Goal: Task Accomplishment & Management: Manage account settings

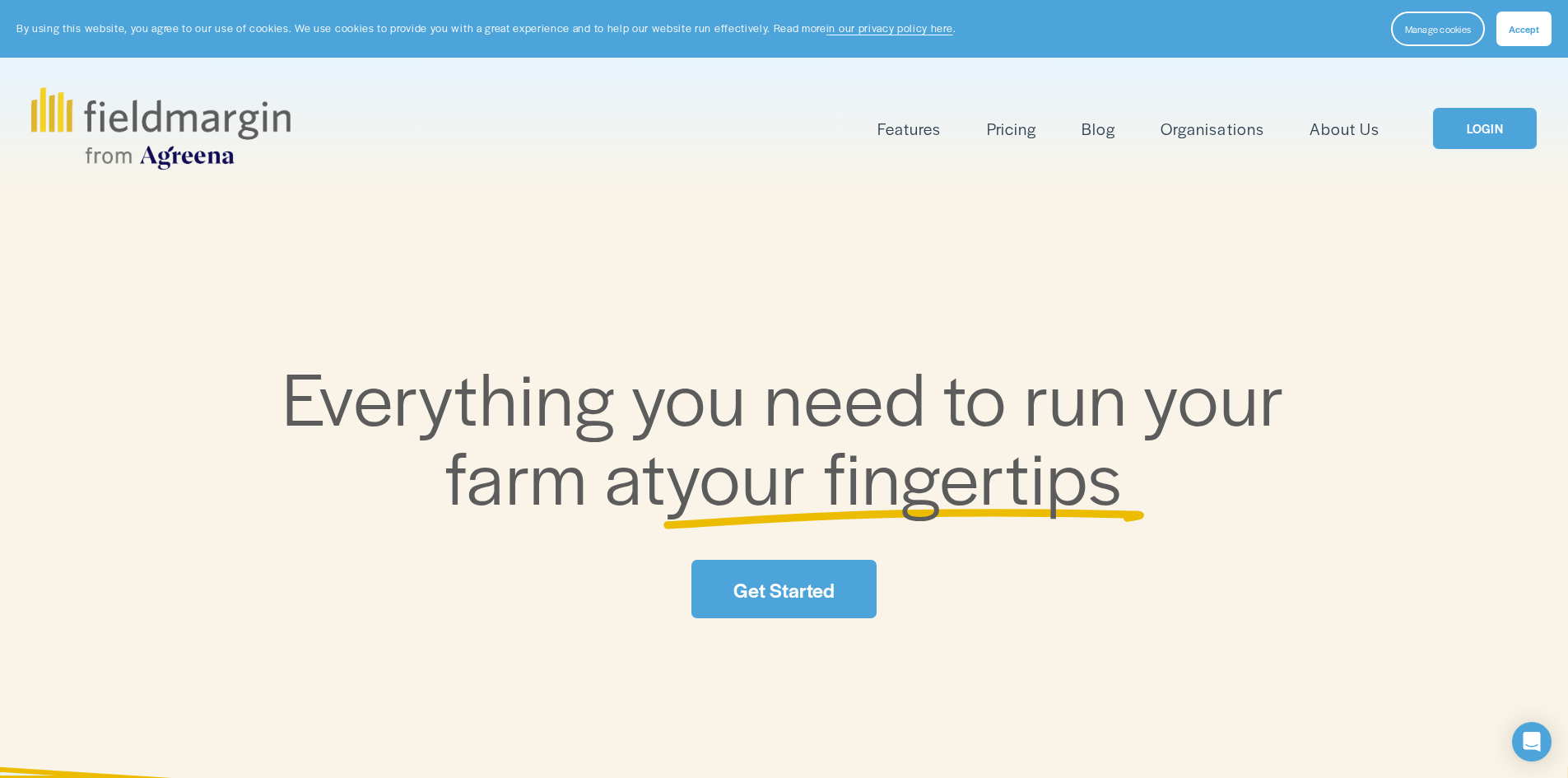
click at [1503, 152] on div "Features Mapping Plan Work" at bounding box center [784, 128] width 1505 height 82
click at [1521, 119] on link "LOGIN" at bounding box center [1485, 129] width 104 height 42
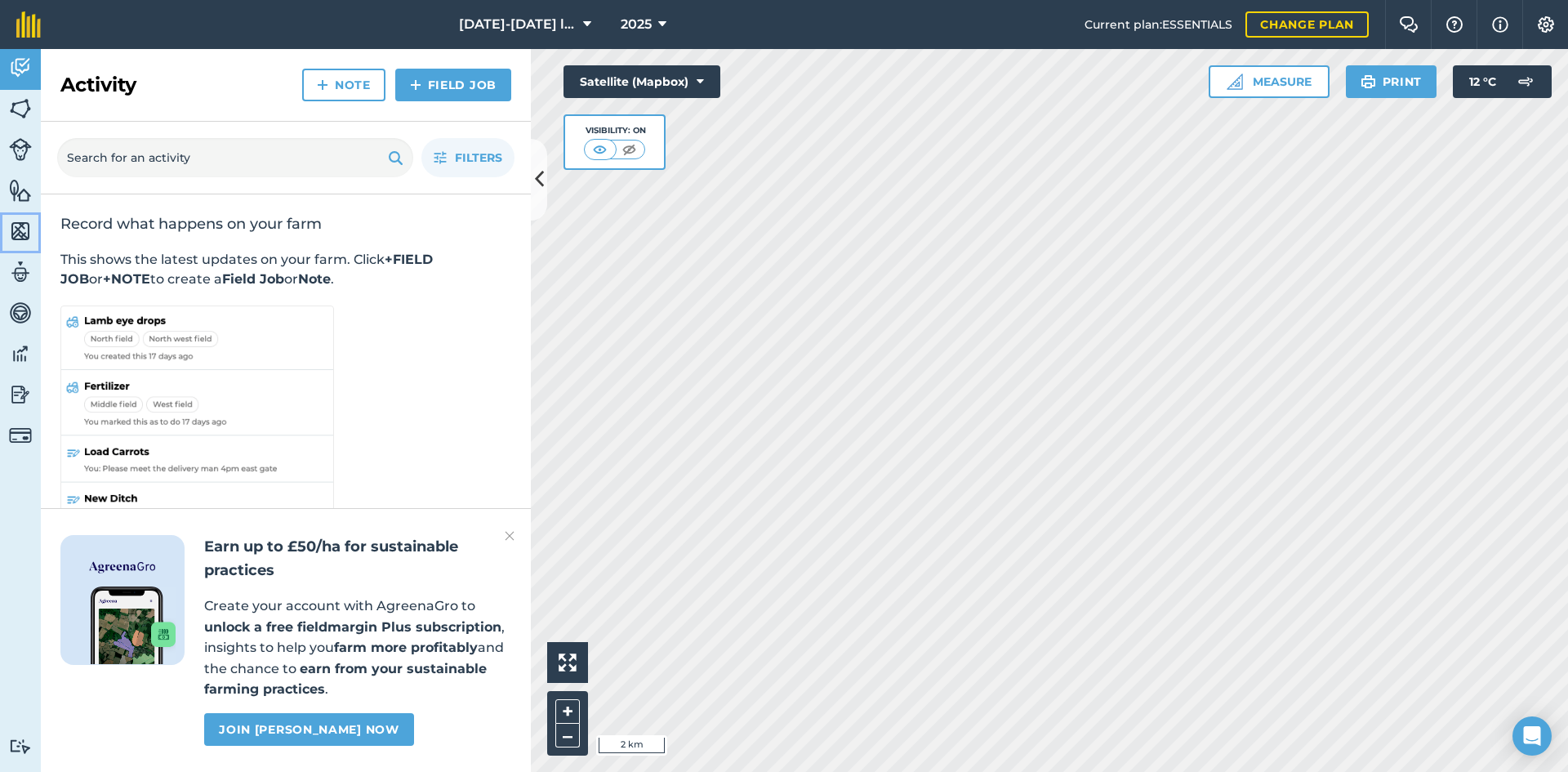
click at [28, 241] on img at bounding box center [20, 231] width 23 height 25
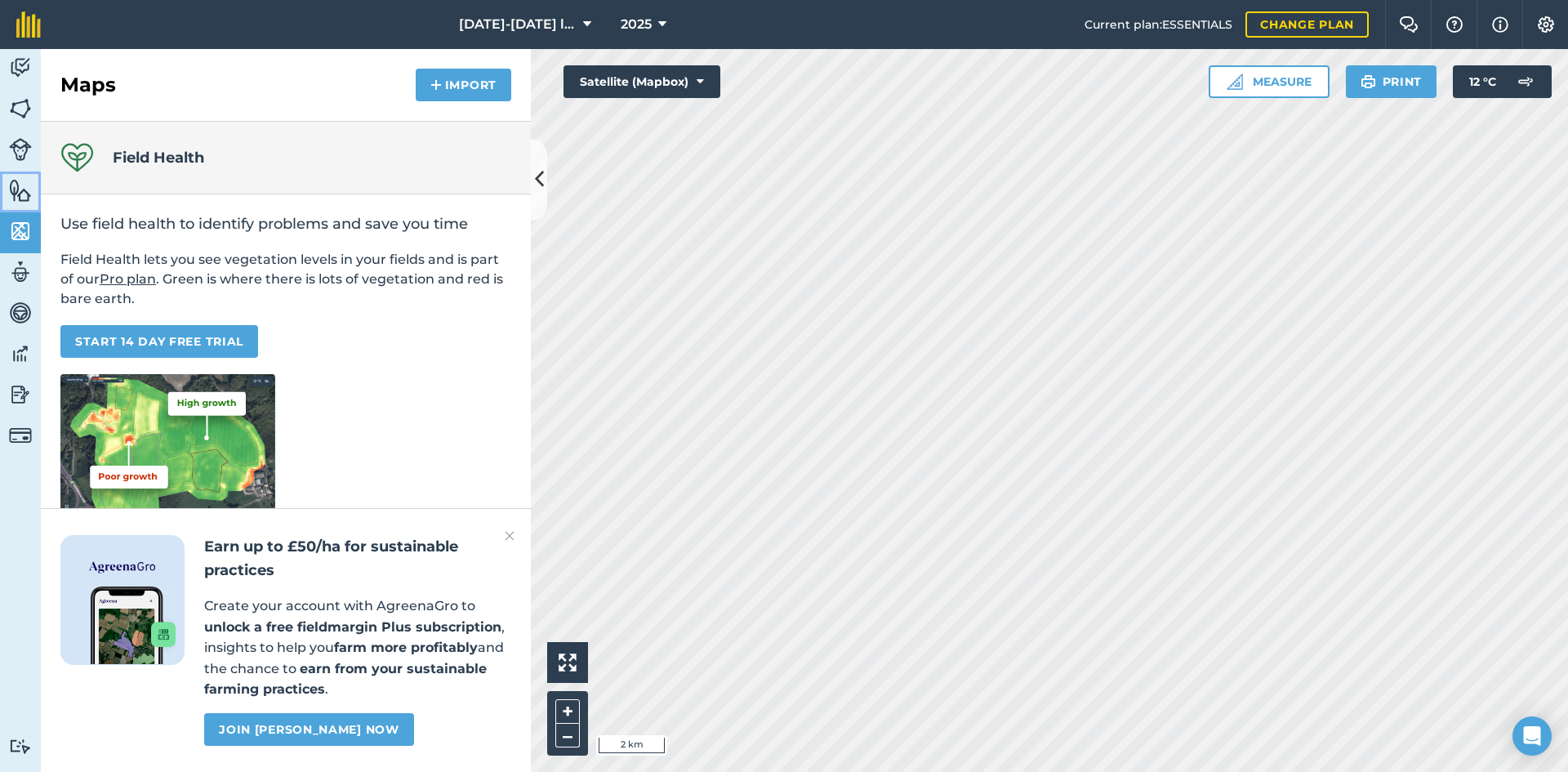
click at [27, 191] on img at bounding box center [20, 190] width 23 height 25
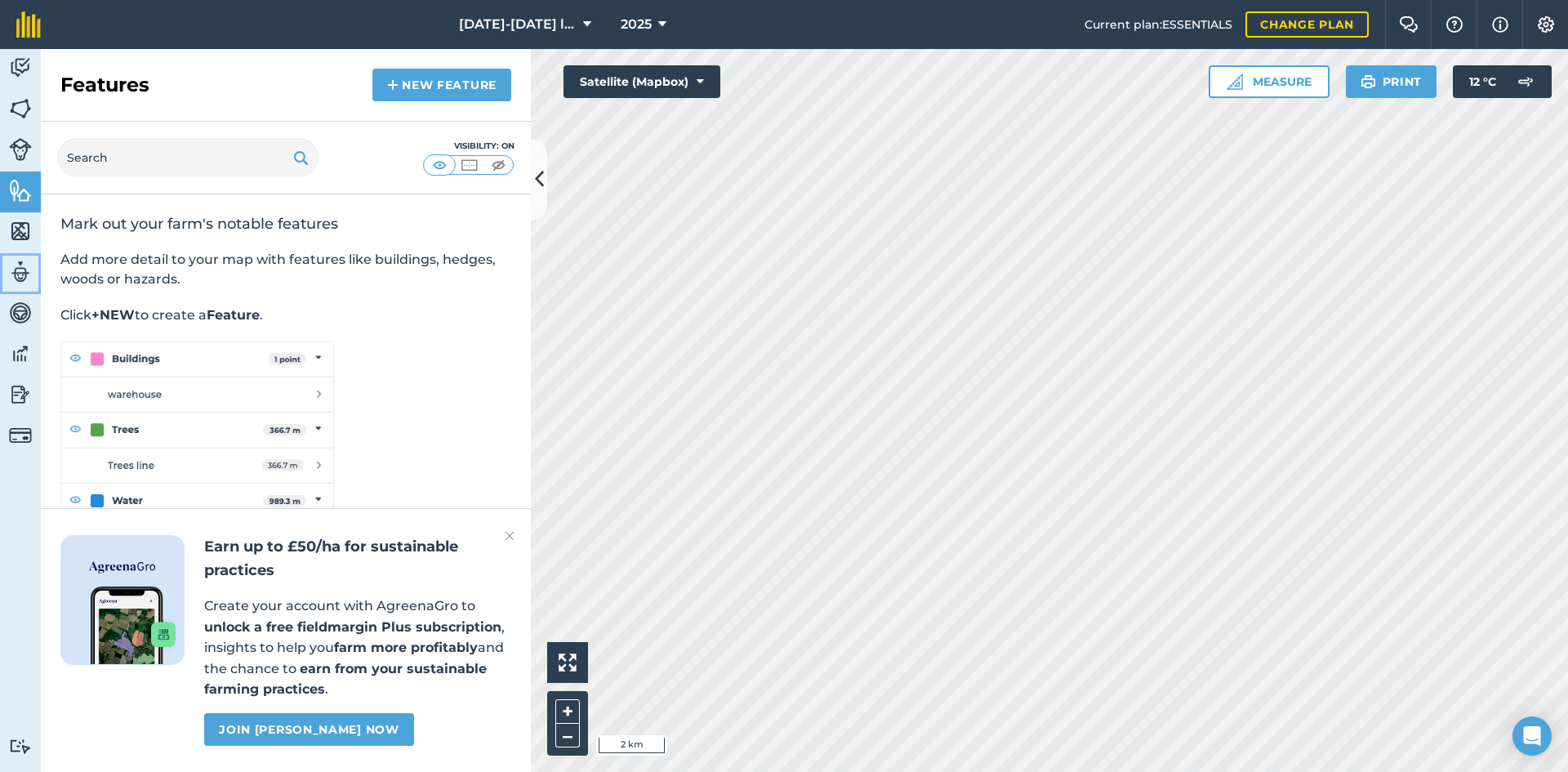
click at [17, 280] on img at bounding box center [20, 271] width 23 height 25
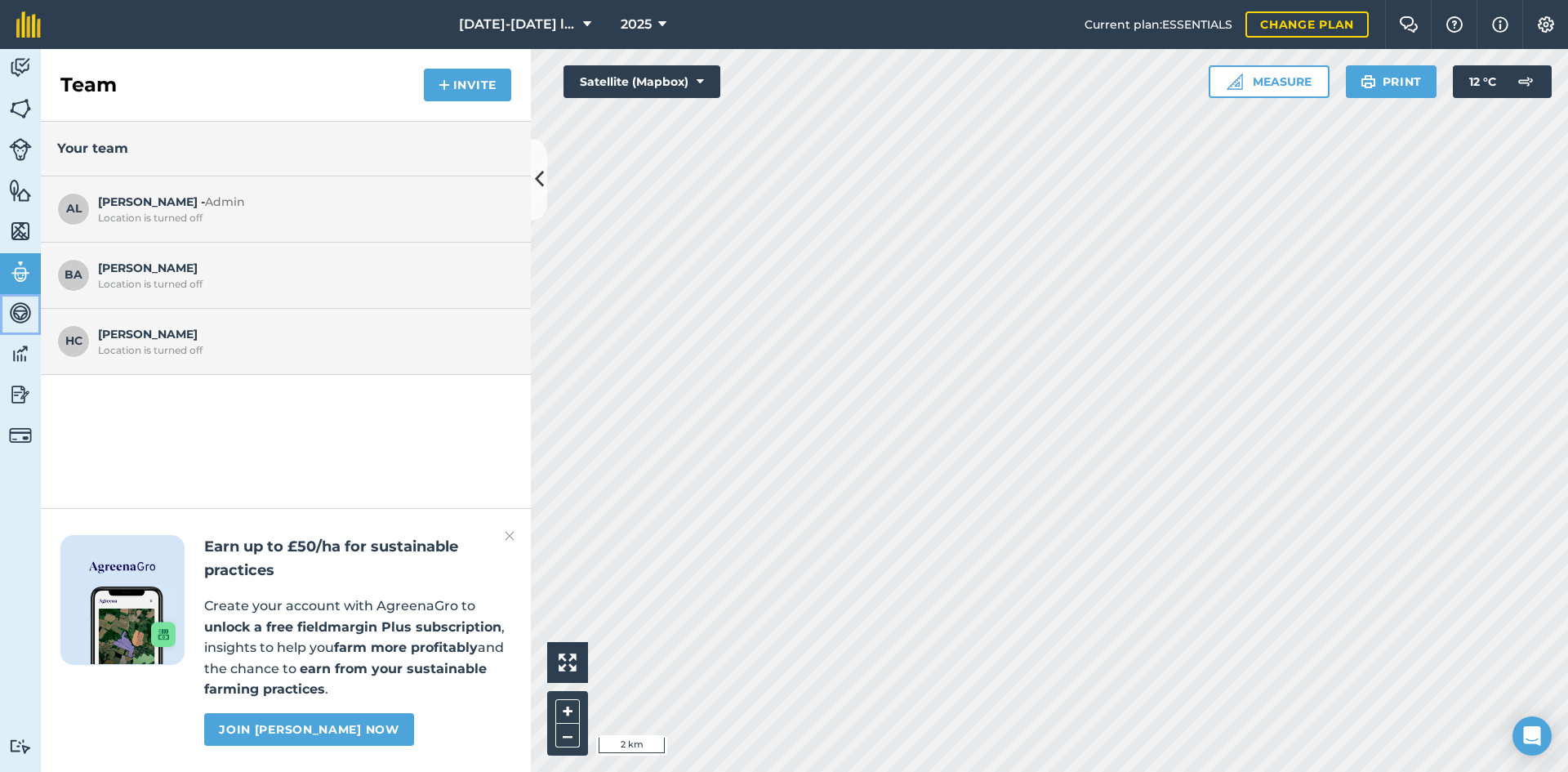
click at [21, 317] on img at bounding box center [20, 312] width 23 height 25
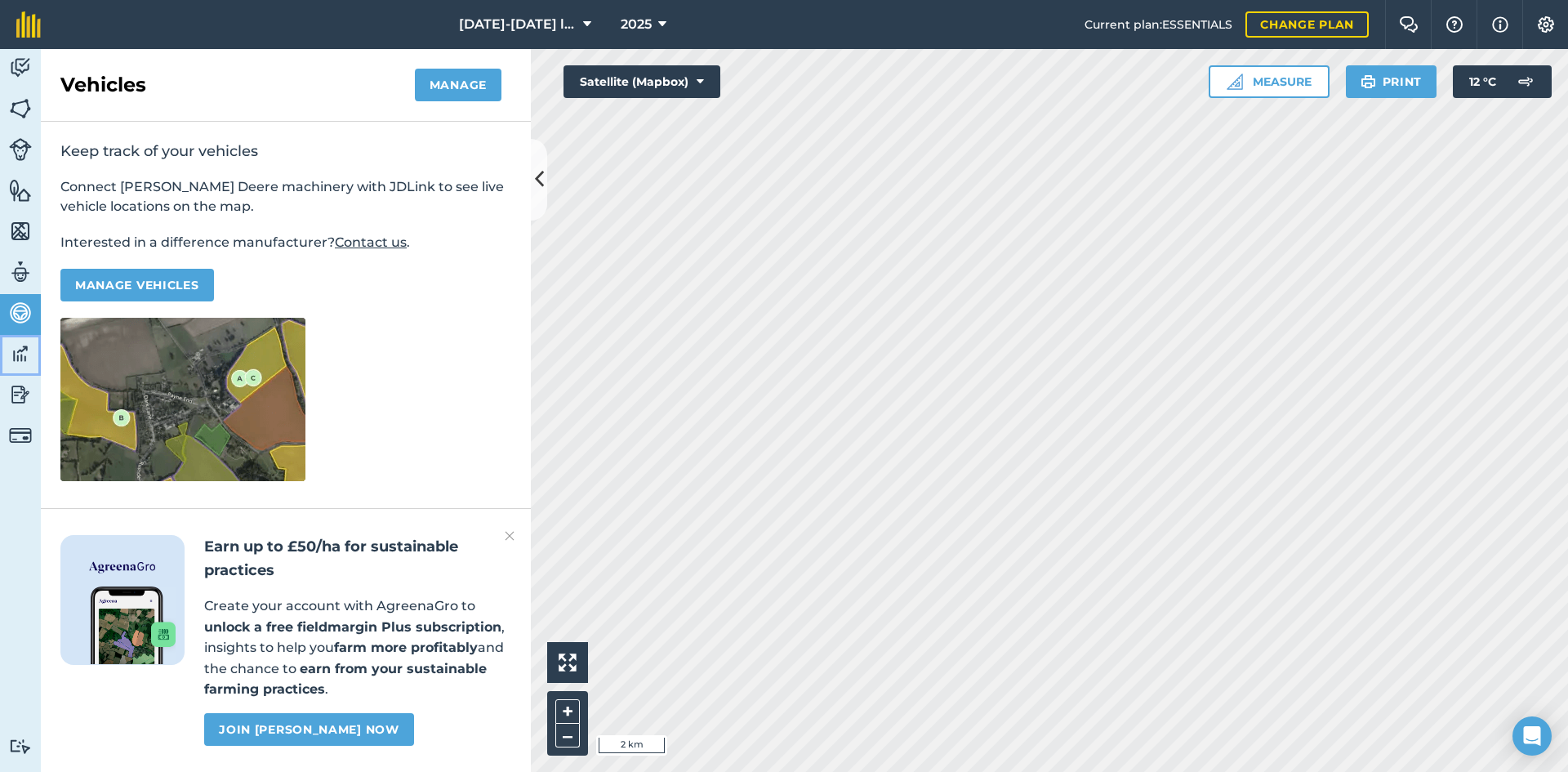
click at [16, 374] on link "Data" at bounding box center [20, 355] width 41 height 41
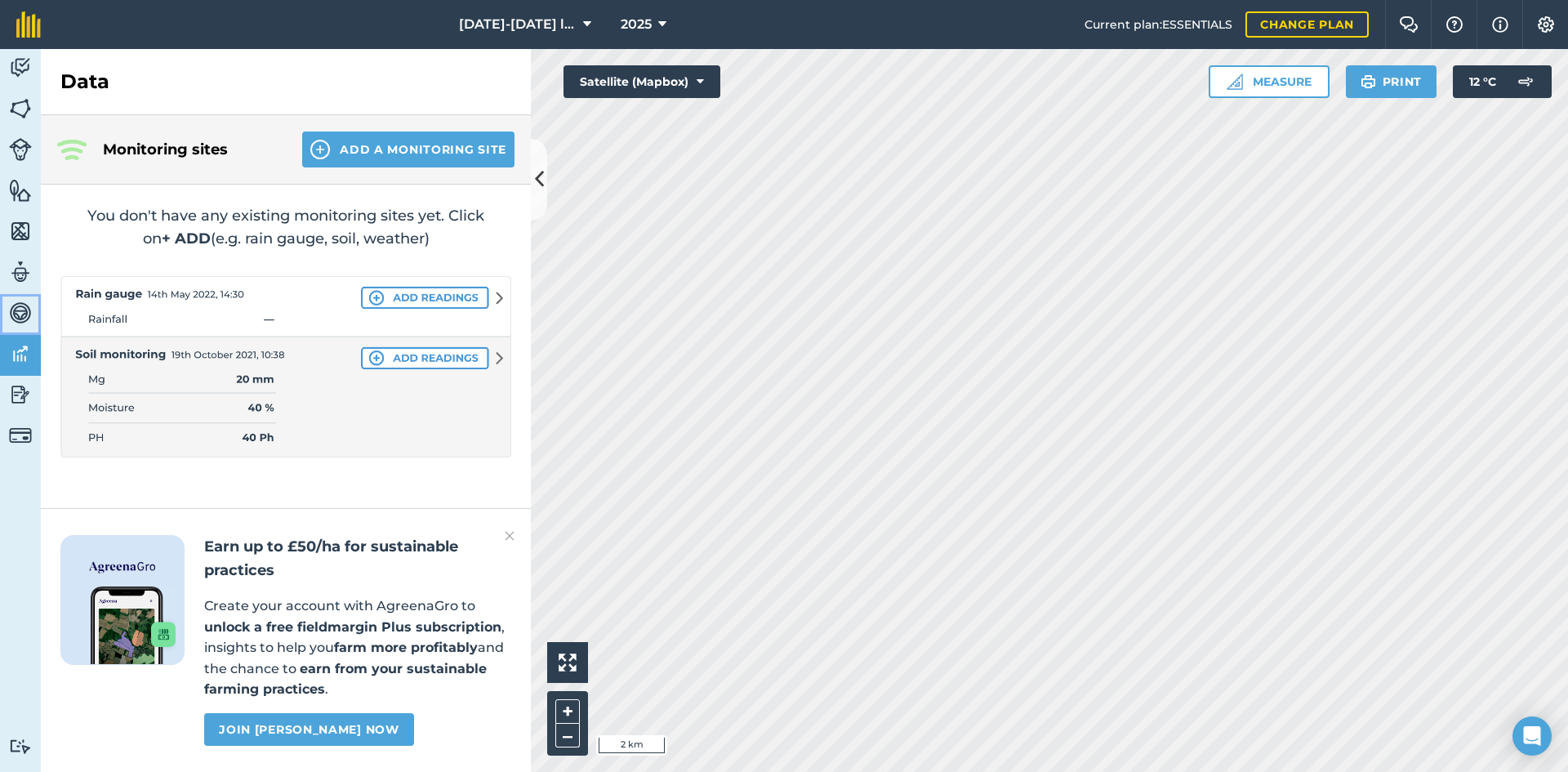
click at [16, 312] on img at bounding box center [20, 312] width 23 height 25
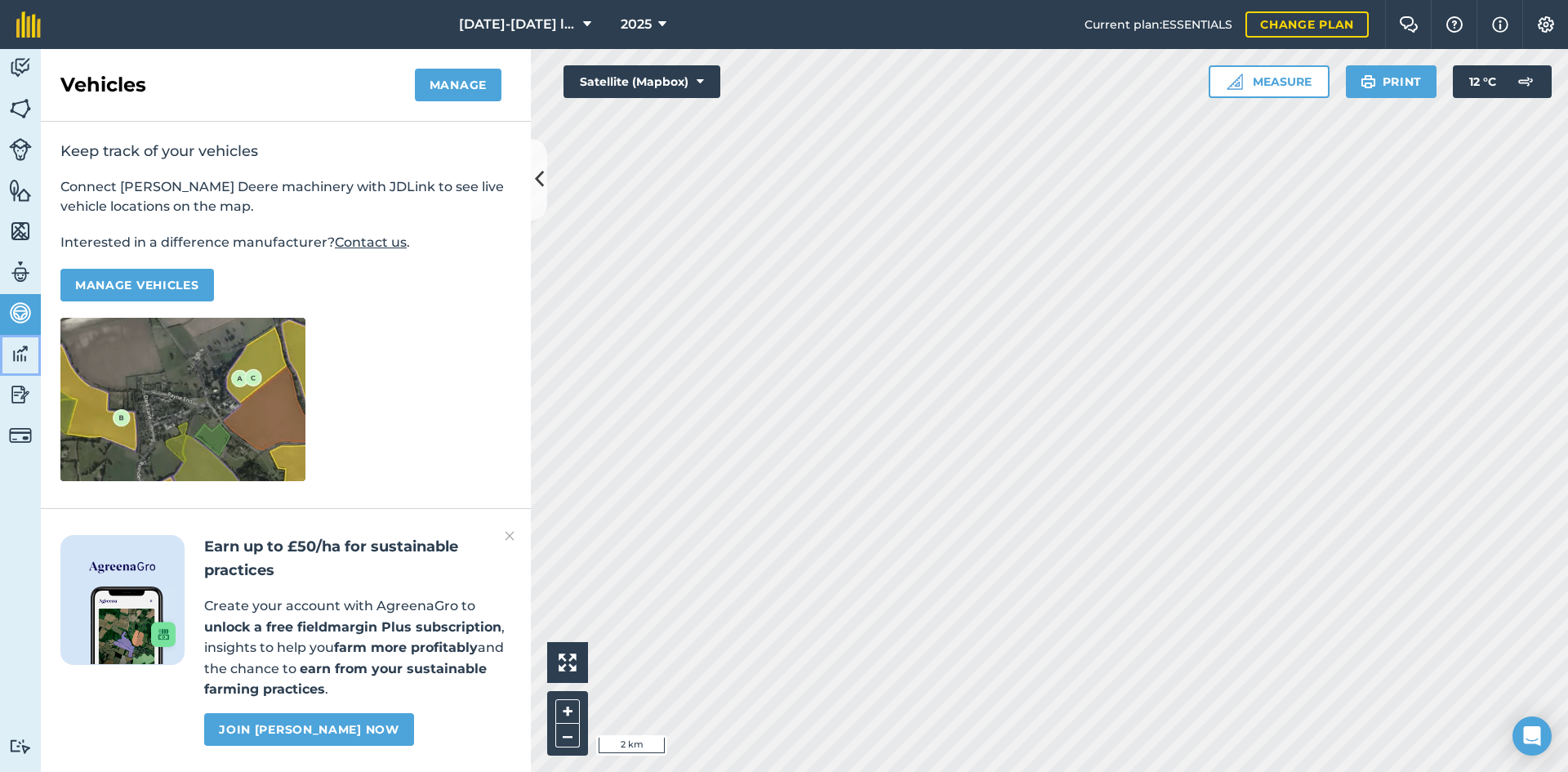
click at [24, 353] on img at bounding box center [20, 354] width 23 height 25
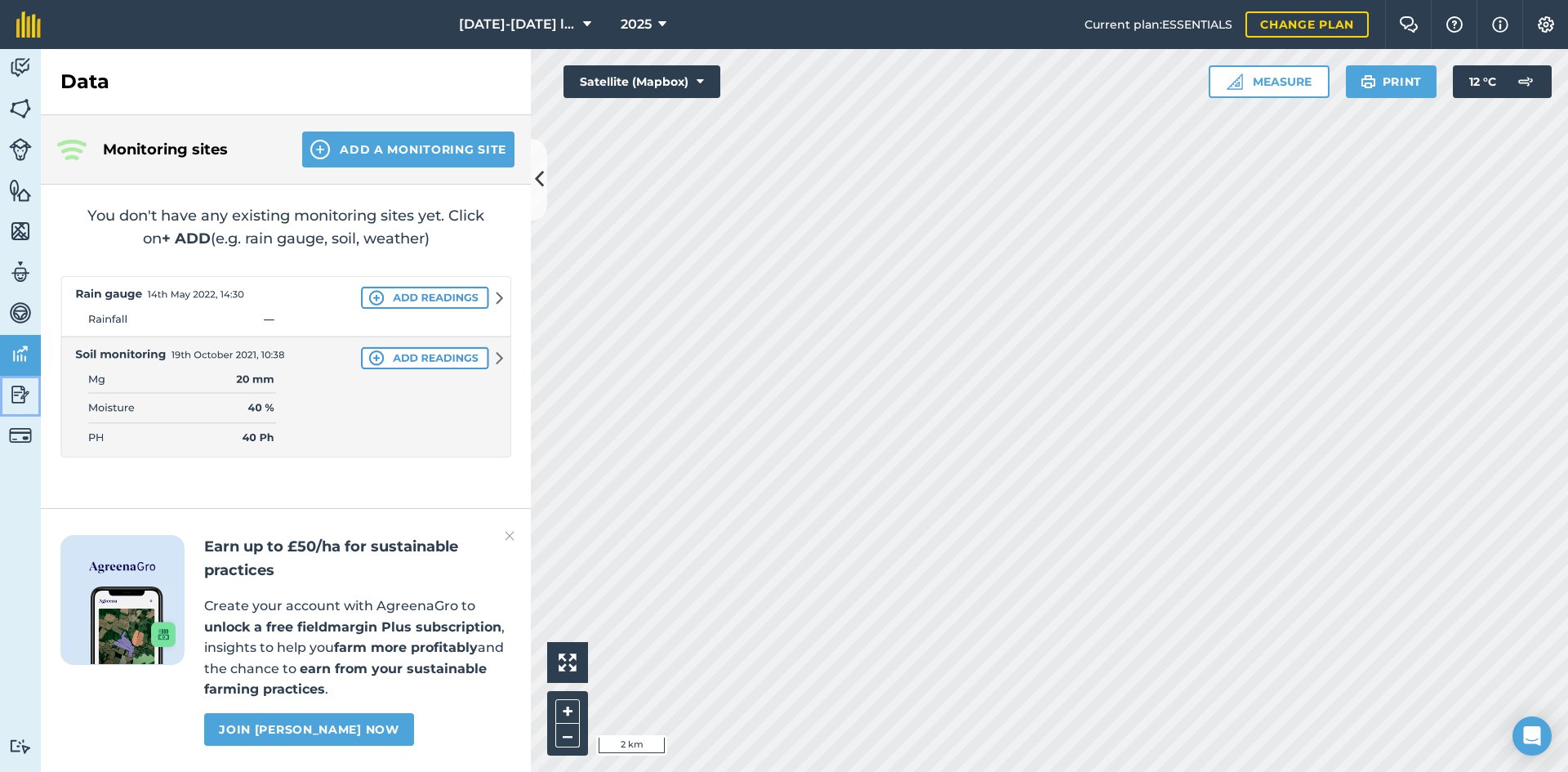
click at [26, 387] on img at bounding box center [20, 394] width 23 height 25
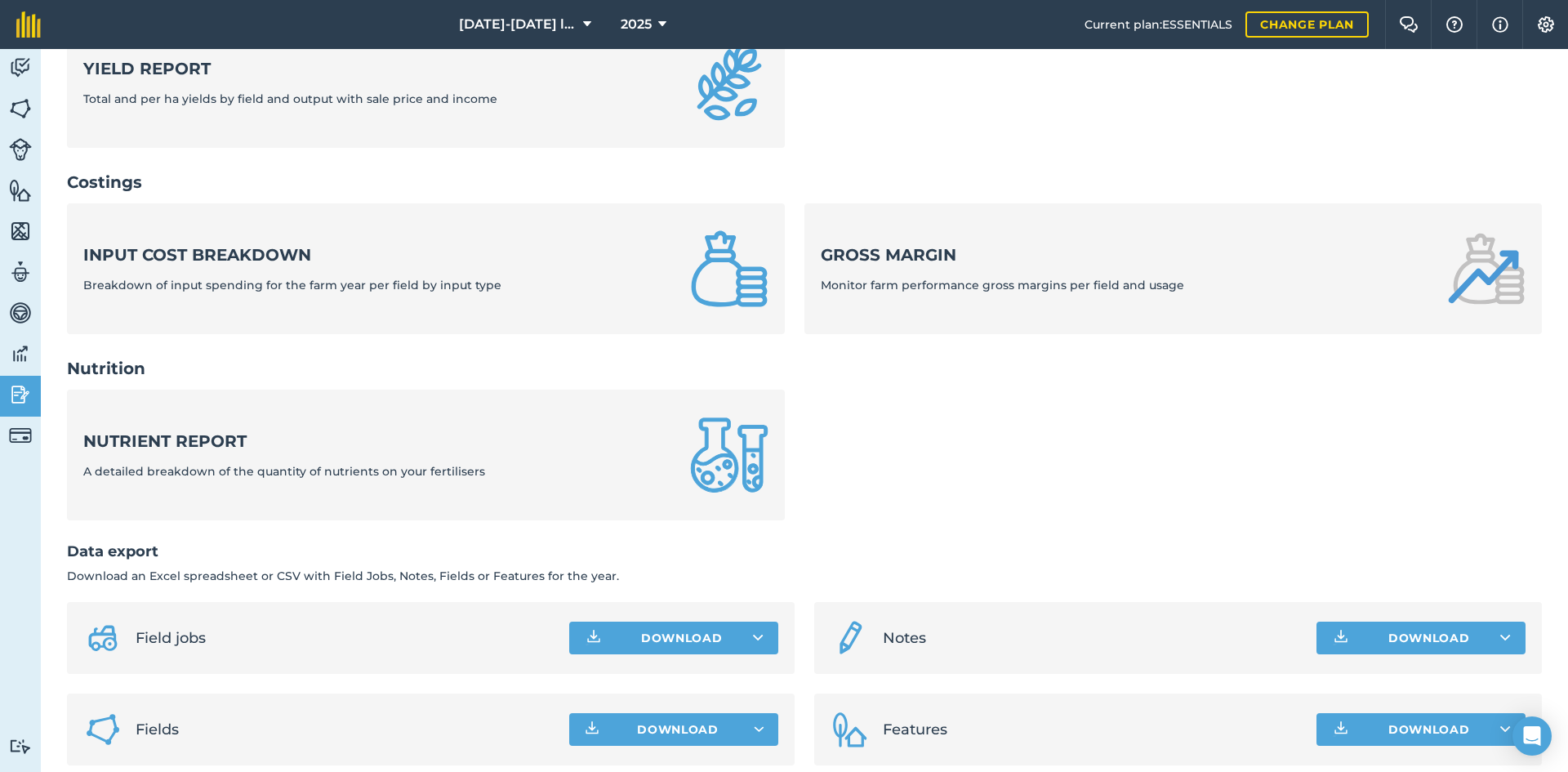
scroll to position [530, 0]
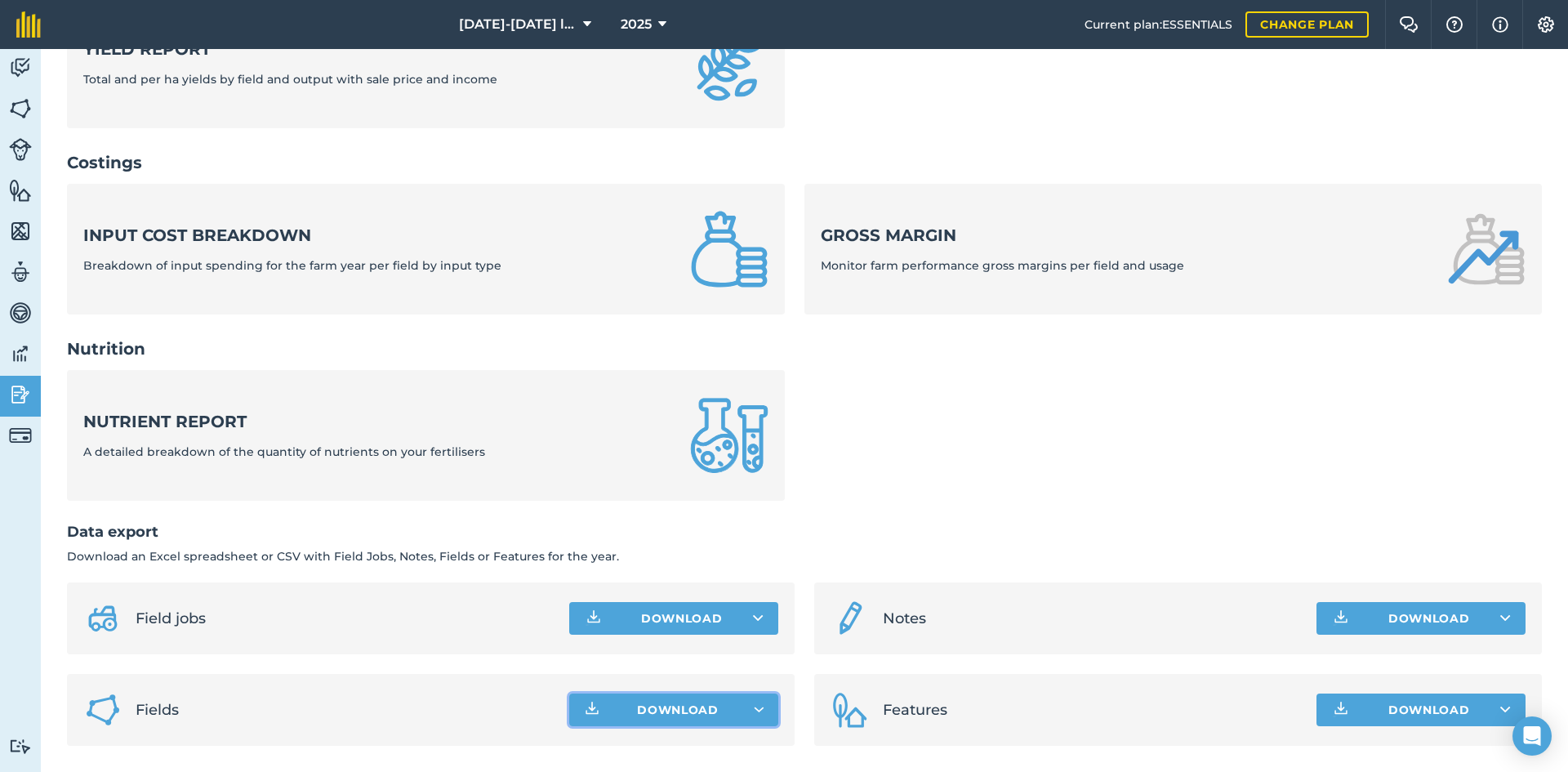
click at [605, 709] on button "Download" at bounding box center [673, 710] width 209 height 33
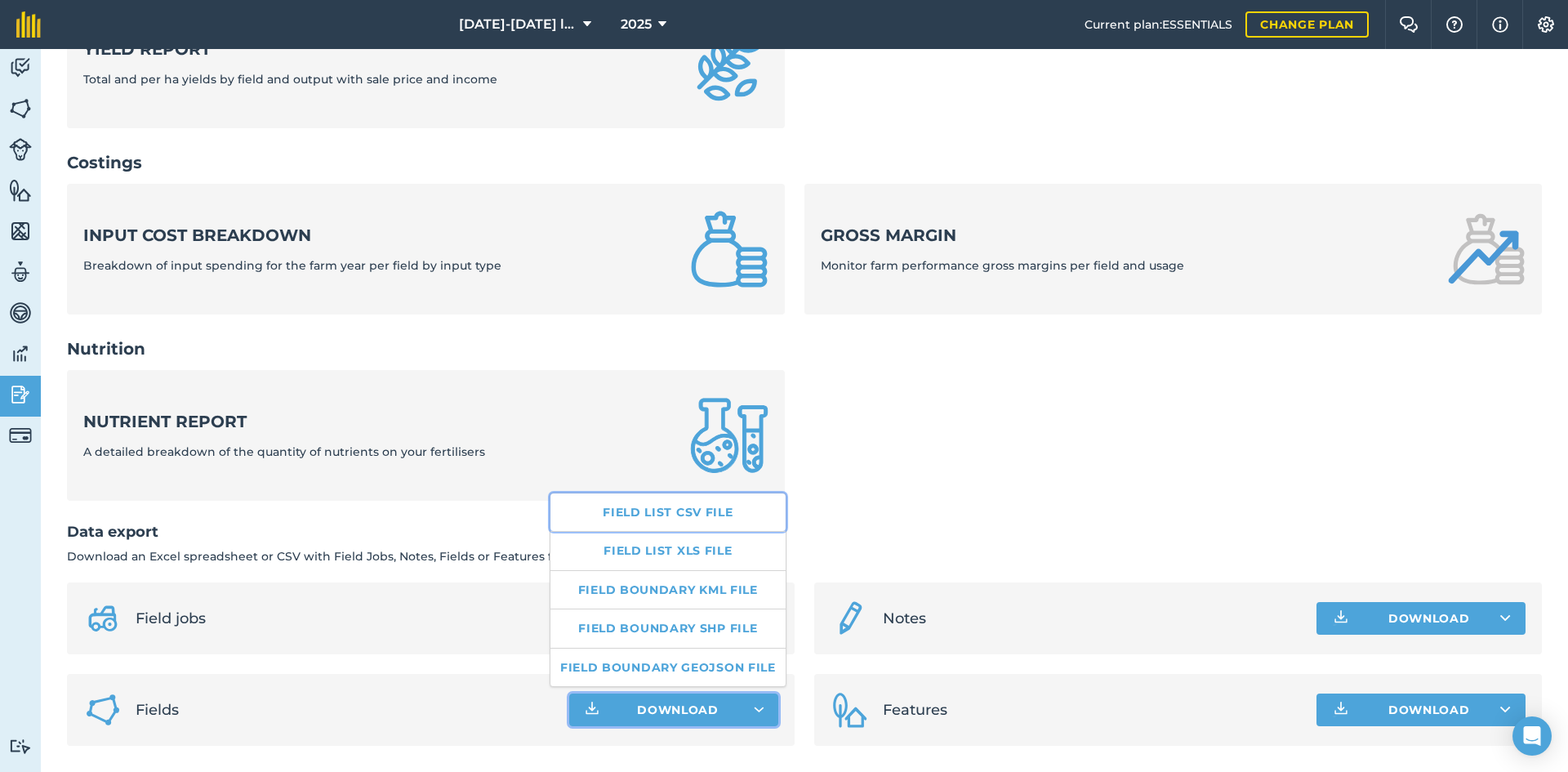
click at [715, 512] on link "Field list CSV file" at bounding box center [668, 512] width 236 height 37
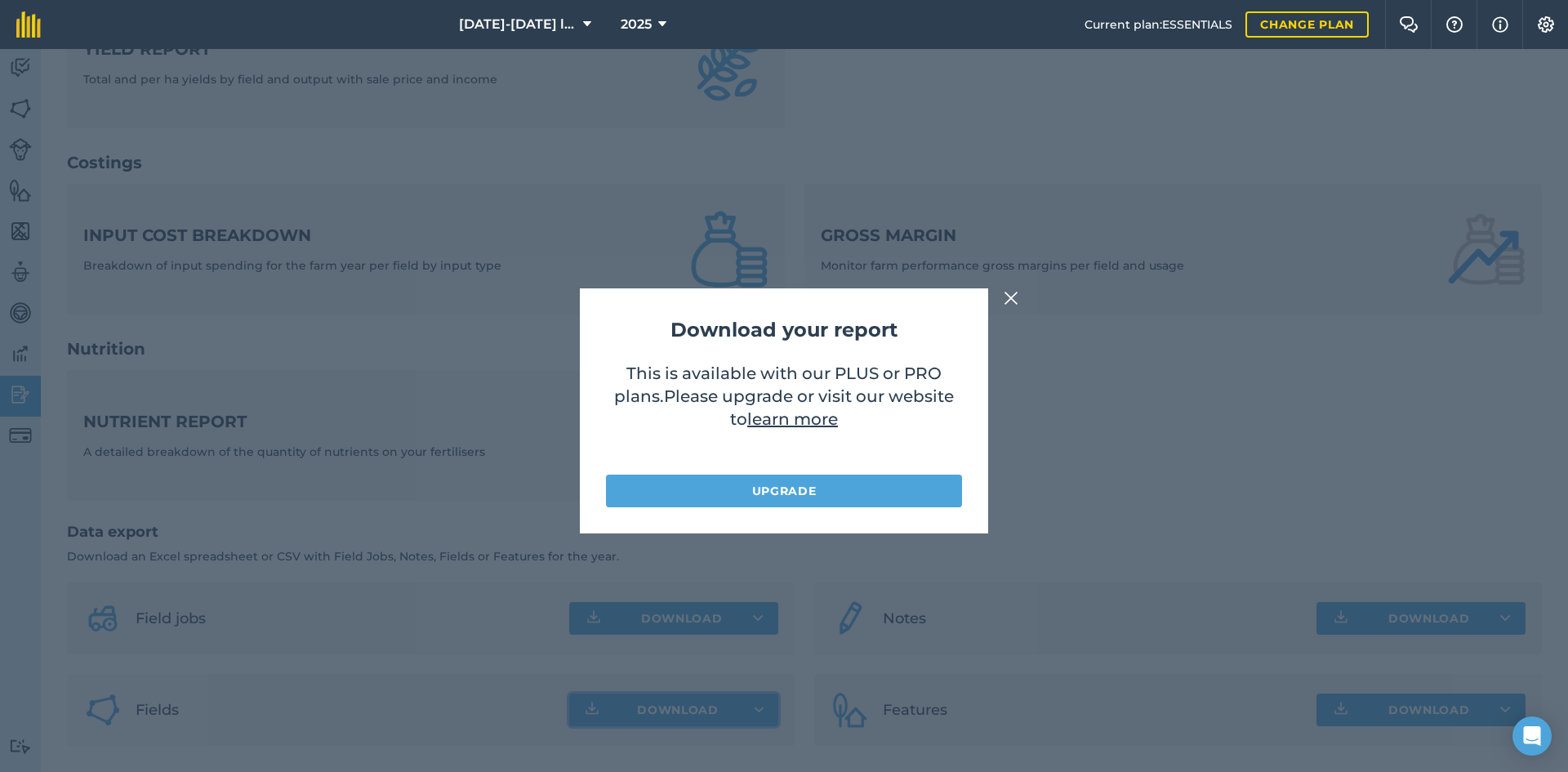
click at [1015, 300] on img at bounding box center [1011, 298] width 15 height 19
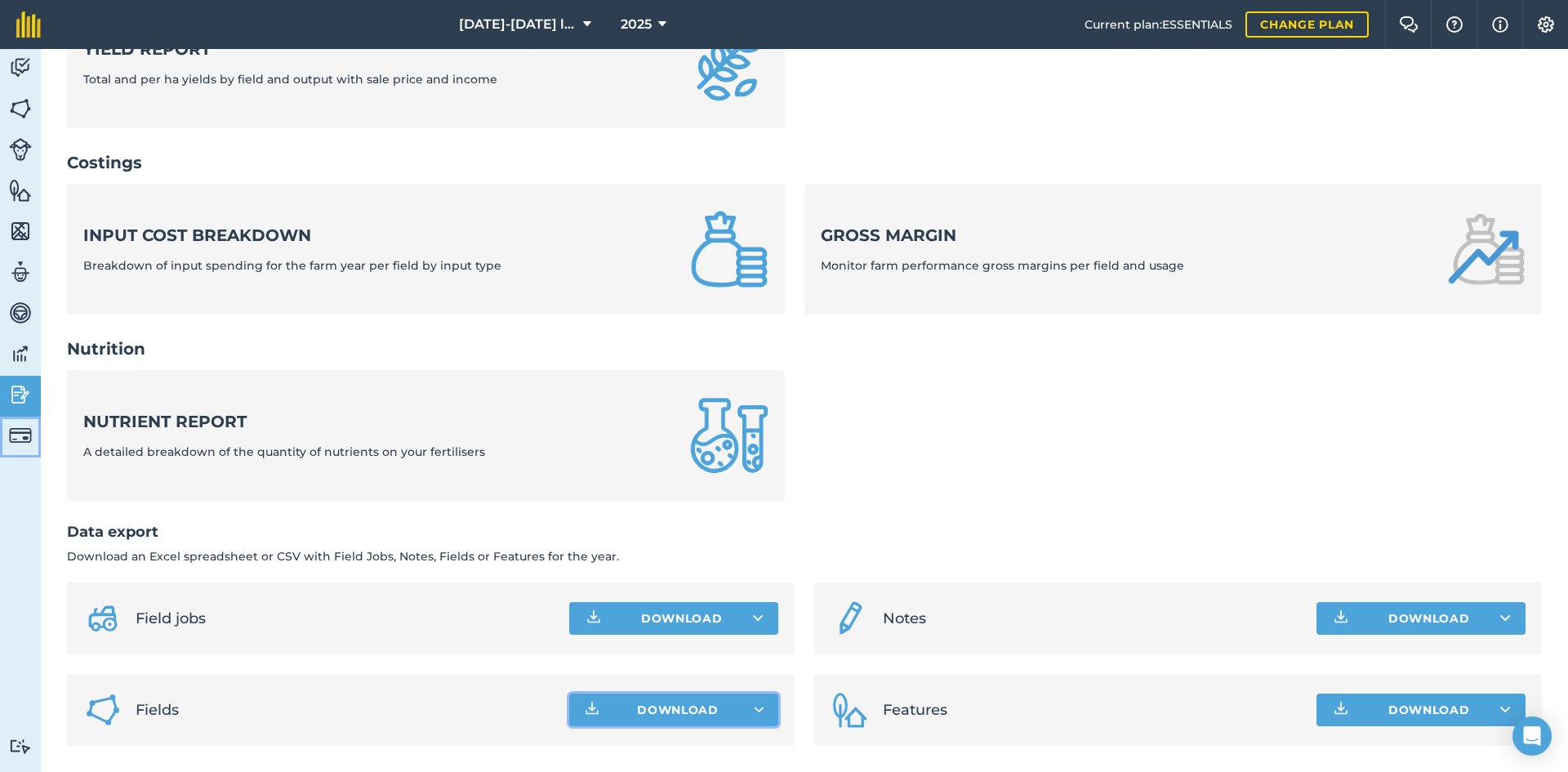
click at [14, 422] on link "Billing" at bounding box center [20, 437] width 41 height 41
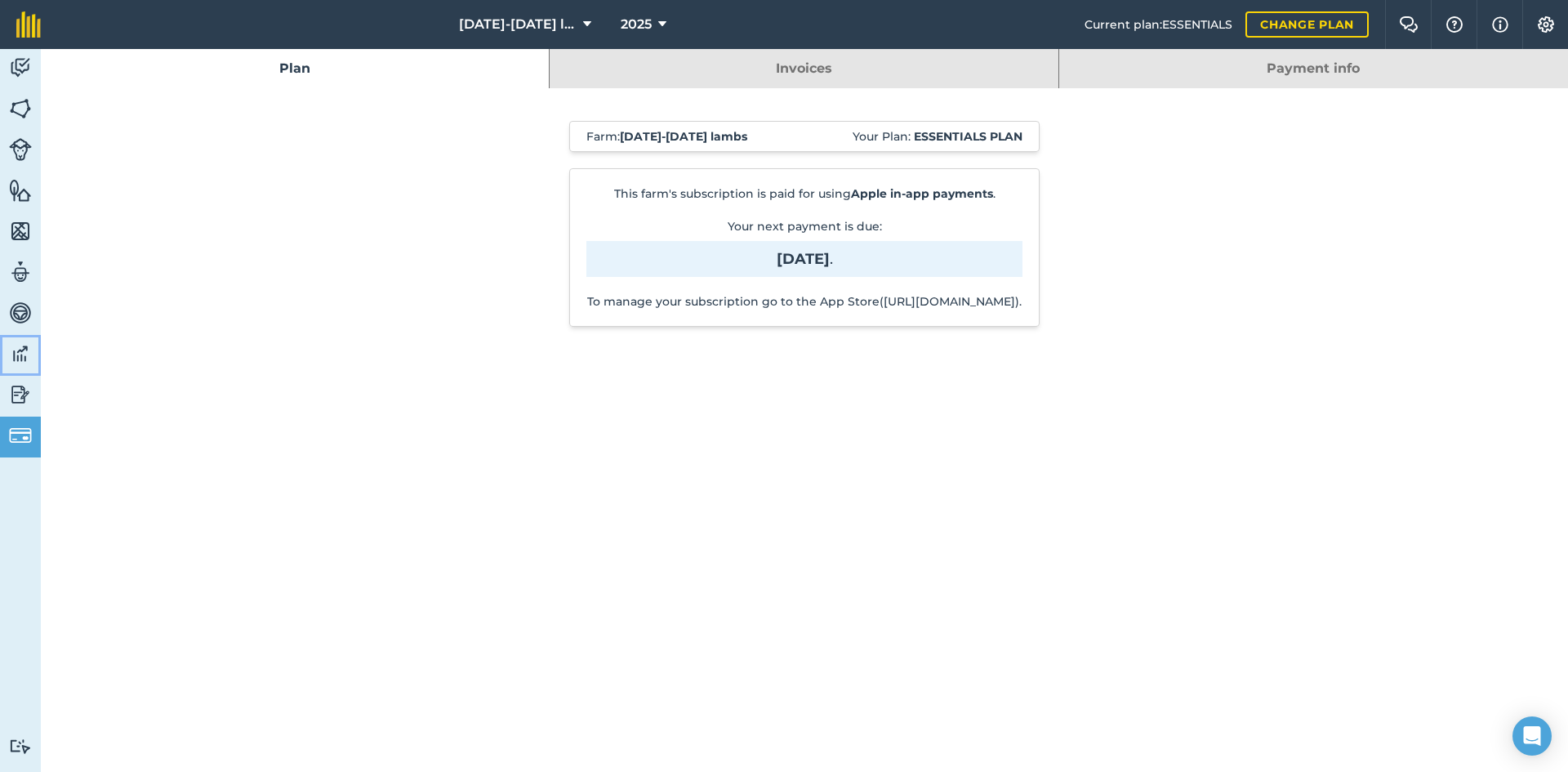
click at [13, 359] on img at bounding box center [20, 354] width 23 height 25
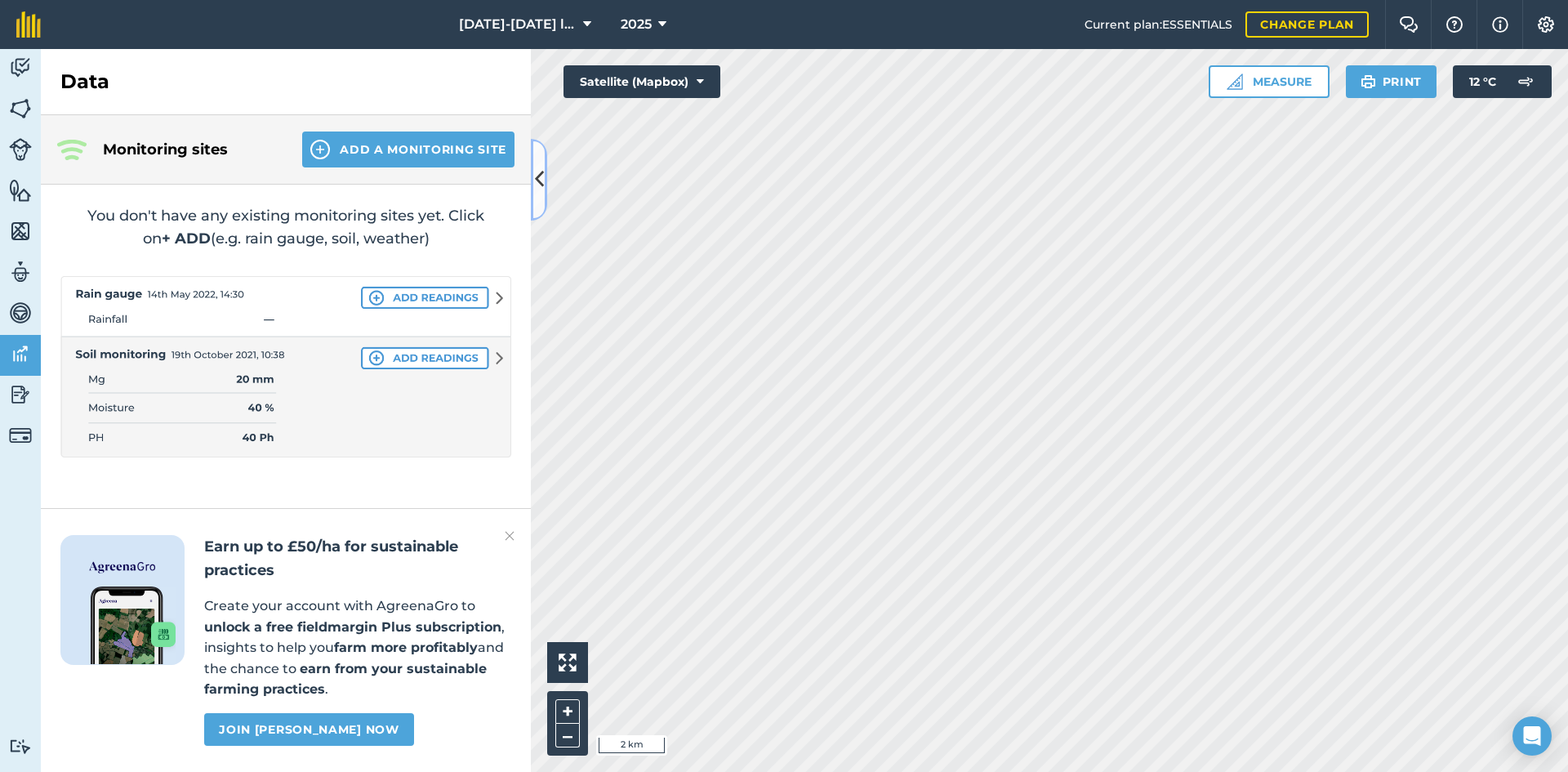
click at [544, 181] on button at bounding box center [539, 179] width 16 height 81
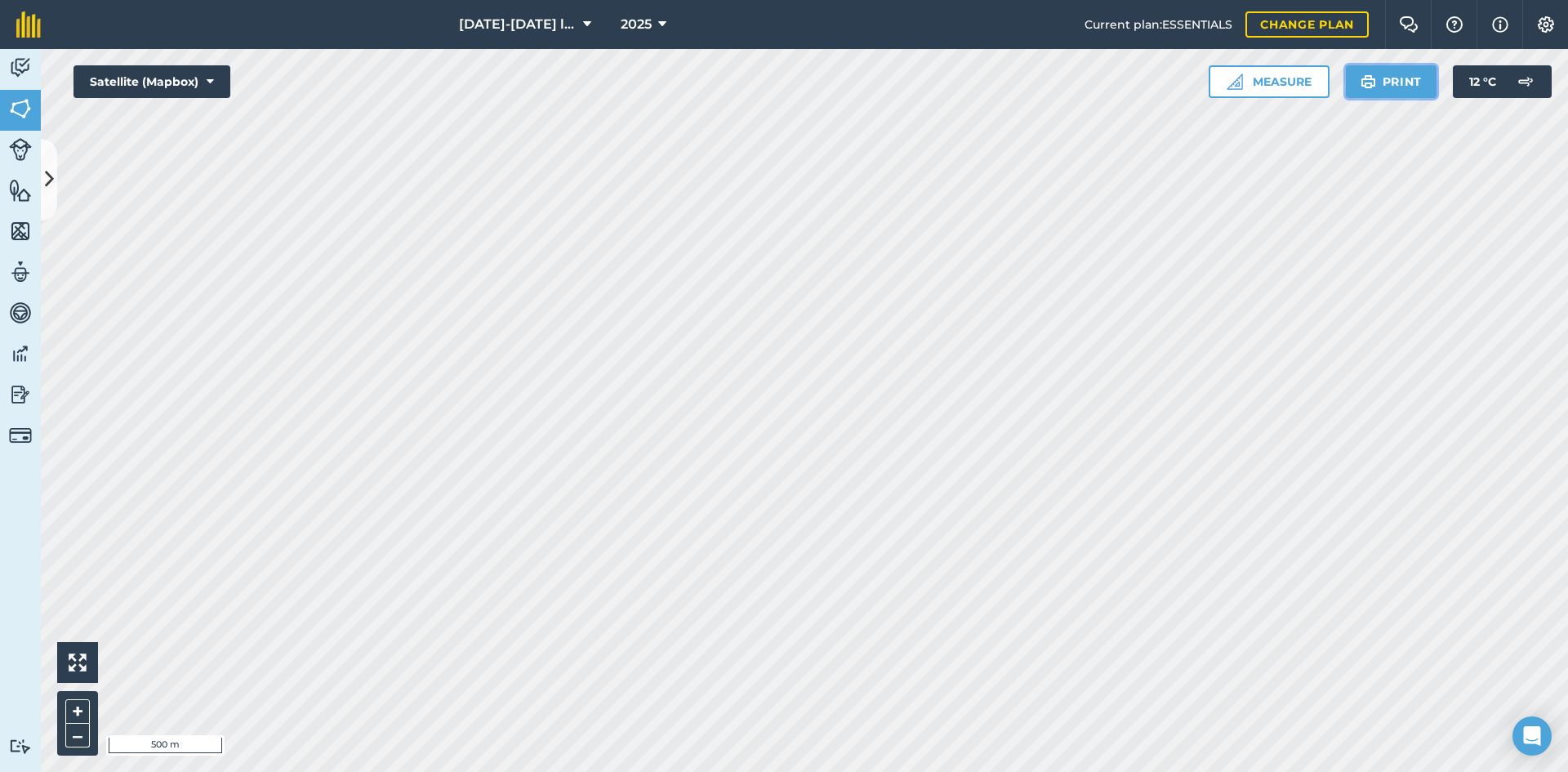
click at [1408, 81] on button "Print" at bounding box center [1392, 82] width 91 height 33
click at [1401, 74] on button "Print" at bounding box center [1392, 82] width 91 height 33
click at [45, 156] on button at bounding box center [49, 179] width 16 height 81
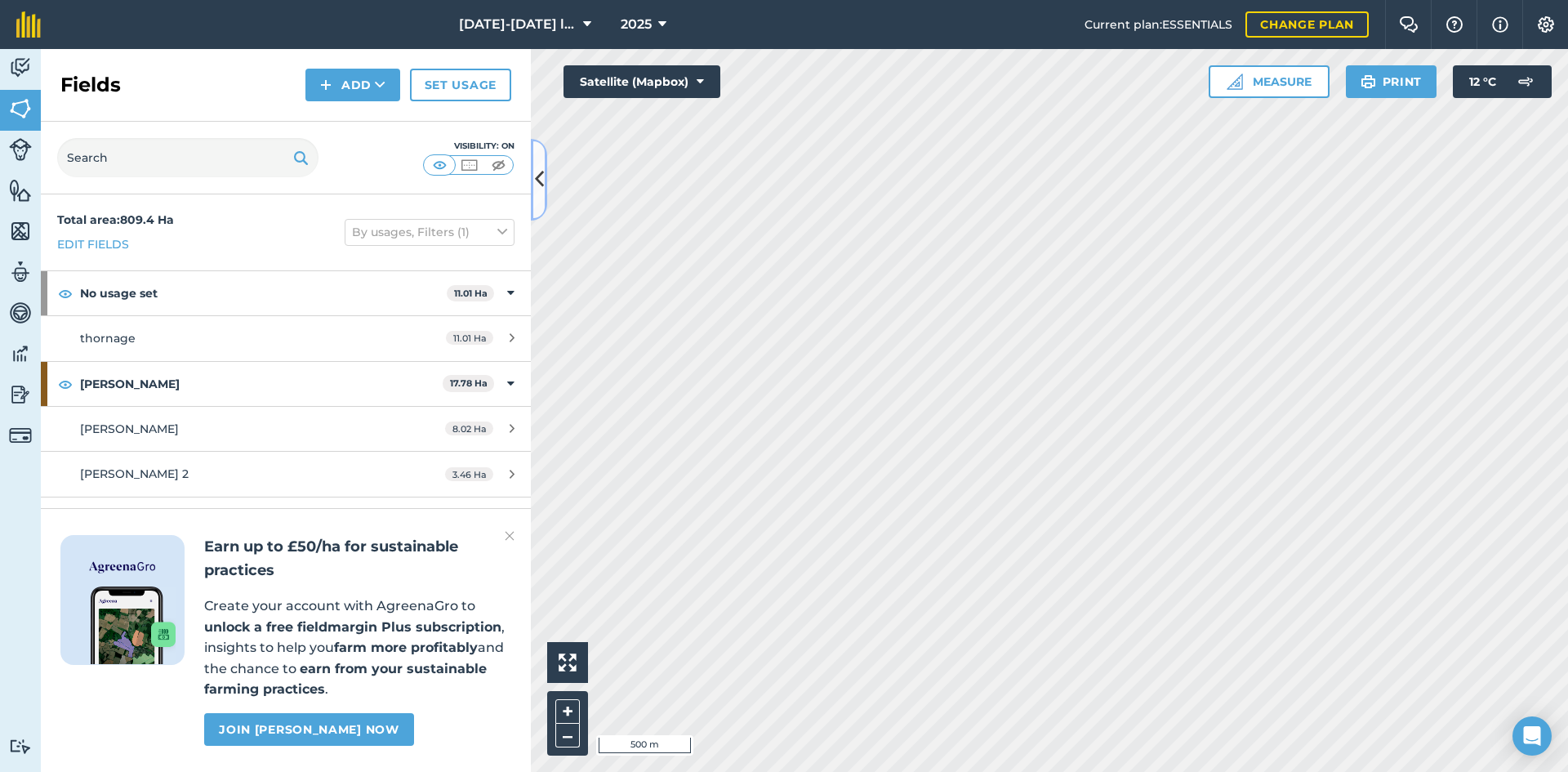
click at [536, 153] on button at bounding box center [539, 179] width 16 height 81
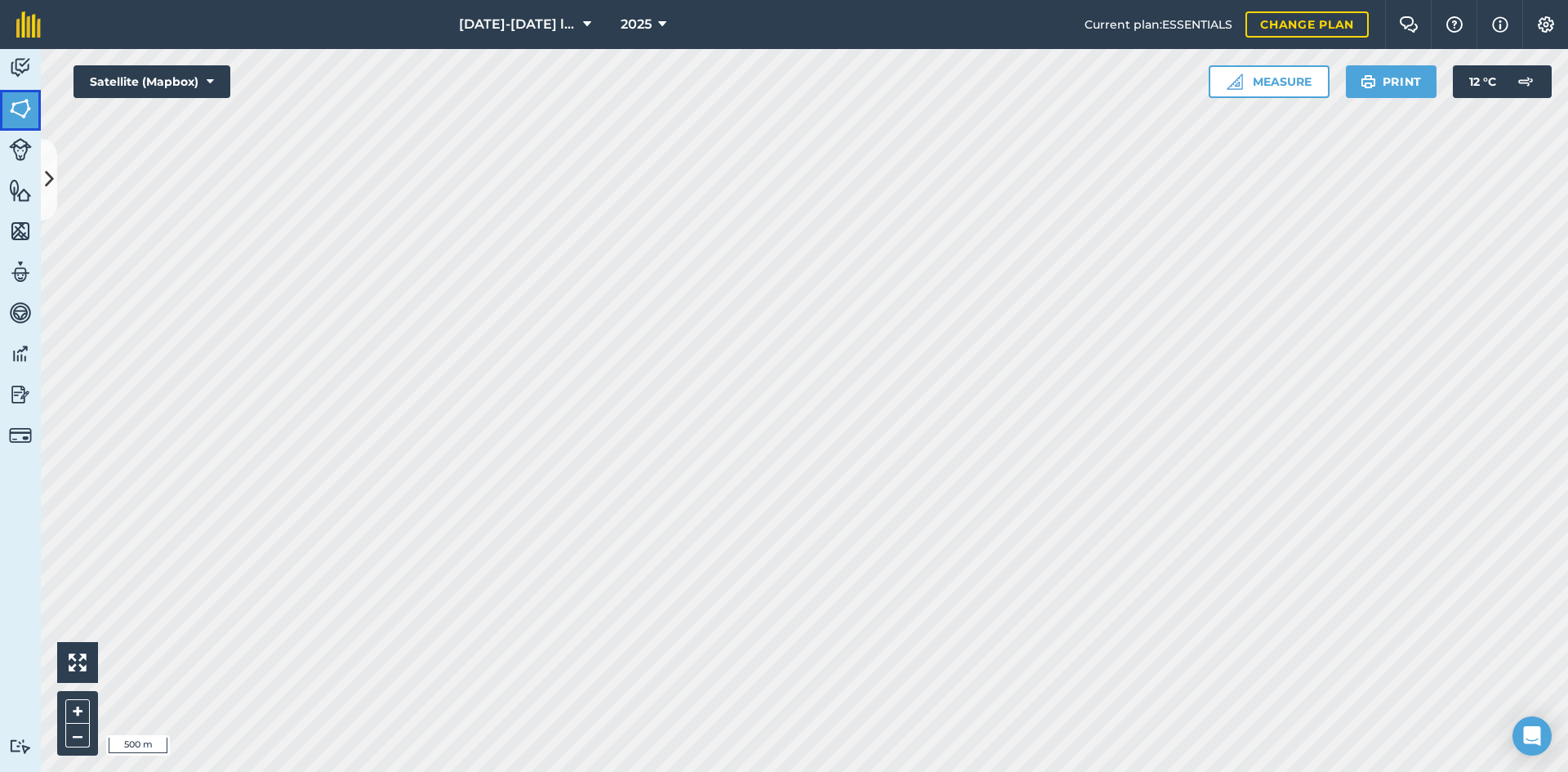
click at [18, 116] on img at bounding box center [20, 109] width 23 height 25
click at [47, 170] on icon at bounding box center [49, 179] width 9 height 28
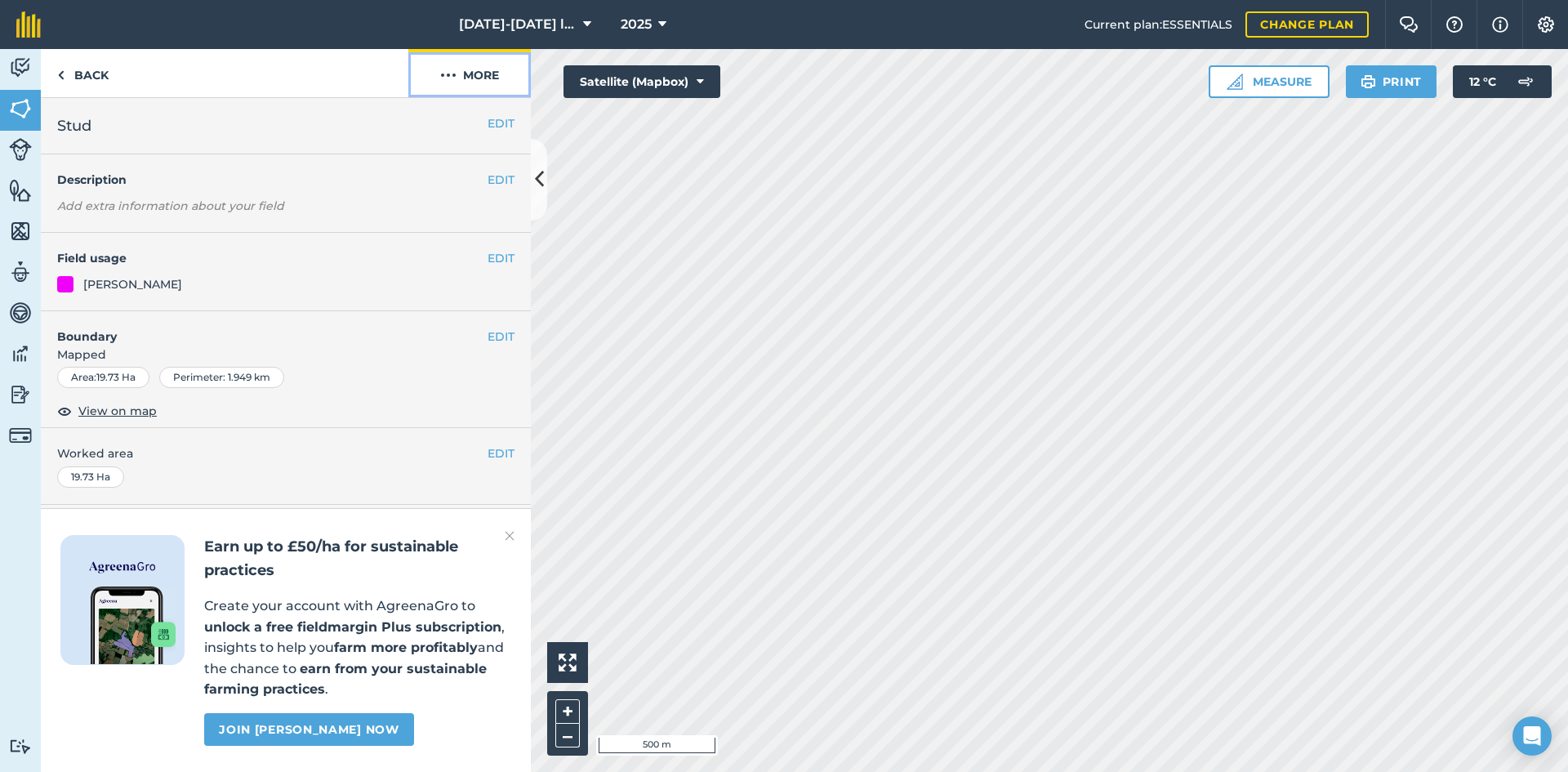
click at [469, 80] on button "More" at bounding box center [469, 73] width 122 height 48
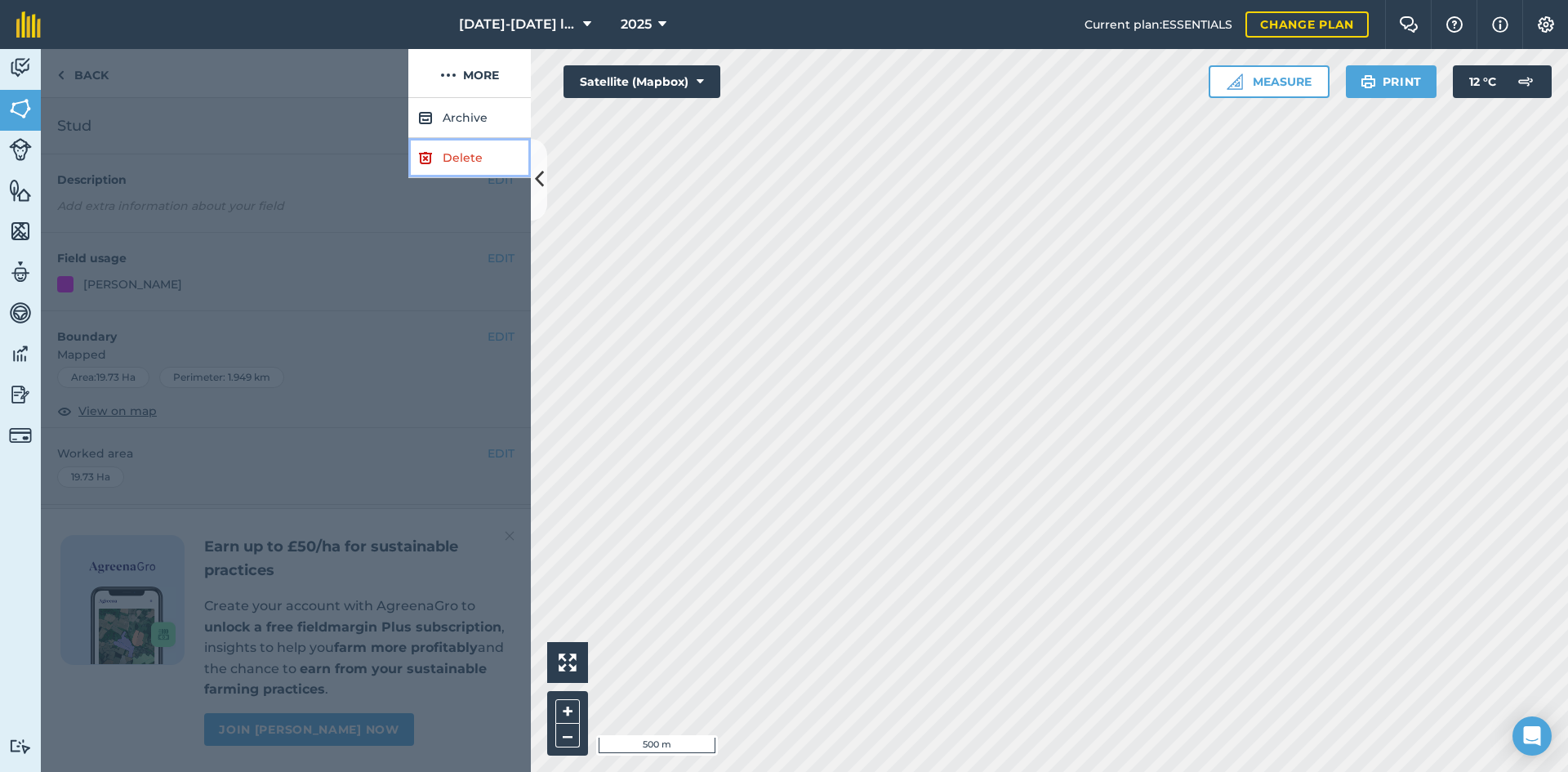
click at [456, 158] on link "Delete" at bounding box center [469, 158] width 122 height 40
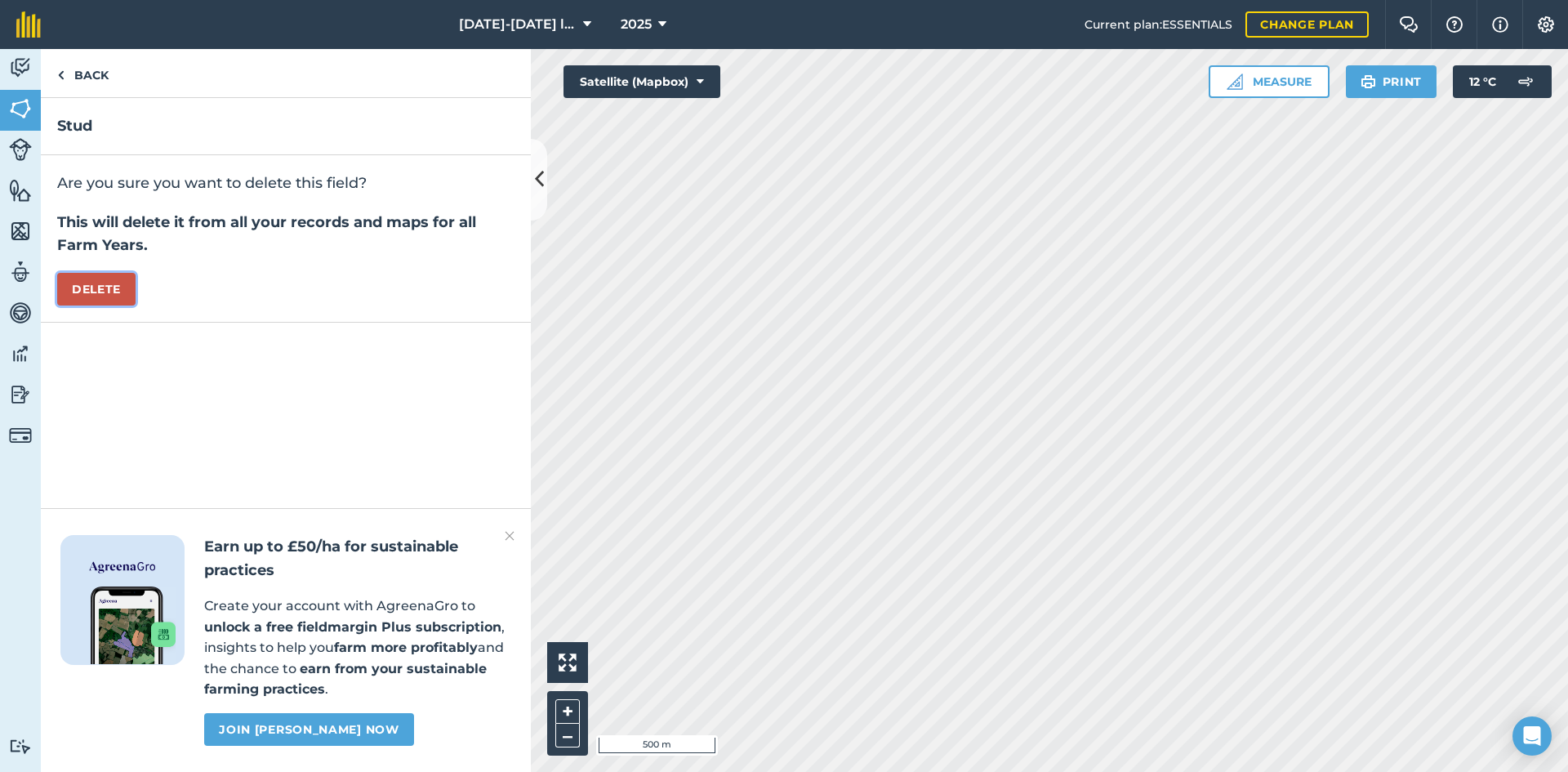
click at [125, 278] on button "Delete" at bounding box center [97, 290] width 79 height 33
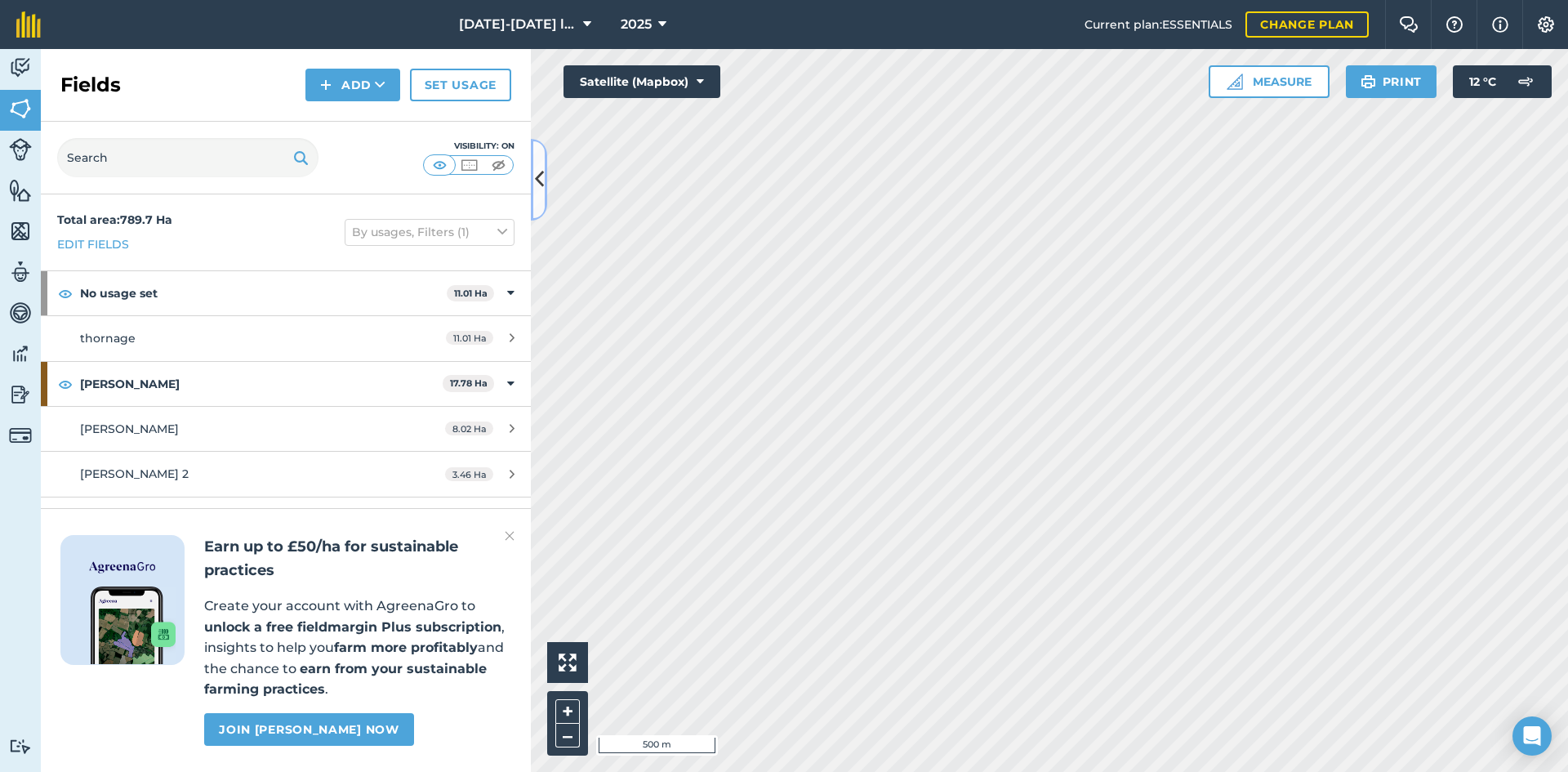
click at [539, 195] on button at bounding box center [539, 179] width 16 height 81
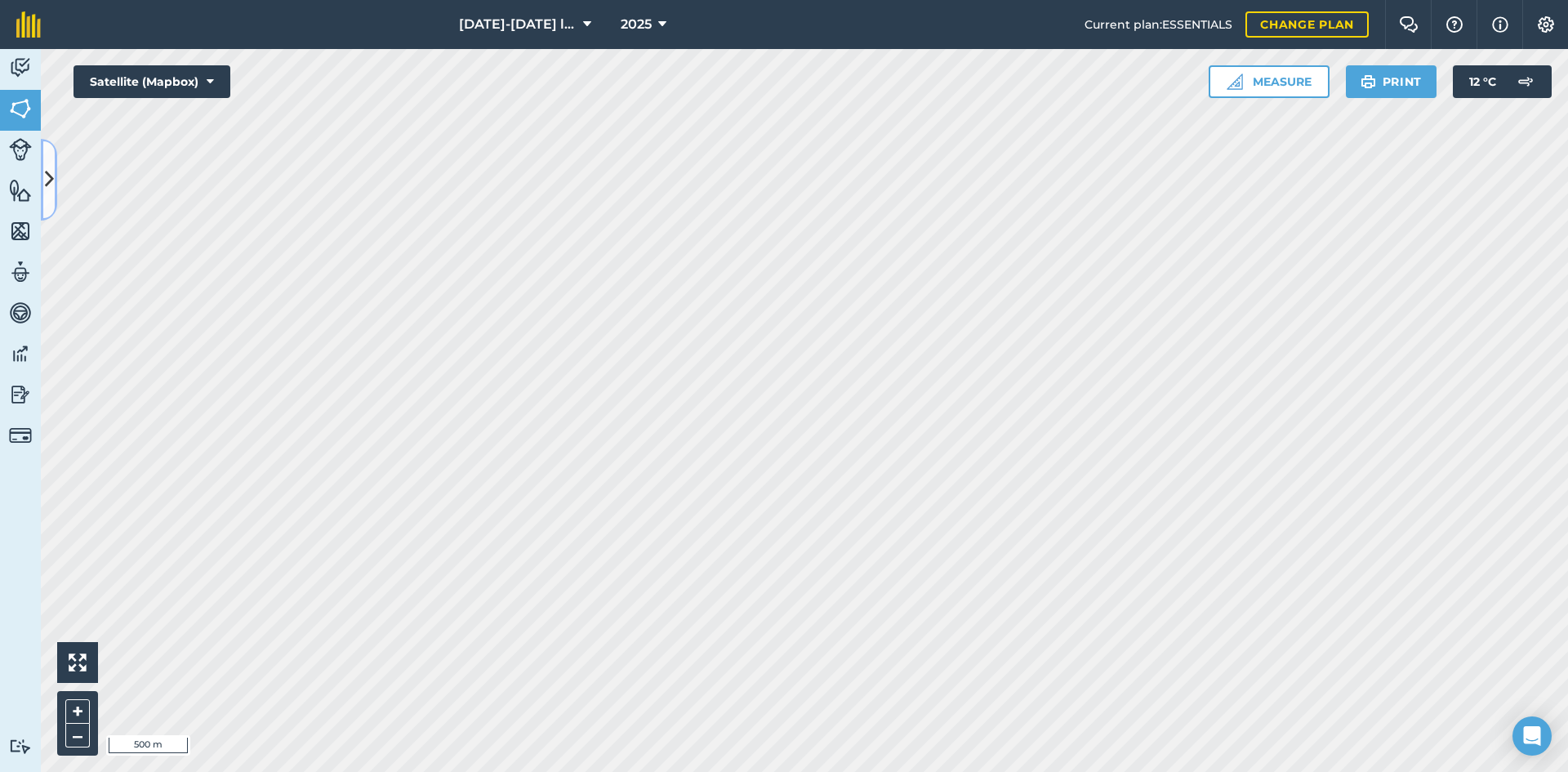
click at [49, 178] on icon at bounding box center [49, 179] width 9 height 28
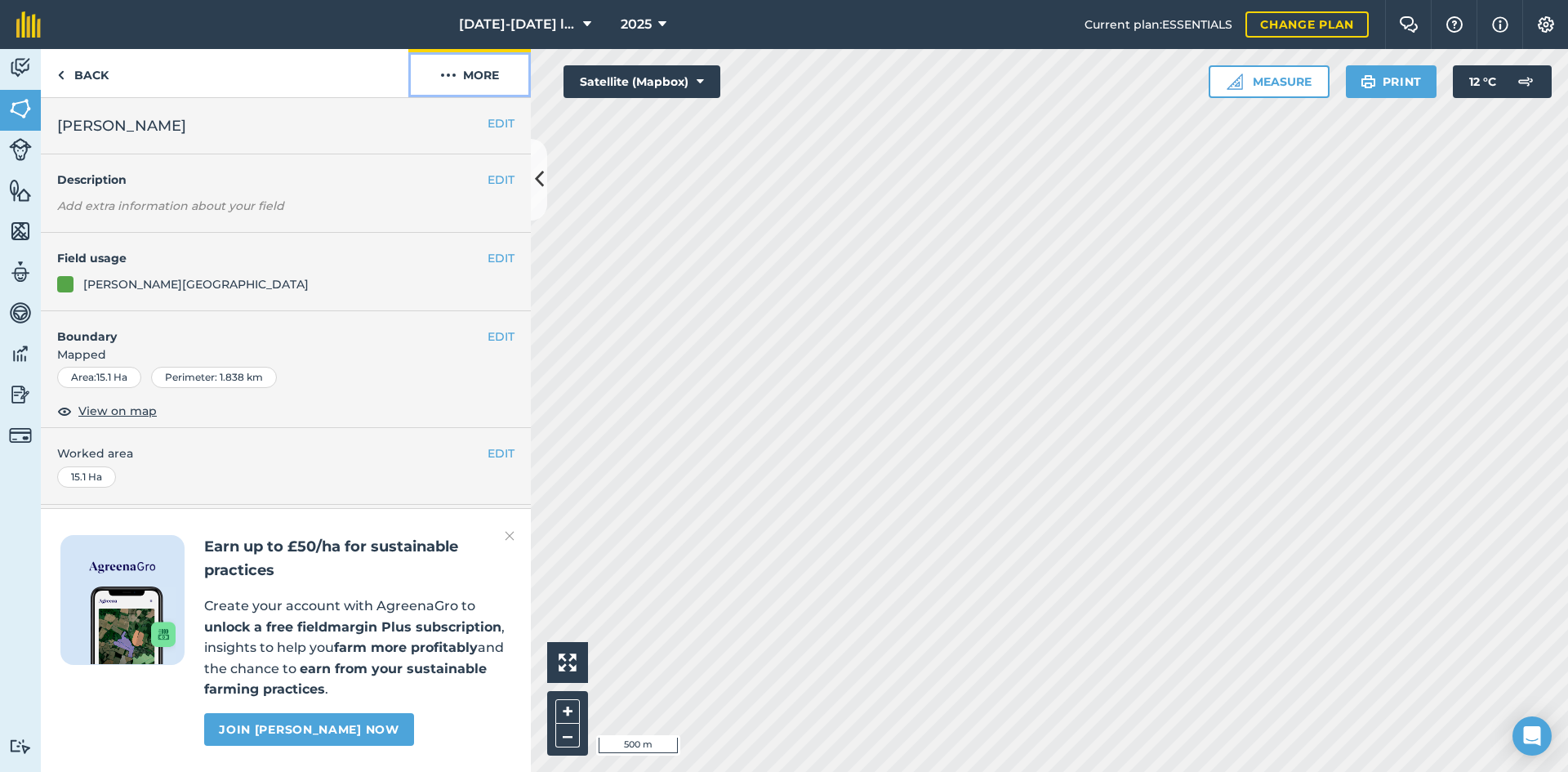
click at [481, 88] on button "More" at bounding box center [469, 73] width 122 height 48
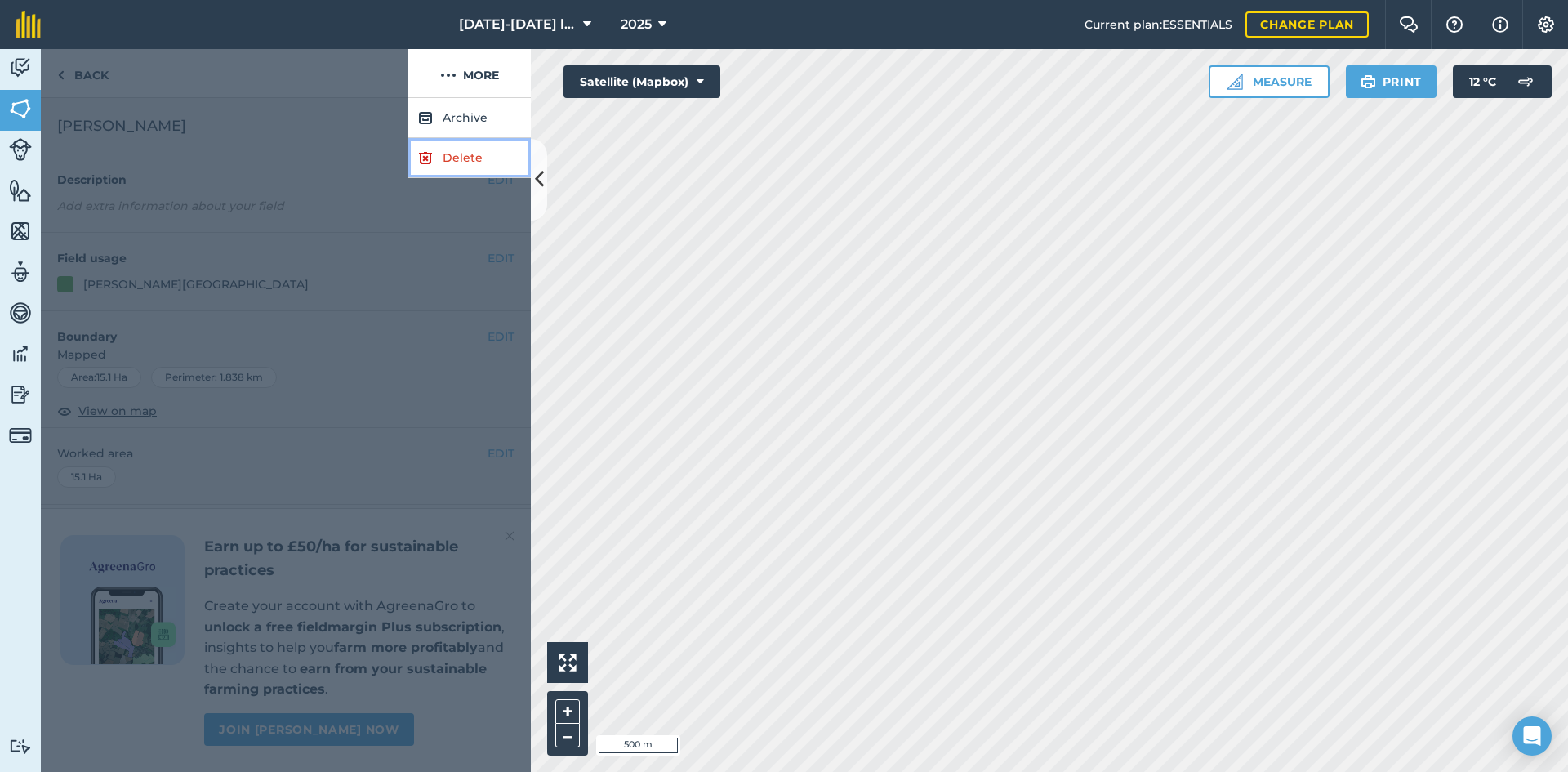
click at [481, 166] on link "Delete" at bounding box center [469, 158] width 122 height 40
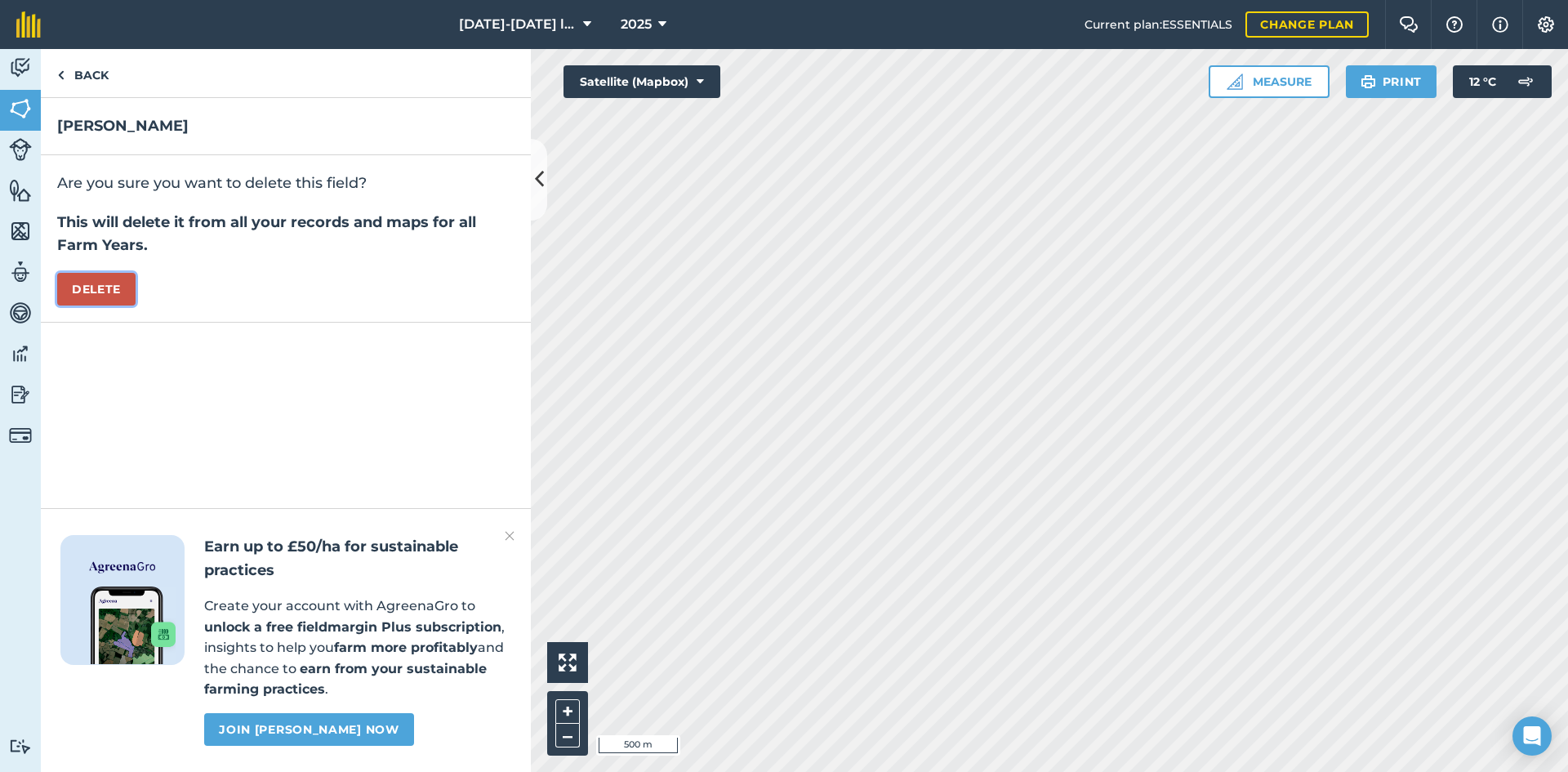
click at [113, 291] on button "Delete" at bounding box center [97, 290] width 79 height 33
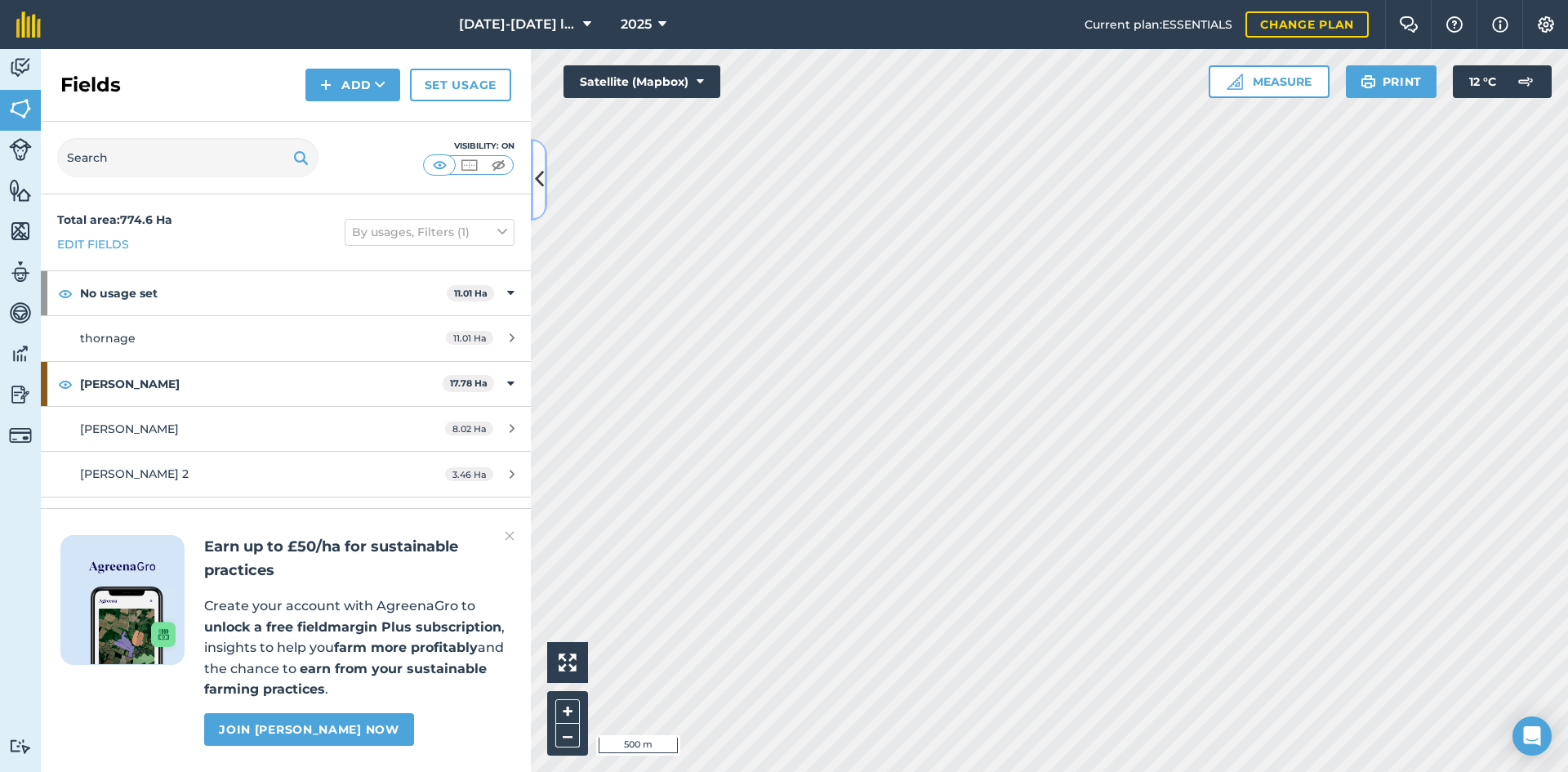
click at [542, 205] on button at bounding box center [539, 179] width 16 height 81
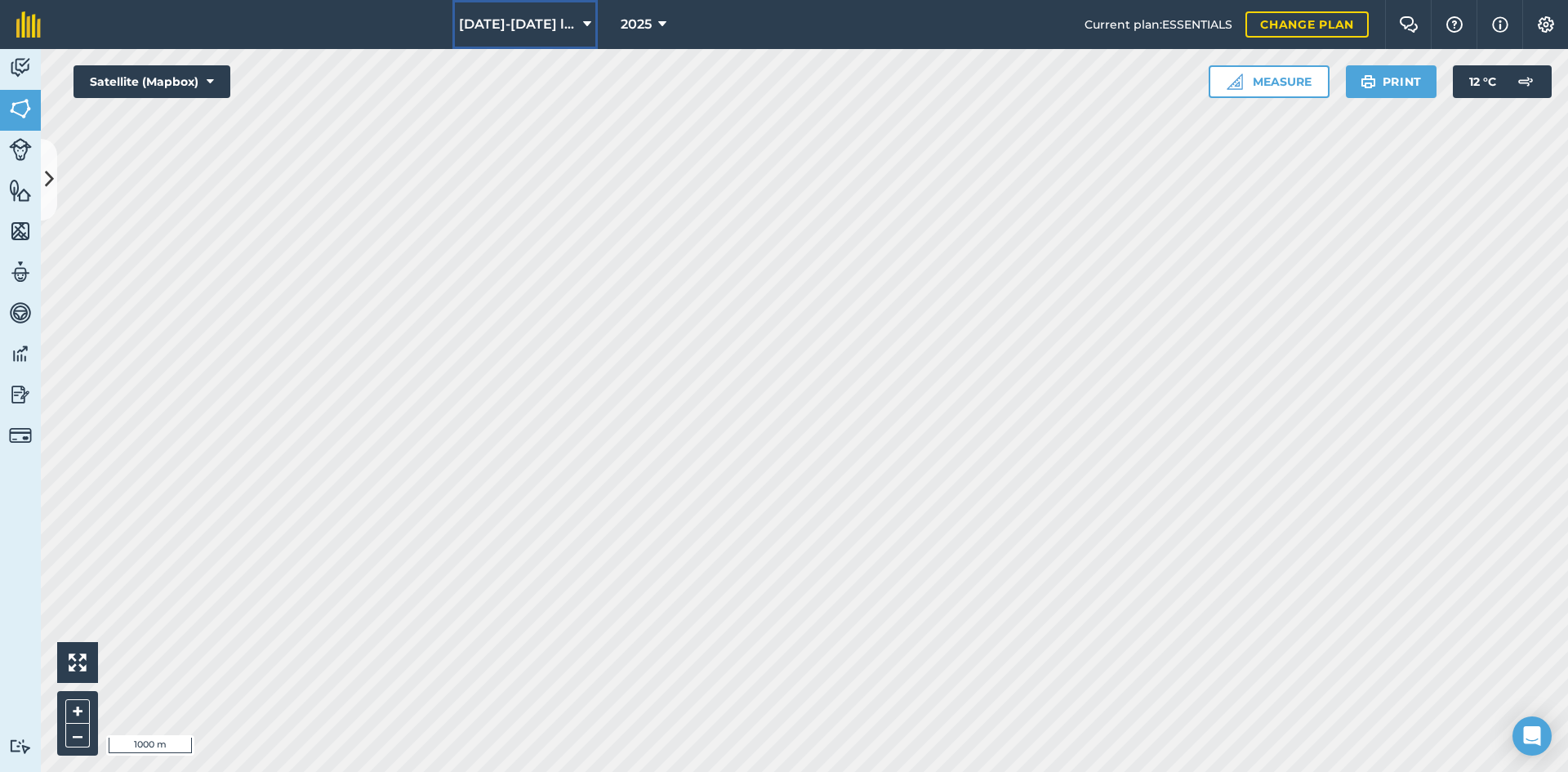
click at [556, 7] on button "[DATE]-[DATE] lambs" at bounding box center [524, 25] width 145 height 49
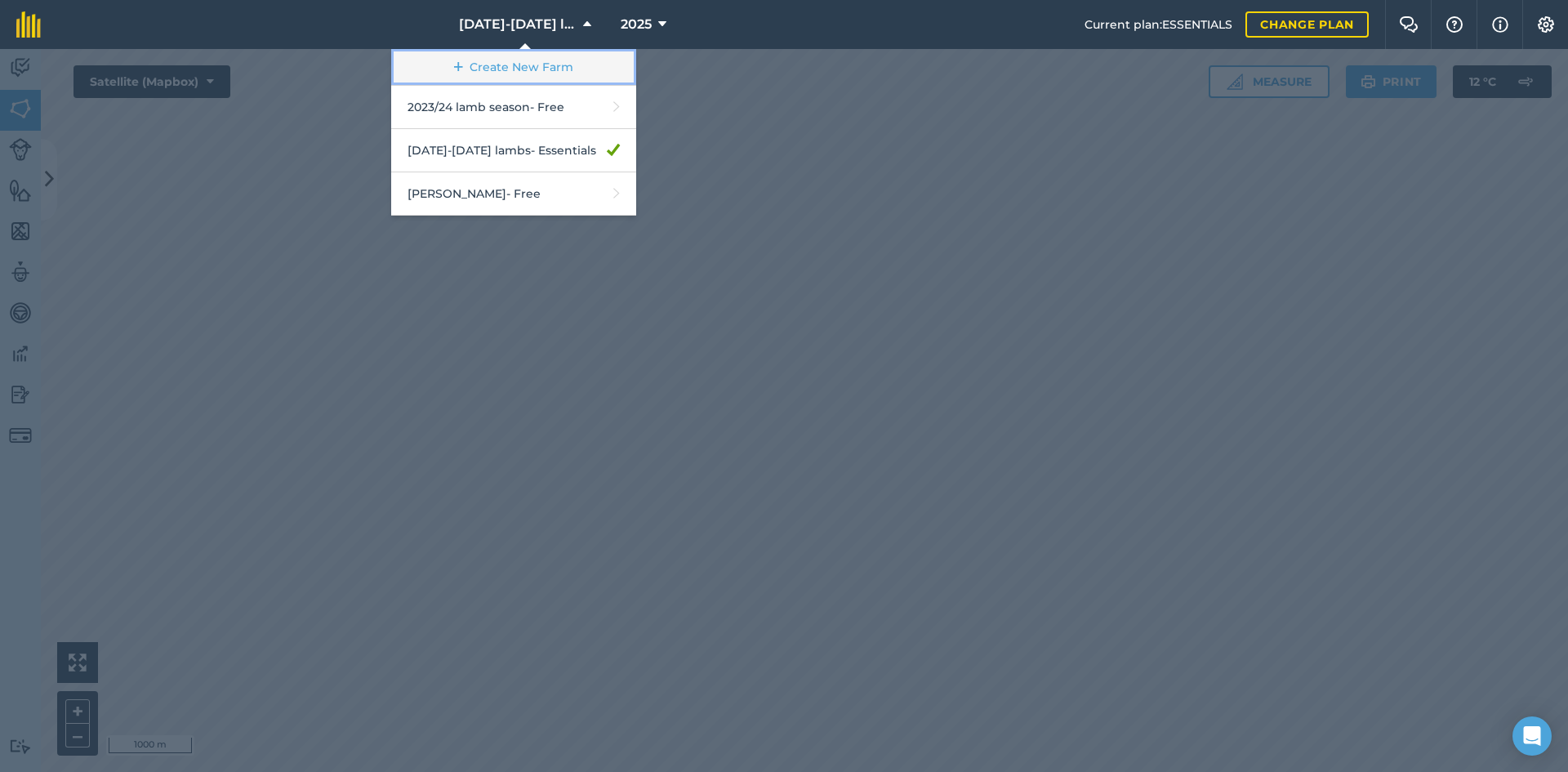
click at [562, 72] on link "Create New Farm" at bounding box center [513, 68] width 245 height 37
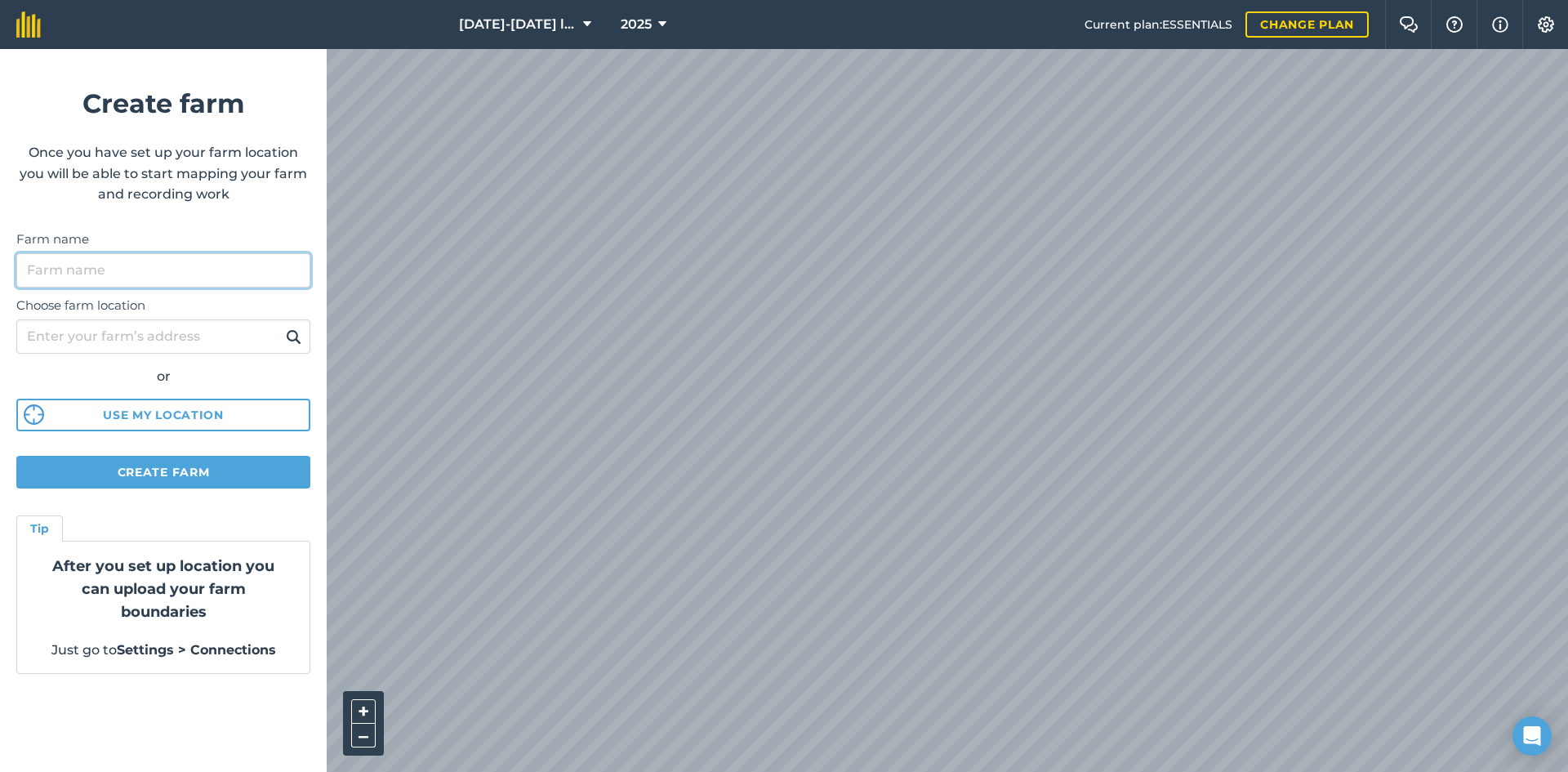
click at [156, 269] on input "Farm name" at bounding box center [163, 270] width 294 height 35
type input "FERT MAP"
click at [281, 326] on button at bounding box center [294, 336] width 26 height 21
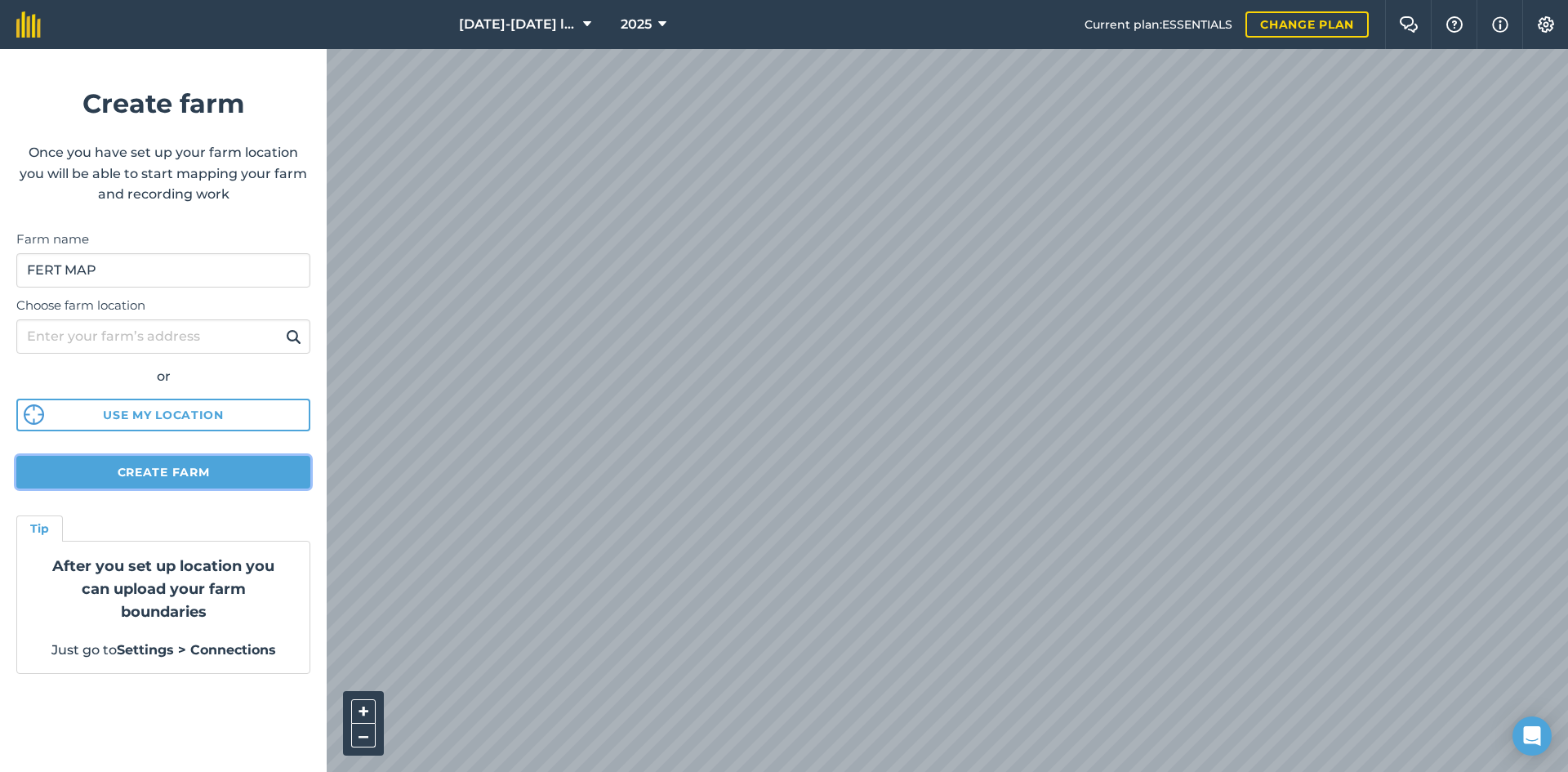
click at [168, 485] on button "Create farm" at bounding box center [163, 472] width 294 height 33
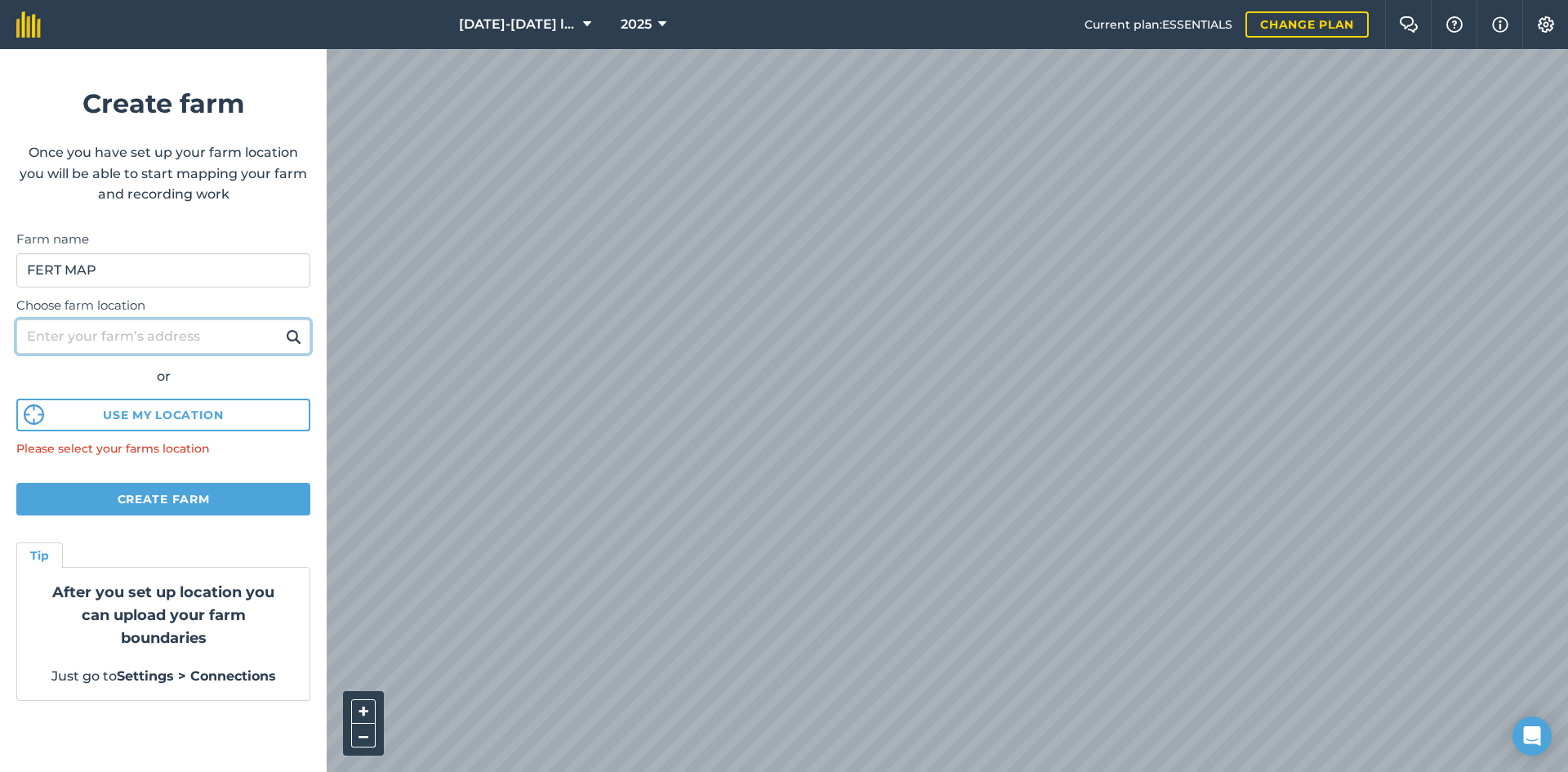
click at [183, 342] on input "Choose farm location" at bounding box center [163, 337] width 294 height 35
type input "[PERSON_NAME]"
click at [281, 326] on button at bounding box center [294, 336] width 26 height 21
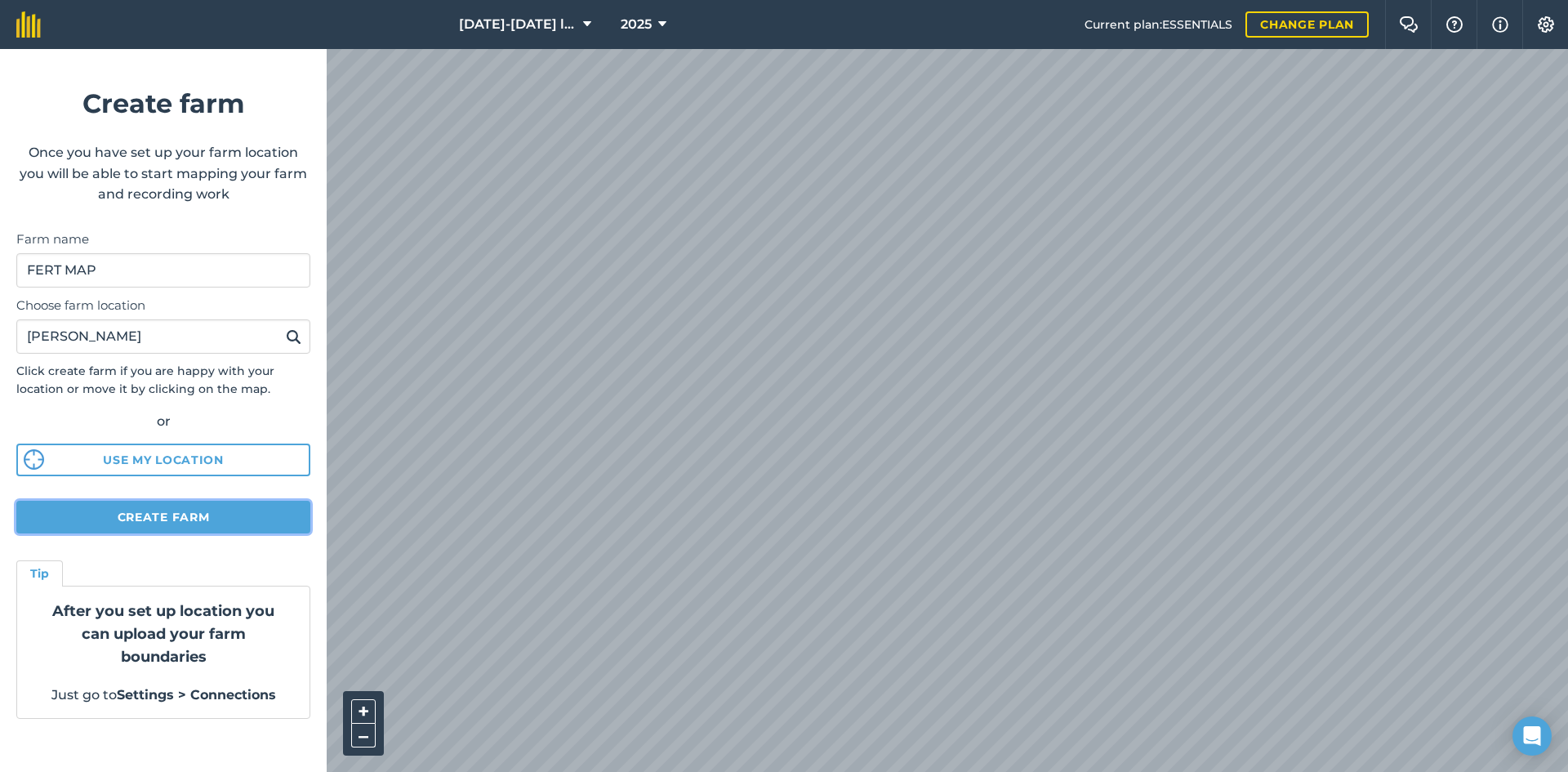
click at [174, 517] on button "Create farm" at bounding box center [163, 517] width 294 height 33
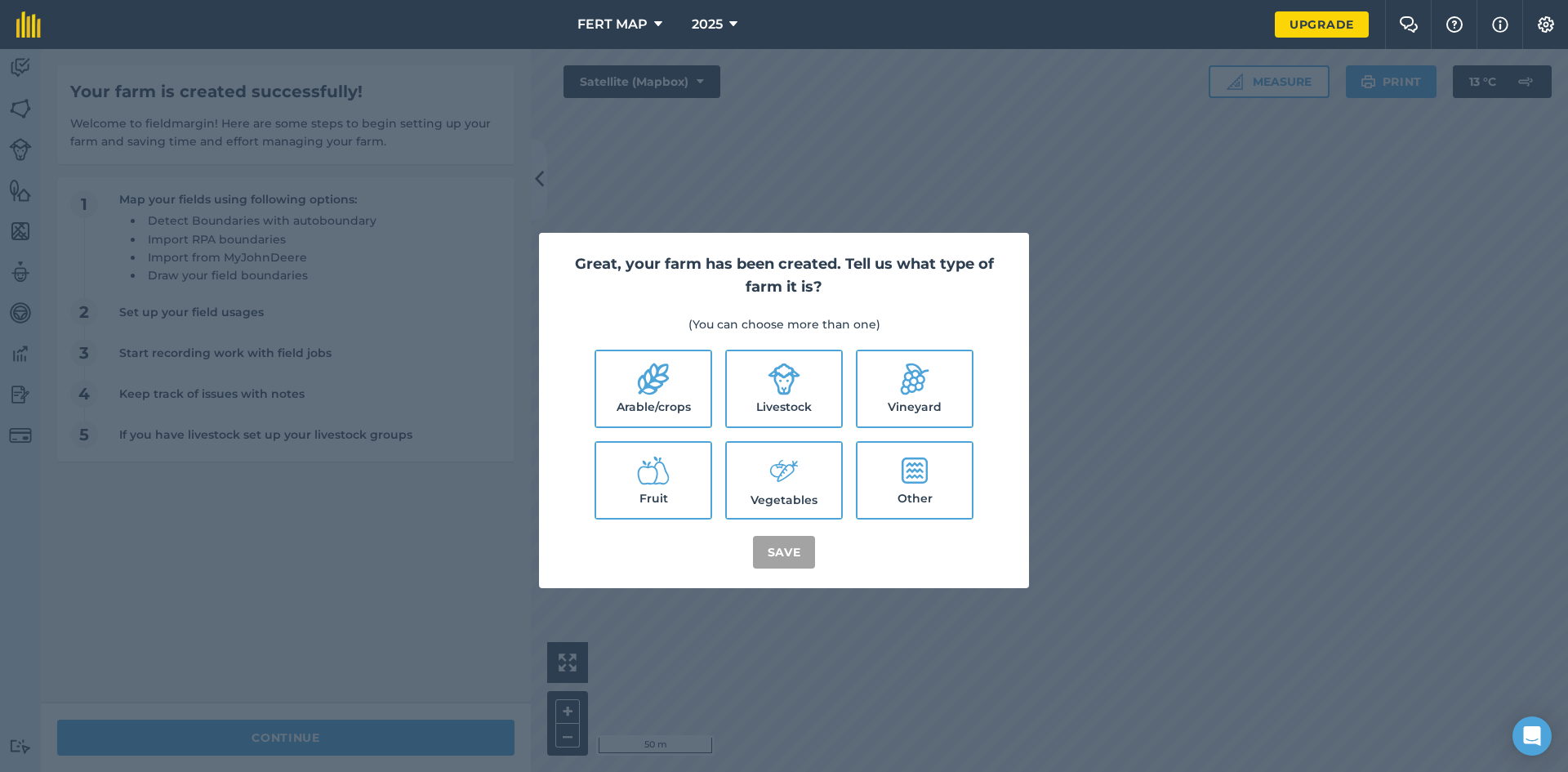
click at [702, 382] on label "Arable/crops" at bounding box center [653, 389] width 114 height 75
checkbox input "true"
click at [786, 401] on label "Livestock" at bounding box center [784, 389] width 114 height 75
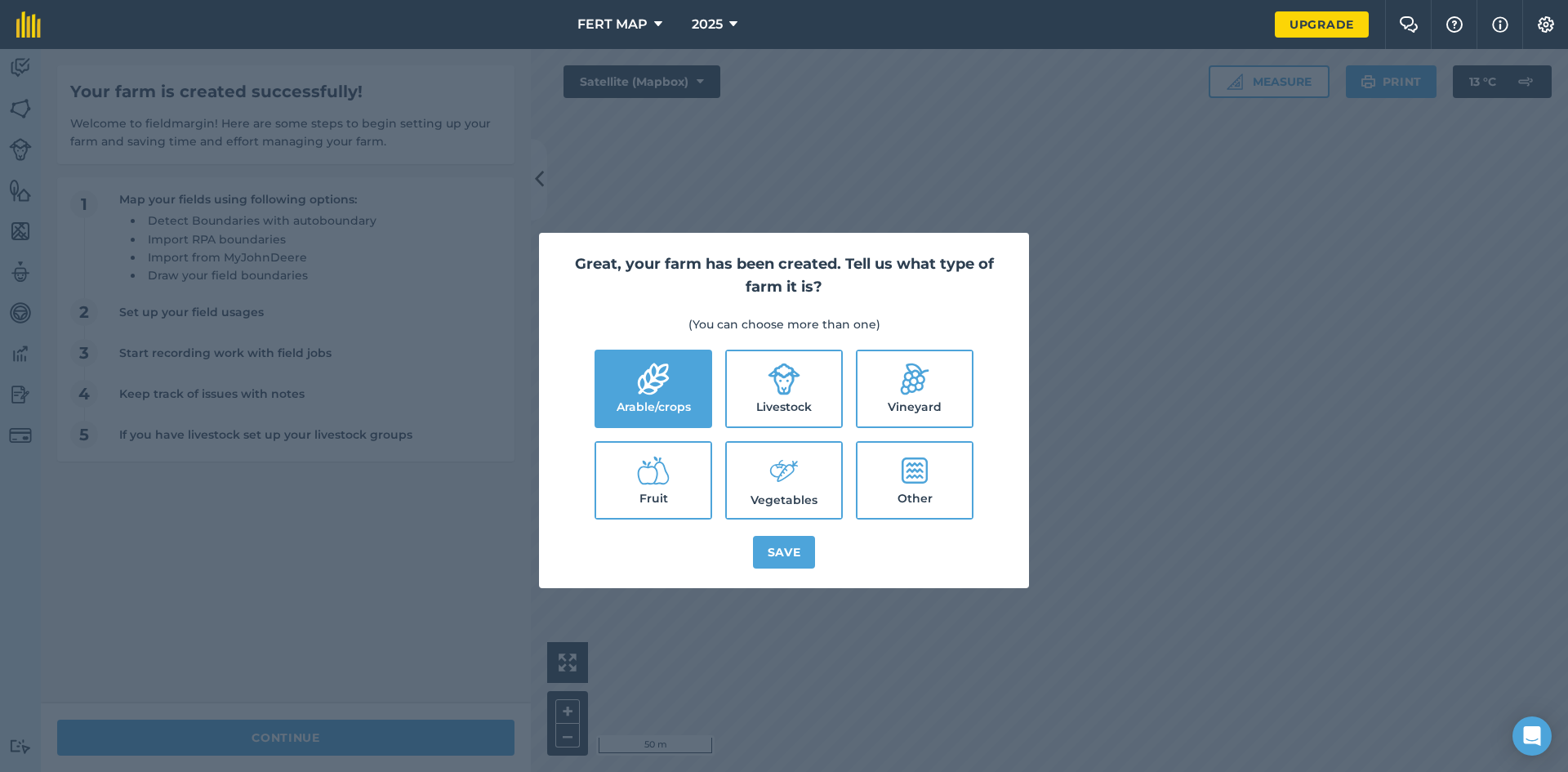
checkbox input "true"
click at [776, 545] on button "Save" at bounding box center [784, 553] width 63 height 33
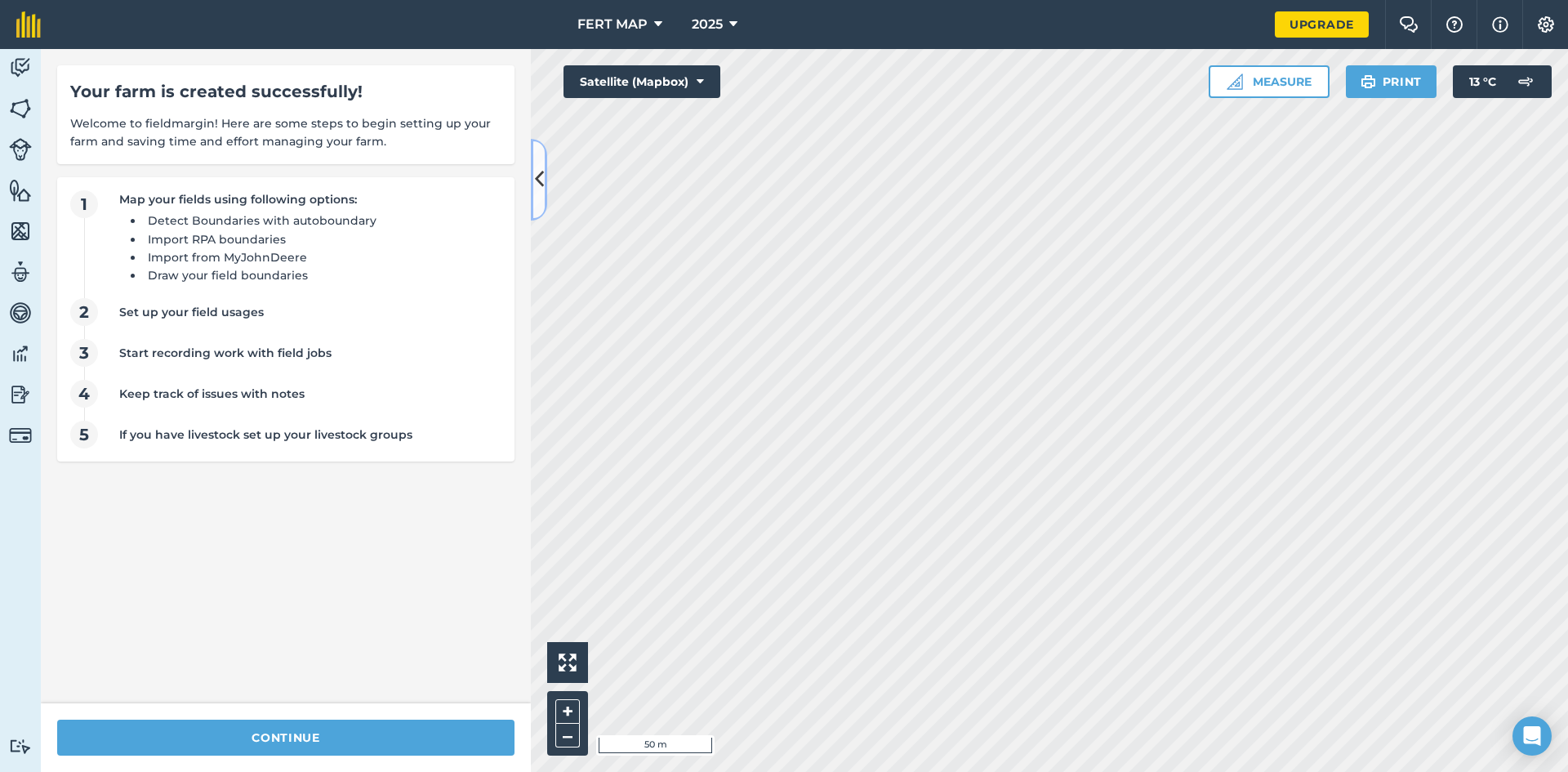
click at [544, 181] on button at bounding box center [539, 179] width 16 height 81
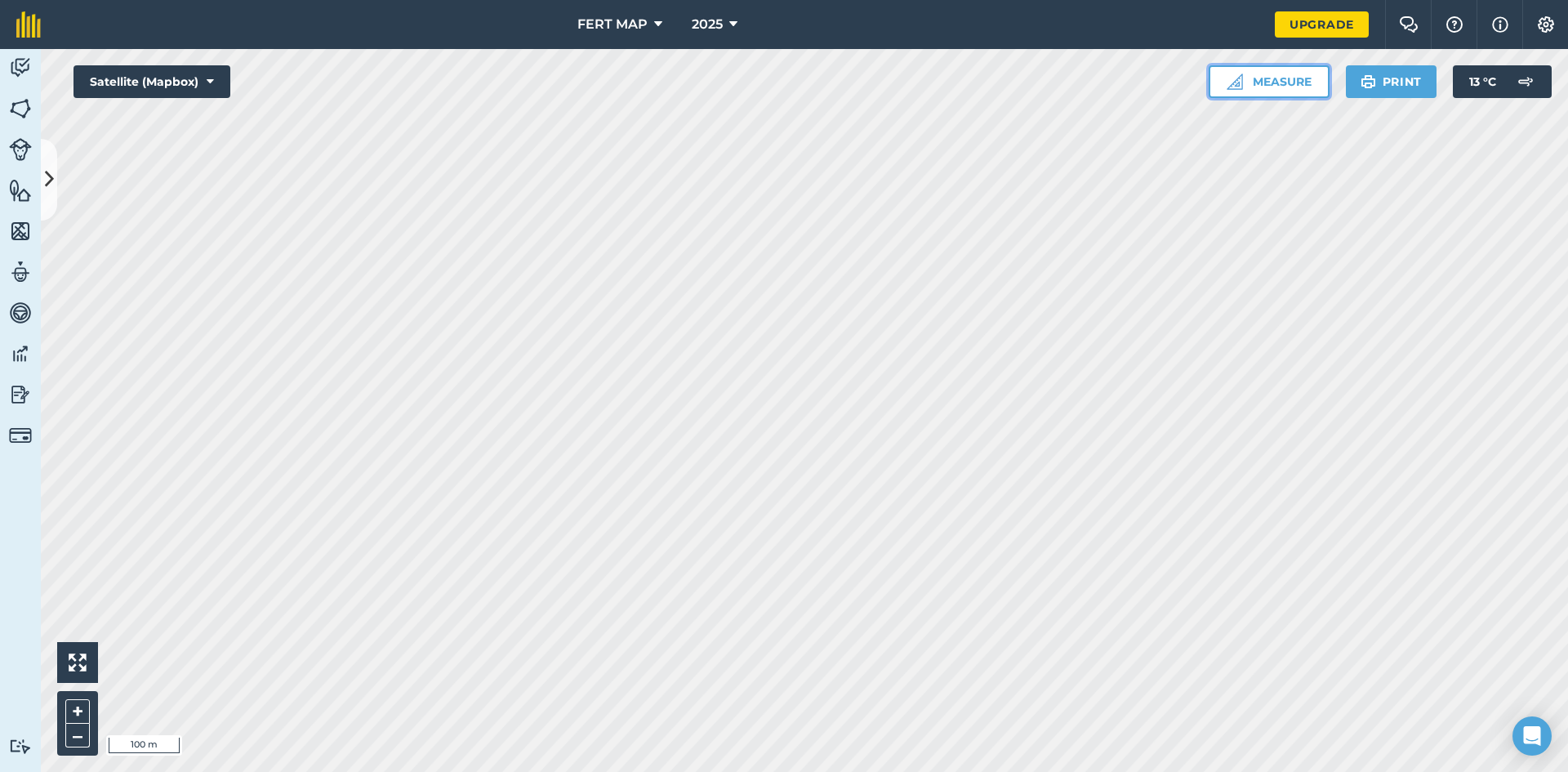
click at [1293, 73] on button "Measure" at bounding box center [1268, 82] width 121 height 33
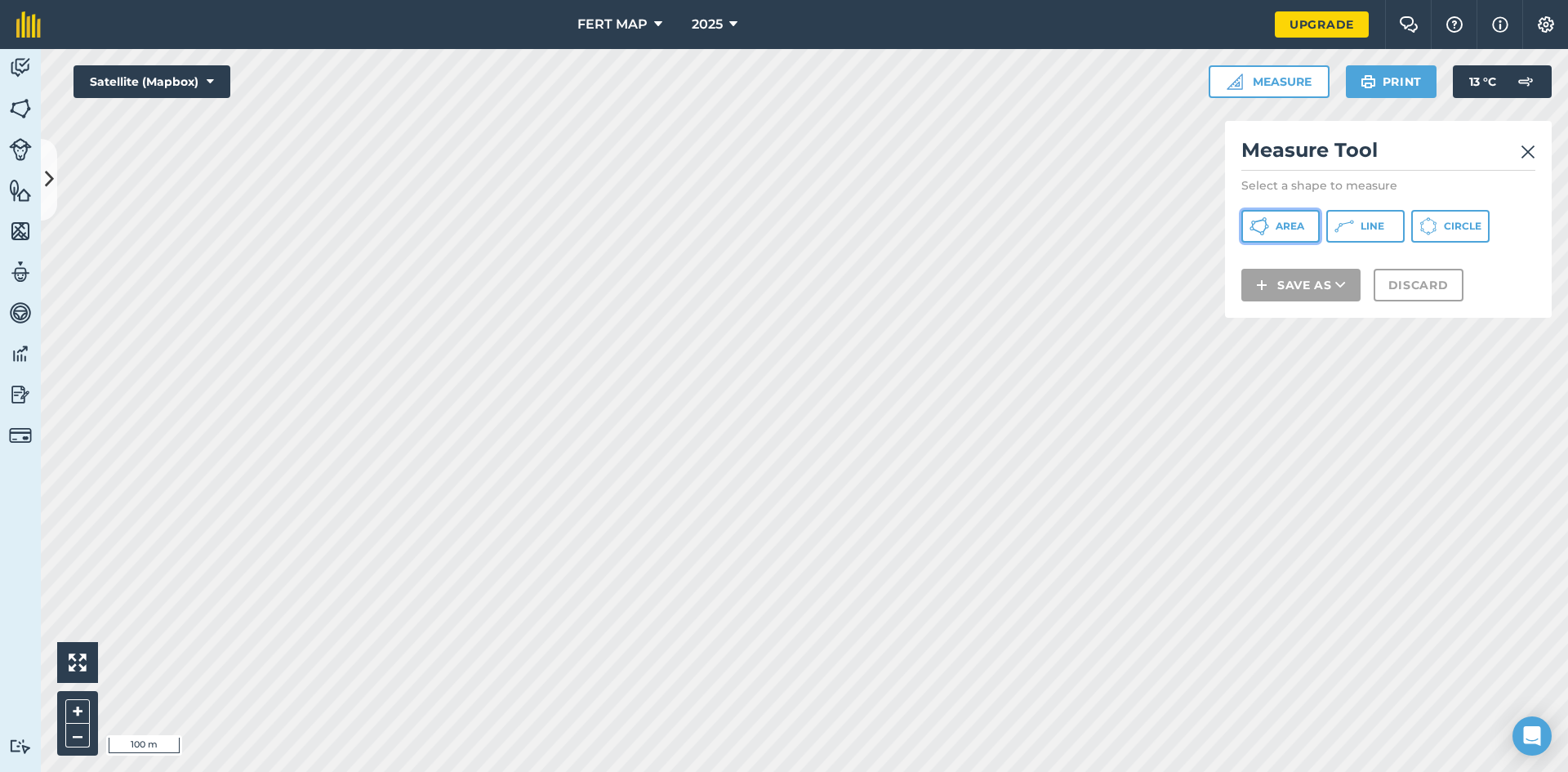
click at [1289, 234] on button "Area" at bounding box center [1280, 227] width 79 height 33
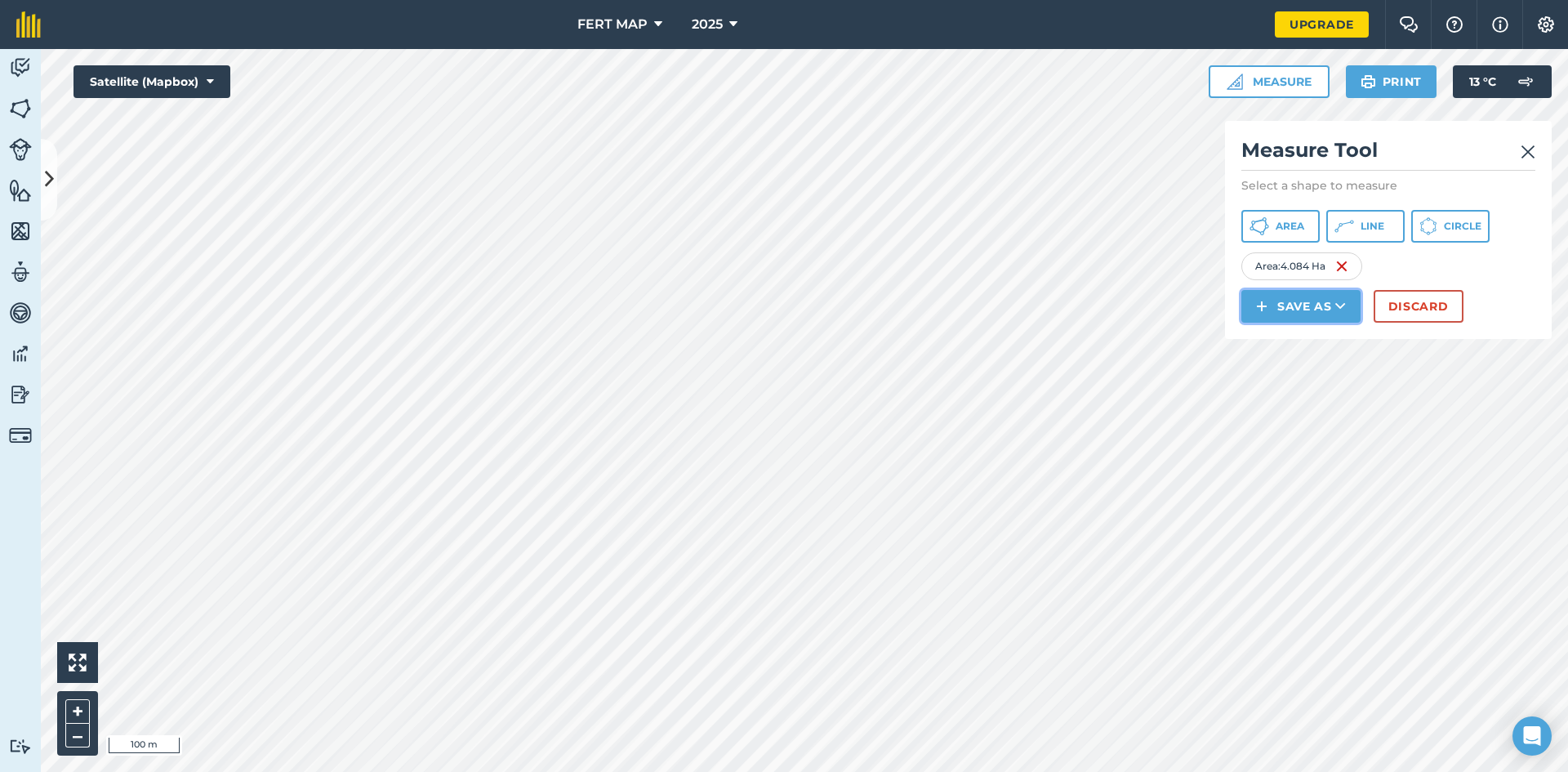
click at [1325, 310] on button "Save as" at bounding box center [1300, 306] width 120 height 33
click at [1315, 349] on link "Field" at bounding box center [1300, 343] width 114 height 36
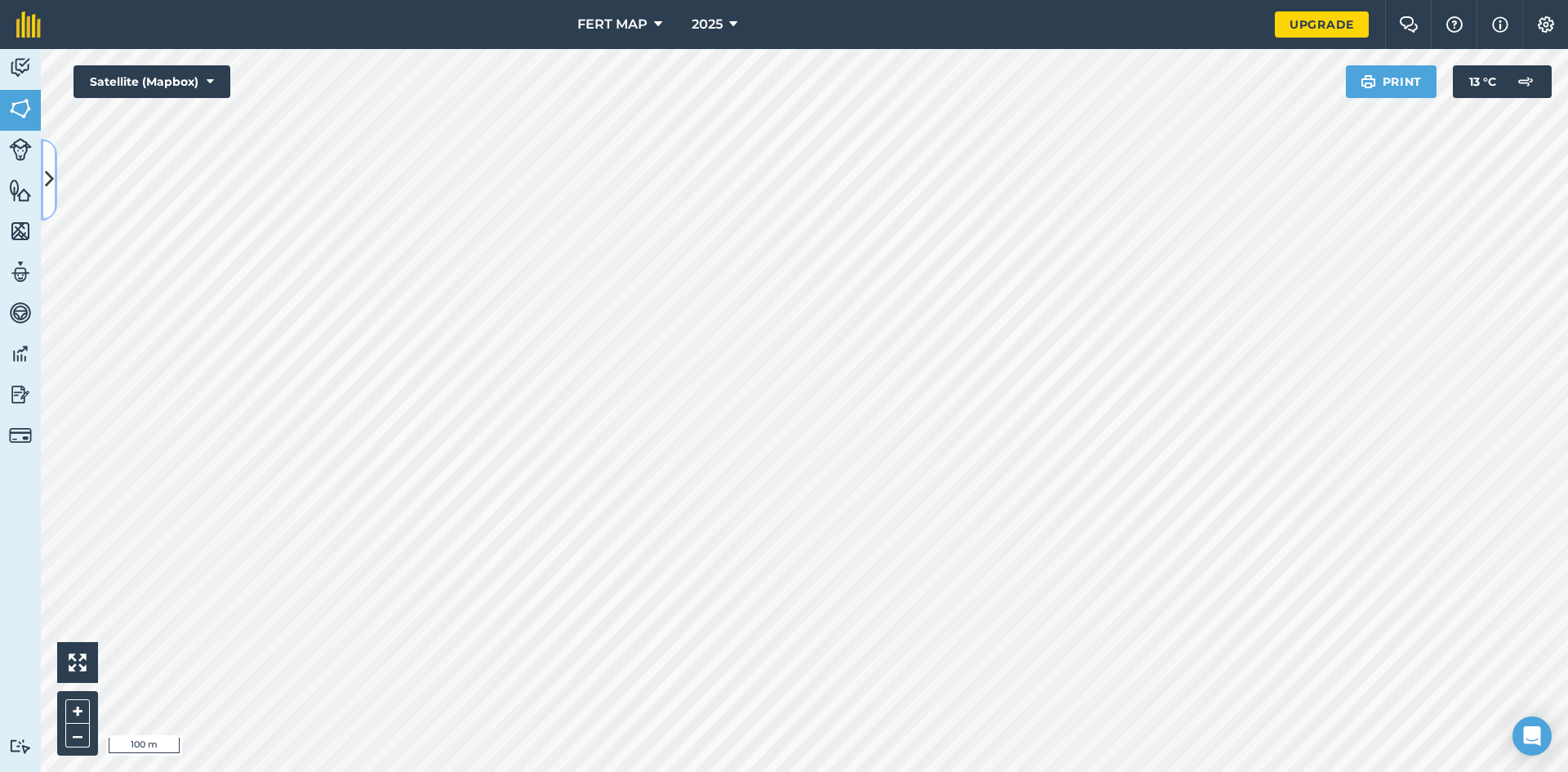
click at [51, 189] on icon at bounding box center [49, 179] width 9 height 28
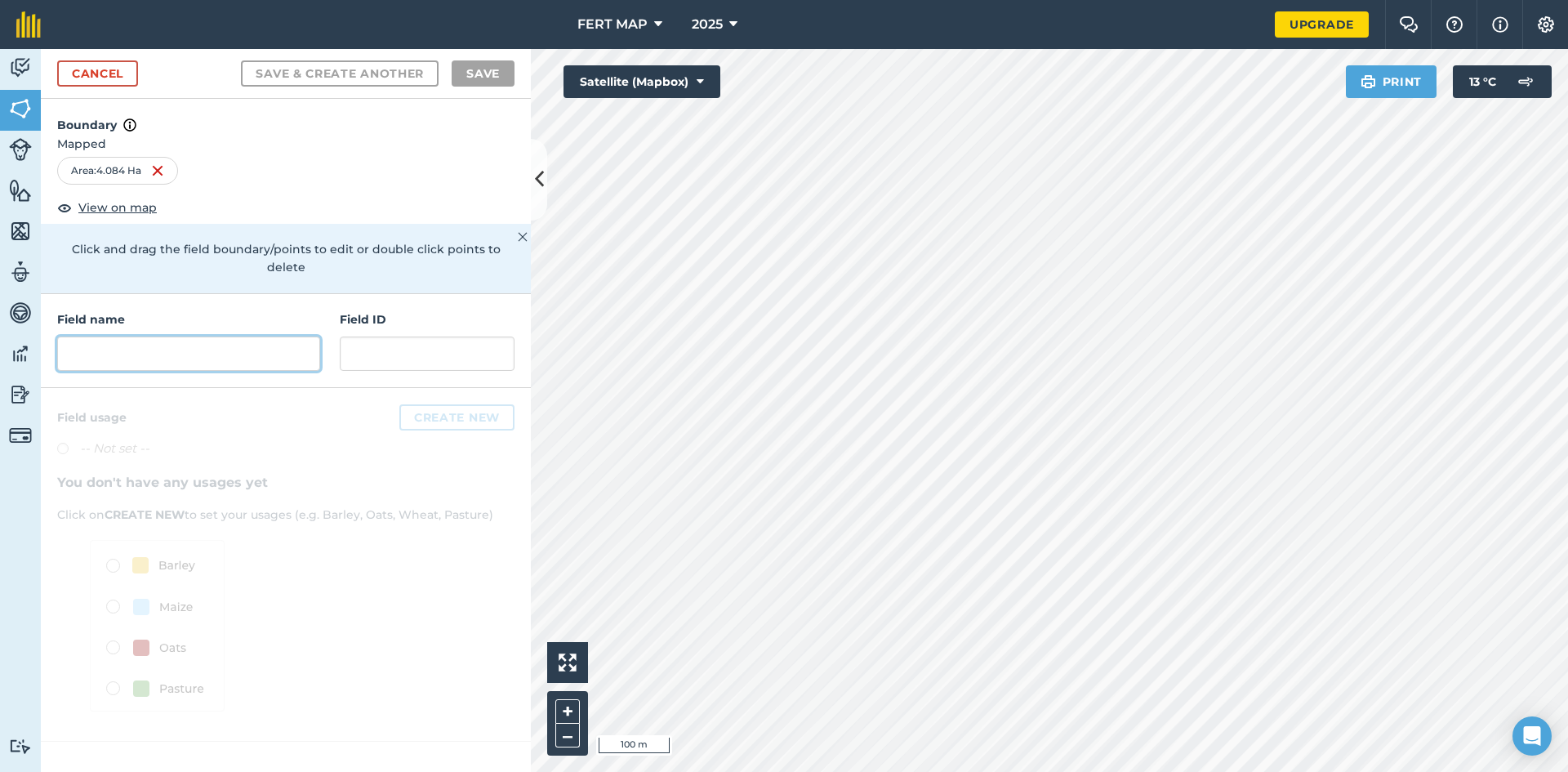
click at [165, 336] on input "text" at bounding box center [189, 354] width 263 height 35
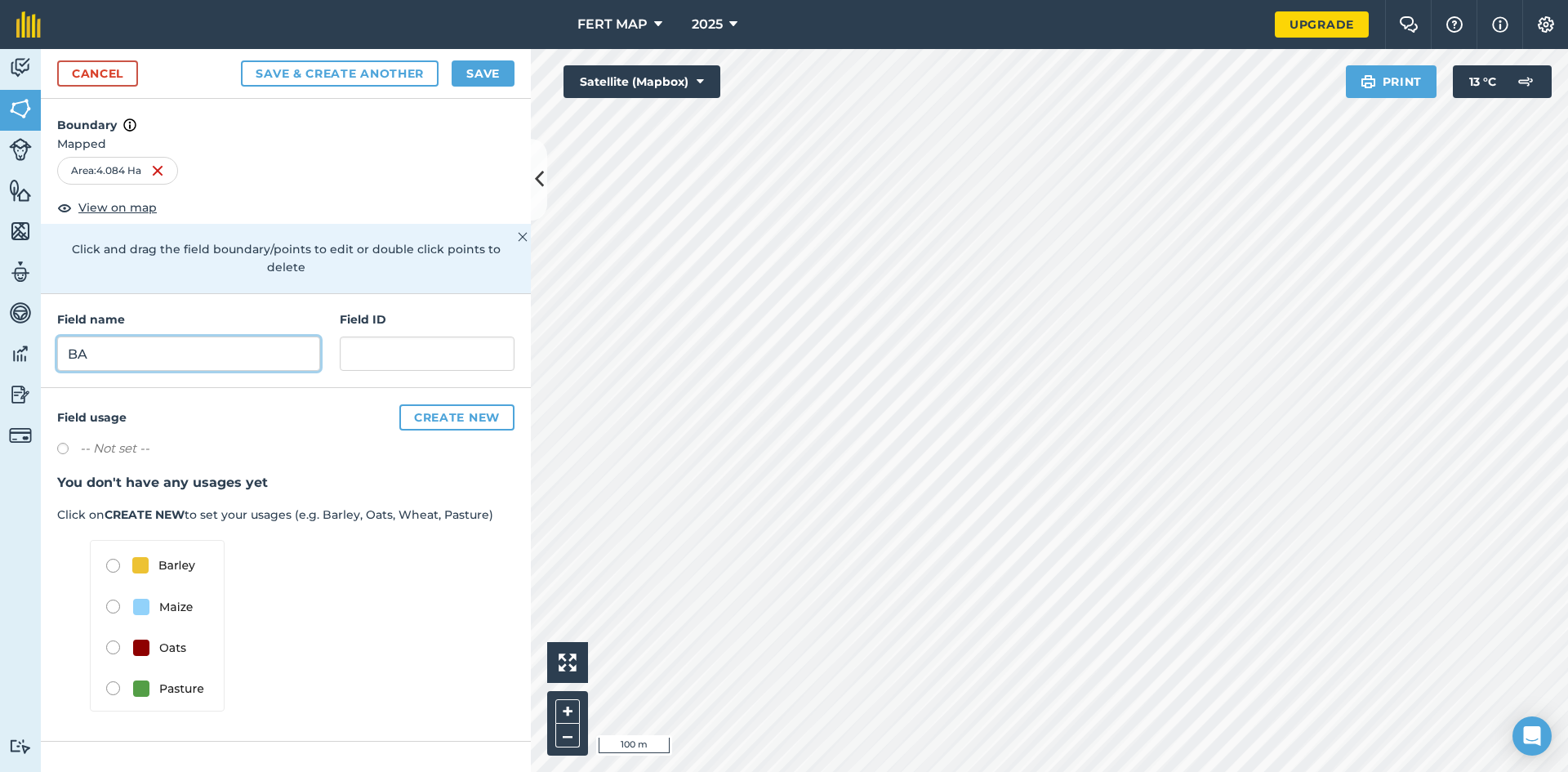
type input "B"
type input "FERT 1"
click at [421, 405] on button "Create new" at bounding box center [457, 418] width 115 height 26
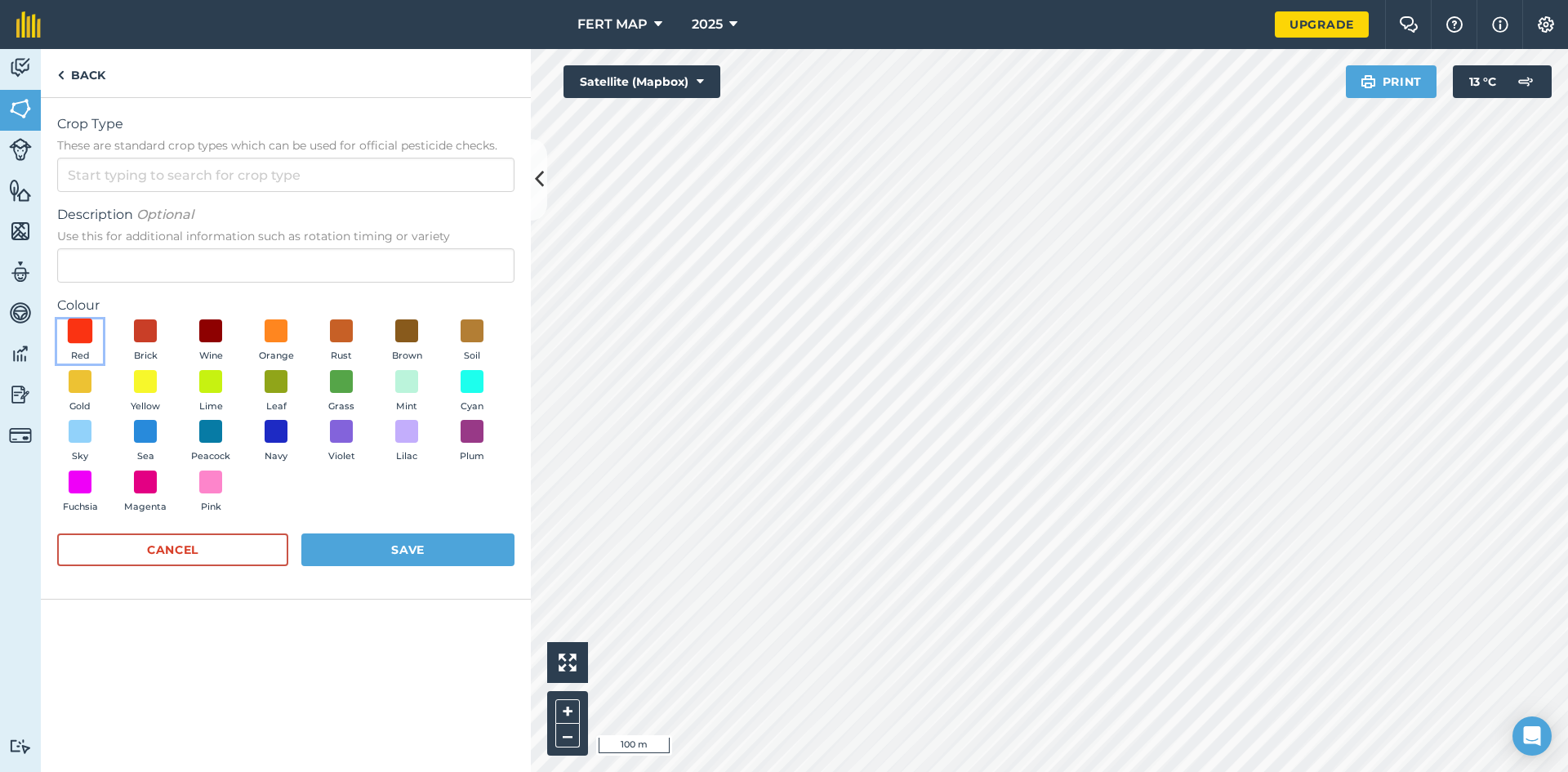
click at [87, 337] on span at bounding box center [80, 332] width 26 height 26
click at [184, 271] on input "Description Optional Use this for additional information such as rotation timin…" at bounding box center [286, 266] width 458 height 35
type input "FERT"
click at [405, 558] on button "Save" at bounding box center [407, 550] width 213 height 33
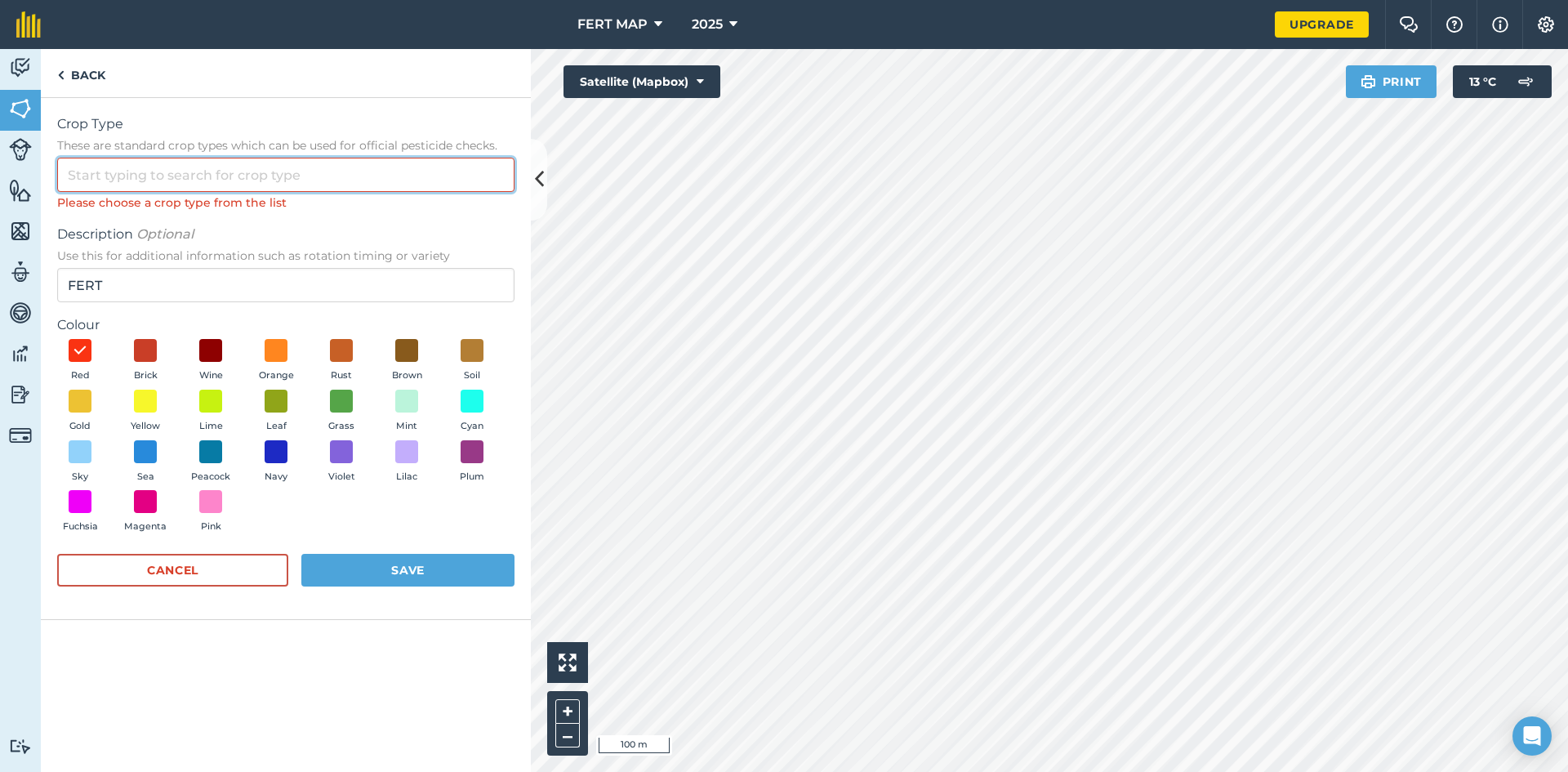
click at [244, 166] on input "Crop Type These are standard crop types which can be used for official pesticid…" at bounding box center [286, 175] width 458 height 35
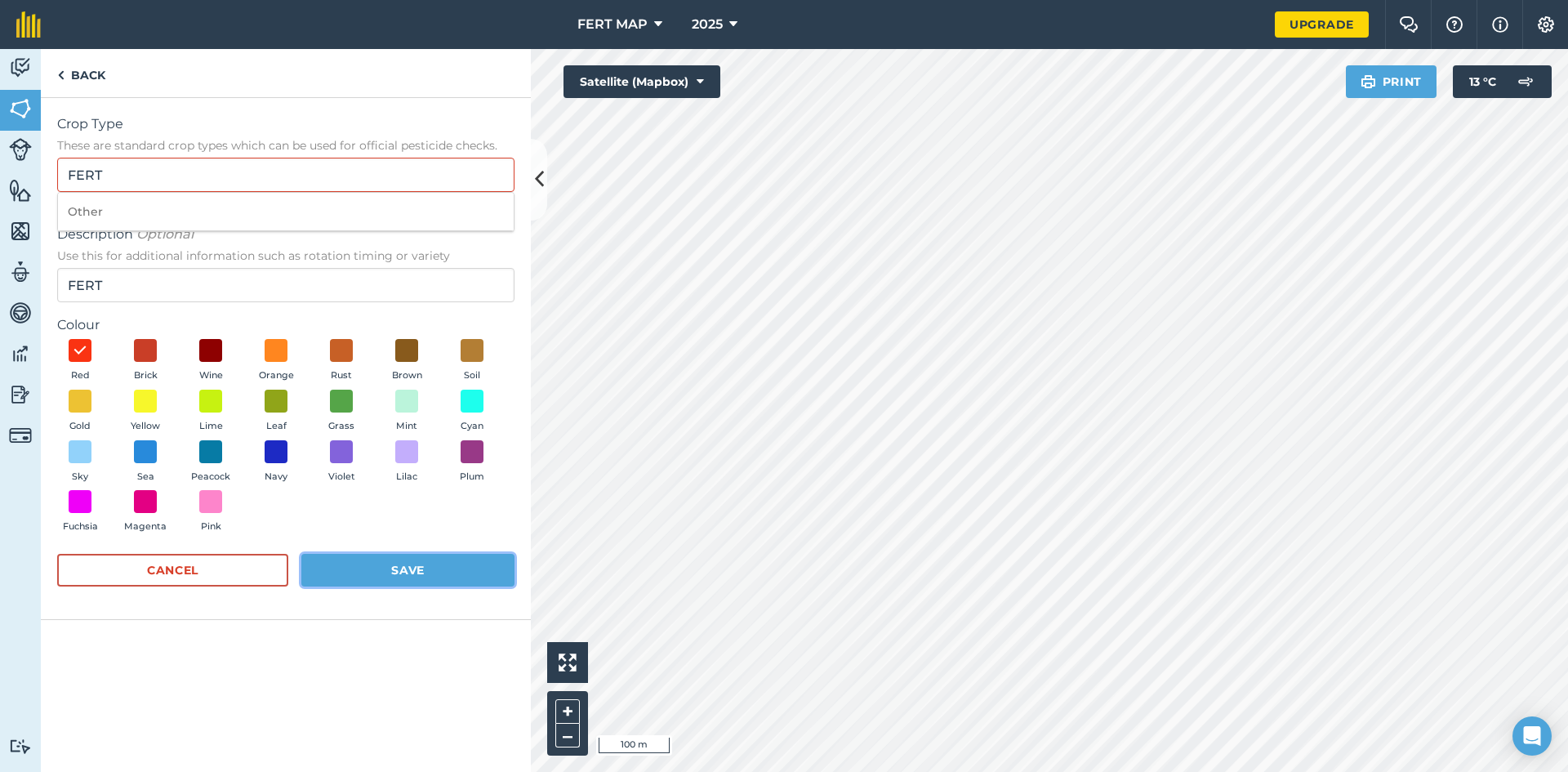
click at [353, 574] on button "Save" at bounding box center [407, 570] width 213 height 33
click at [147, 170] on input "FERT" at bounding box center [286, 175] width 458 height 35
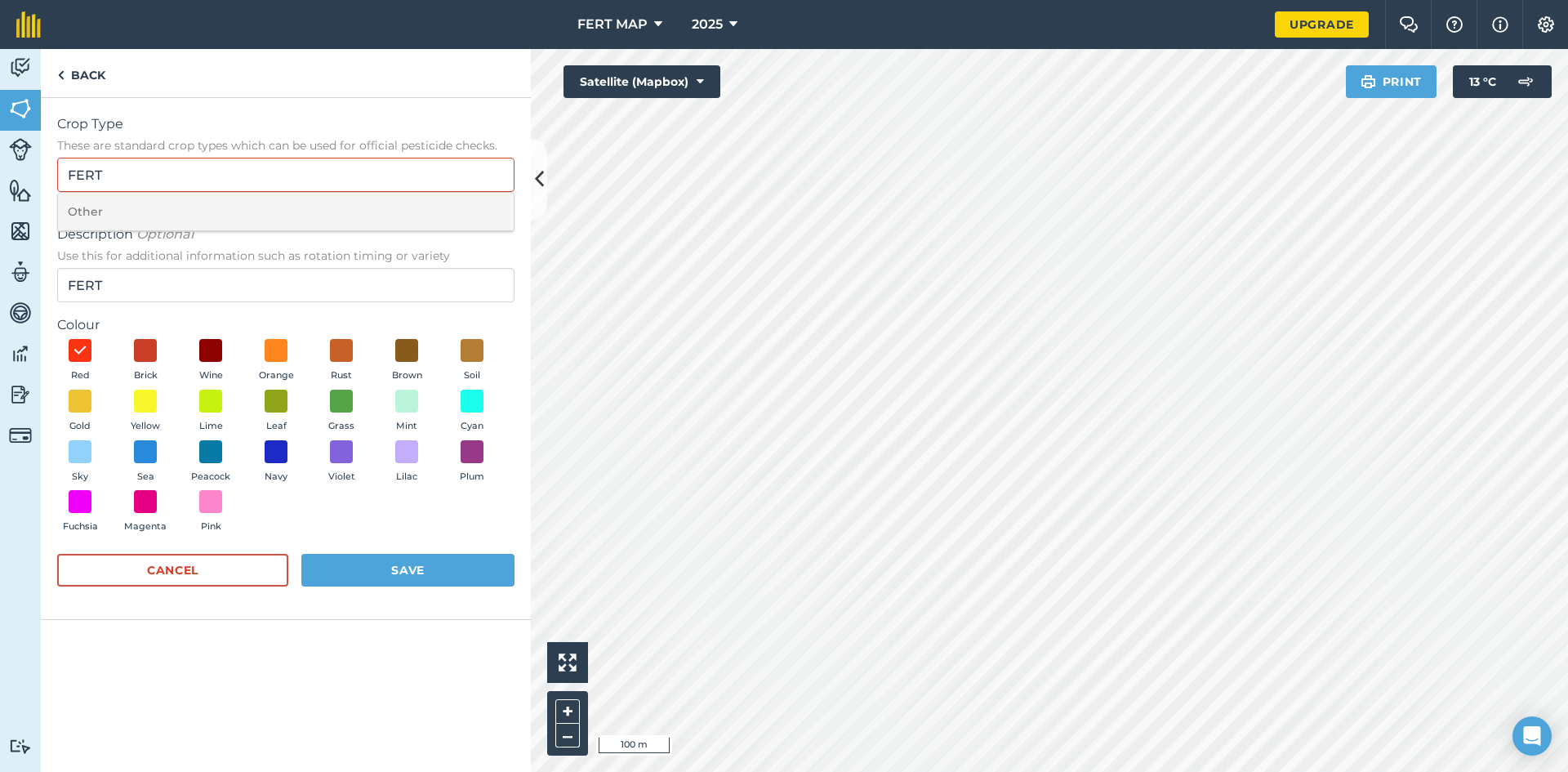
click at [135, 206] on li "Other" at bounding box center [285, 212] width 456 height 38
type input "Other"
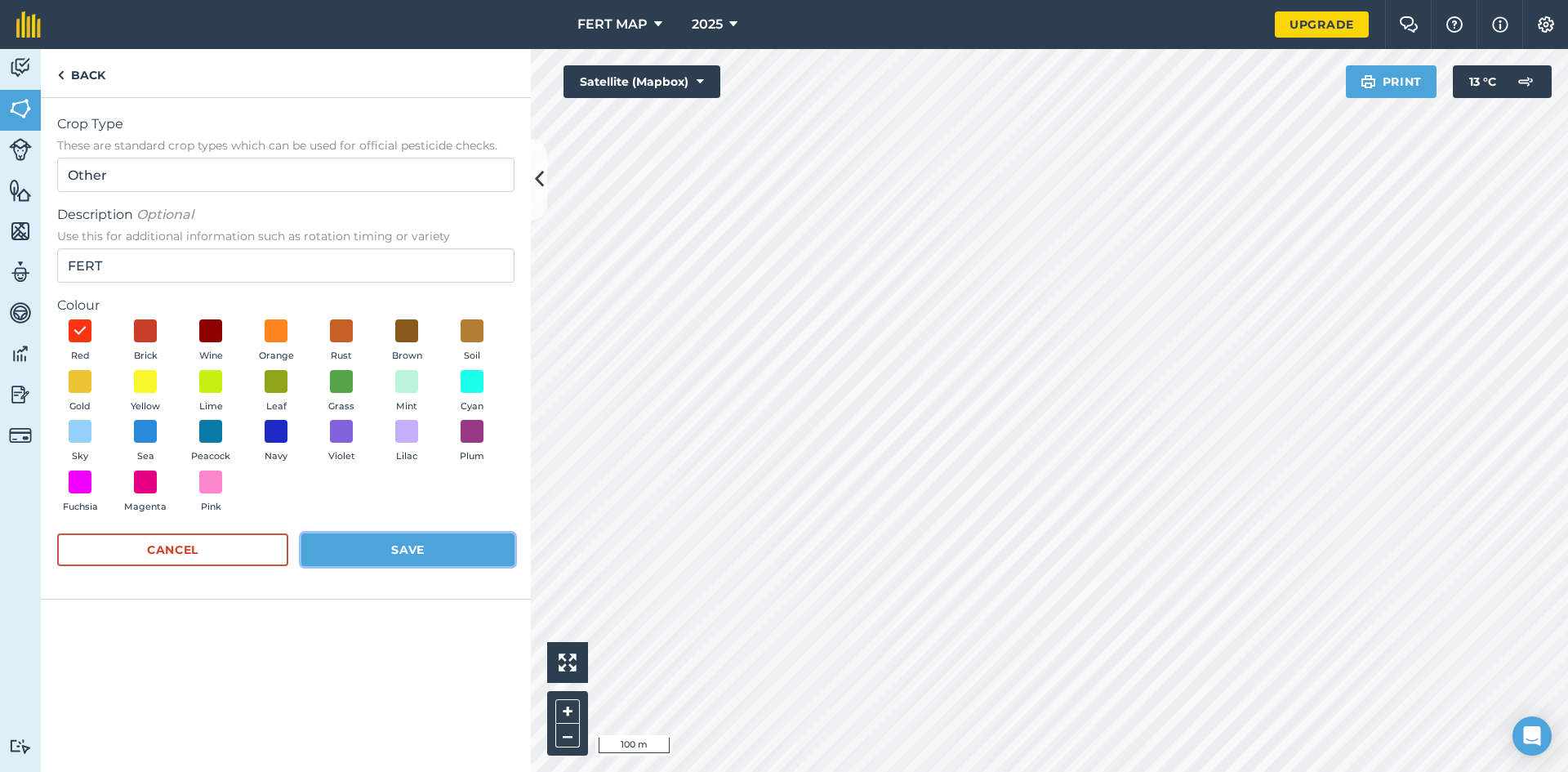
click at [381, 545] on button "Save" at bounding box center [407, 550] width 213 height 33
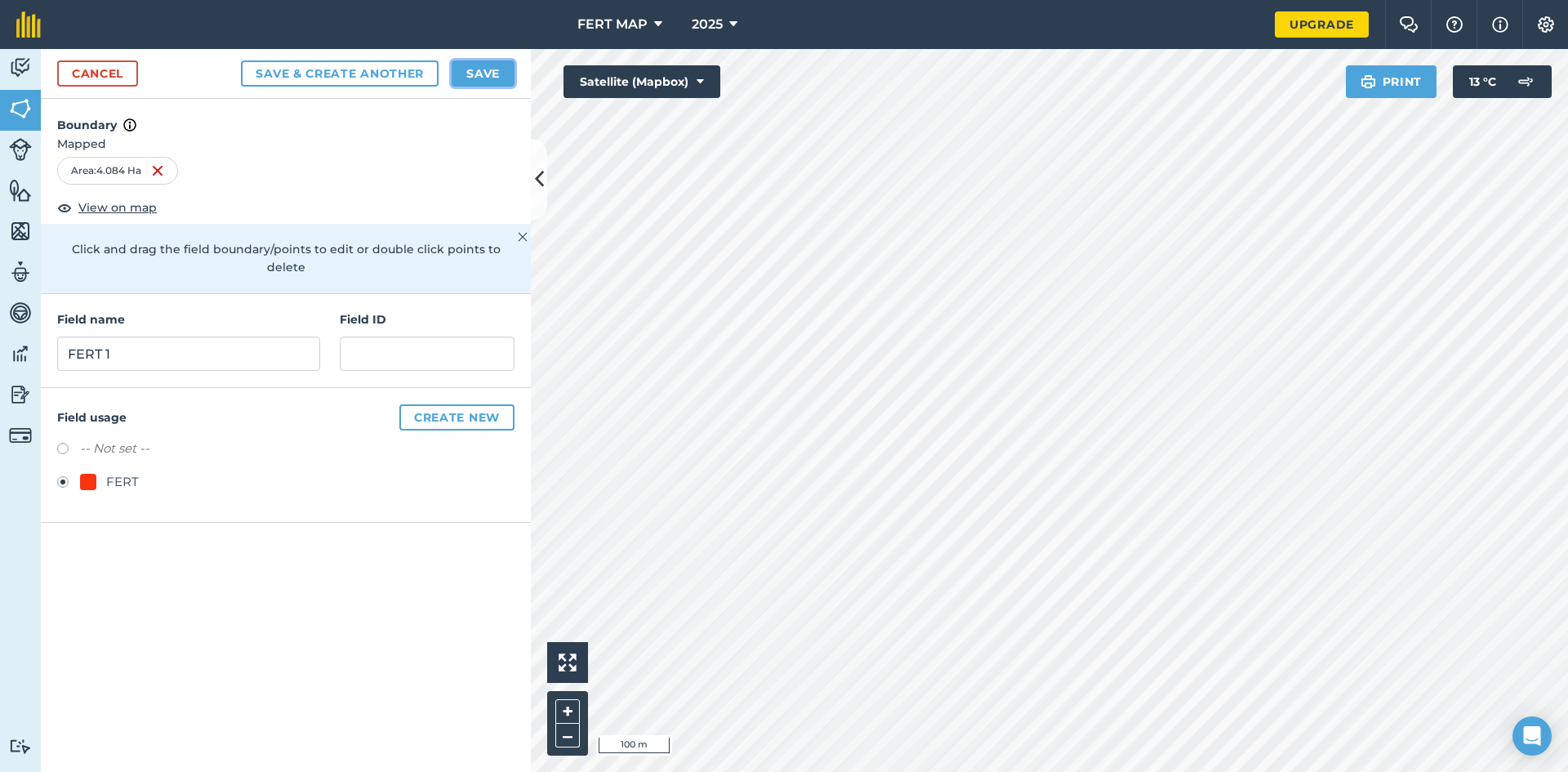
click at [506, 72] on button "Save" at bounding box center [482, 73] width 63 height 26
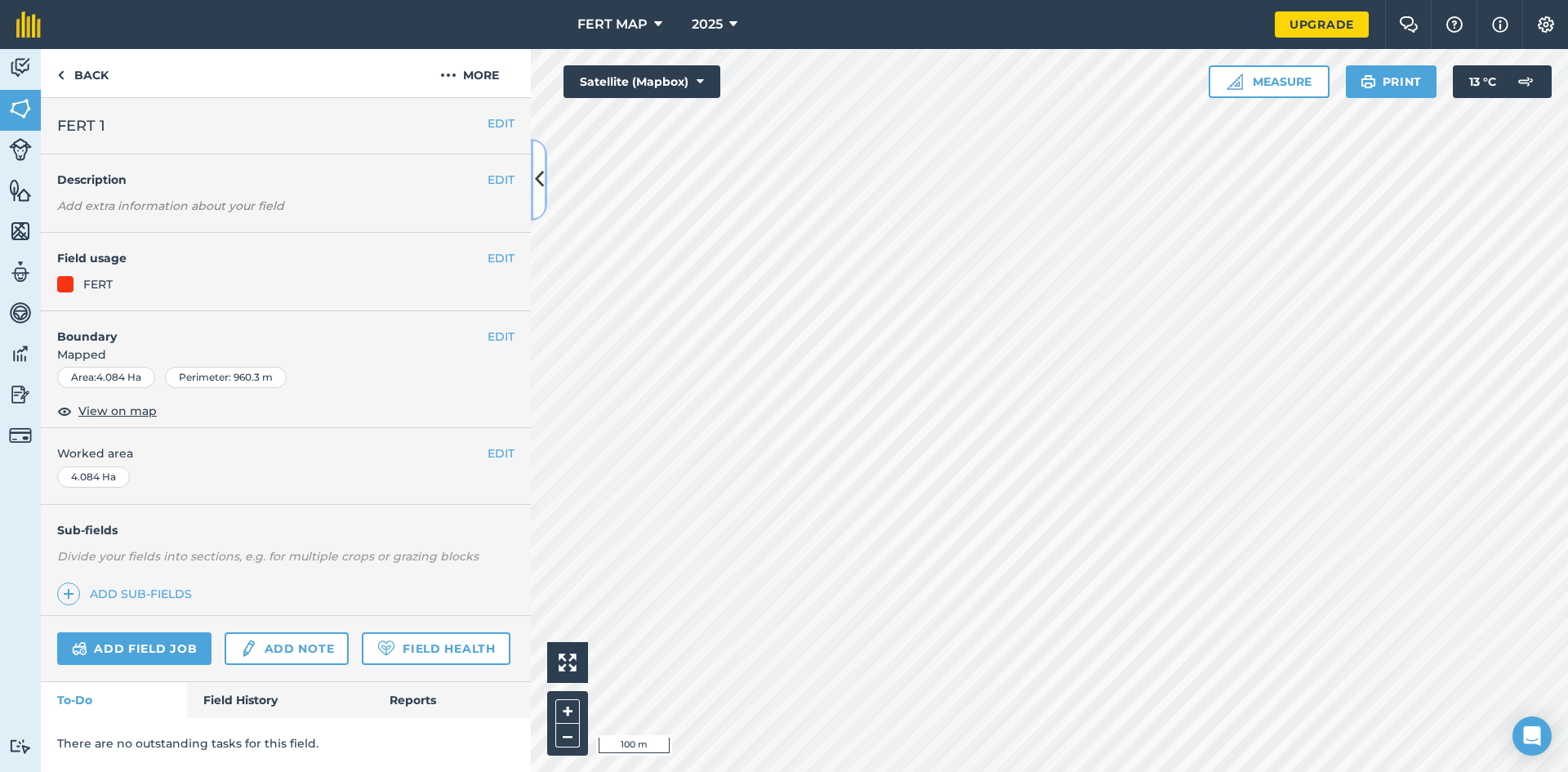
click at [542, 196] on button at bounding box center [539, 179] width 16 height 81
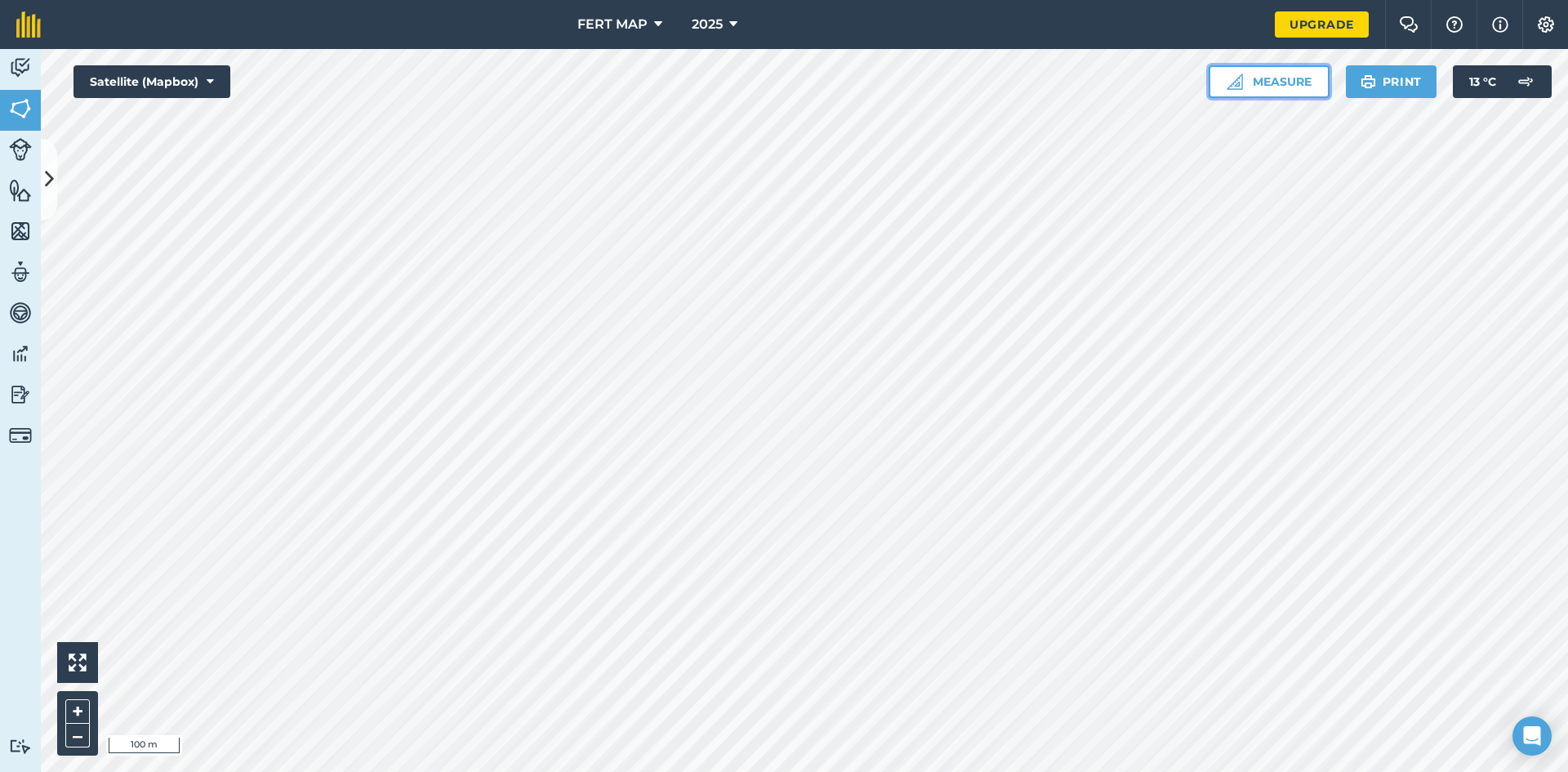
click at [1295, 75] on button "Measure" at bounding box center [1268, 82] width 121 height 33
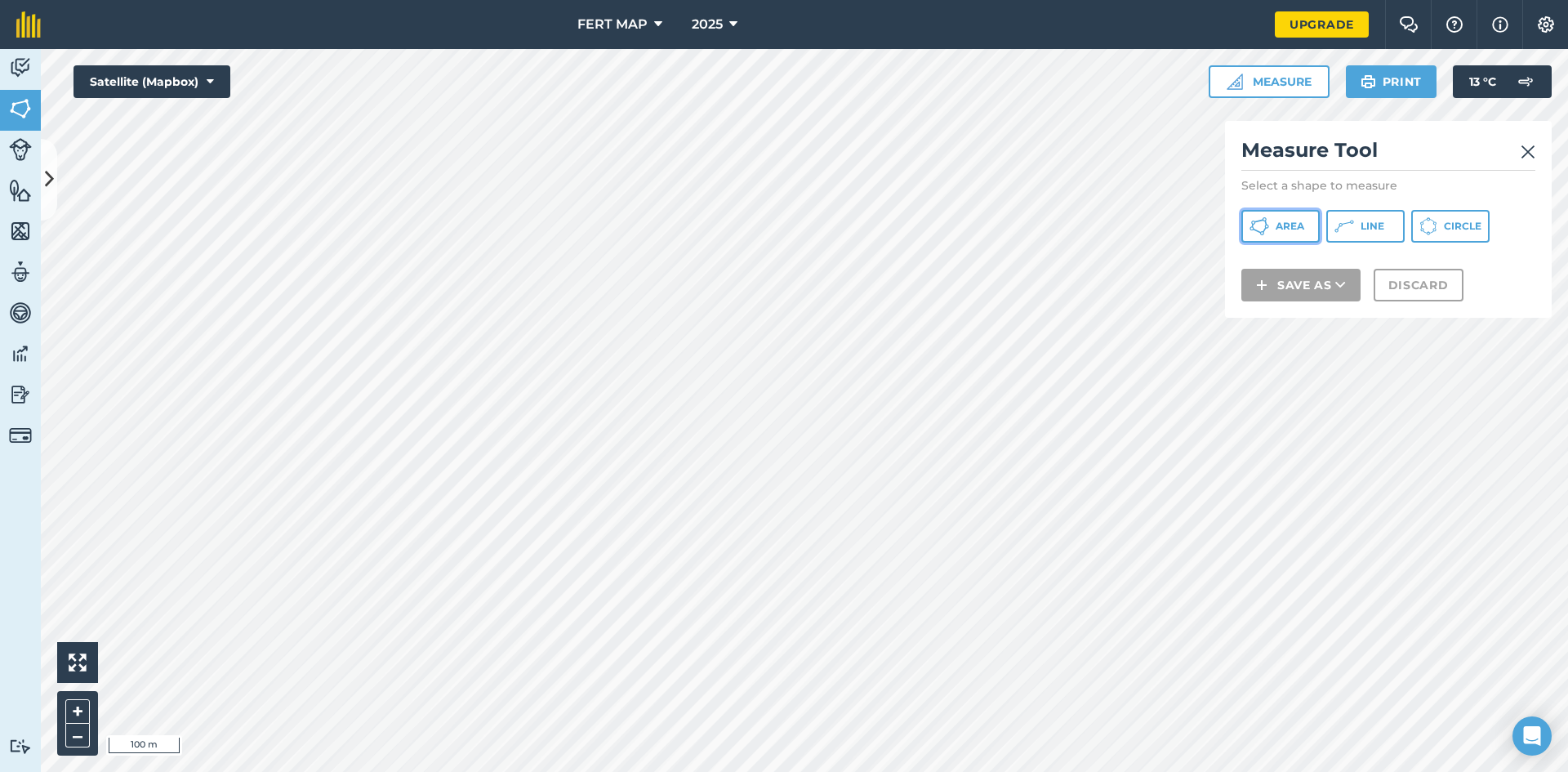
click at [1278, 225] on span "Area" at bounding box center [1289, 227] width 28 height 13
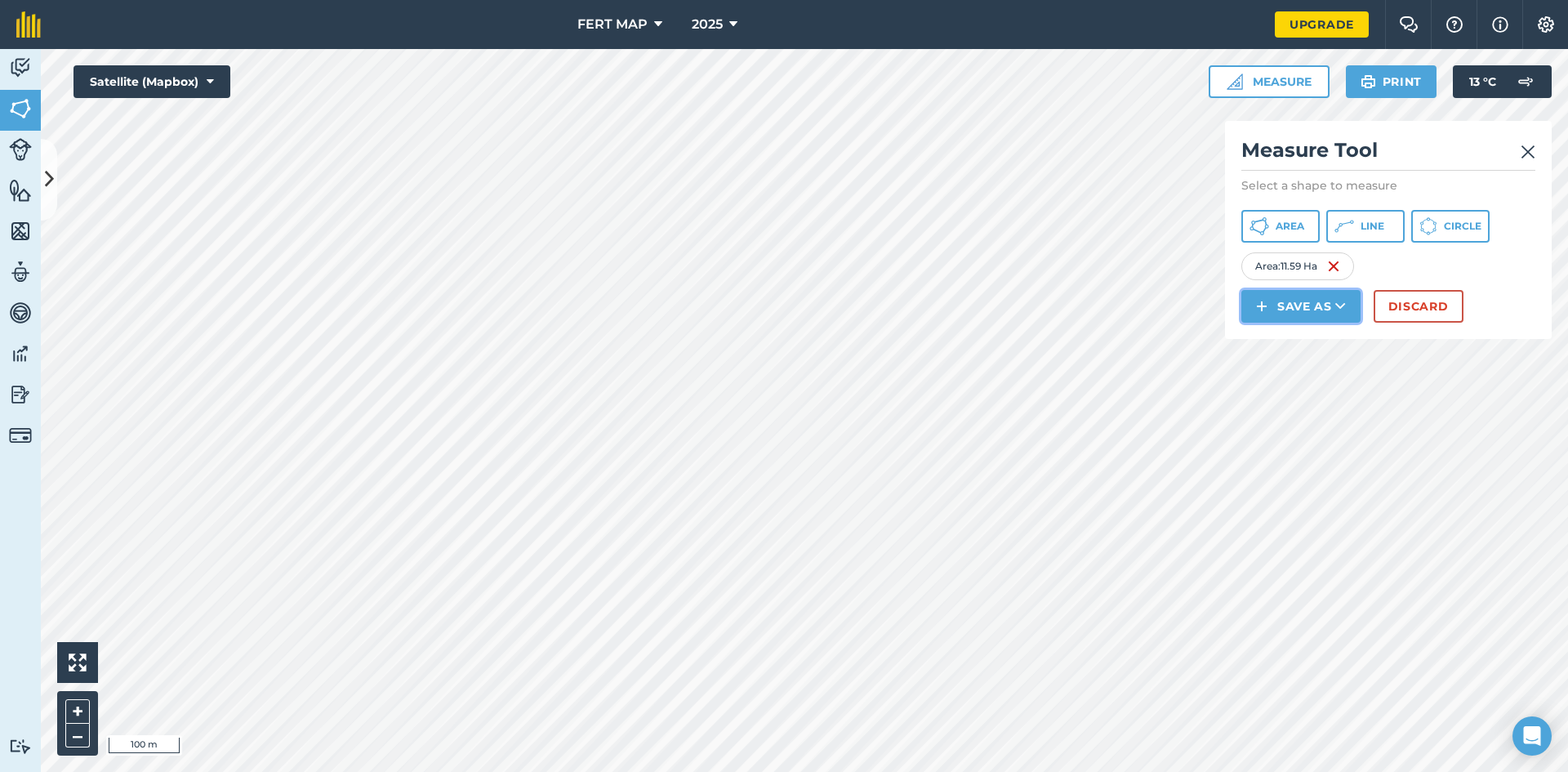
click at [1260, 300] on img at bounding box center [1261, 306] width 12 height 19
click at [1301, 346] on link "Field" at bounding box center [1300, 343] width 114 height 36
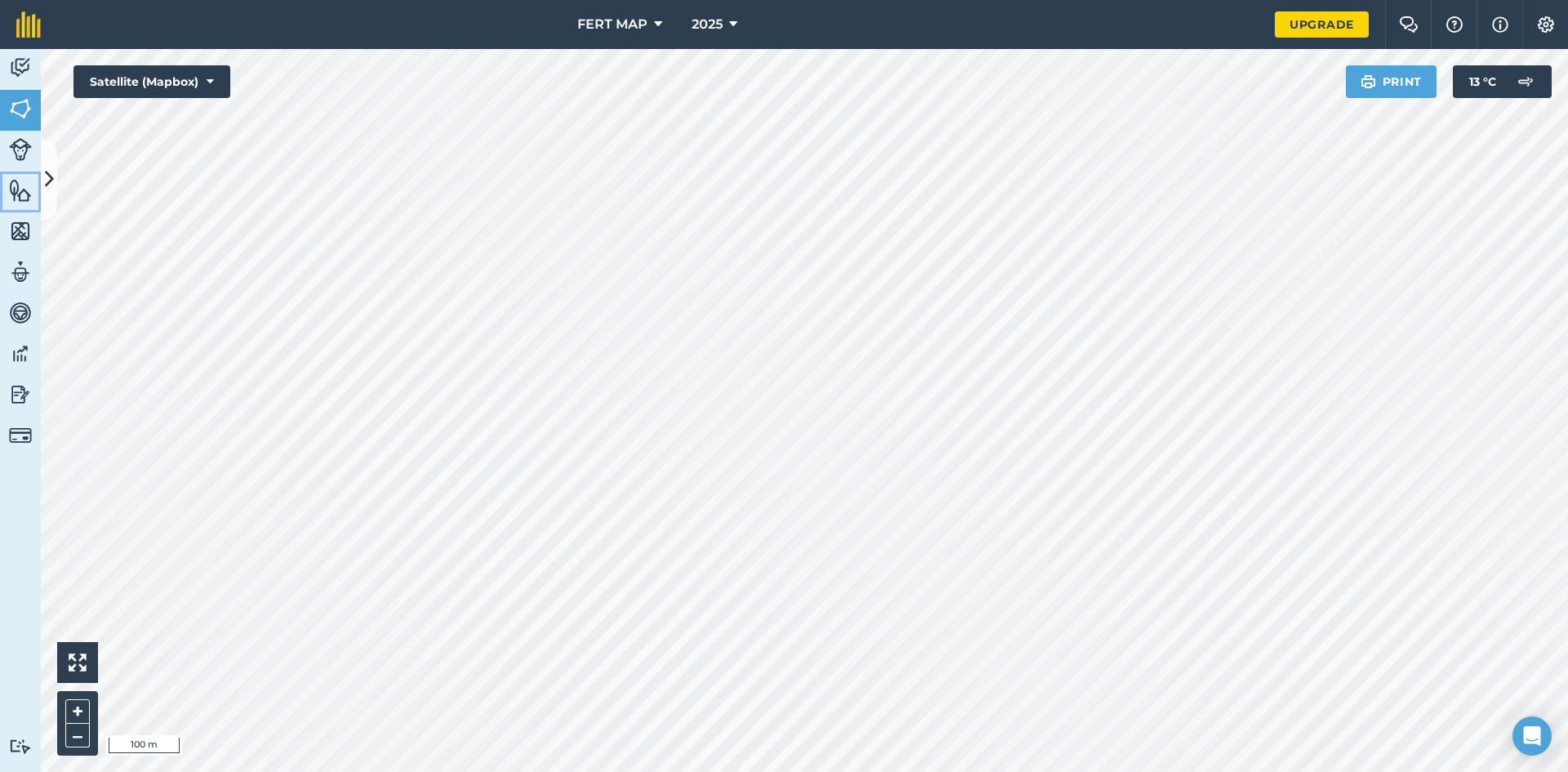
click at [37, 190] on link "Features" at bounding box center [20, 192] width 41 height 41
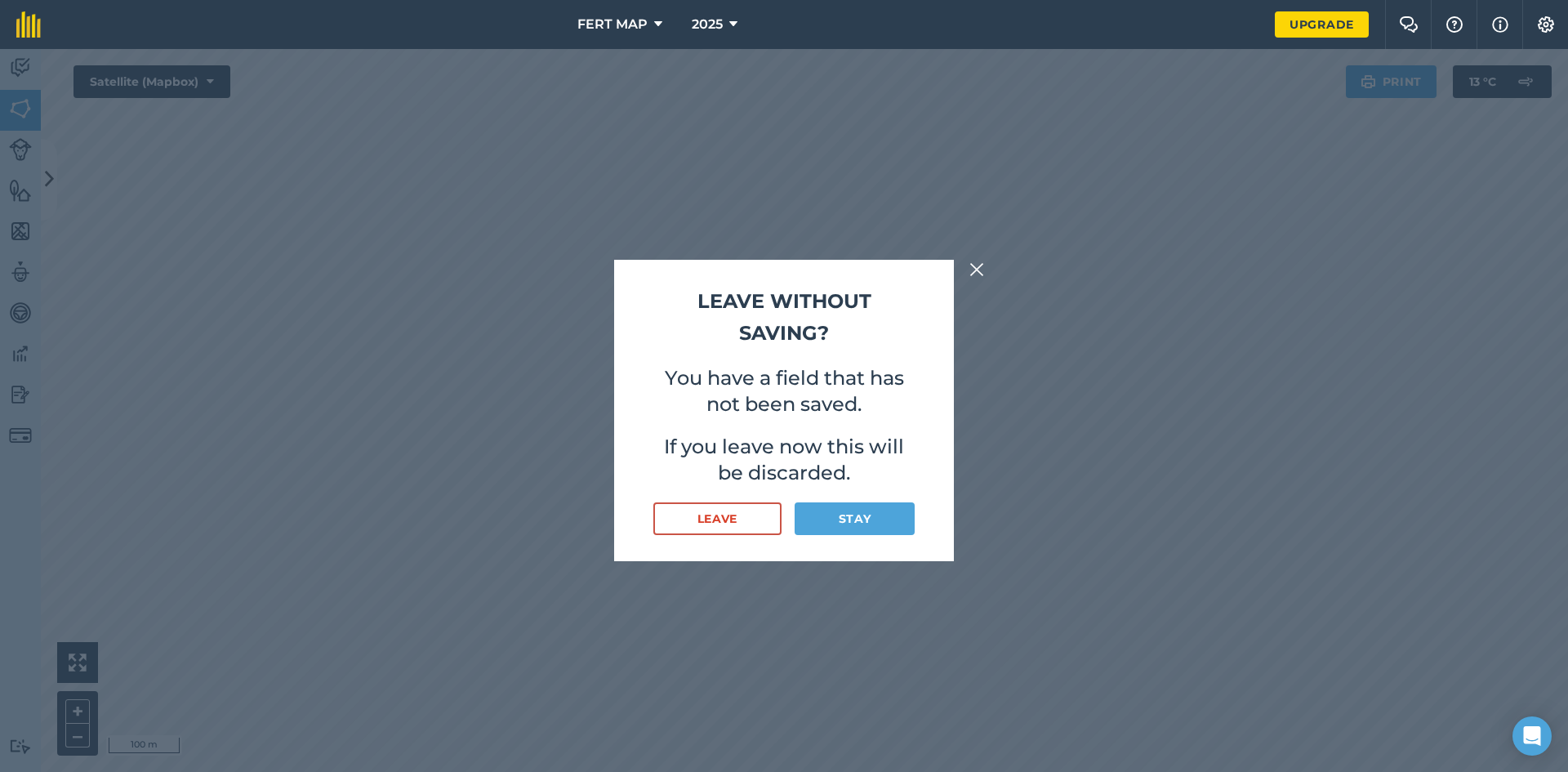
click at [980, 264] on img at bounding box center [976, 269] width 15 height 19
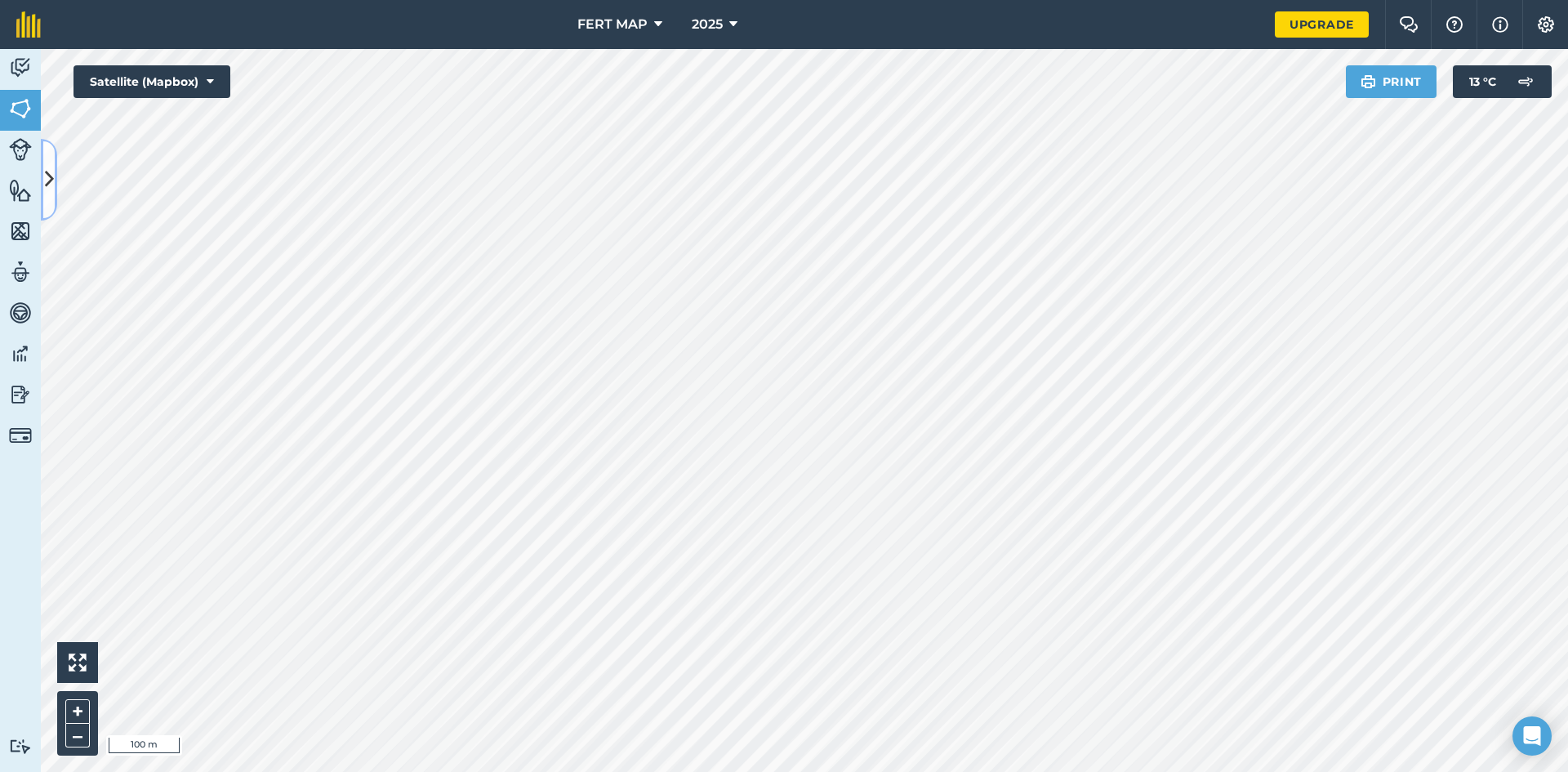
click at [47, 200] on button at bounding box center [49, 179] width 16 height 81
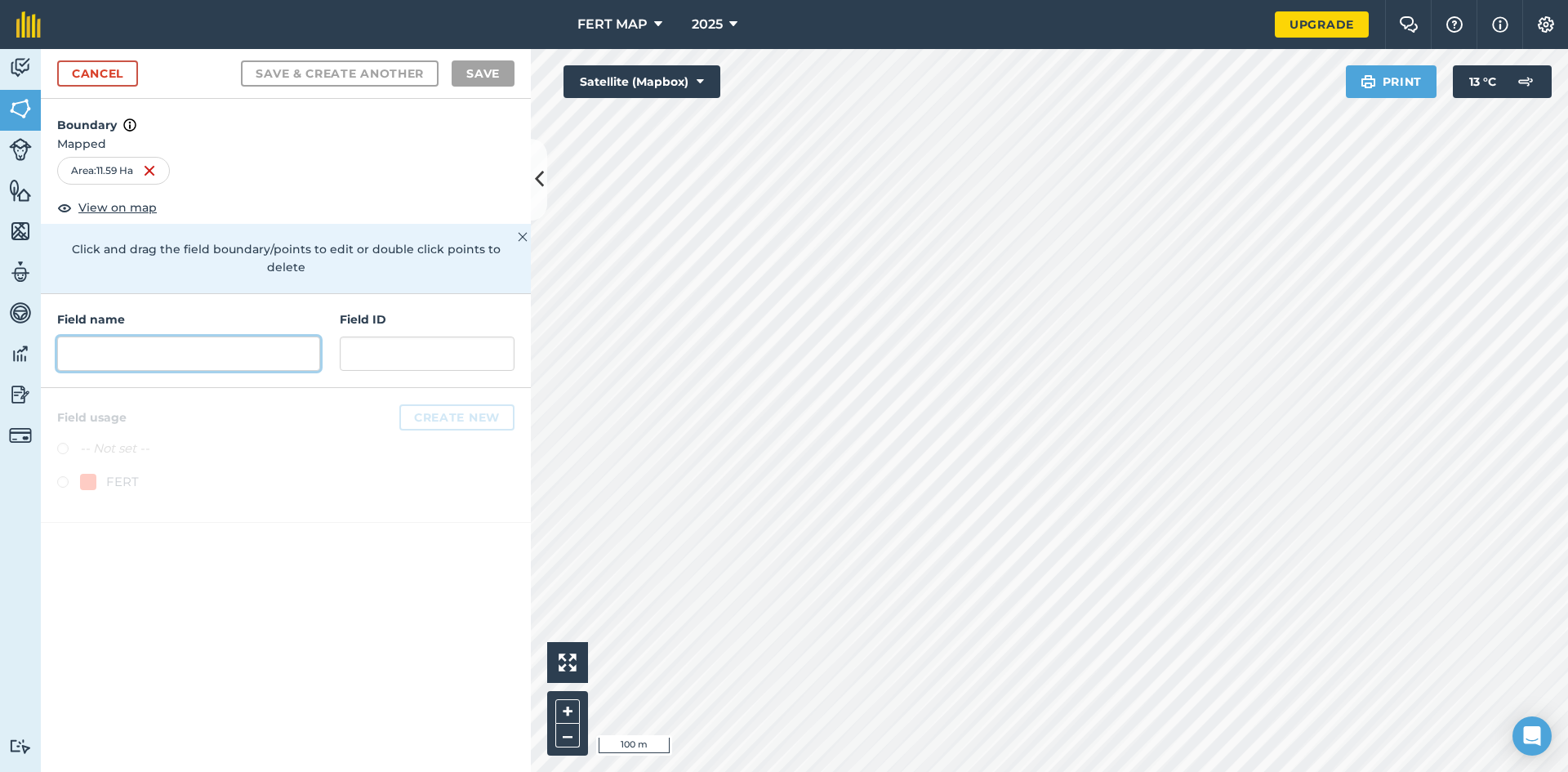
click at [196, 336] on input "text" at bounding box center [189, 354] width 263 height 35
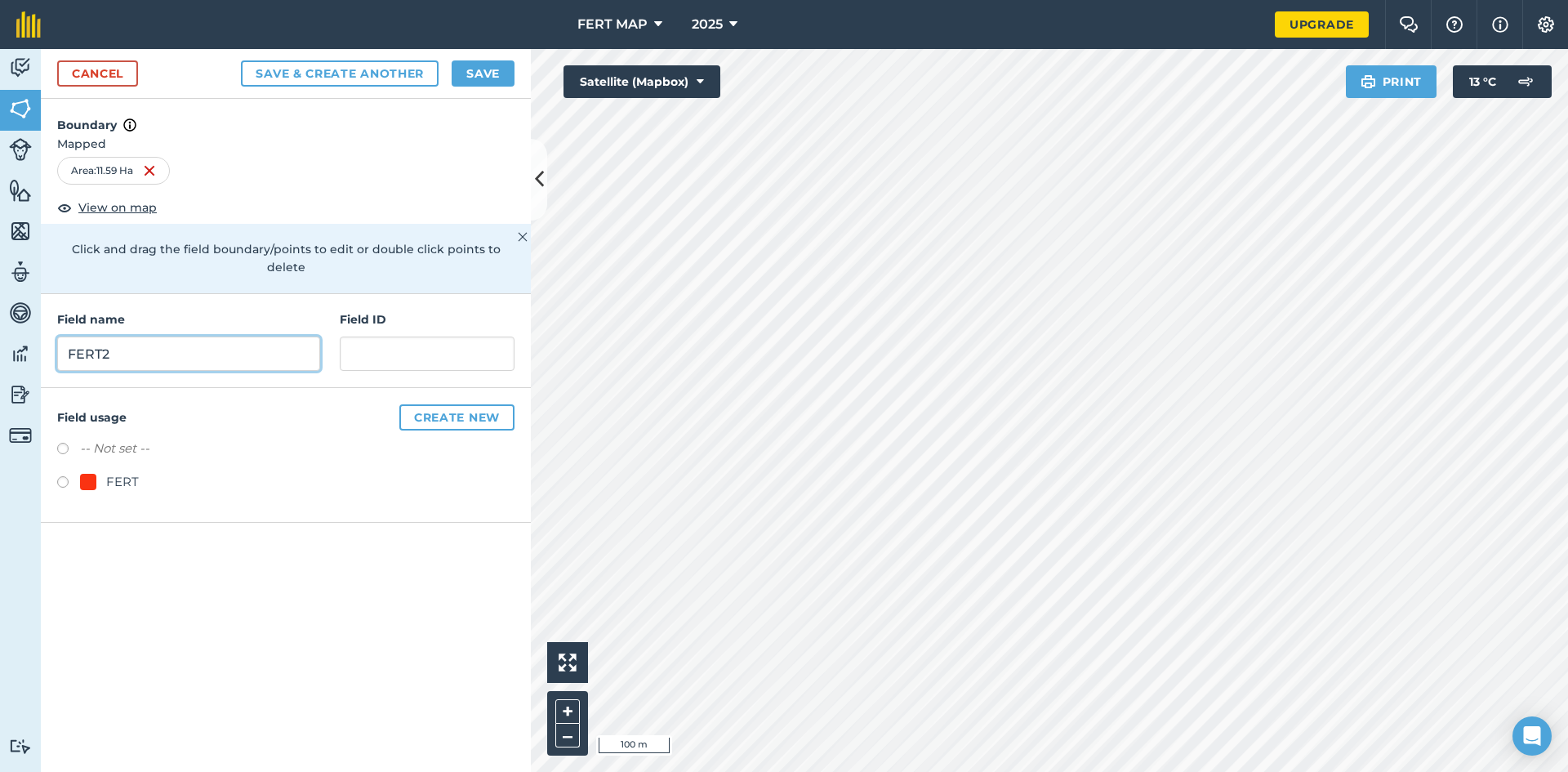
type input "FERT2"
click at [59, 476] on label at bounding box center [68, 484] width 23 height 16
radio input "true"
click at [479, 70] on button "Save" at bounding box center [482, 73] width 63 height 26
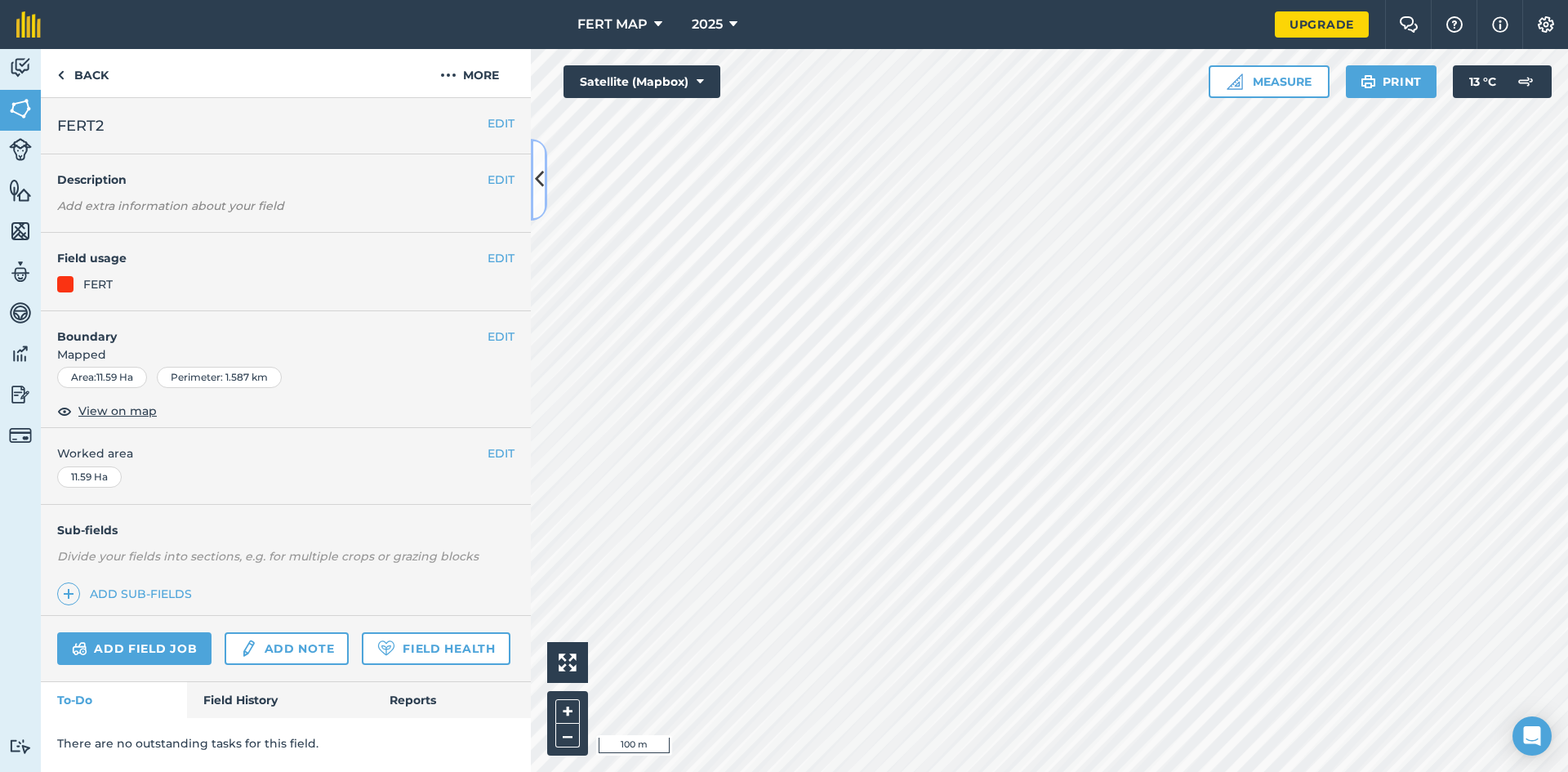
click at [542, 187] on icon at bounding box center [540, 179] width 9 height 28
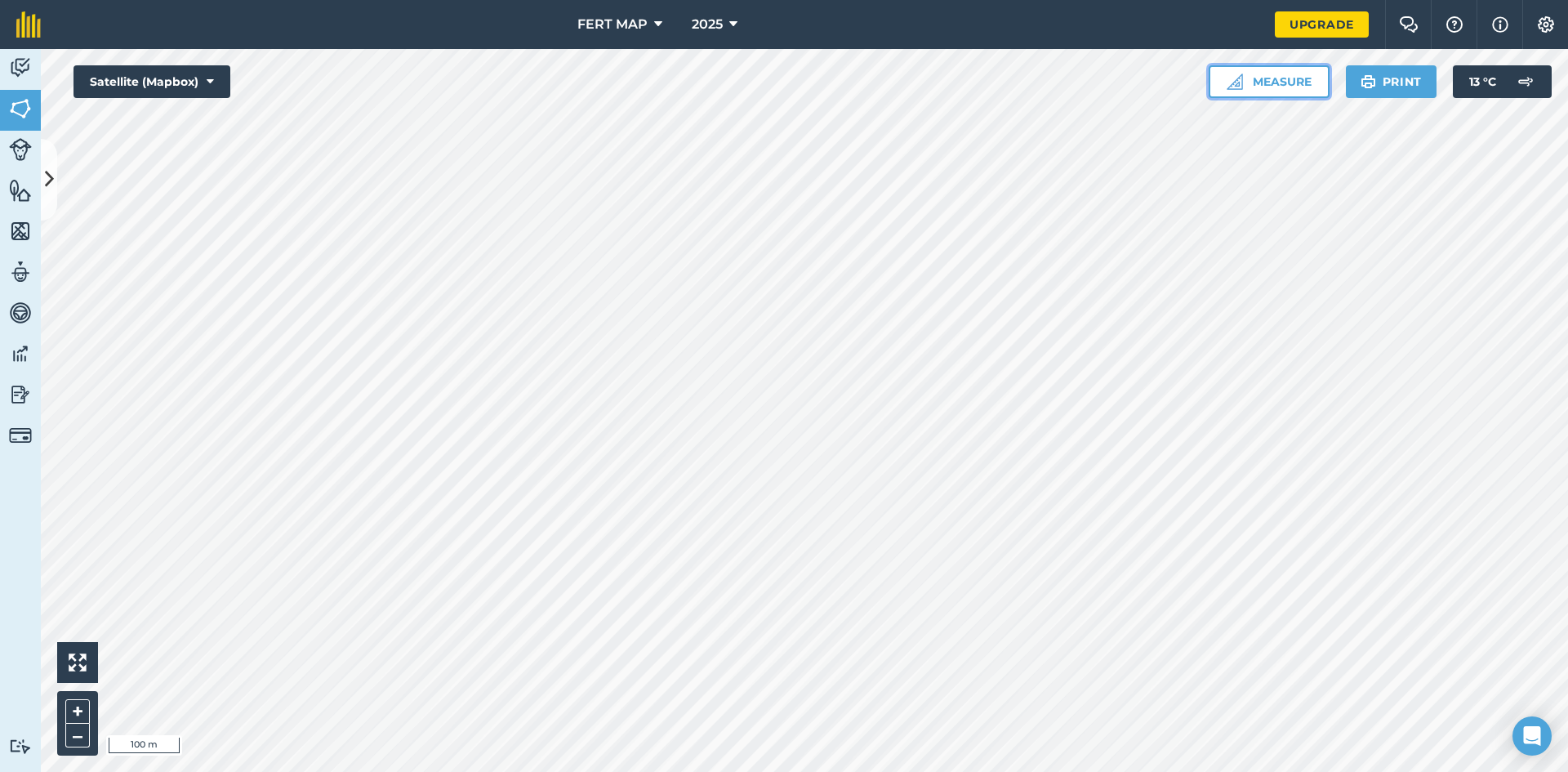
click at [1313, 79] on button "Measure" at bounding box center [1268, 82] width 121 height 33
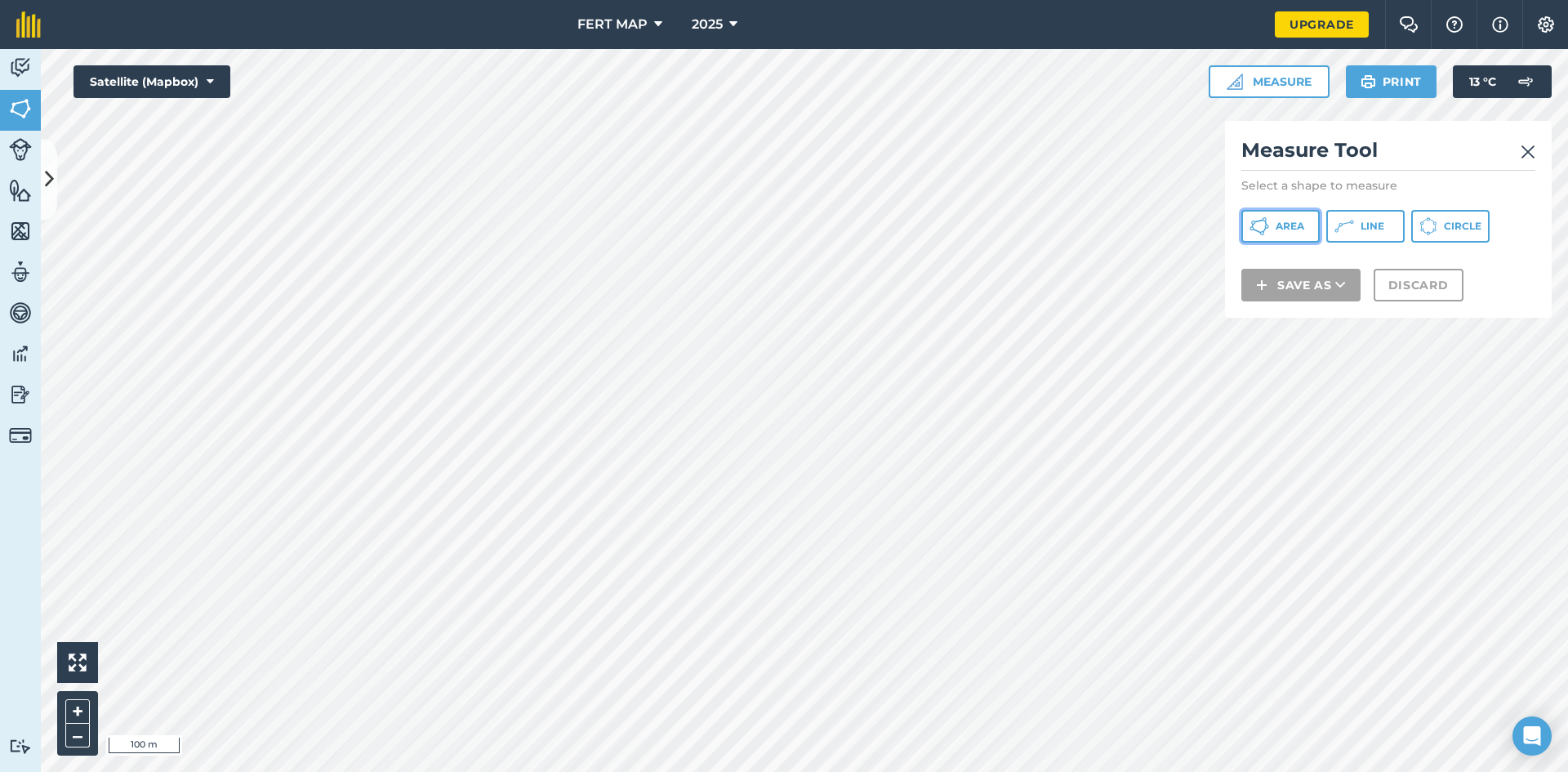
click at [1301, 236] on button "Area" at bounding box center [1280, 227] width 79 height 33
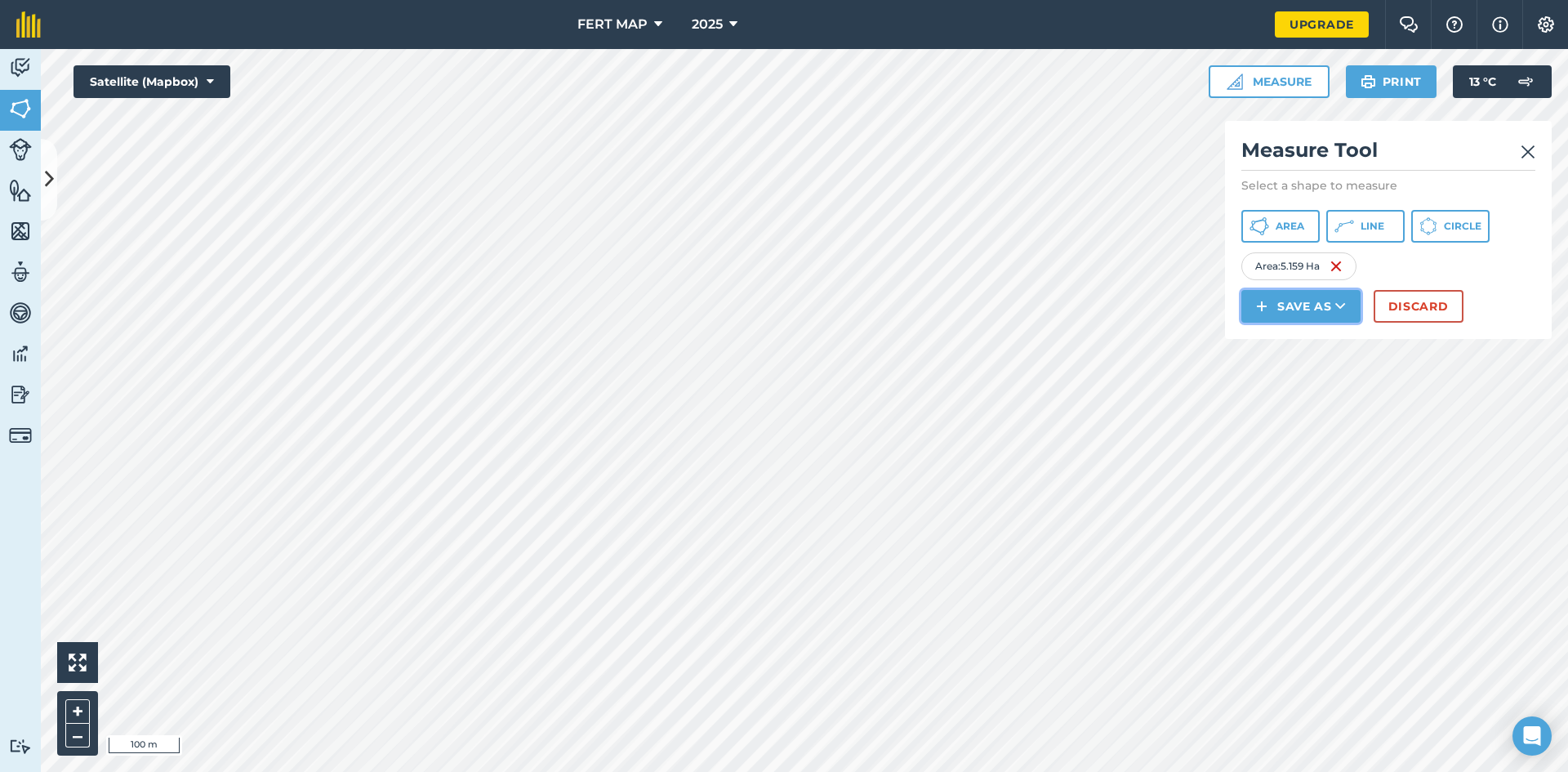
click at [1255, 301] on button "Save as" at bounding box center [1300, 306] width 120 height 33
click at [1300, 353] on link "Field" at bounding box center [1300, 343] width 114 height 36
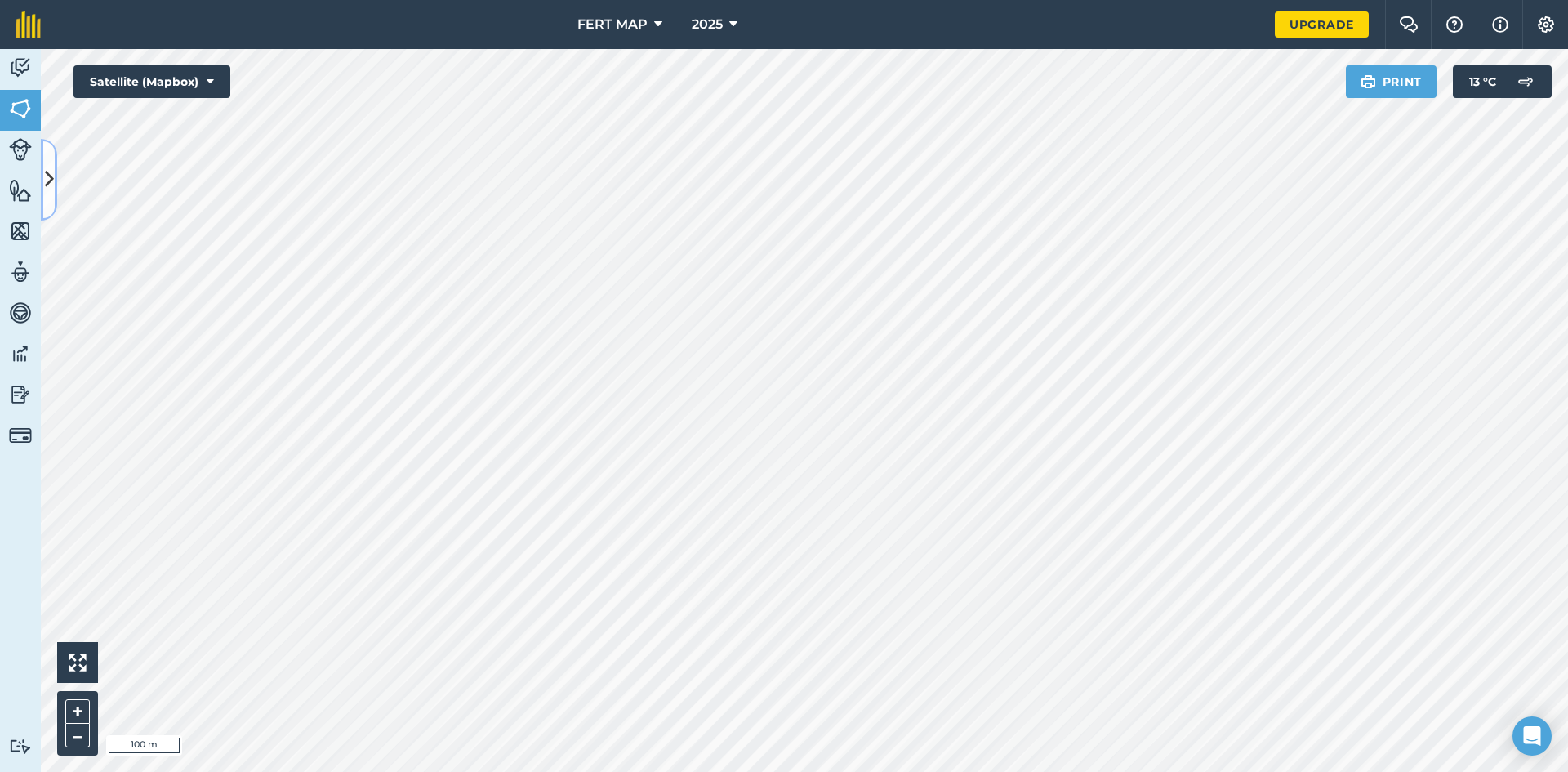
click at [52, 196] on button at bounding box center [49, 179] width 16 height 81
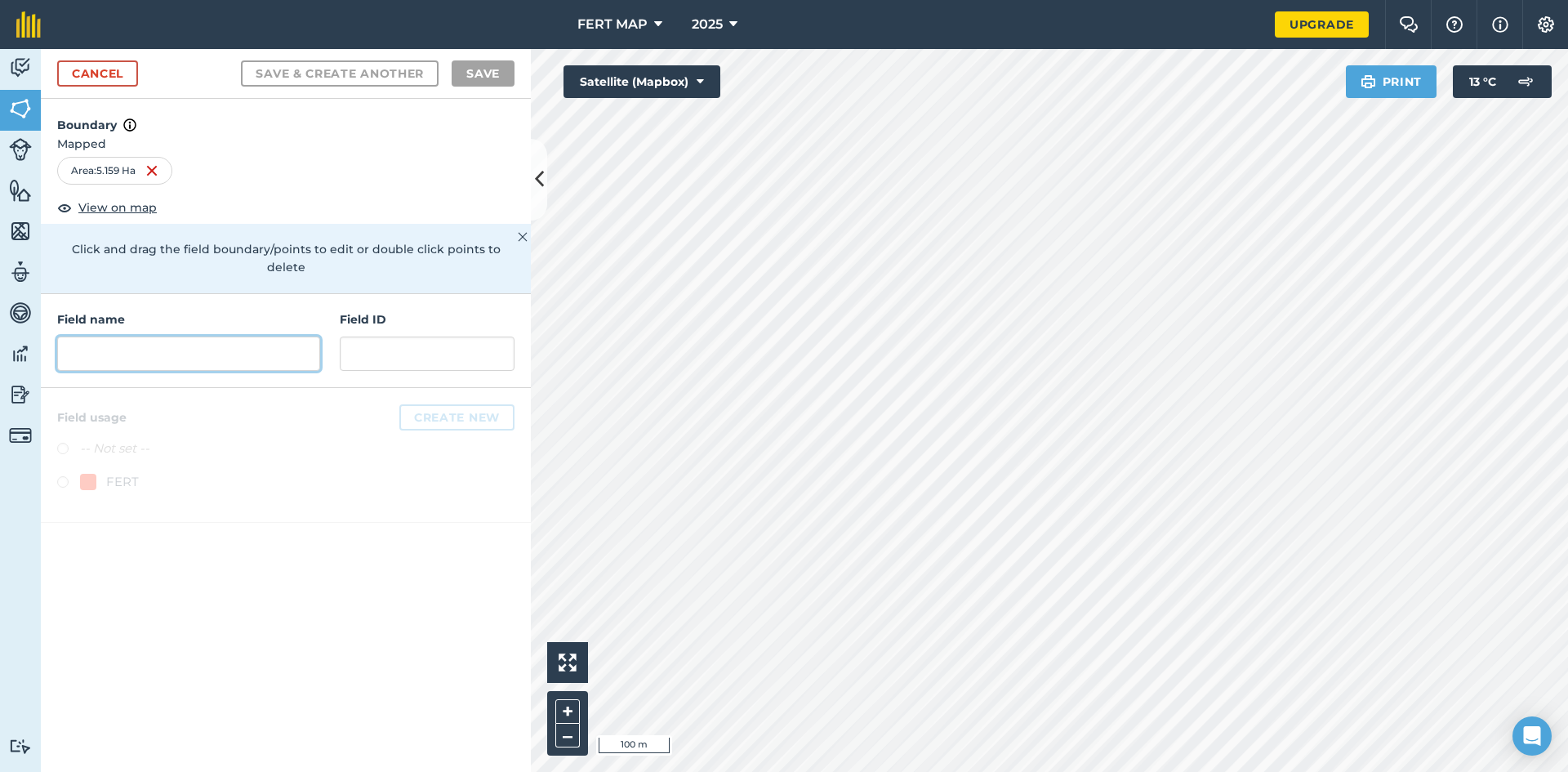
click at [176, 336] on input "text" at bounding box center [189, 354] width 263 height 35
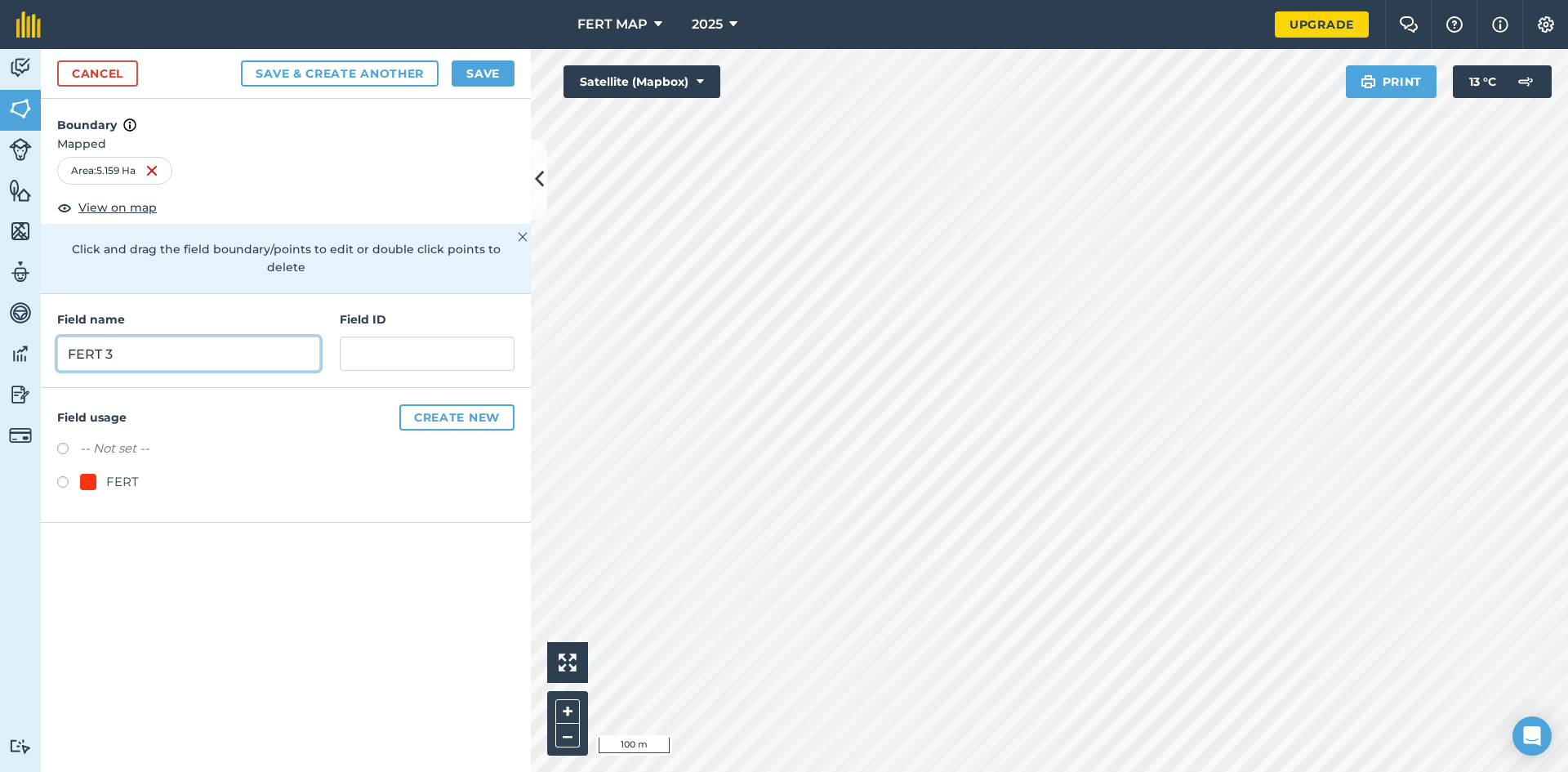
type input "FERT 3"
click at [80, 474] on div at bounding box center [89, 482] width 16 height 16
radio input "true"
click at [488, 83] on button "Save" at bounding box center [482, 73] width 63 height 26
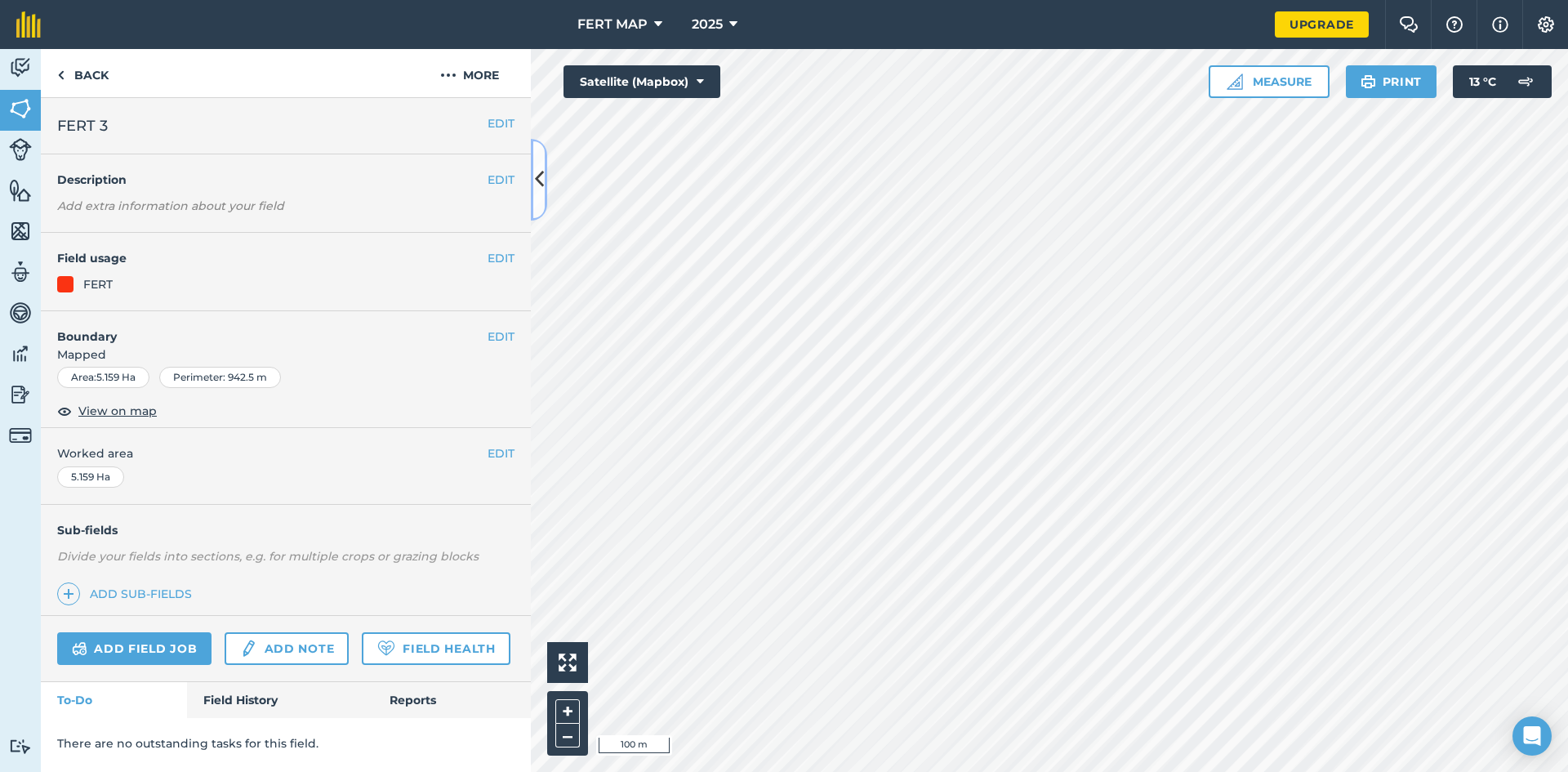
click at [546, 196] on button at bounding box center [539, 179] width 16 height 81
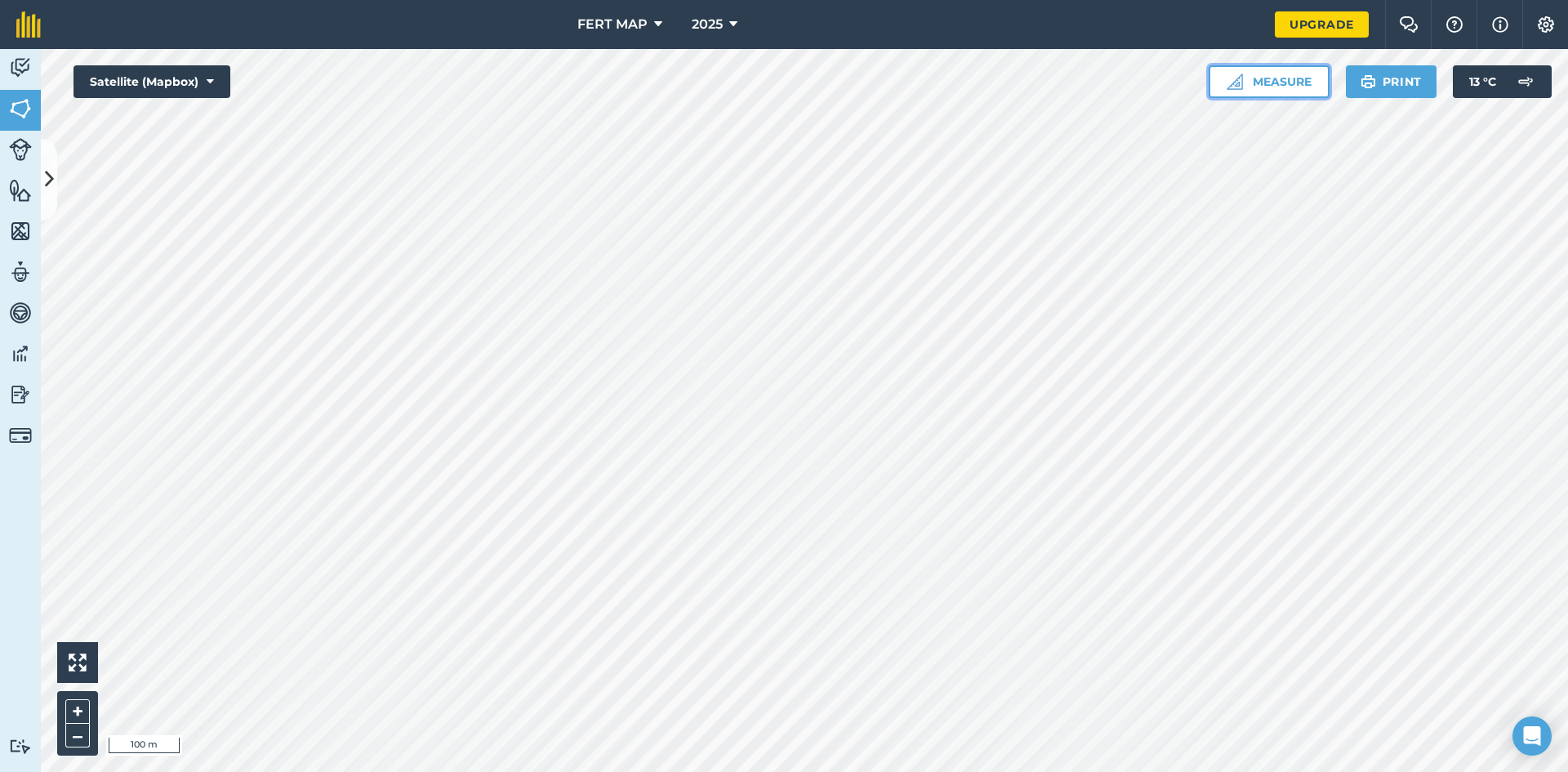
click at [1228, 77] on img at bounding box center [1235, 81] width 16 height 16
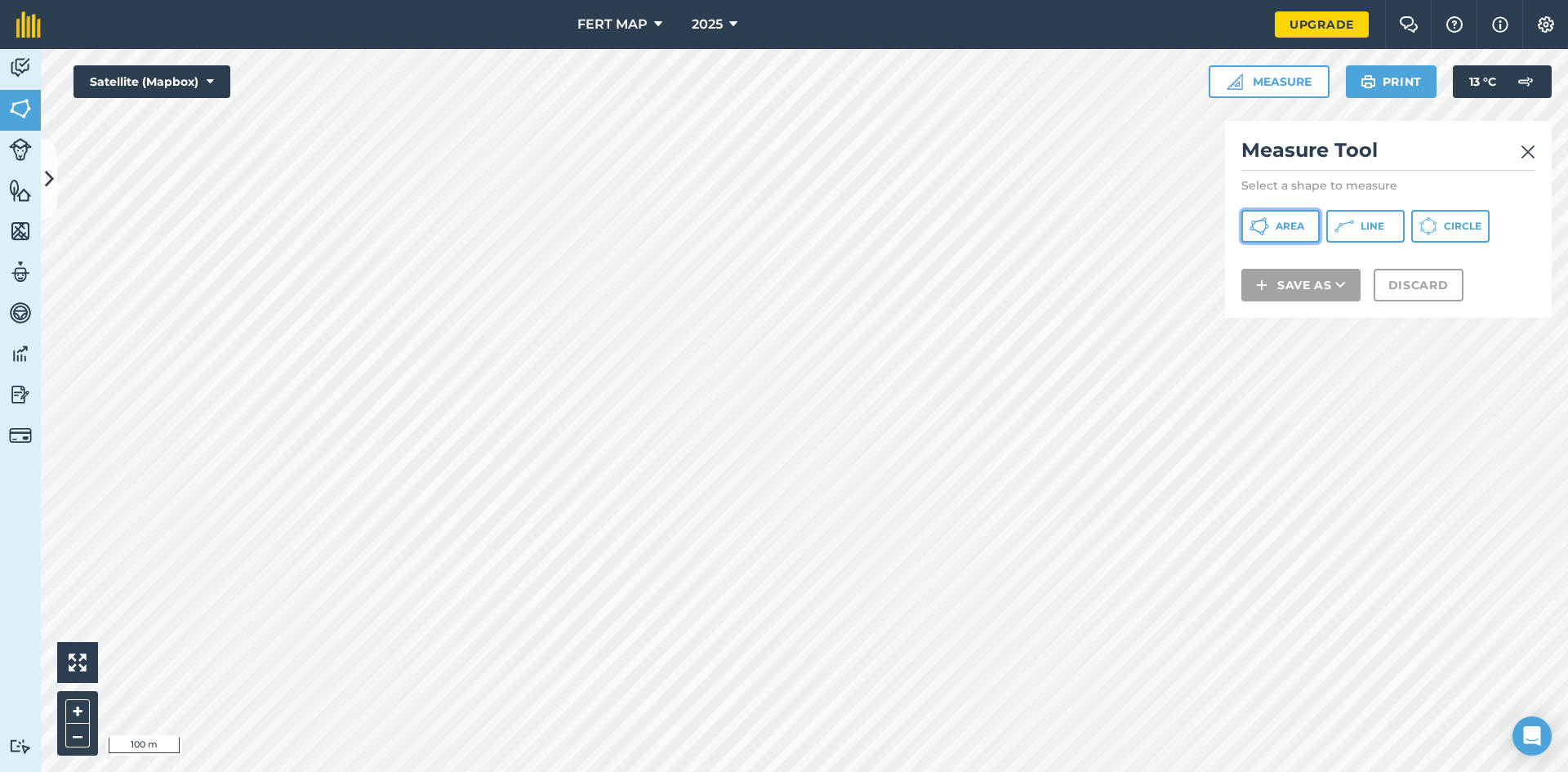
click at [1312, 241] on button "Area" at bounding box center [1280, 227] width 79 height 33
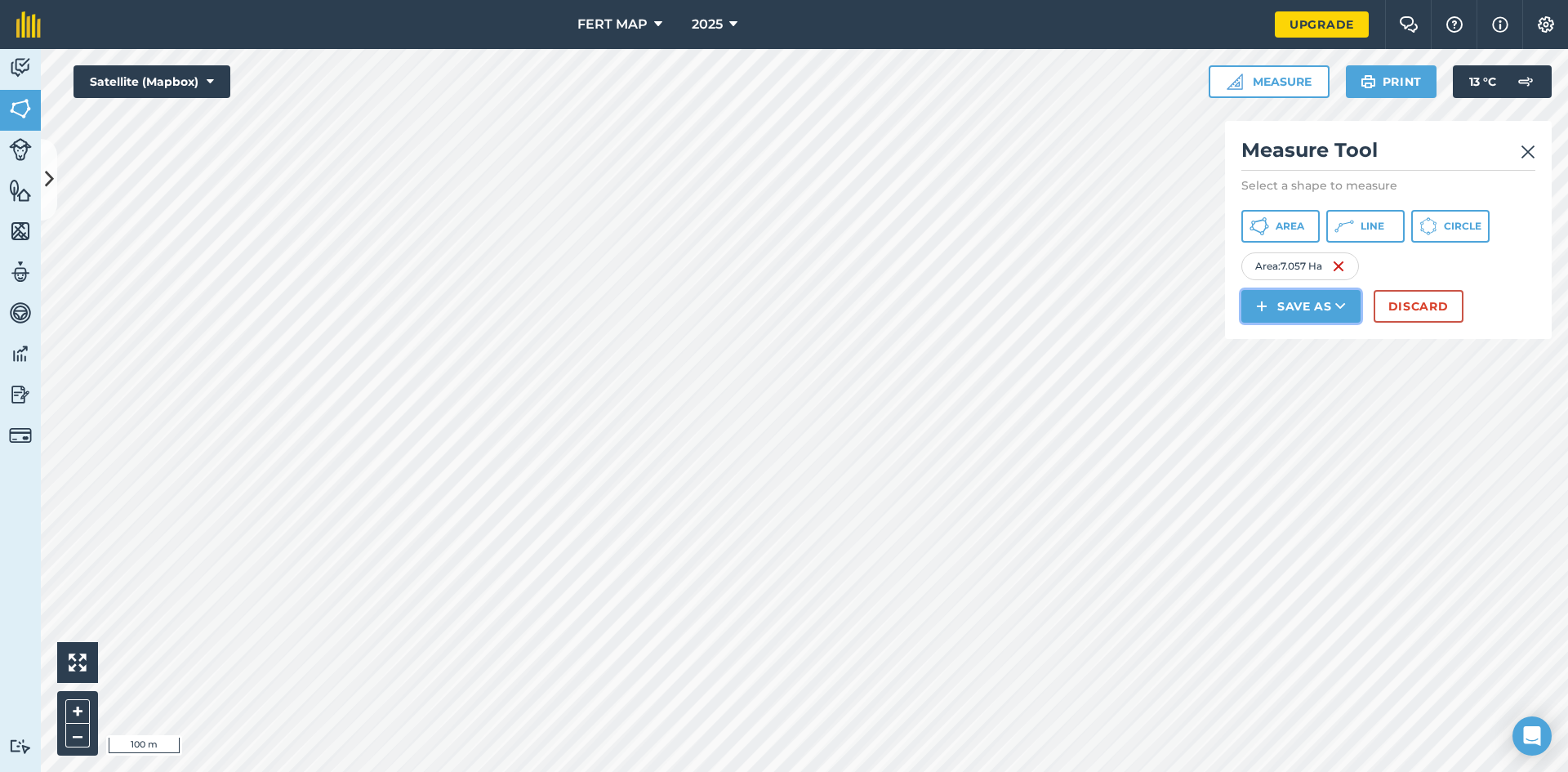
click at [1271, 314] on button "Save as" at bounding box center [1300, 306] width 120 height 33
click at [1281, 336] on link "Field" at bounding box center [1300, 343] width 114 height 36
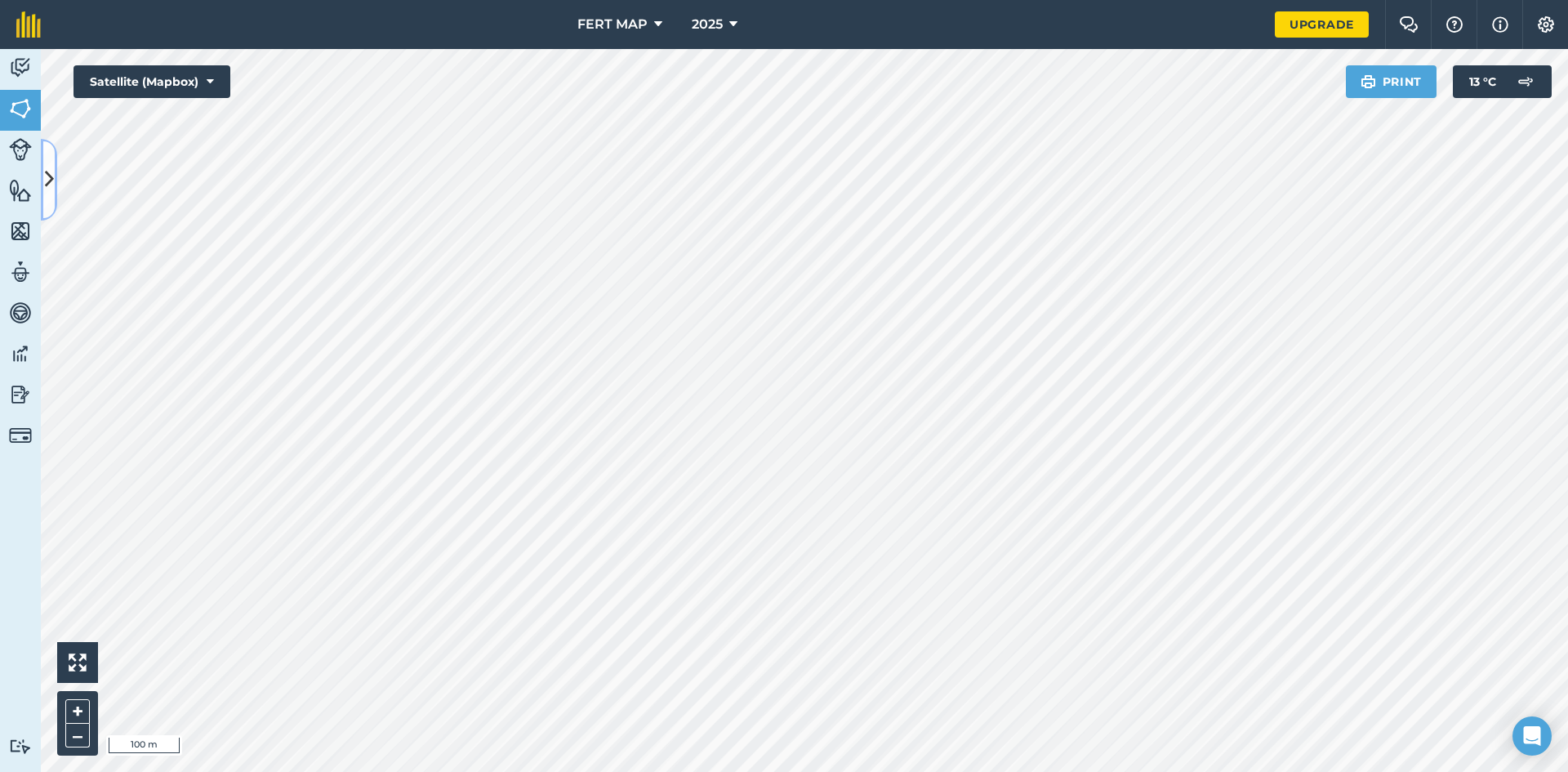
click at [50, 190] on icon at bounding box center [49, 179] width 9 height 28
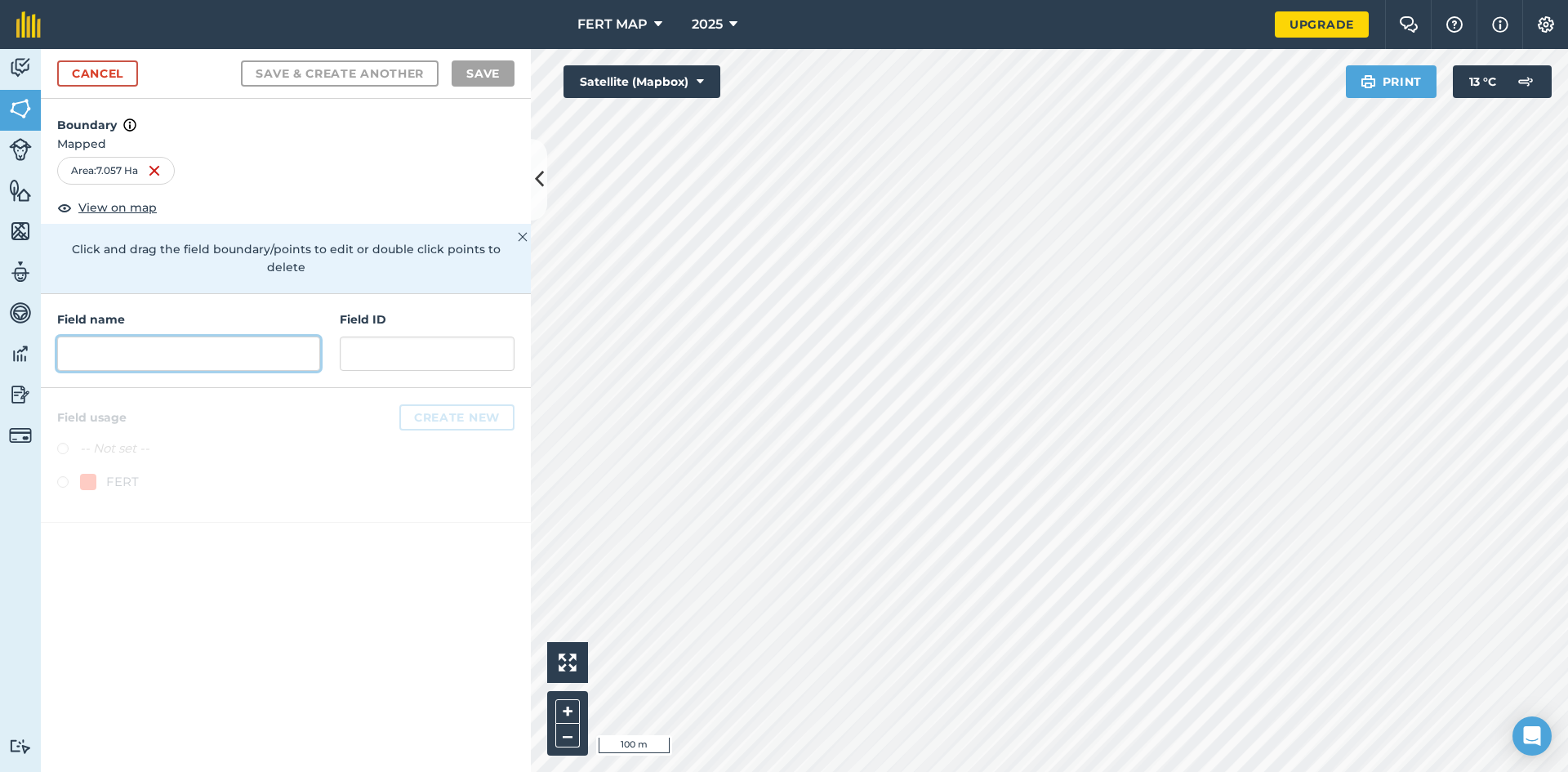
click at [132, 336] on input "text" at bounding box center [189, 354] width 263 height 35
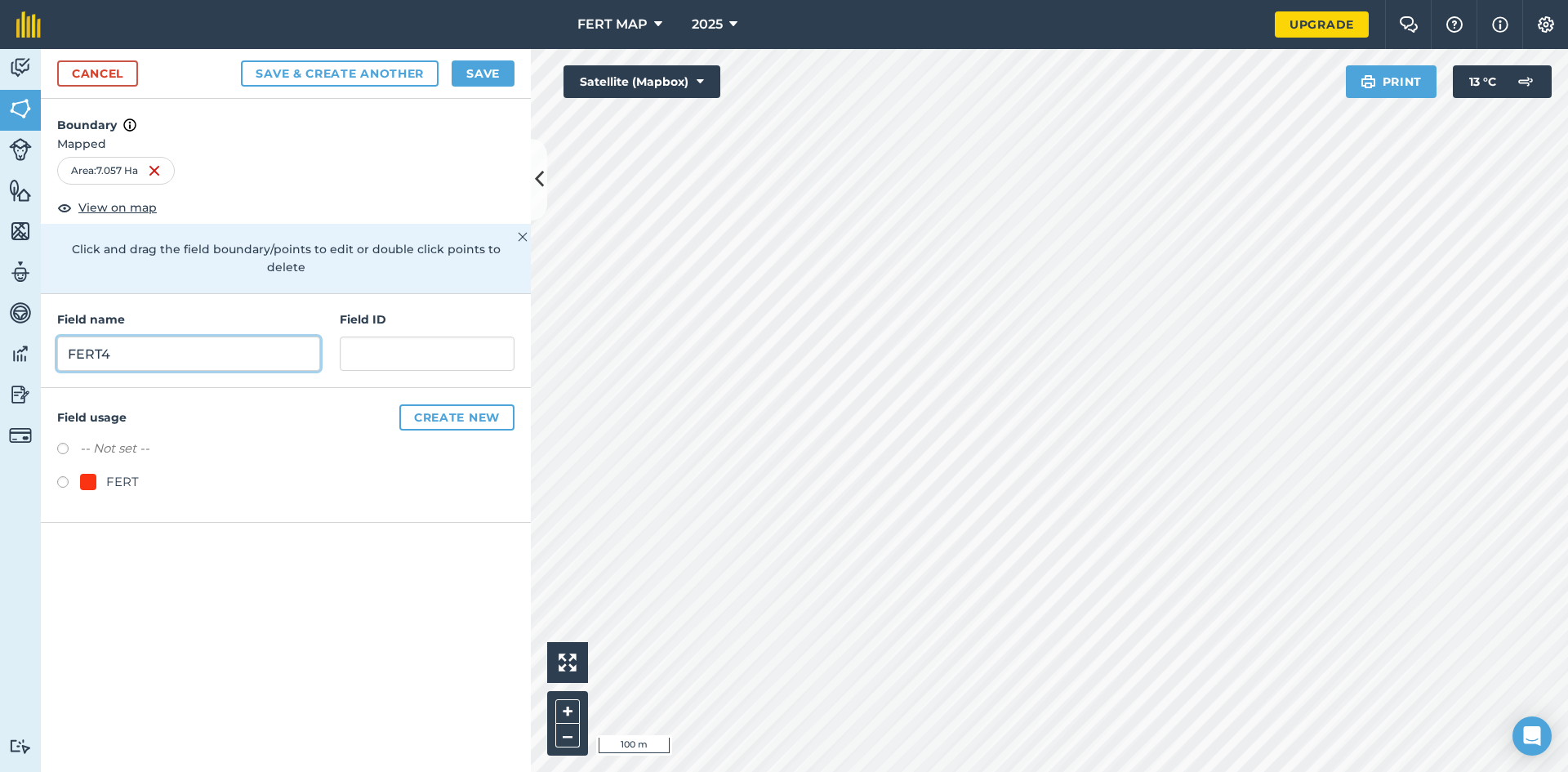
type input "FERT4"
click at [63, 451] on div "-- Not set -- FERT" at bounding box center [286, 467] width 458 height 58
click at [64, 472] on div "FERT" at bounding box center [286, 484] width 458 height 24
click at [71, 476] on label at bounding box center [68, 484] width 23 height 16
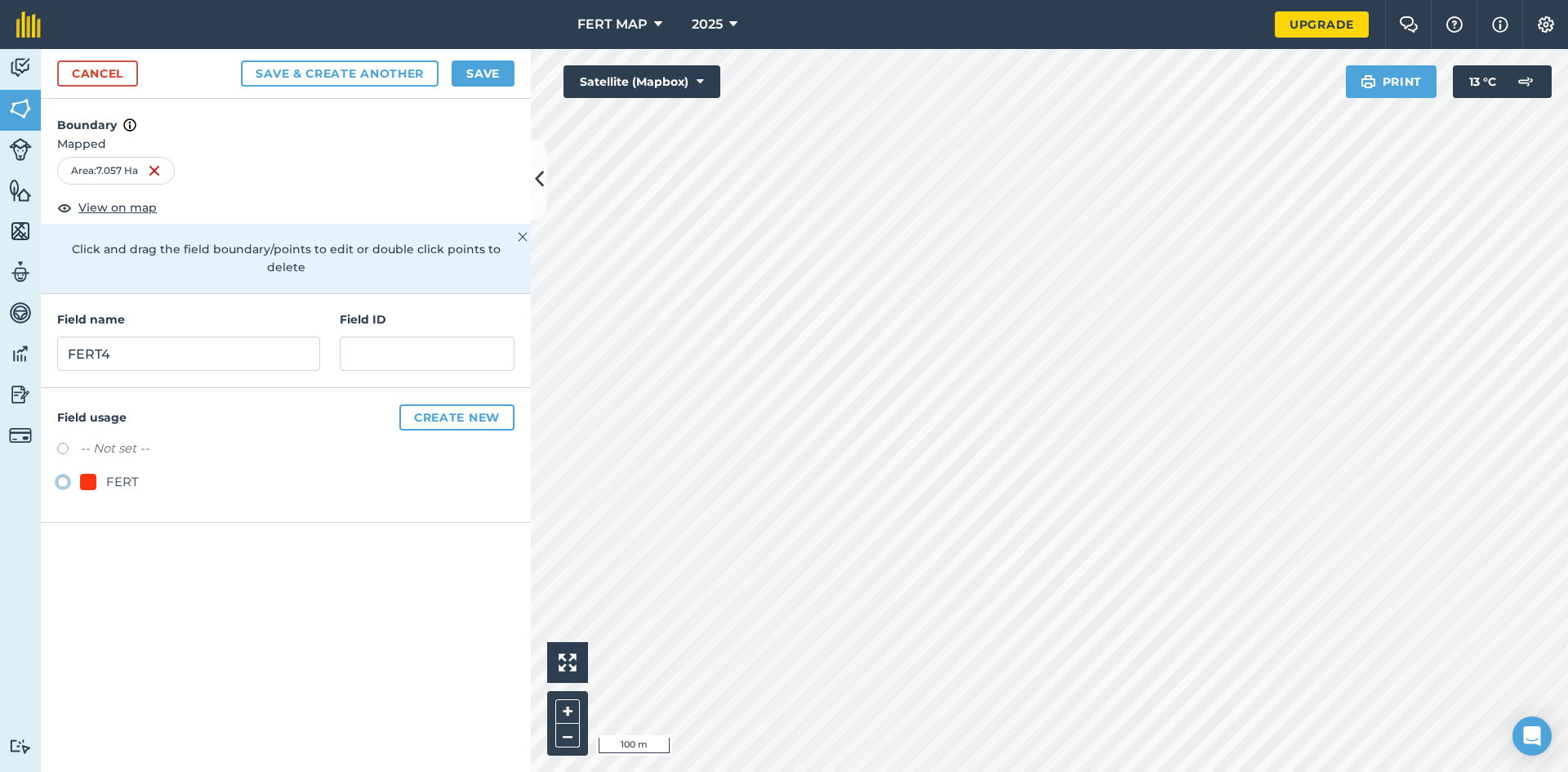
radio input "true"
click at [498, 64] on button "Save" at bounding box center [482, 73] width 63 height 26
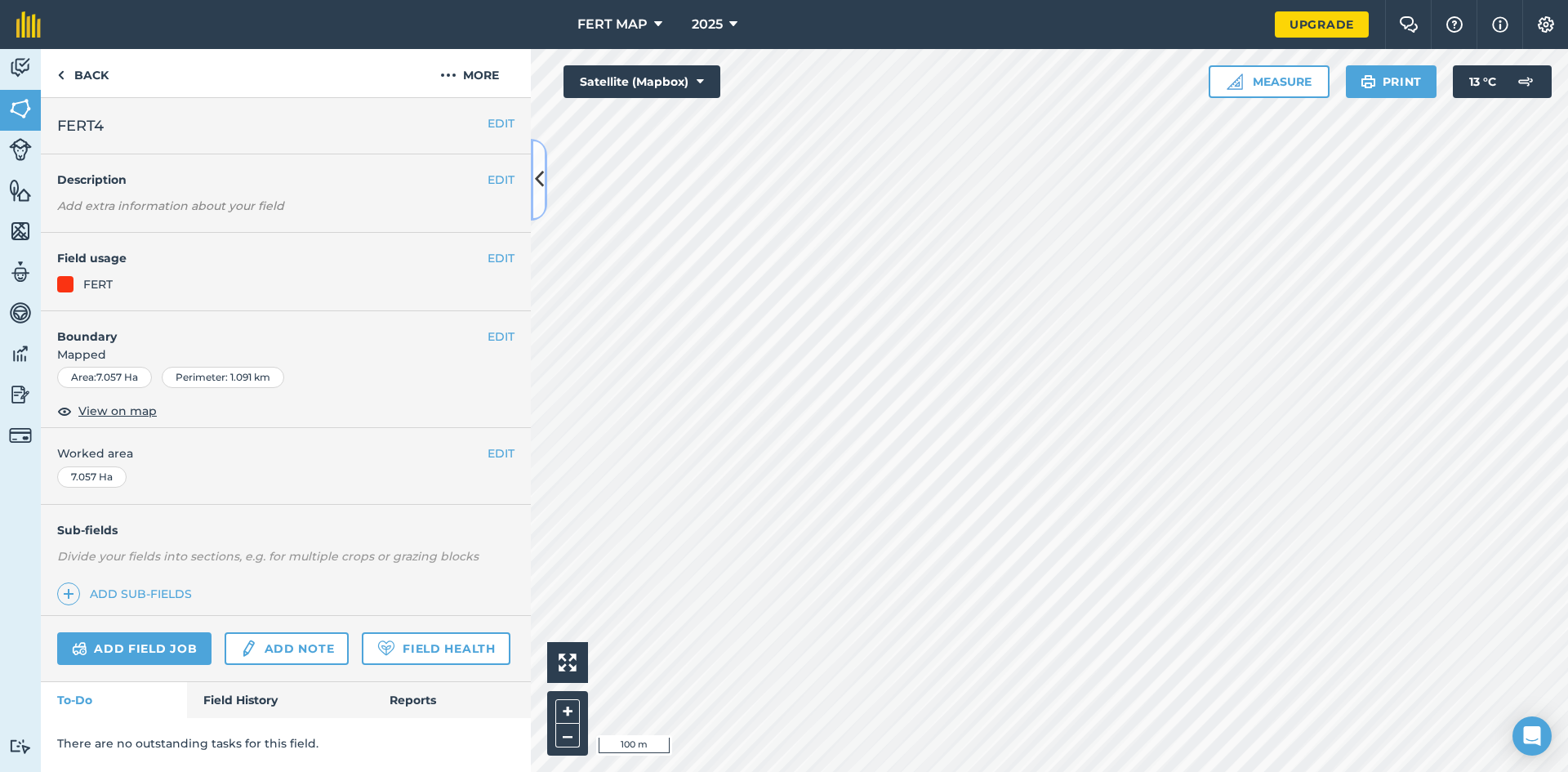
click at [537, 174] on icon at bounding box center [540, 179] width 9 height 28
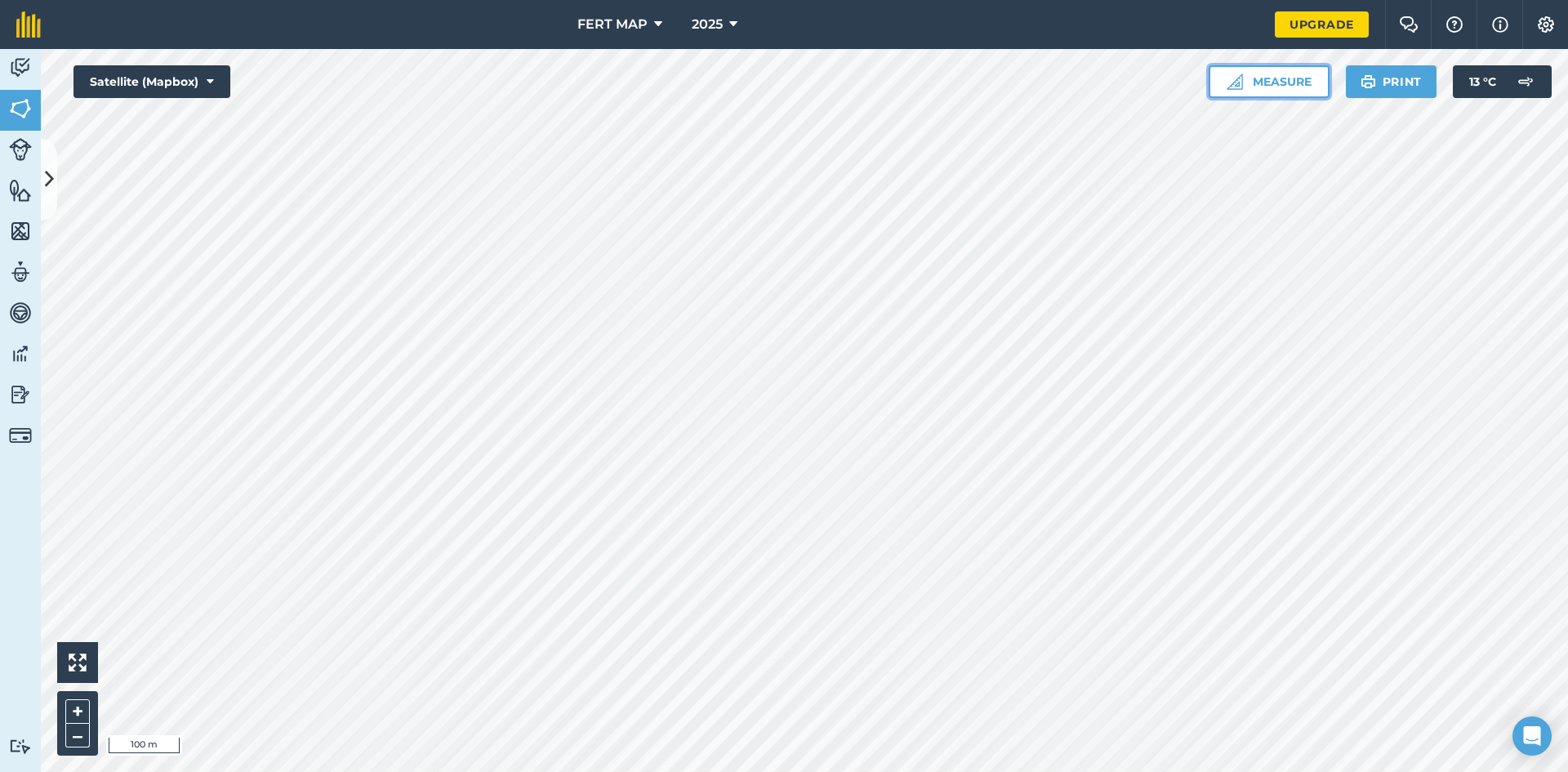
click at [1285, 81] on button "Measure" at bounding box center [1268, 82] width 121 height 33
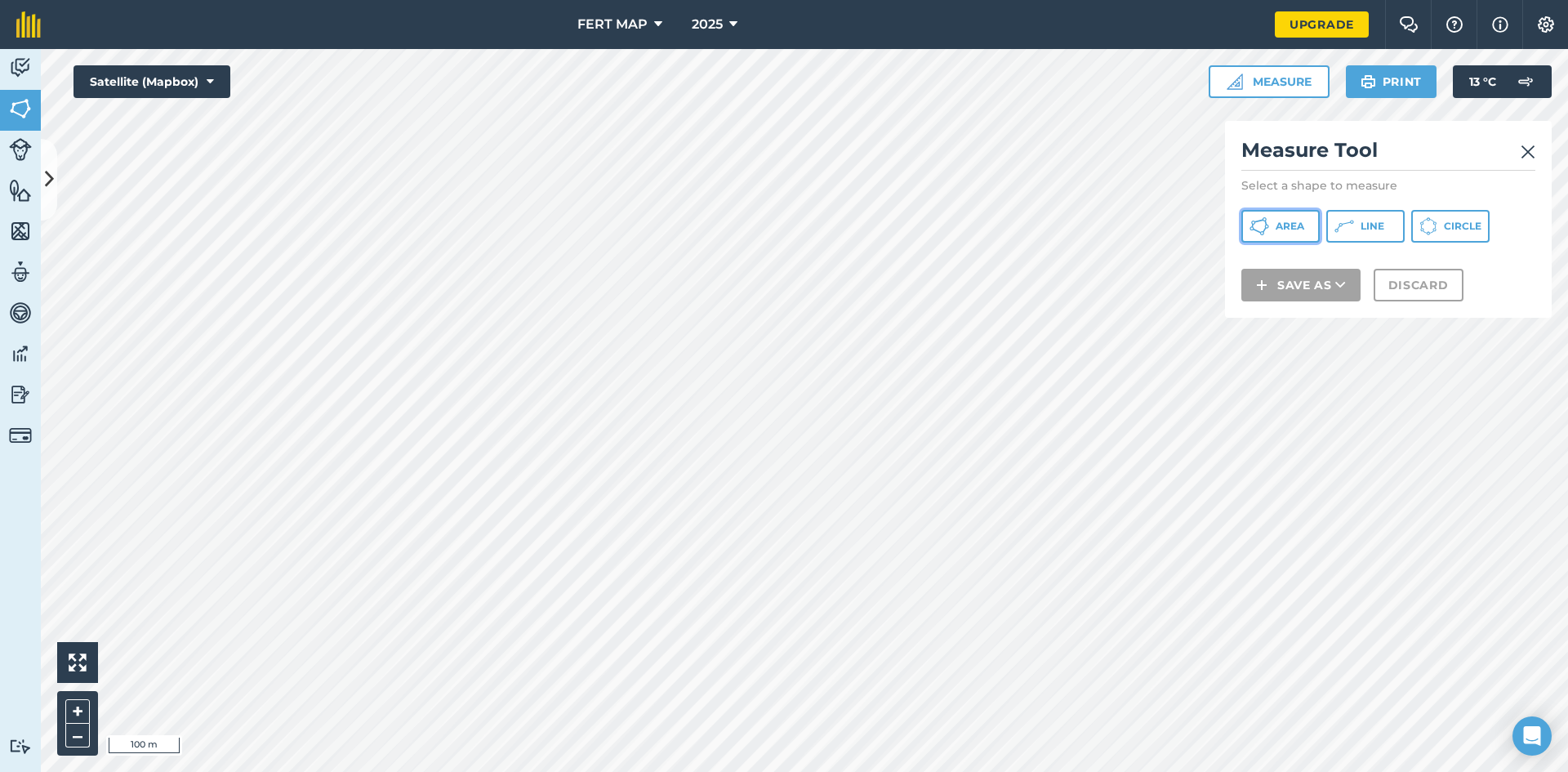
click at [1294, 236] on button "Area" at bounding box center [1280, 227] width 79 height 33
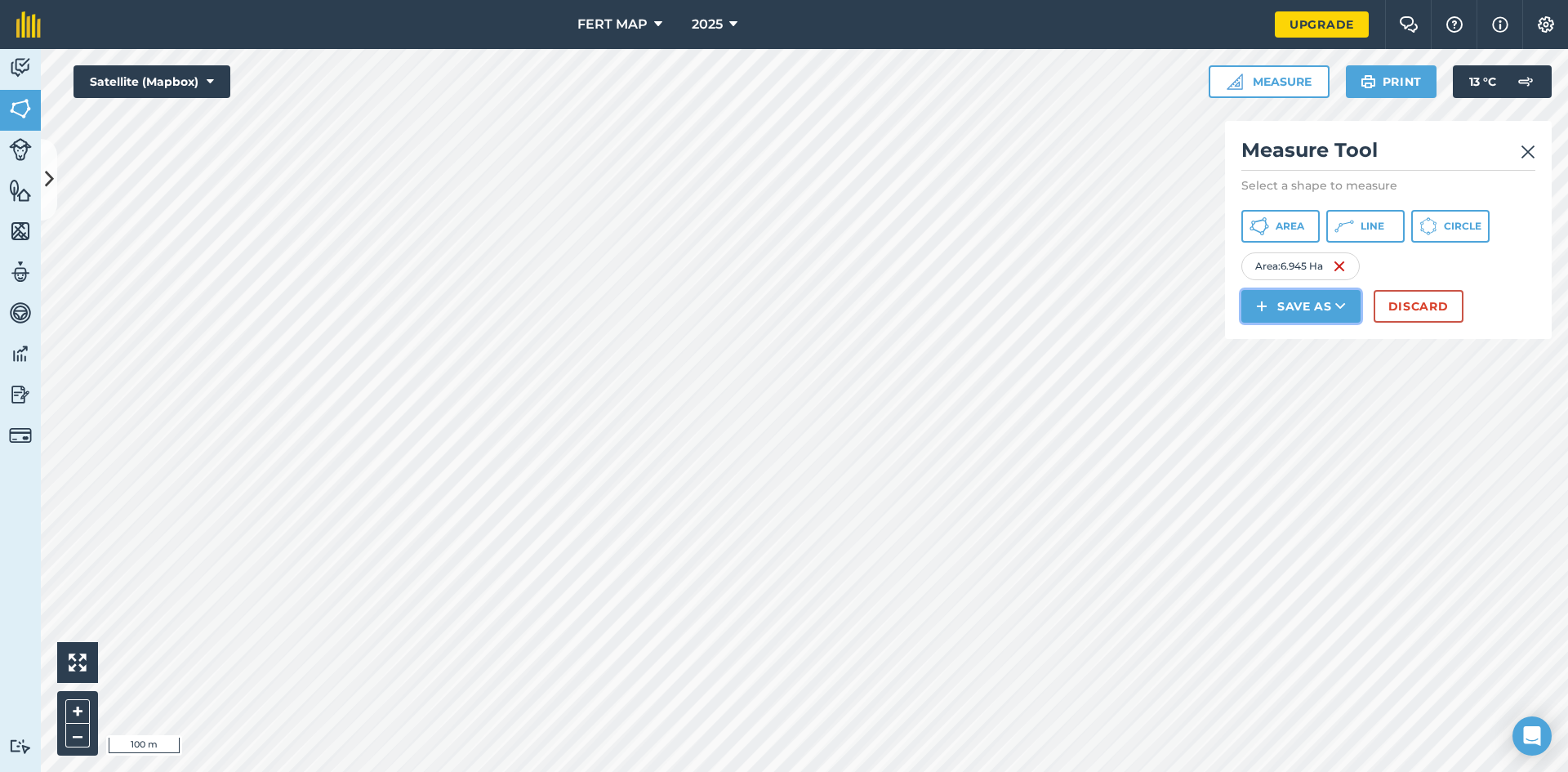
click at [1316, 303] on button "Save as" at bounding box center [1300, 306] width 120 height 33
click at [1300, 339] on link "Field" at bounding box center [1300, 343] width 114 height 36
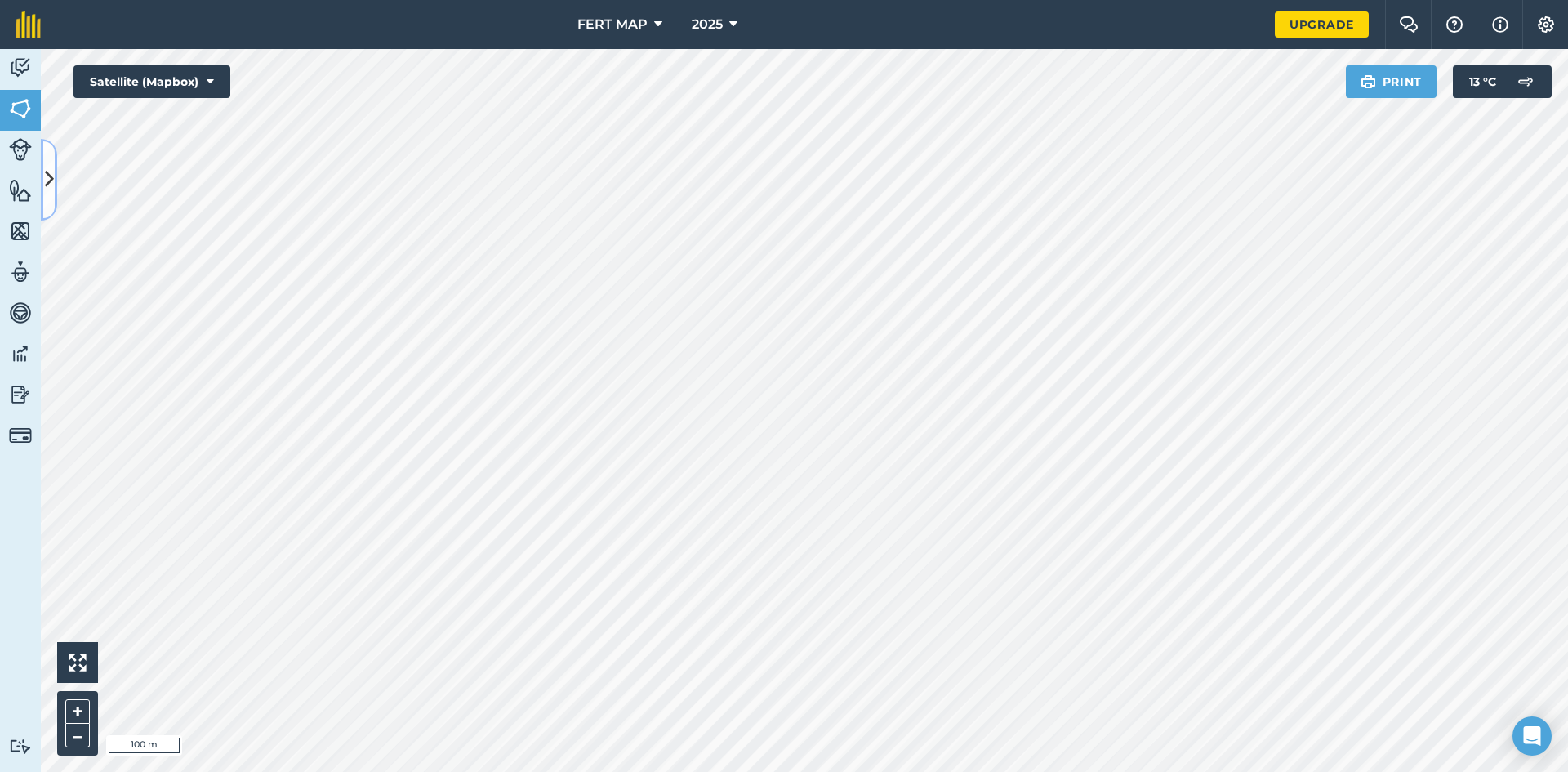
click at [47, 194] on icon at bounding box center [49, 179] width 9 height 28
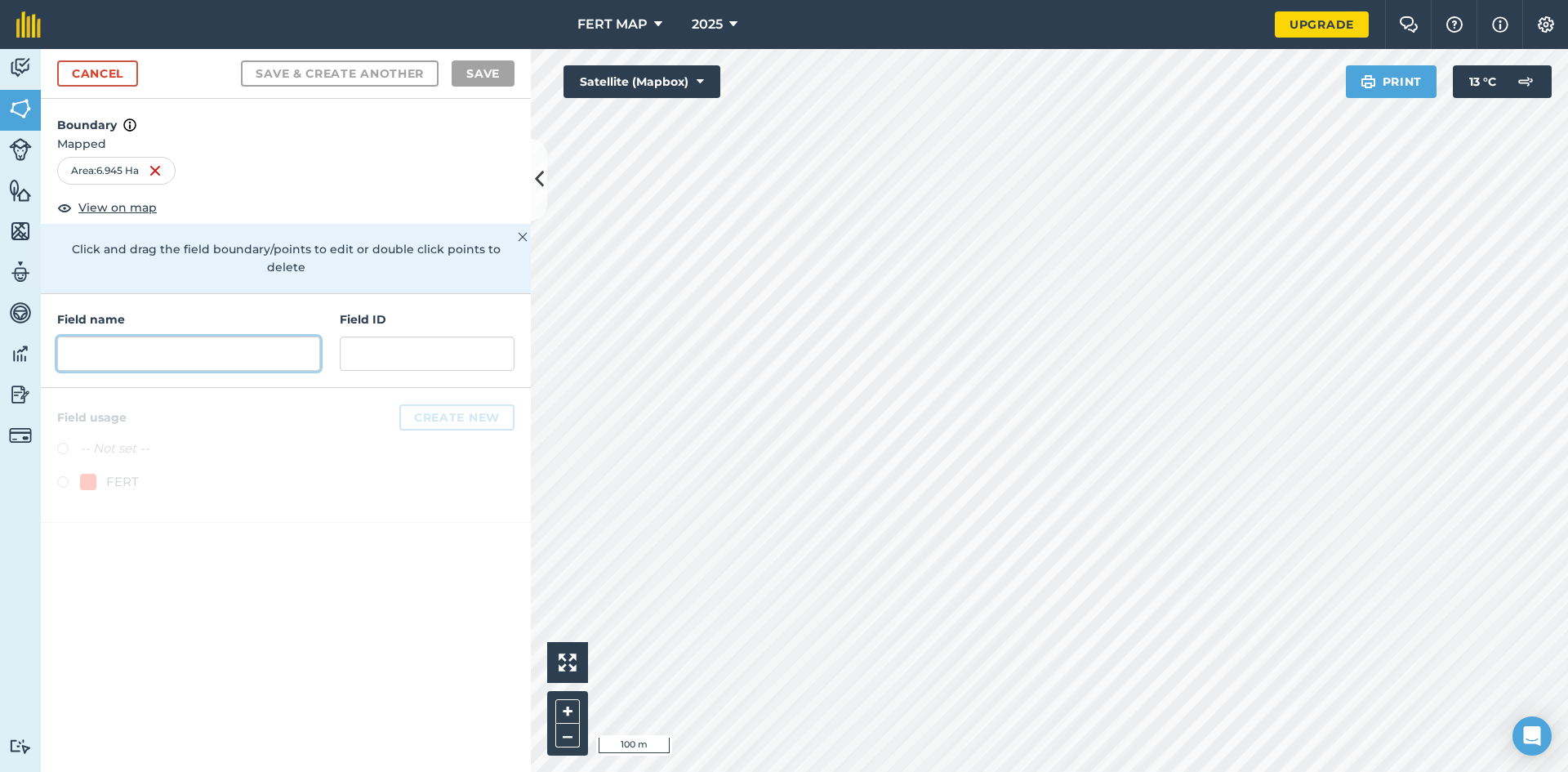
click at [126, 336] on input "text" at bounding box center [189, 354] width 263 height 35
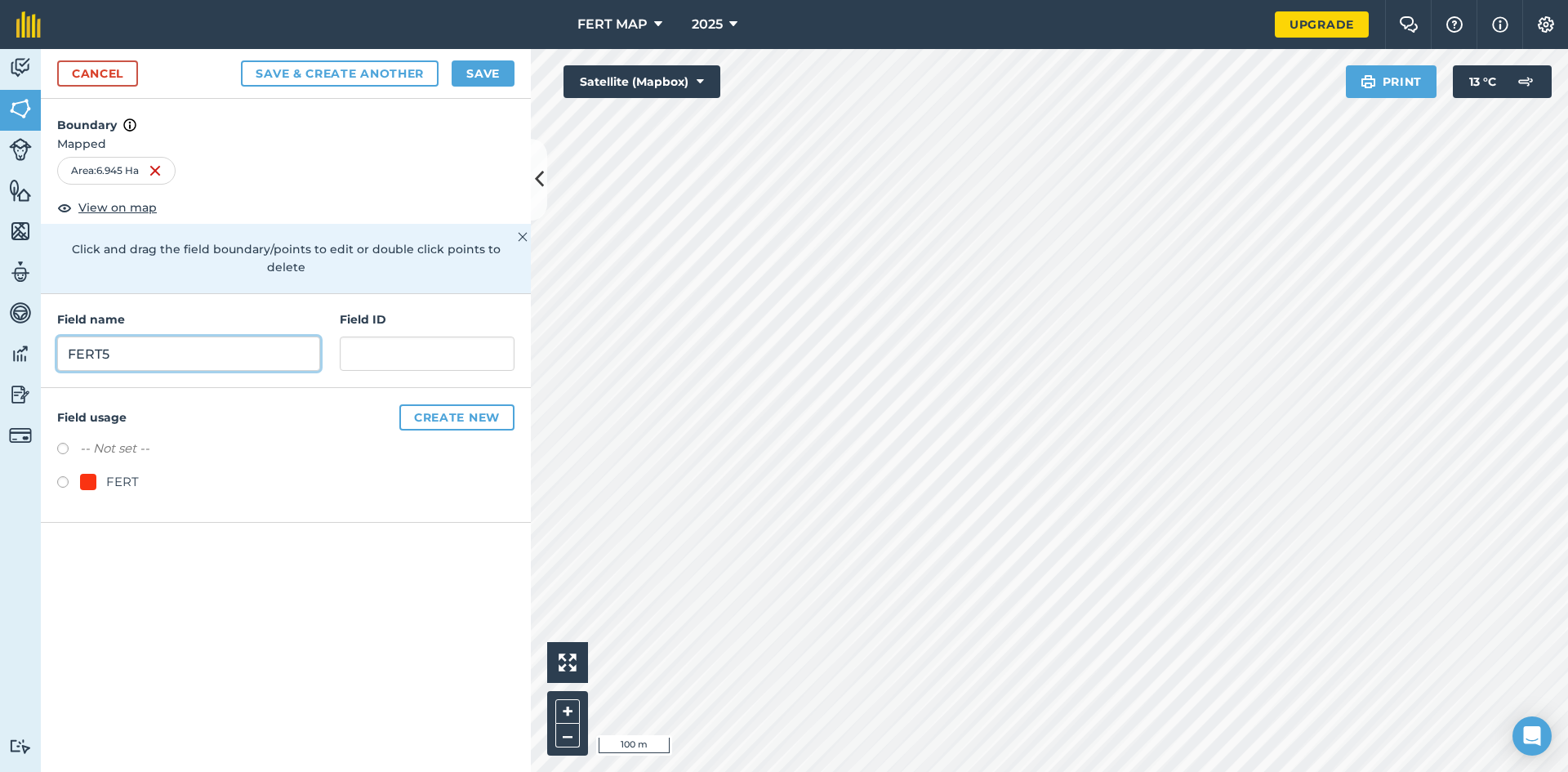
type input "FERT5"
click at [68, 476] on label at bounding box center [68, 484] width 23 height 16
radio input "true"
click at [477, 66] on button "Save" at bounding box center [482, 73] width 63 height 26
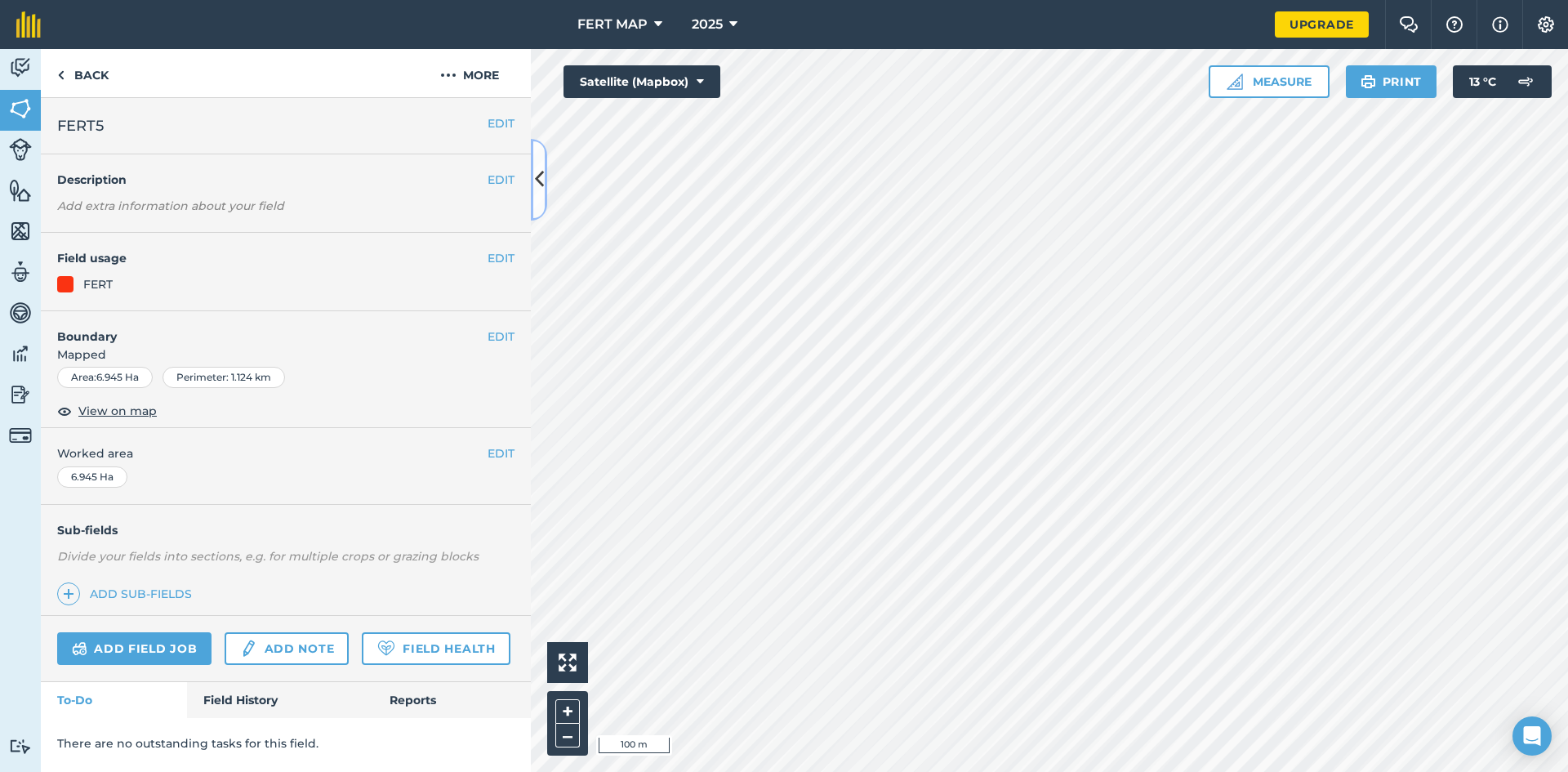
click at [536, 160] on button at bounding box center [539, 179] width 16 height 81
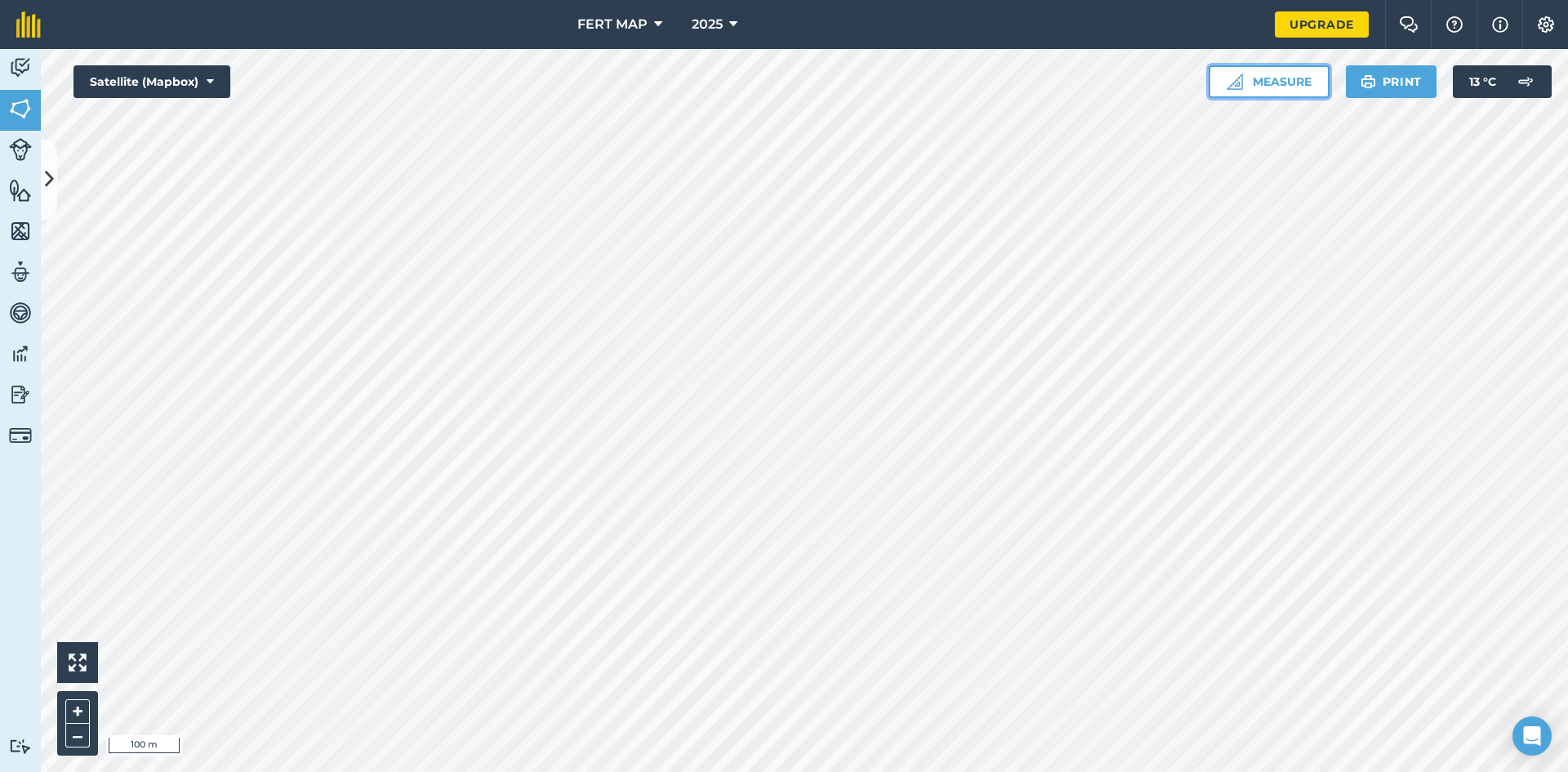
click at [1295, 75] on button "Measure" at bounding box center [1268, 82] width 121 height 33
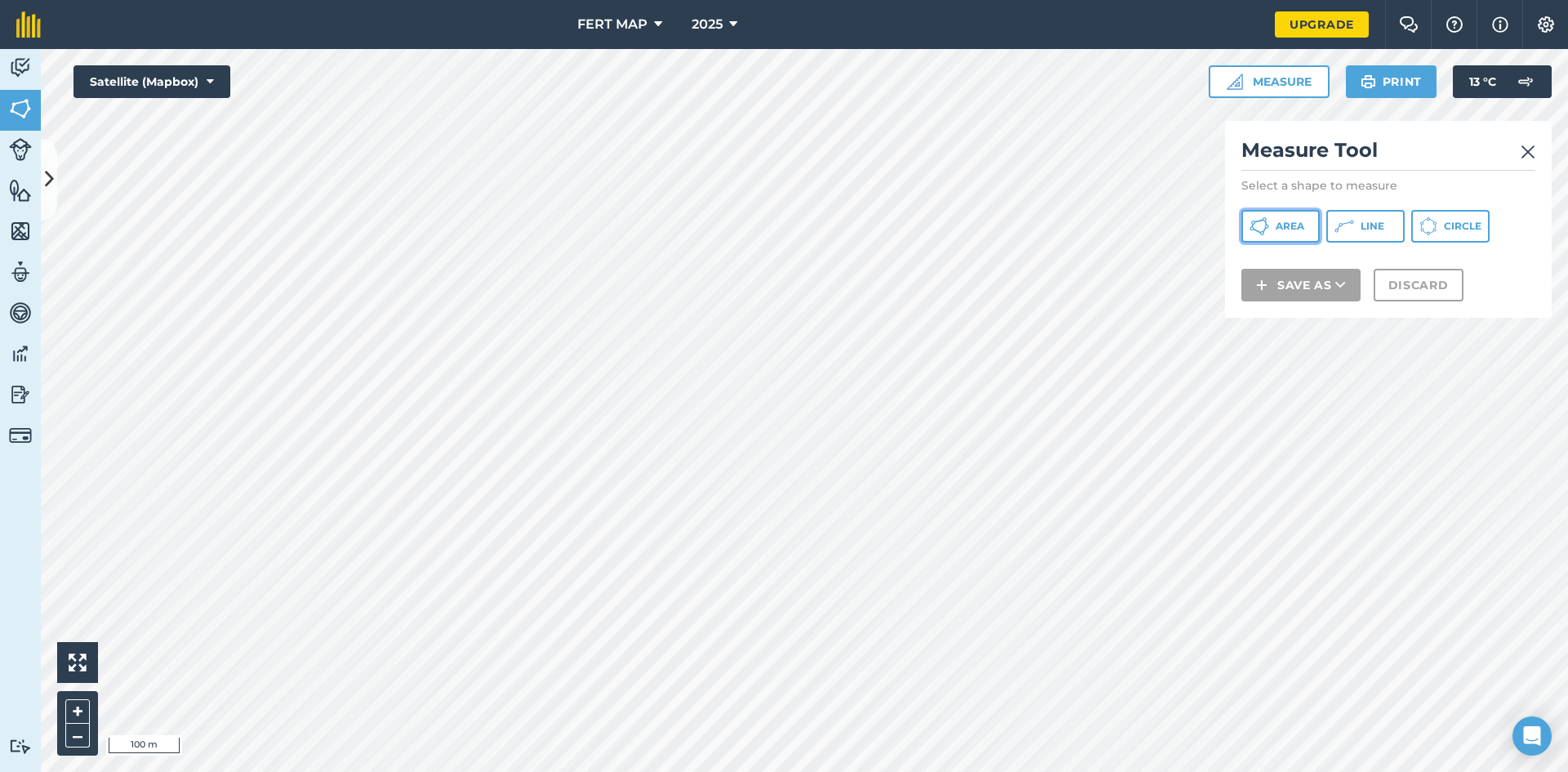
click at [1292, 227] on span "Area" at bounding box center [1289, 227] width 28 height 13
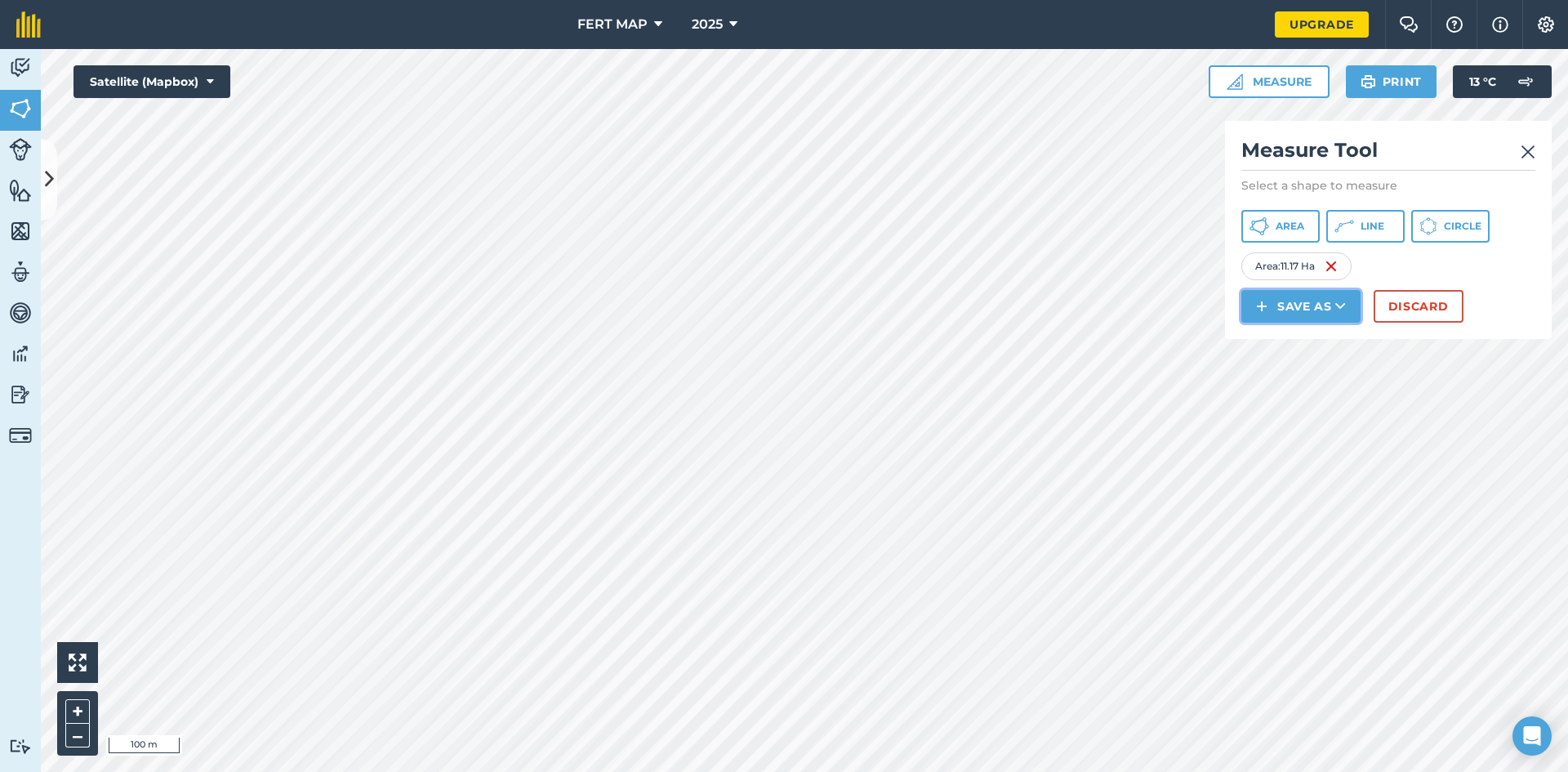
click at [1283, 302] on button "Save as" at bounding box center [1300, 306] width 120 height 33
click at [1342, 337] on link "Field" at bounding box center [1300, 343] width 114 height 36
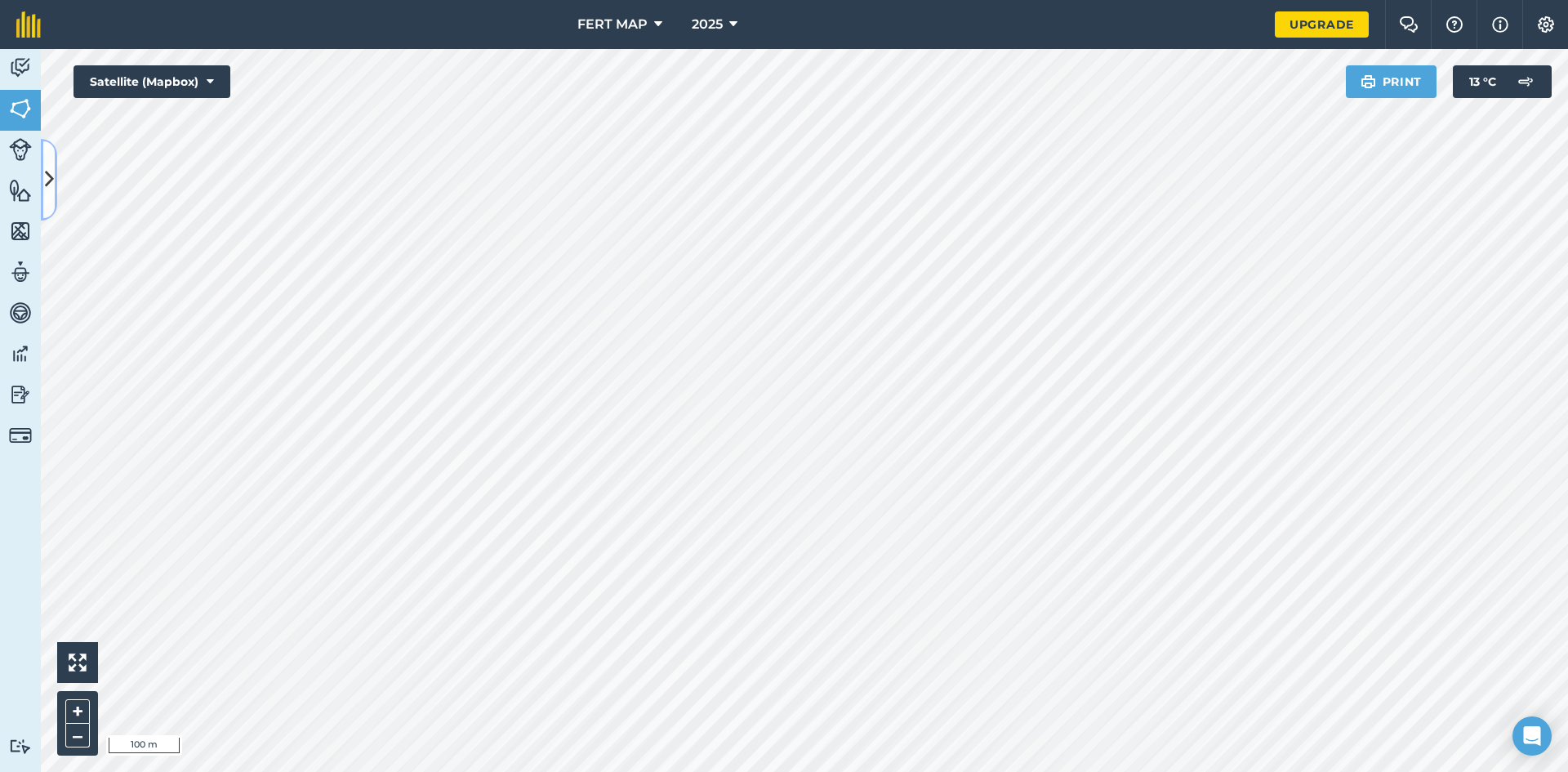
click at [42, 174] on button at bounding box center [49, 179] width 16 height 81
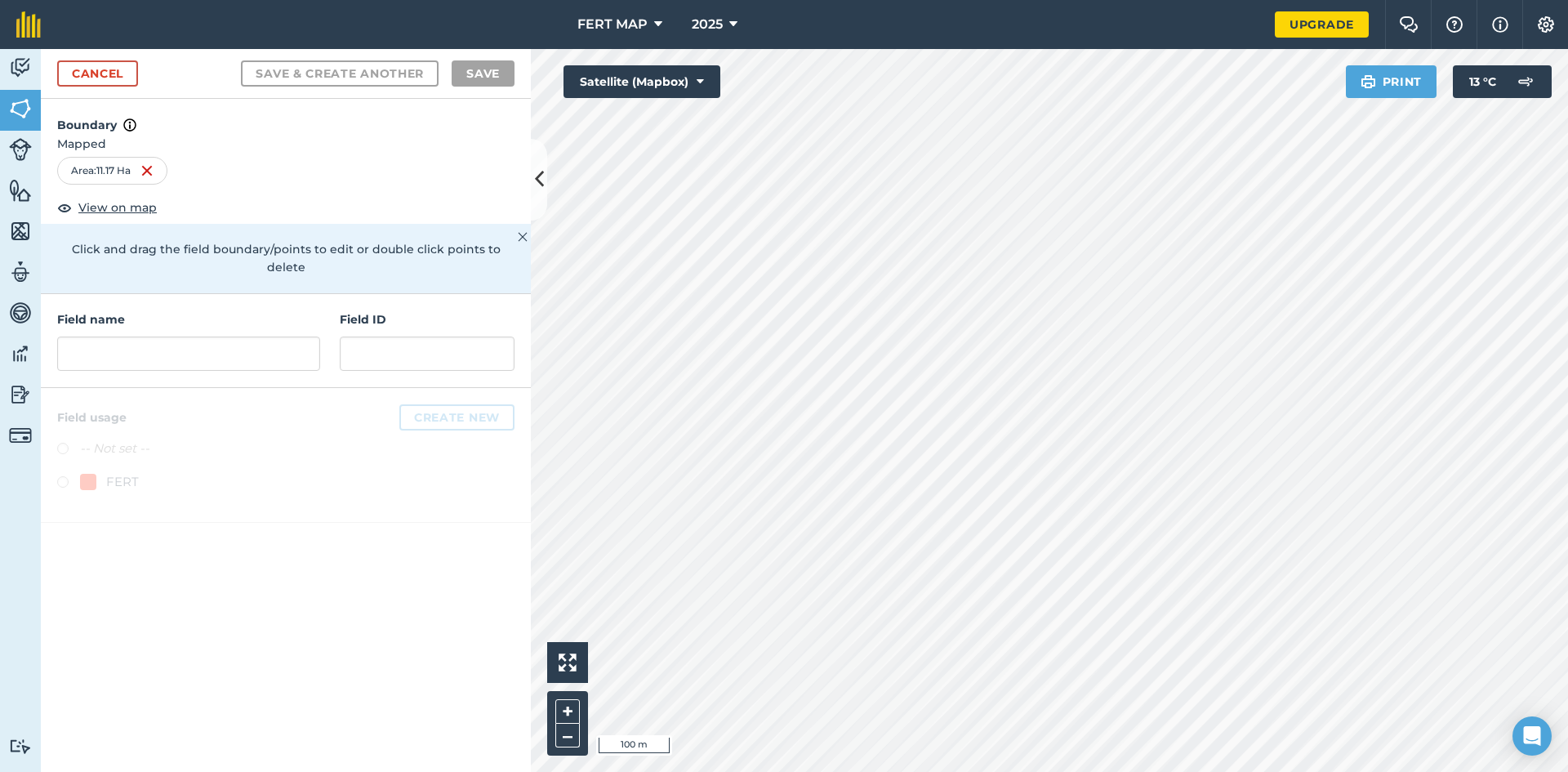
click at [161, 317] on div "Field name" at bounding box center [189, 341] width 263 height 60
click at [158, 336] on input "text" at bounding box center [189, 354] width 263 height 35
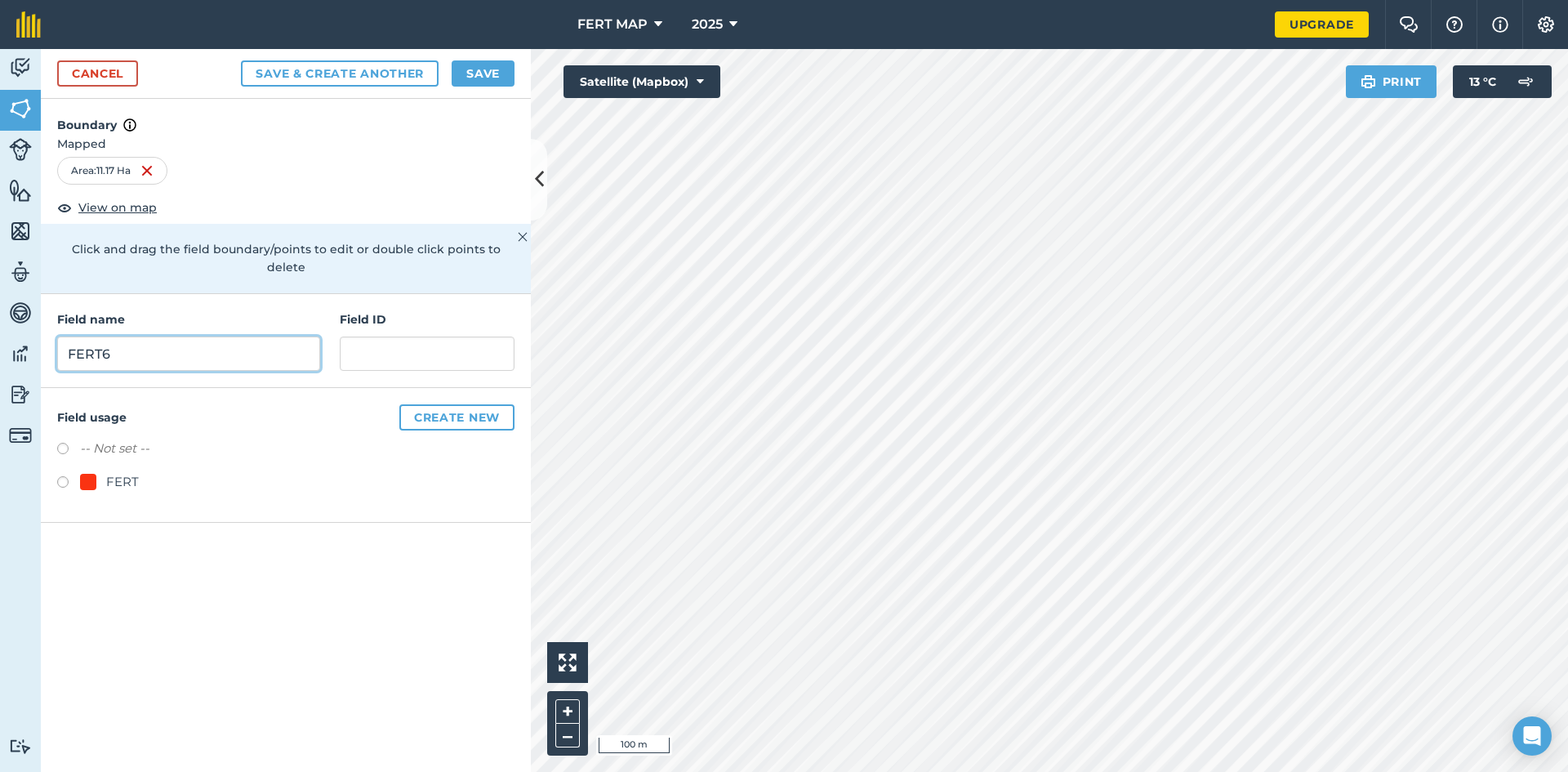
type input "FERT6"
click at [99, 475] on div "FERT" at bounding box center [286, 484] width 458 height 24
click at [61, 476] on label at bounding box center [68, 484] width 23 height 16
radio input "true"
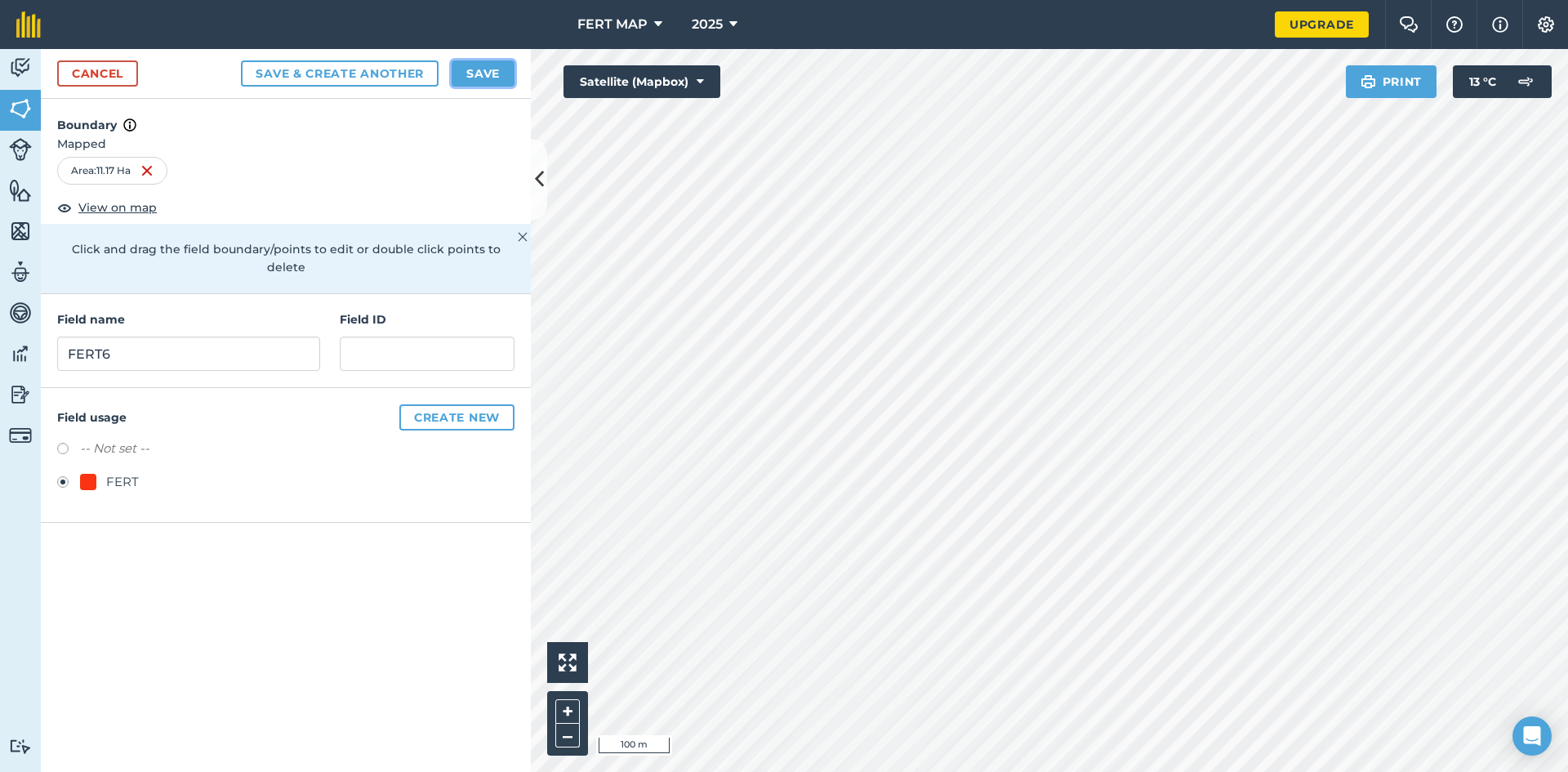
click at [472, 67] on button "Save" at bounding box center [482, 73] width 63 height 26
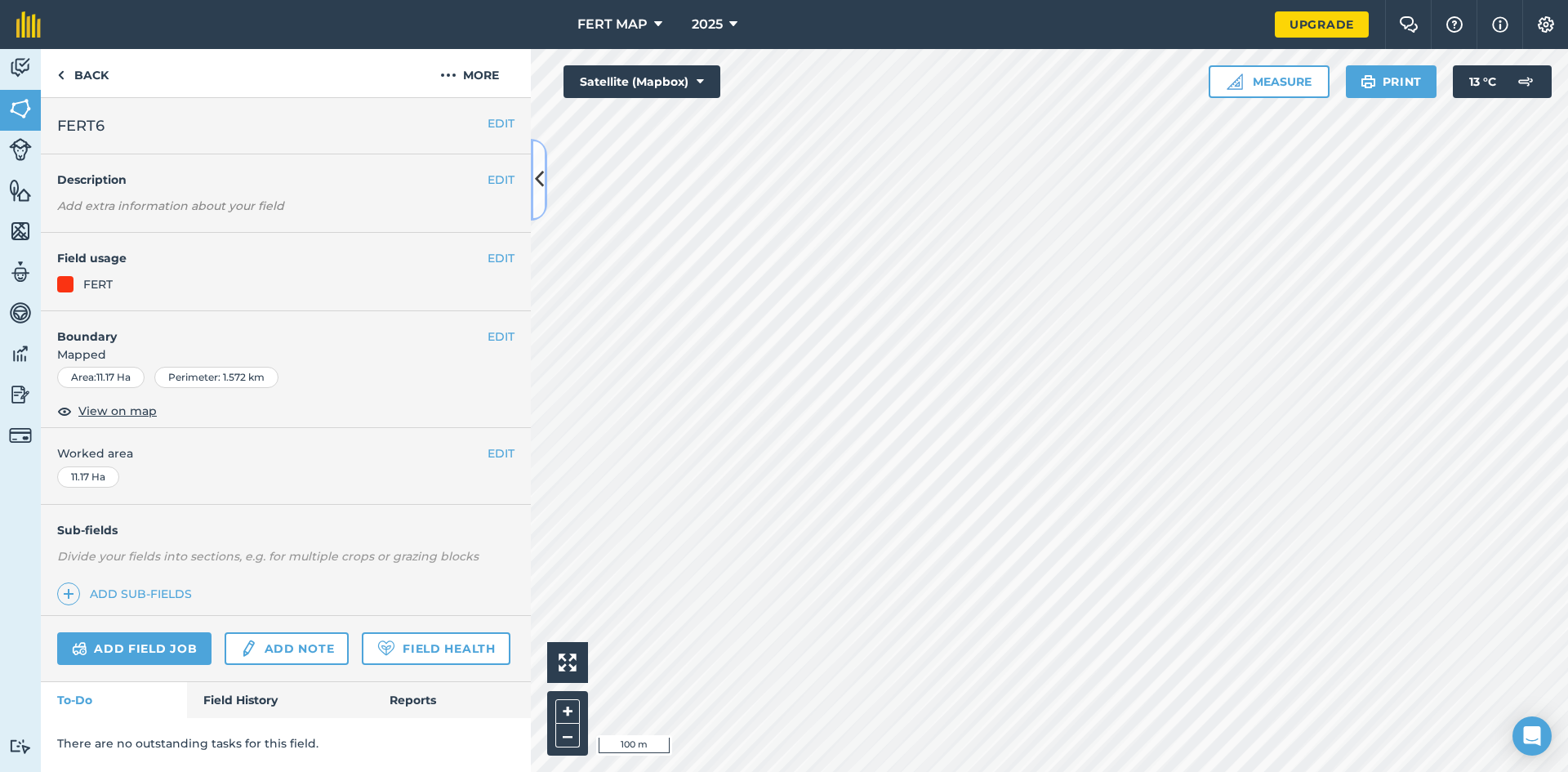
click at [536, 178] on icon at bounding box center [540, 179] width 9 height 28
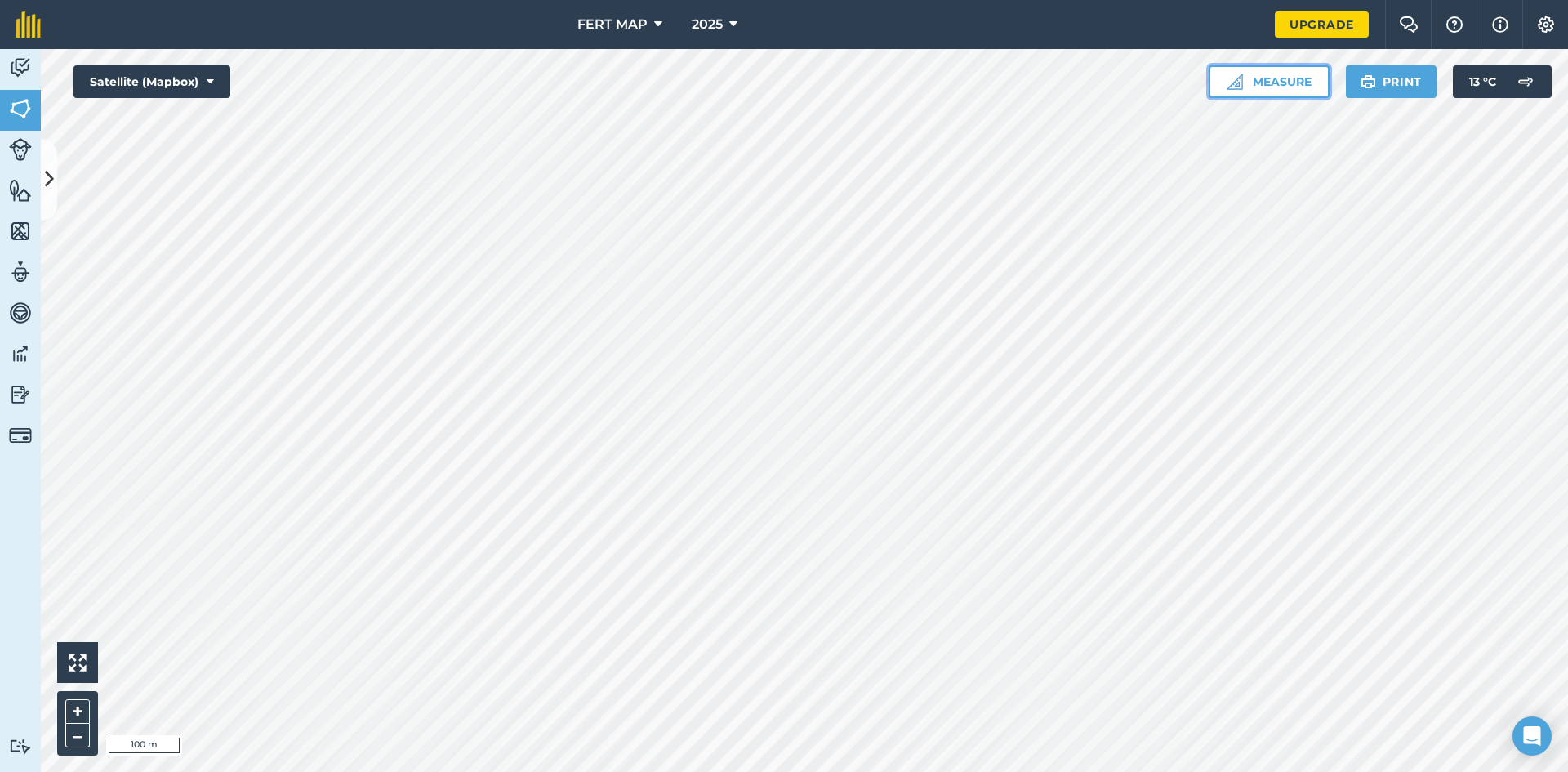
click at [1263, 73] on button "Measure" at bounding box center [1268, 82] width 121 height 33
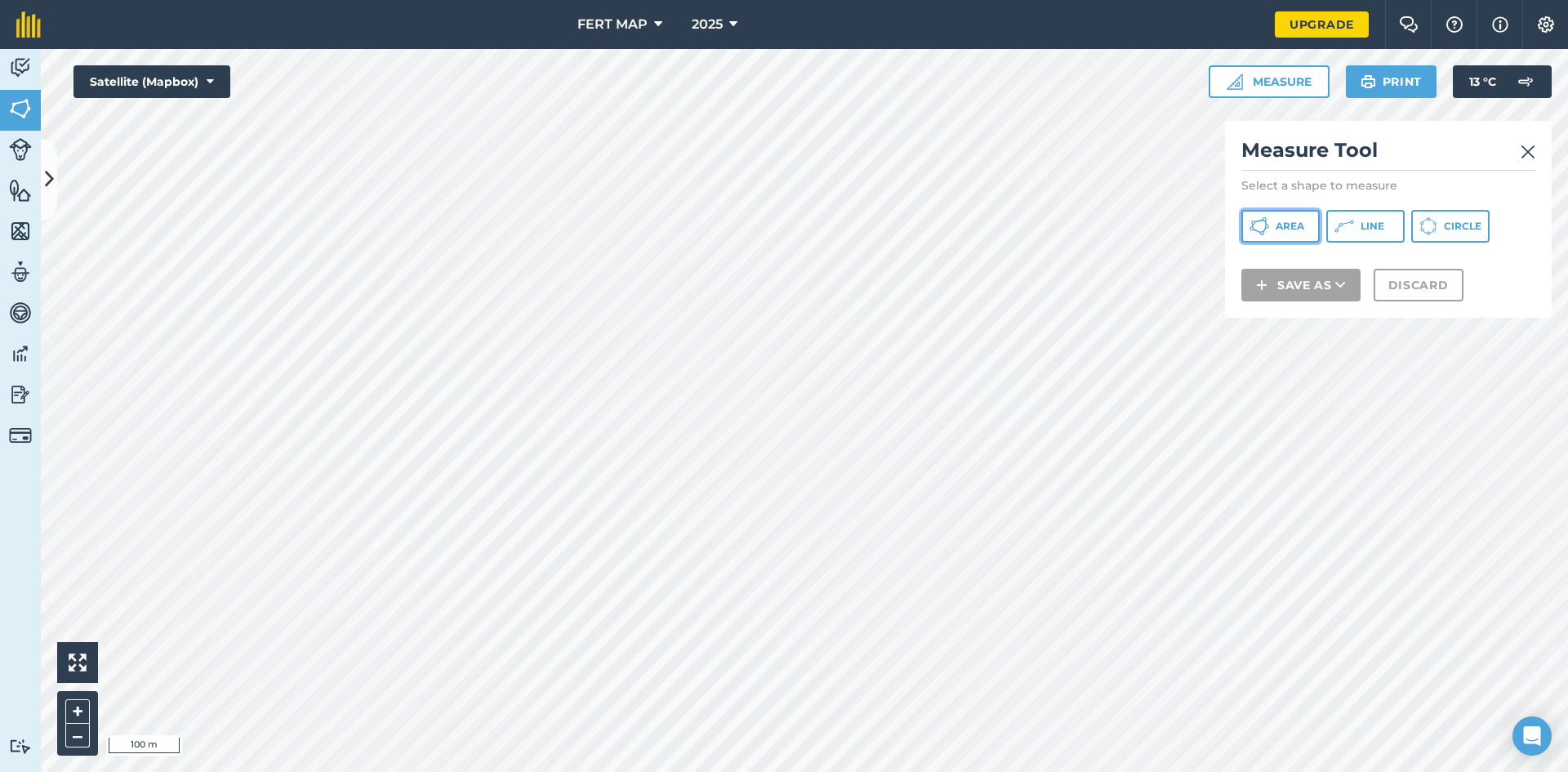
click at [1273, 240] on button "Area" at bounding box center [1280, 227] width 79 height 33
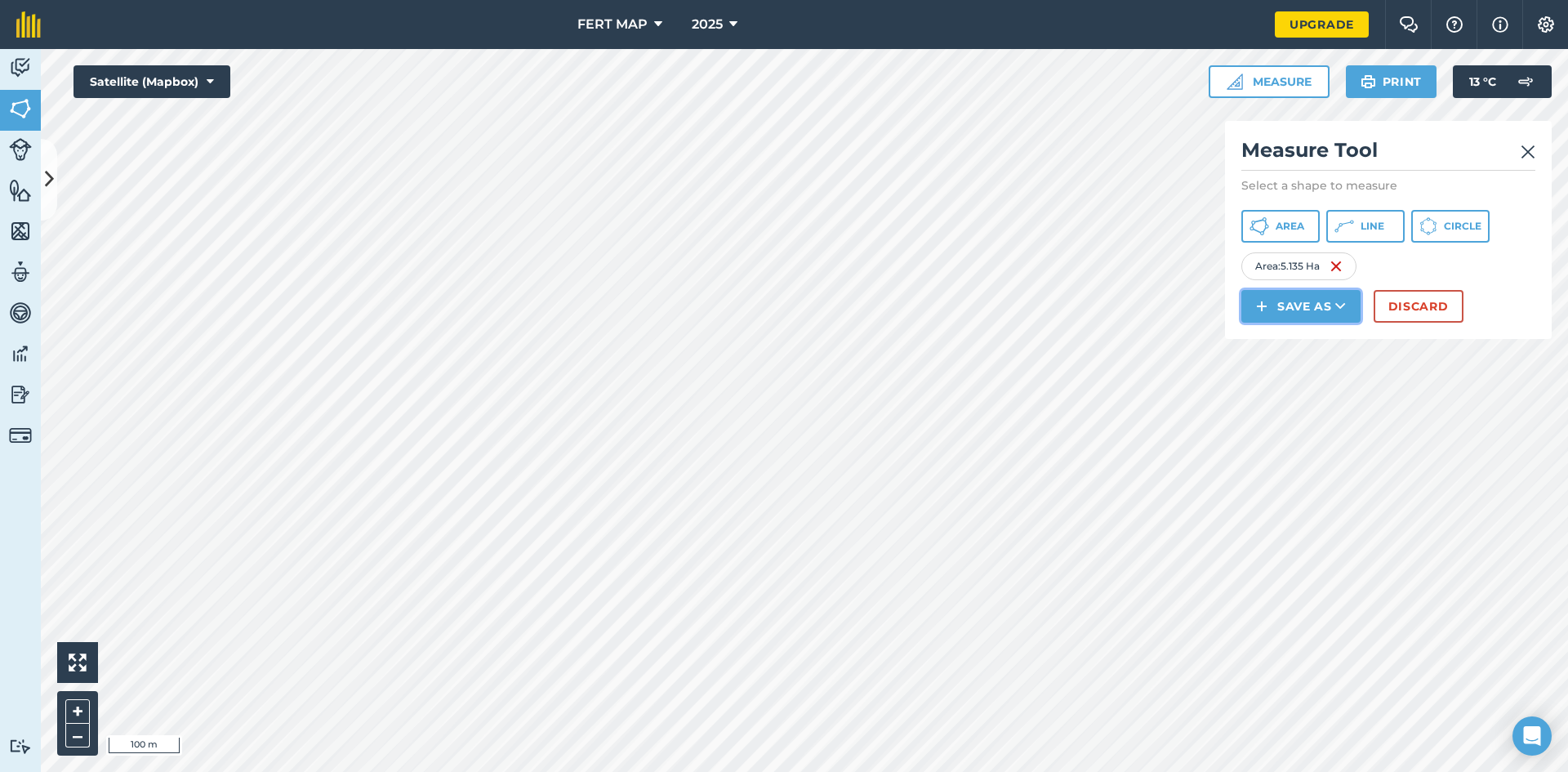
click at [1322, 293] on button "Save as" at bounding box center [1300, 306] width 120 height 33
click at [1291, 330] on link "Field" at bounding box center [1300, 343] width 114 height 36
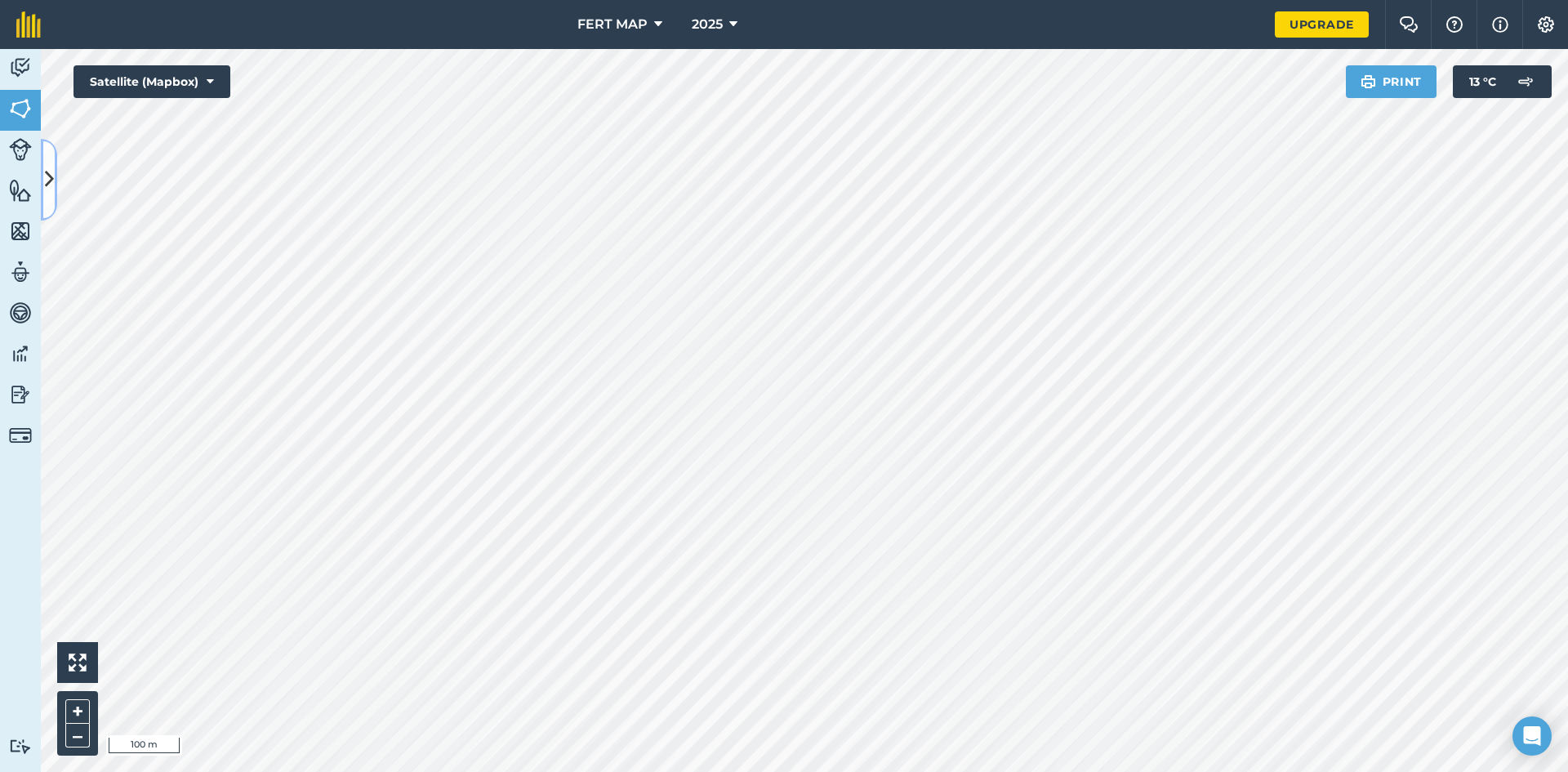
click at [49, 174] on icon at bounding box center [49, 179] width 9 height 28
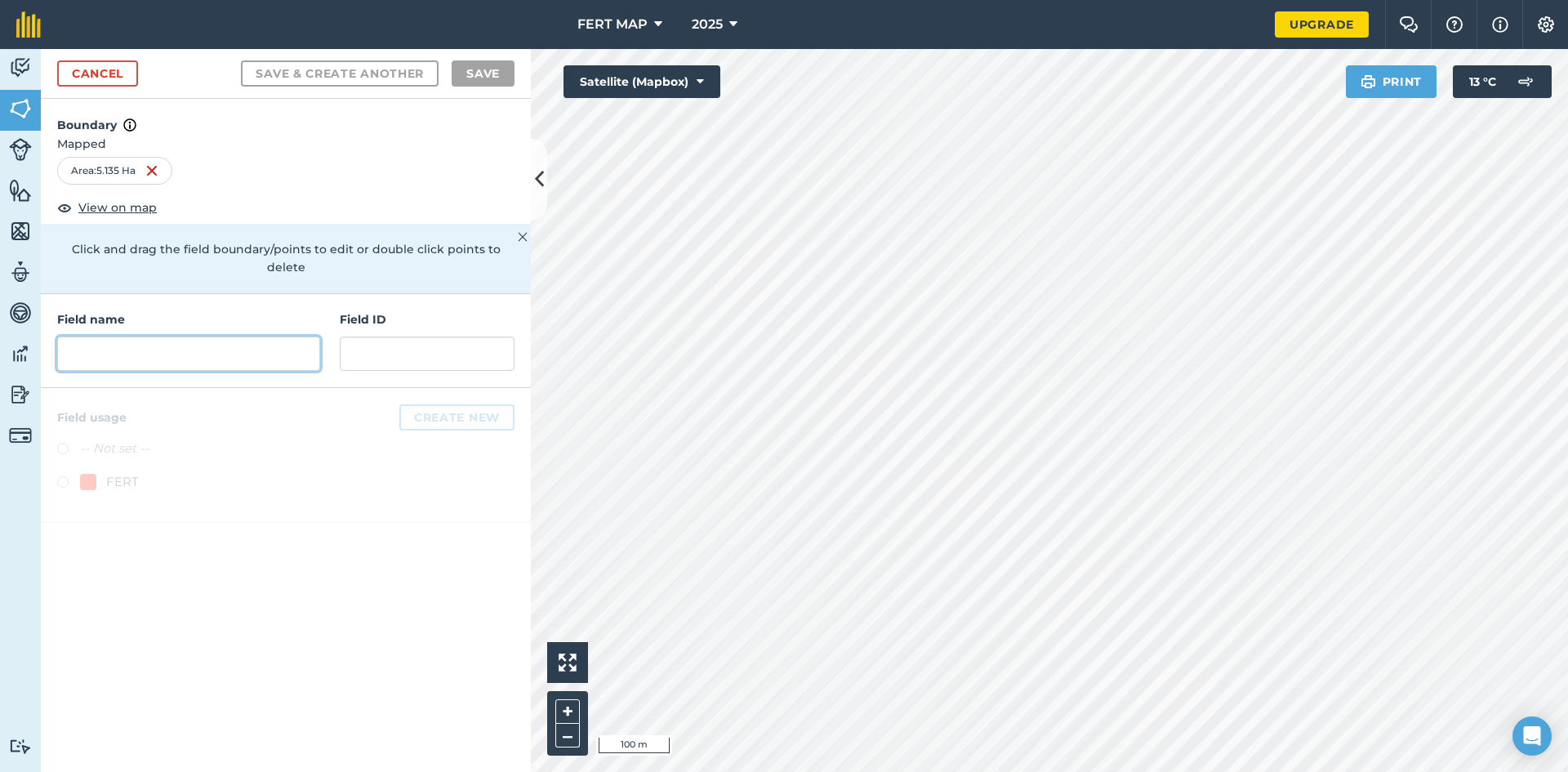
click at [138, 336] on input "text" at bounding box center [189, 354] width 263 height 35
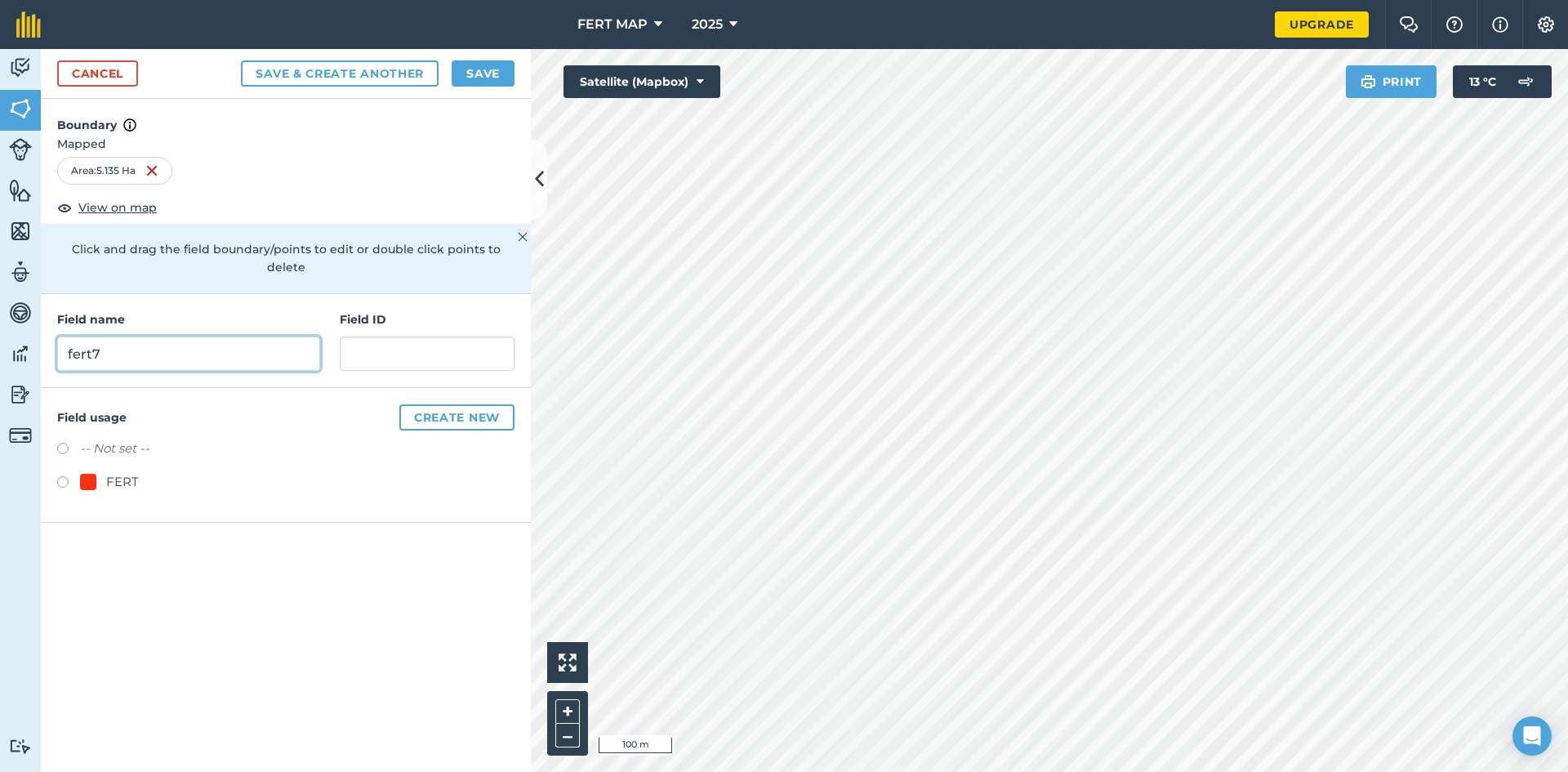
type input "fert7"
click at [87, 474] on div at bounding box center [89, 482] width 16 height 16
radio input "true"
click at [465, 71] on button "Save" at bounding box center [482, 73] width 63 height 26
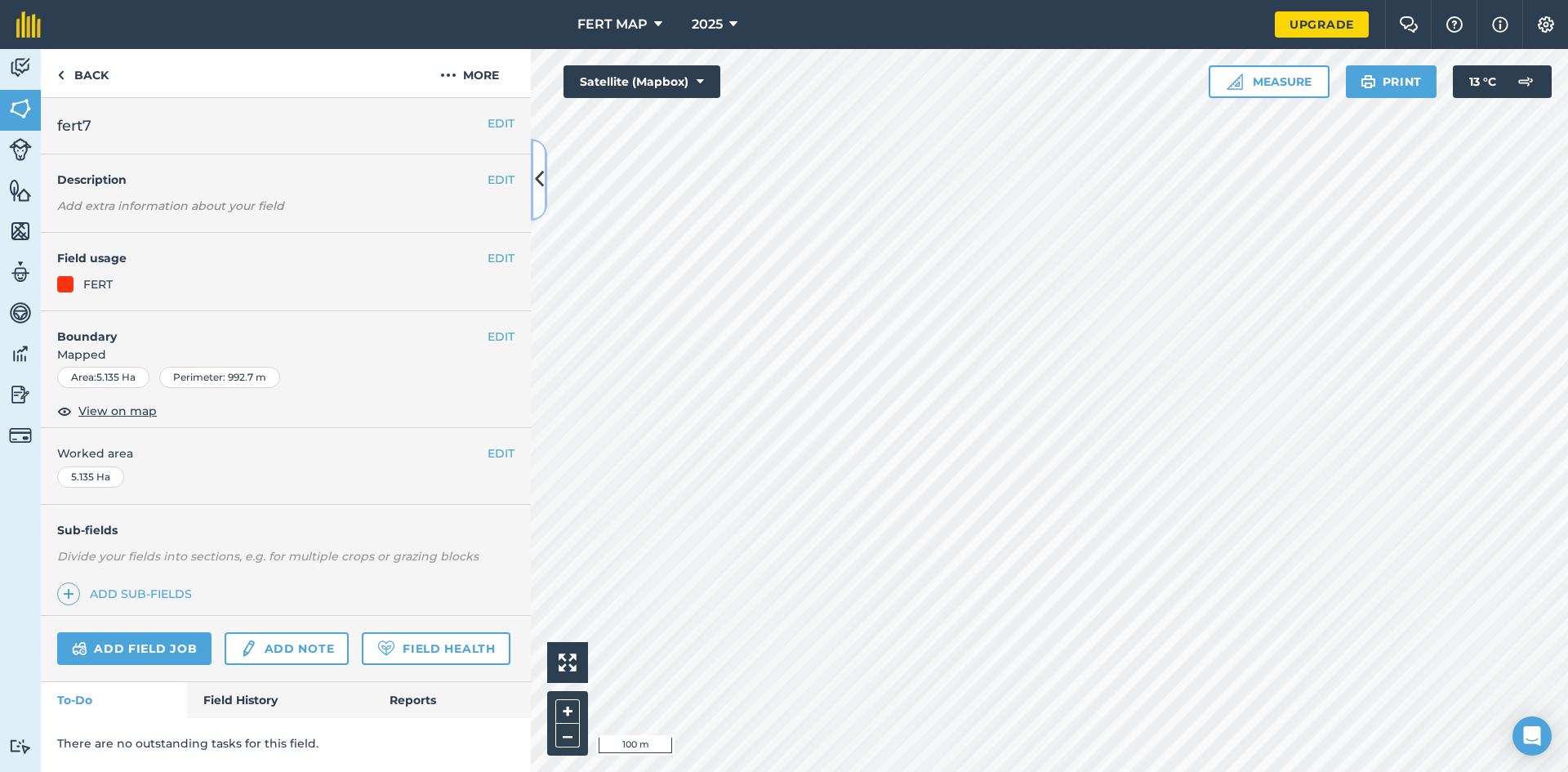
click at [544, 184] on button at bounding box center [539, 179] width 16 height 81
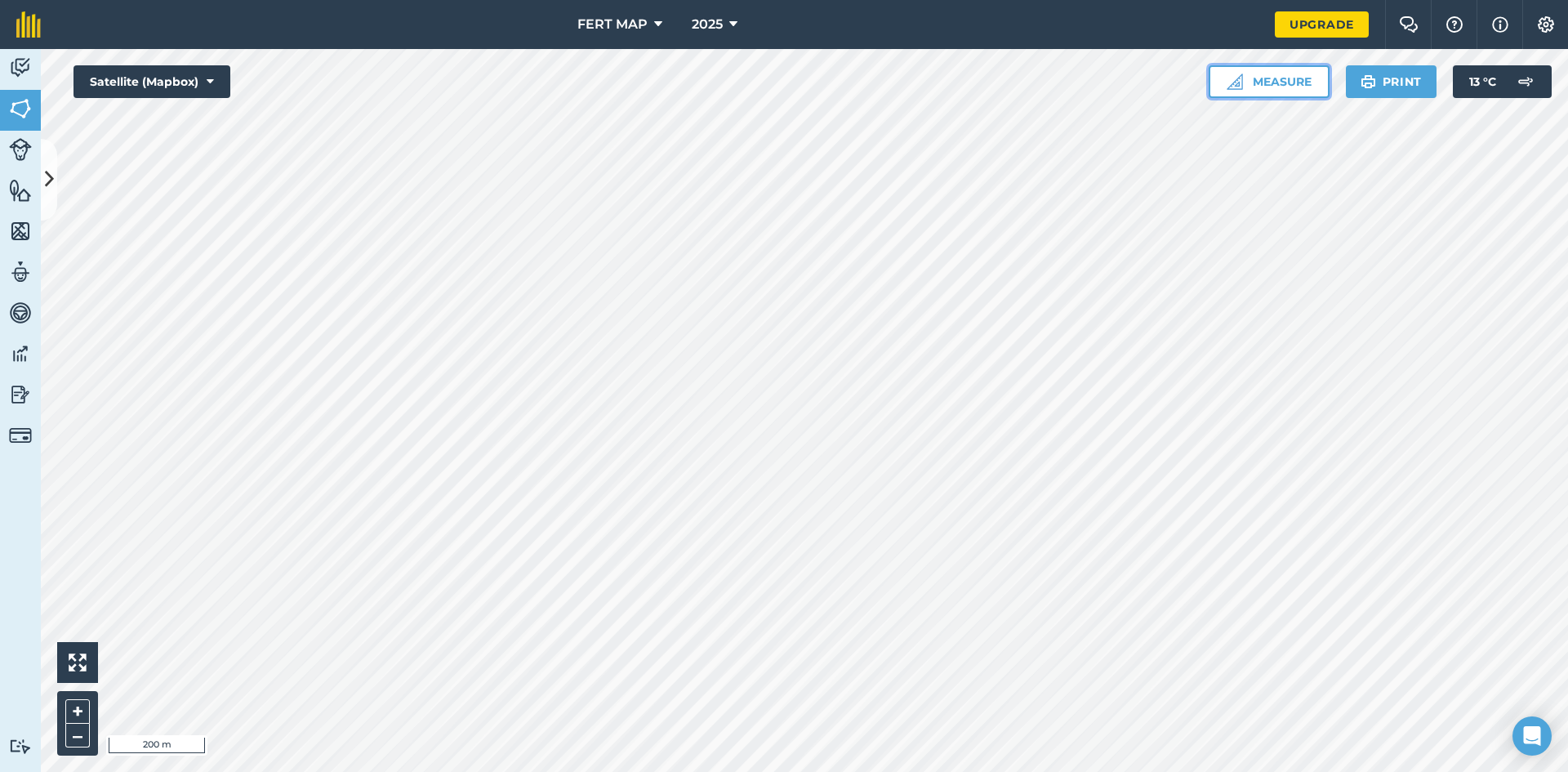
click at [1308, 71] on button "Measure" at bounding box center [1268, 82] width 121 height 33
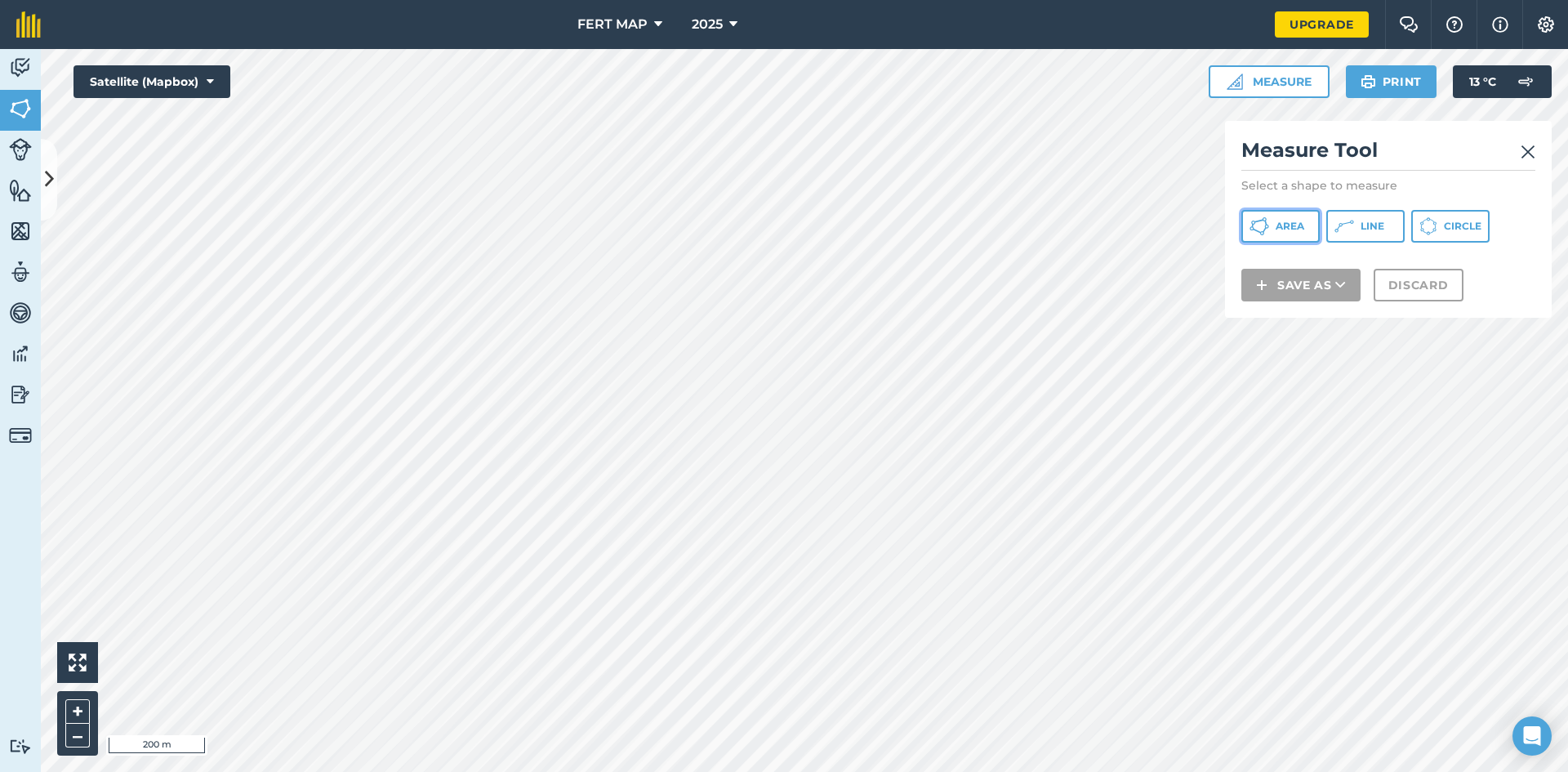
click at [1279, 236] on button "Area" at bounding box center [1280, 227] width 79 height 33
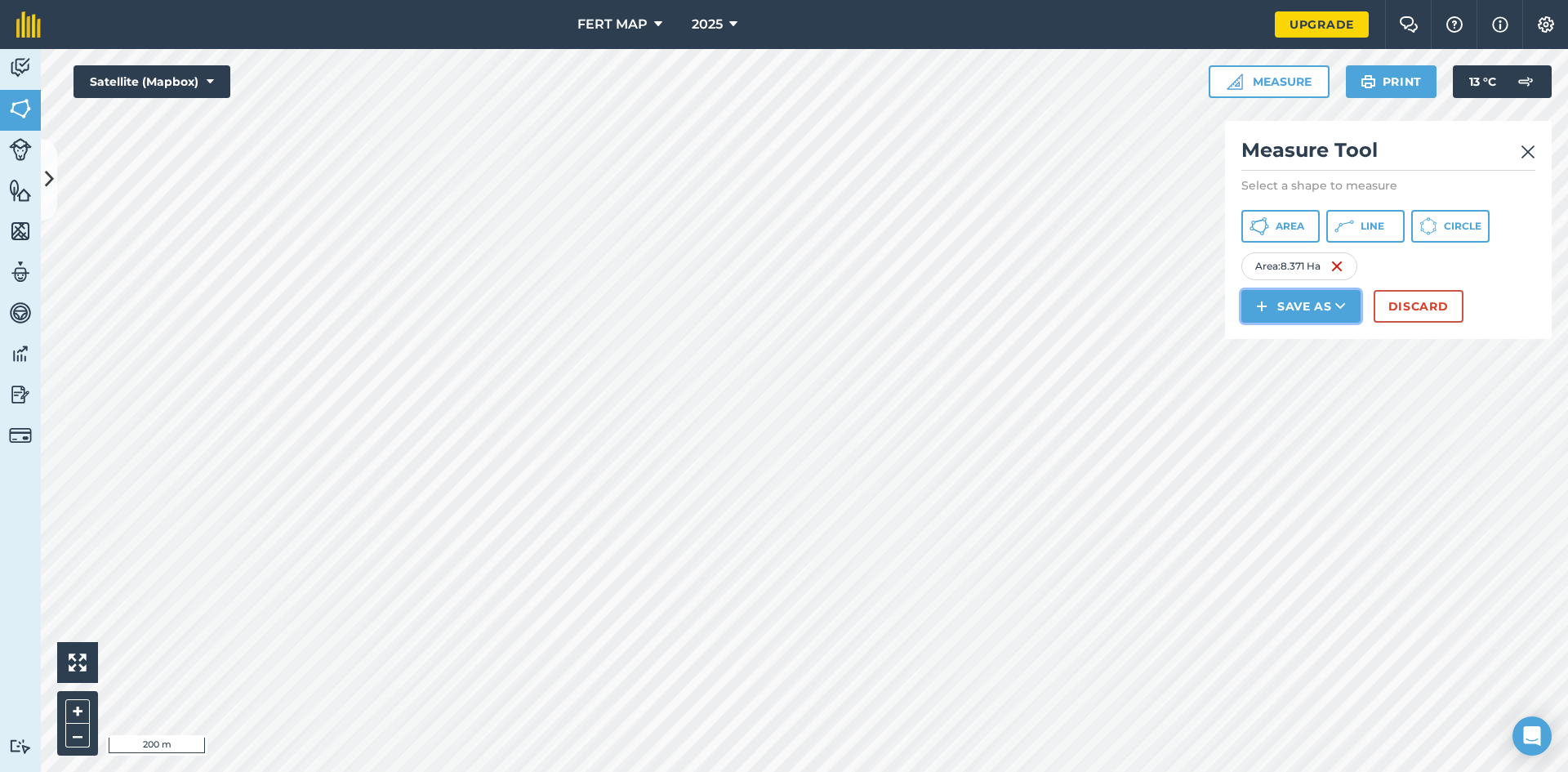
click at [1044, 394] on div "Click to start drawing i 200 m + – Satellite (Mapbox) Measure Measure Tool Sele…" at bounding box center [805, 410] width 1527 height 723
click at [1270, 324] on div "Measure Tool Select a shape to measure Area Line Circle Area : 8.371 Ha Save as…" at bounding box center [1388, 229] width 327 height 218
click at [50, 178] on icon at bounding box center [49, 179] width 9 height 28
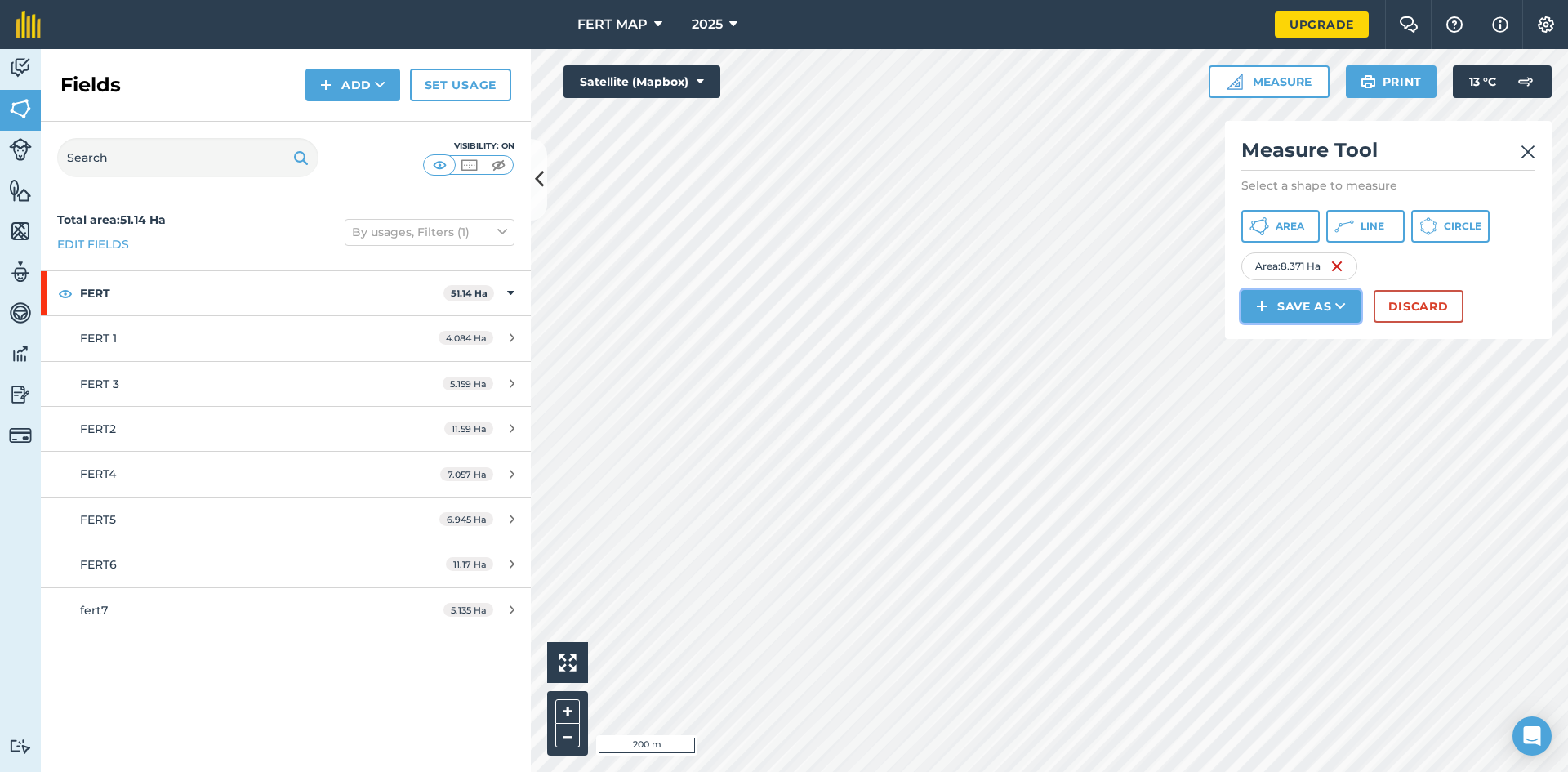
click at [1319, 312] on button "Save as" at bounding box center [1300, 306] width 120 height 33
click at [1307, 334] on link "Field" at bounding box center [1300, 343] width 114 height 36
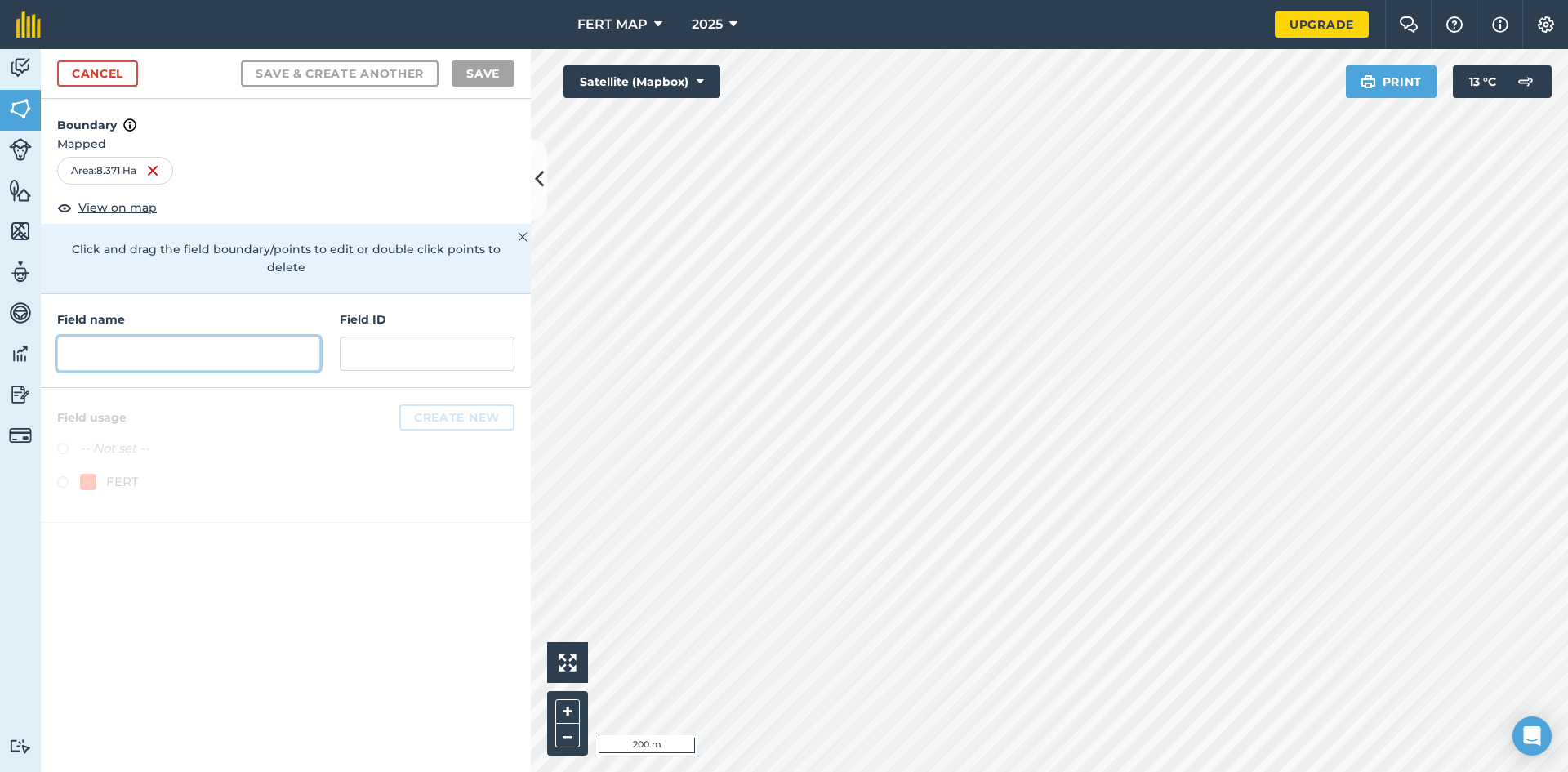
click at [207, 340] on input "text" at bounding box center [189, 354] width 263 height 35
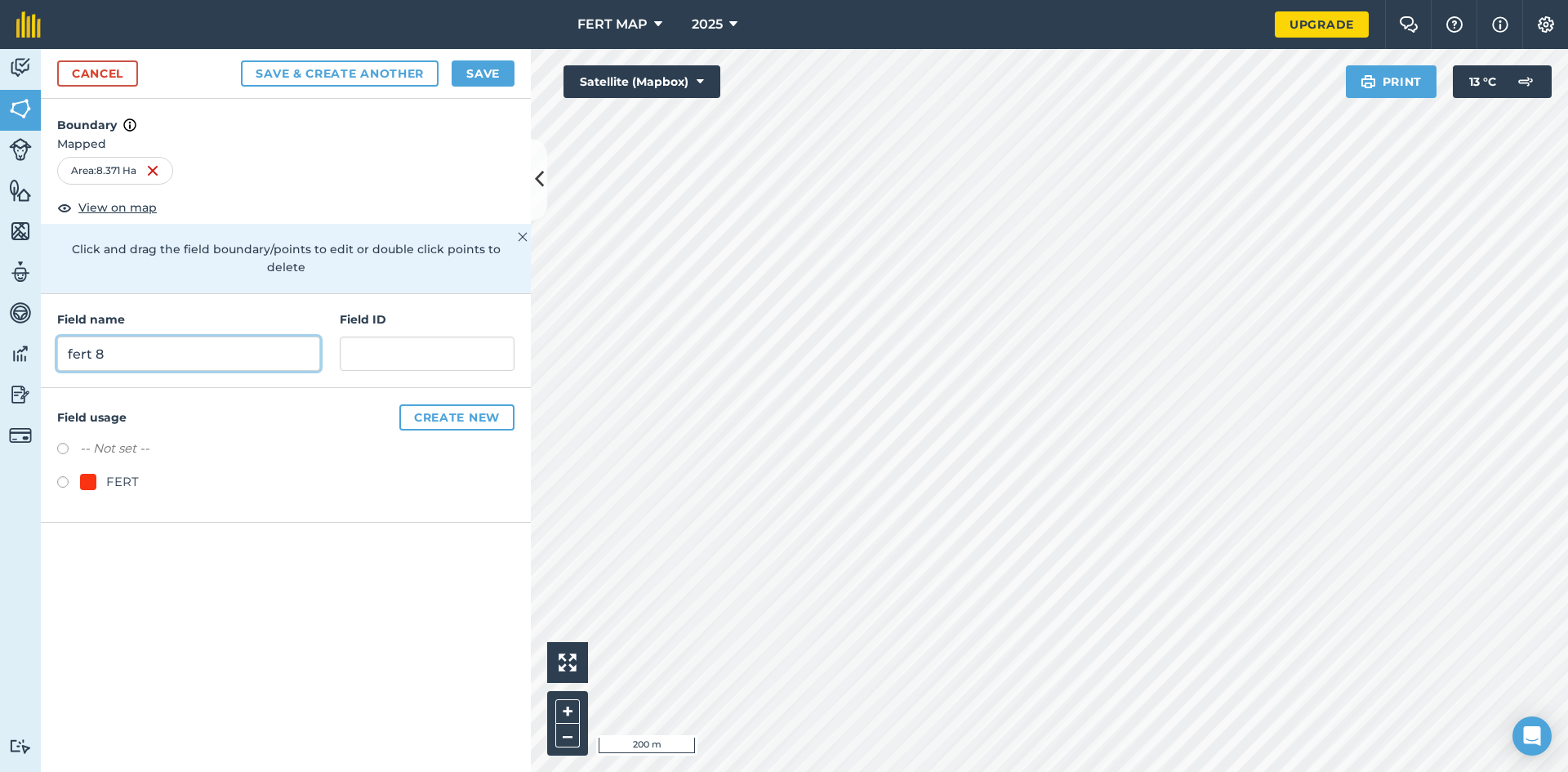
type input "fert 8"
click at [78, 476] on label at bounding box center [68, 484] width 23 height 16
radio input "true"
click at [471, 60] on button "Save" at bounding box center [482, 73] width 63 height 26
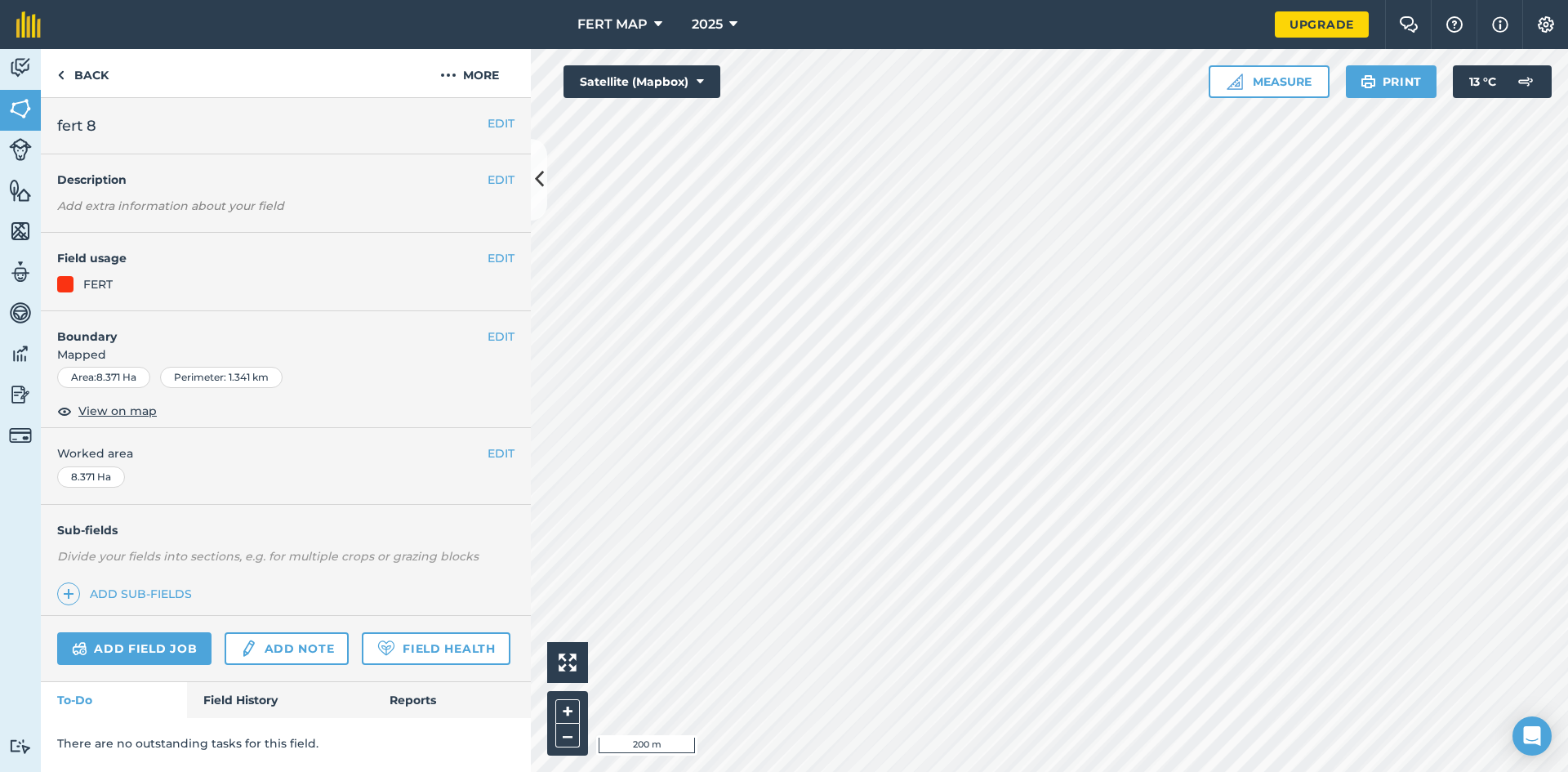
click at [538, 163] on button at bounding box center [539, 179] width 16 height 81
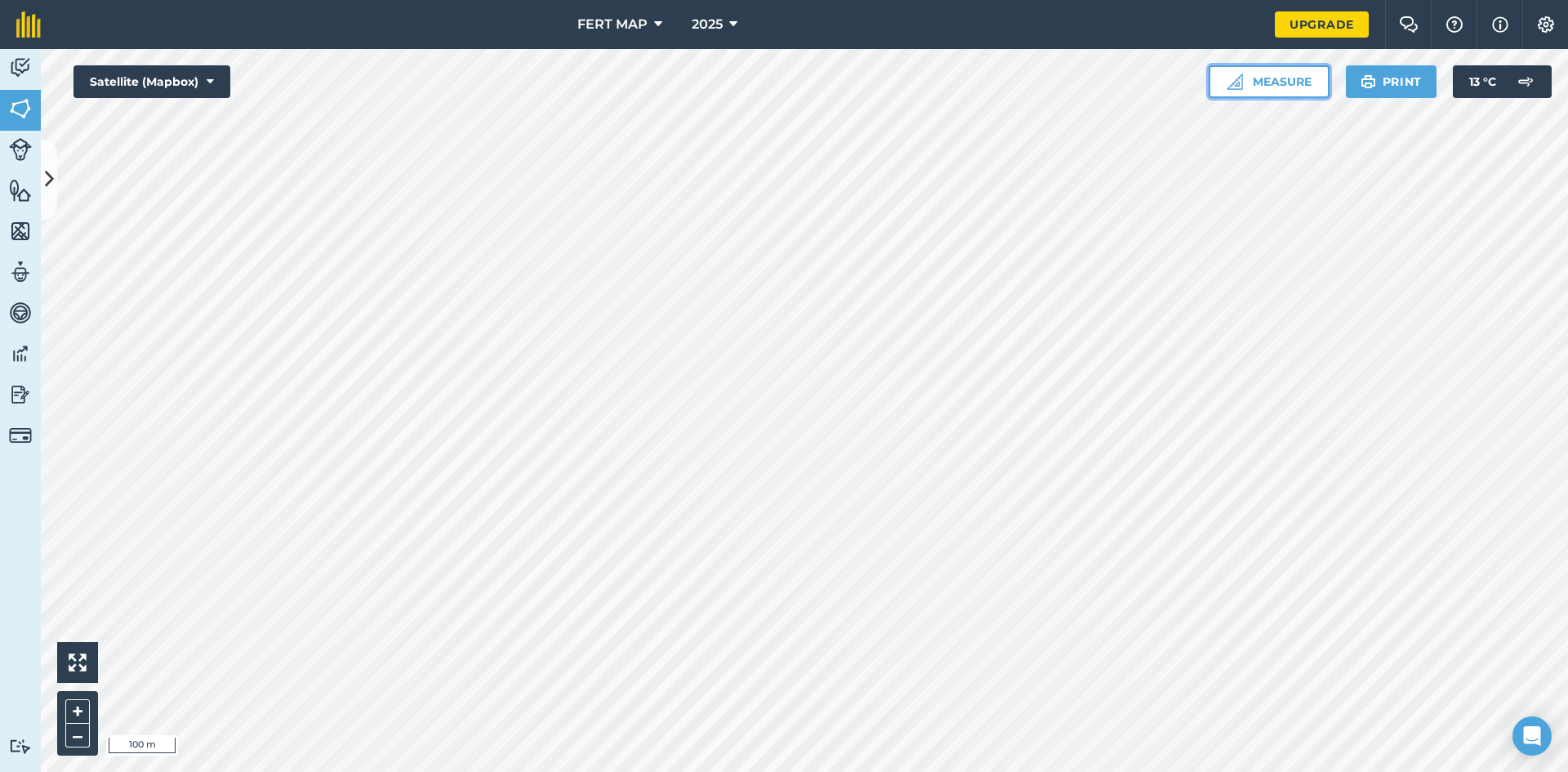
click at [1270, 90] on button "Measure" at bounding box center [1268, 82] width 121 height 33
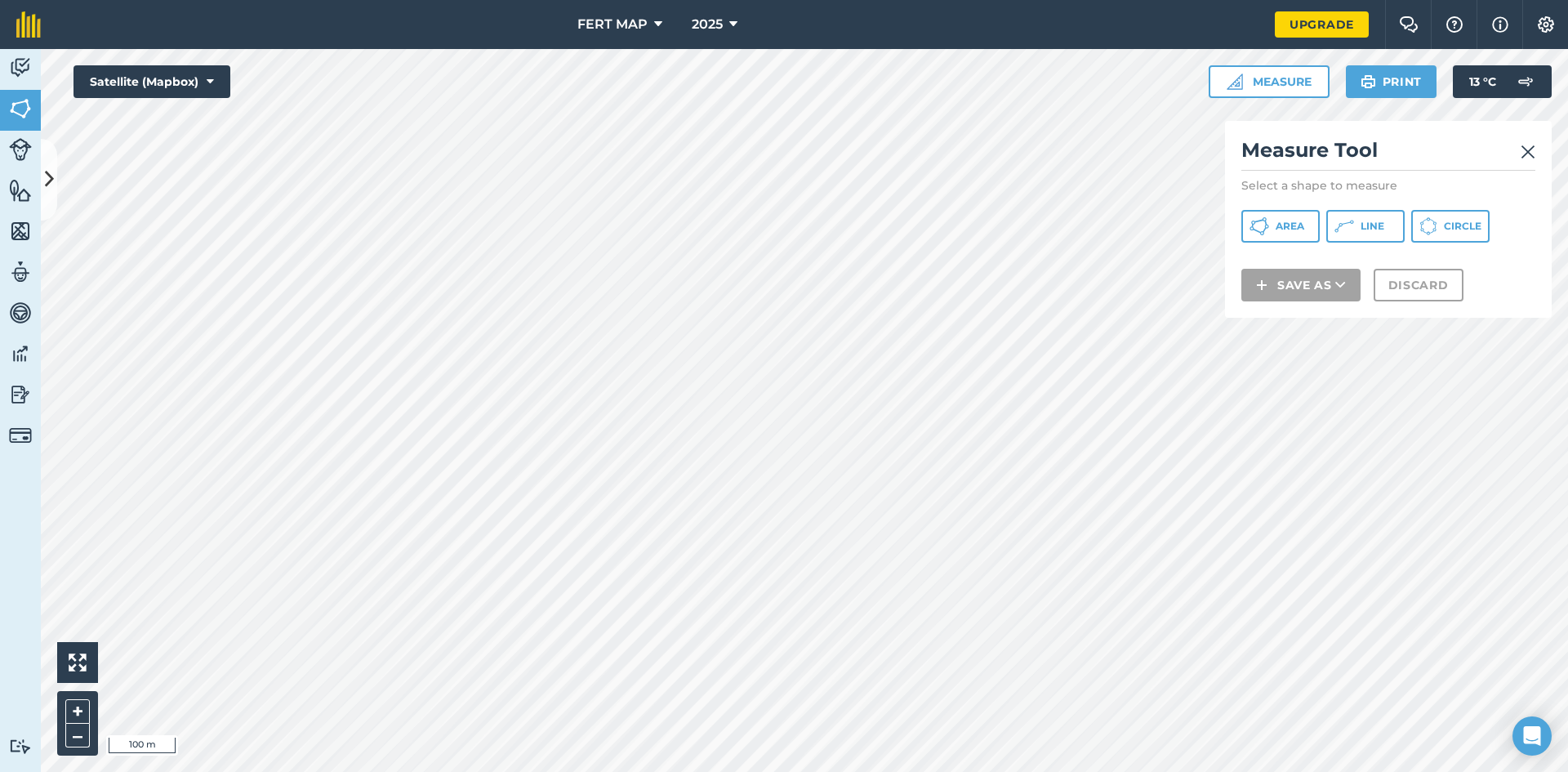
click at [1290, 207] on div "Measure Tool Select a shape to measure Area Line Circle Save as Discard" at bounding box center [1388, 218] width 327 height 196
click at [1287, 220] on span "Area" at bounding box center [1289, 227] width 28 height 13
click at [1284, 301] on button "Save as" at bounding box center [1300, 306] width 120 height 33
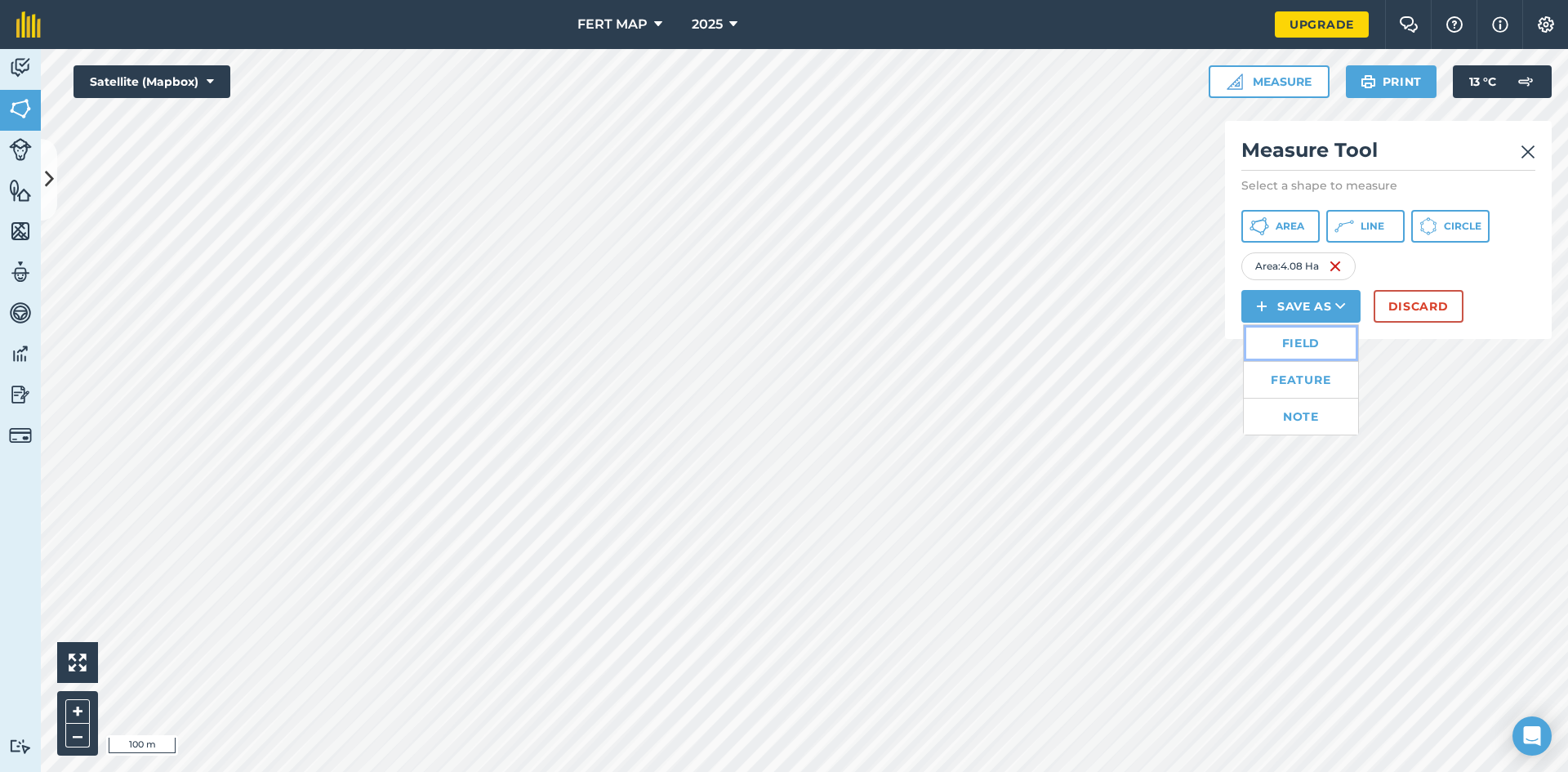
click at [1315, 346] on link "Field" at bounding box center [1300, 343] width 114 height 36
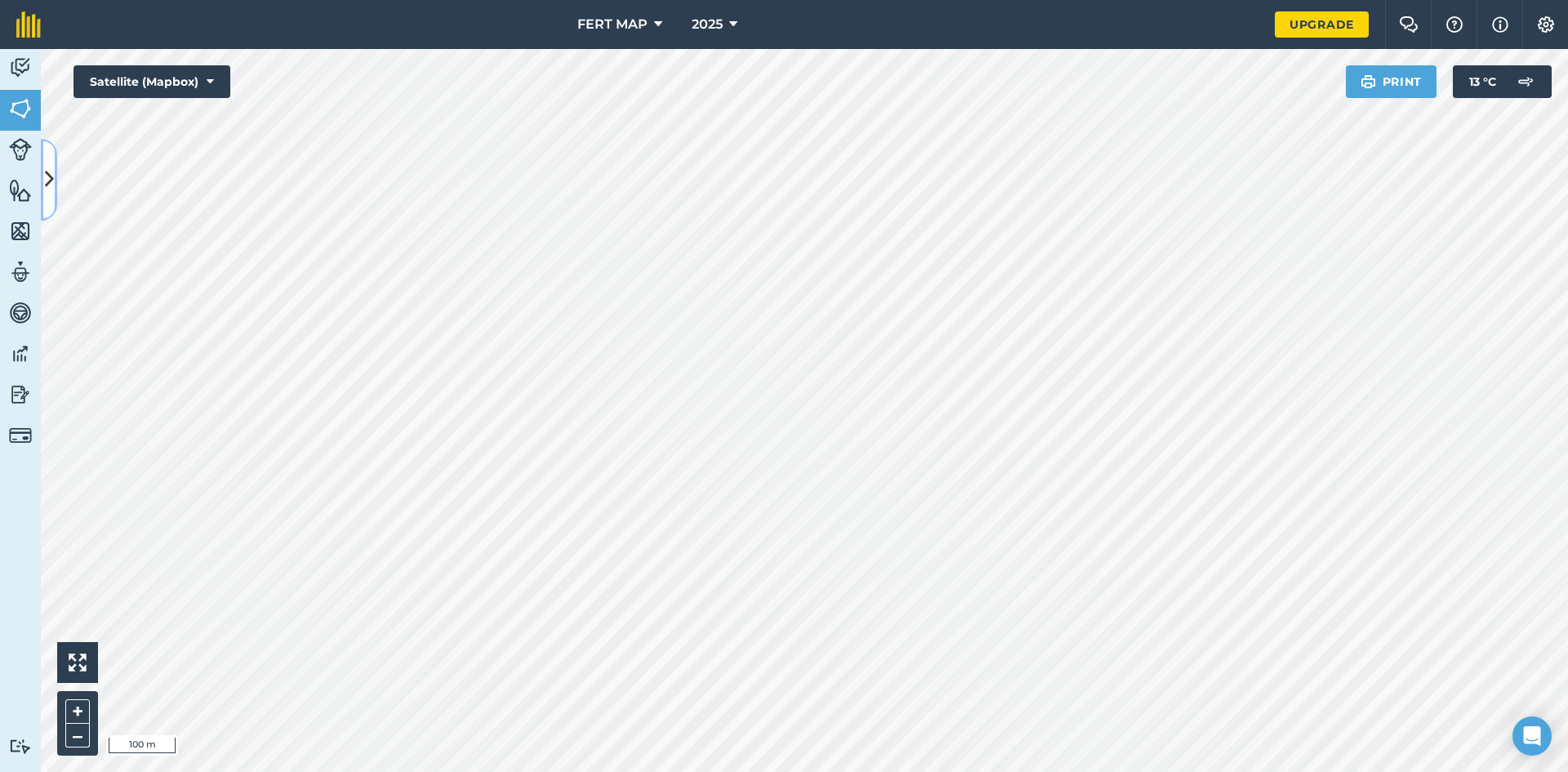
click at [46, 158] on button at bounding box center [49, 179] width 16 height 81
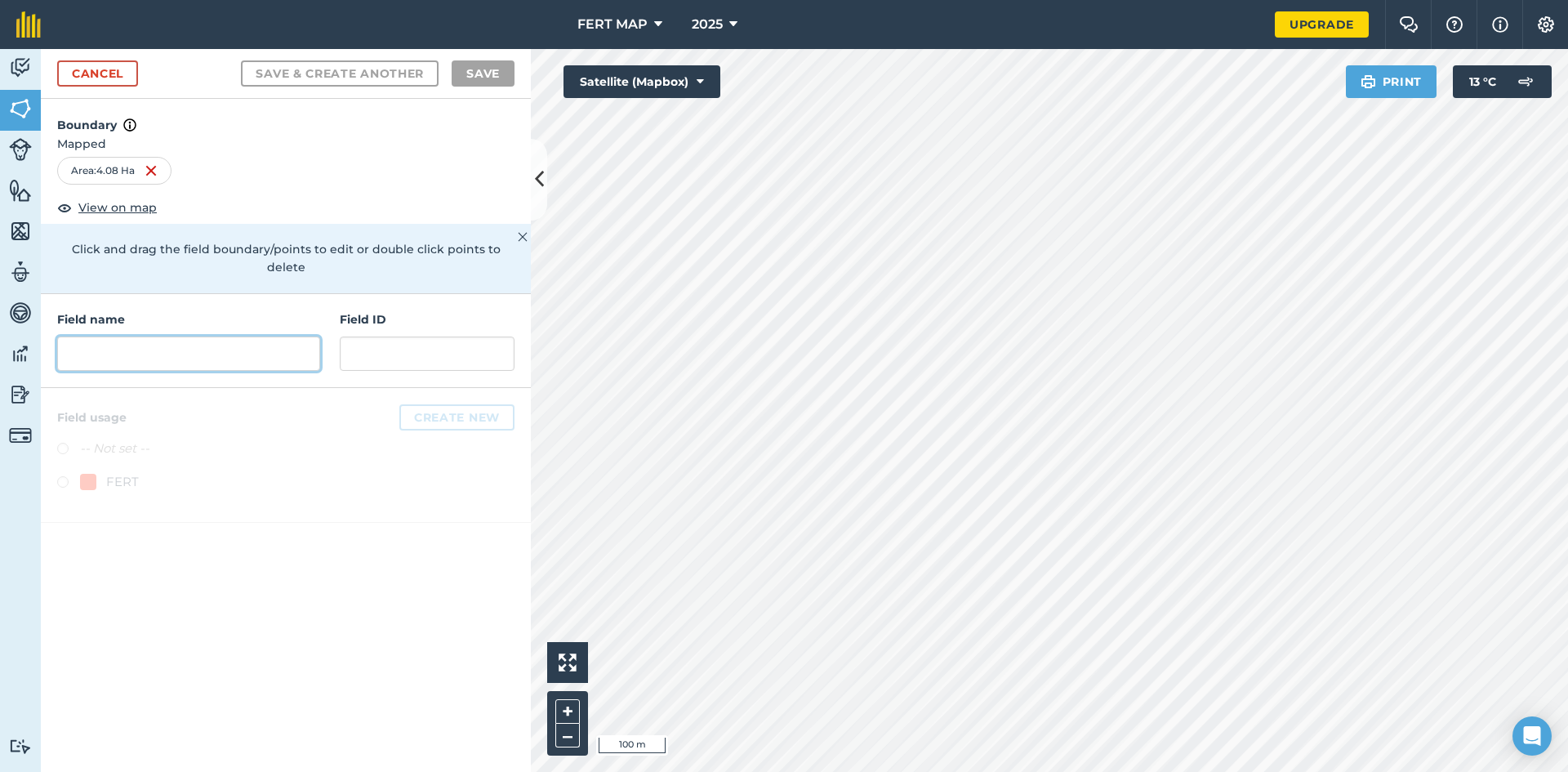
click at [213, 339] on input "text" at bounding box center [189, 354] width 263 height 35
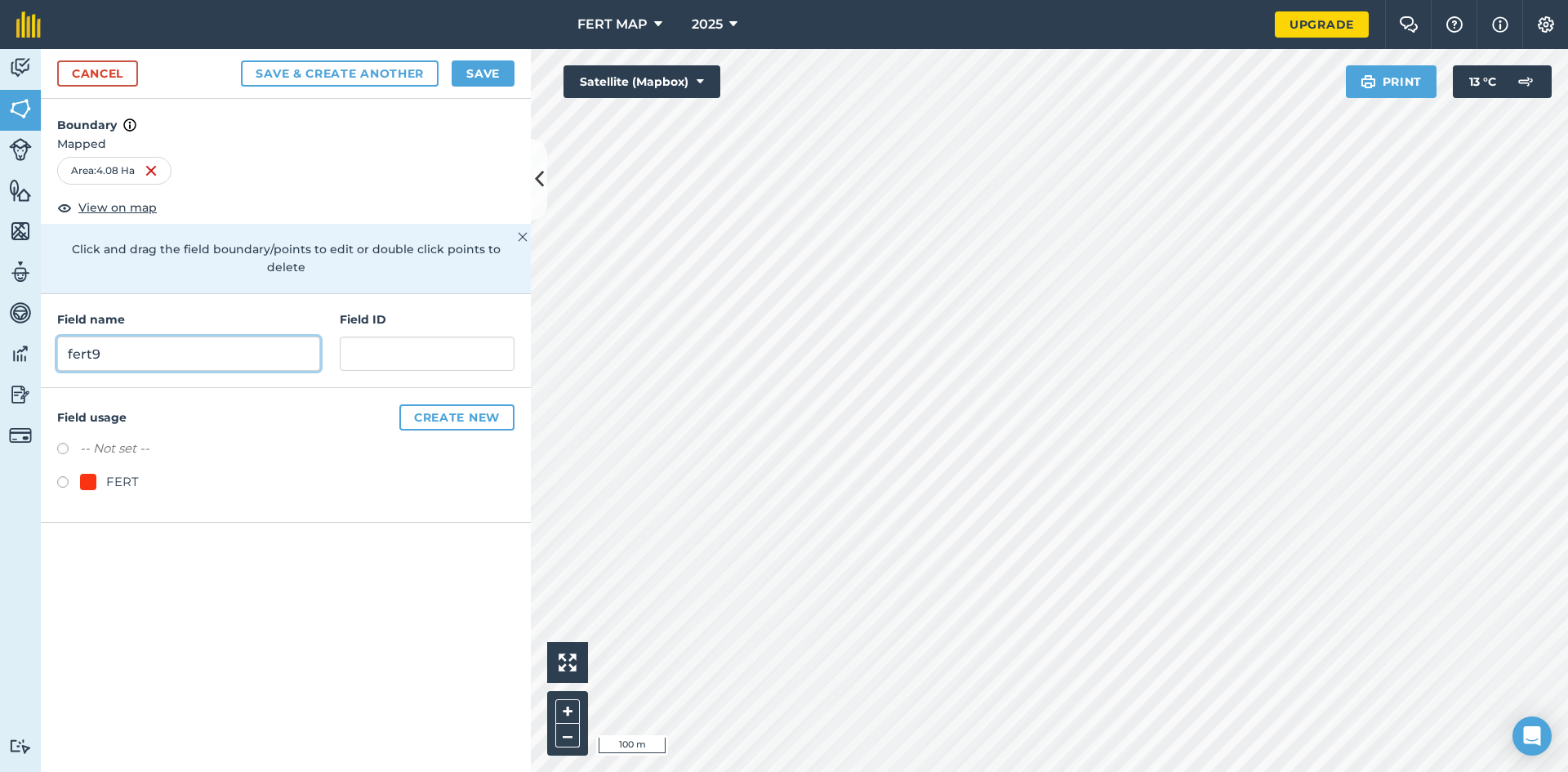
type input "fert9"
click at [105, 472] on div "FERT" at bounding box center [110, 481] width 58 height 19
radio input "true"
click at [488, 67] on button "Save" at bounding box center [482, 73] width 63 height 26
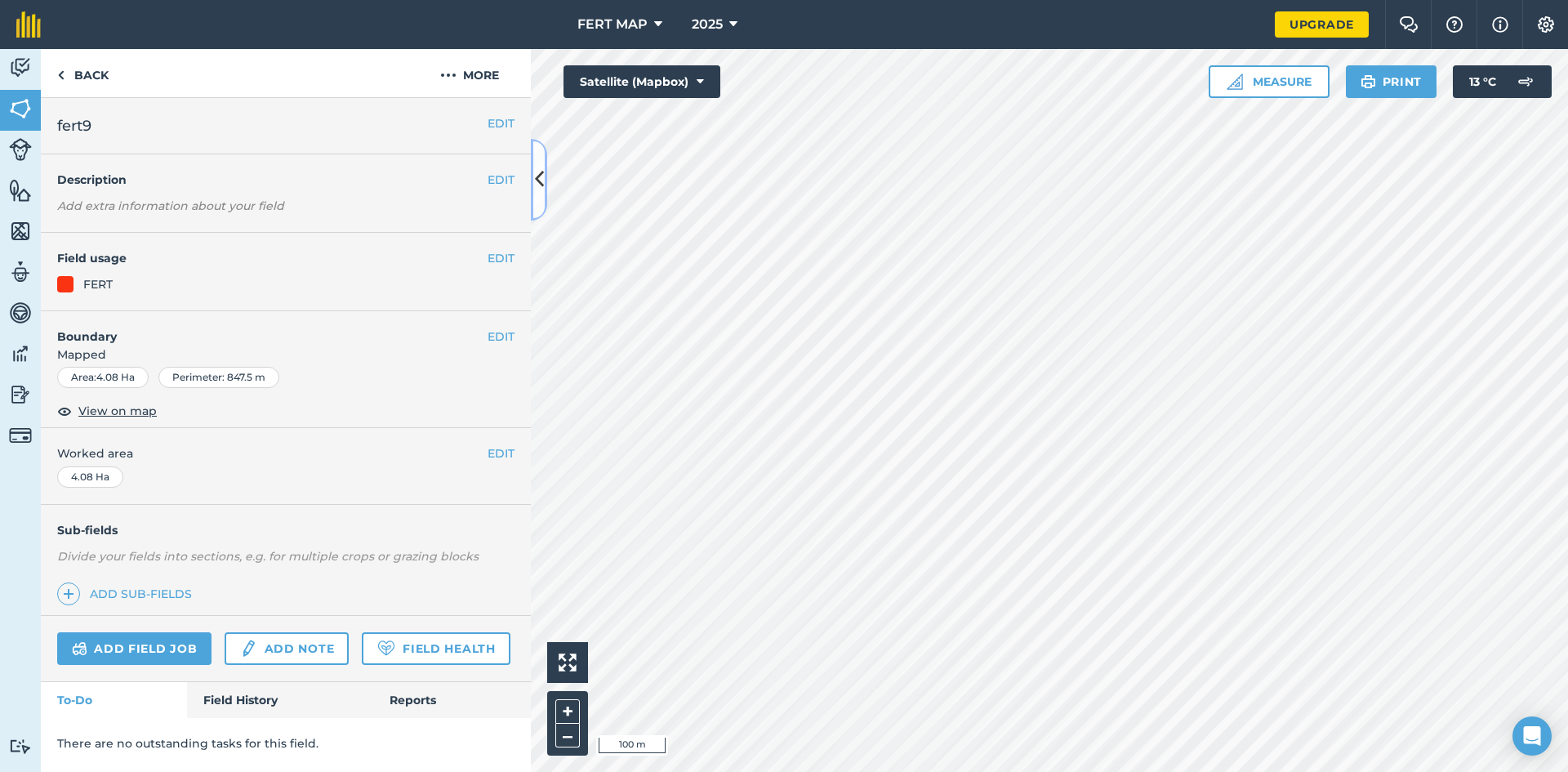
click at [537, 166] on icon at bounding box center [540, 179] width 9 height 28
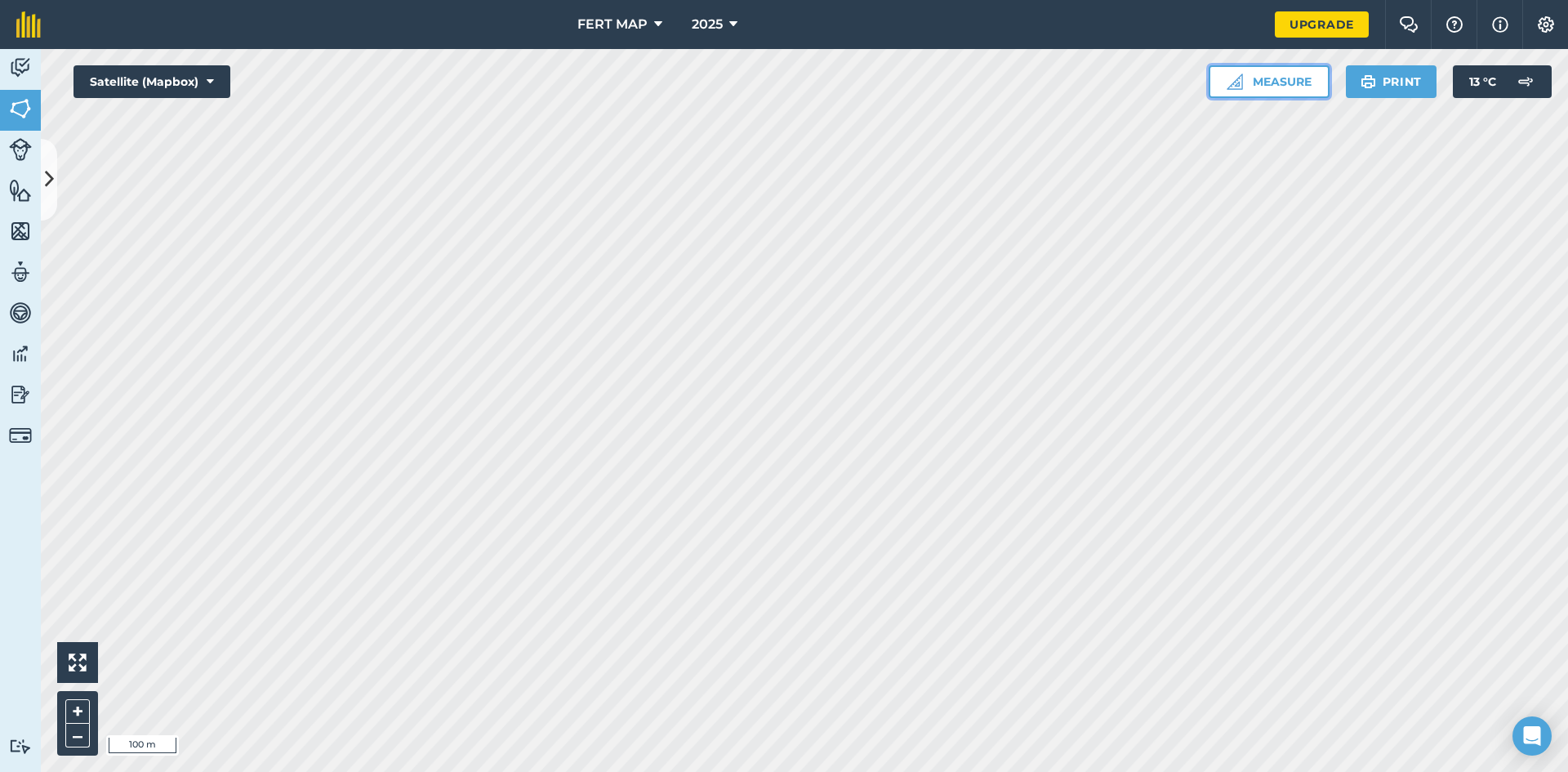
click at [1302, 76] on button "Measure" at bounding box center [1268, 82] width 121 height 33
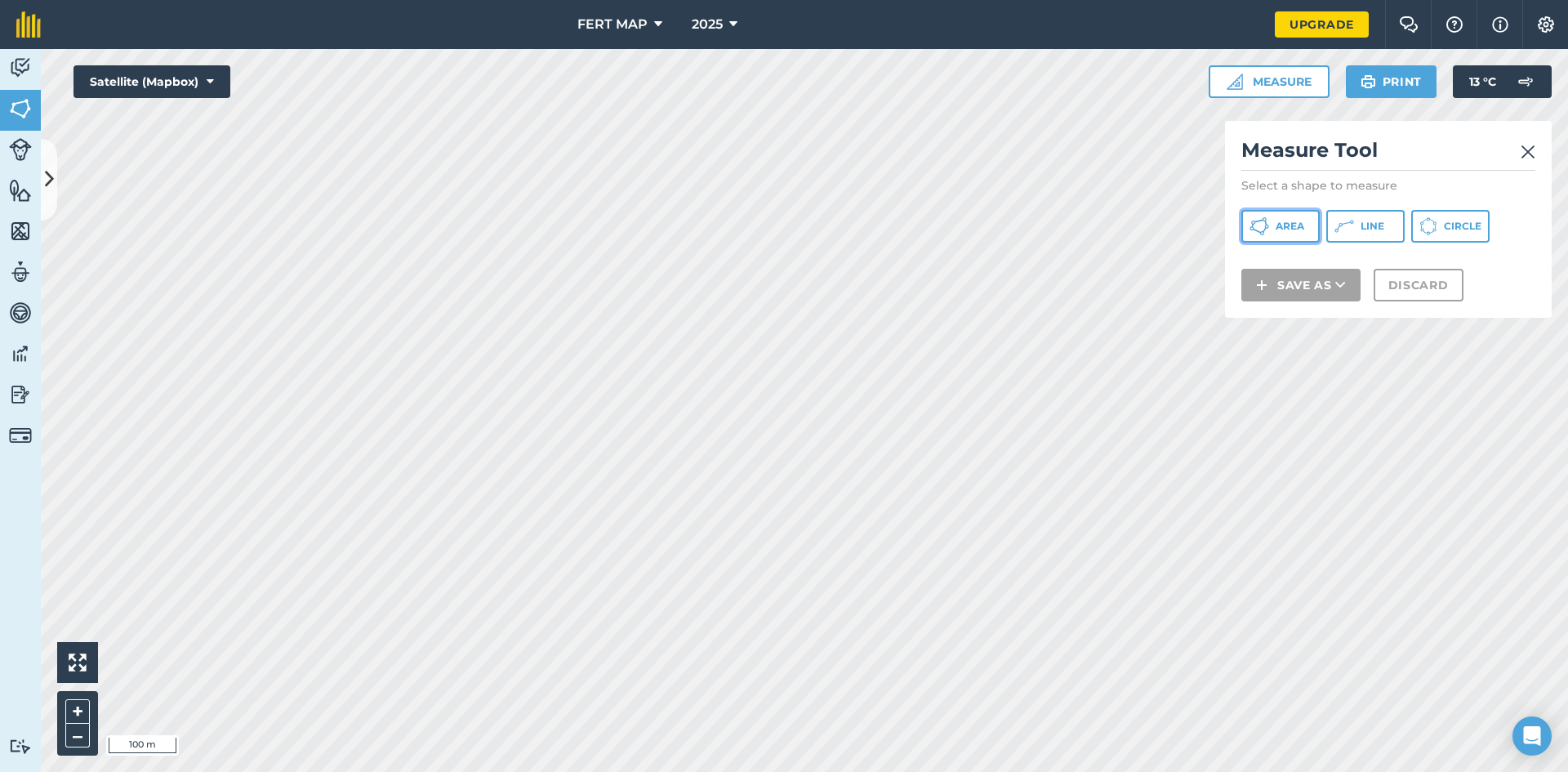
click at [1293, 217] on button "Area" at bounding box center [1280, 227] width 79 height 33
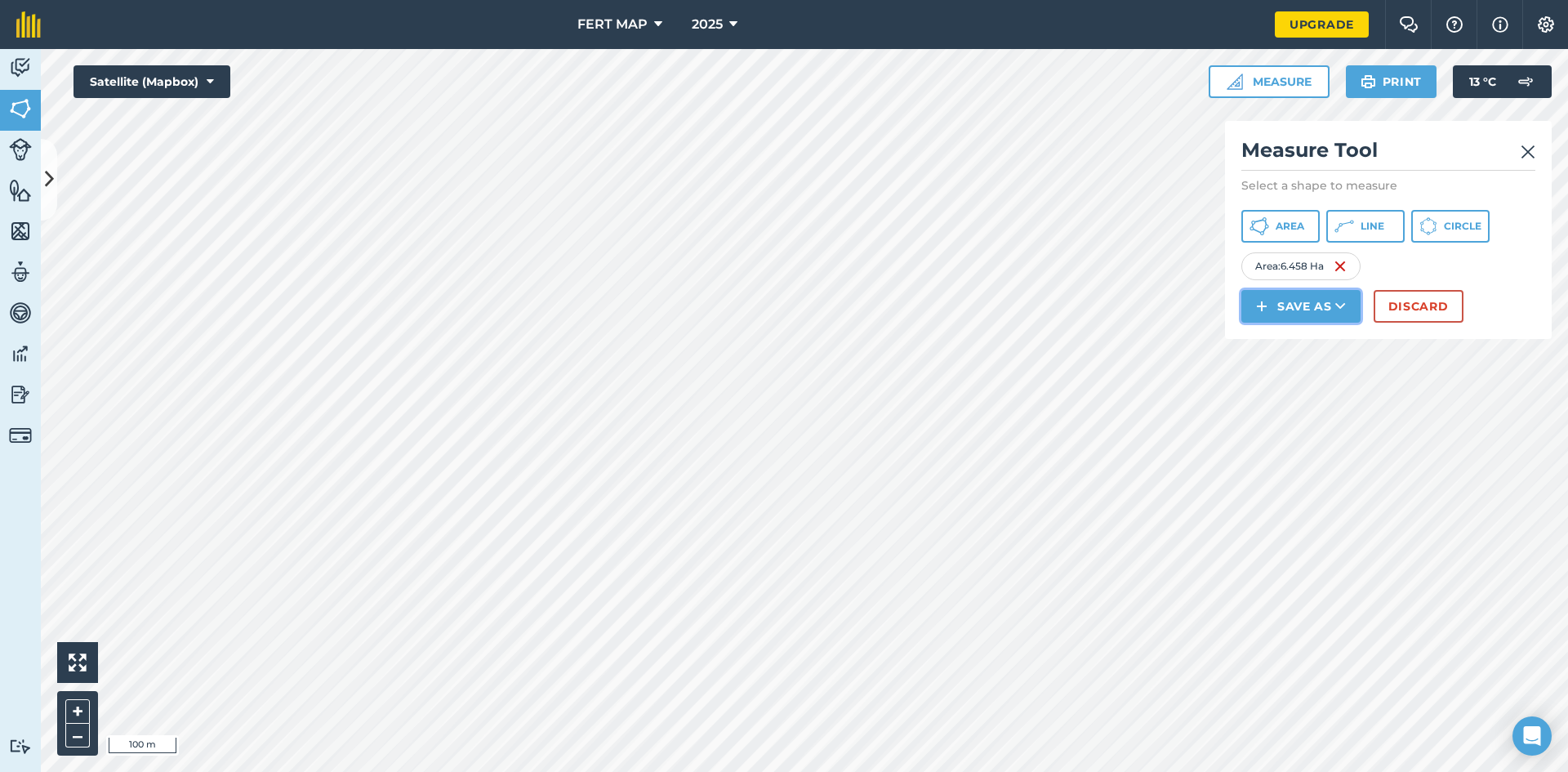
click at [1276, 296] on button "Save as" at bounding box center [1300, 306] width 120 height 33
click at [1274, 349] on link "Field" at bounding box center [1300, 343] width 114 height 36
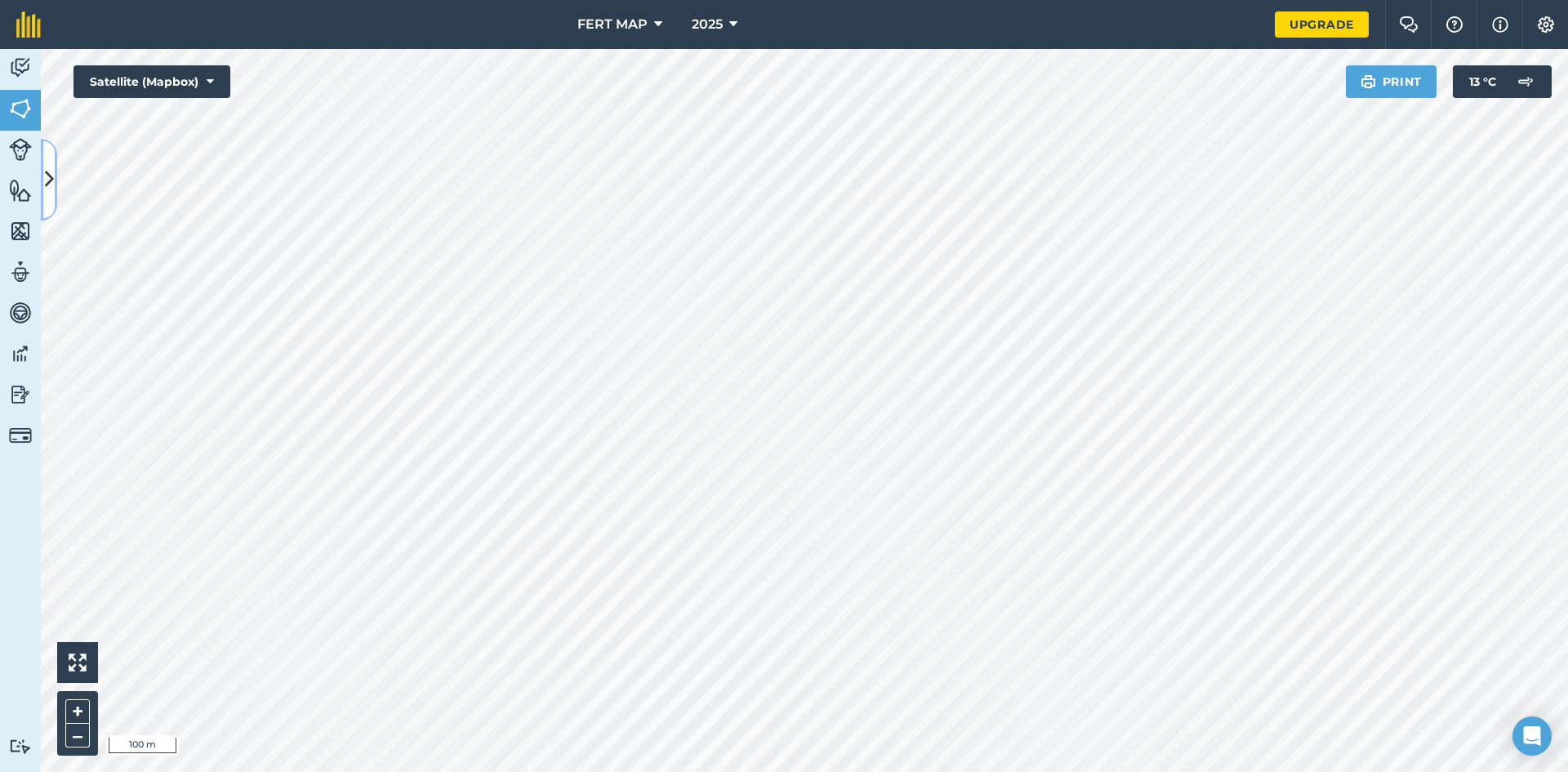
click at [47, 182] on icon at bounding box center [49, 179] width 9 height 28
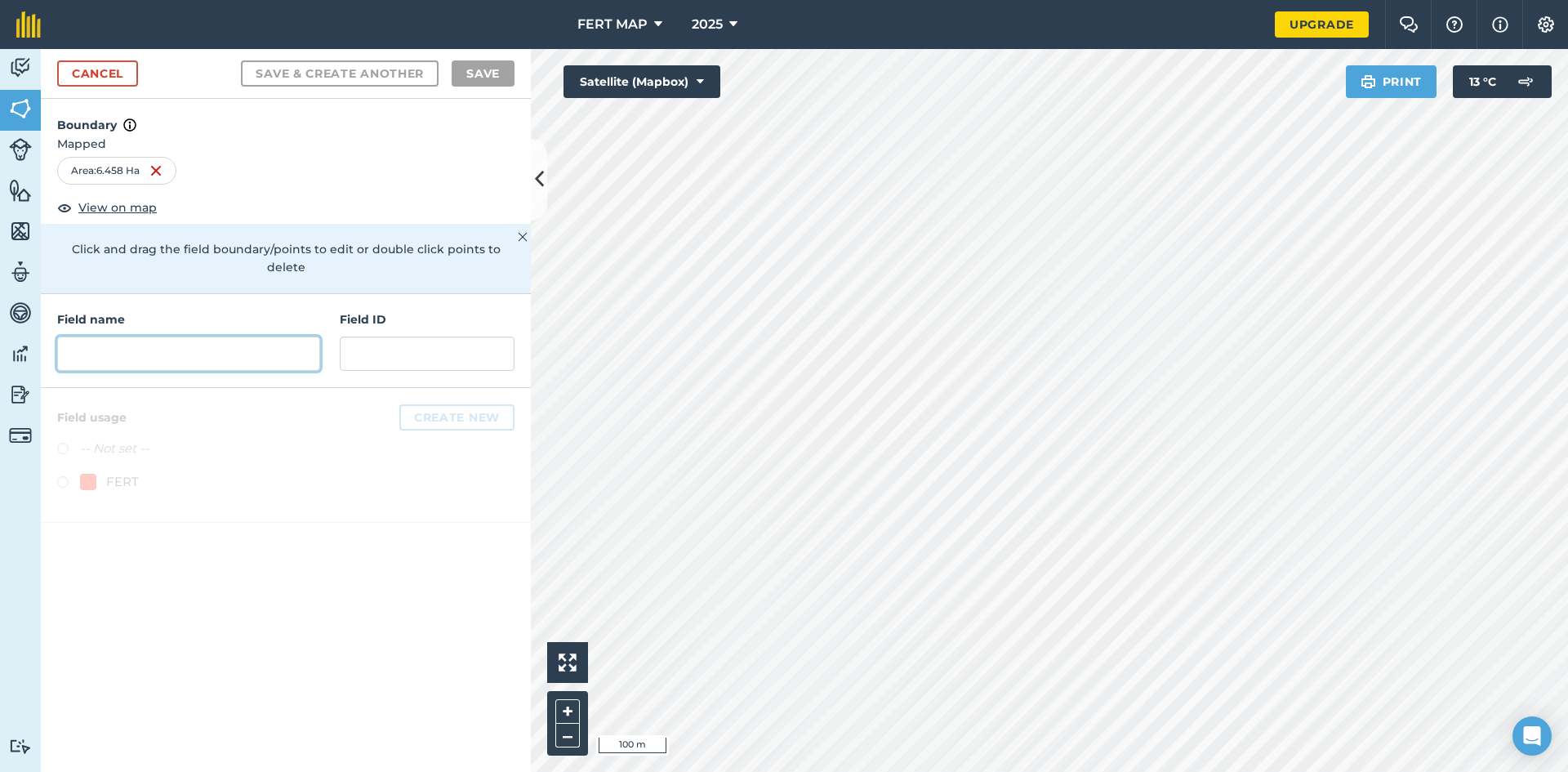
click at [148, 336] on input "text" at bounding box center [189, 354] width 263 height 35
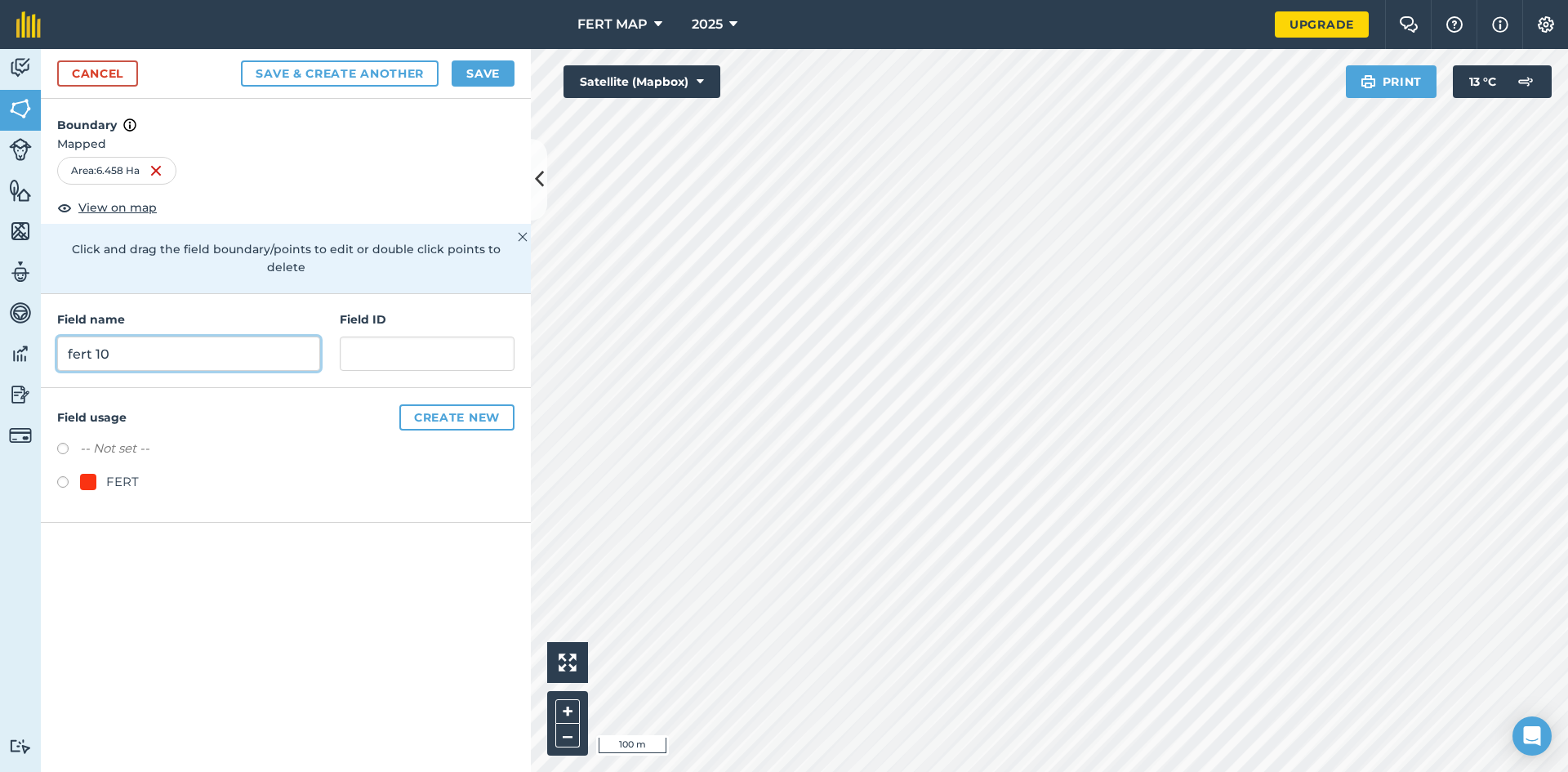
type input "fert 10"
click at [64, 476] on label at bounding box center [68, 484] width 23 height 16
radio input "true"
click at [462, 76] on button "Save" at bounding box center [482, 73] width 63 height 26
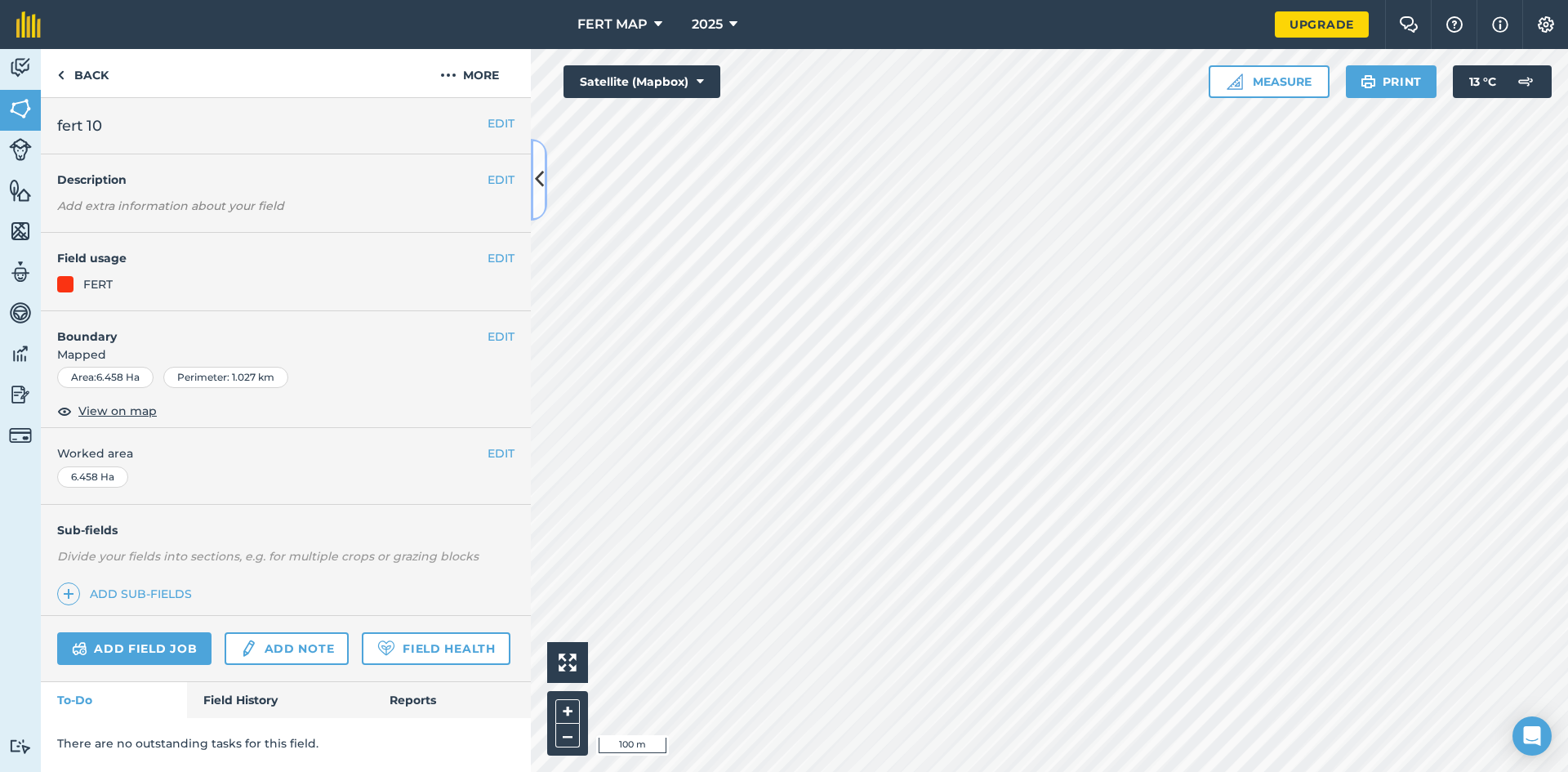
drag, startPoint x: 533, startPoint y: 161, endPoint x: 263, endPoint y: 470, distance: 410.3
click at [263, 470] on div "Back More EDIT fert 10 EDIT Description Add extra information about your field …" at bounding box center [286, 410] width 490 height 723
click at [539, 200] on button at bounding box center [539, 179] width 16 height 81
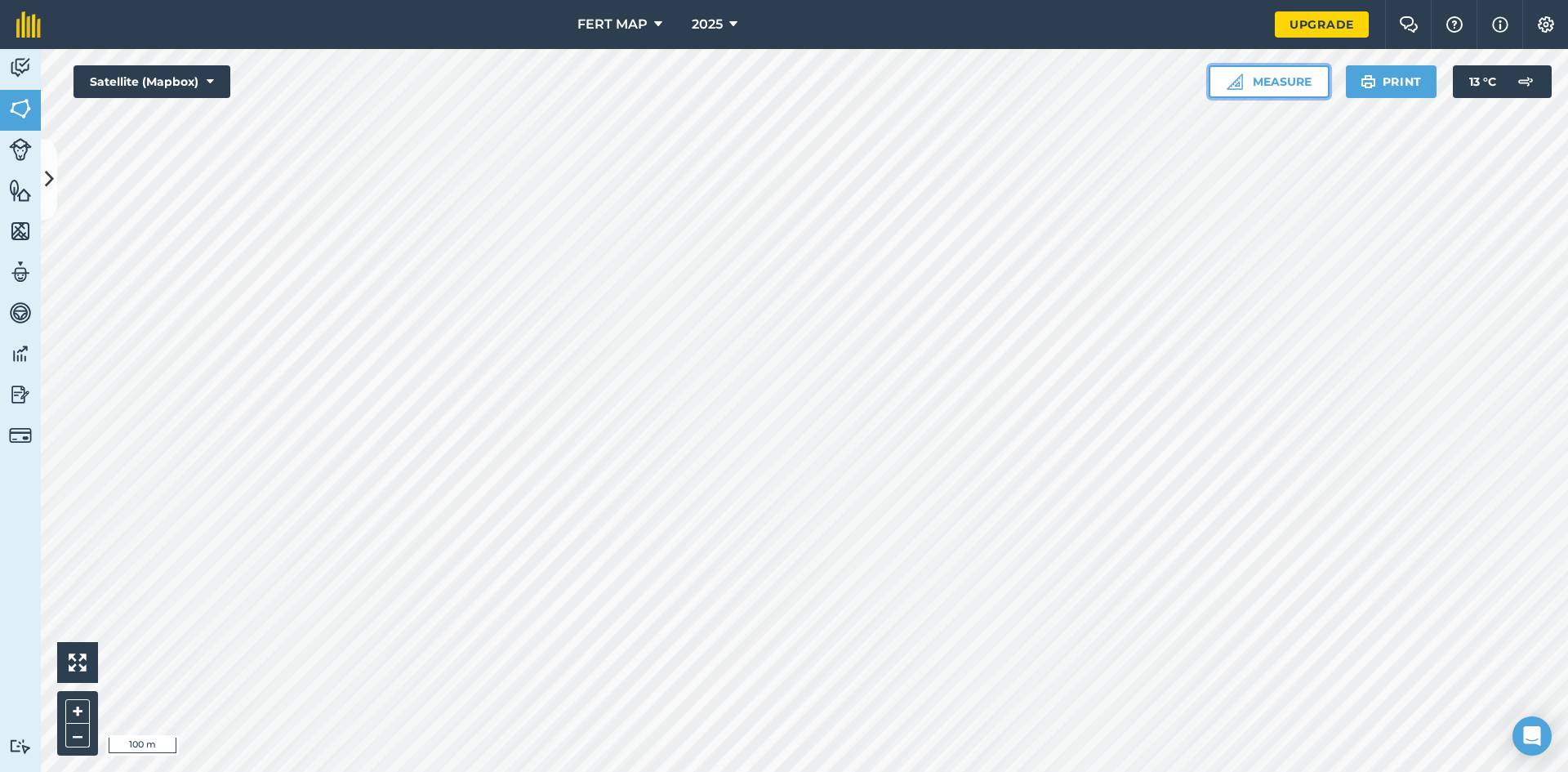
click at [1222, 75] on button "Measure" at bounding box center [1268, 82] width 121 height 33
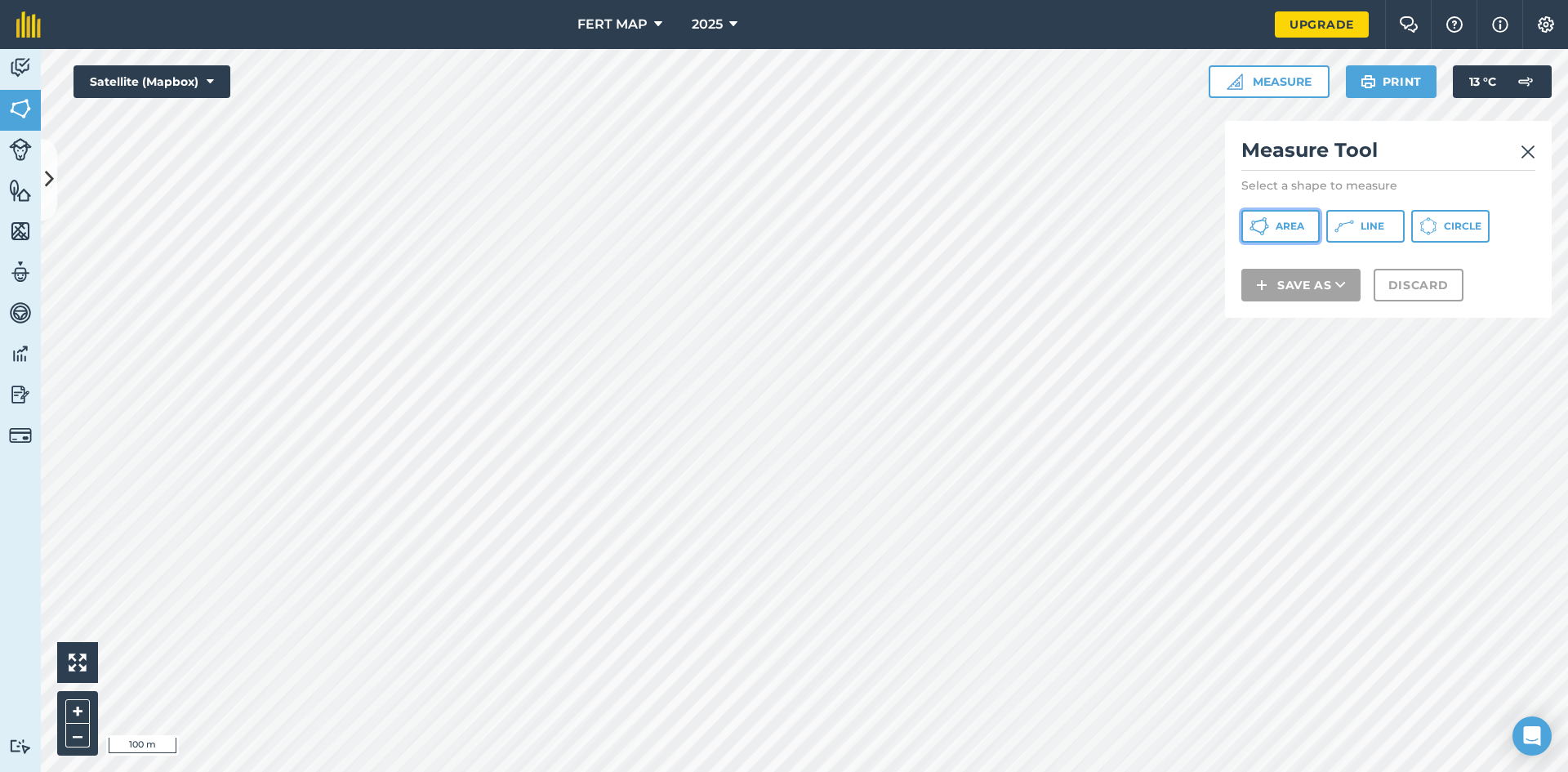
click at [1279, 220] on span "Area" at bounding box center [1289, 227] width 28 height 13
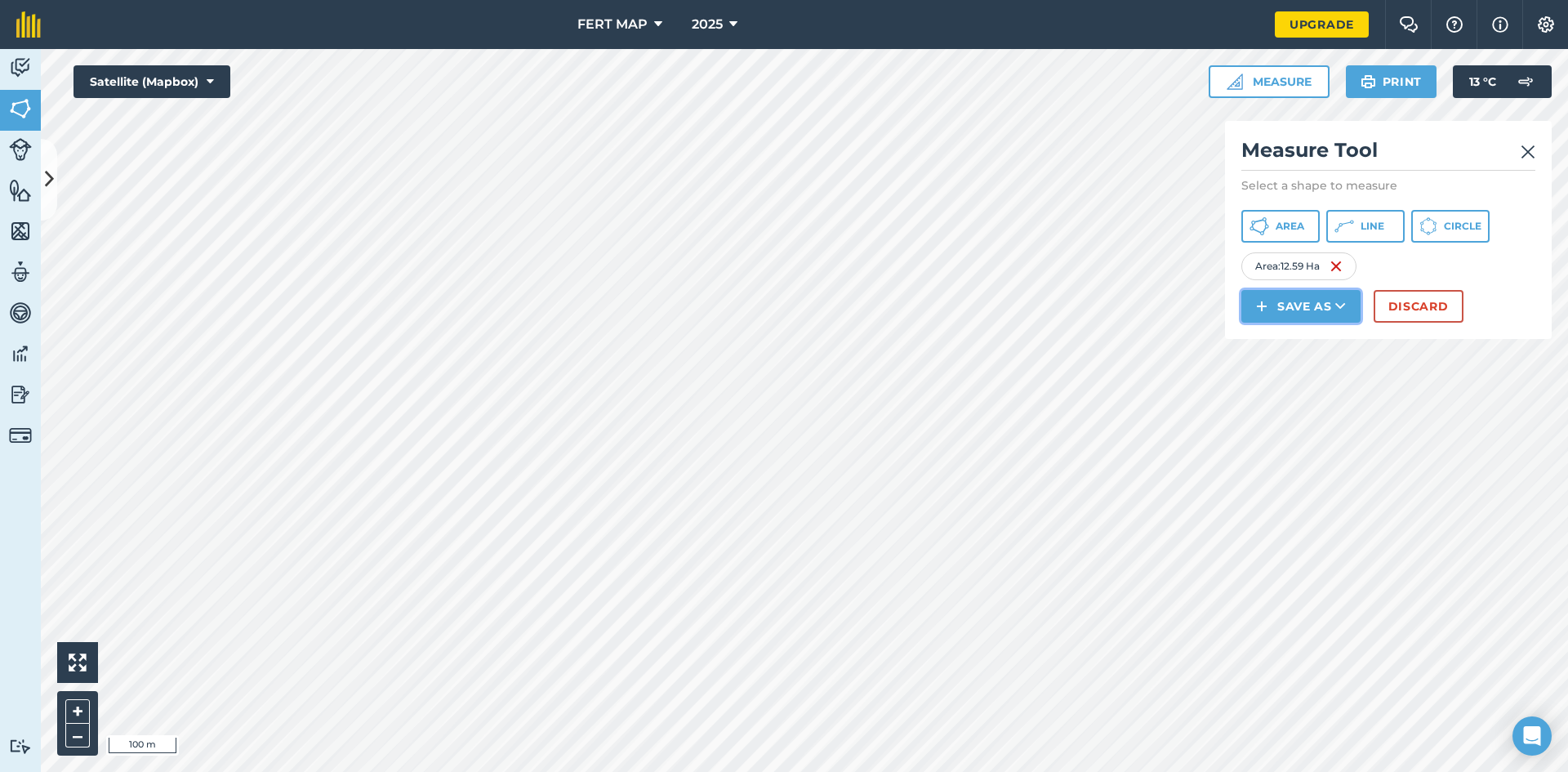
click at [1271, 313] on button "Save as" at bounding box center [1300, 306] width 120 height 33
click at [1275, 336] on link "Field" at bounding box center [1300, 343] width 114 height 36
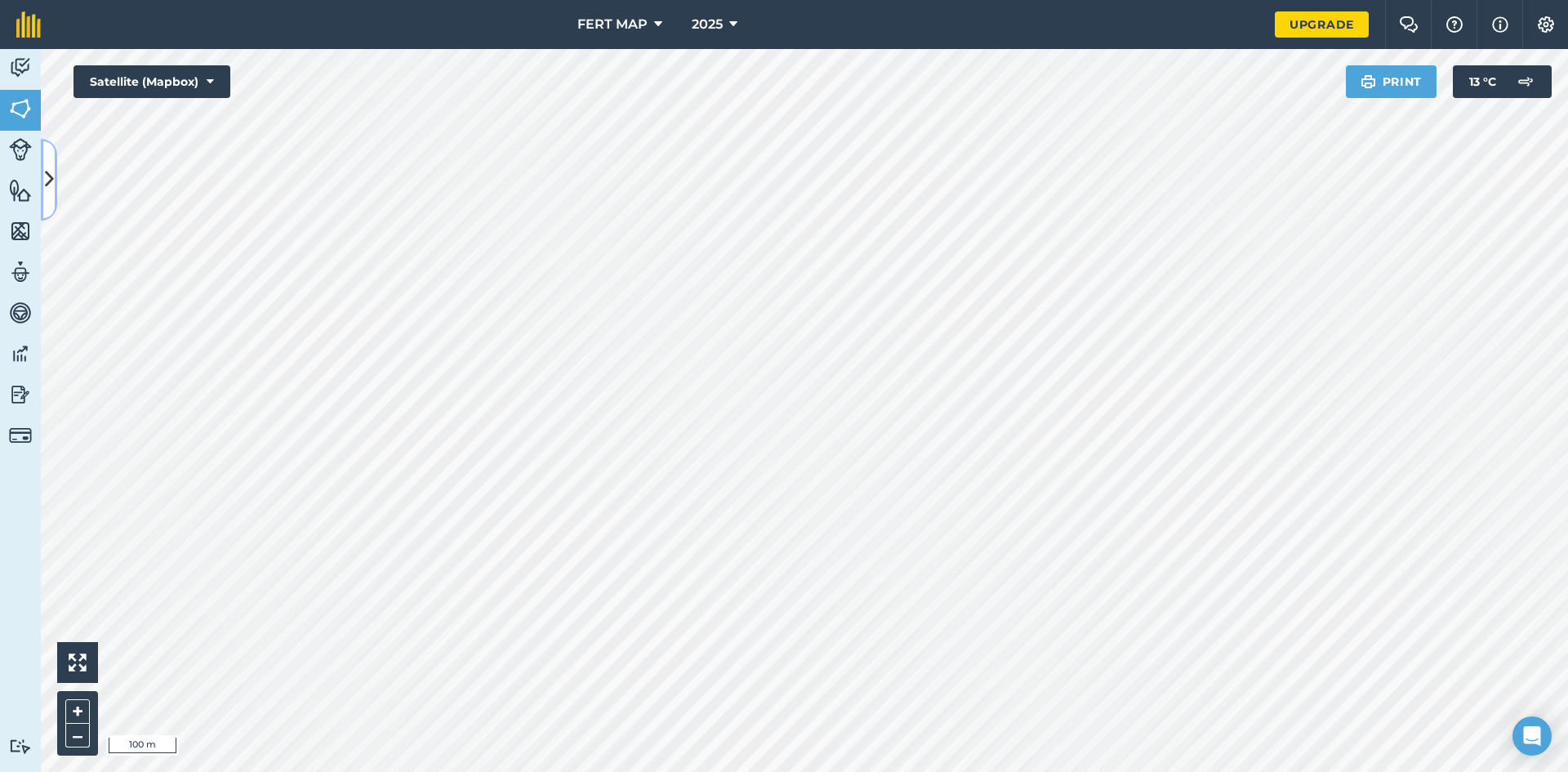
click at [54, 198] on button at bounding box center [49, 179] width 16 height 81
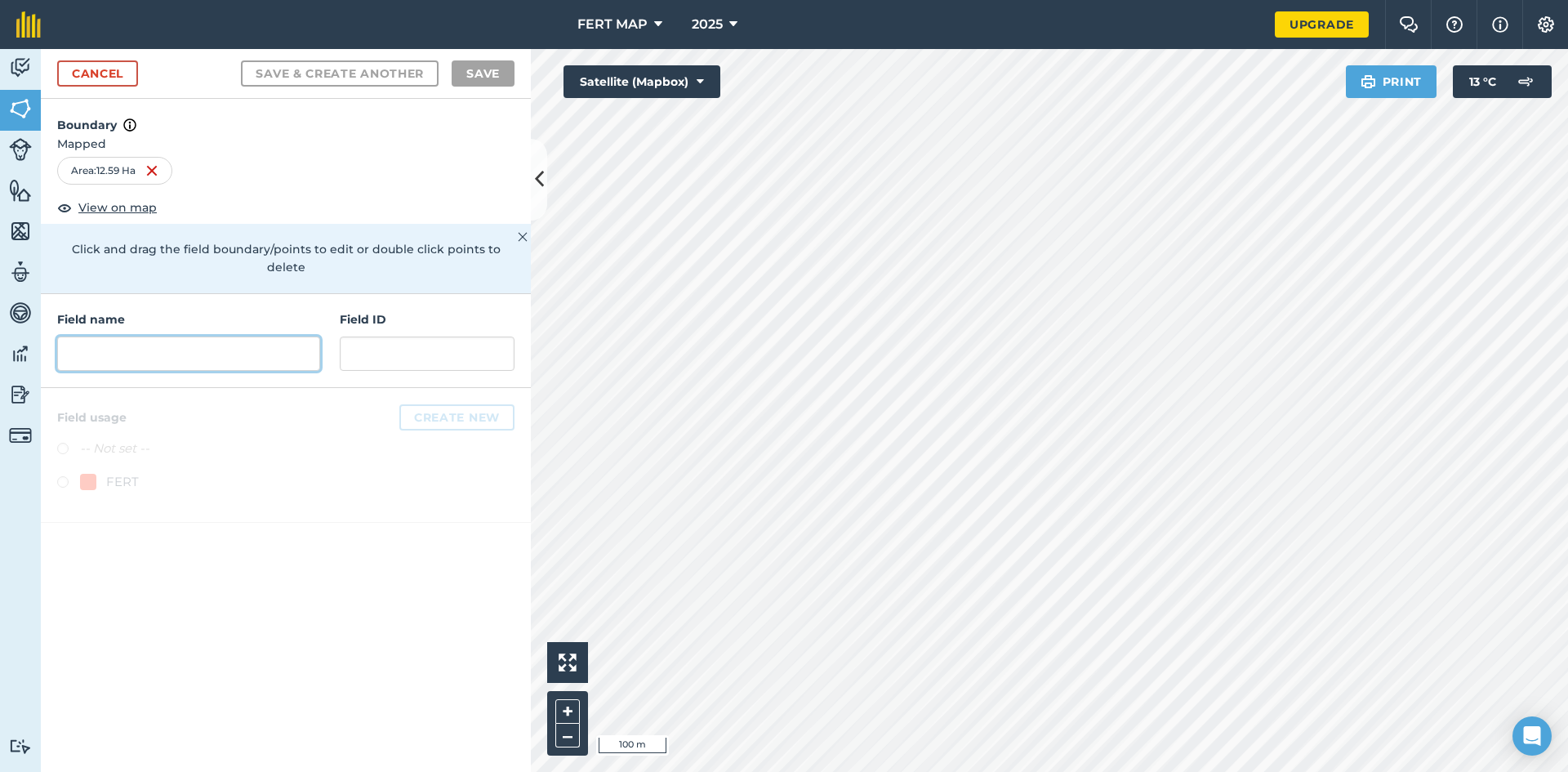
click at [144, 336] on input "text" at bounding box center [189, 354] width 263 height 35
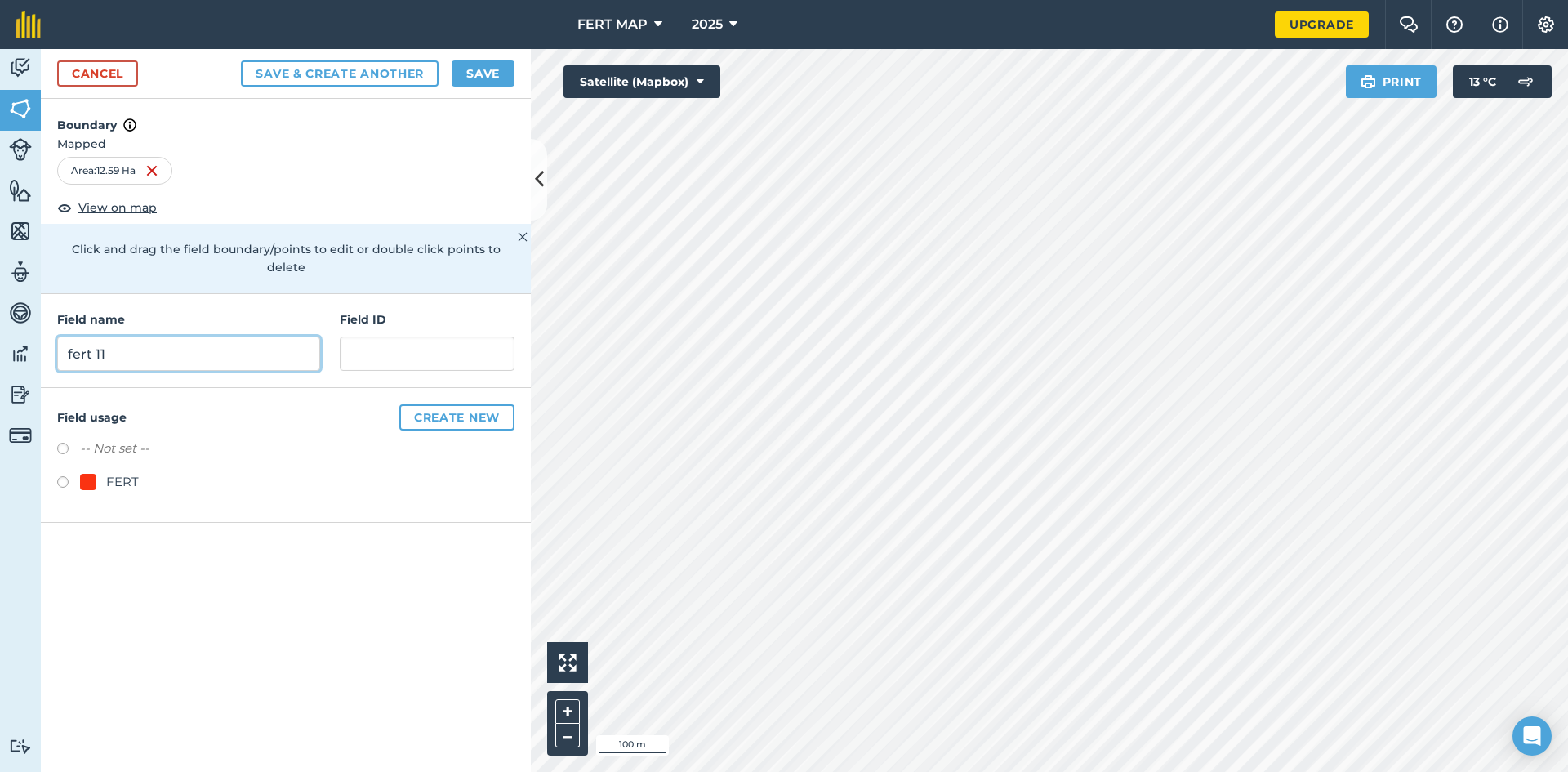
type input "fert 11"
click at [59, 476] on label at bounding box center [68, 484] width 23 height 16
radio input "true"
click at [486, 60] on button "Save" at bounding box center [482, 73] width 63 height 26
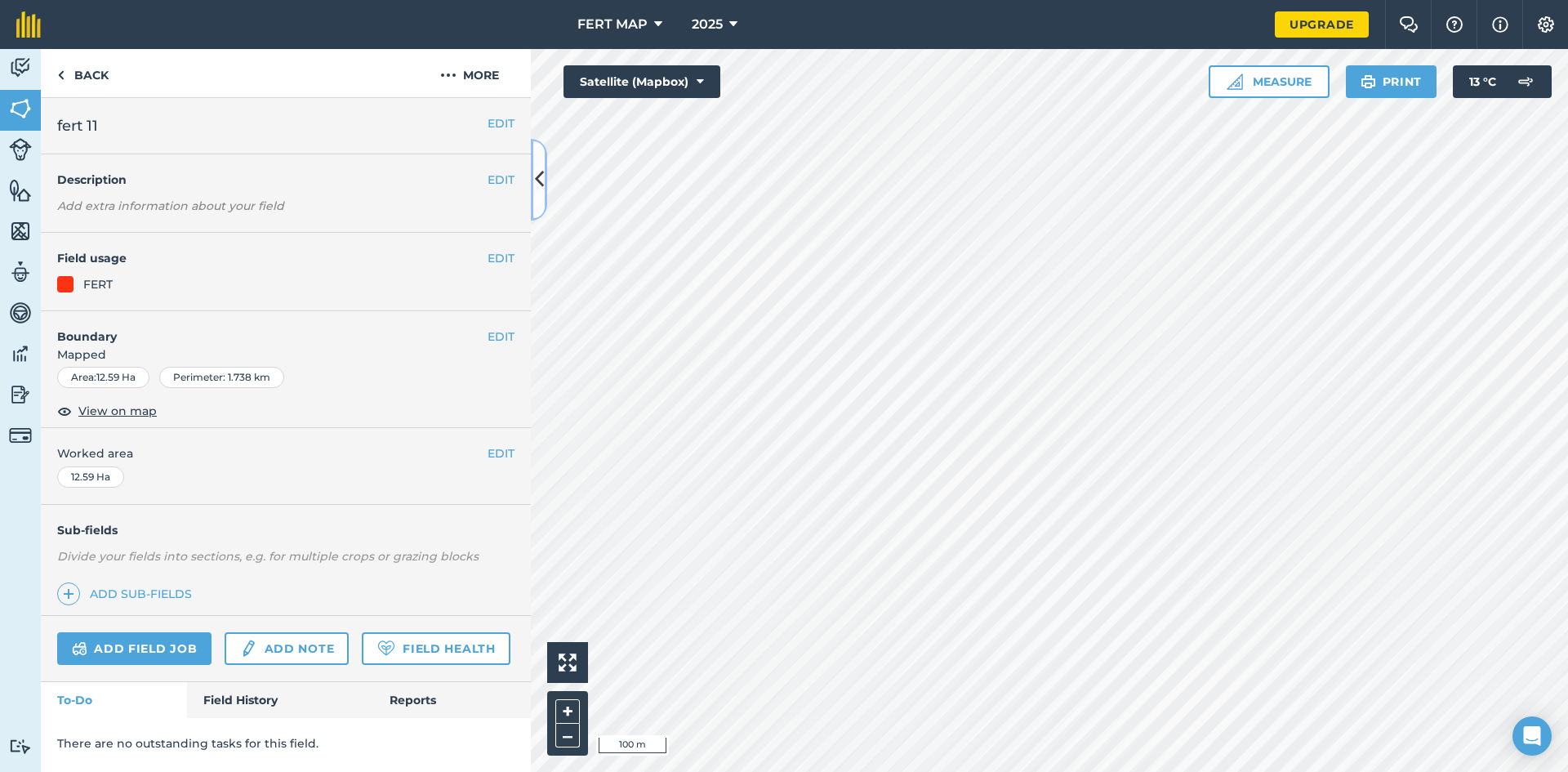
click at [536, 170] on icon at bounding box center [540, 179] width 9 height 28
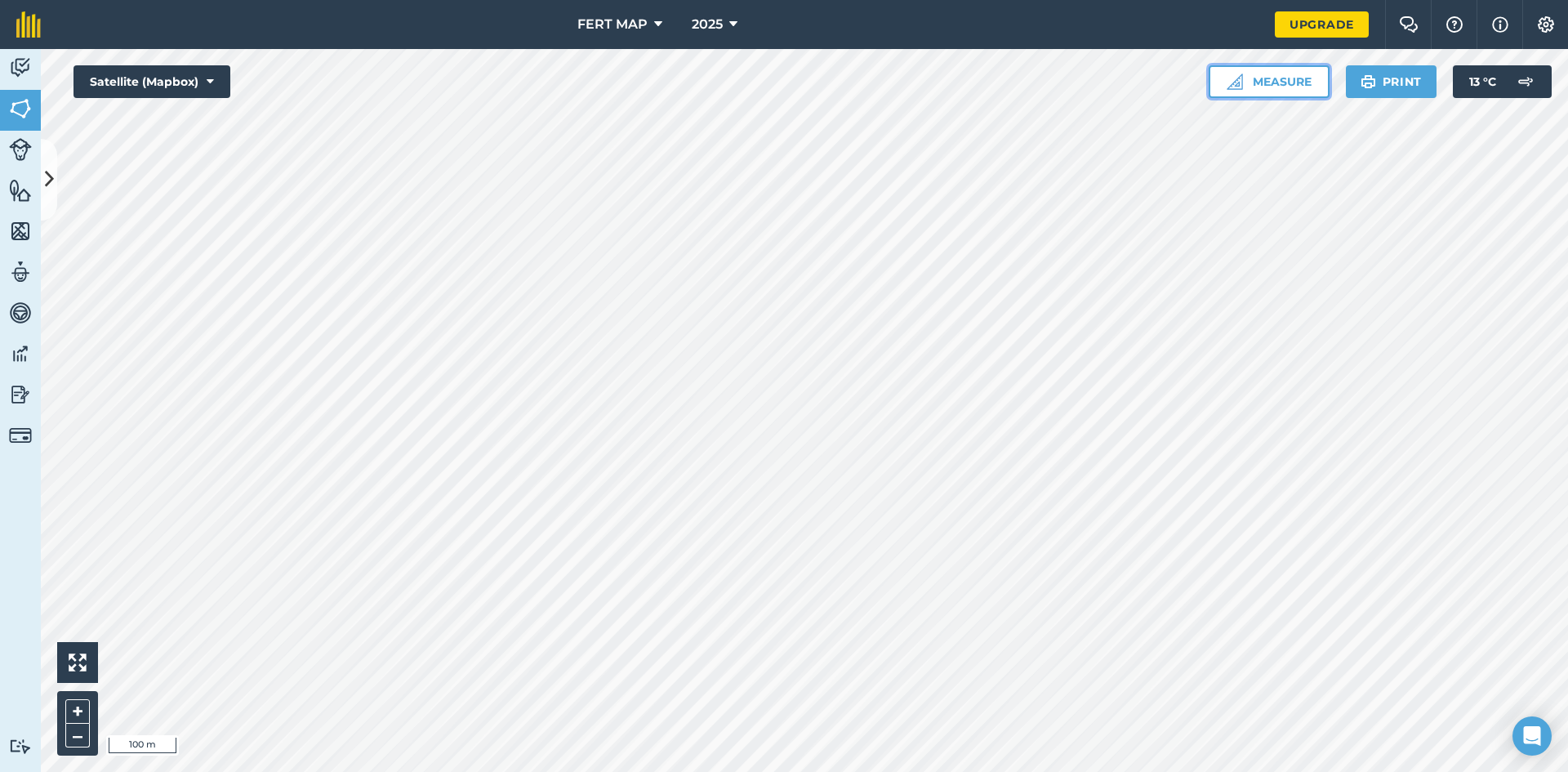
click at [1247, 79] on button "Measure" at bounding box center [1268, 82] width 121 height 33
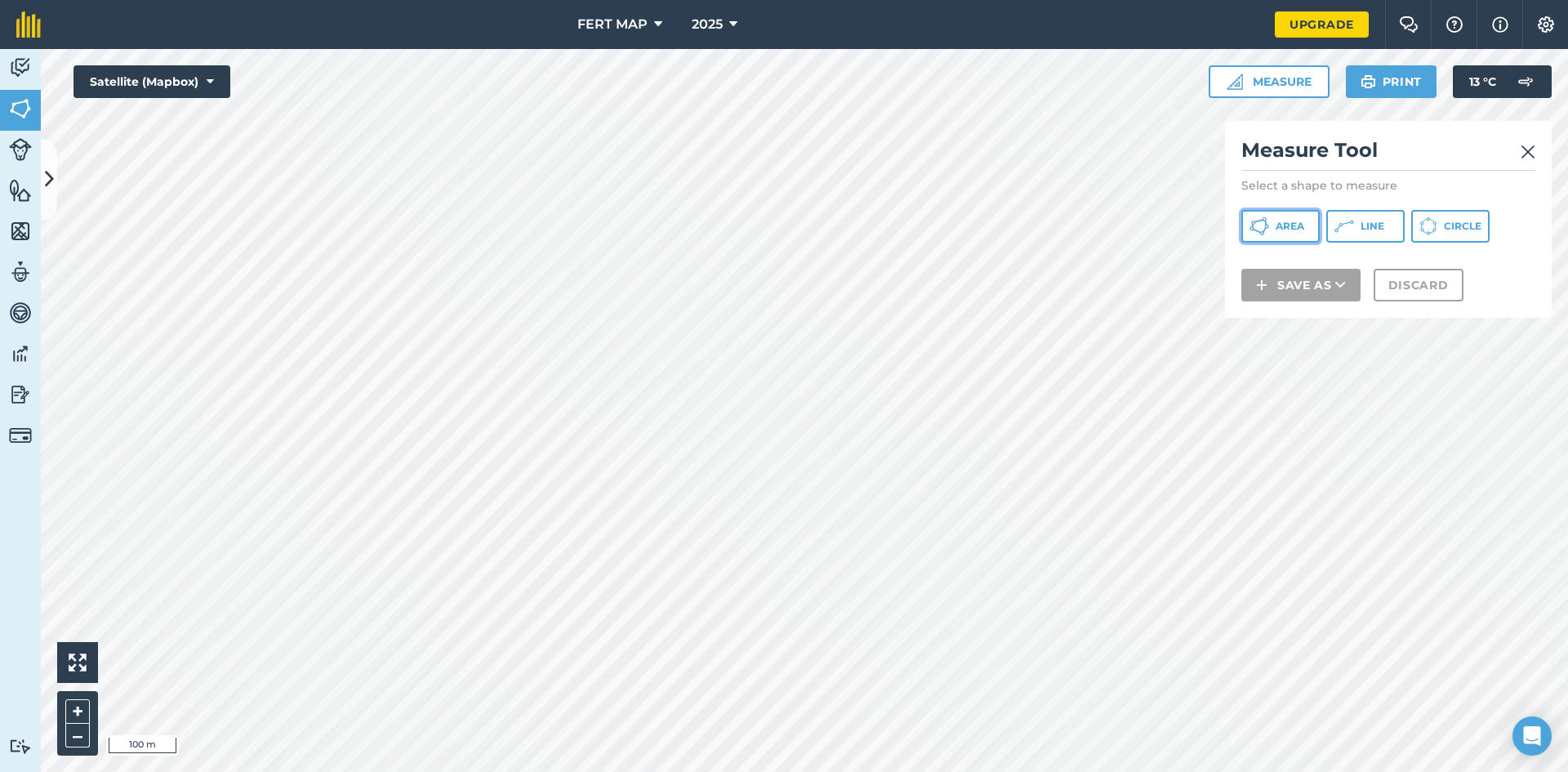
click at [1285, 227] on span "Area" at bounding box center [1289, 227] width 28 height 13
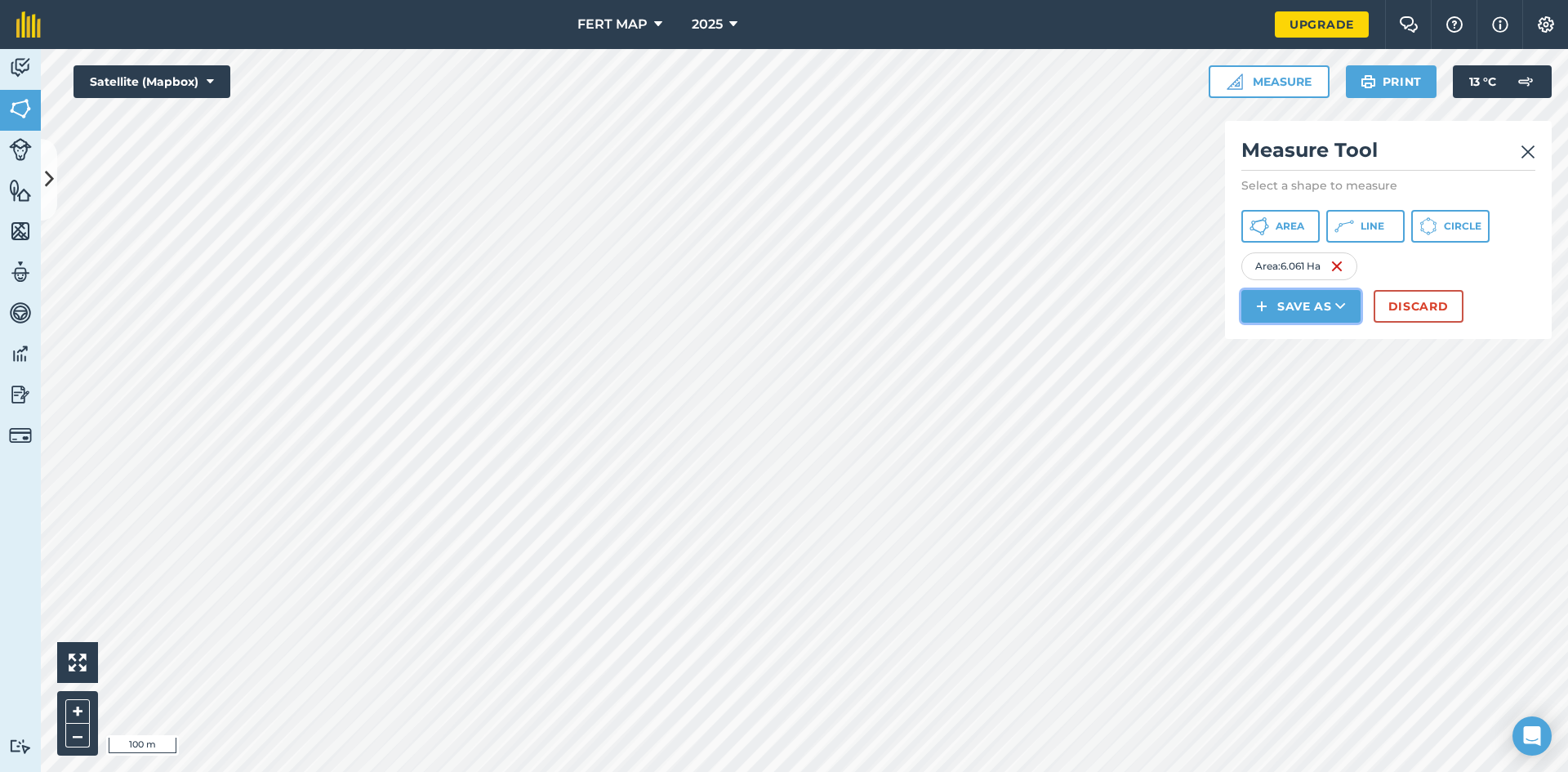
click at [1279, 301] on button "Save as" at bounding box center [1300, 306] width 120 height 33
click at [1276, 345] on link "Field" at bounding box center [1300, 343] width 114 height 36
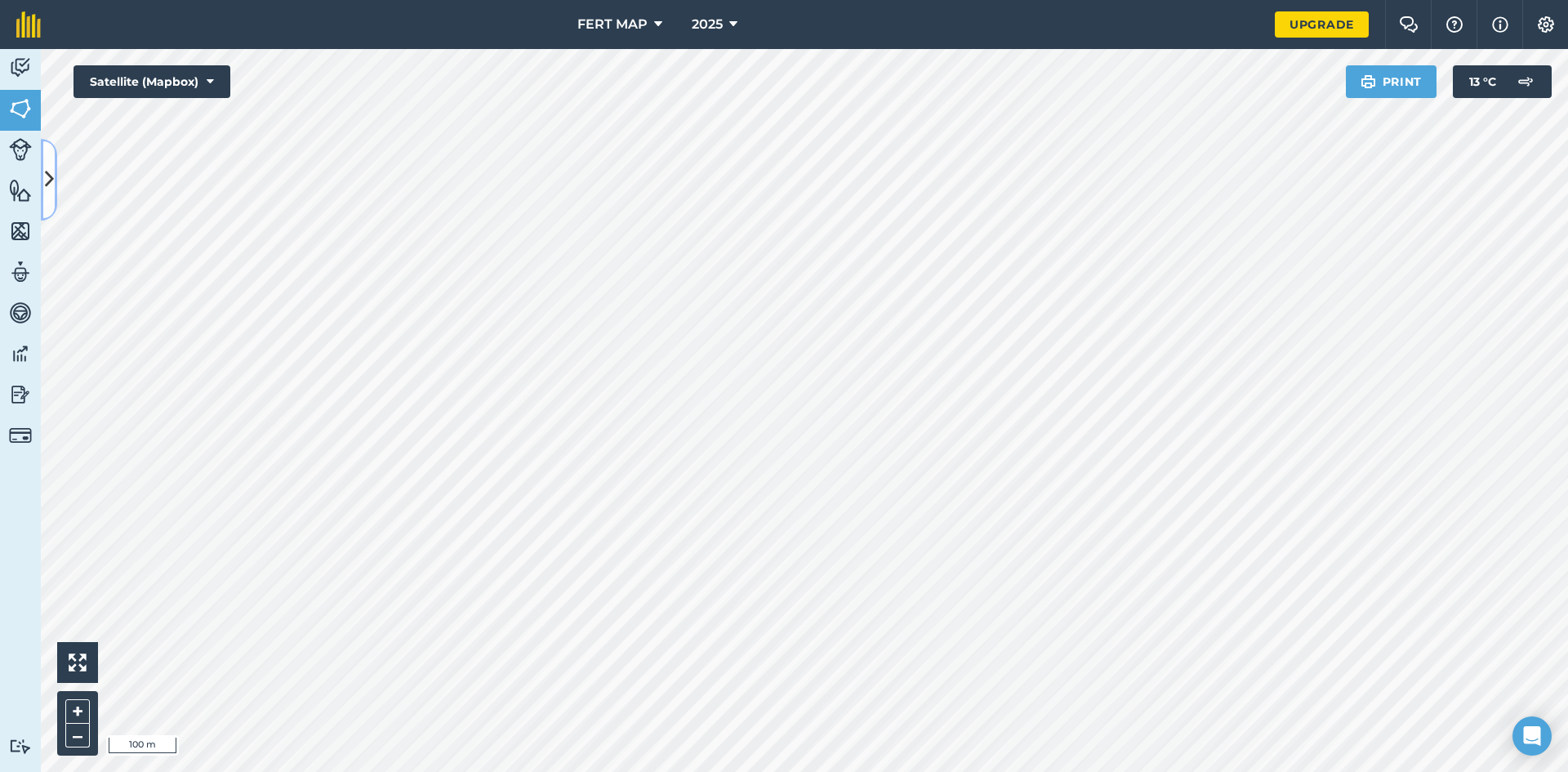
click at [47, 185] on icon at bounding box center [49, 179] width 9 height 28
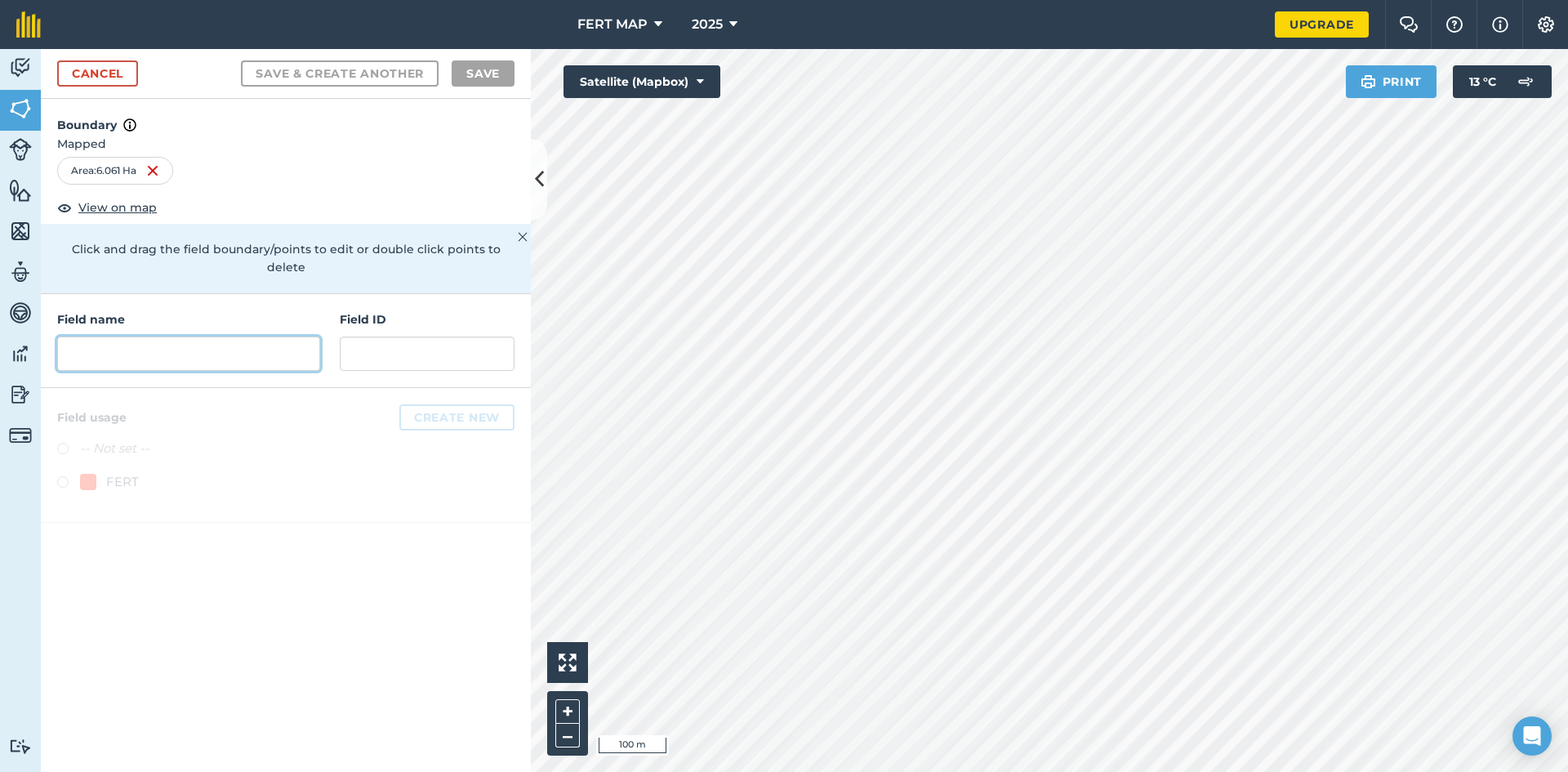
click at [156, 337] on input "text" at bounding box center [189, 354] width 263 height 35
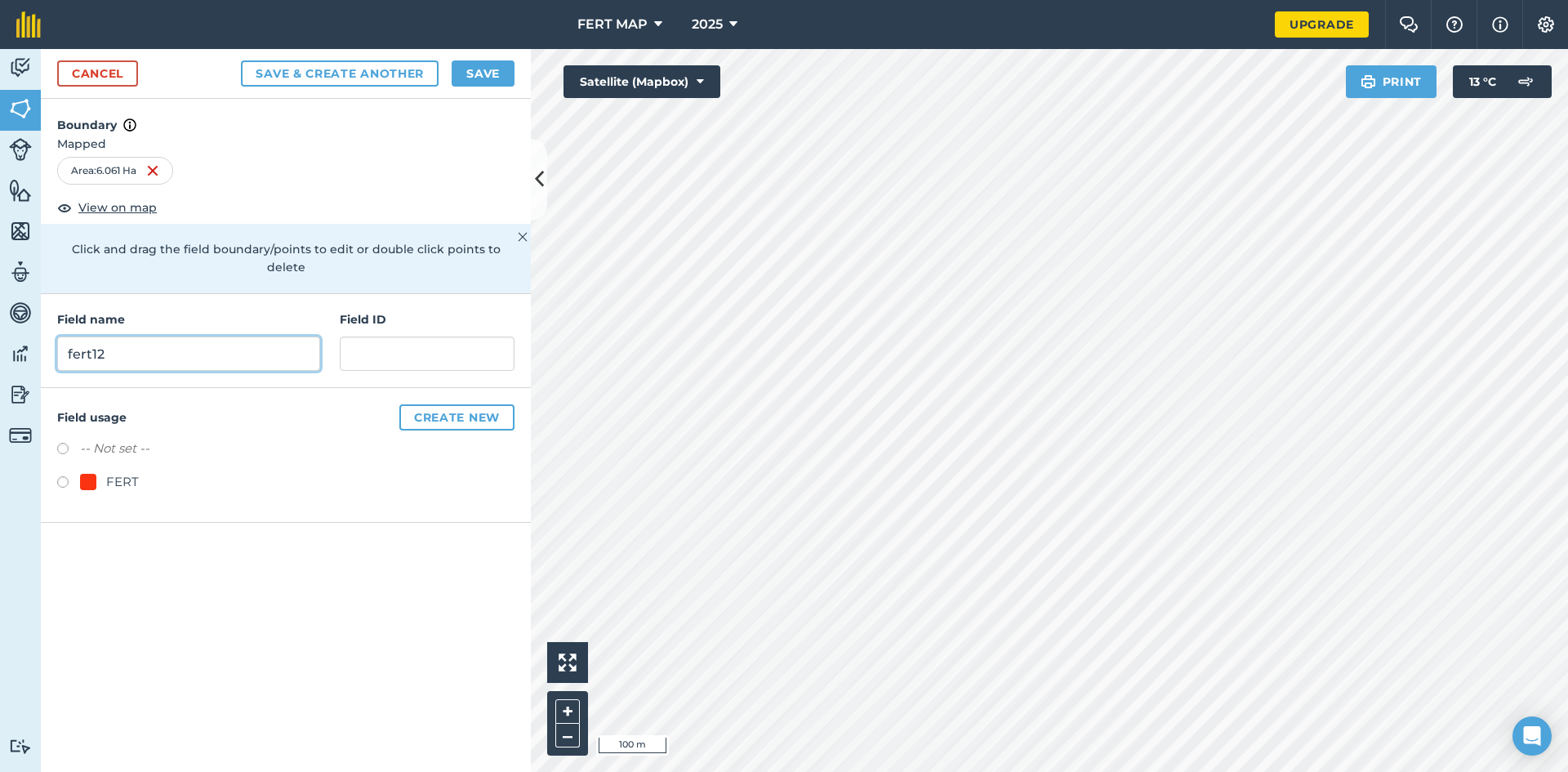
type input "fert12"
click at [71, 472] on div "FERT" at bounding box center [286, 484] width 458 height 24
click at [60, 476] on label at bounding box center [68, 484] width 23 height 16
radio input "true"
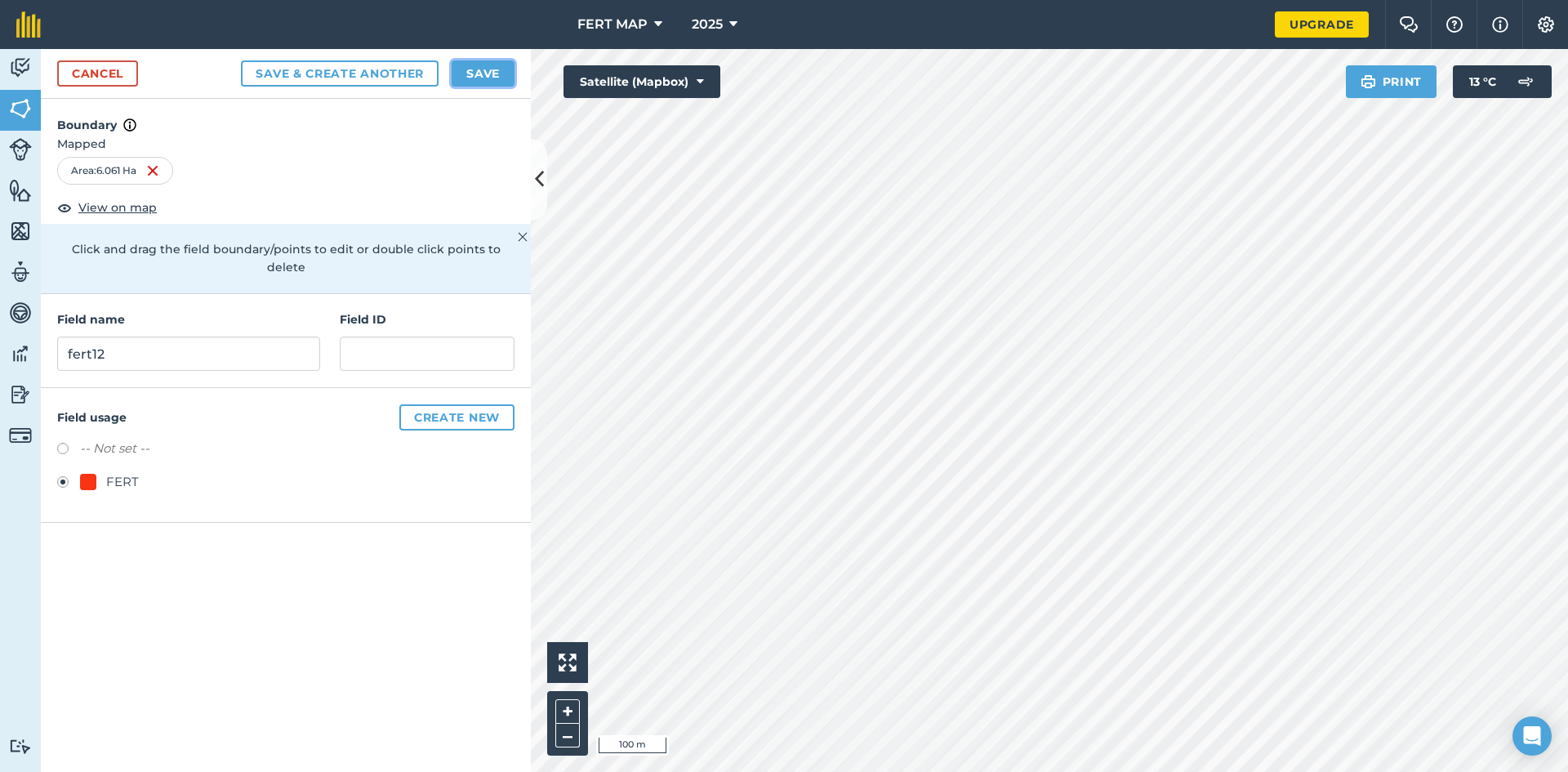
click at [461, 79] on button "Save" at bounding box center [482, 73] width 63 height 26
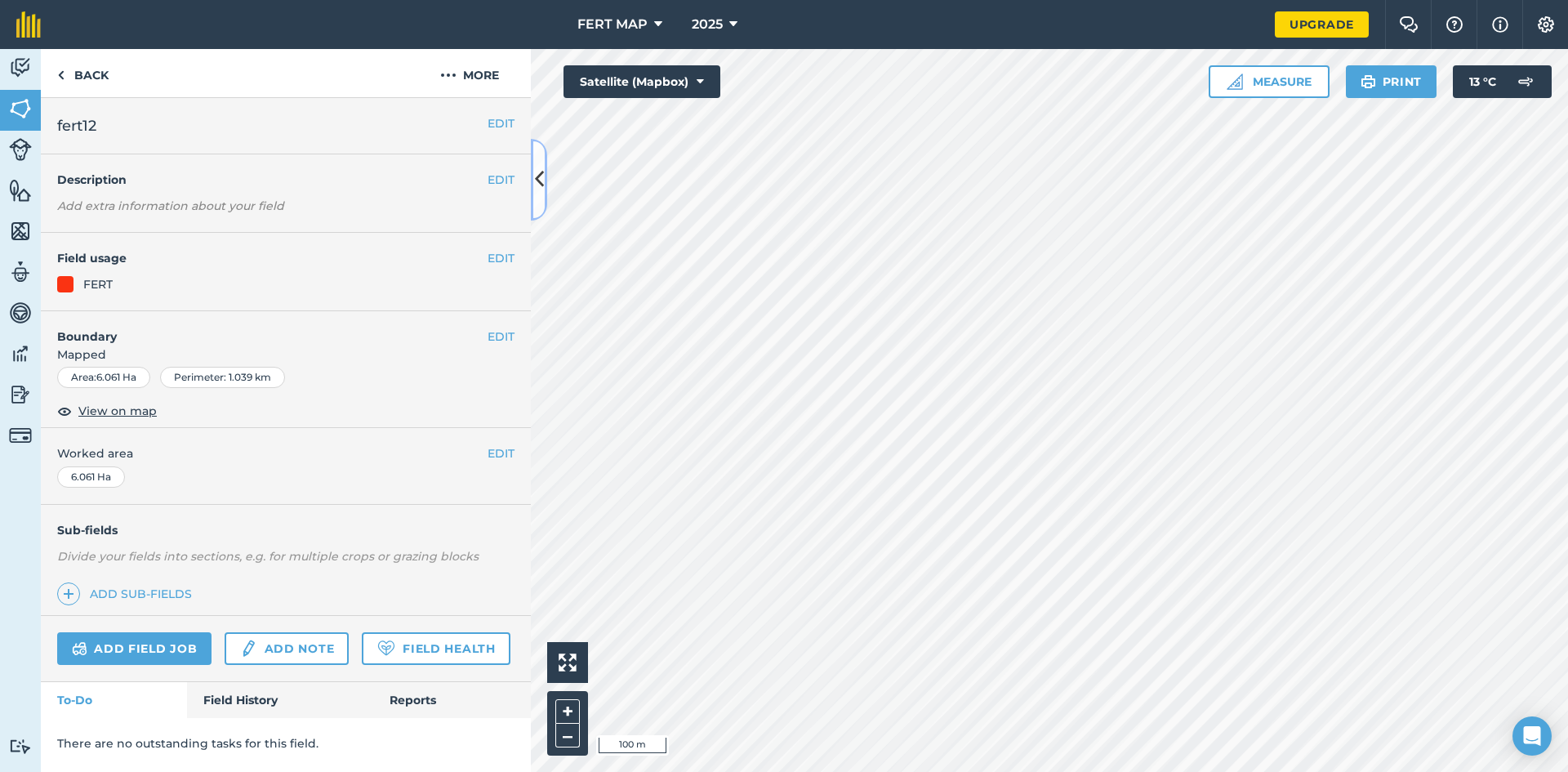
click at [539, 168] on icon at bounding box center [540, 179] width 9 height 28
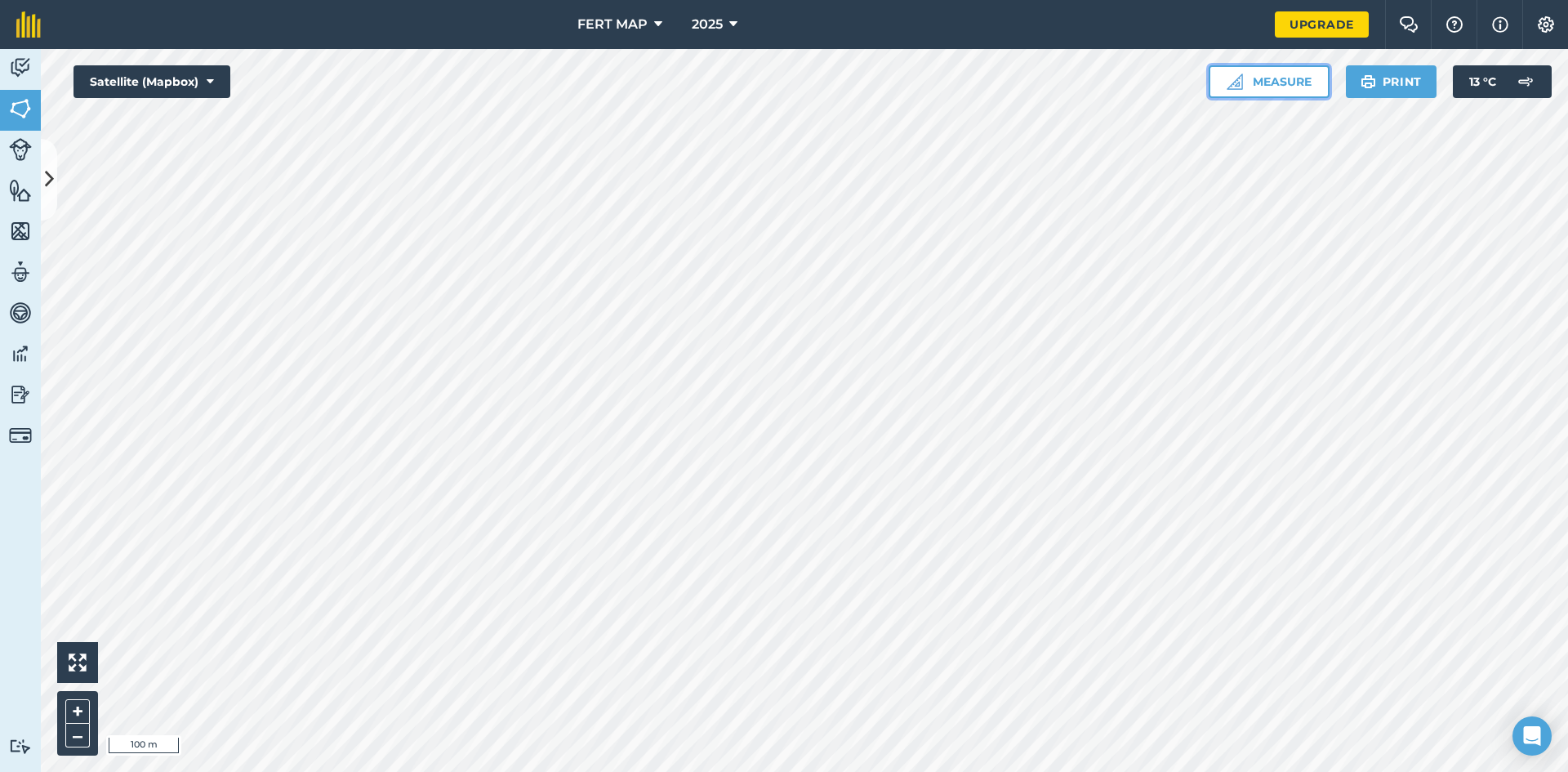
click at [1290, 75] on button "Measure" at bounding box center [1268, 82] width 121 height 33
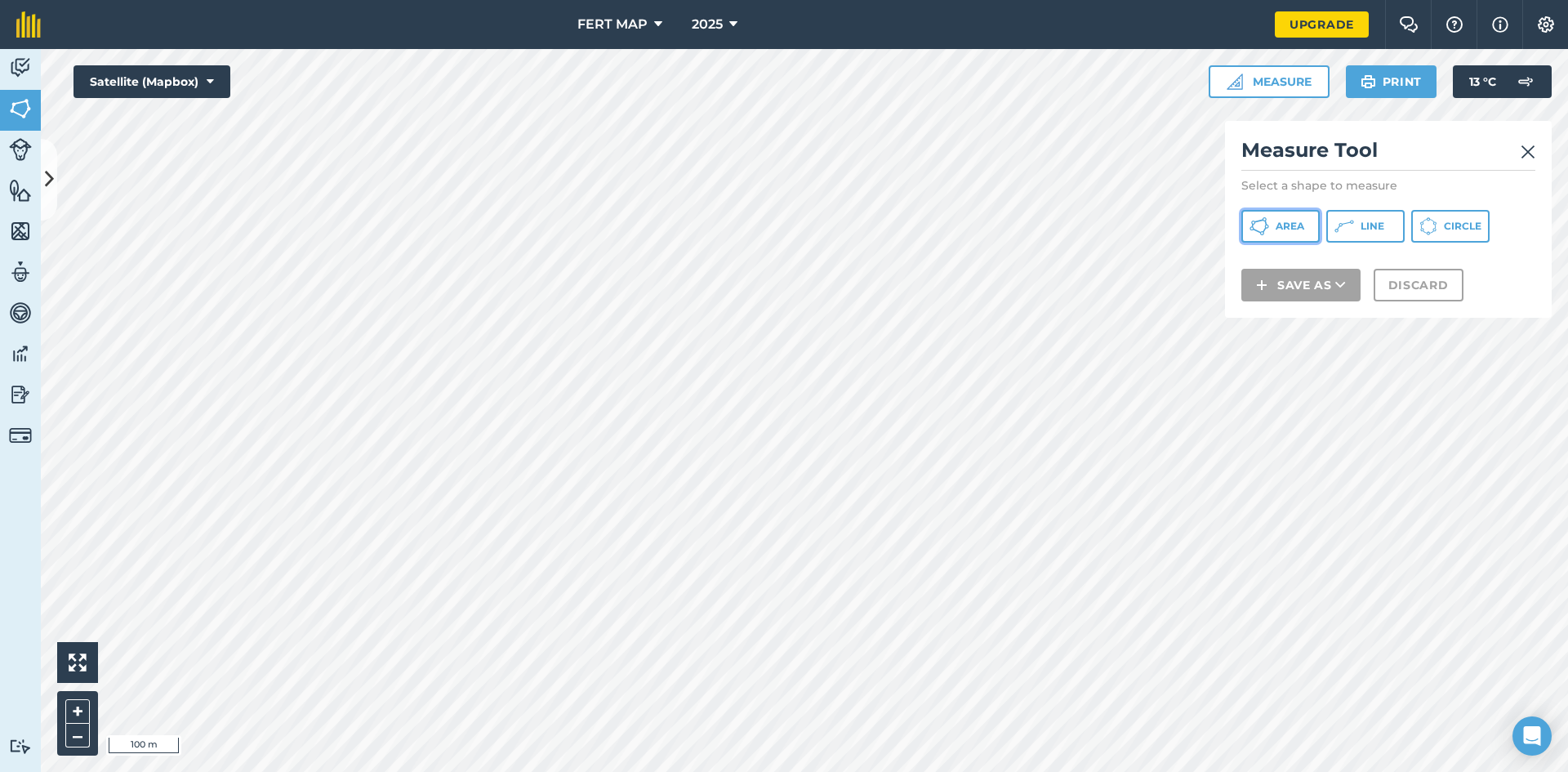
click at [1287, 227] on span "Area" at bounding box center [1289, 227] width 28 height 13
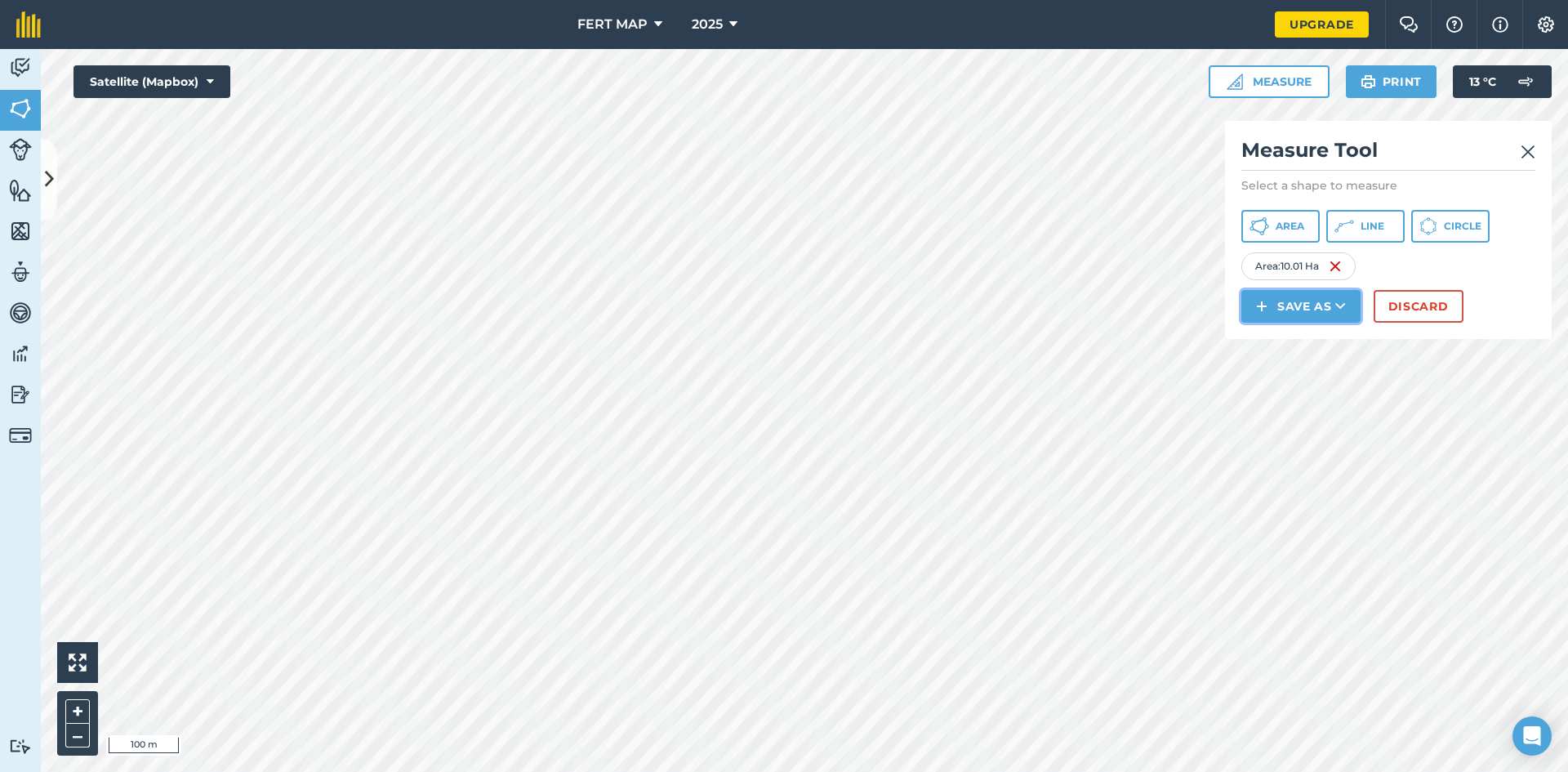
click at [1261, 308] on img at bounding box center [1261, 306] width 12 height 19
click at [1278, 338] on link "Field" at bounding box center [1300, 343] width 114 height 36
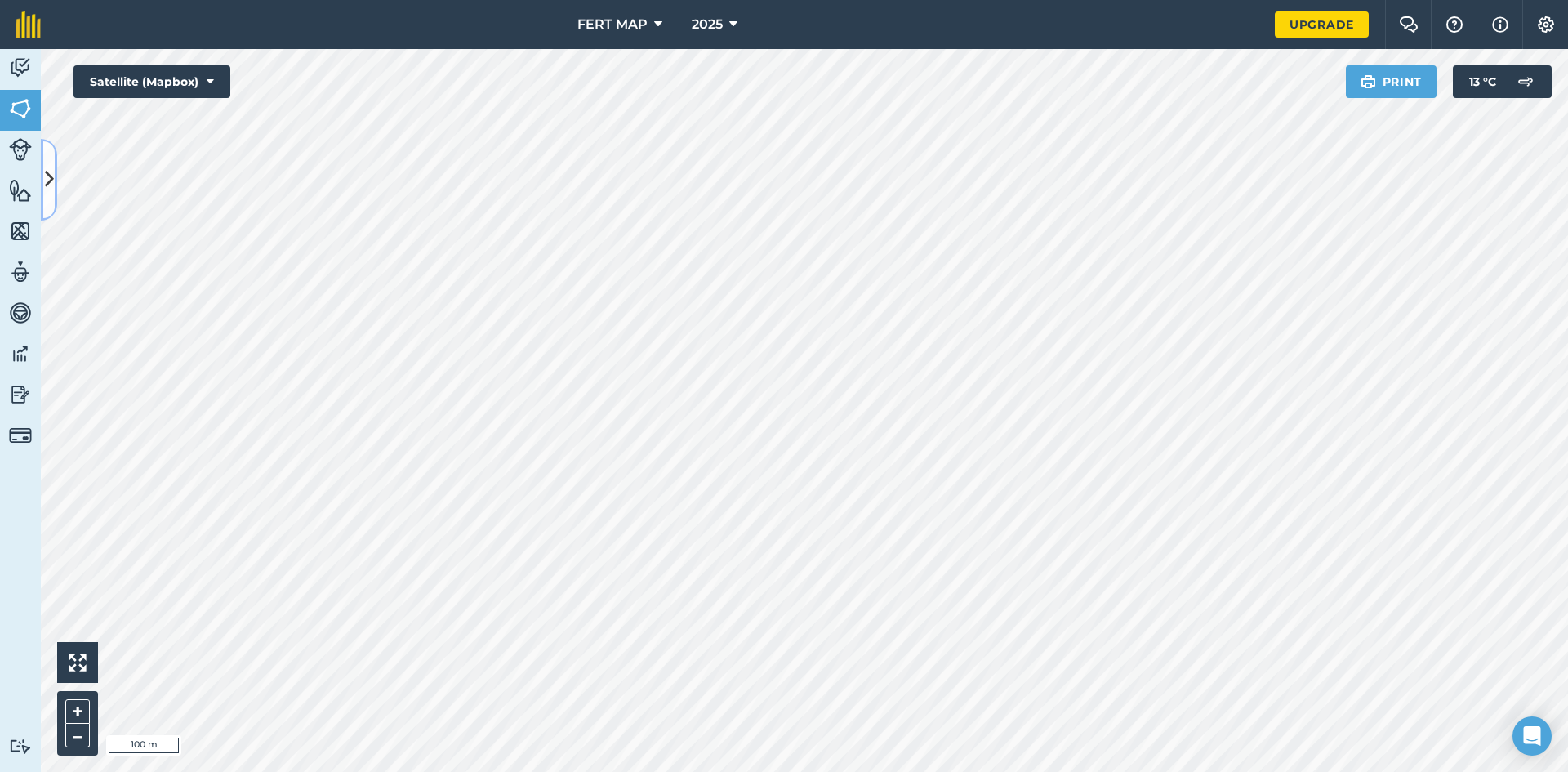
click at [51, 185] on icon at bounding box center [49, 179] width 9 height 28
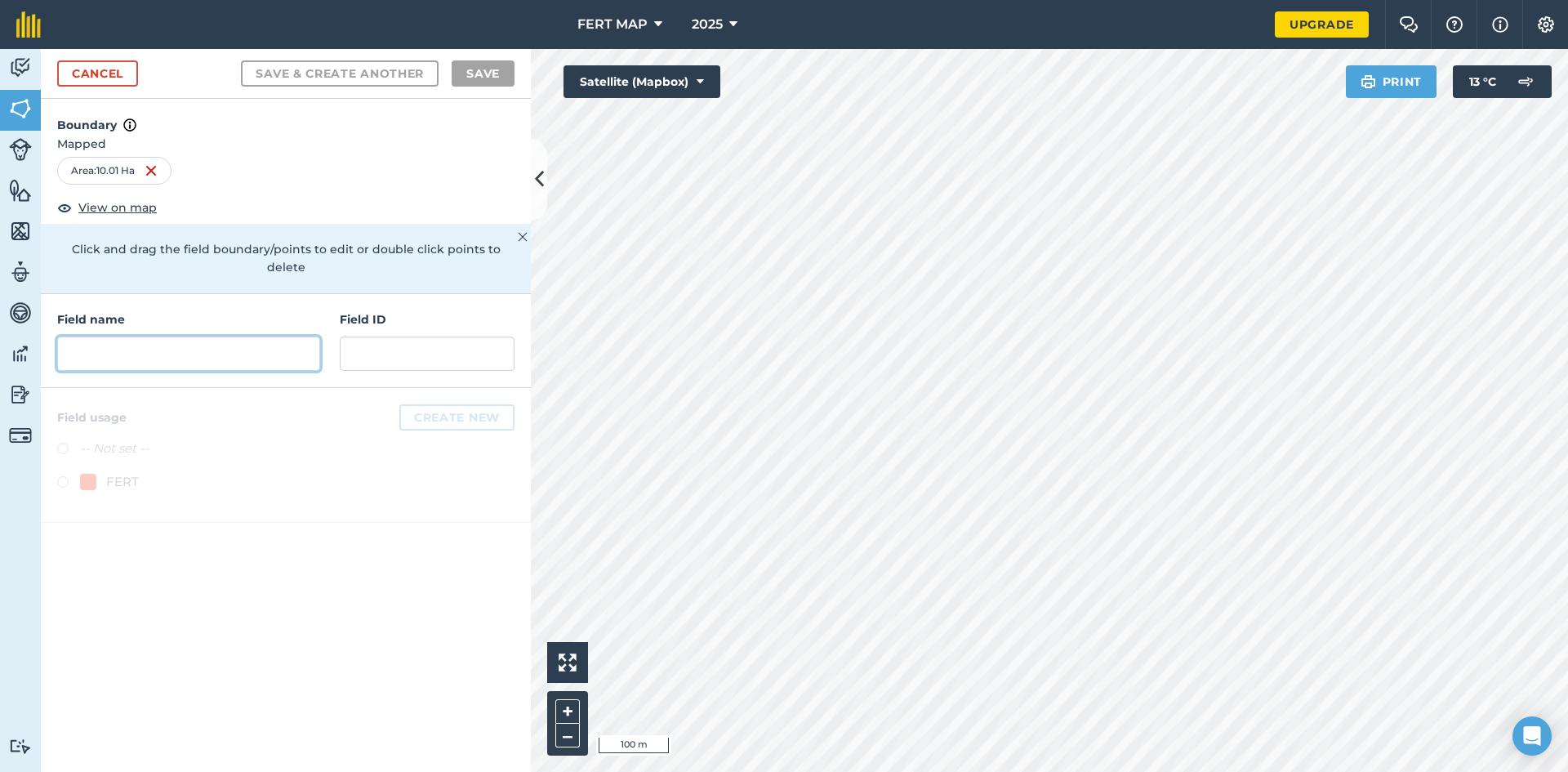
click at [168, 336] on input "text" at bounding box center [189, 354] width 263 height 35
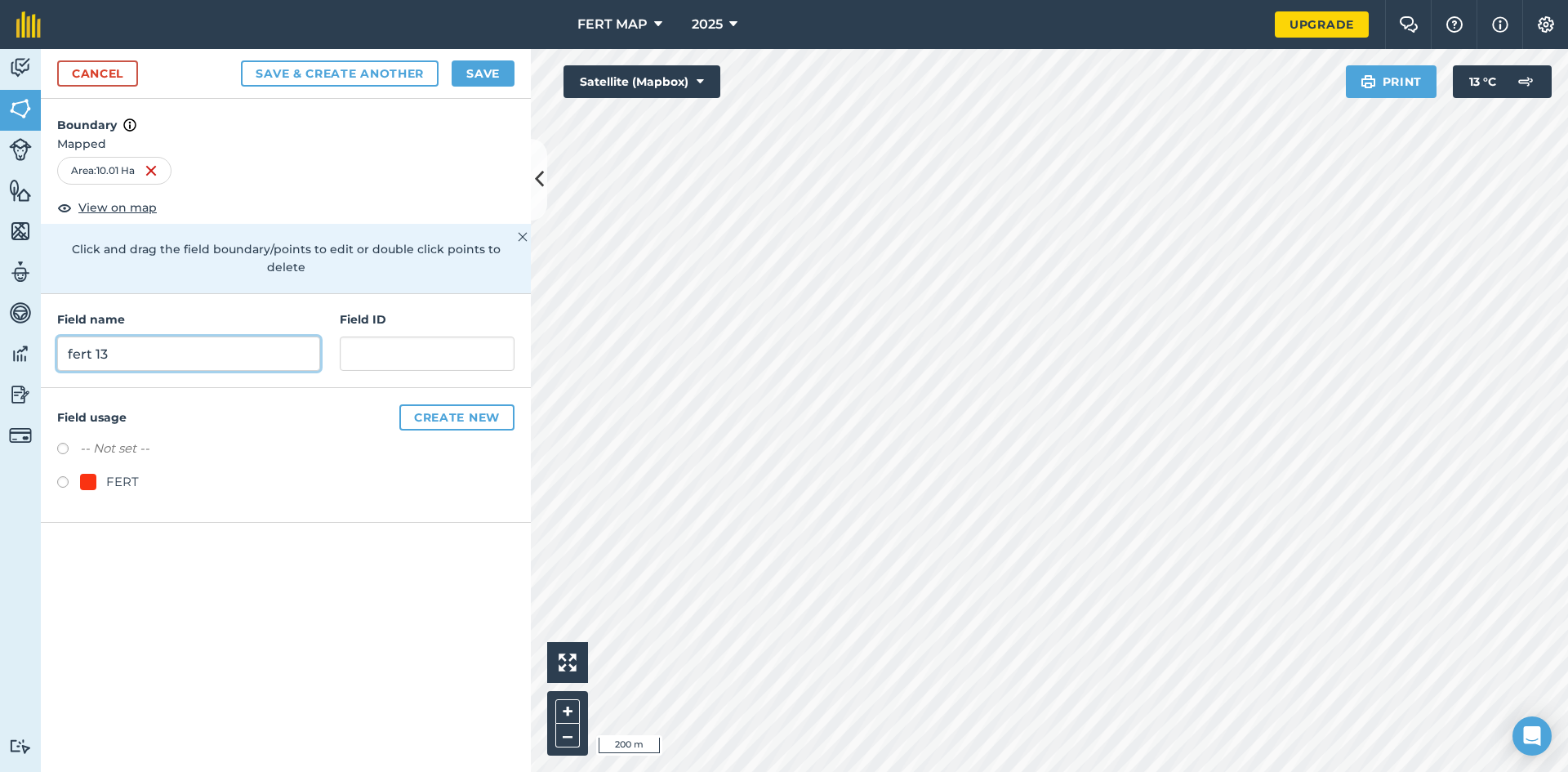
type input "fert 13"
click at [121, 472] on div "FERT" at bounding box center [122, 481] width 33 height 19
radio input "true"
click at [487, 61] on button "Save" at bounding box center [482, 73] width 63 height 26
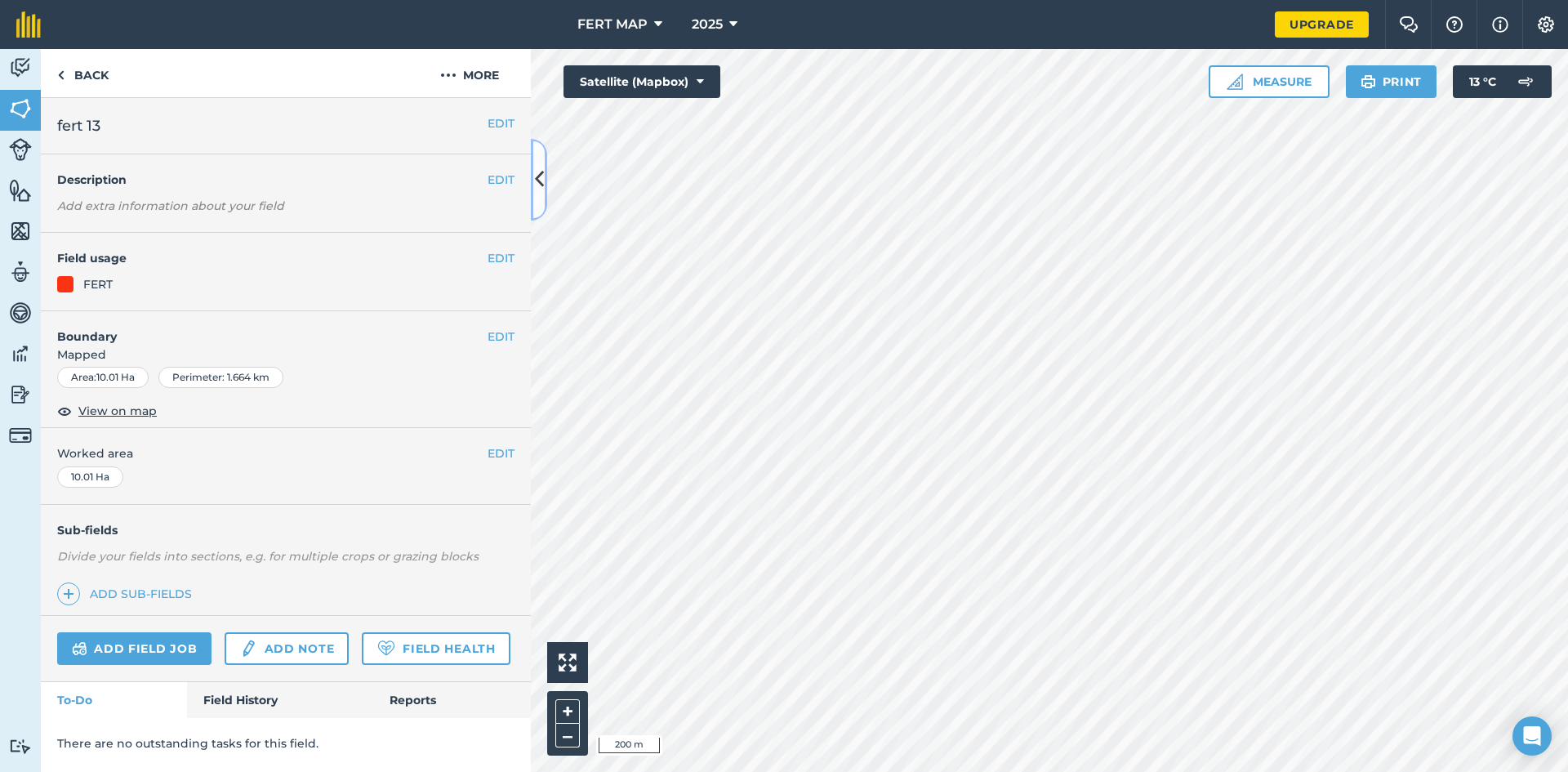
click at [539, 183] on icon at bounding box center [540, 179] width 9 height 28
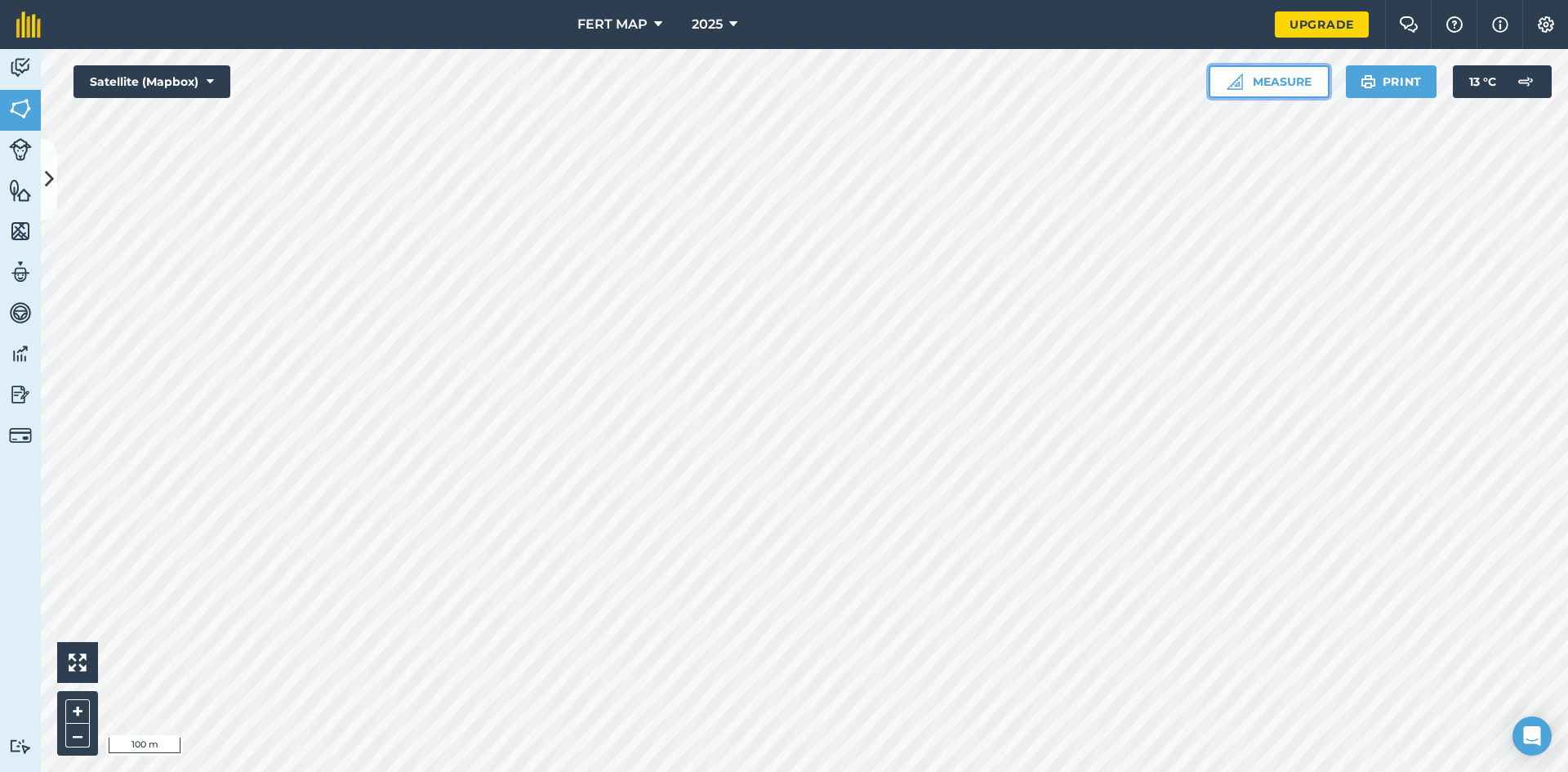
click at [1306, 74] on button "Measure" at bounding box center [1268, 82] width 121 height 33
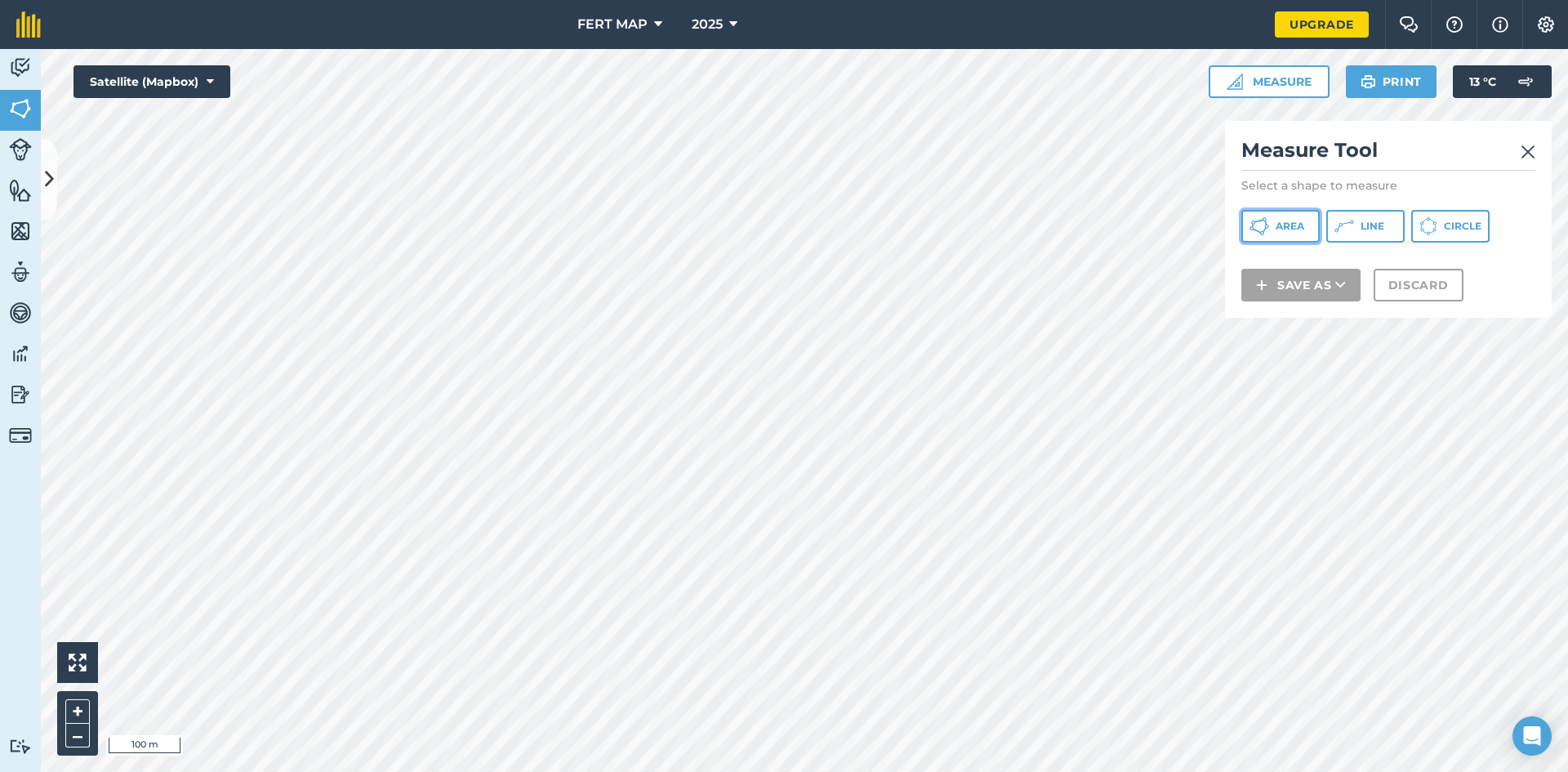
click at [1298, 234] on button "Area" at bounding box center [1280, 227] width 79 height 33
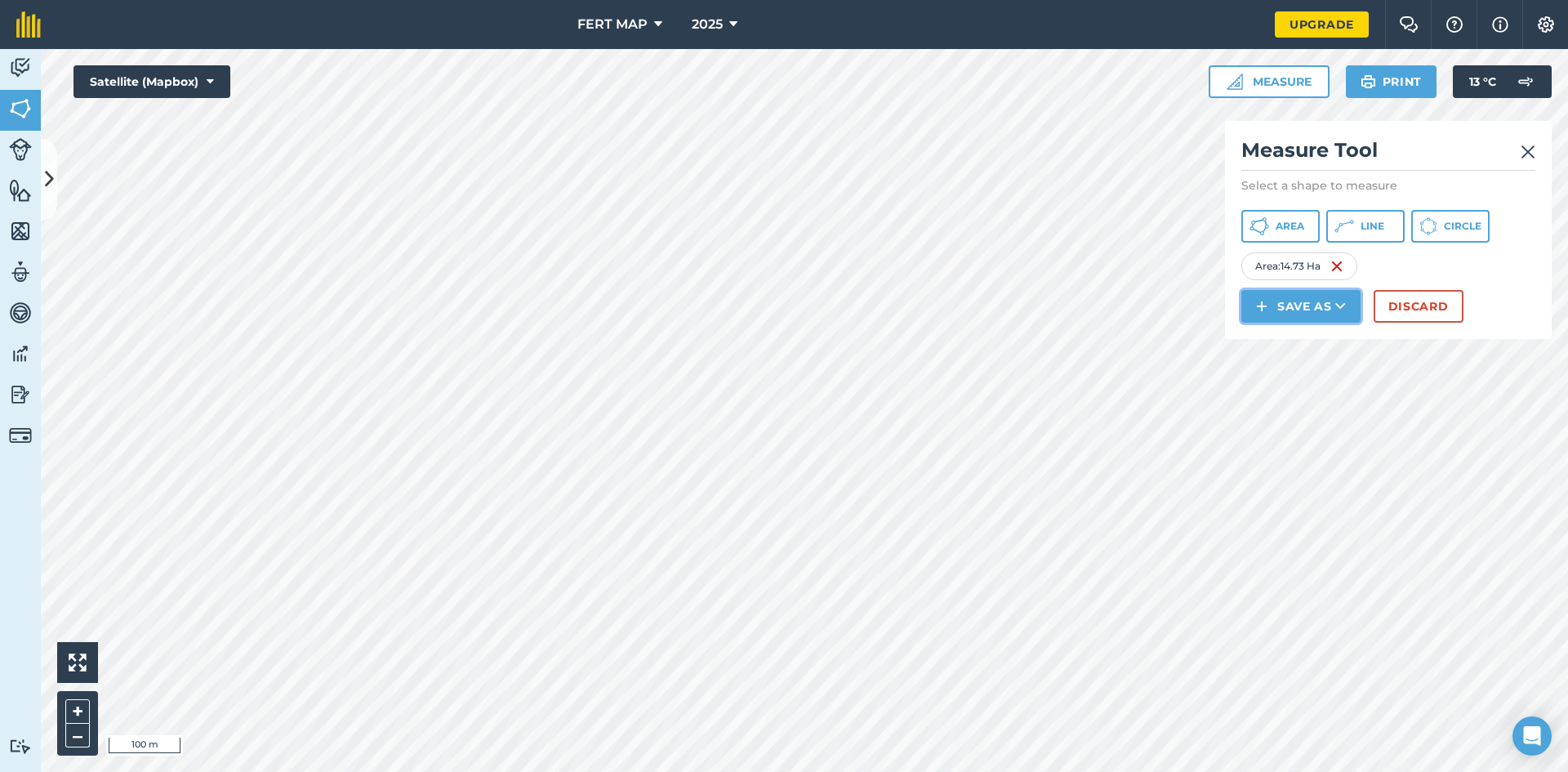
click at [1319, 293] on button "Save as" at bounding box center [1300, 306] width 120 height 33
click at [1300, 338] on link "Field" at bounding box center [1300, 343] width 114 height 36
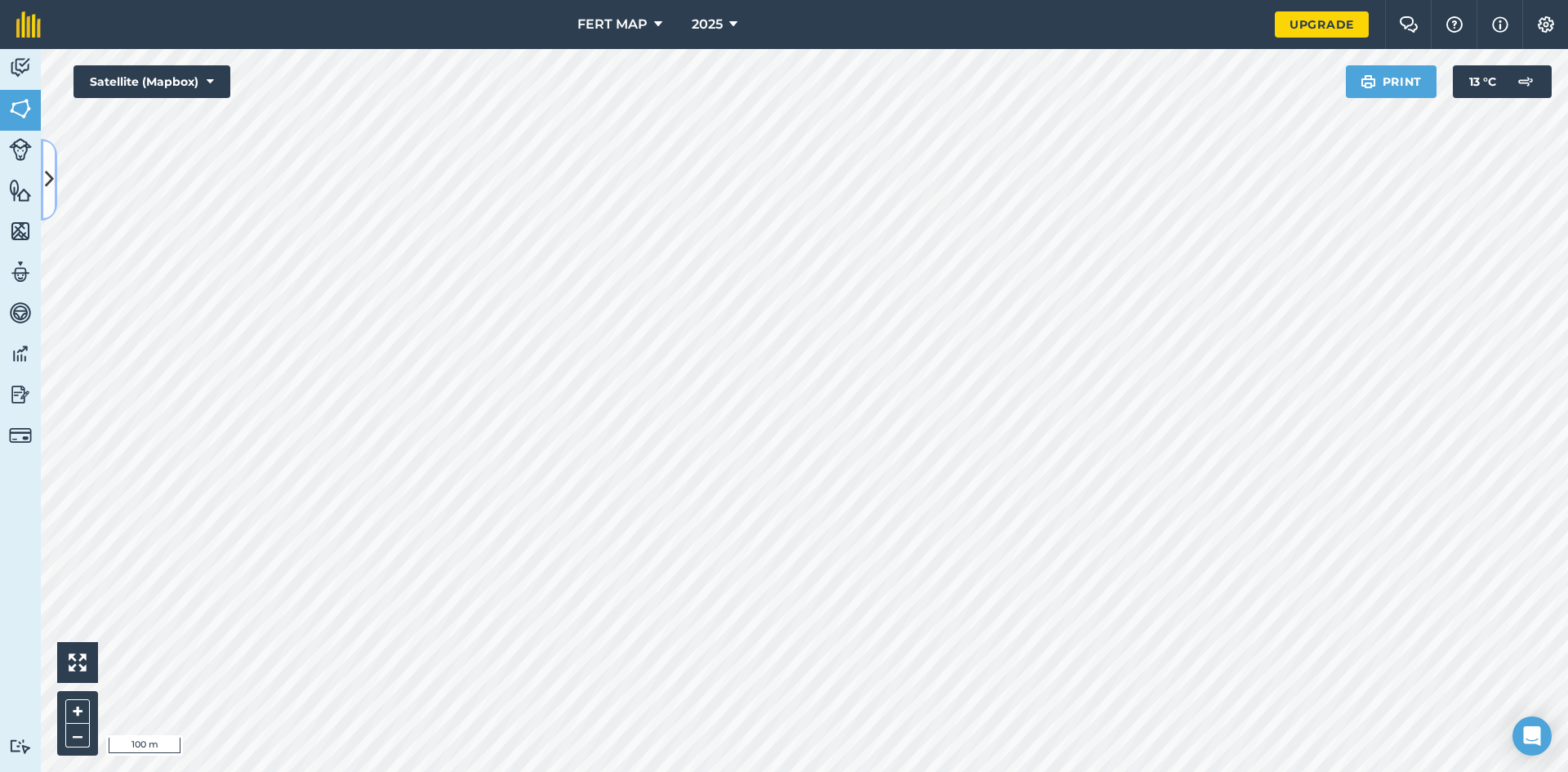
click at [55, 189] on button at bounding box center [49, 179] width 16 height 81
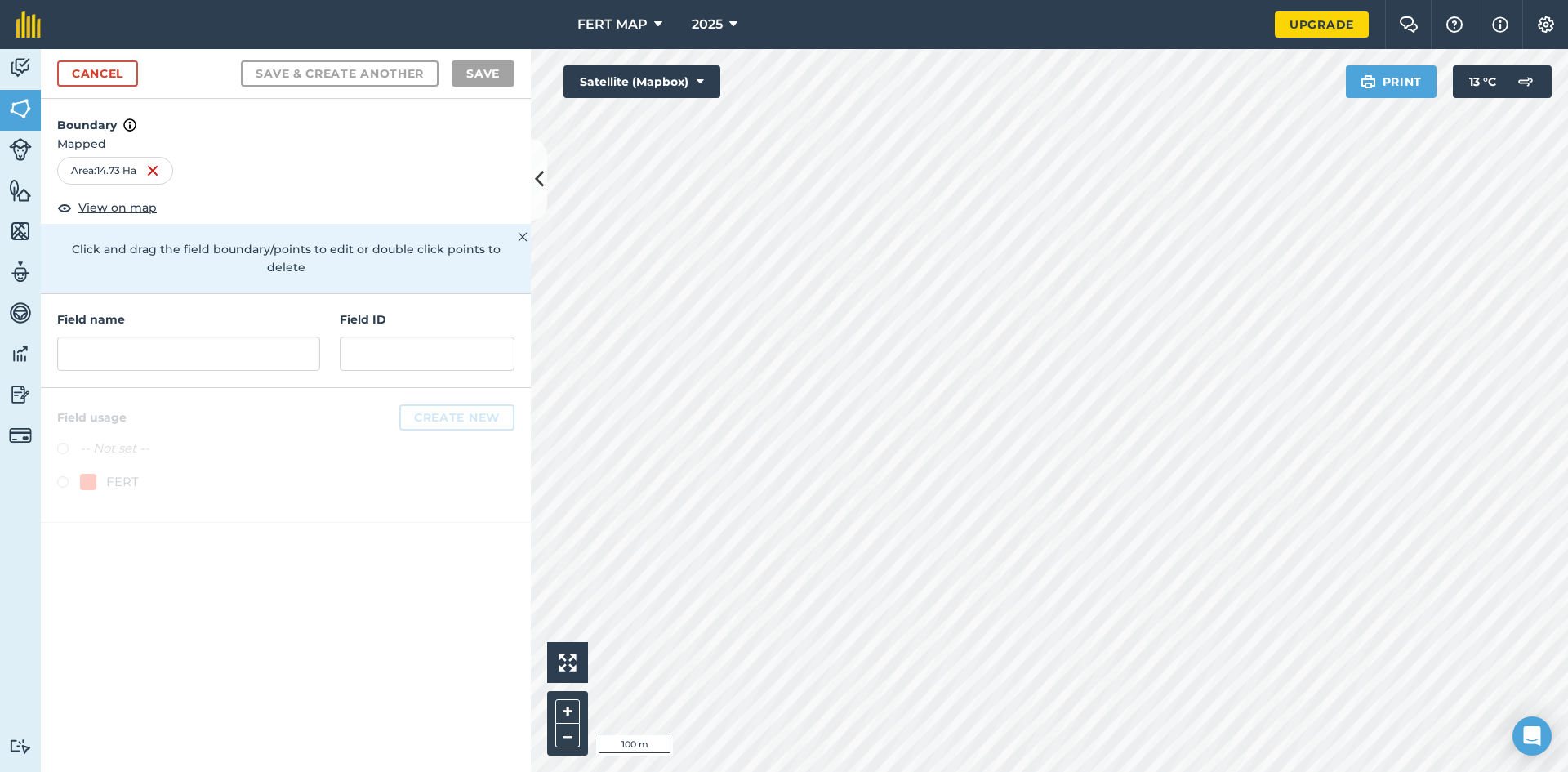
click at [139, 314] on div "Field name" at bounding box center [189, 341] width 263 height 60
click at [143, 336] on input "text" at bounding box center [189, 354] width 263 height 35
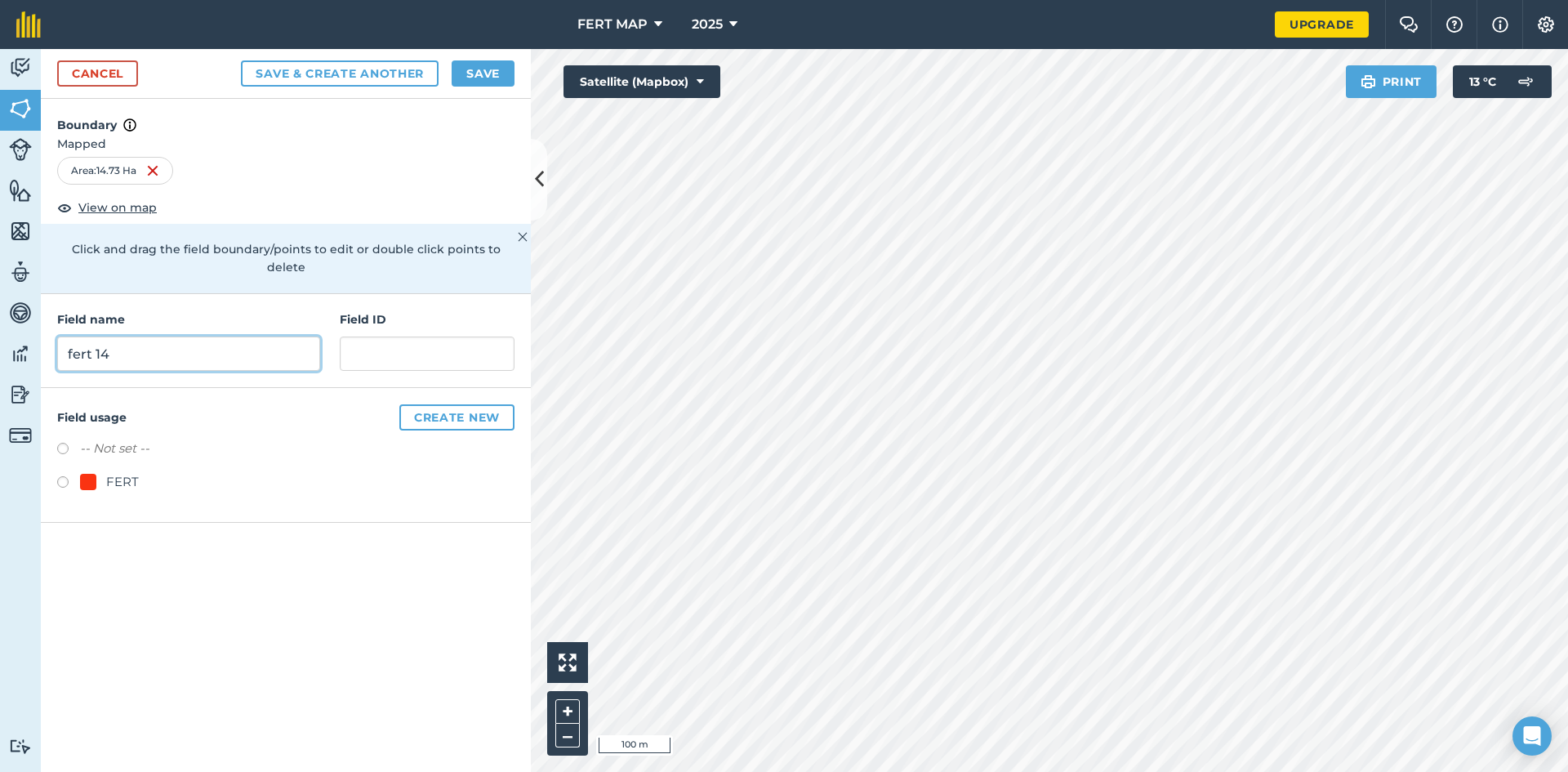
type input "fert 14"
click at [64, 476] on label at bounding box center [68, 484] width 23 height 16
radio input "true"
click at [483, 71] on button "Save" at bounding box center [482, 73] width 63 height 26
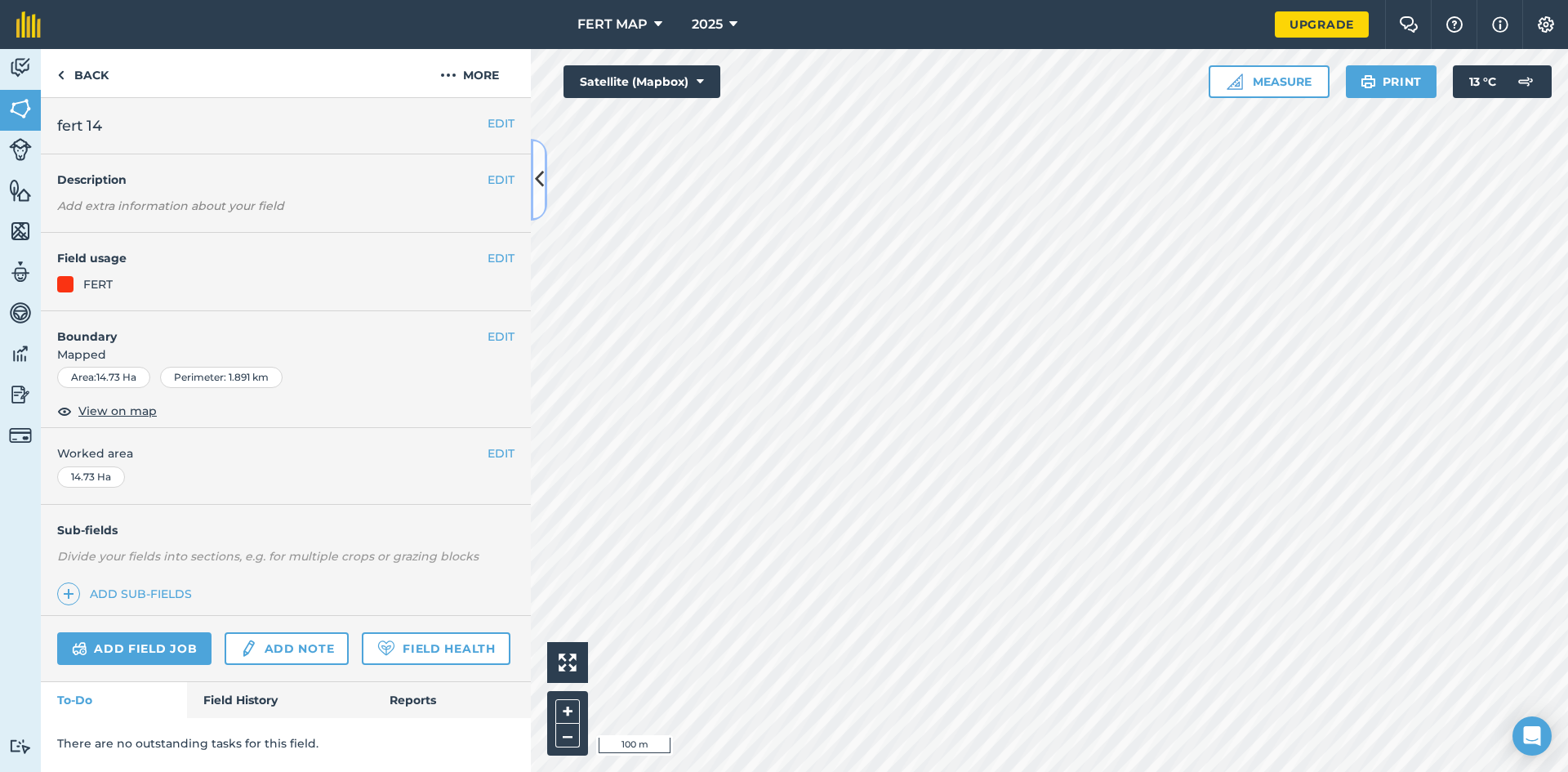
click at [545, 160] on button at bounding box center [539, 179] width 16 height 81
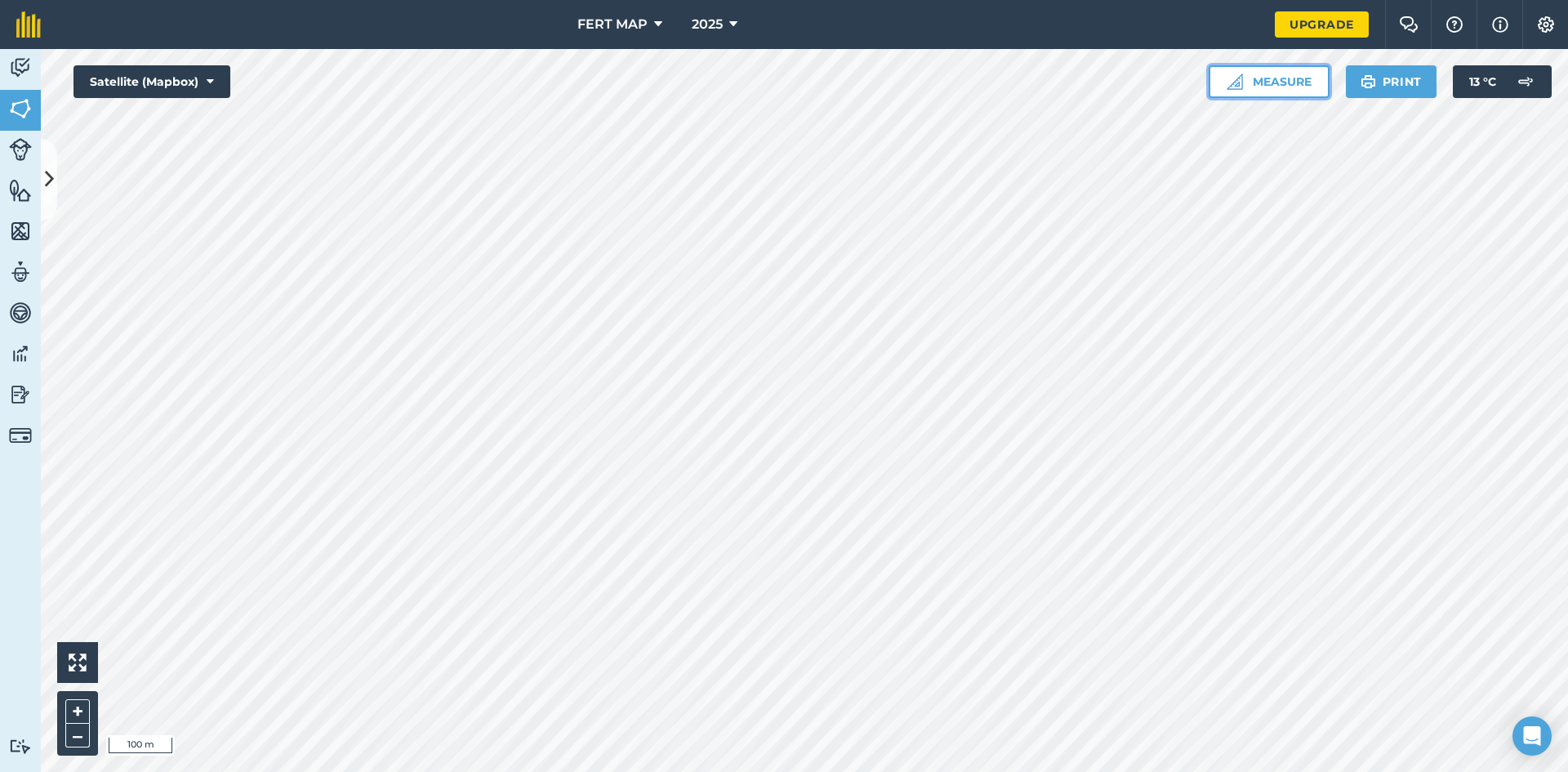
click at [1300, 69] on button "Measure" at bounding box center [1268, 82] width 121 height 33
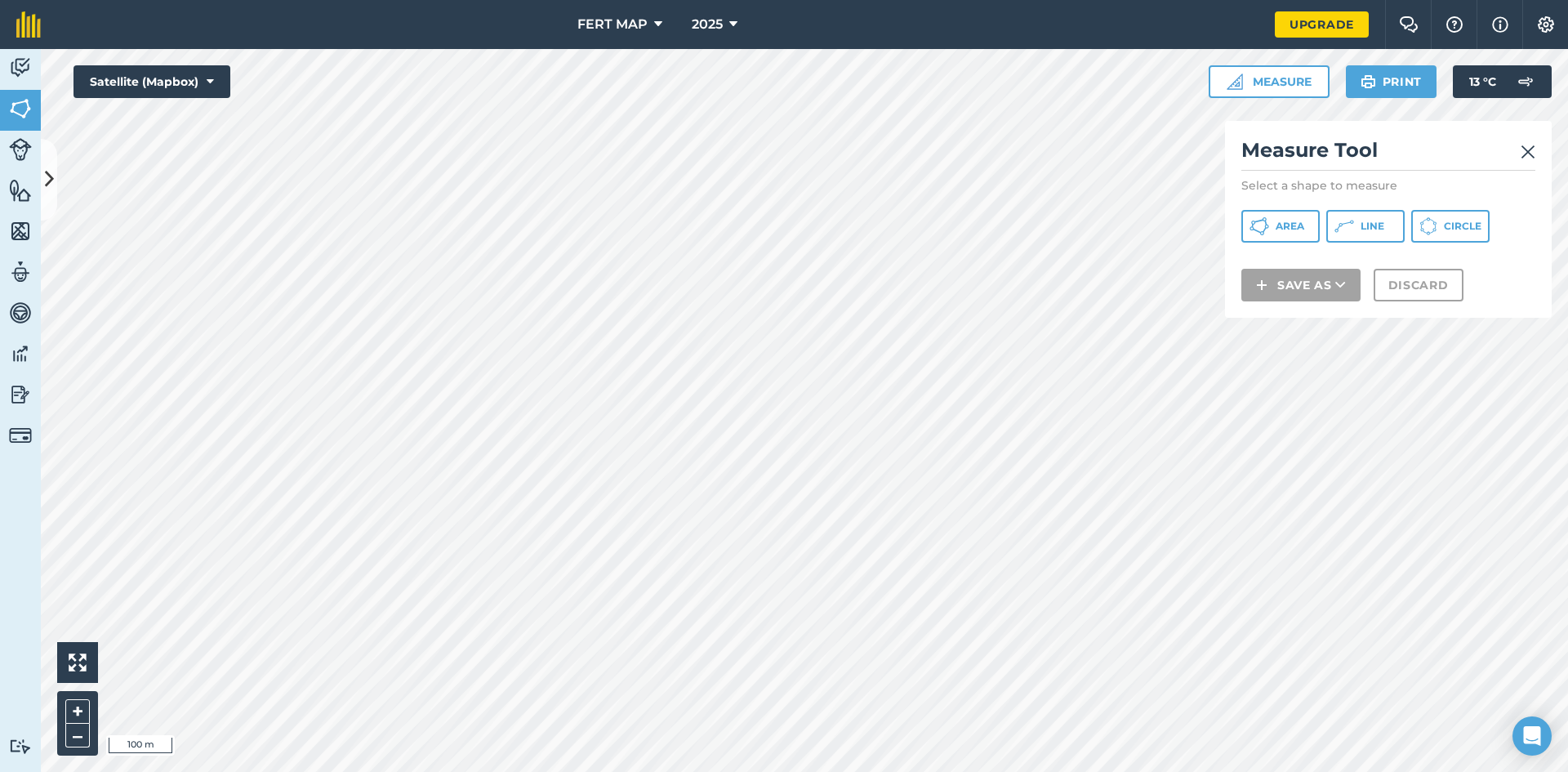
click at [1290, 209] on div "Measure Tool Select a shape to measure Area Line Circle Save as Discard" at bounding box center [1388, 218] width 327 height 196
click at [1261, 225] on icon at bounding box center [1258, 226] width 19 height 19
click at [1262, 291] on button "Save as" at bounding box center [1300, 306] width 120 height 33
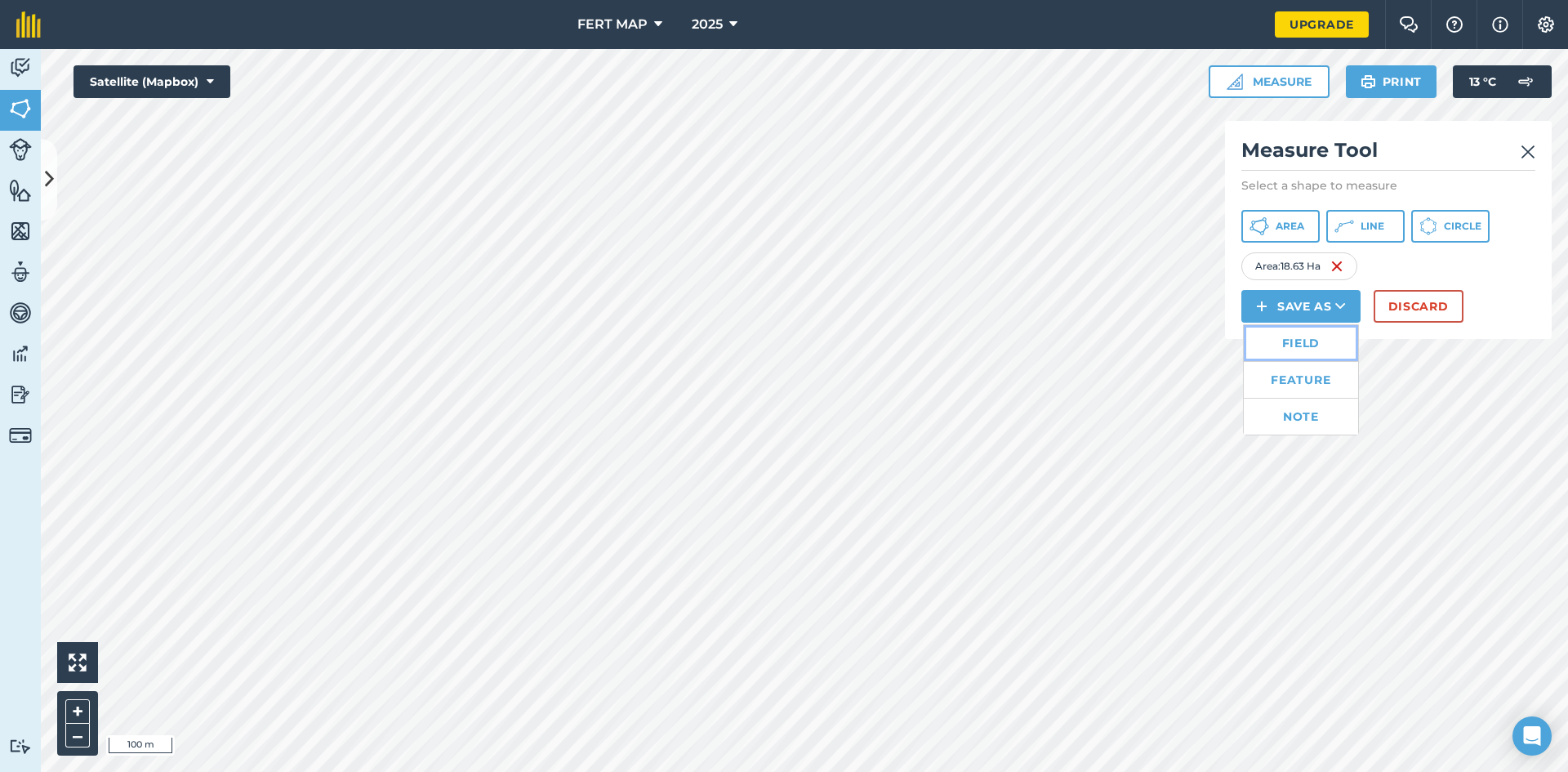
click at [1276, 328] on link "Field" at bounding box center [1300, 343] width 114 height 36
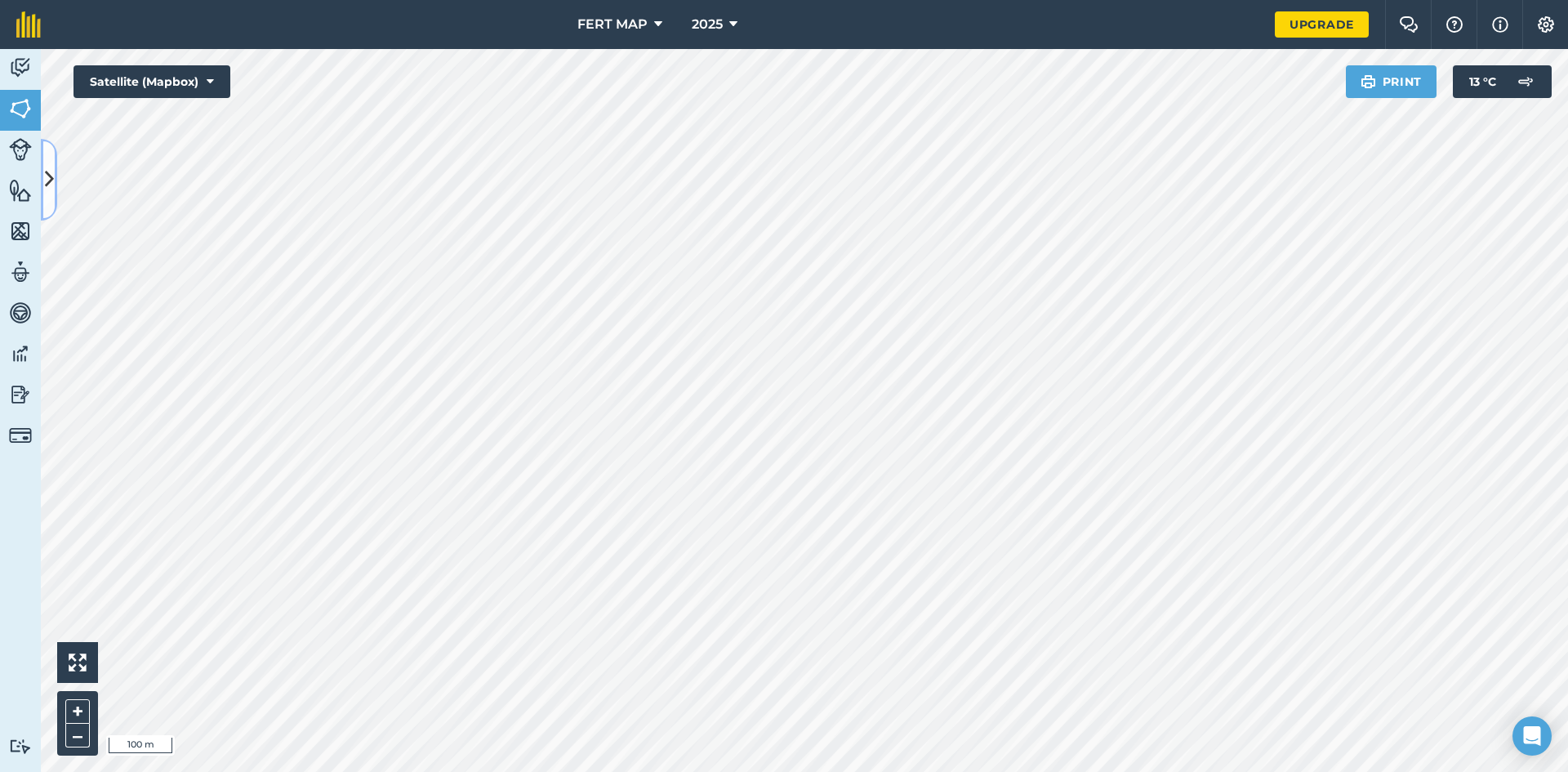
click at [46, 186] on icon at bounding box center [49, 179] width 9 height 28
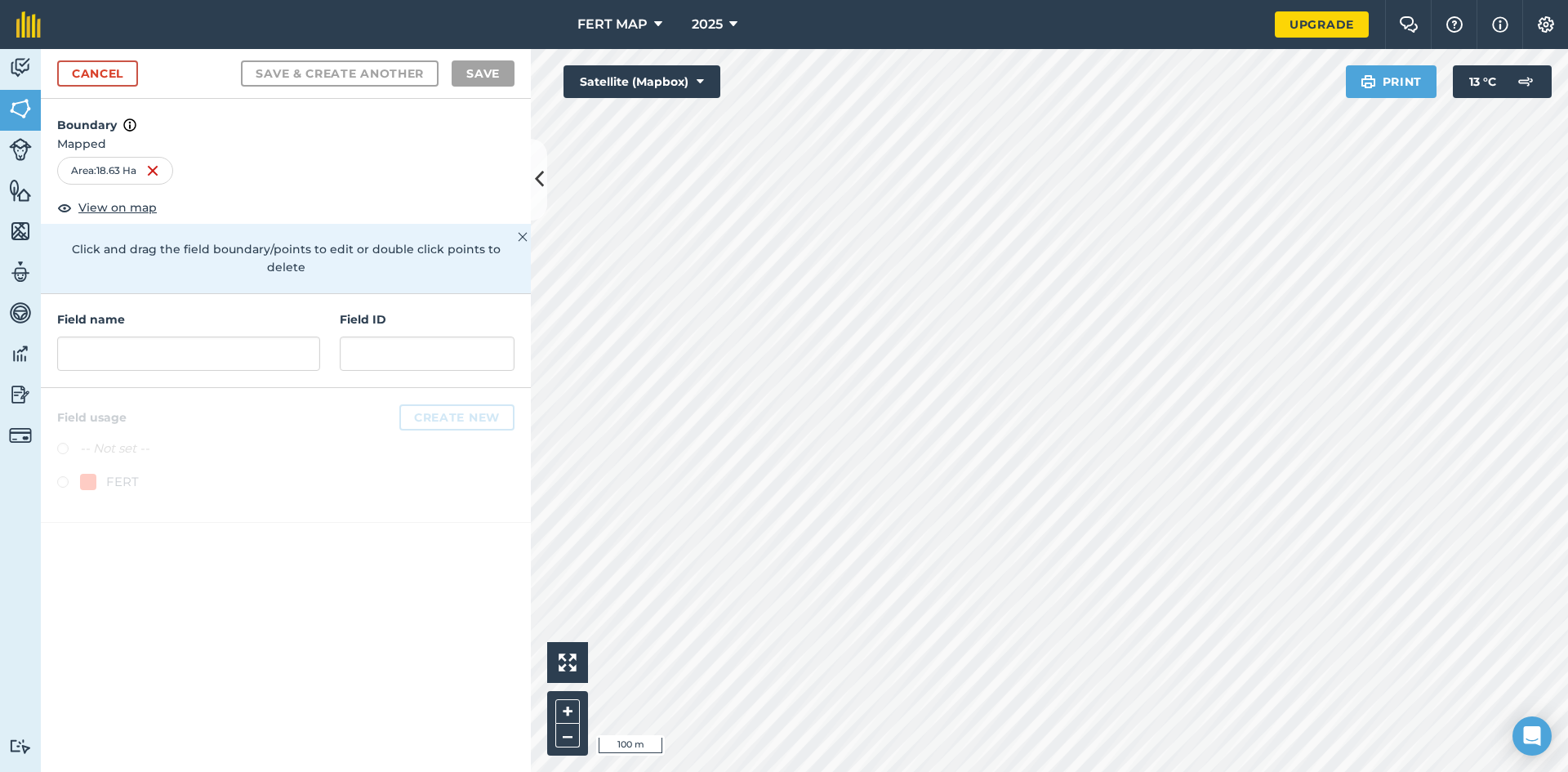
click at [163, 314] on div "Field name" at bounding box center [189, 341] width 263 height 60
click at [162, 336] on input "text" at bounding box center [189, 354] width 263 height 35
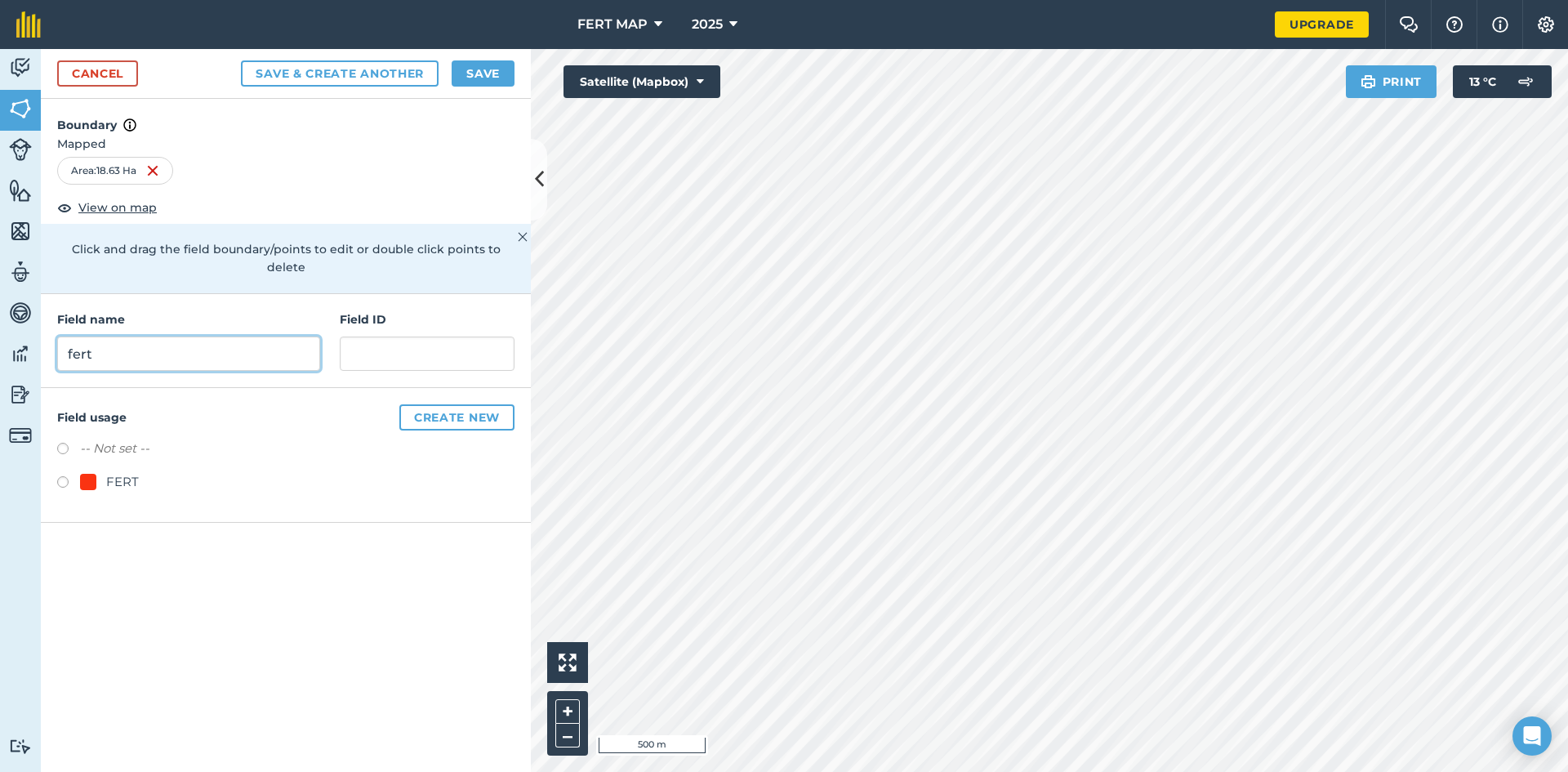
click at [256, 348] on input "fert" at bounding box center [189, 354] width 263 height 35
type input "fert 15"
click at [81, 474] on div at bounding box center [89, 482] width 16 height 16
radio input "true"
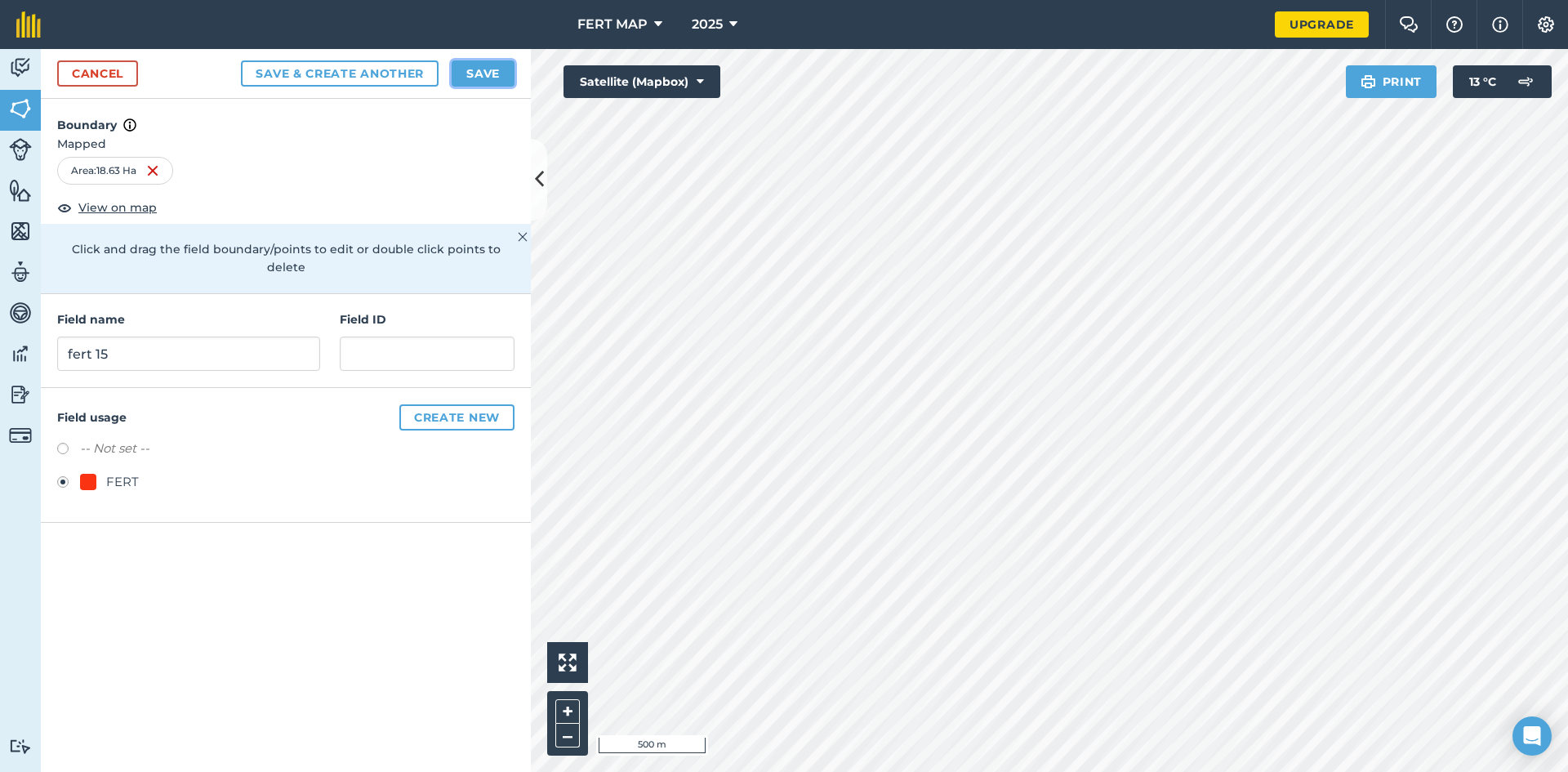
click at [479, 78] on button "Save" at bounding box center [482, 73] width 63 height 26
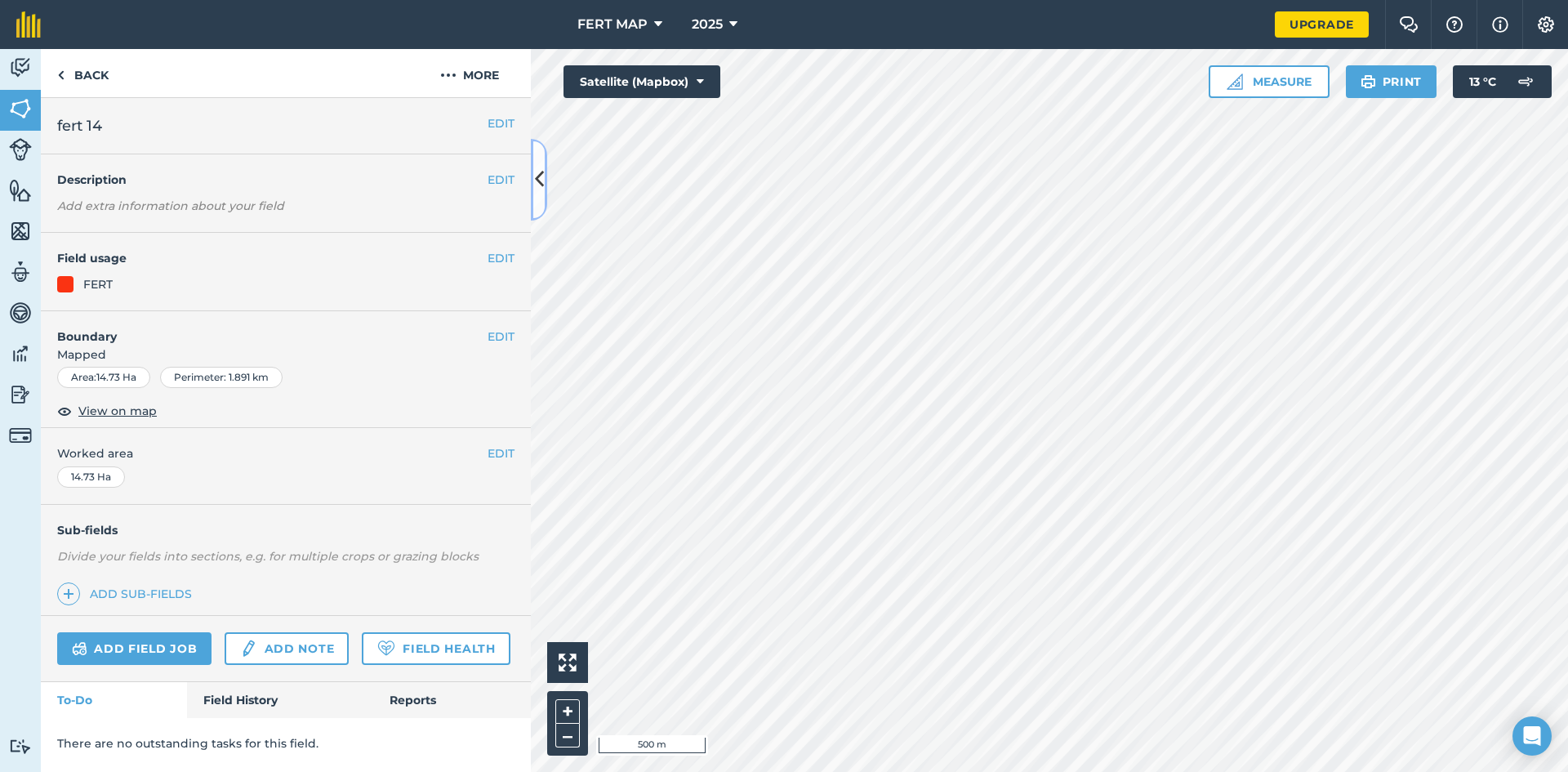
click at [536, 164] on button at bounding box center [539, 179] width 16 height 81
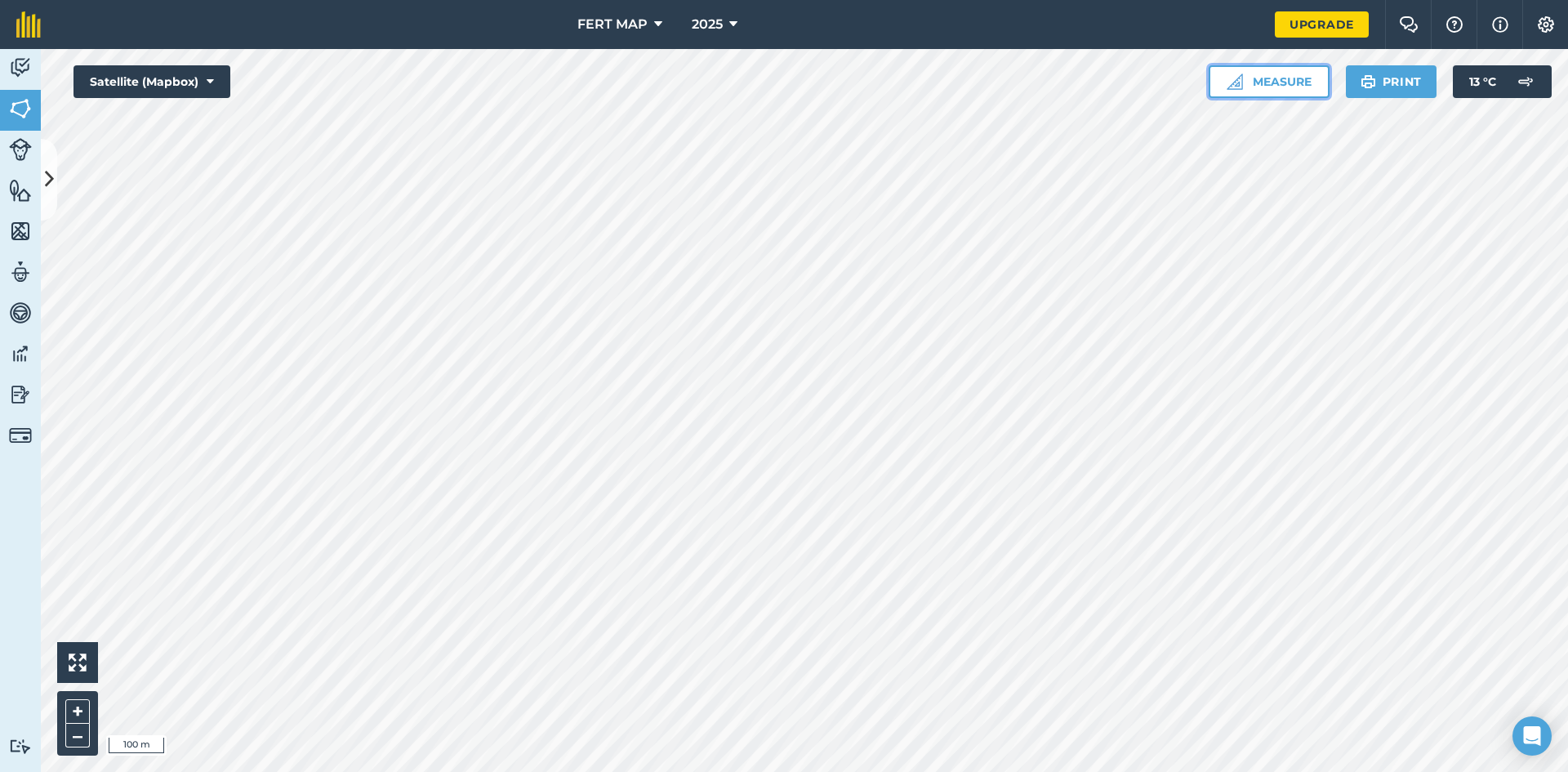
click at [1263, 72] on button "Measure" at bounding box center [1268, 82] width 121 height 33
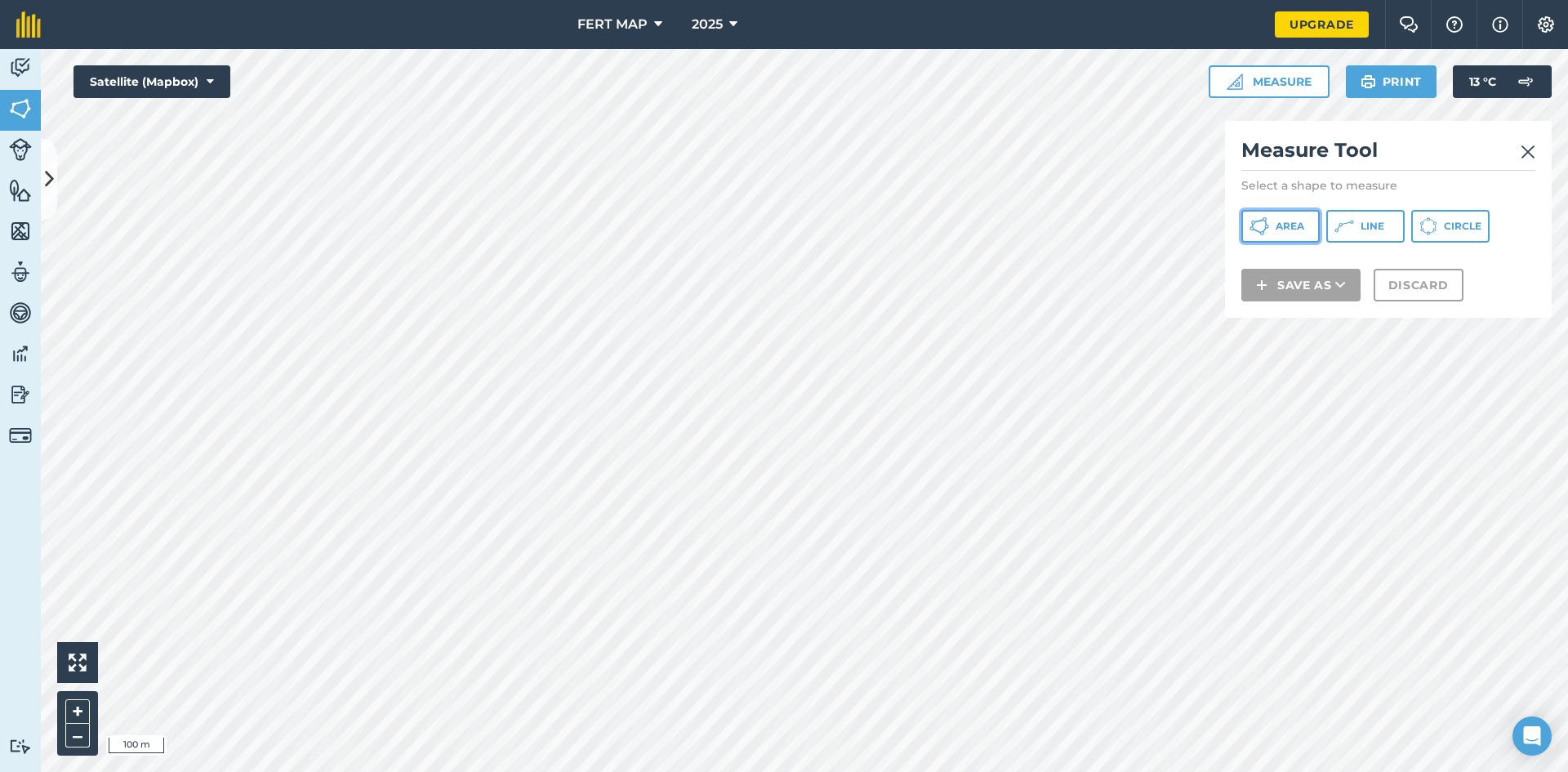
click at [1279, 230] on span "Area" at bounding box center [1289, 227] width 28 height 13
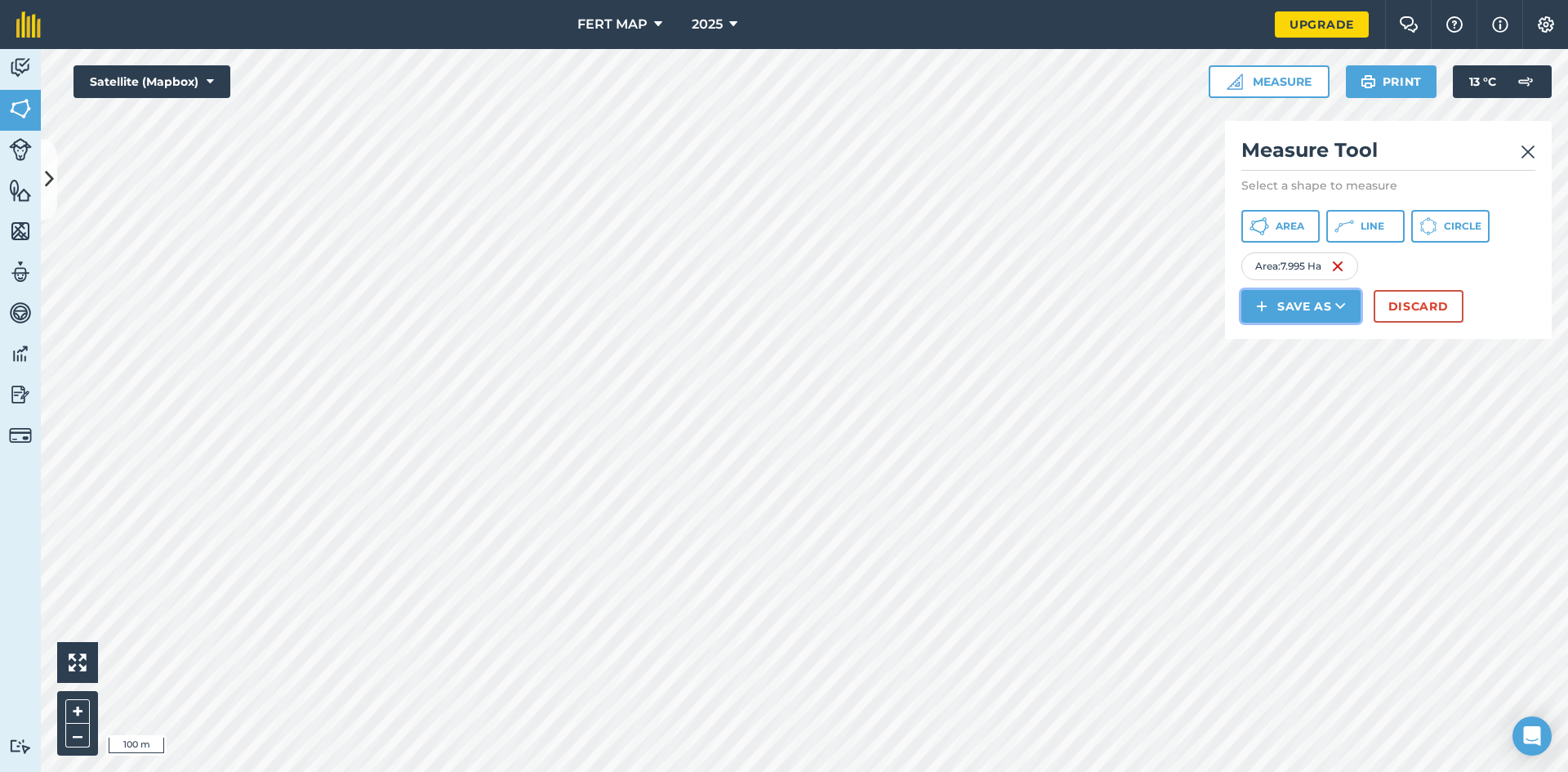
click at [1270, 313] on button "Save as" at bounding box center [1300, 306] width 120 height 33
click at [1282, 348] on link "Field" at bounding box center [1300, 343] width 114 height 36
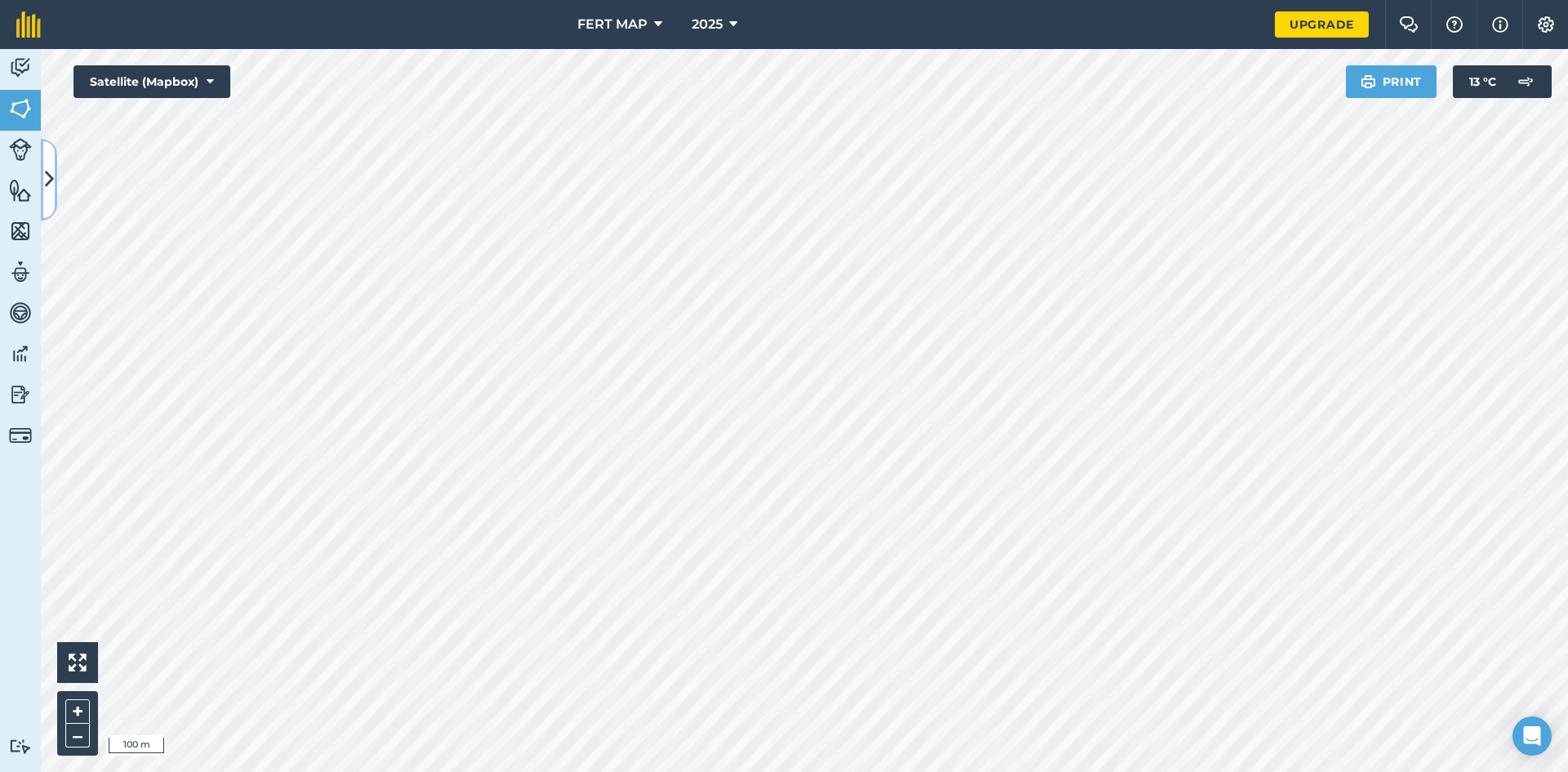
click at [45, 179] on icon at bounding box center [49, 179] width 9 height 28
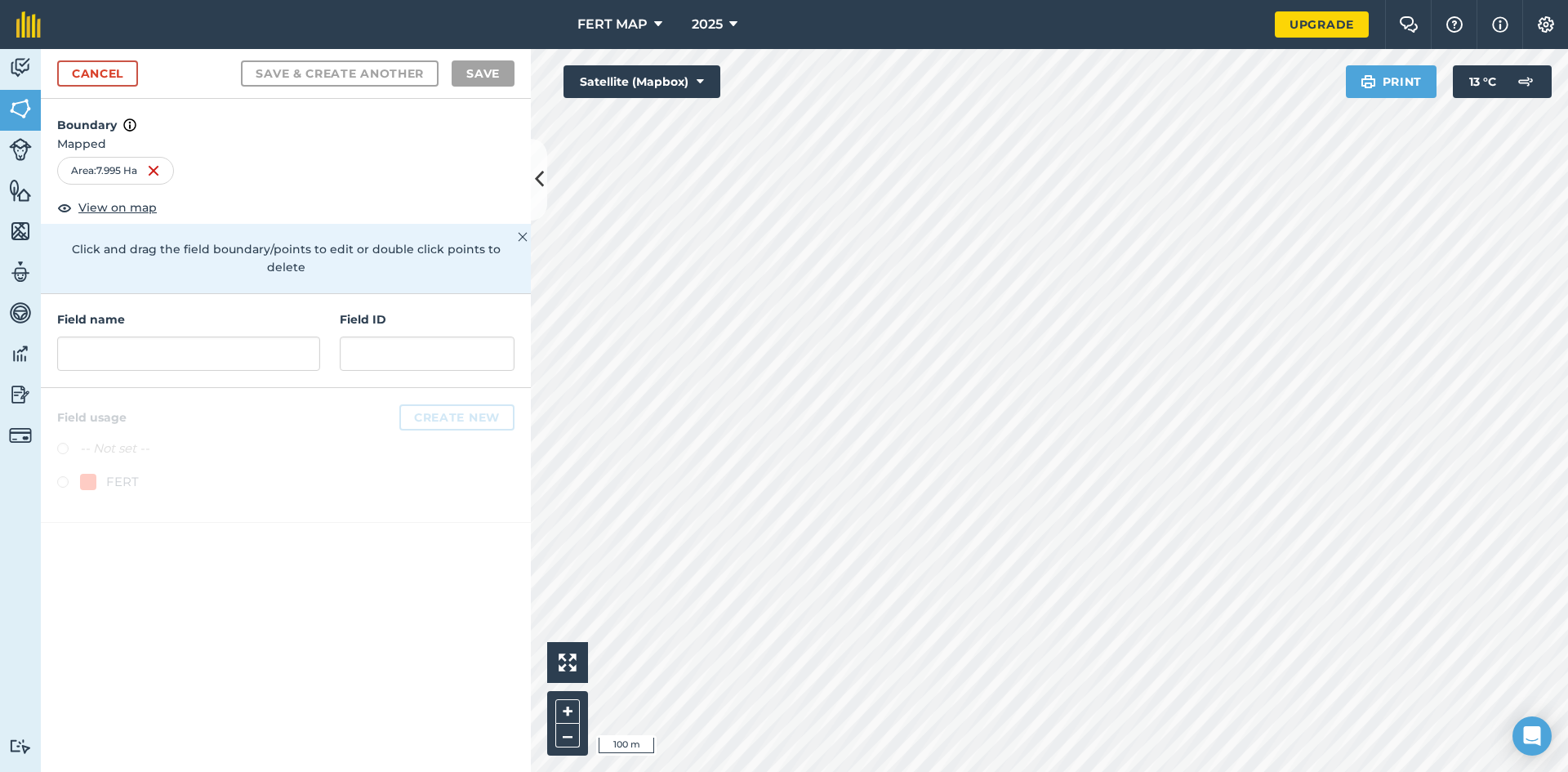
click at [138, 354] on div "Field name Field ID" at bounding box center [286, 341] width 490 height 94
click at [145, 339] on input "text" at bounding box center [189, 354] width 263 height 35
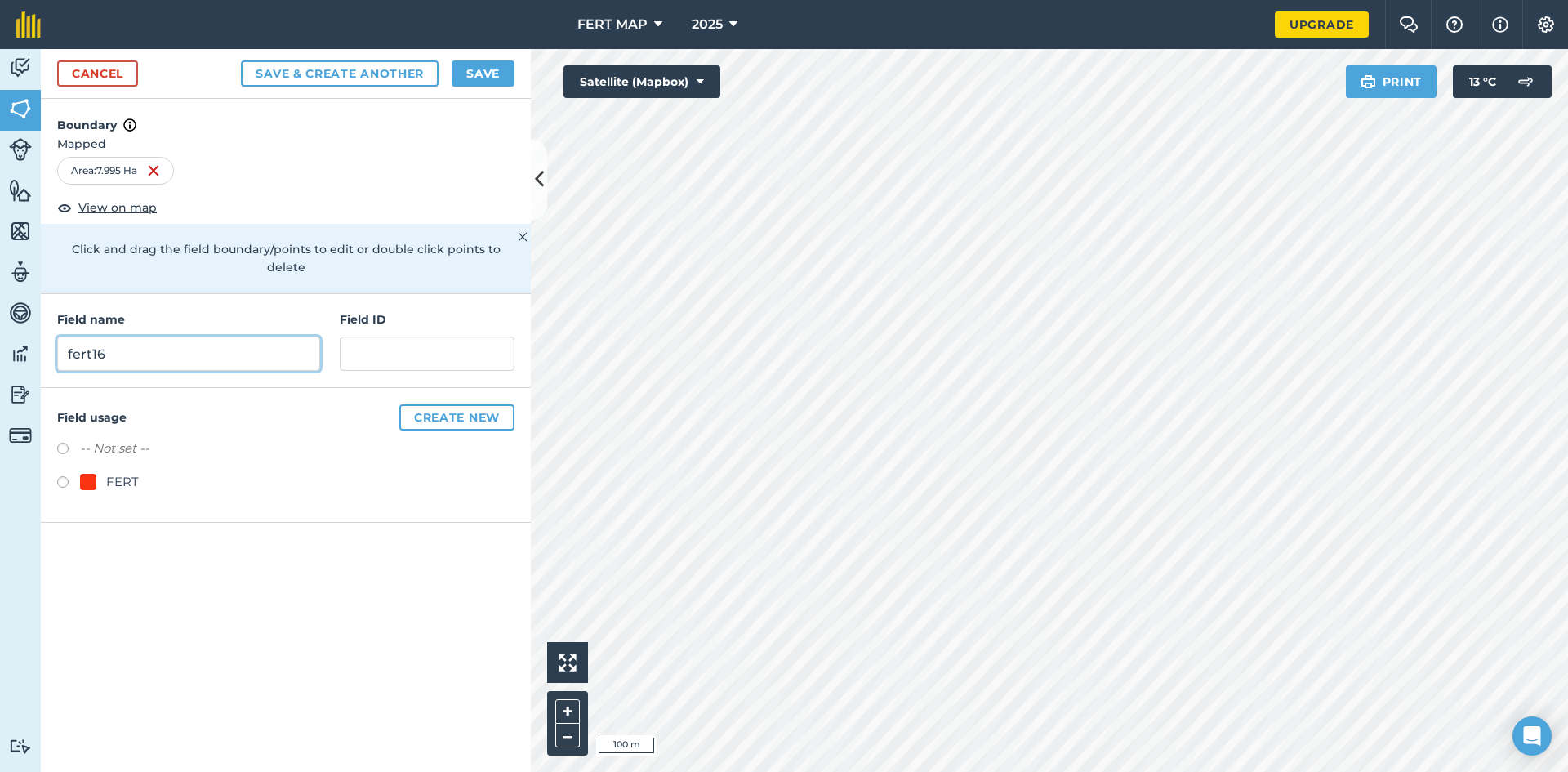
type input "fert16"
click at [72, 476] on label at bounding box center [68, 484] width 23 height 16
radio input "true"
click at [468, 79] on button "Save" at bounding box center [482, 73] width 63 height 26
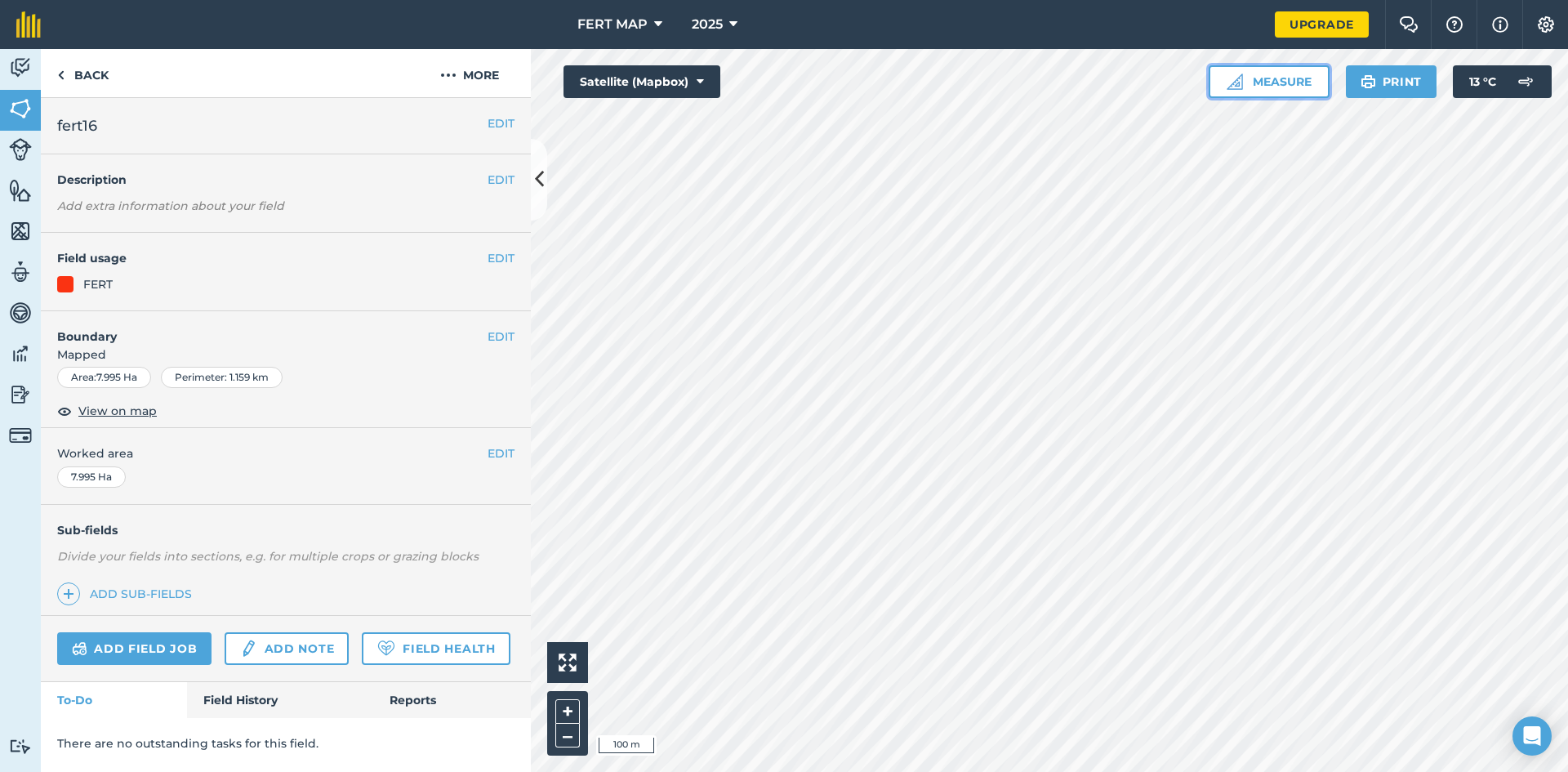
click at [1231, 73] on button "Measure" at bounding box center [1268, 82] width 121 height 33
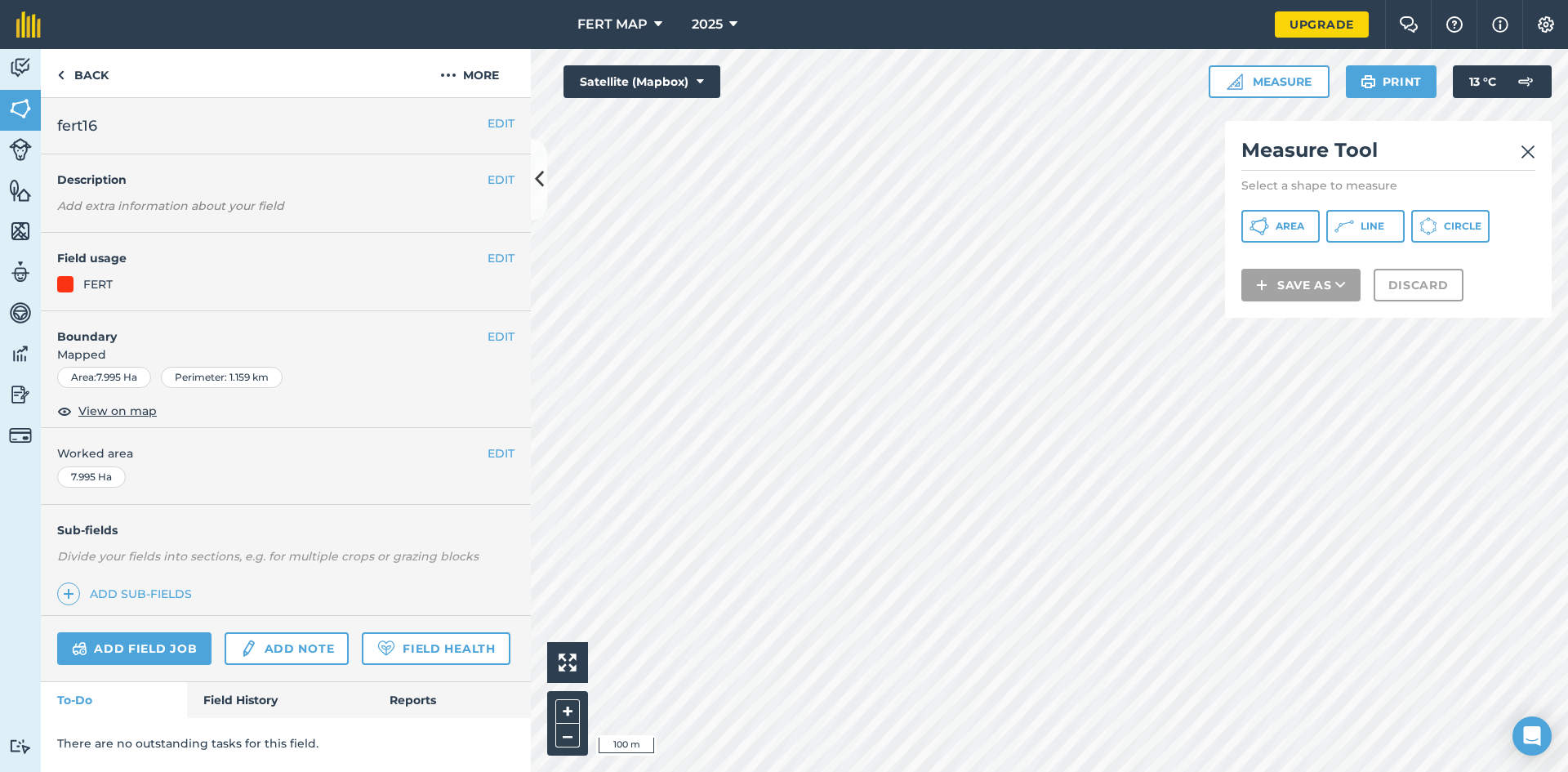
click at [1239, 218] on div "Measure Tool Select a shape to measure Area Line Circle Save as Discard" at bounding box center [1388, 218] width 327 height 196
click at [1256, 224] on icon at bounding box center [1258, 226] width 19 height 19
click at [1331, 309] on button "Save as" at bounding box center [1300, 306] width 120 height 33
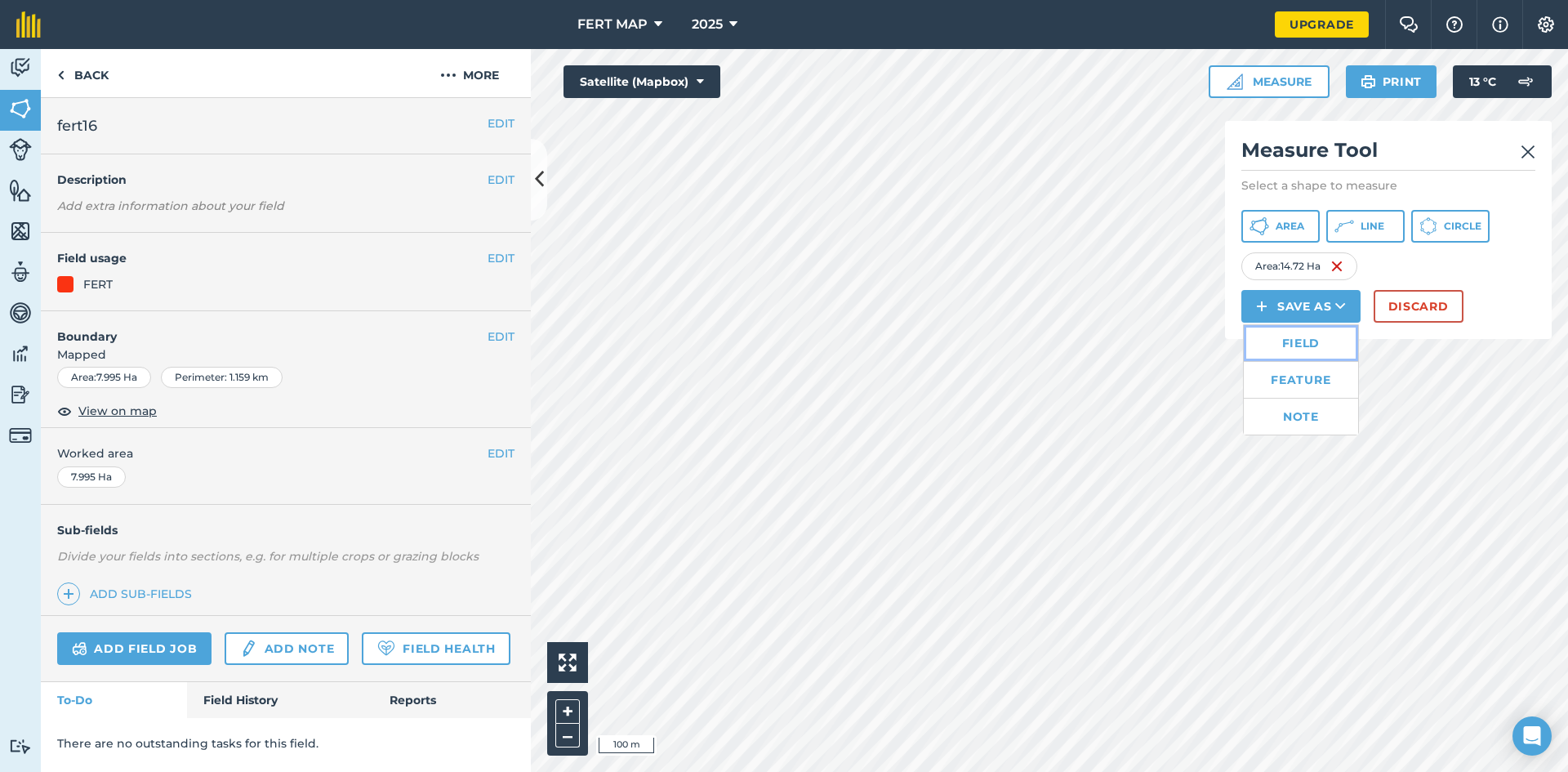
click at [1312, 354] on link "Field" at bounding box center [1300, 343] width 114 height 36
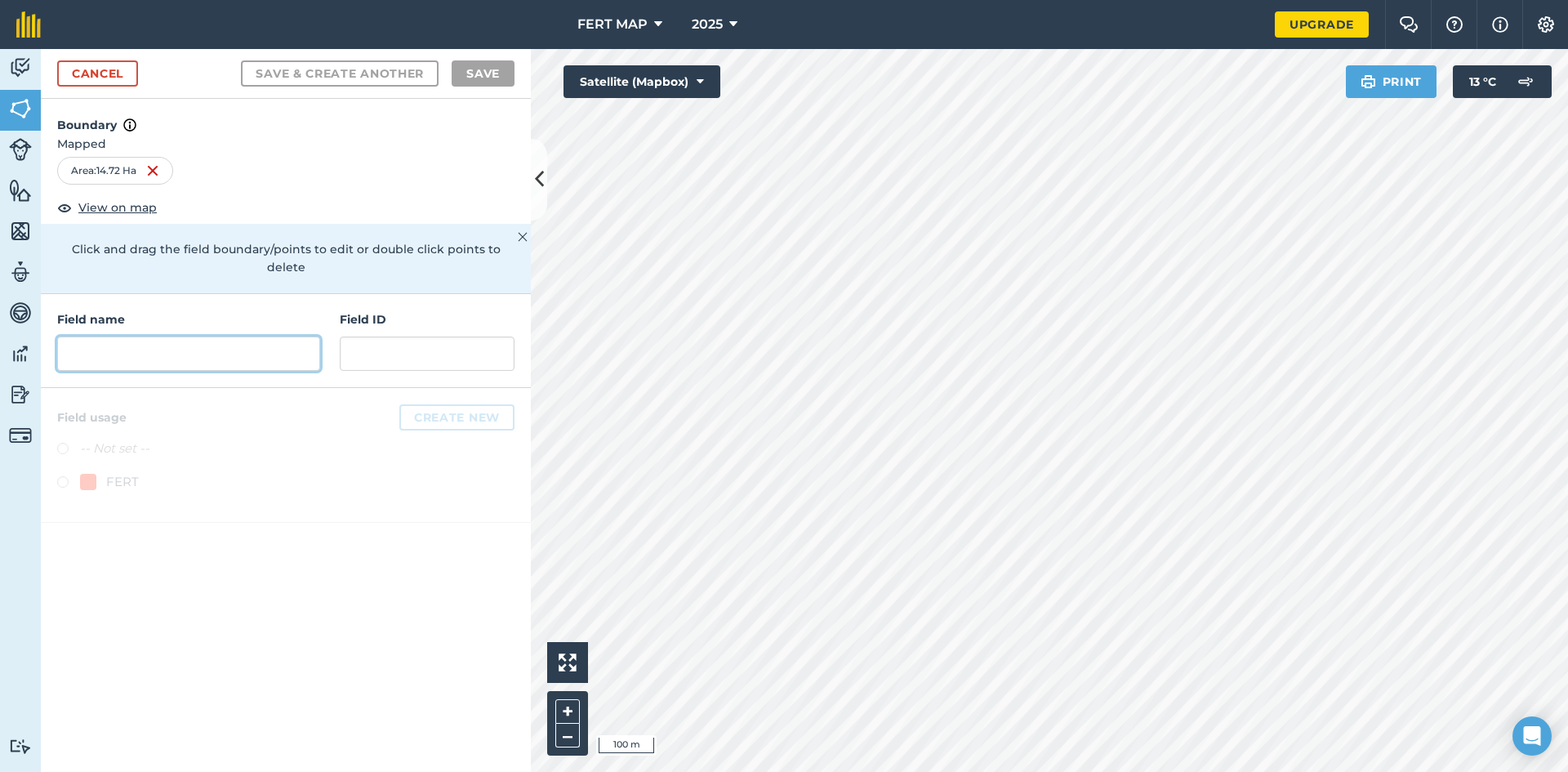
click at [113, 336] on input "text" at bounding box center [189, 354] width 263 height 35
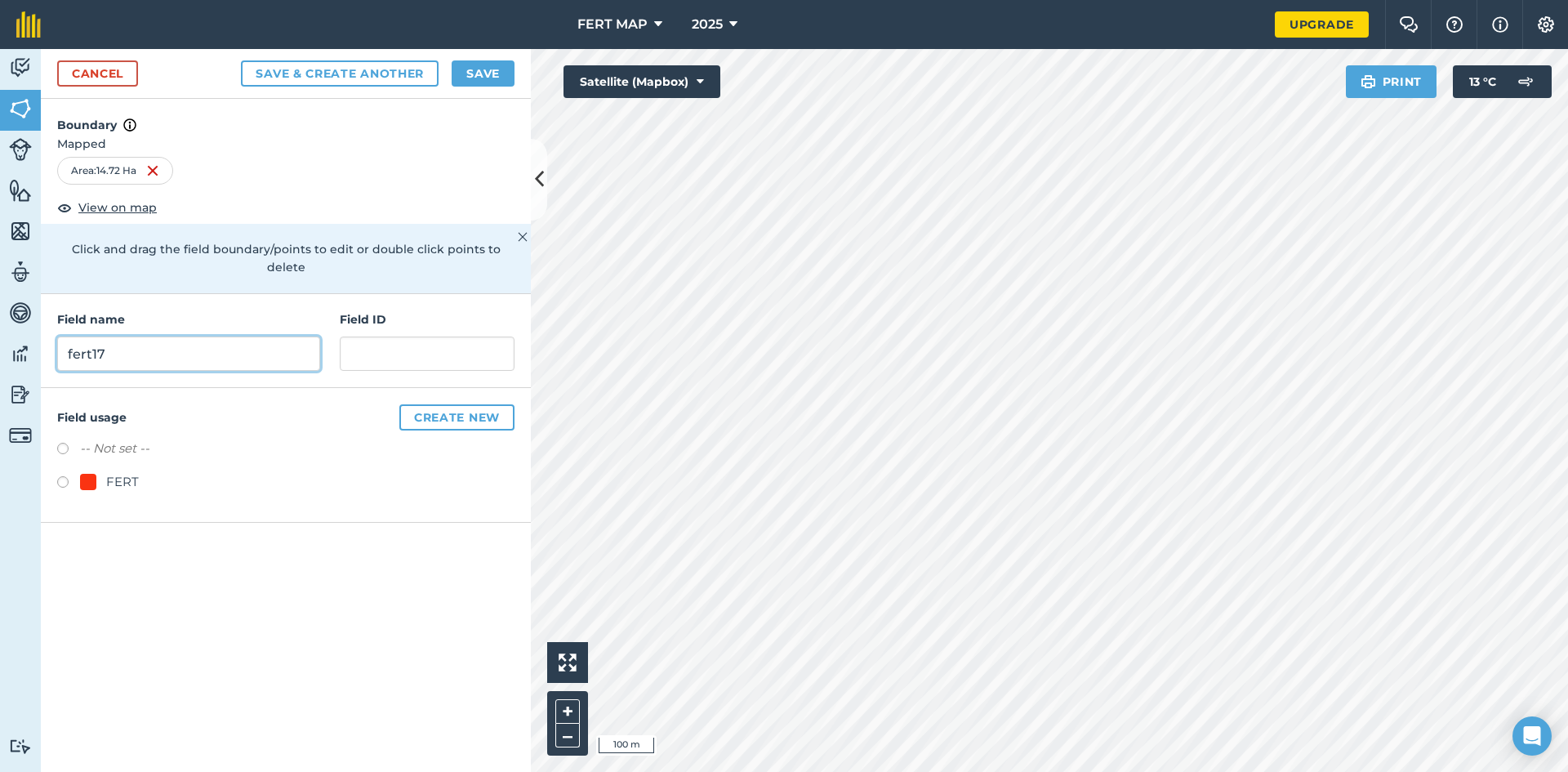
type input "fert17"
click at [78, 476] on label at bounding box center [68, 484] width 23 height 16
radio input "true"
click at [467, 75] on button "Save" at bounding box center [482, 73] width 63 height 26
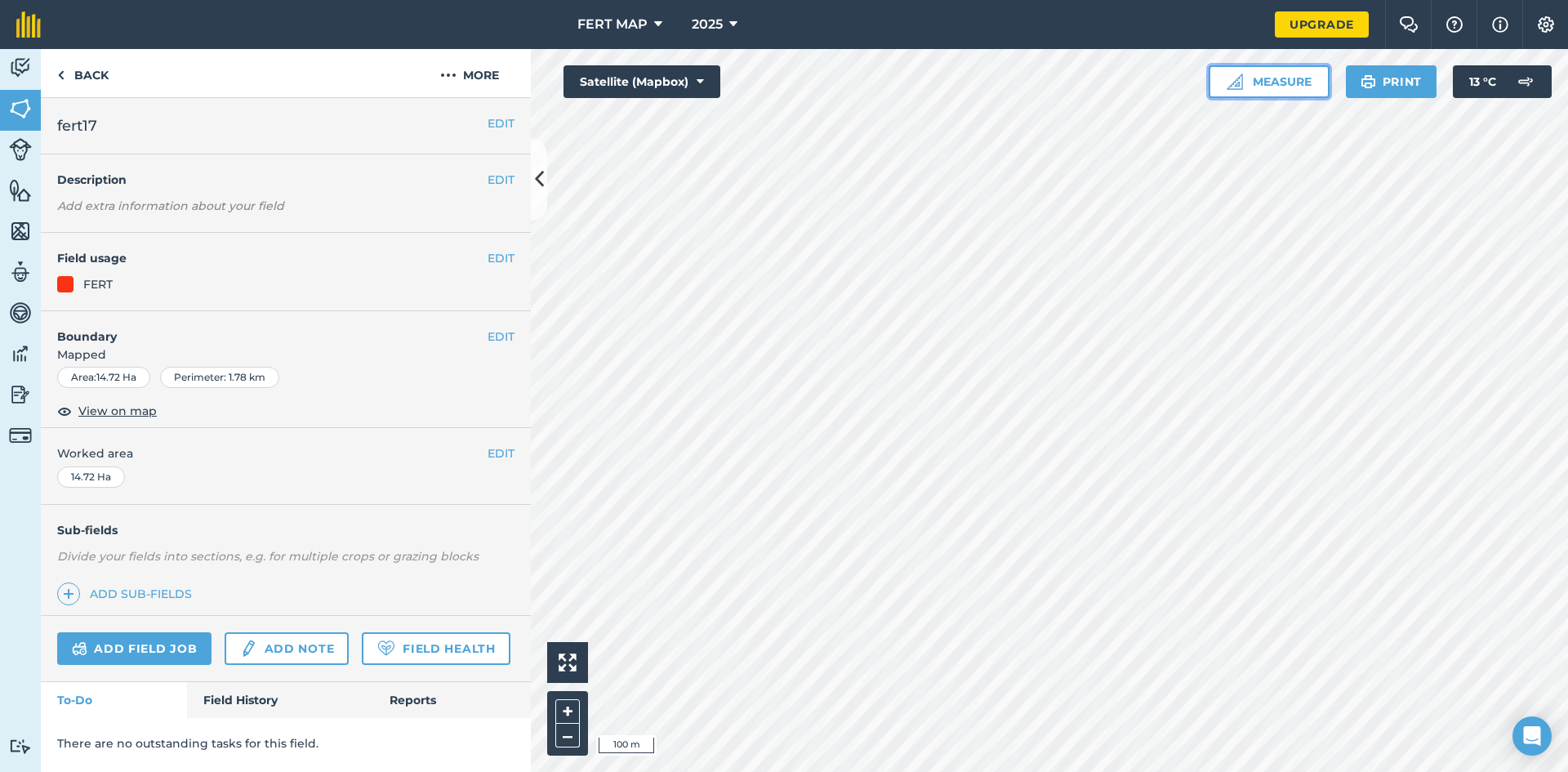
click at [1215, 69] on button "Measure" at bounding box center [1268, 82] width 121 height 33
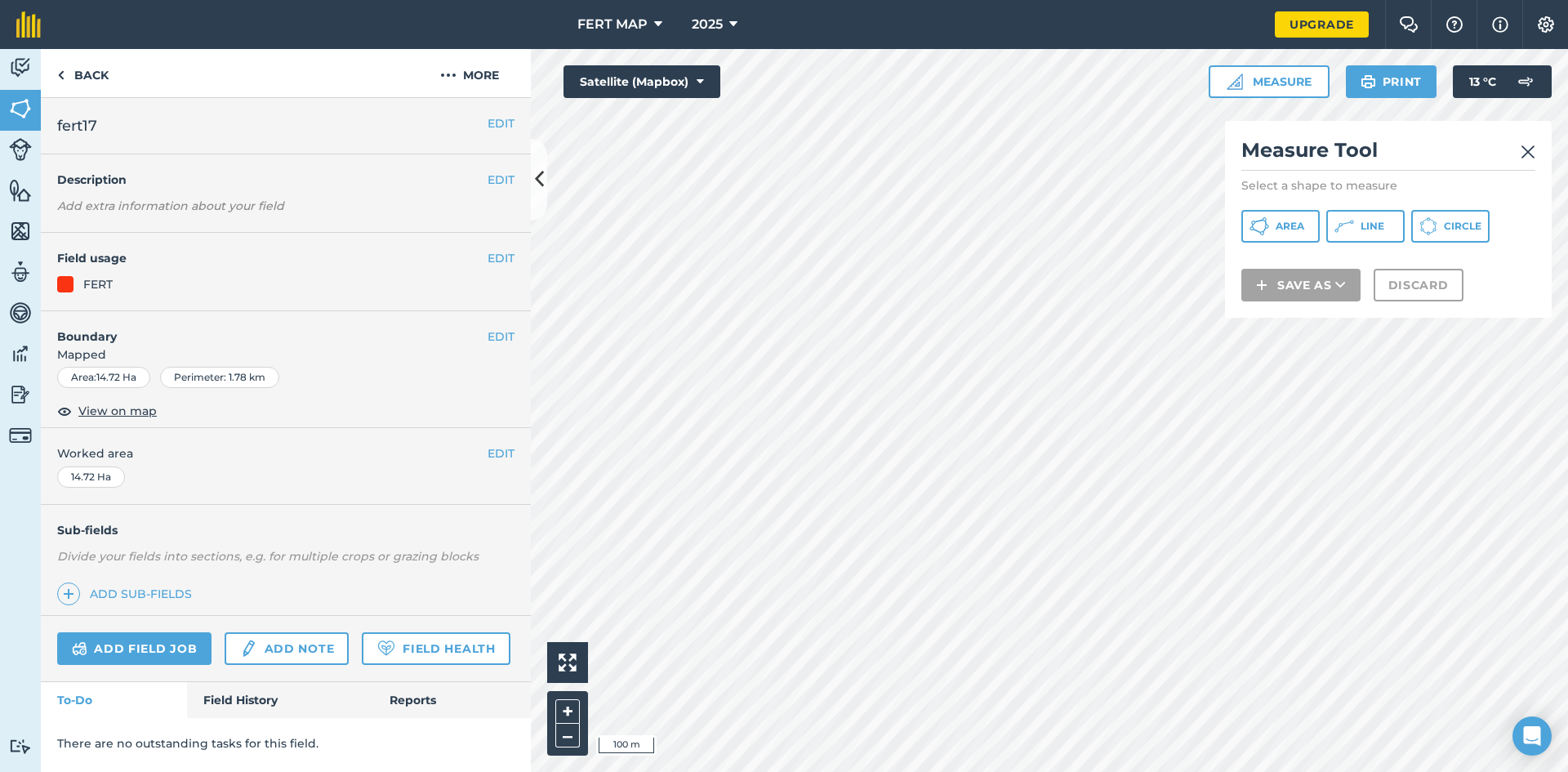
click at [1321, 214] on div "Area Line Circle" at bounding box center [1388, 227] width 294 height 33
click at [1300, 224] on span "Area" at bounding box center [1289, 227] width 28 height 13
click at [1279, 297] on button "Save as" at bounding box center [1300, 306] width 120 height 33
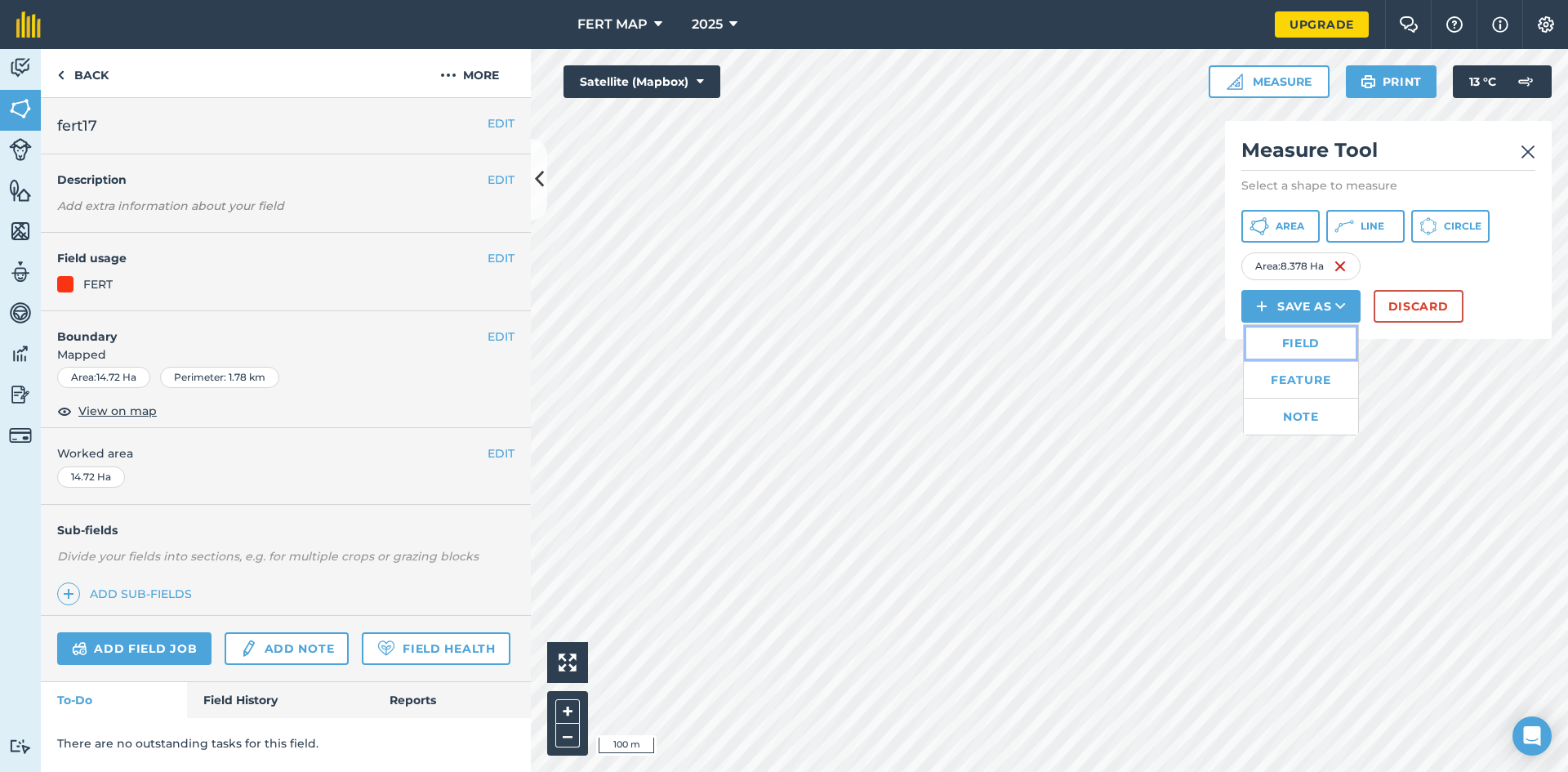
click at [1292, 344] on link "Field" at bounding box center [1300, 343] width 114 height 36
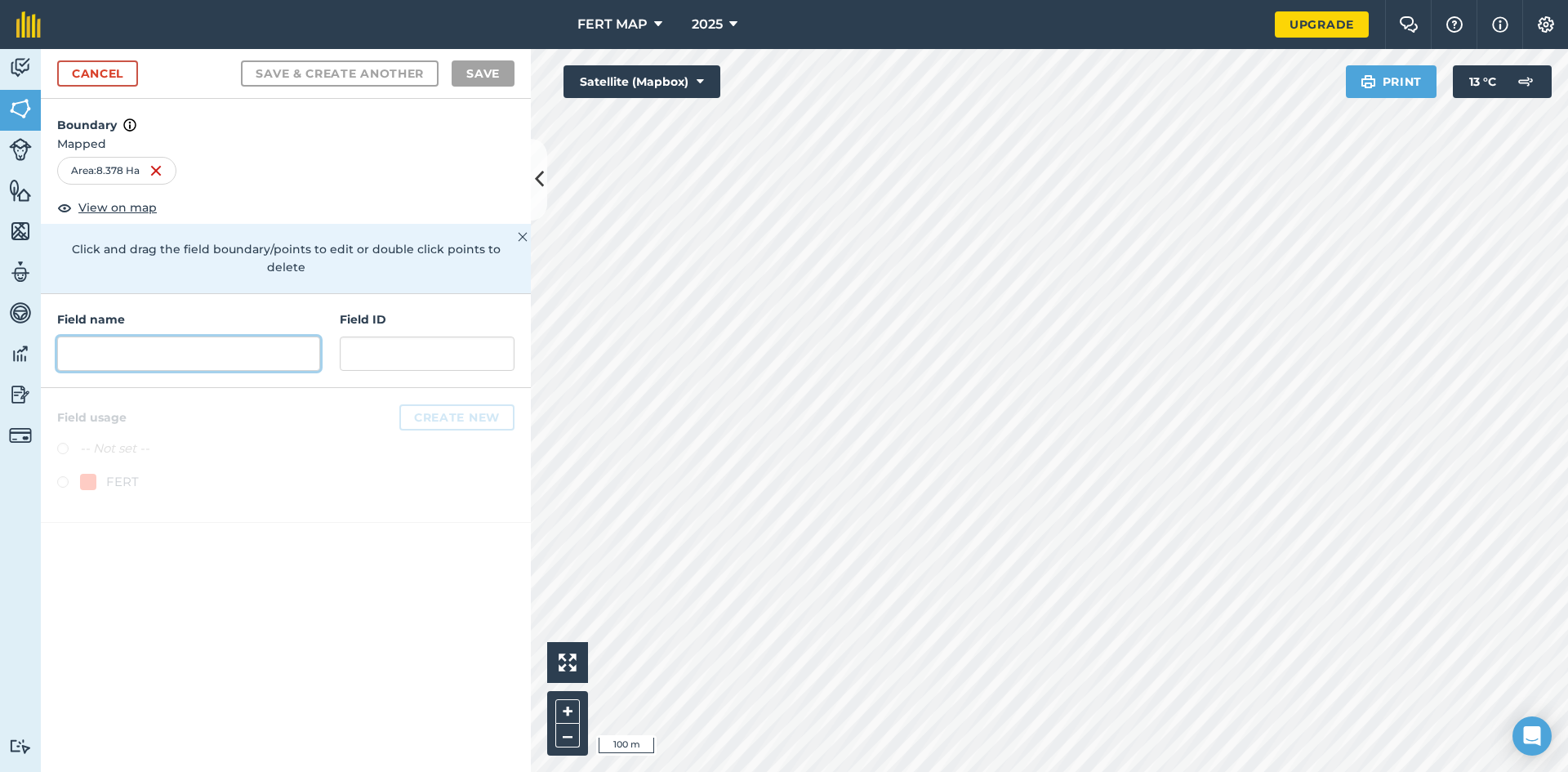
click at [226, 336] on input "text" at bounding box center [189, 354] width 263 height 35
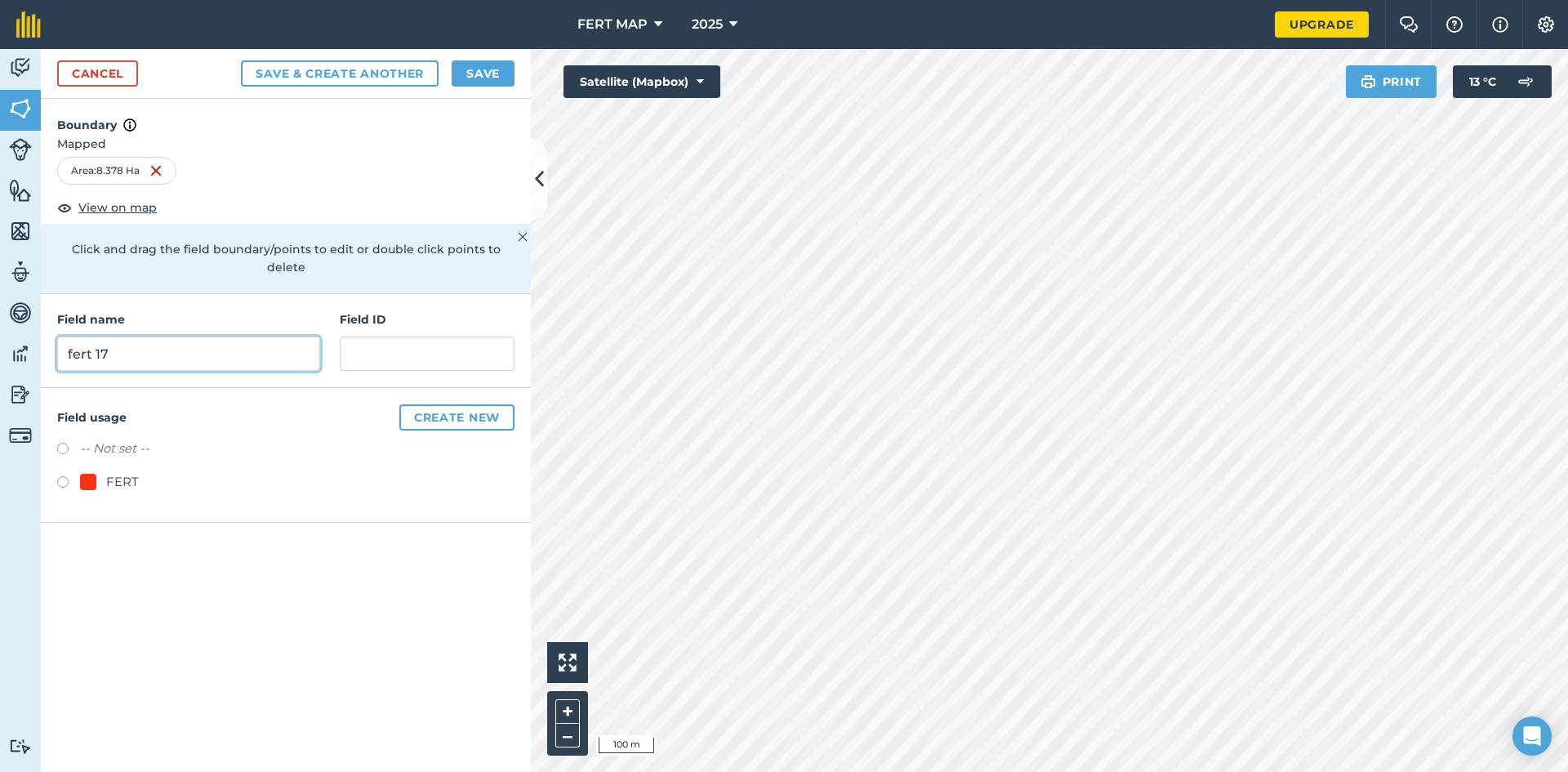
type input "fert 17"
click at [100, 439] on label "-- Not set --" at bounding box center [115, 448] width 69 height 19
radio input "true"
click at [97, 472] on div "FERT" at bounding box center [110, 481] width 58 height 19
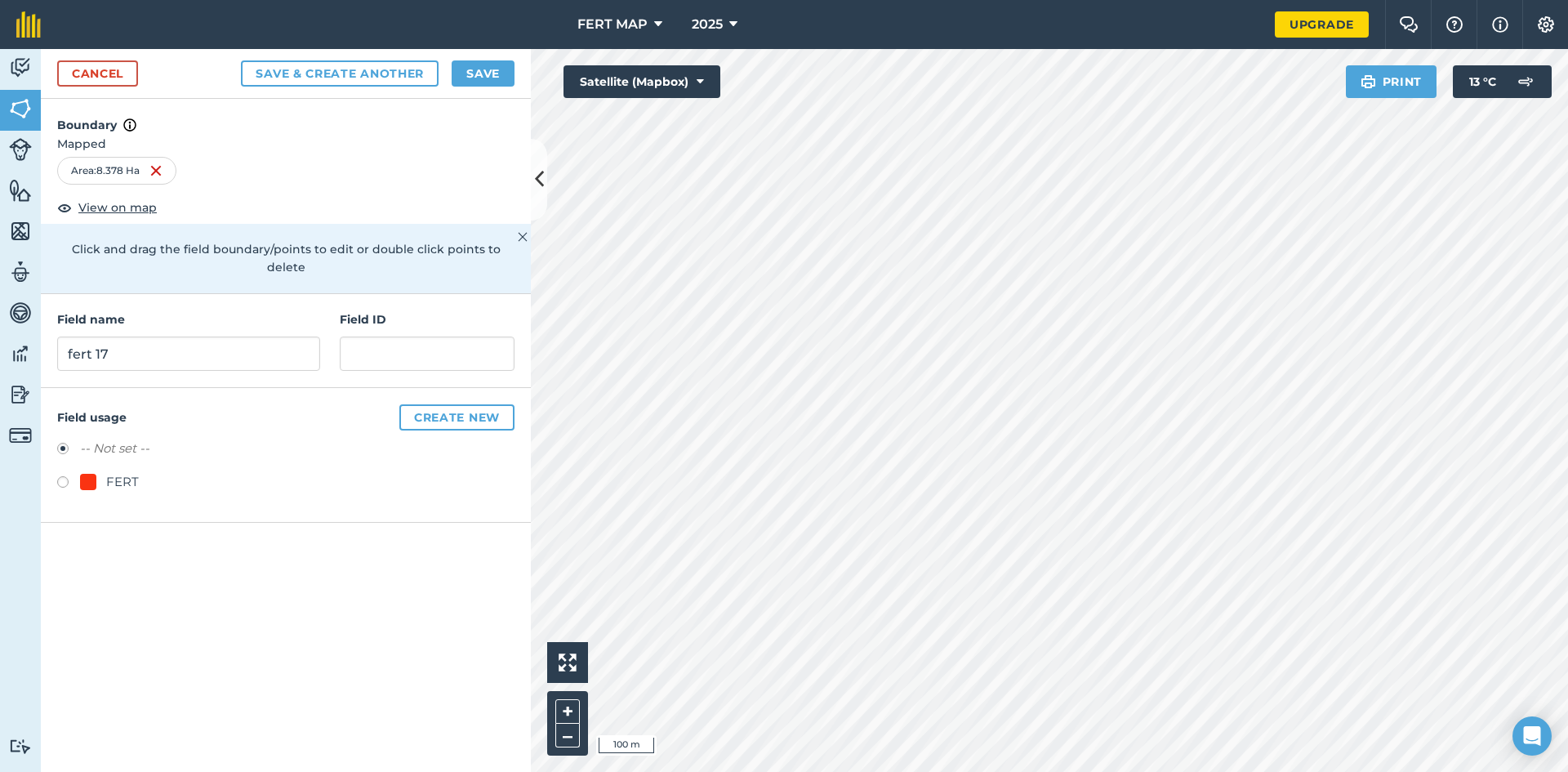
radio input "true"
click at [473, 81] on button "Save" at bounding box center [482, 73] width 63 height 26
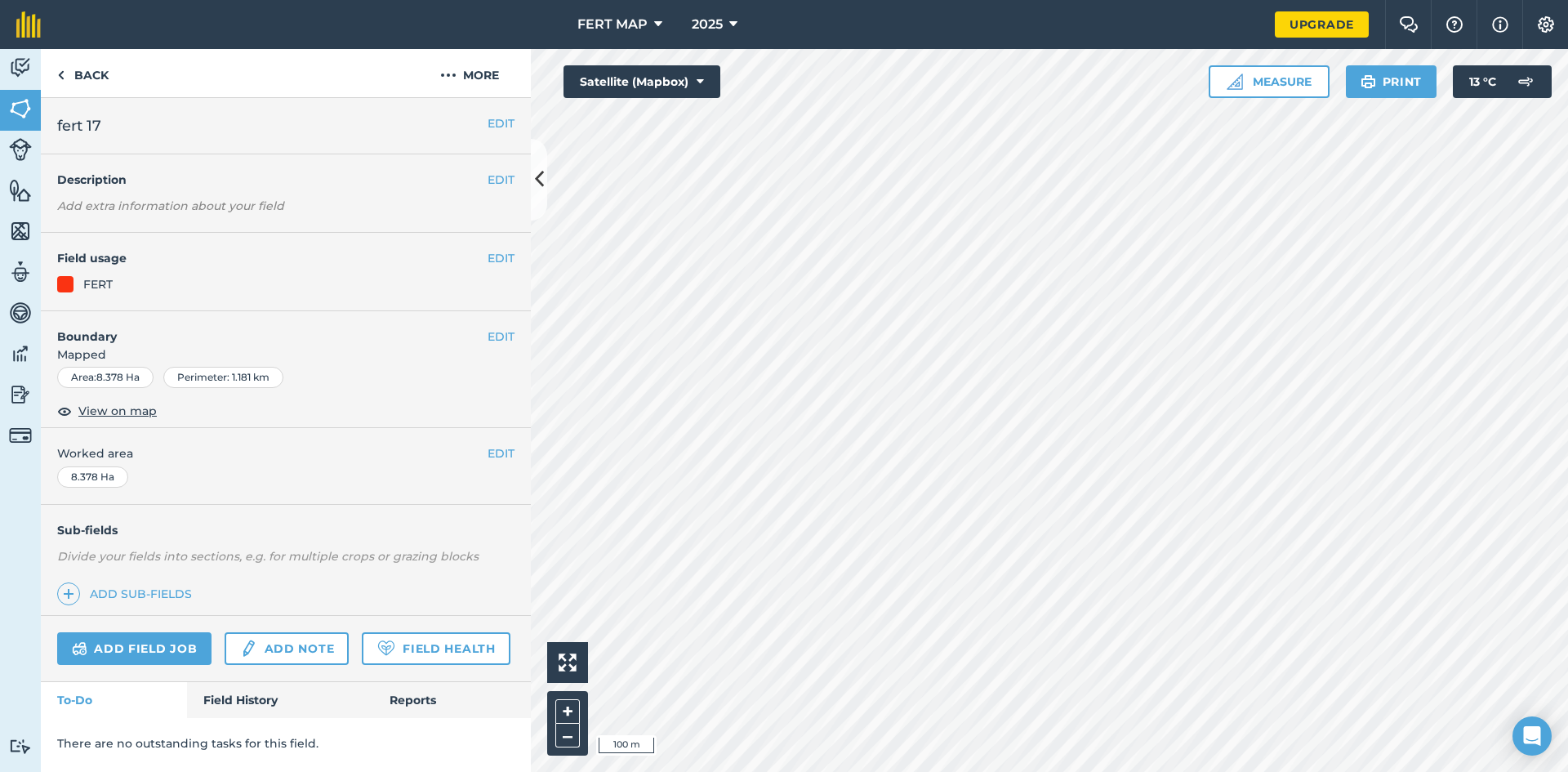
click at [521, 118] on div "EDIT fert 17" at bounding box center [286, 126] width 490 height 57
click at [512, 120] on button "EDIT" at bounding box center [501, 123] width 27 height 18
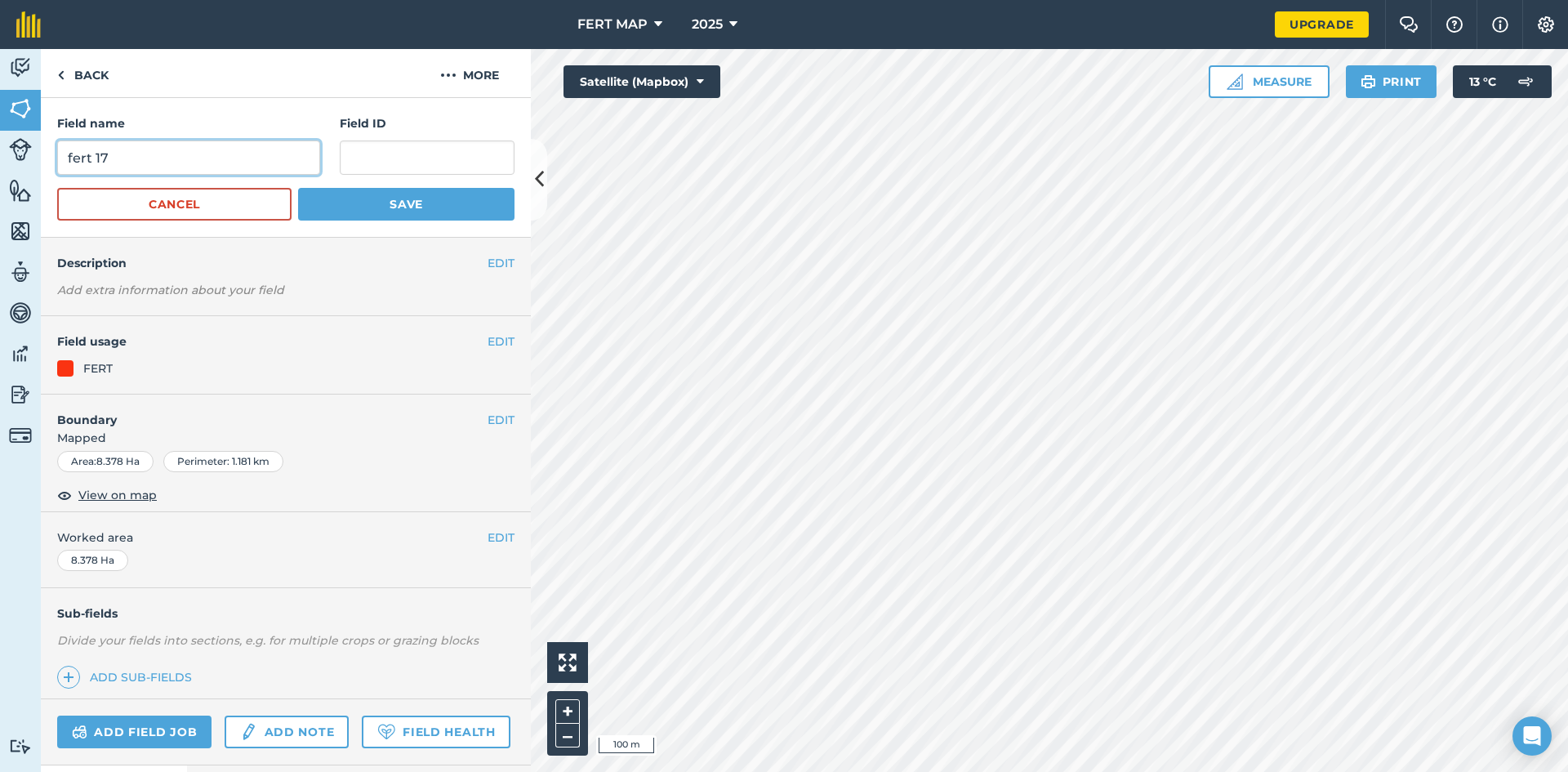
click at [202, 155] on input "fert 17" at bounding box center [189, 158] width 263 height 35
type input "fert 18"
click at [382, 218] on button "Save" at bounding box center [405, 205] width 216 height 33
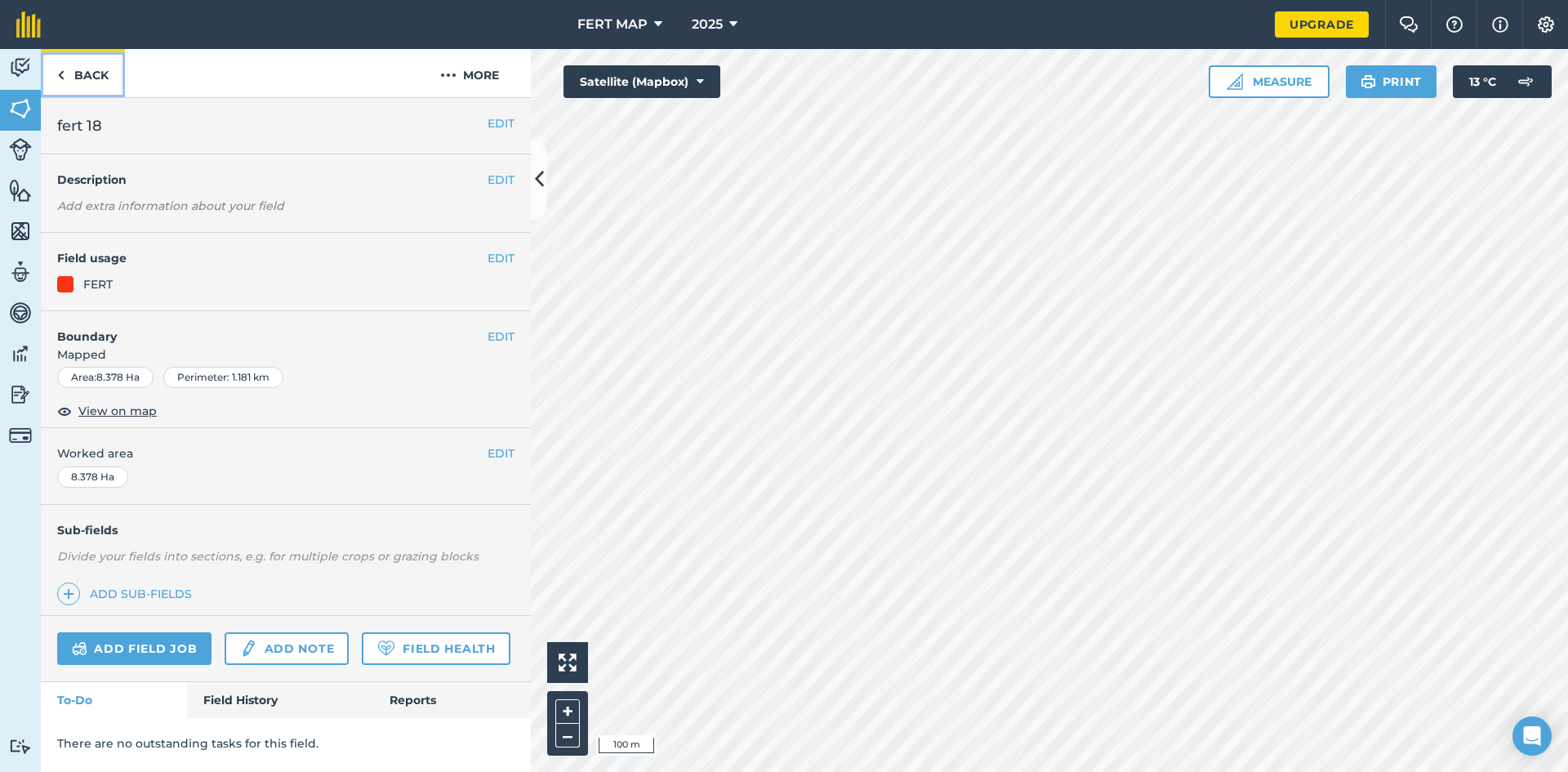
click at [95, 68] on link "Back" at bounding box center [83, 73] width 84 height 48
click at [533, 196] on button at bounding box center [539, 179] width 16 height 81
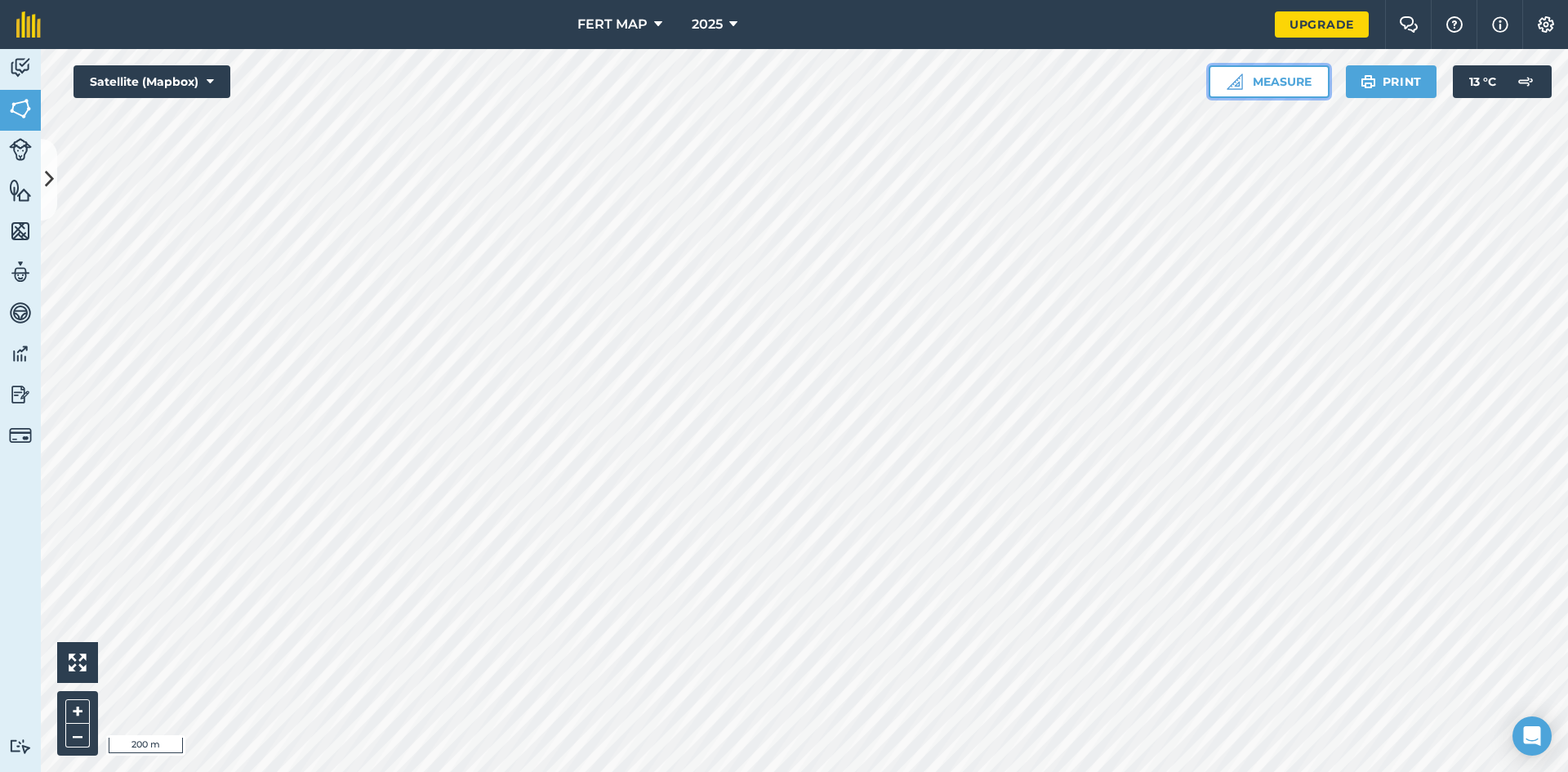
click at [1273, 73] on button "Measure" at bounding box center [1268, 82] width 121 height 33
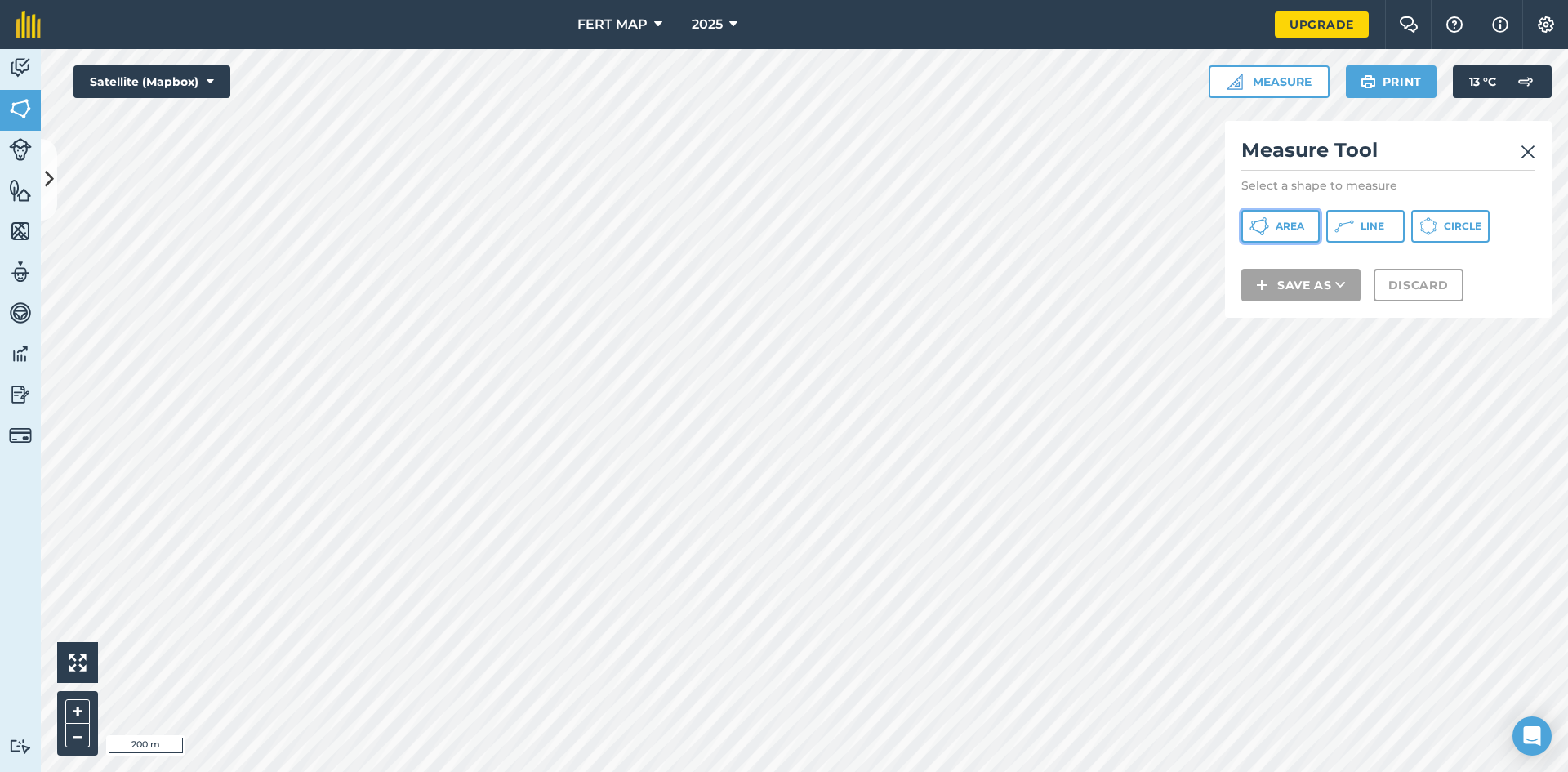
click at [1273, 222] on button "Area" at bounding box center [1280, 227] width 79 height 33
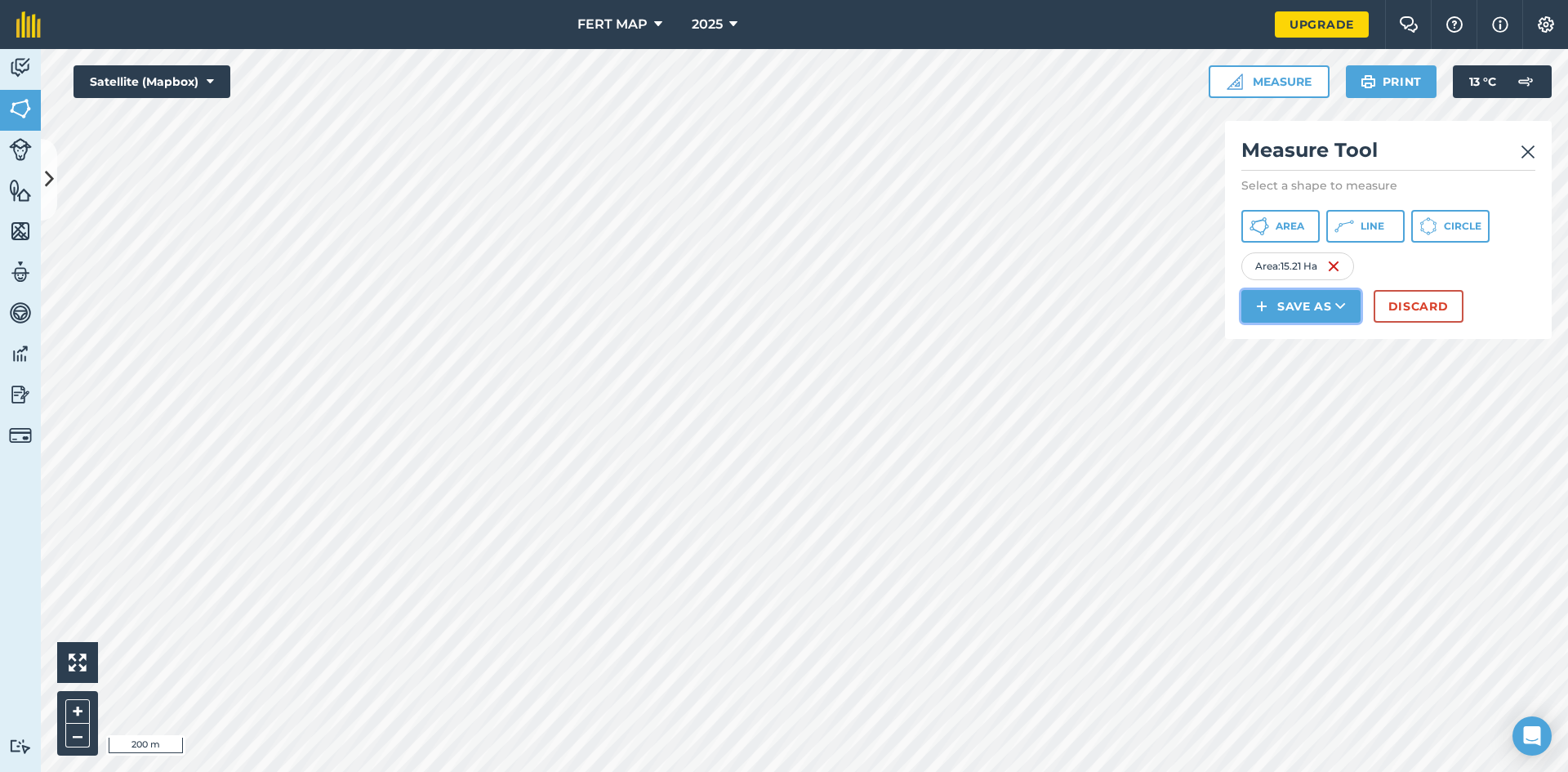
click at [1293, 291] on button "Save as" at bounding box center [1300, 306] width 120 height 33
click at [1318, 344] on link "Field" at bounding box center [1300, 343] width 114 height 36
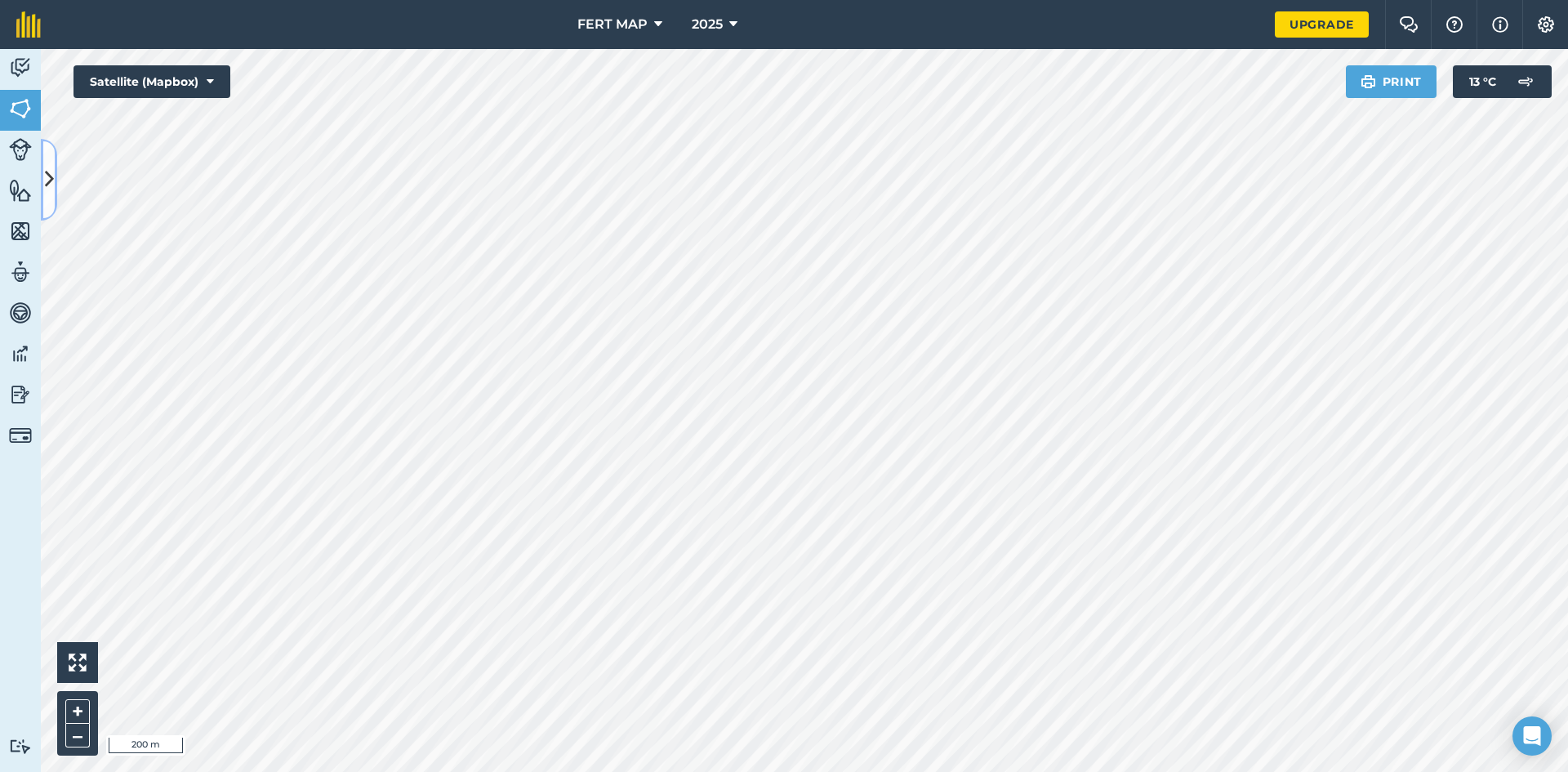
click at [48, 161] on button at bounding box center [49, 179] width 16 height 81
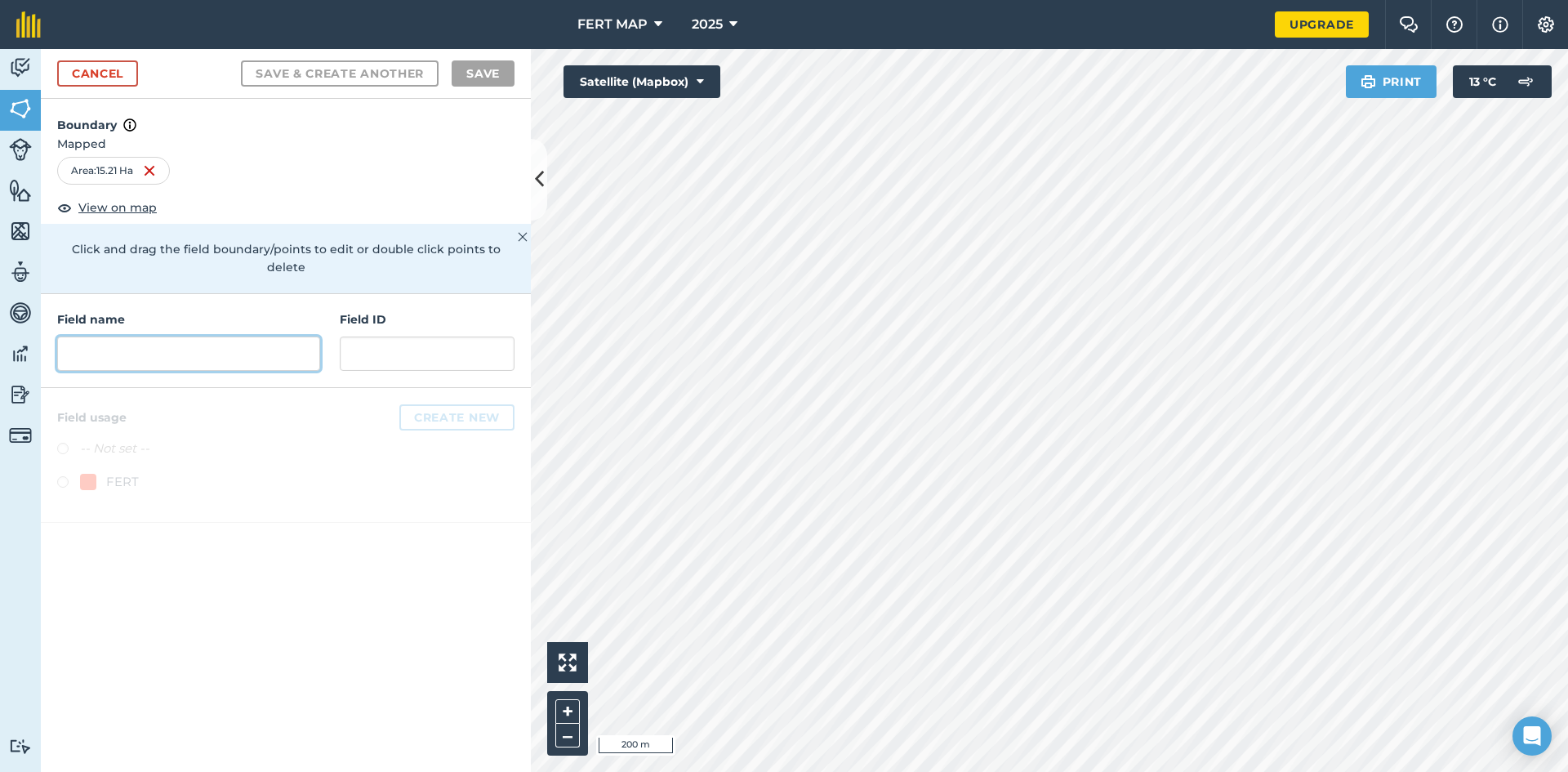
click at [123, 336] on input "text" at bounding box center [189, 354] width 263 height 35
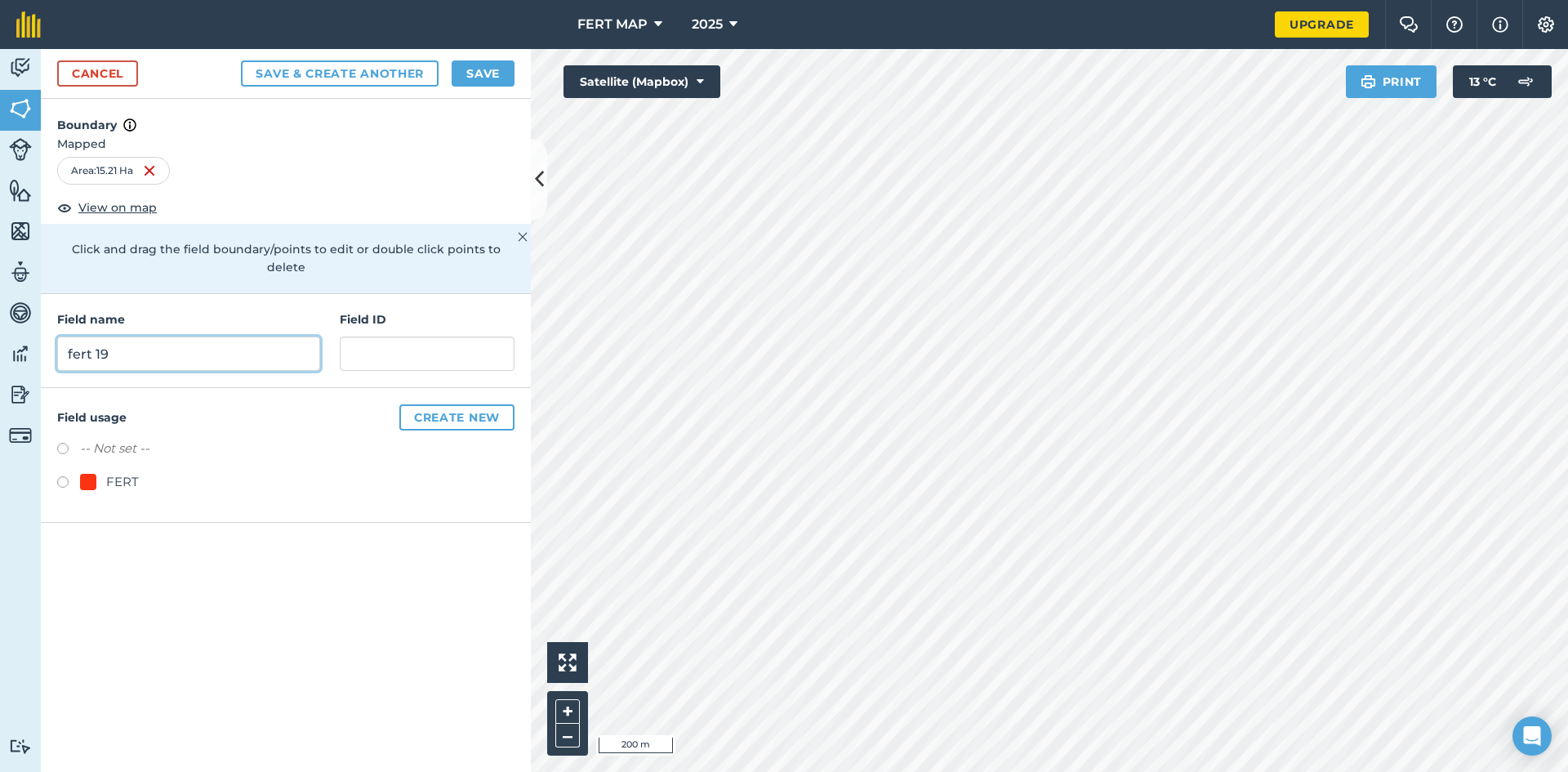
type input "fert 19"
click at [58, 476] on label at bounding box center [68, 484] width 23 height 16
radio input "true"
click at [476, 86] on button "Save" at bounding box center [482, 73] width 63 height 26
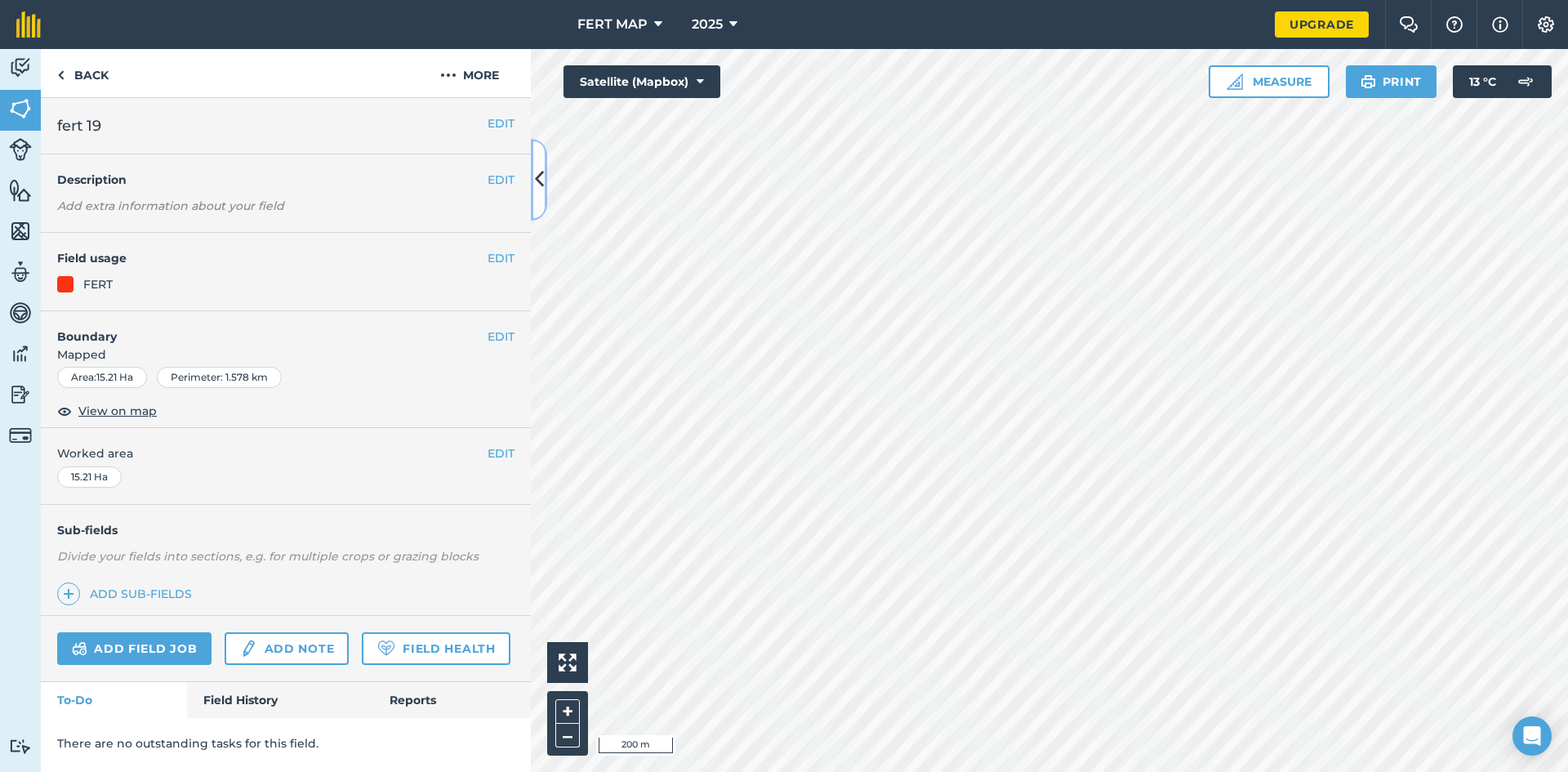
click at [532, 171] on button at bounding box center [539, 179] width 16 height 81
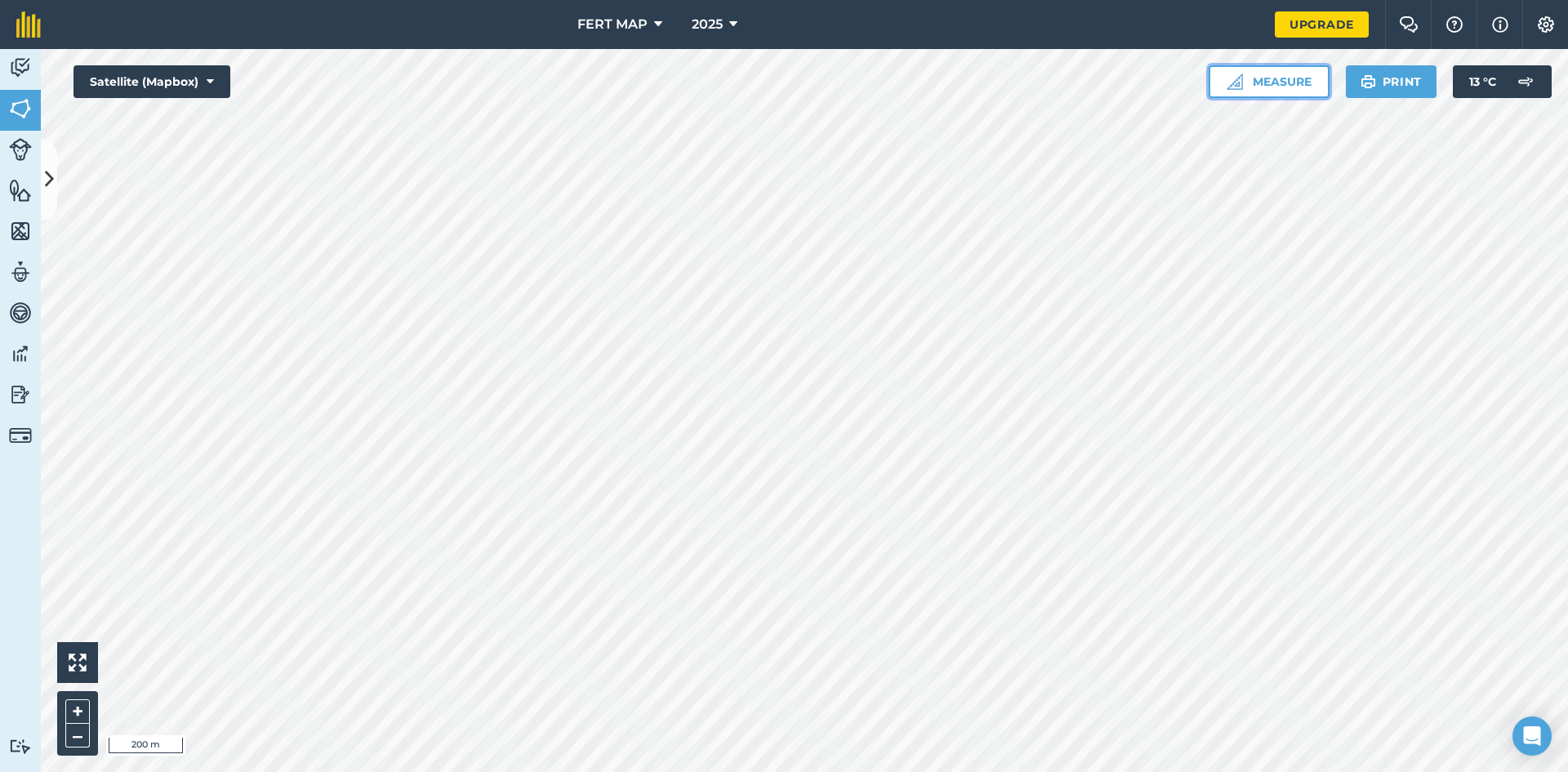
click at [1243, 88] on button "Measure" at bounding box center [1268, 82] width 121 height 33
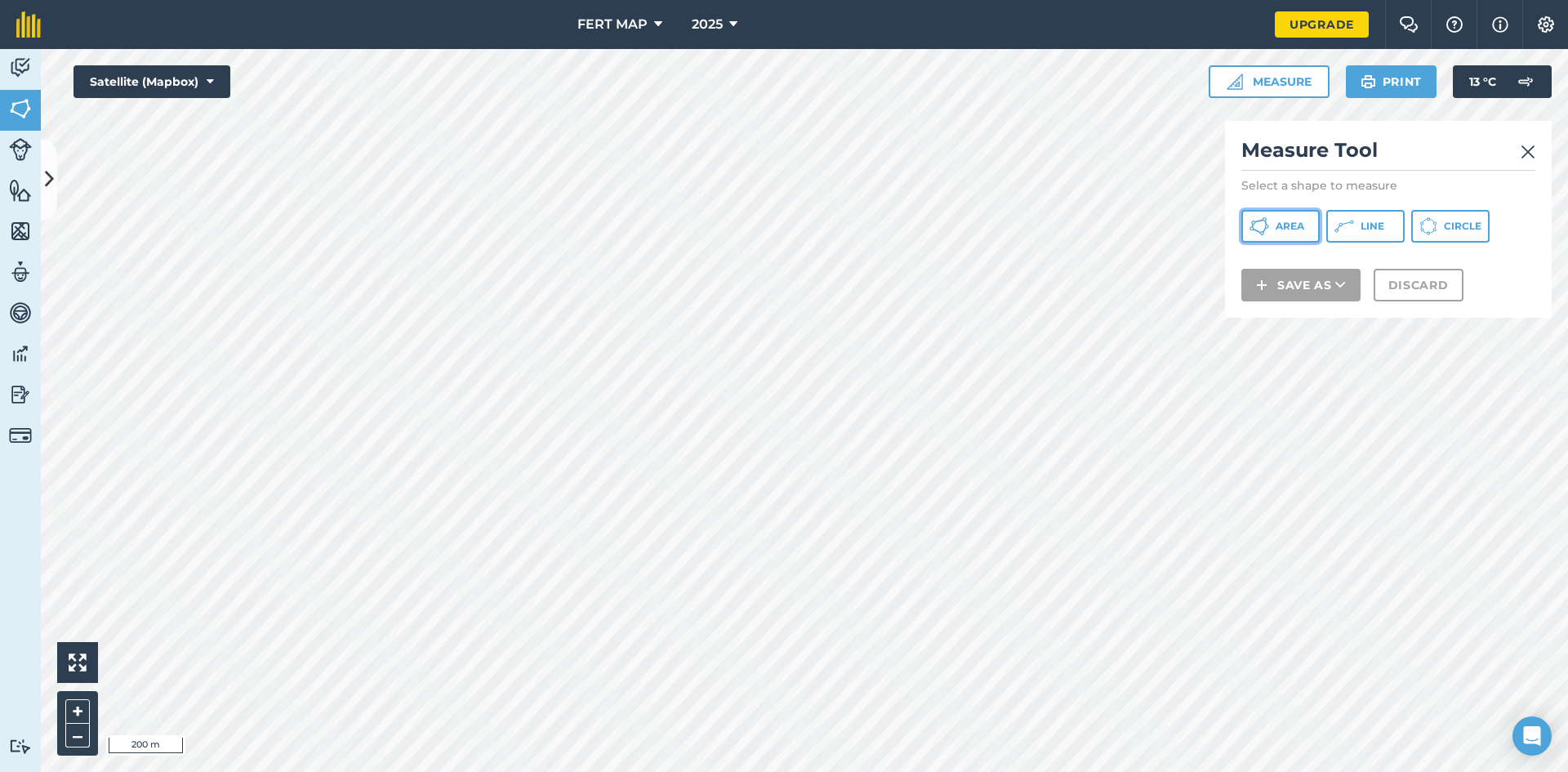
click at [1276, 219] on button "Area" at bounding box center [1280, 227] width 79 height 33
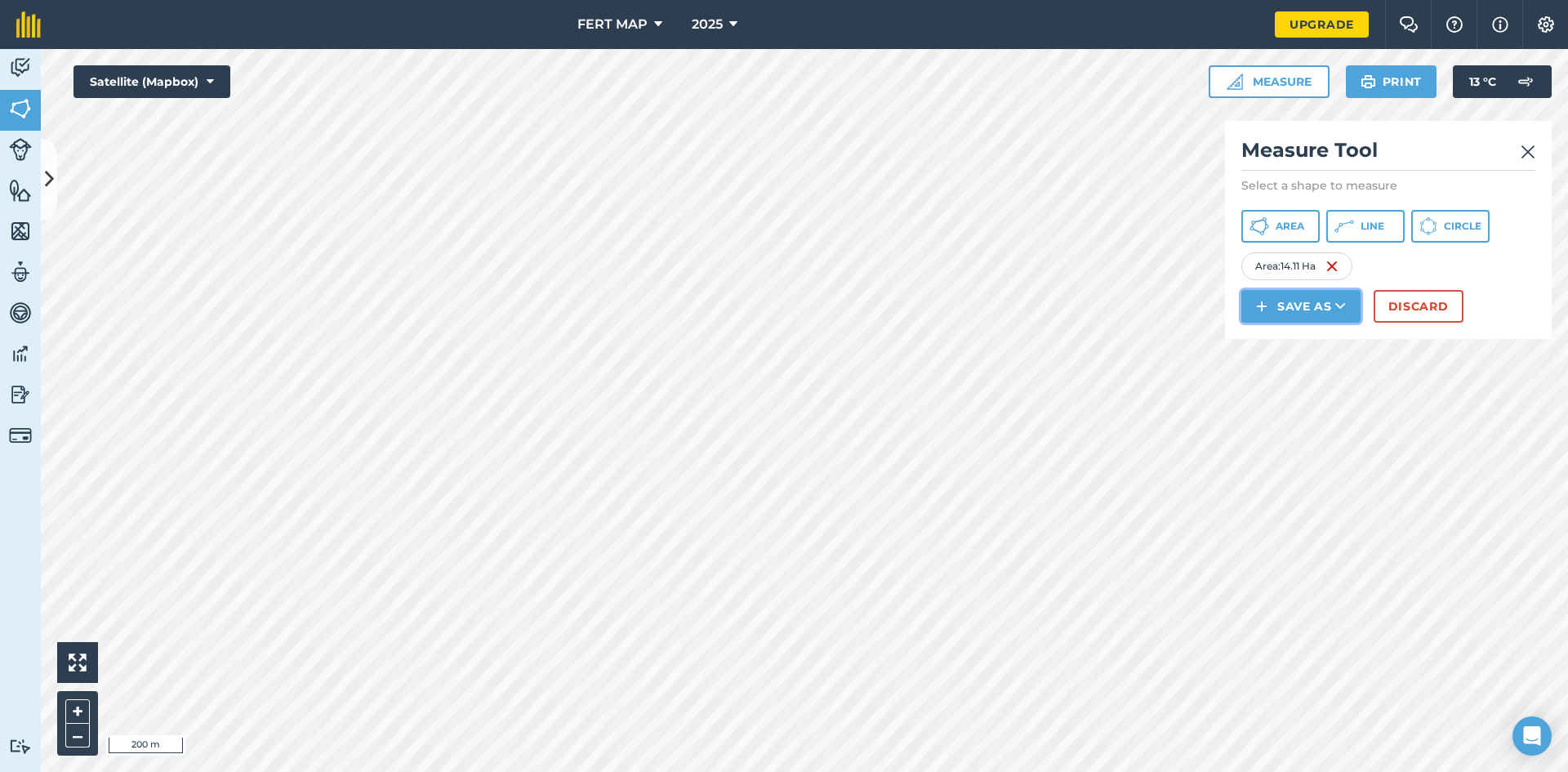
click at [1280, 314] on button "Save as" at bounding box center [1300, 306] width 120 height 33
click at [1286, 344] on link "Field" at bounding box center [1300, 343] width 114 height 36
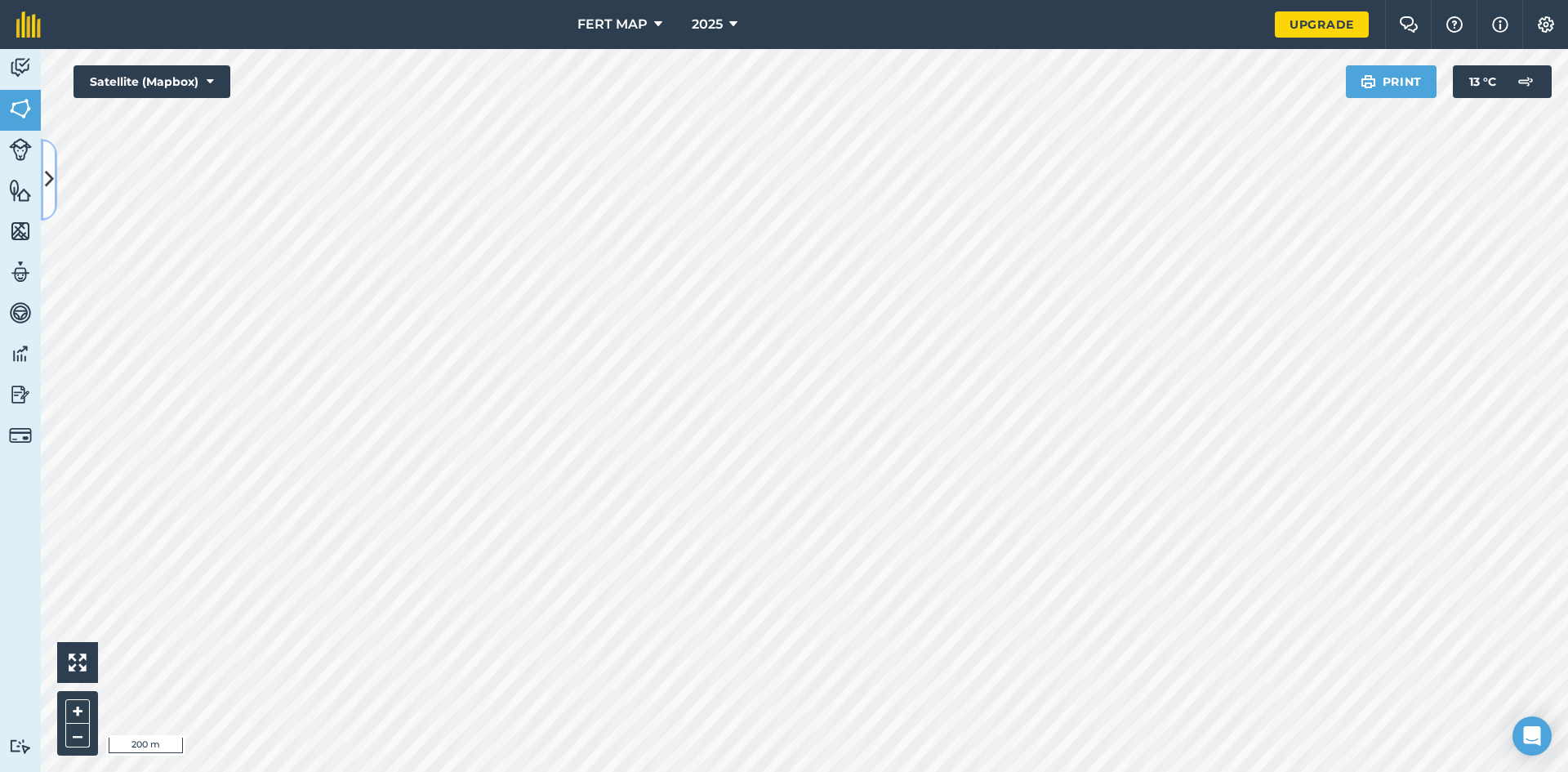
click at [53, 166] on icon at bounding box center [49, 179] width 9 height 28
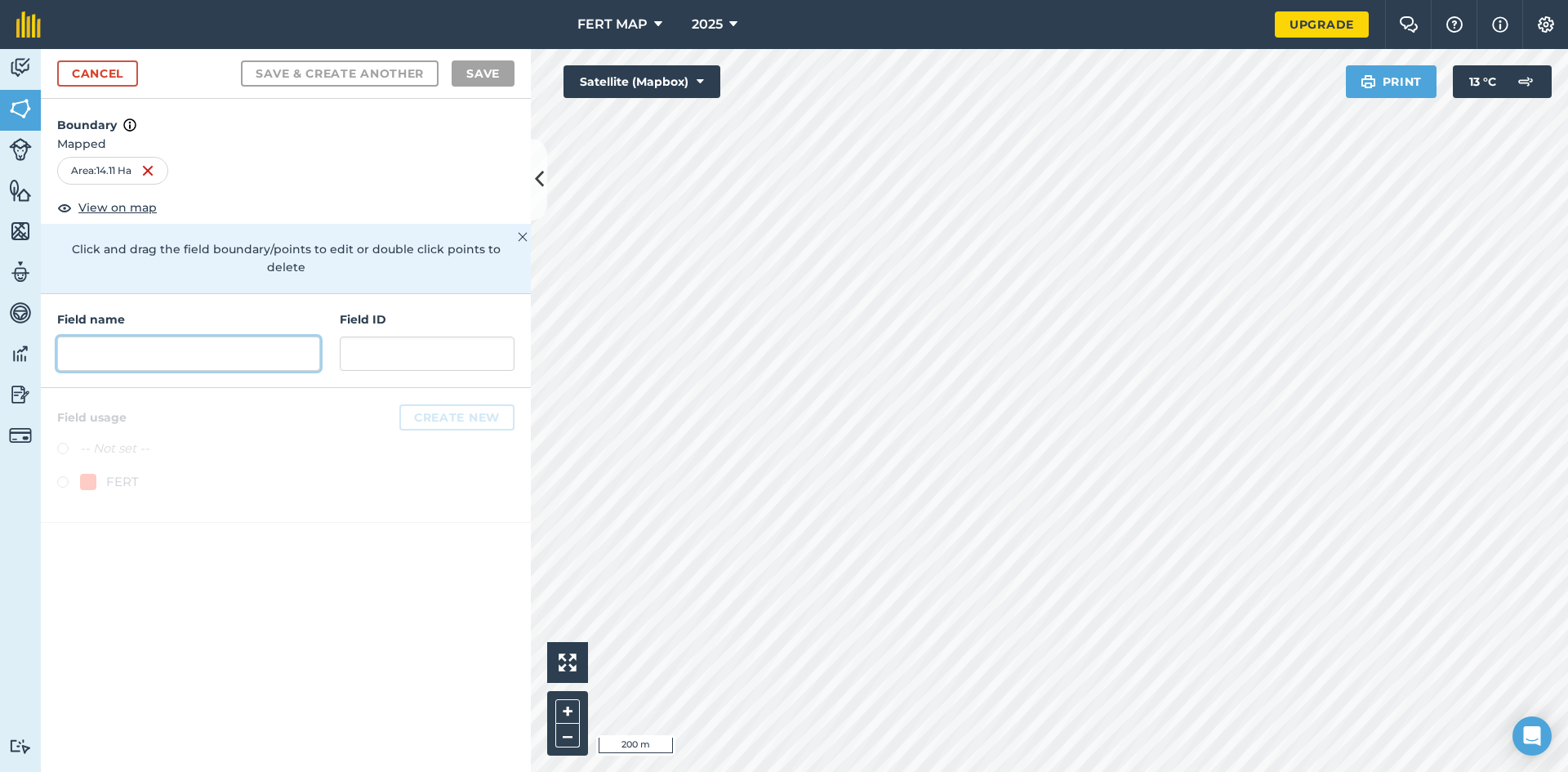
click at [139, 336] on input "text" at bounding box center [189, 354] width 263 height 35
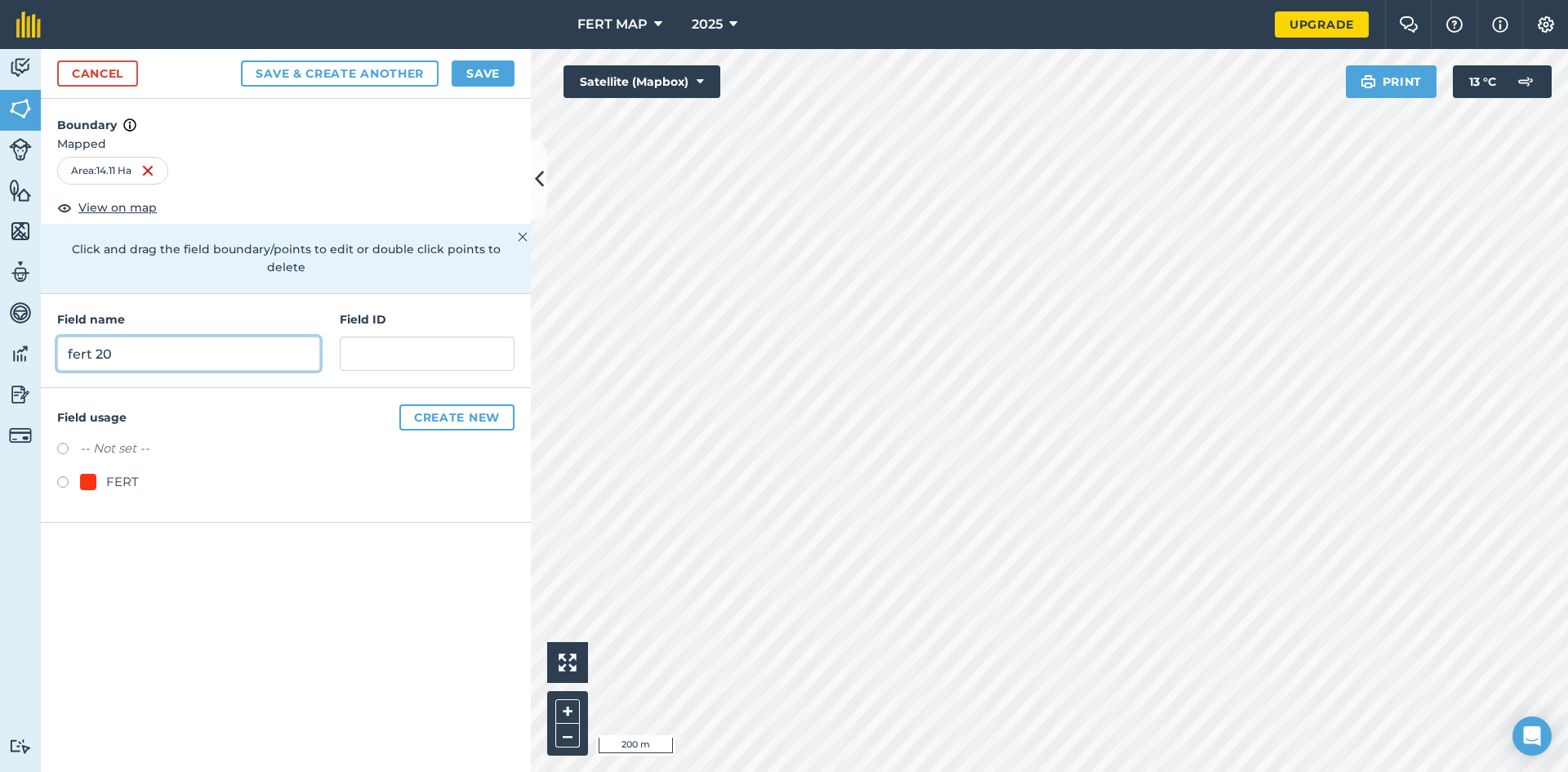
type input "fert 20"
click at [65, 476] on label at bounding box center [68, 484] width 23 height 16
radio input "true"
click at [490, 78] on button "Save" at bounding box center [482, 73] width 63 height 26
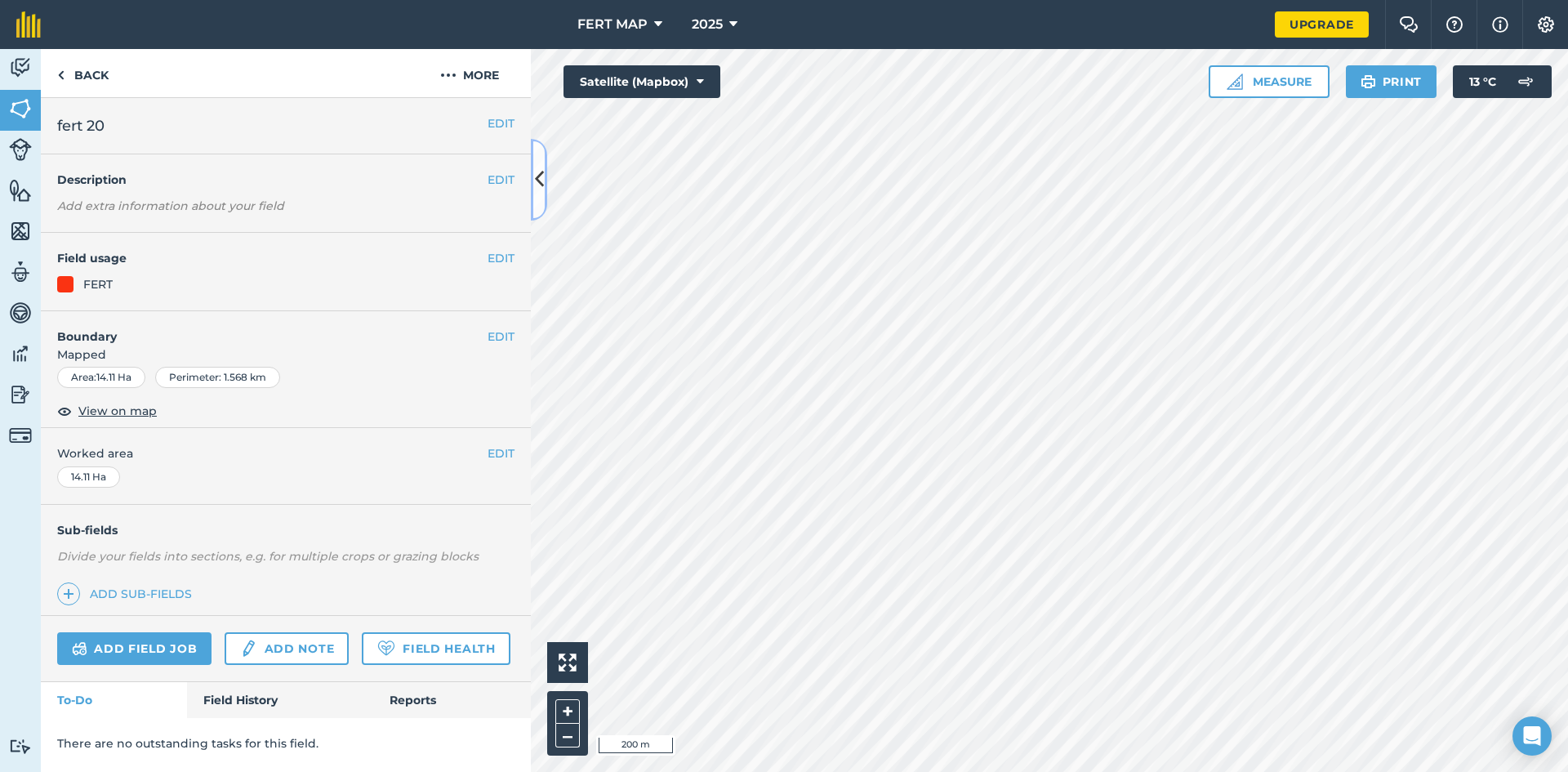
click at [546, 174] on button at bounding box center [539, 179] width 16 height 81
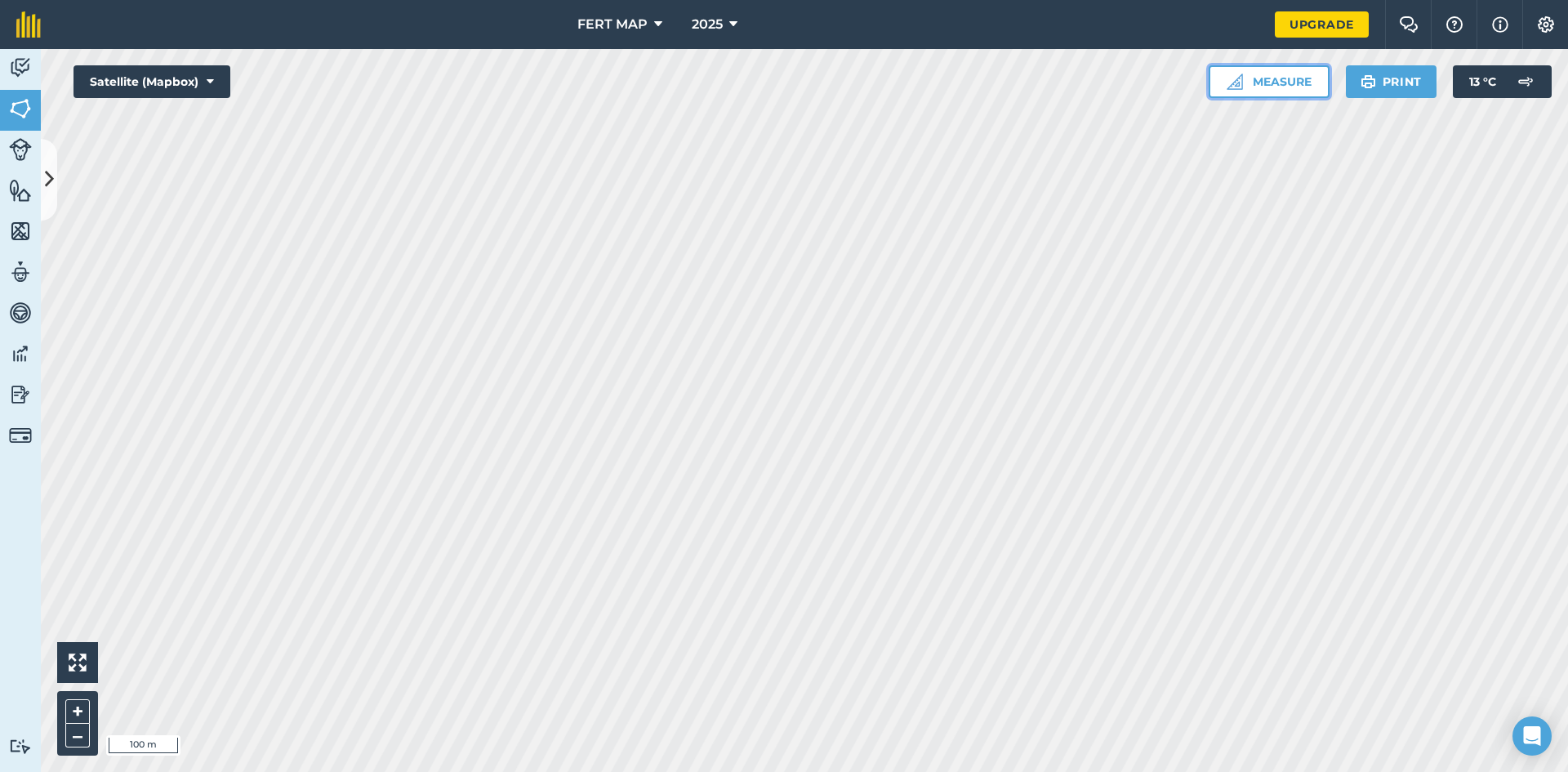
click at [1236, 74] on img at bounding box center [1235, 81] width 16 height 16
click at [1266, 82] on button "Measure" at bounding box center [1268, 82] width 121 height 33
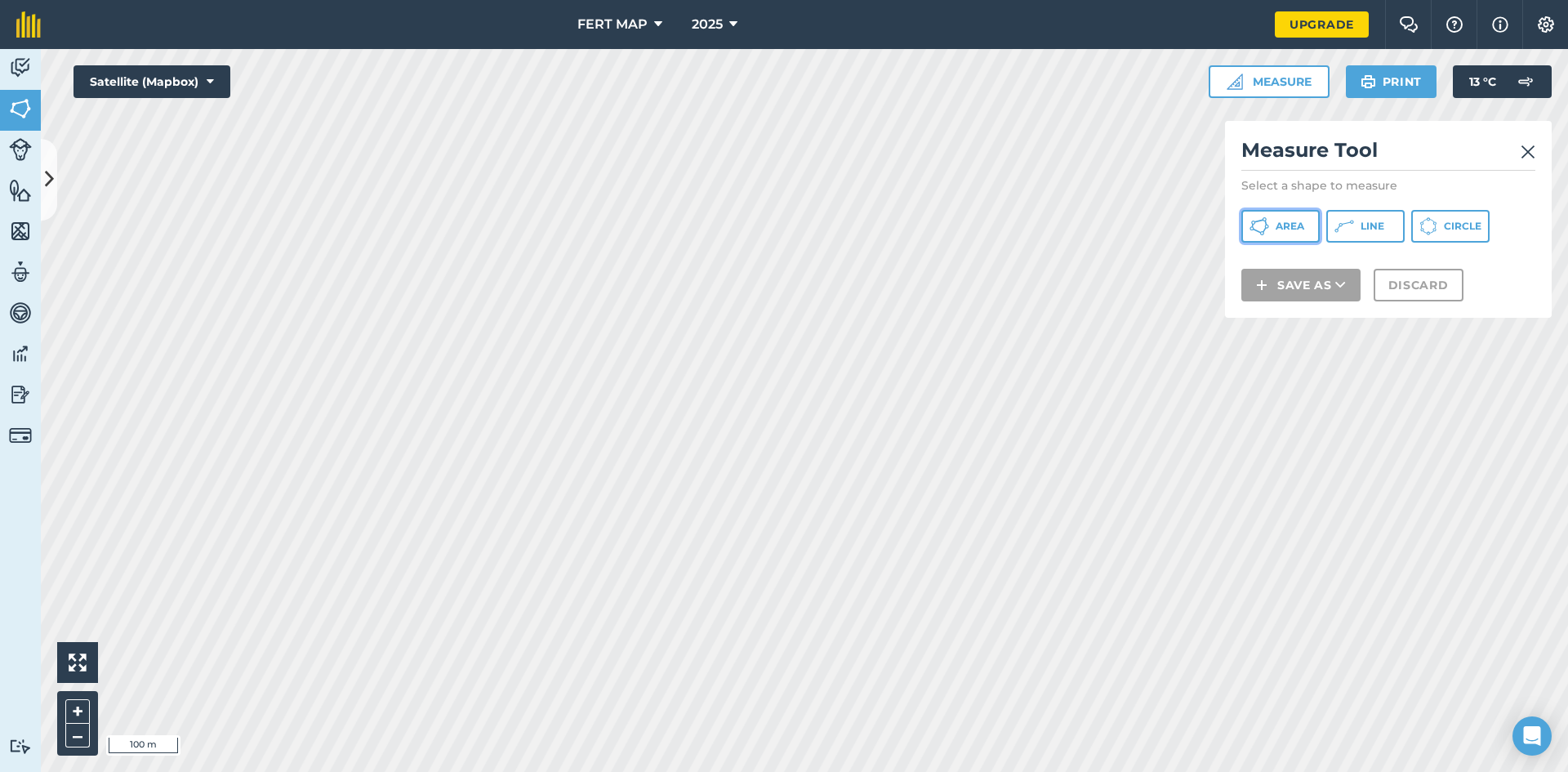
click at [1288, 232] on span "Area" at bounding box center [1289, 227] width 28 height 13
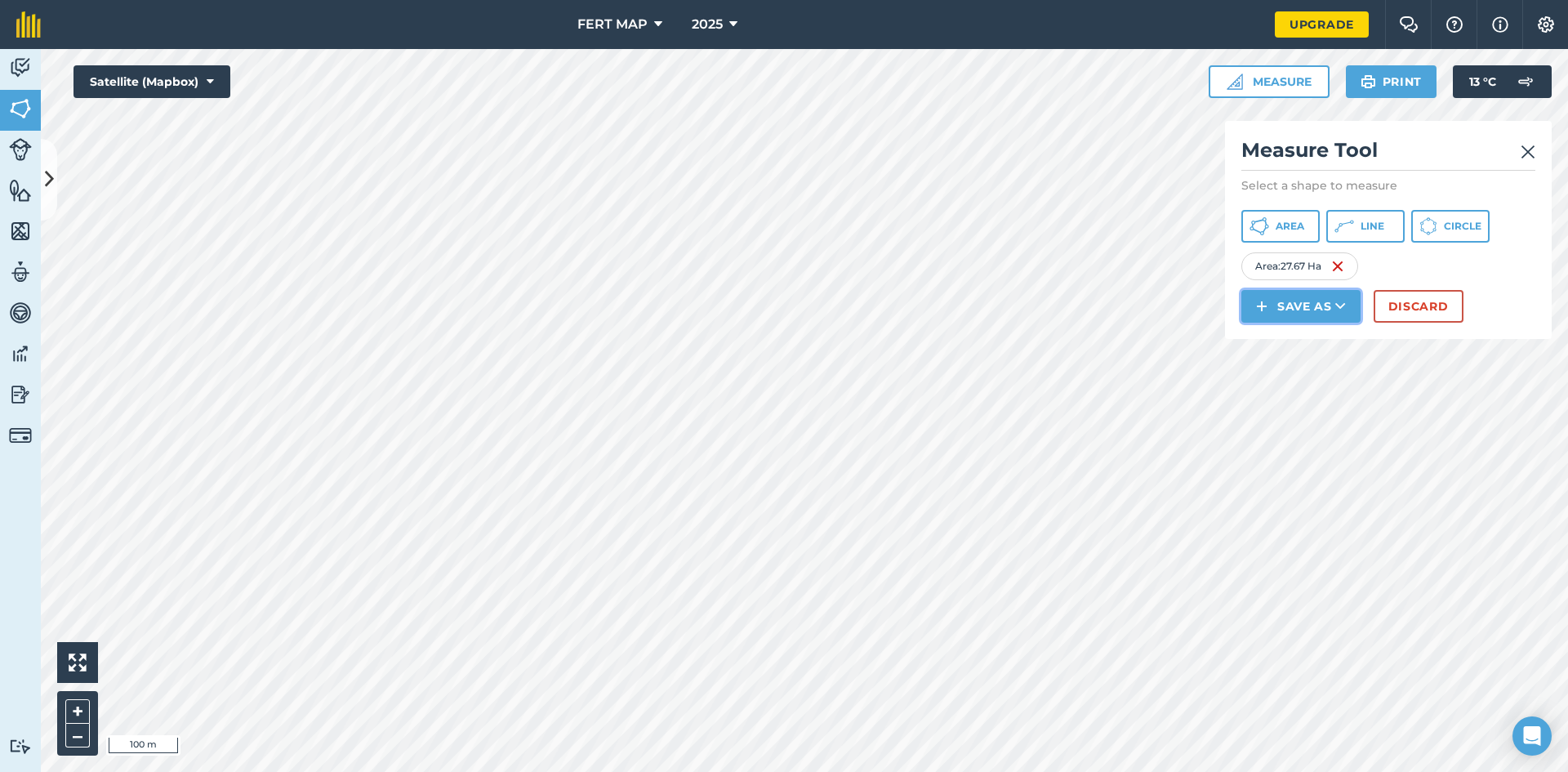
click at [1323, 304] on button "Save as" at bounding box center [1300, 306] width 120 height 33
click at [1312, 350] on link "Field" at bounding box center [1300, 343] width 114 height 36
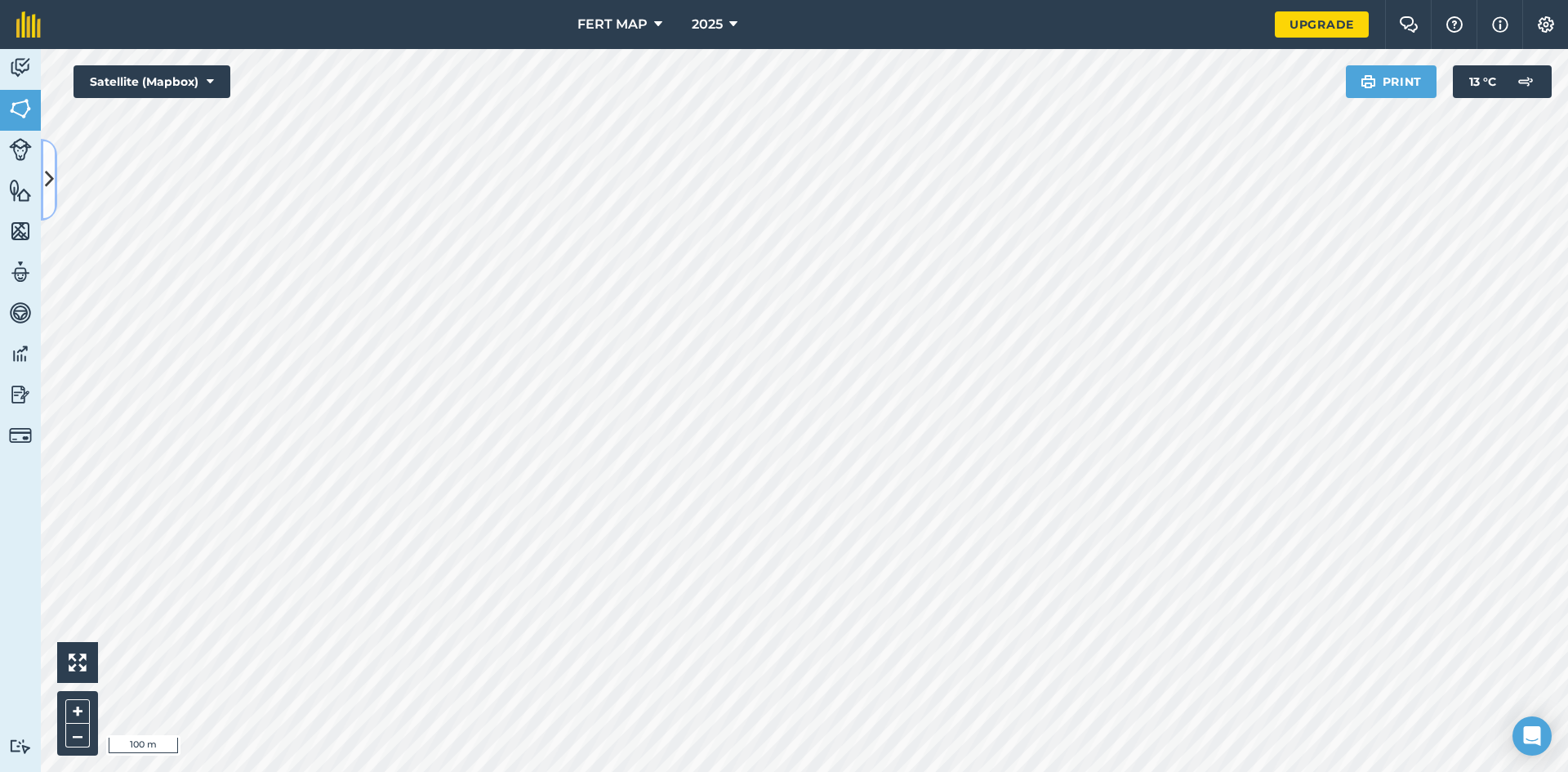
click at [45, 174] on icon at bounding box center [49, 179] width 9 height 28
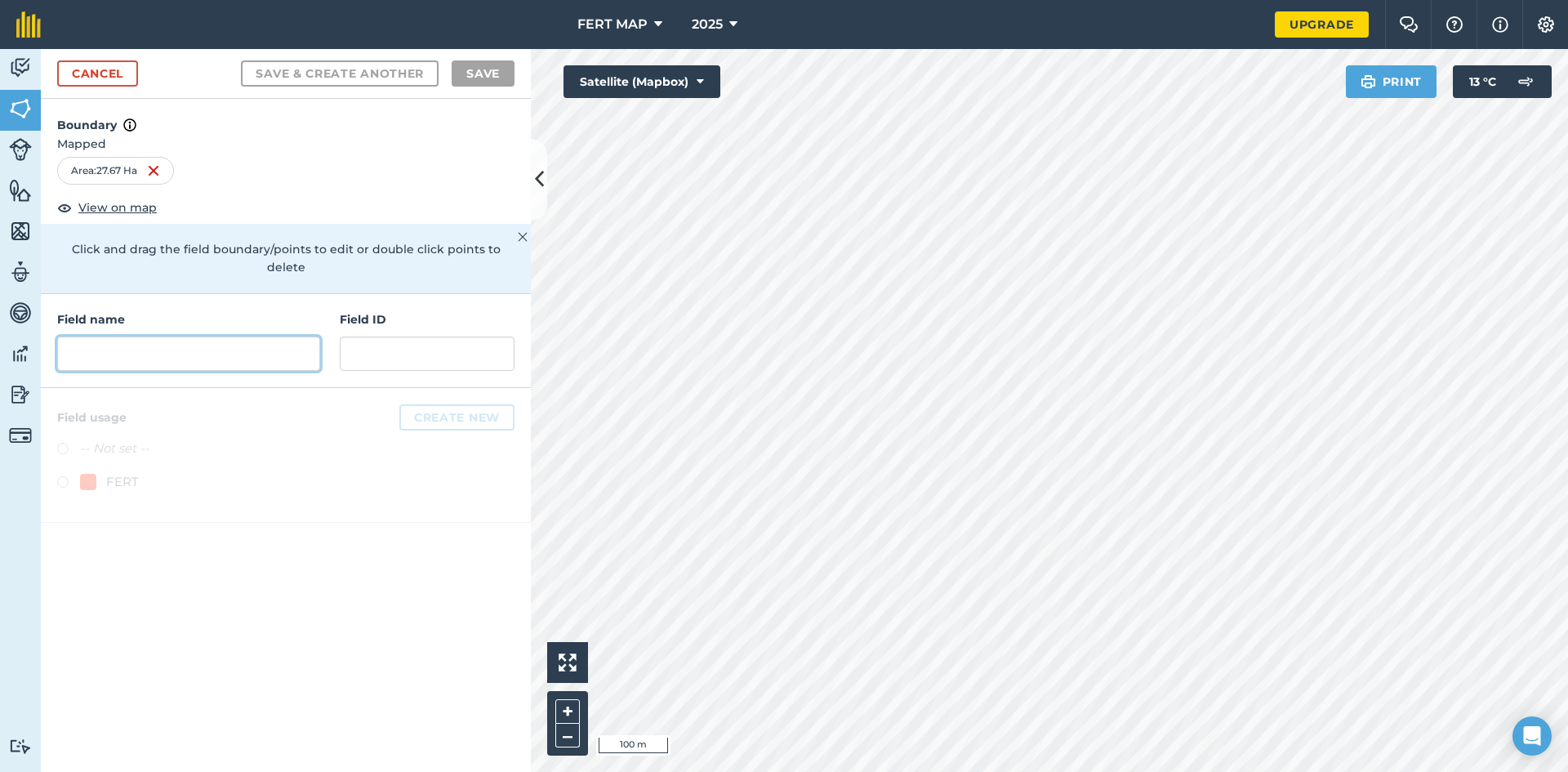
click at [210, 336] on input "text" at bounding box center [189, 354] width 263 height 35
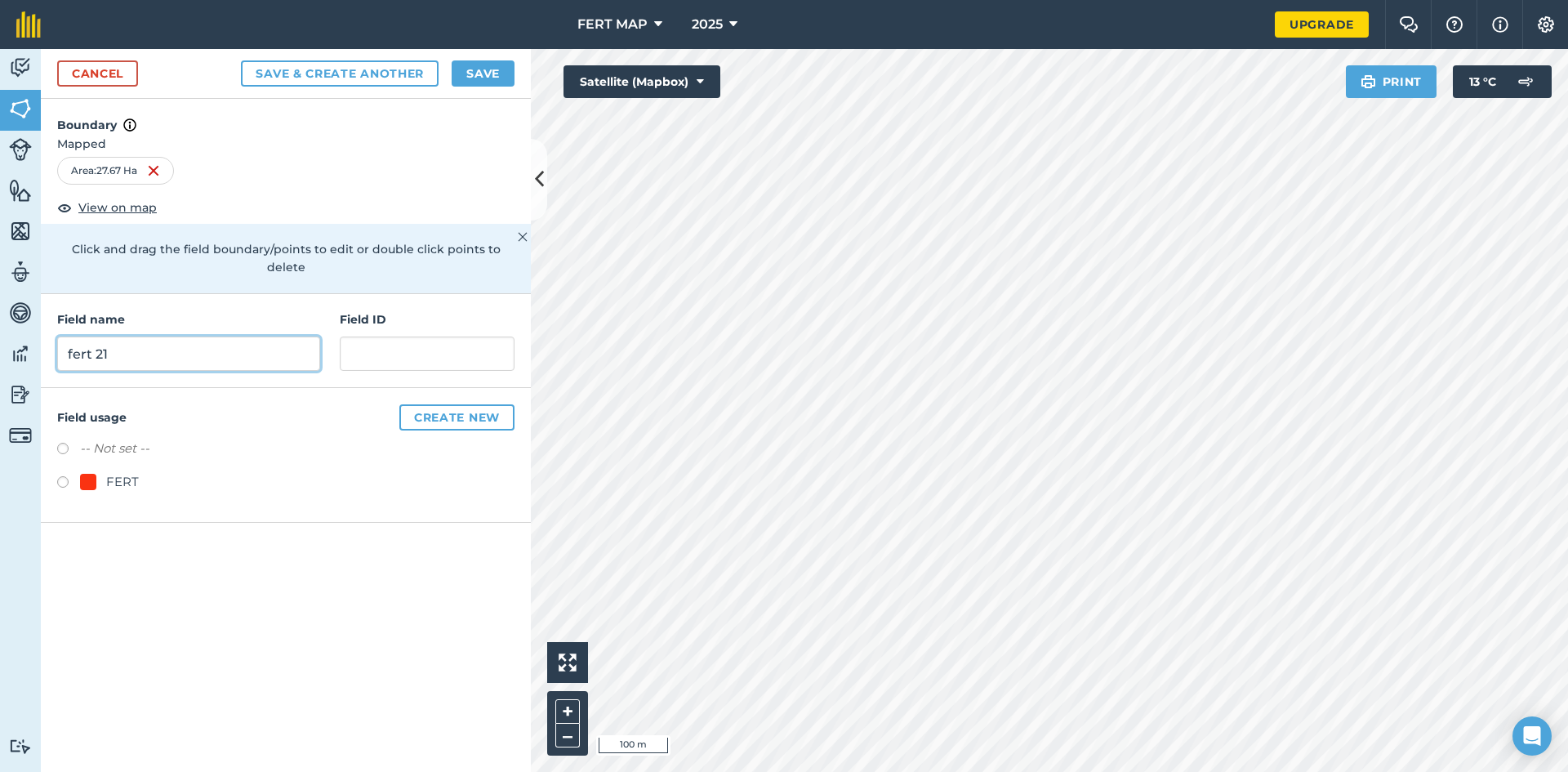
type input "fert 21"
click at [107, 472] on div "FERT" at bounding box center [122, 481] width 33 height 19
radio input "true"
click at [482, 73] on button "Save" at bounding box center [482, 73] width 63 height 26
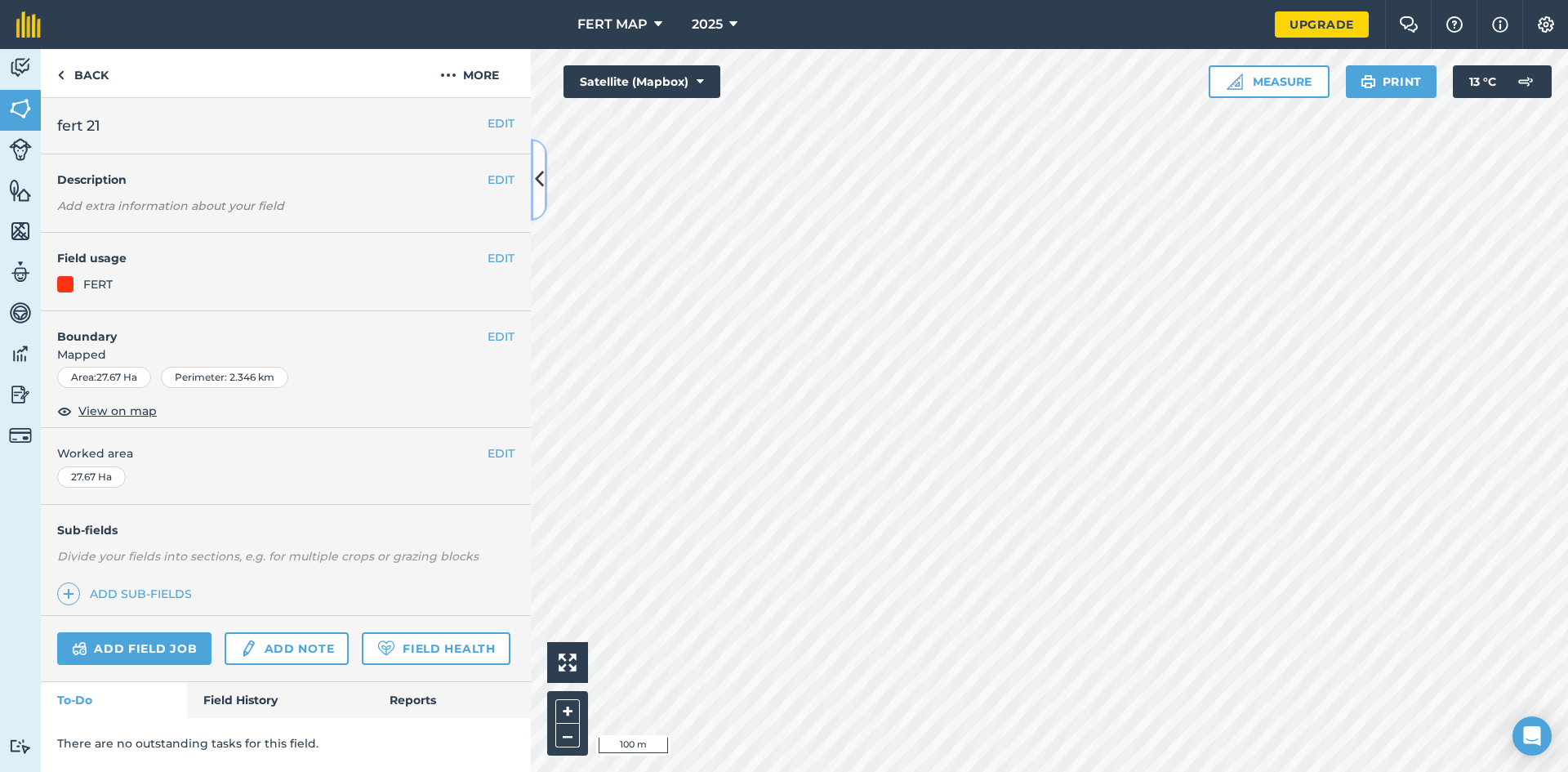
click at [544, 166] on button at bounding box center [539, 179] width 16 height 81
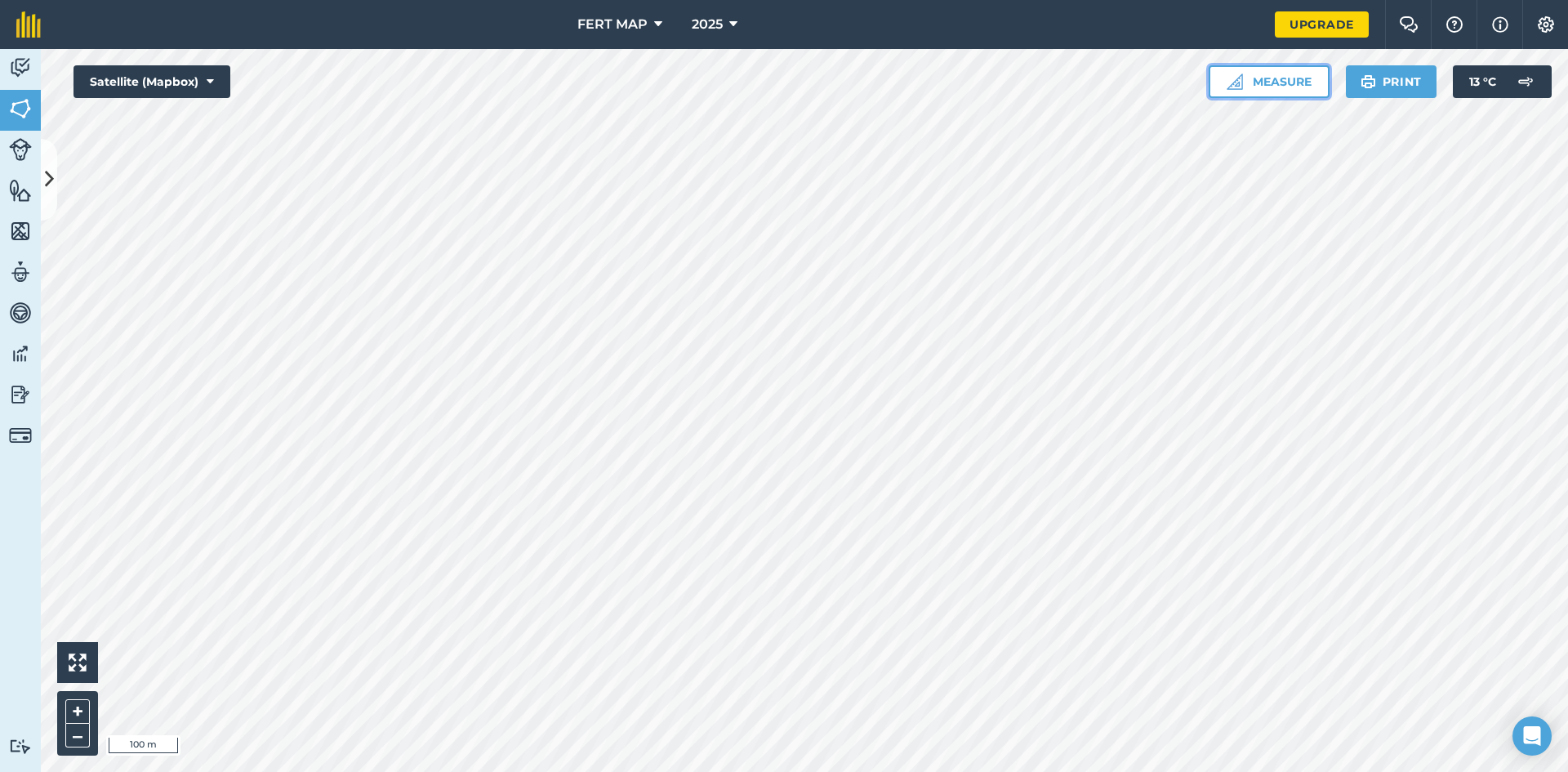
click at [1254, 70] on button "Measure" at bounding box center [1268, 82] width 121 height 33
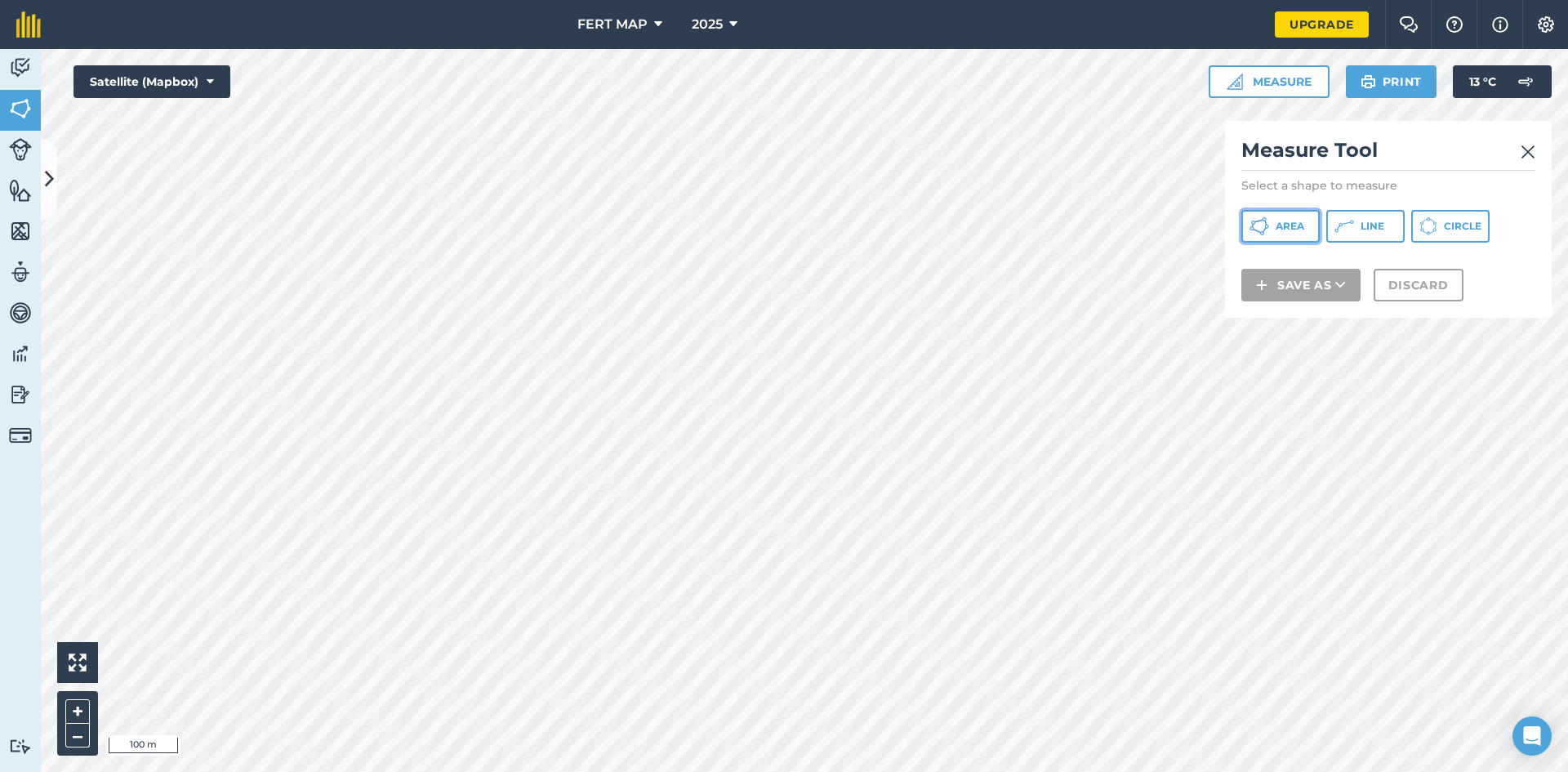
click at [1266, 211] on button "Area" at bounding box center [1280, 227] width 79 height 33
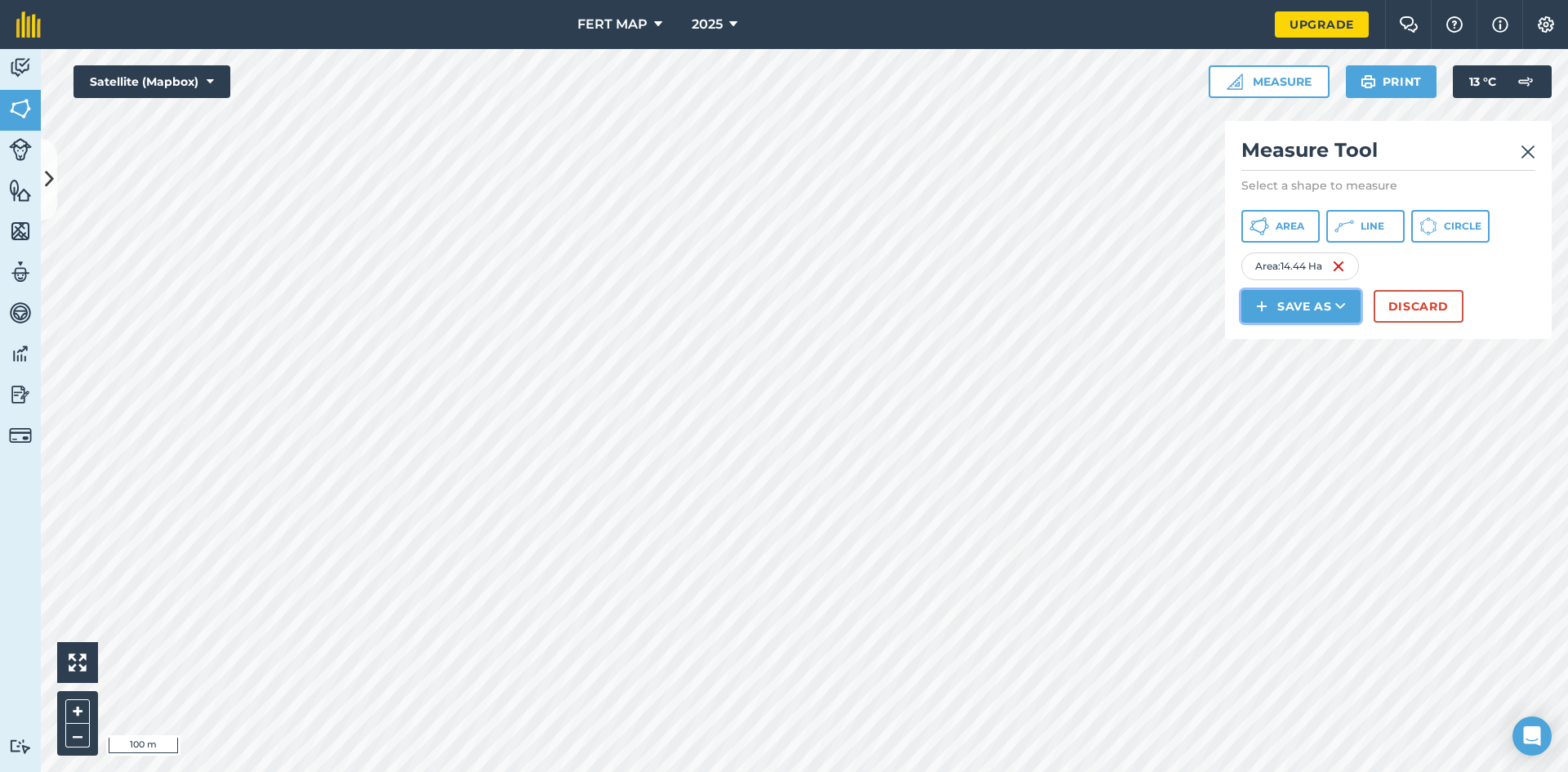
click at [1314, 299] on button "Save as" at bounding box center [1300, 306] width 120 height 33
click at [1300, 357] on link "Field" at bounding box center [1300, 343] width 114 height 36
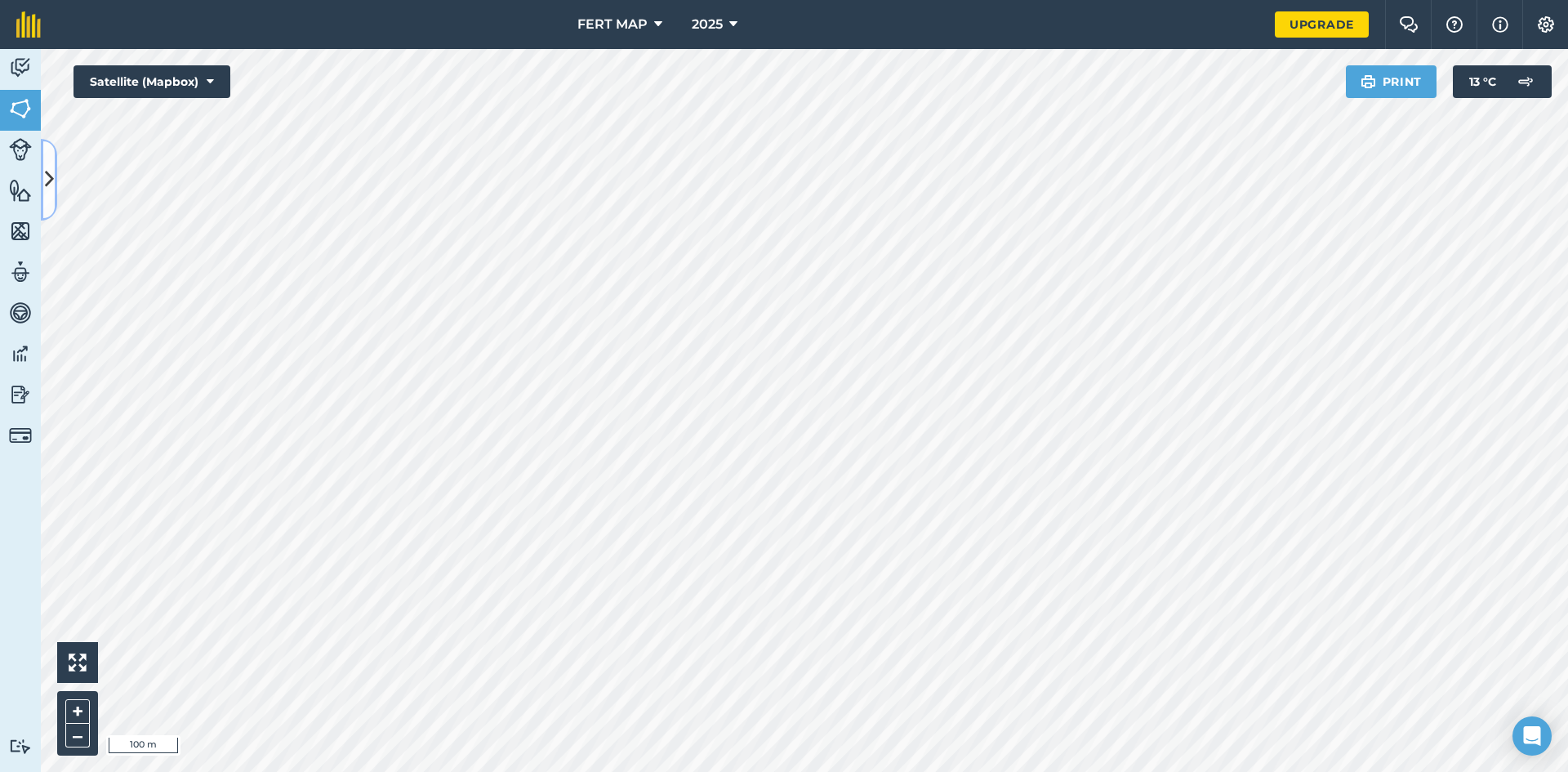
click at [52, 175] on icon at bounding box center [49, 179] width 9 height 28
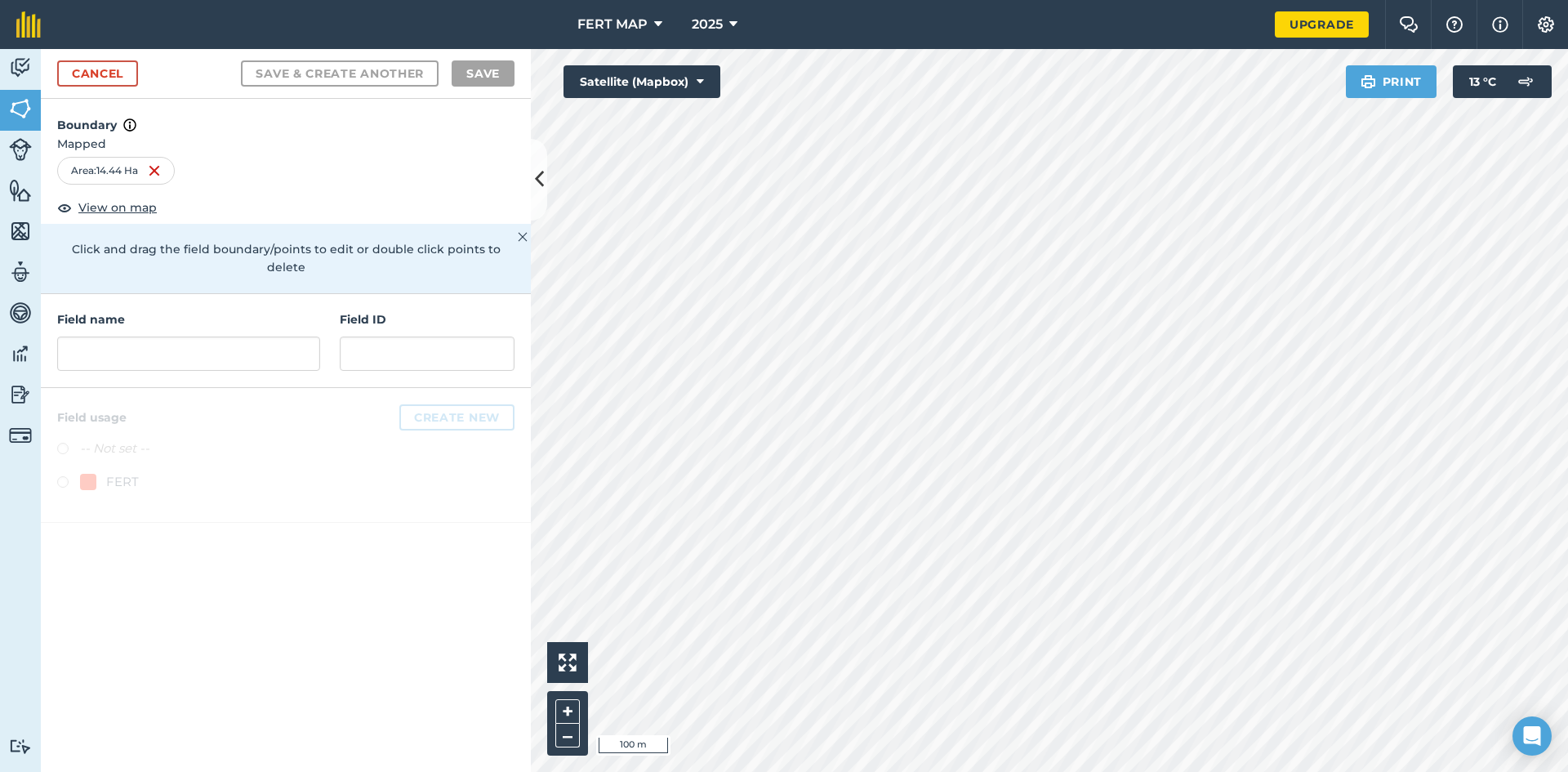
click at [154, 358] on div "Field name Field ID" at bounding box center [286, 341] width 490 height 94
click at [173, 336] on input "text" at bounding box center [189, 354] width 263 height 35
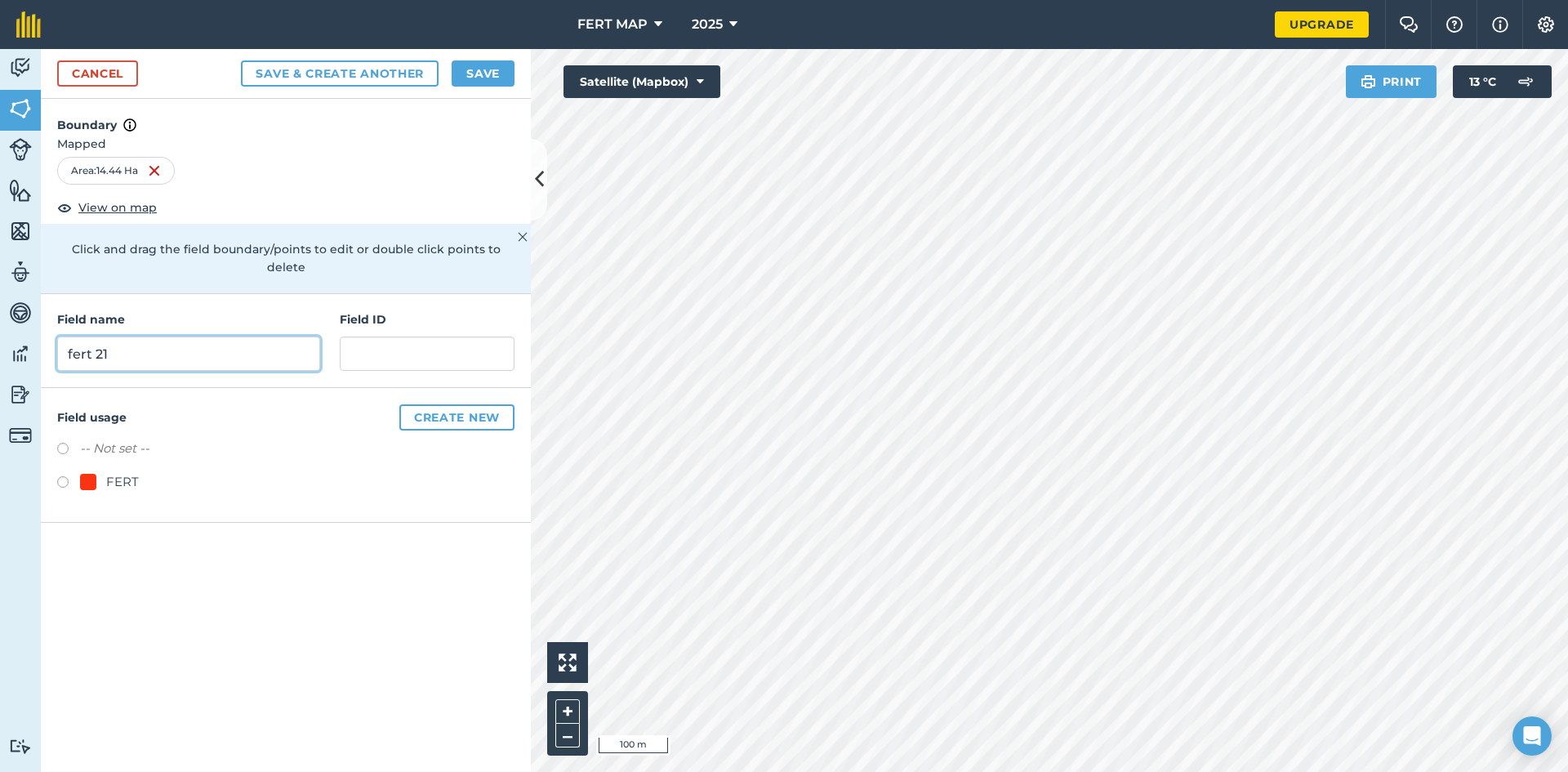
type input "fert 21"
click at [107, 472] on div "FERT" at bounding box center [122, 481] width 33 height 19
radio input "true"
click at [475, 84] on button "Save" at bounding box center [482, 73] width 63 height 26
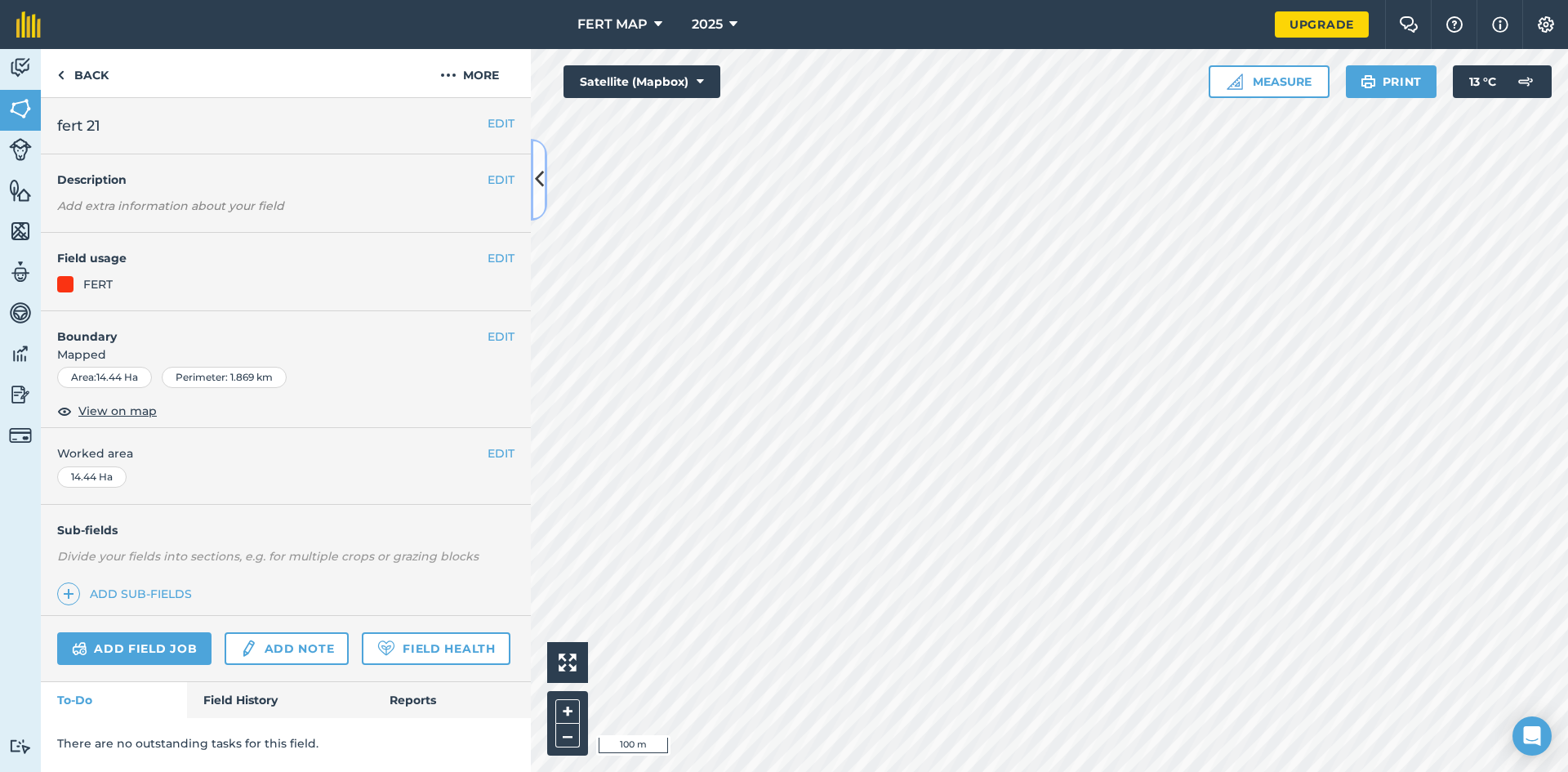
click at [542, 163] on button at bounding box center [539, 179] width 16 height 81
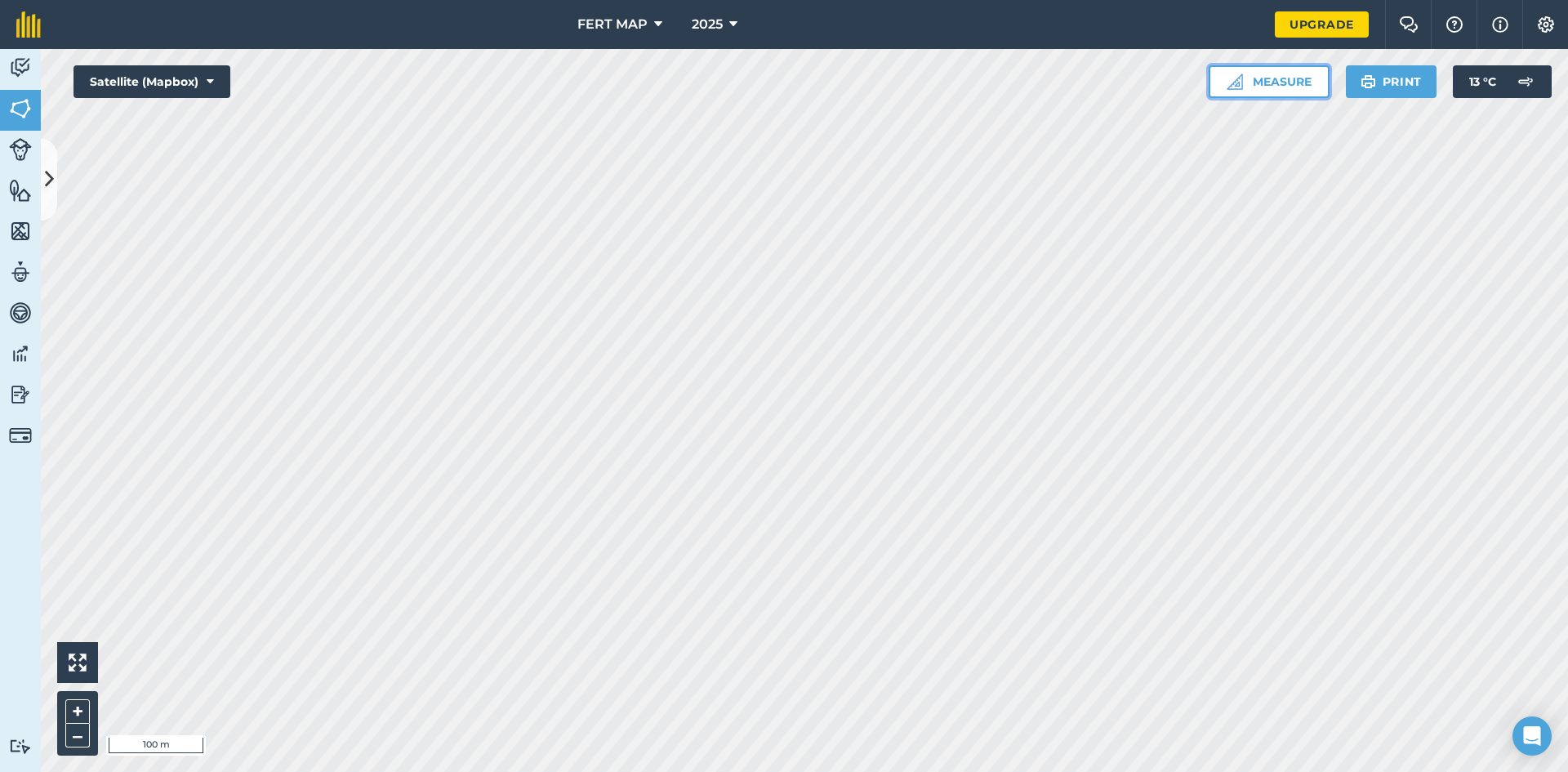
click at [1265, 80] on button "Measure" at bounding box center [1268, 82] width 121 height 33
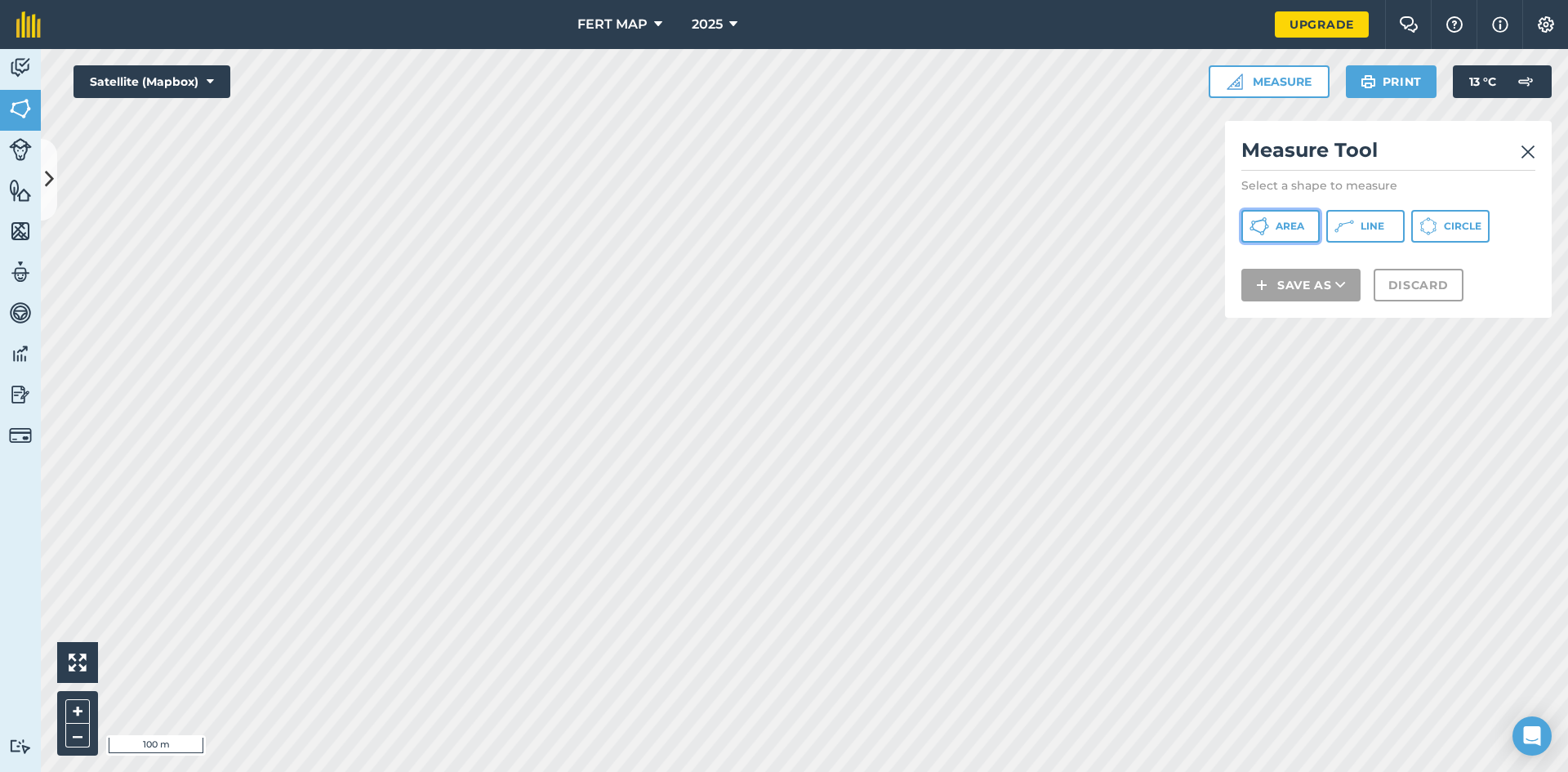
click at [1269, 223] on button "Area" at bounding box center [1280, 227] width 79 height 33
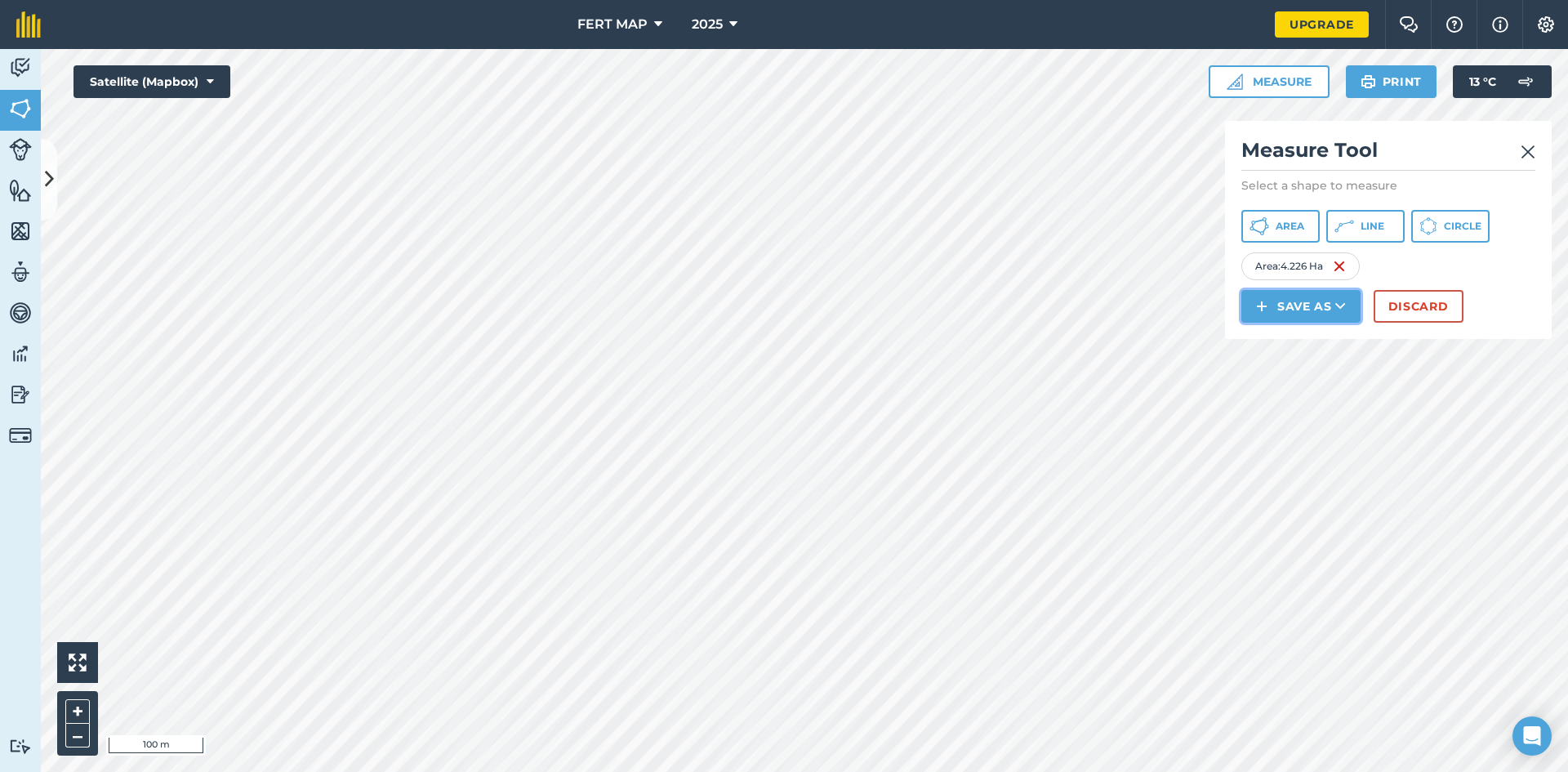
click at [1249, 298] on button "Save as" at bounding box center [1300, 306] width 120 height 33
click at [1286, 342] on link "Field" at bounding box center [1300, 343] width 114 height 36
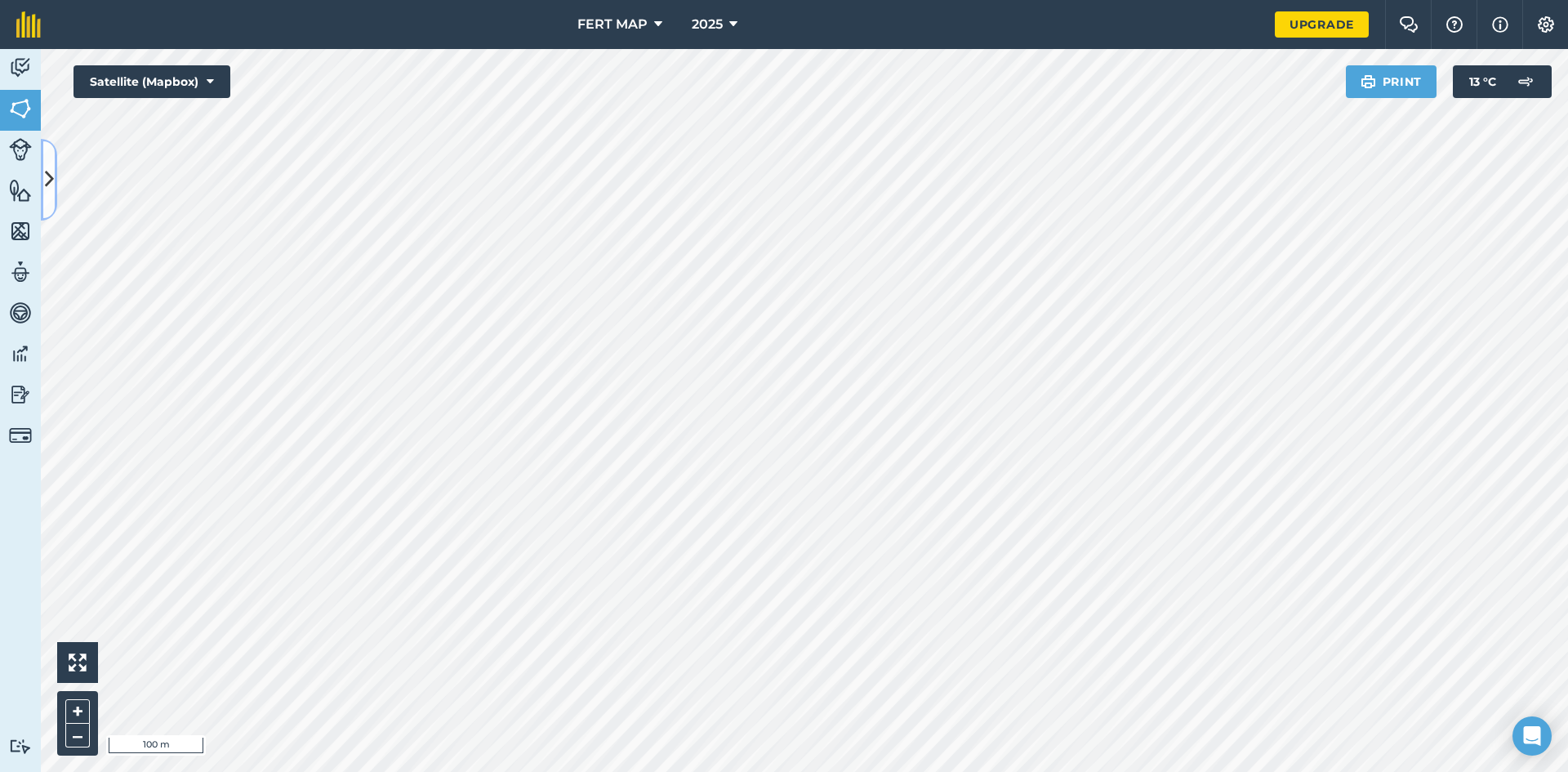
click at [50, 185] on icon at bounding box center [49, 179] width 9 height 28
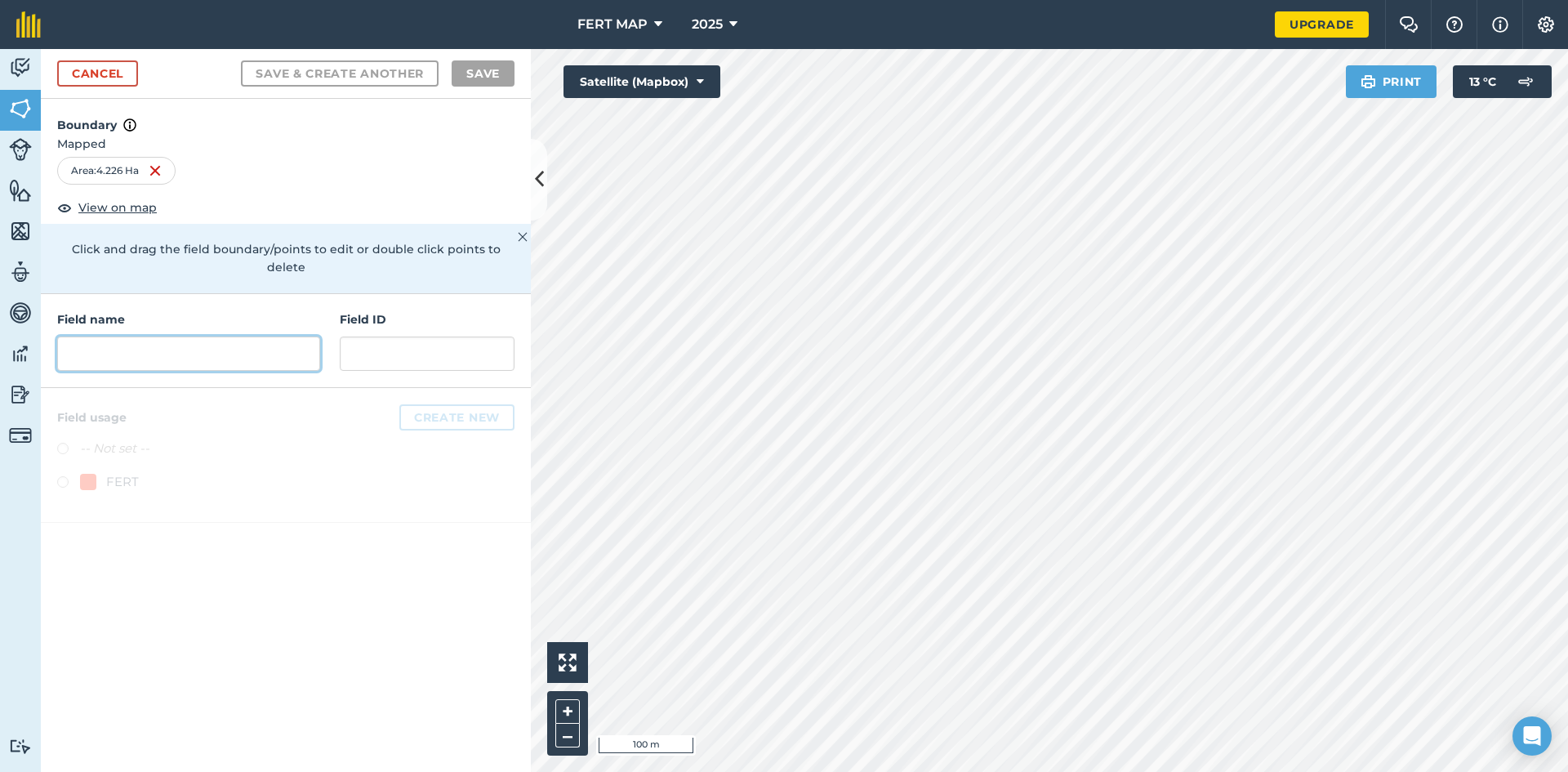
click at [172, 350] on input "text" at bounding box center [189, 354] width 263 height 35
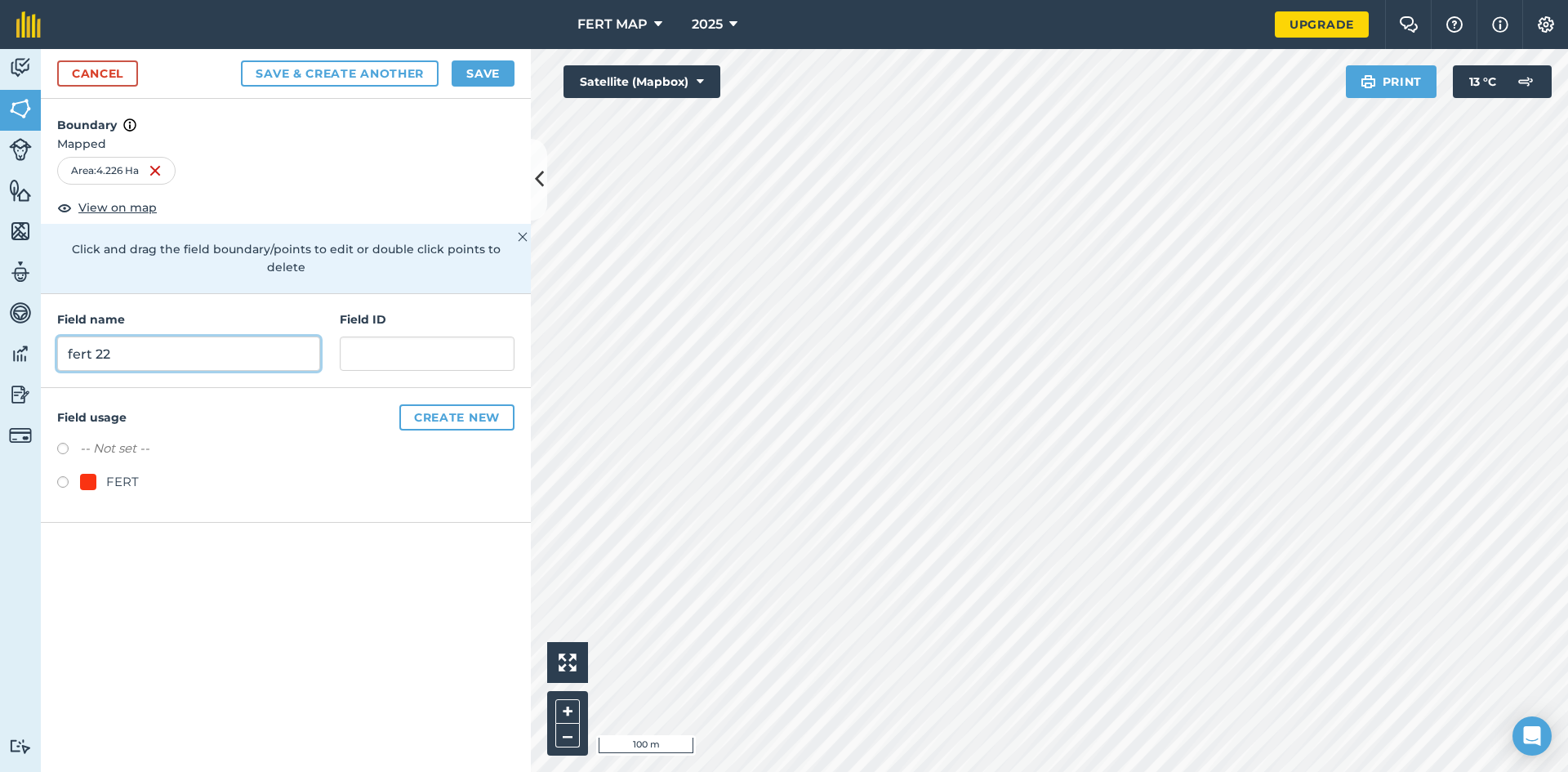
type input "fert 22"
click at [79, 476] on label at bounding box center [68, 484] width 23 height 16
radio input "true"
click at [509, 78] on button "Save" at bounding box center [482, 73] width 63 height 26
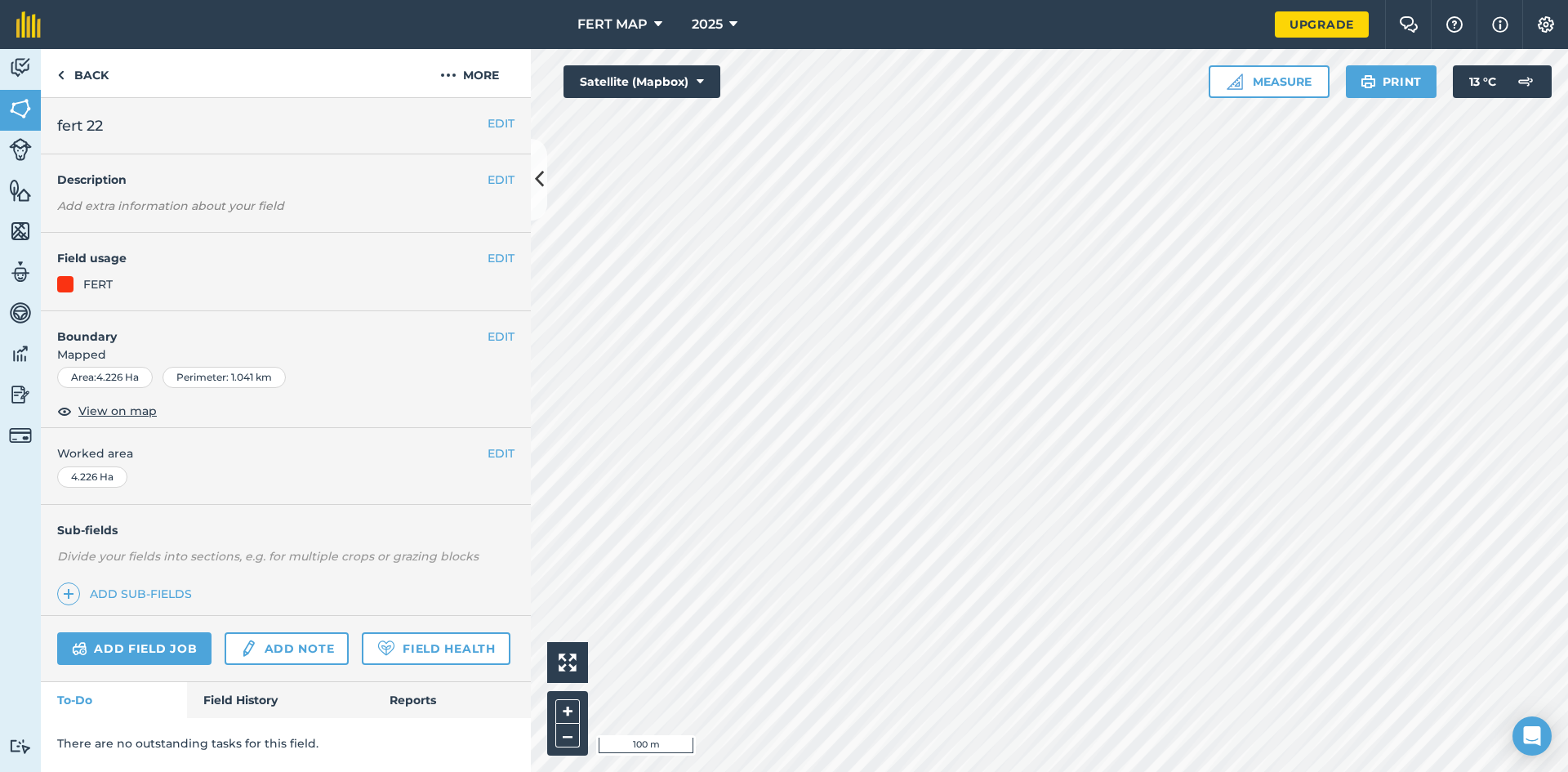
click at [529, 162] on div "EDIT Description Add extra information about your field" at bounding box center [286, 194] width 490 height 79
click at [537, 165] on icon at bounding box center [540, 179] width 9 height 28
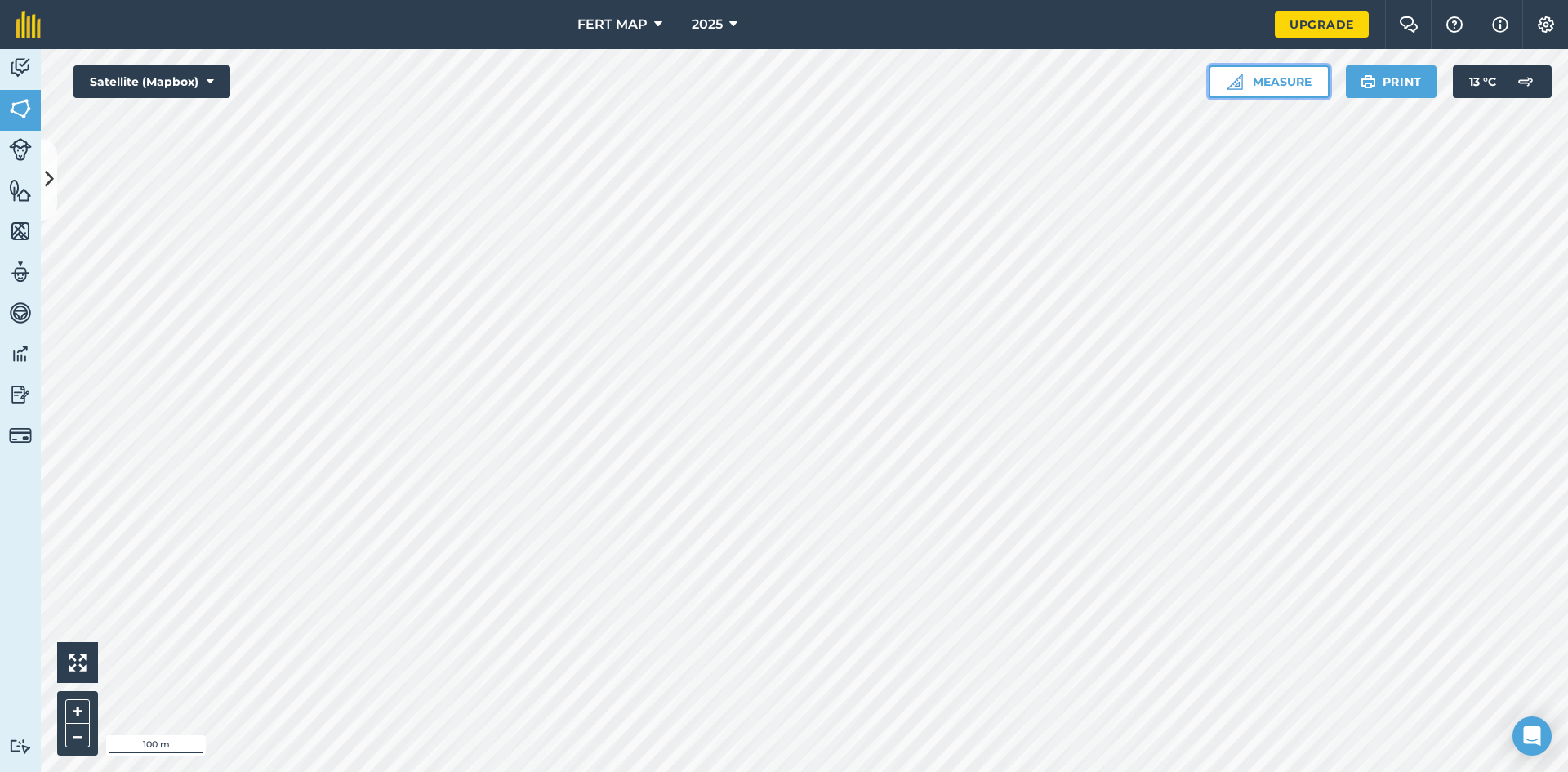
click at [1320, 66] on button "Measure" at bounding box center [1268, 82] width 121 height 33
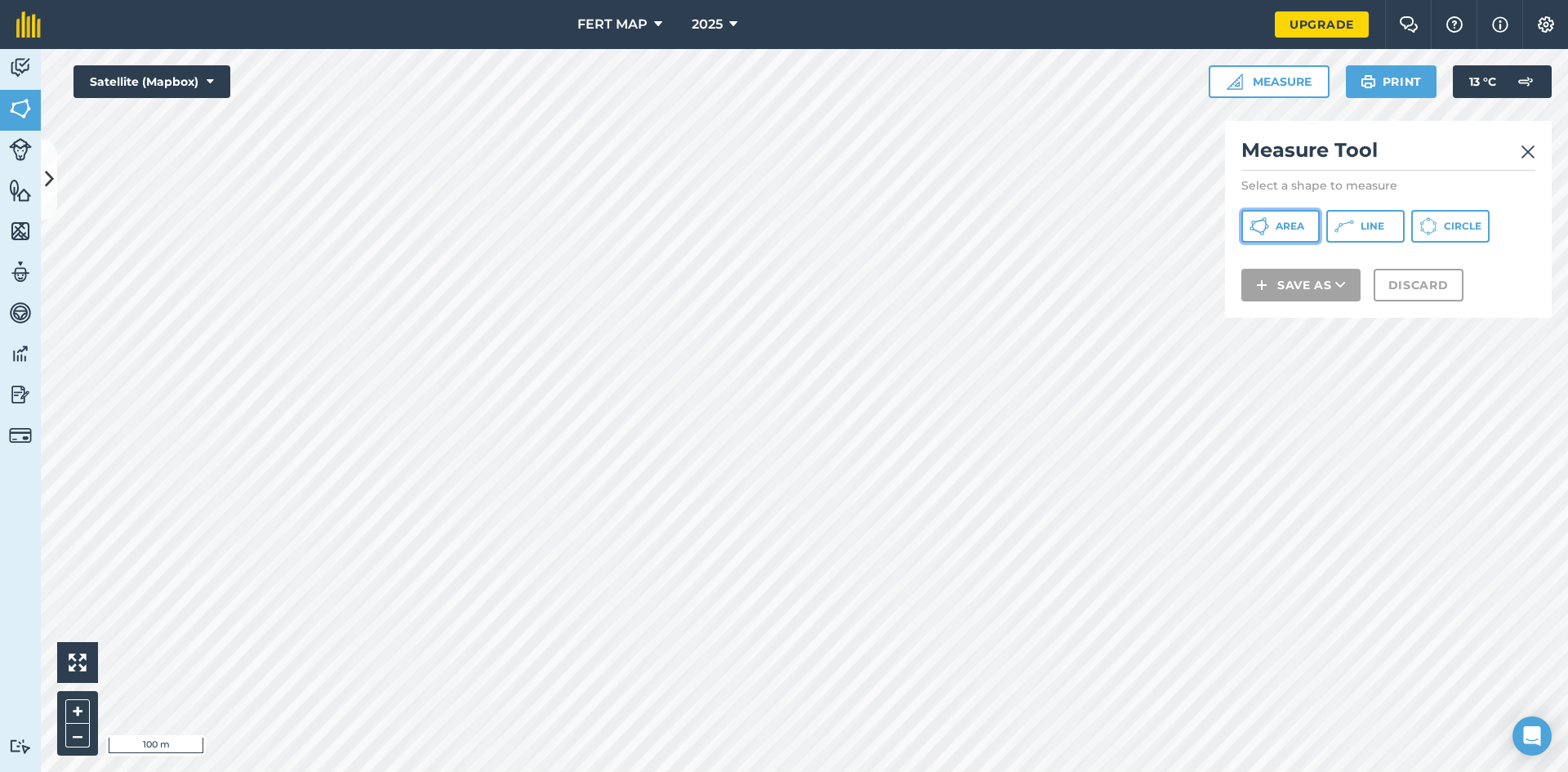
click at [1285, 226] on span "Area" at bounding box center [1289, 227] width 28 height 13
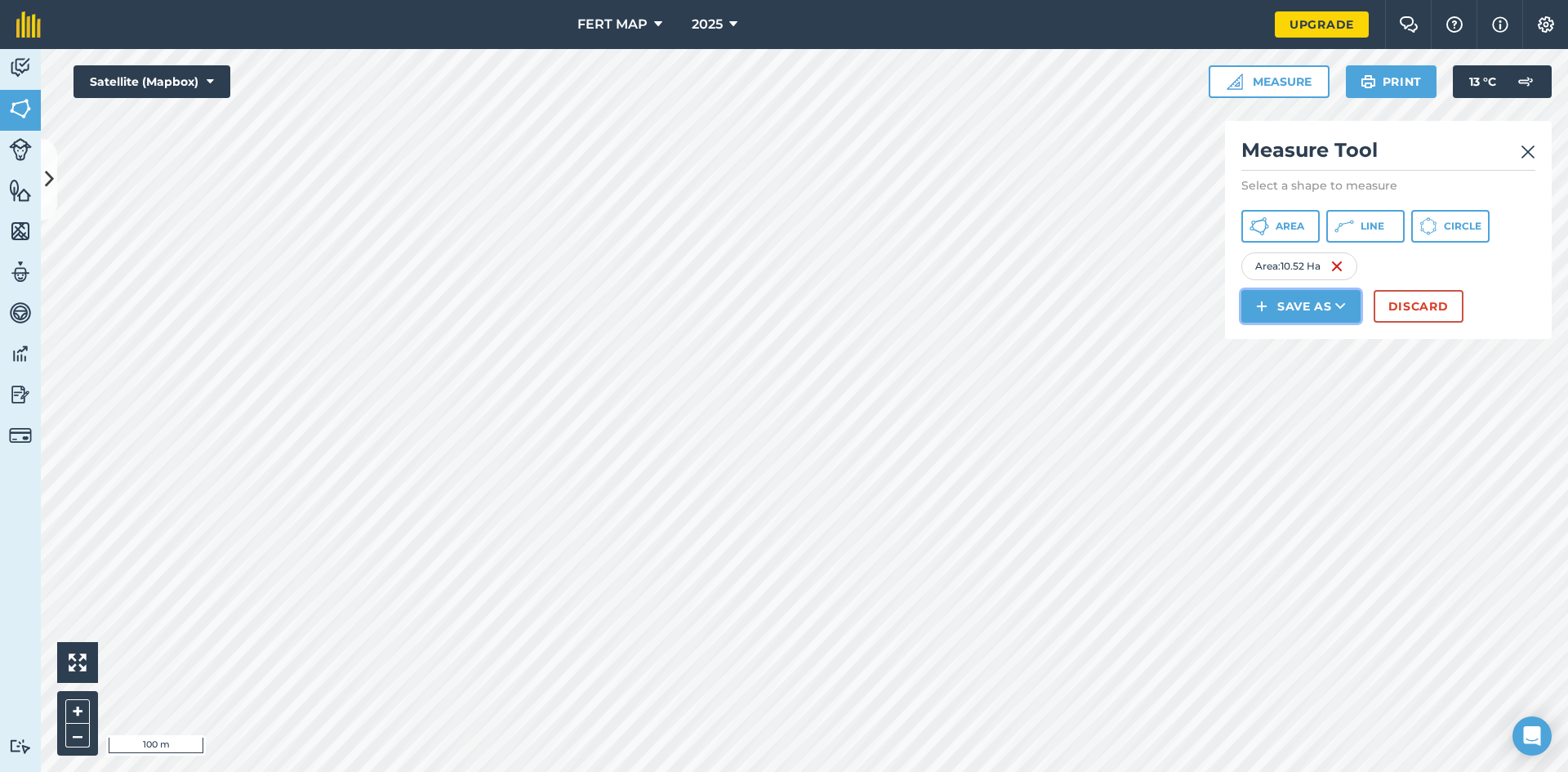
click at [1316, 294] on button "Save as" at bounding box center [1300, 306] width 120 height 33
click at [1301, 352] on link "Field" at bounding box center [1300, 343] width 114 height 36
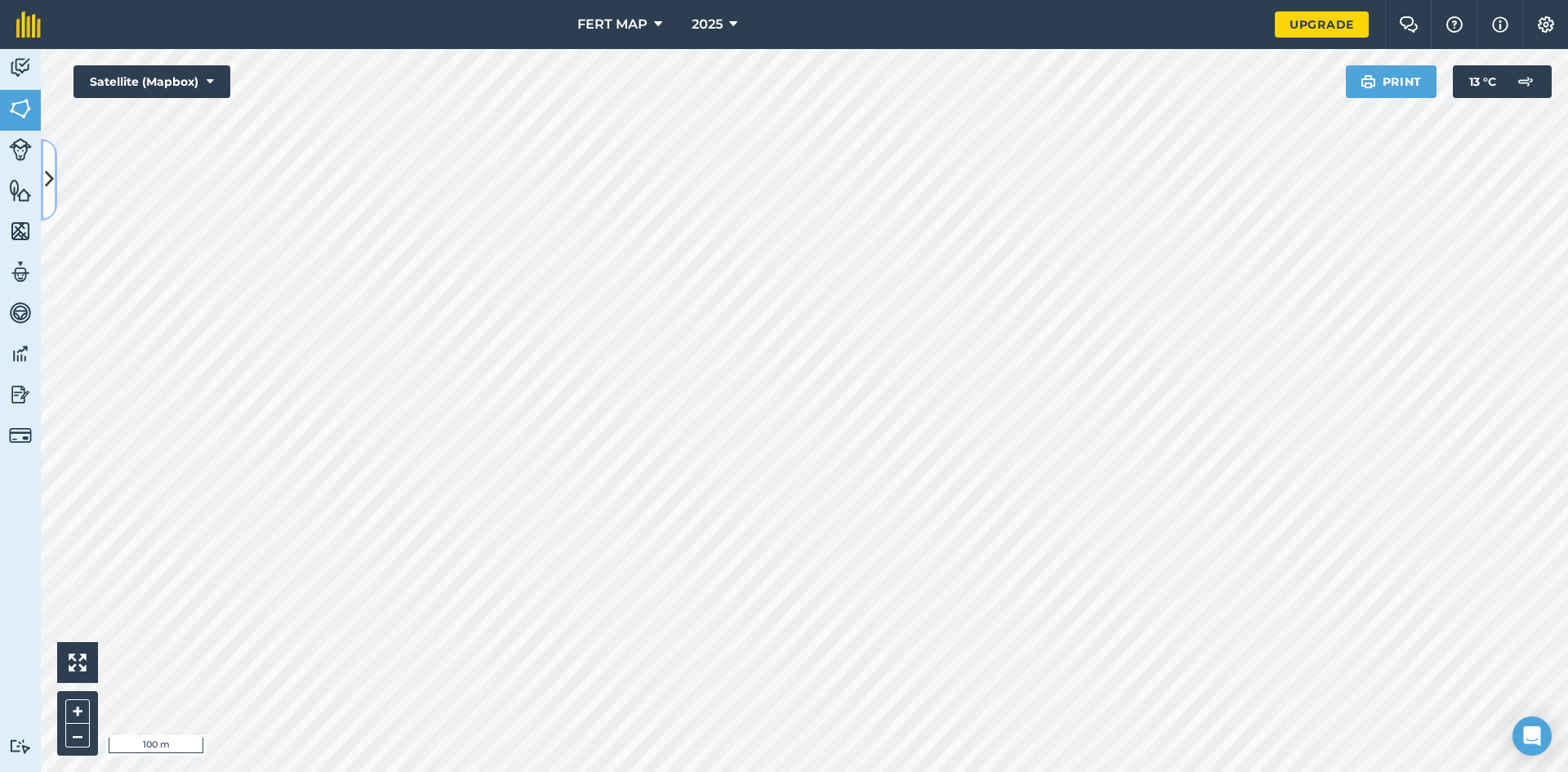
click at [52, 172] on icon at bounding box center [49, 179] width 9 height 28
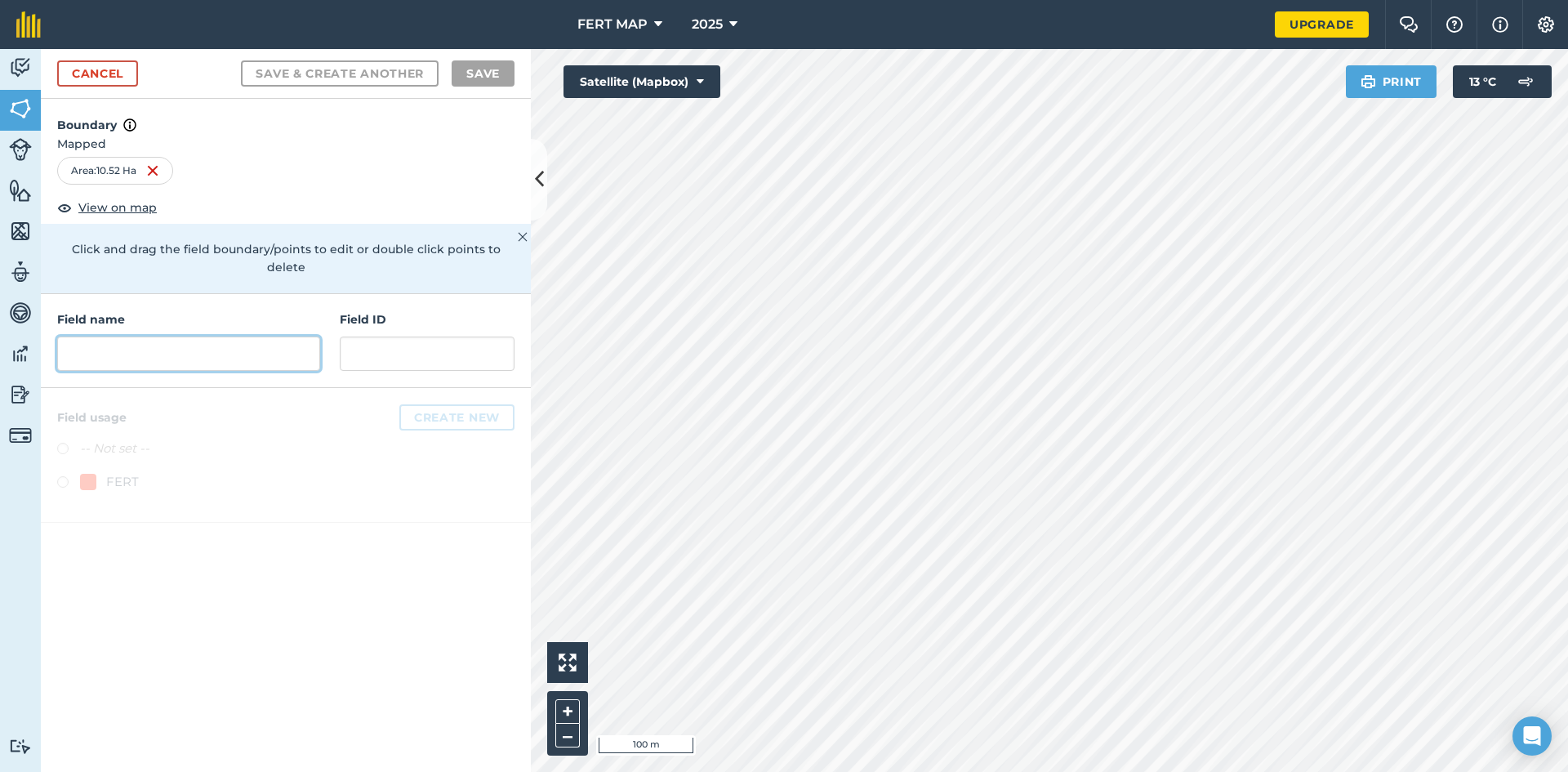
click at [162, 336] on input "text" at bounding box center [189, 354] width 263 height 35
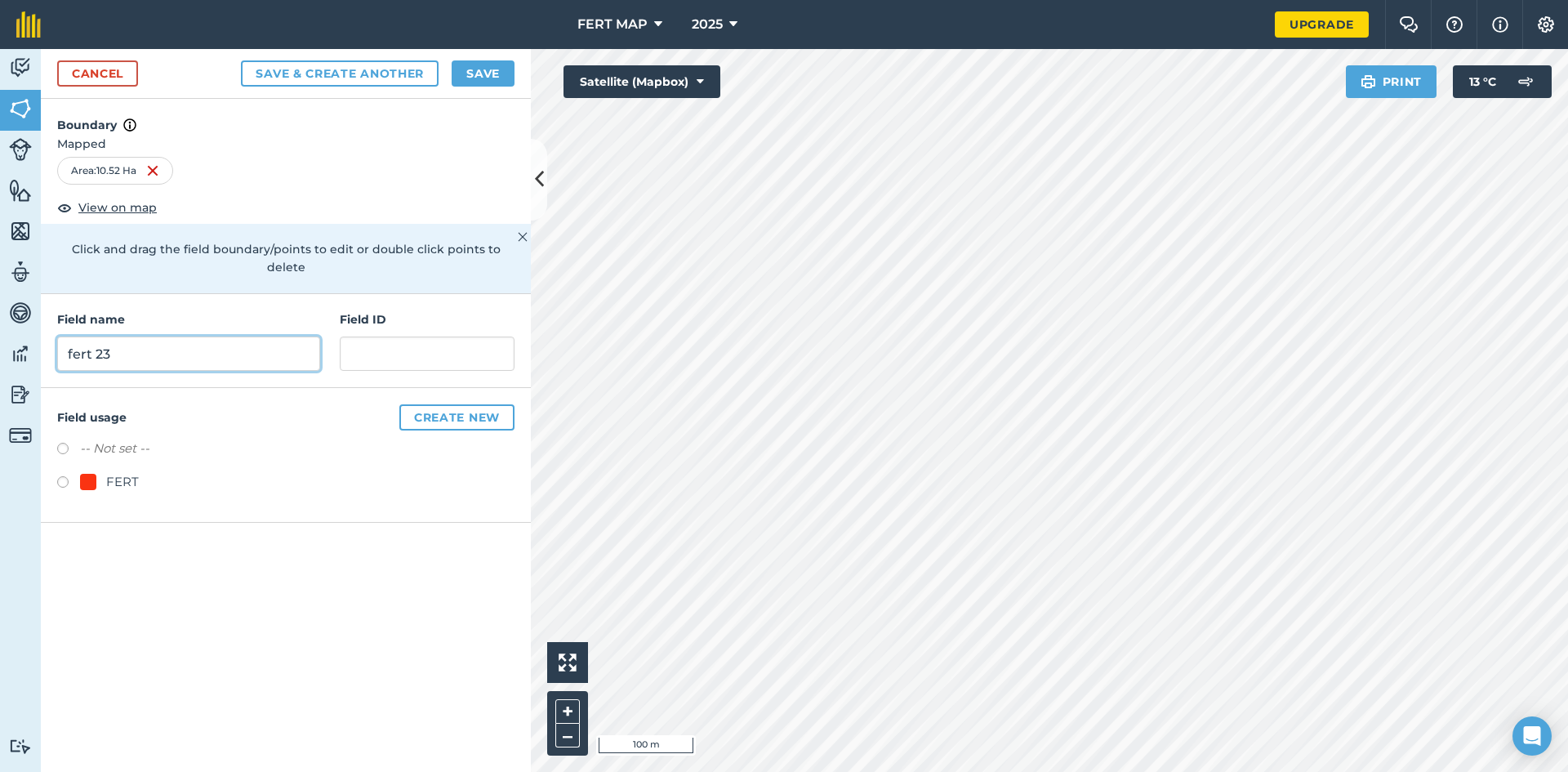
type input "fert 23"
click at [100, 472] on div "FERT" at bounding box center [110, 481] width 58 height 19
radio input "true"
click at [477, 82] on button "Save" at bounding box center [482, 73] width 63 height 26
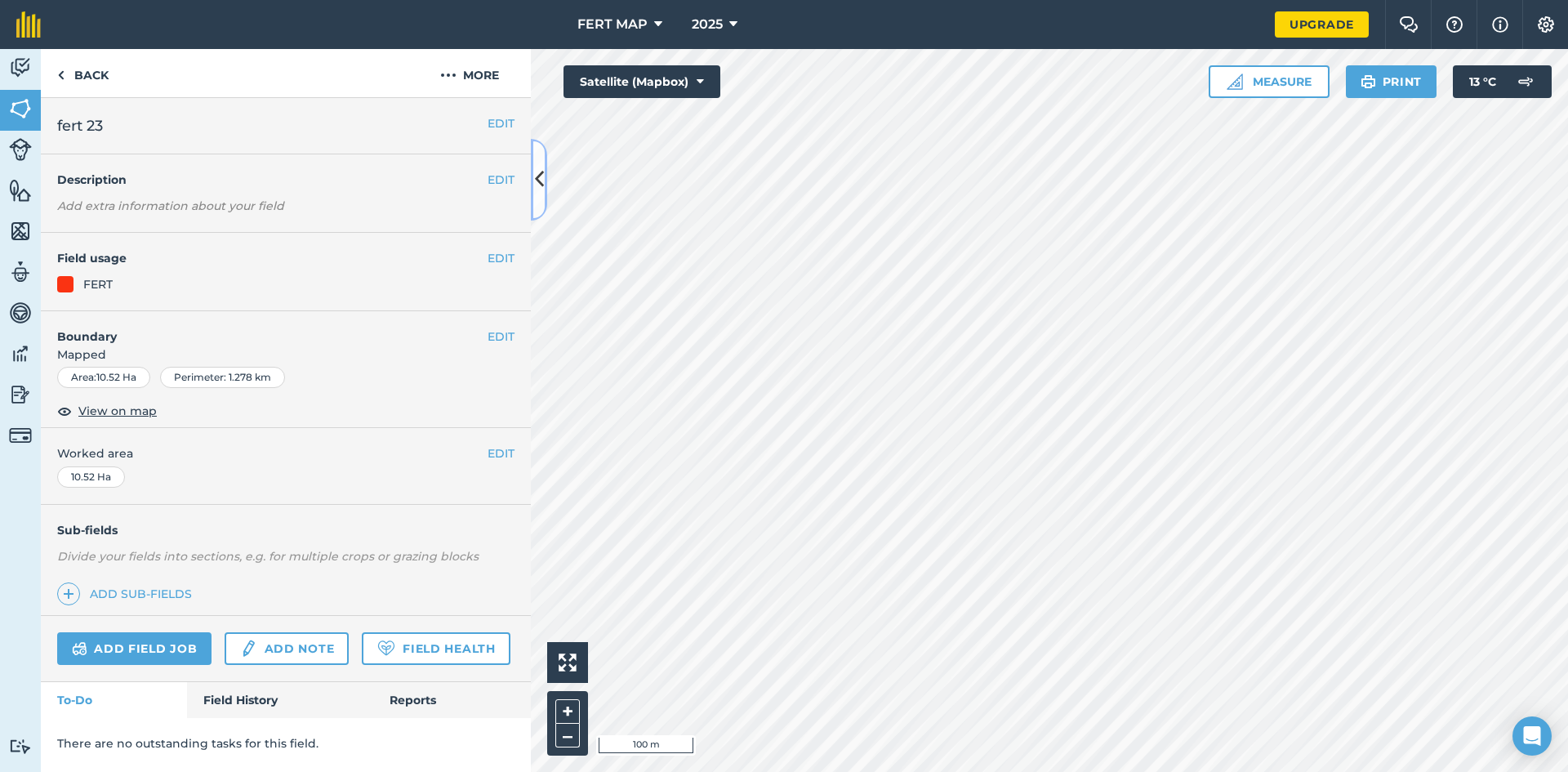
click at [545, 177] on button at bounding box center [539, 179] width 16 height 81
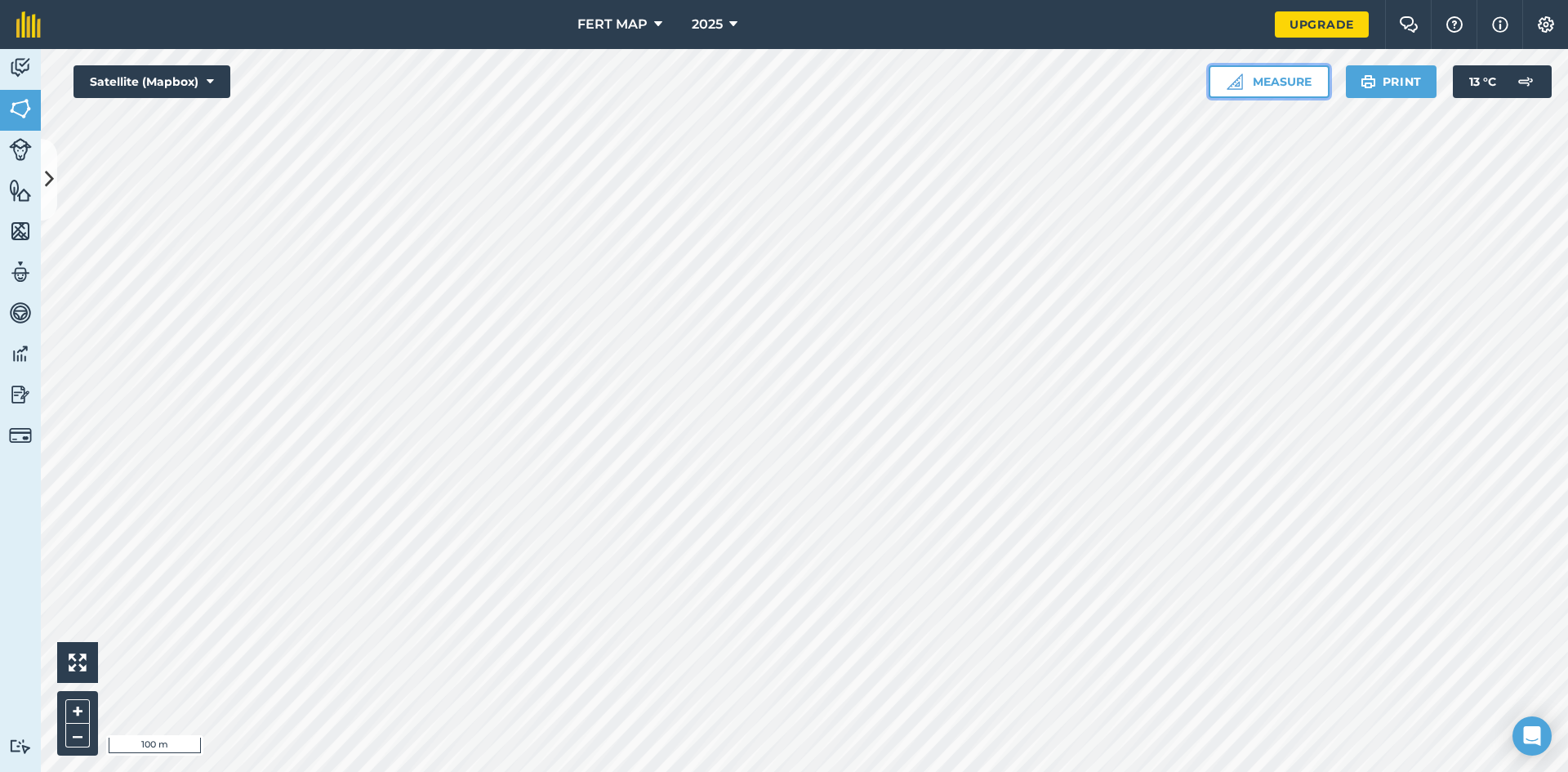
click at [1278, 79] on button "Measure" at bounding box center [1268, 82] width 121 height 33
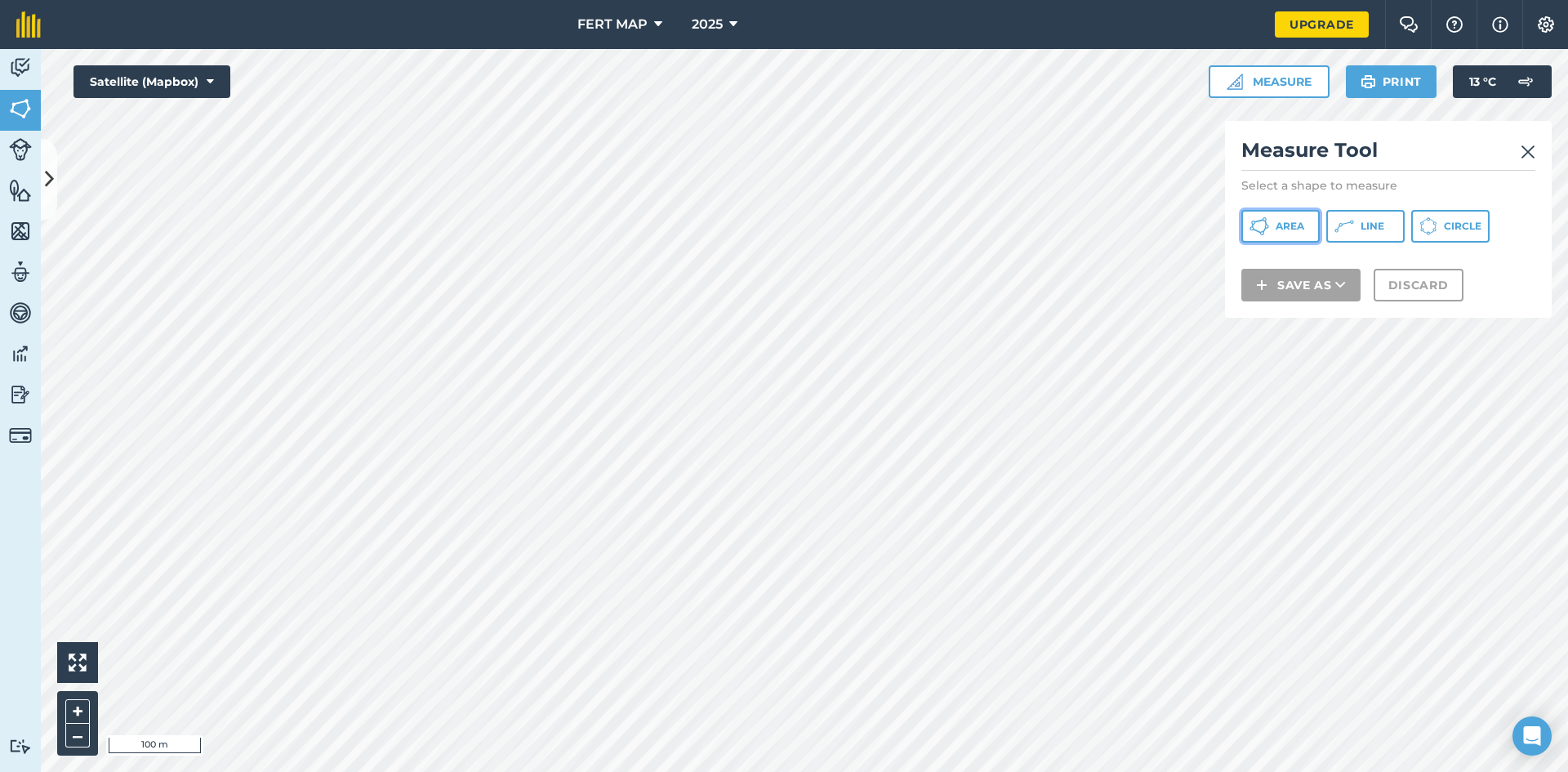
click at [1269, 227] on button "Area" at bounding box center [1280, 227] width 79 height 33
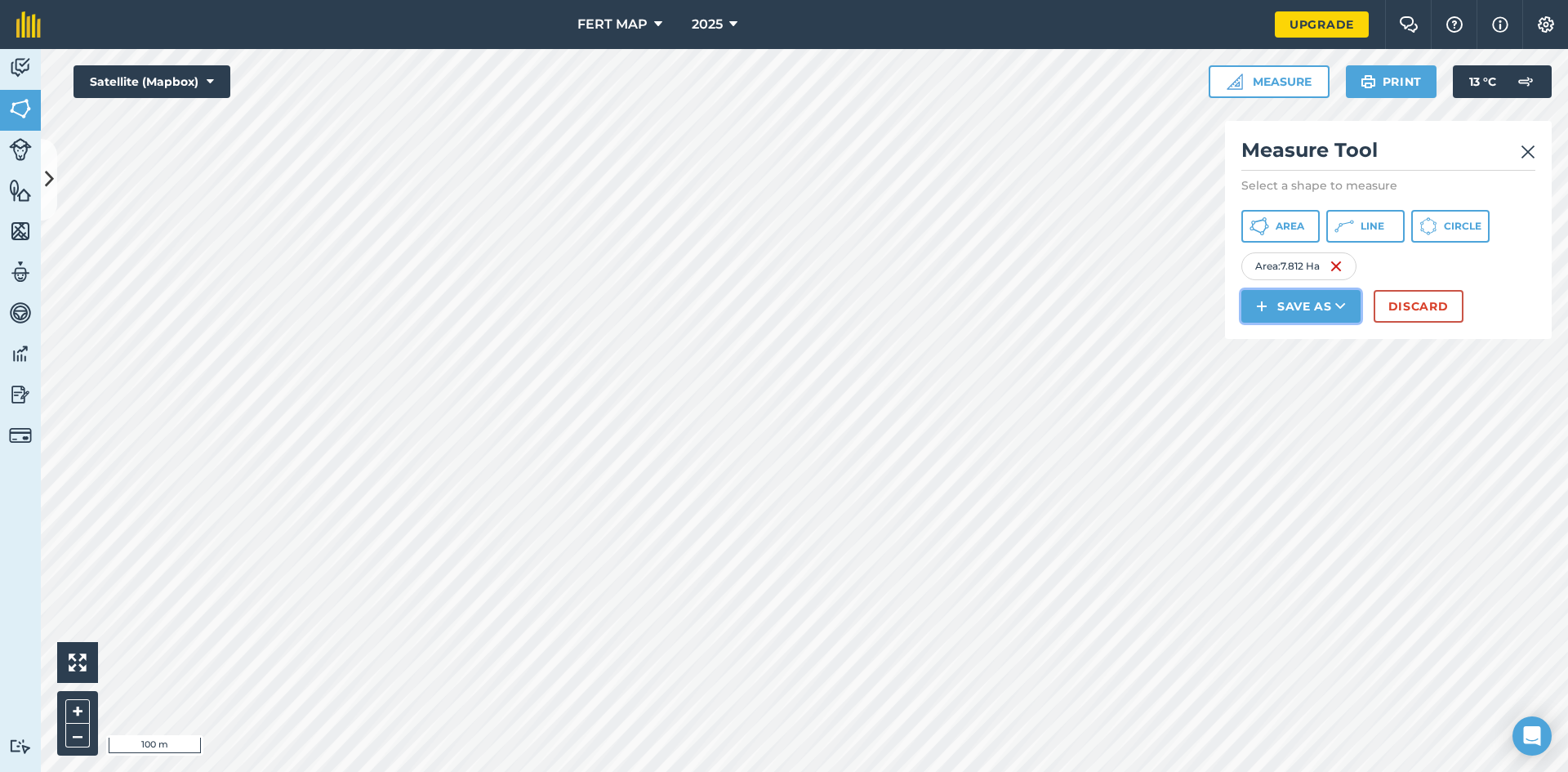
click at [1271, 307] on button "Save as" at bounding box center [1300, 306] width 120 height 33
click at [1268, 328] on link "Field" at bounding box center [1300, 343] width 114 height 36
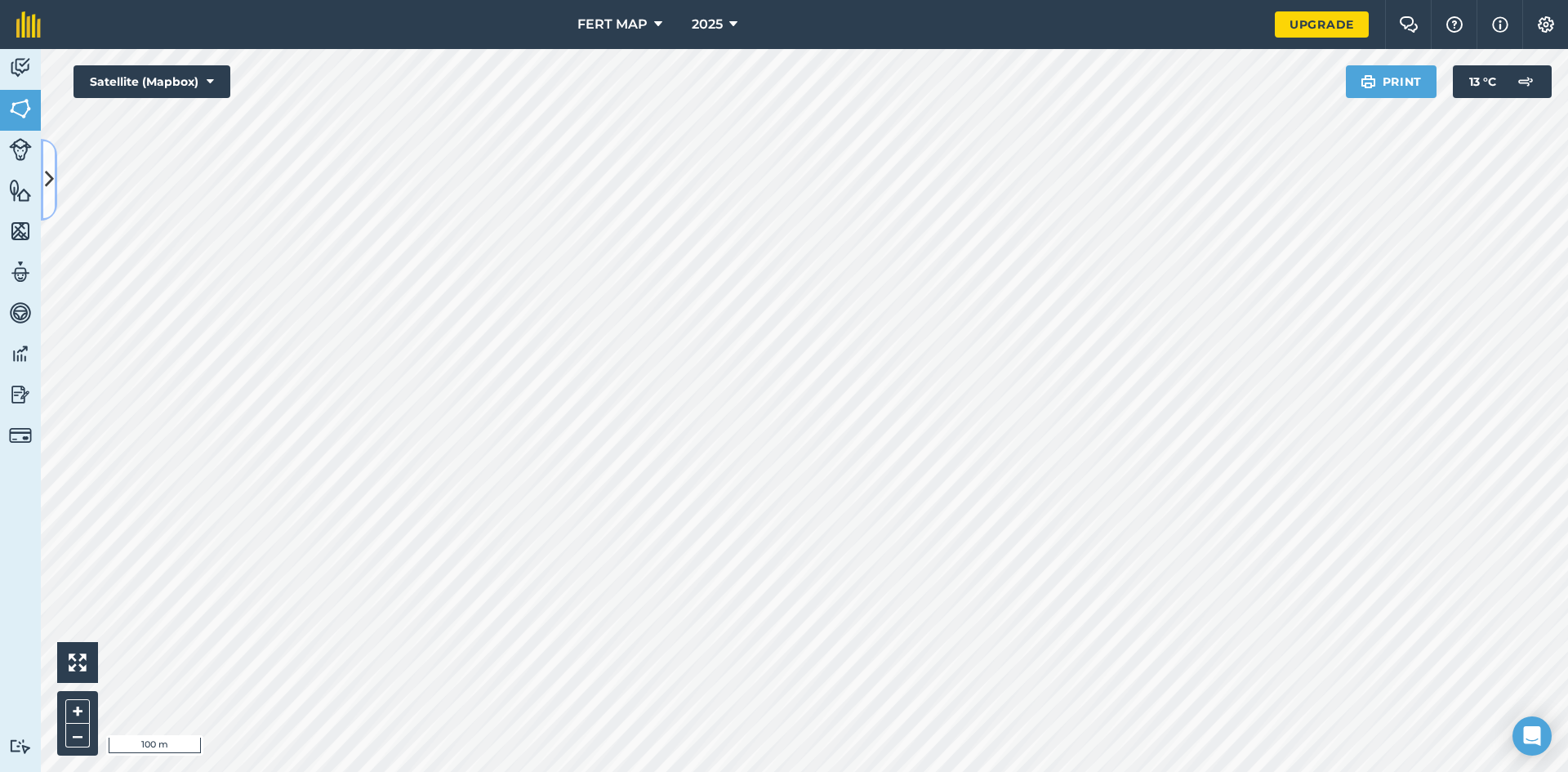
click at [47, 204] on button at bounding box center [49, 179] width 16 height 81
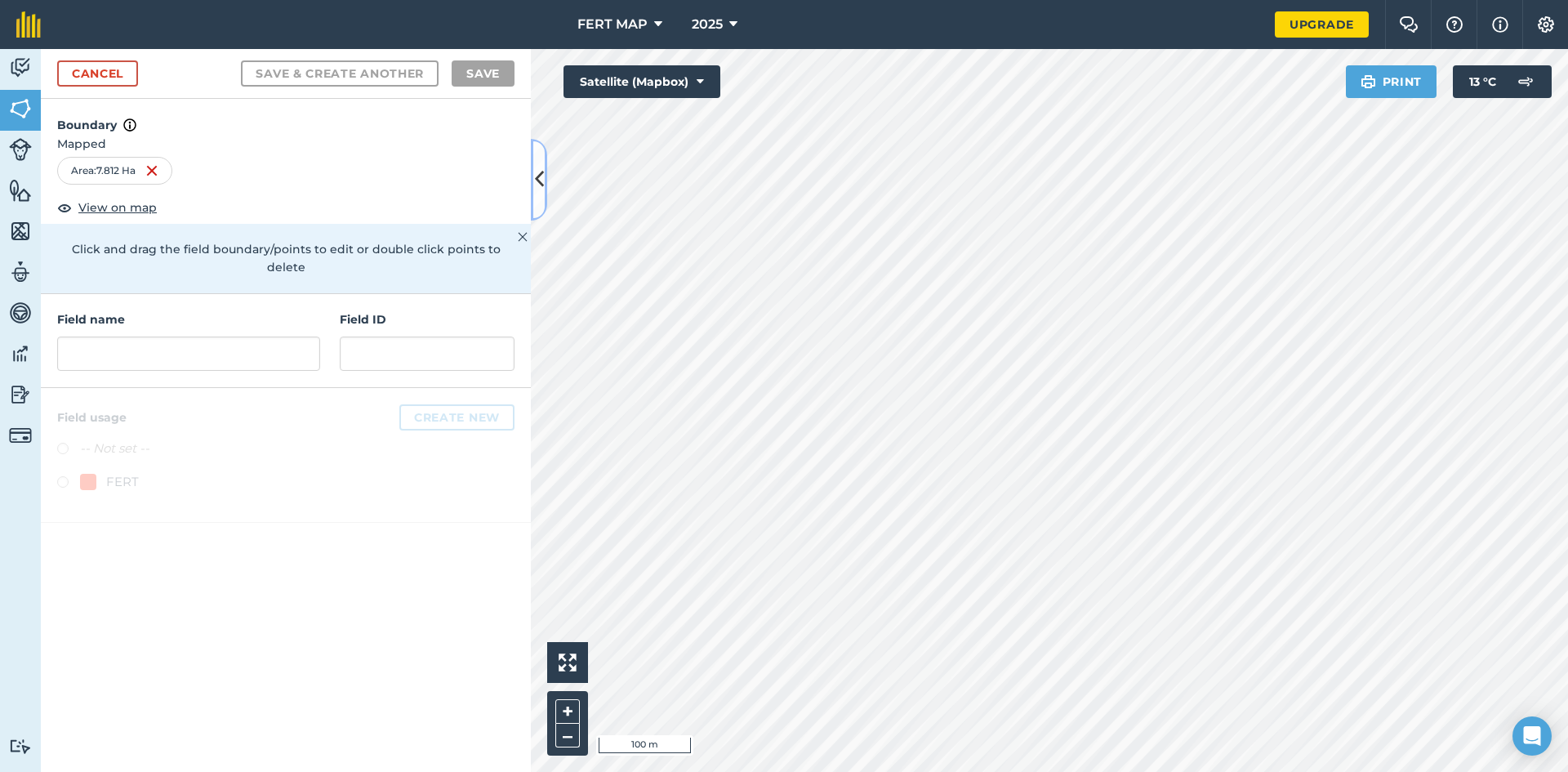
click at [531, 139] on button at bounding box center [539, 179] width 16 height 81
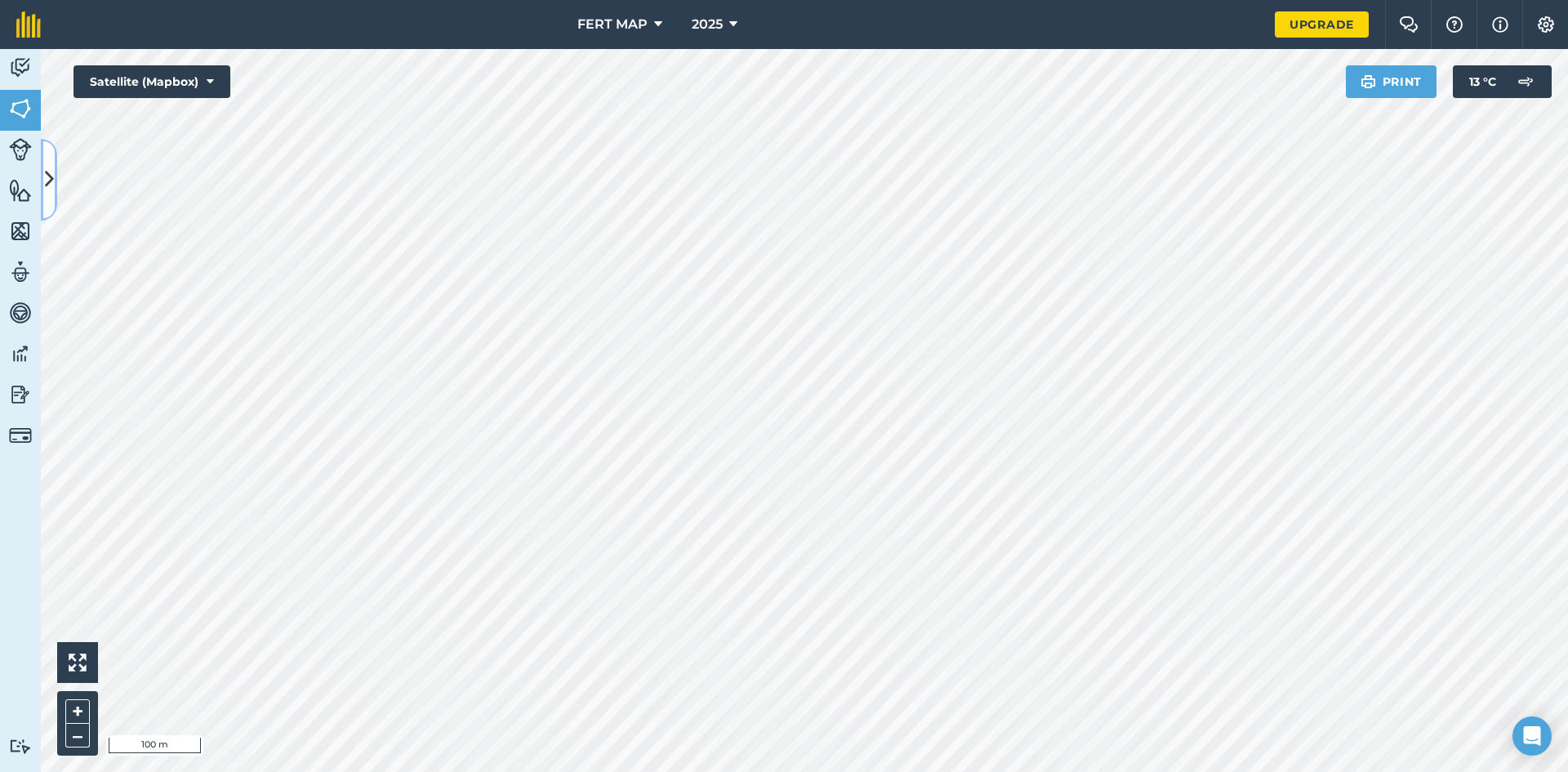
click at [47, 204] on button at bounding box center [49, 179] width 16 height 81
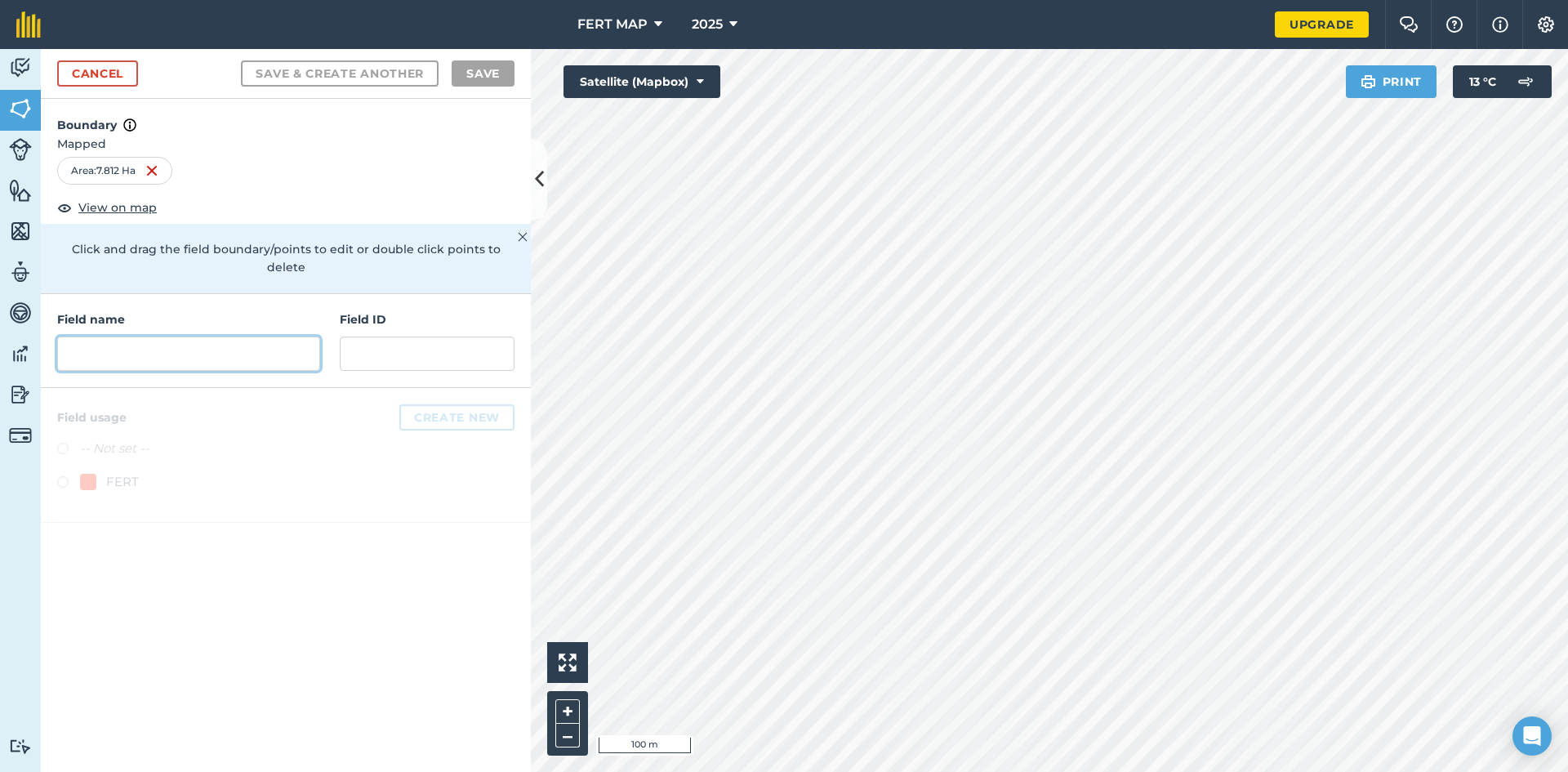
click at [125, 336] on input "text" at bounding box center [189, 354] width 263 height 35
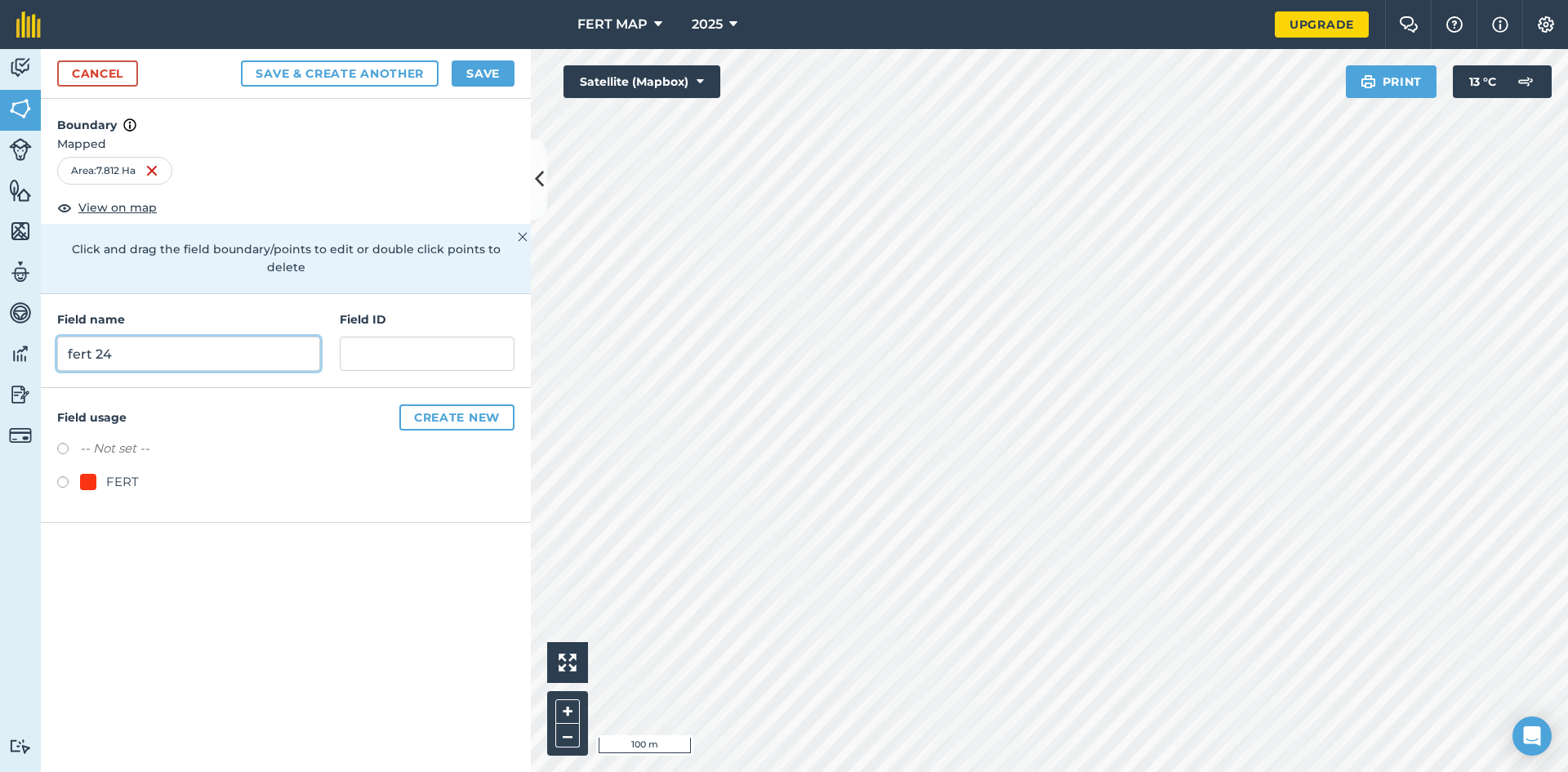
type input "fert 24"
click at [71, 476] on label at bounding box center [68, 484] width 23 height 16
radio input "true"
click at [479, 63] on button "Save" at bounding box center [482, 73] width 63 height 26
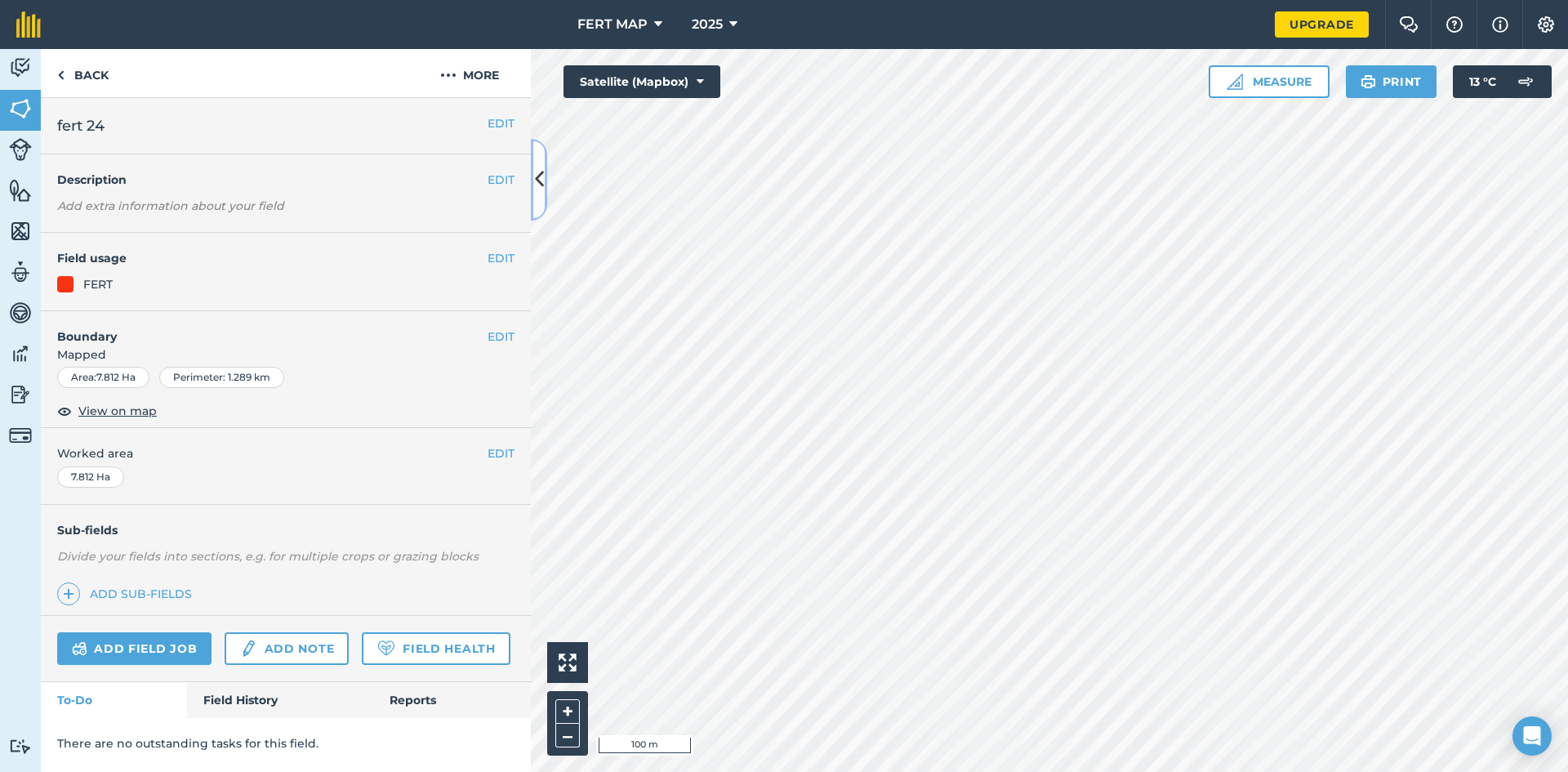
click at [532, 172] on button at bounding box center [539, 179] width 16 height 81
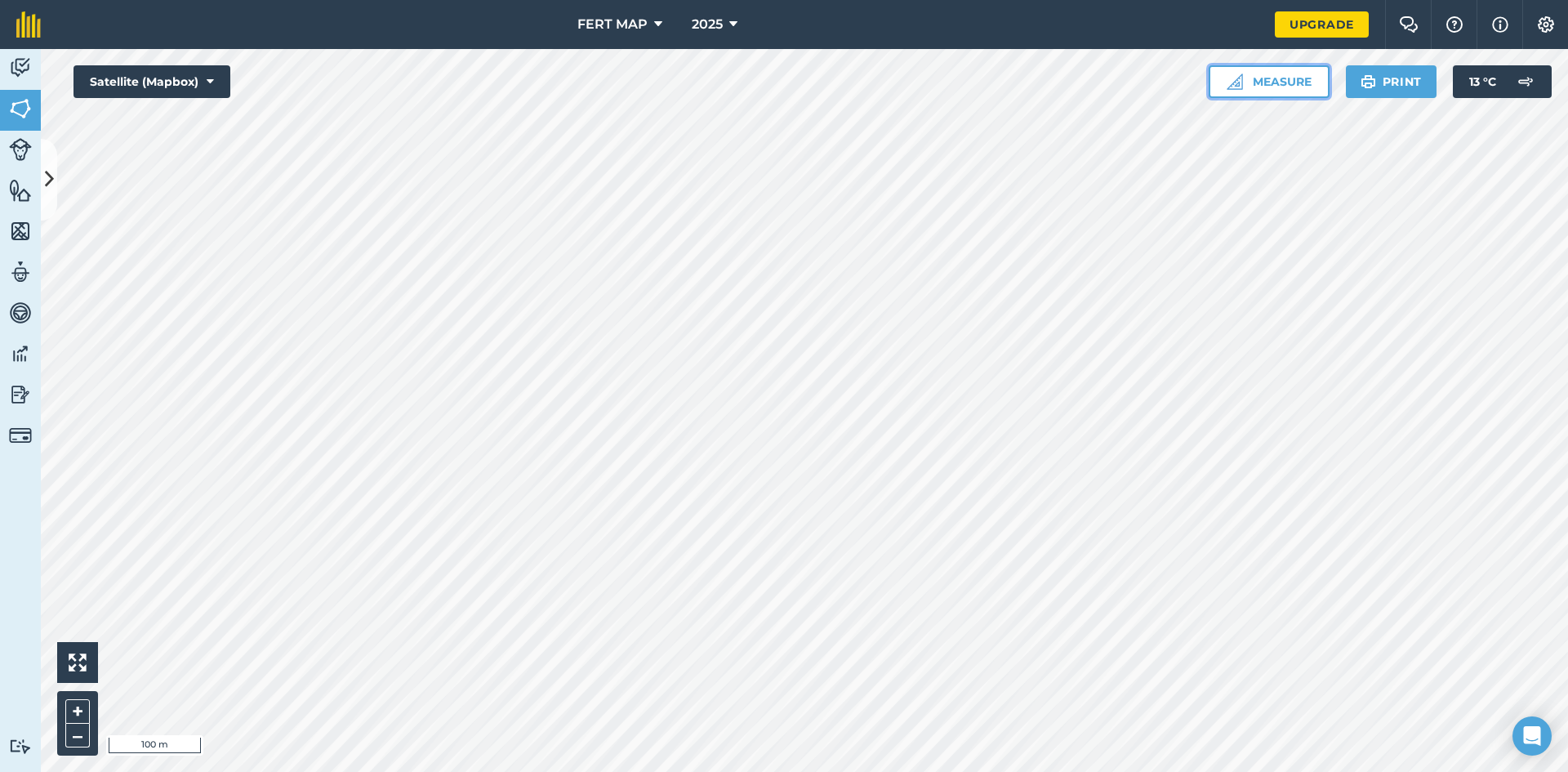
click at [1313, 66] on button "Measure" at bounding box center [1268, 82] width 121 height 33
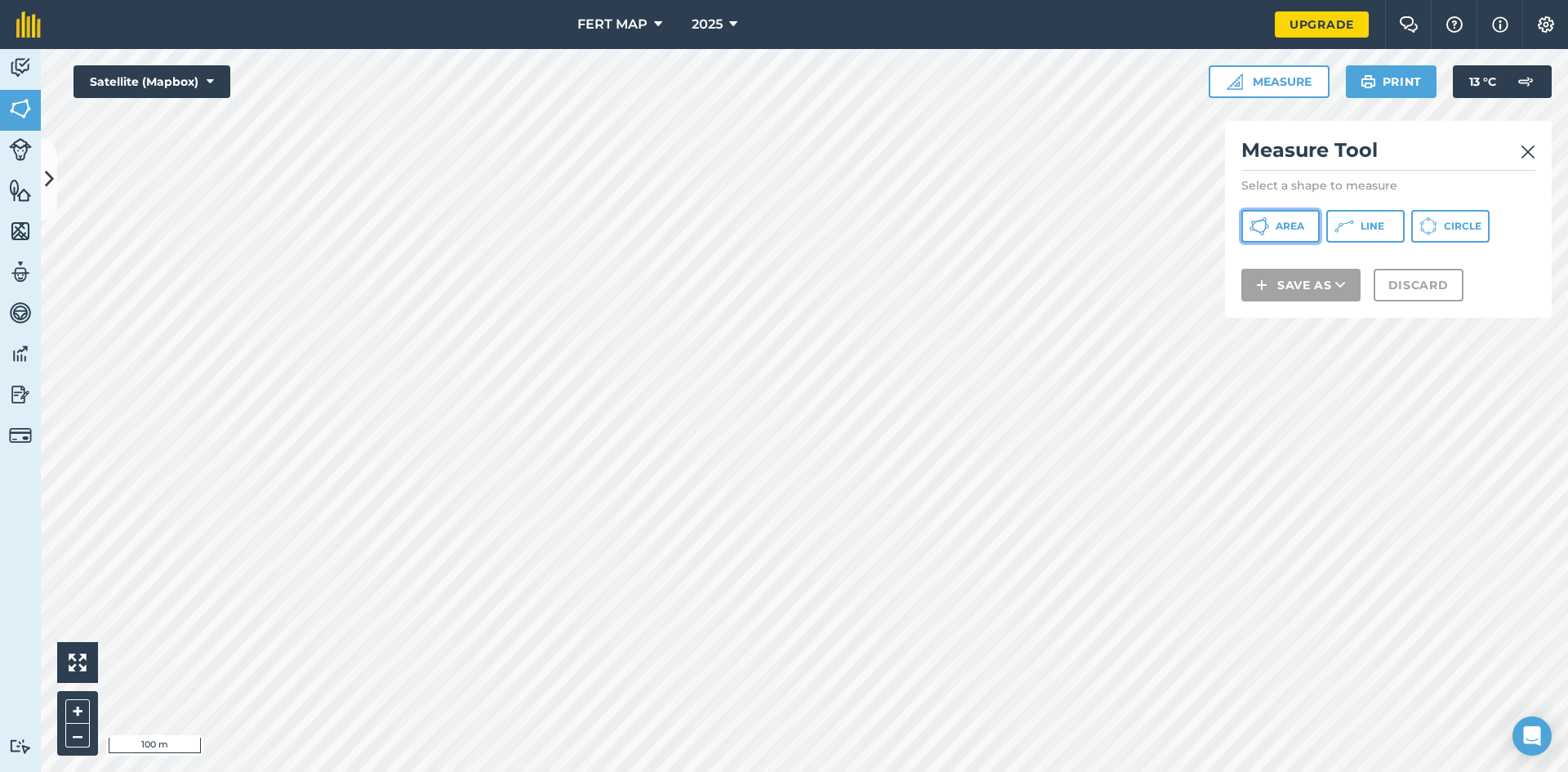
click at [1274, 212] on button "Area" at bounding box center [1280, 227] width 79 height 33
click at [1528, 158] on img at bounding box center [1528, 152] width 15 height 19
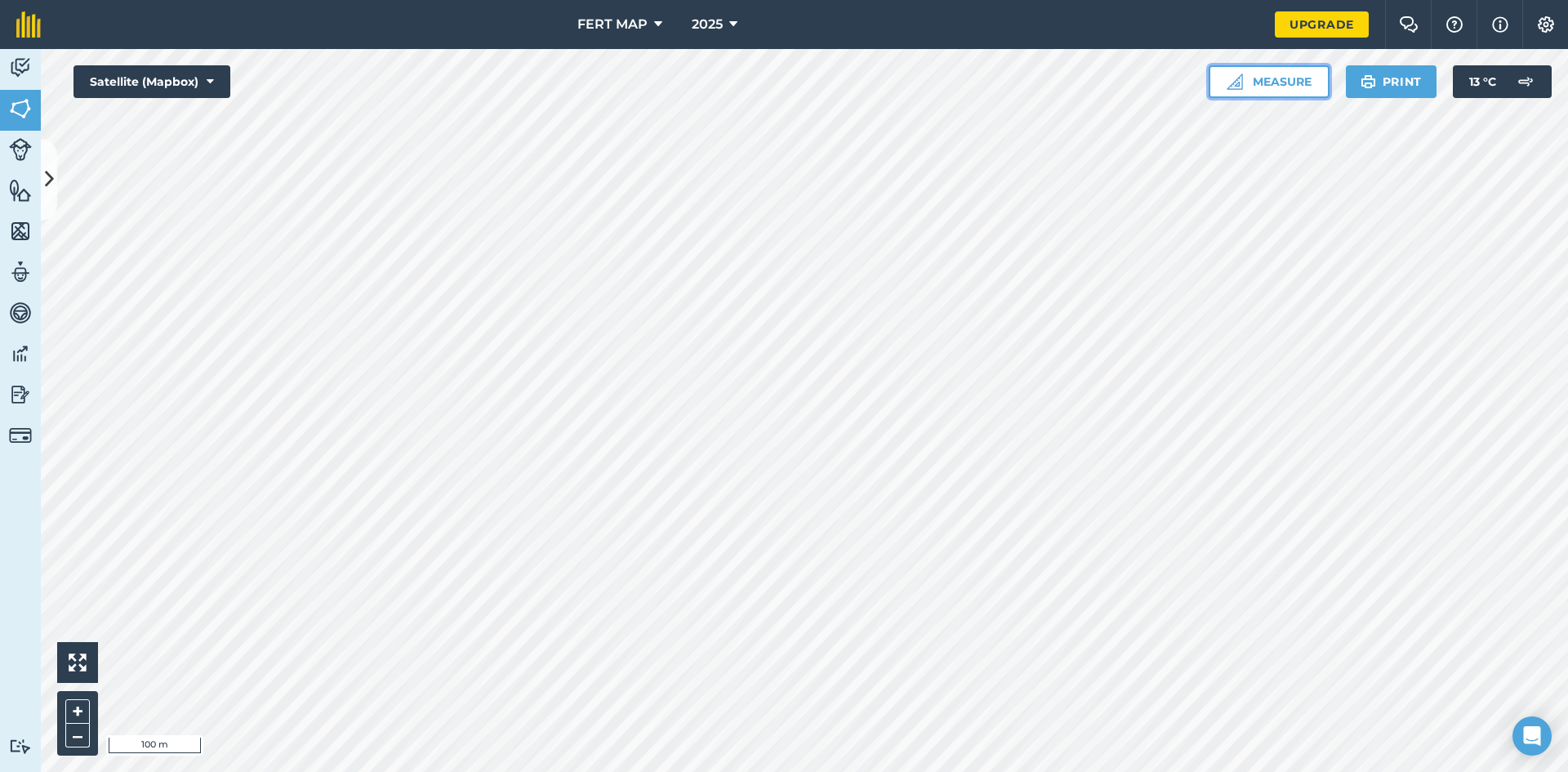
click at [1302, 89] on button "Measure" at bounding box center [1268, 82] width 121 height 33
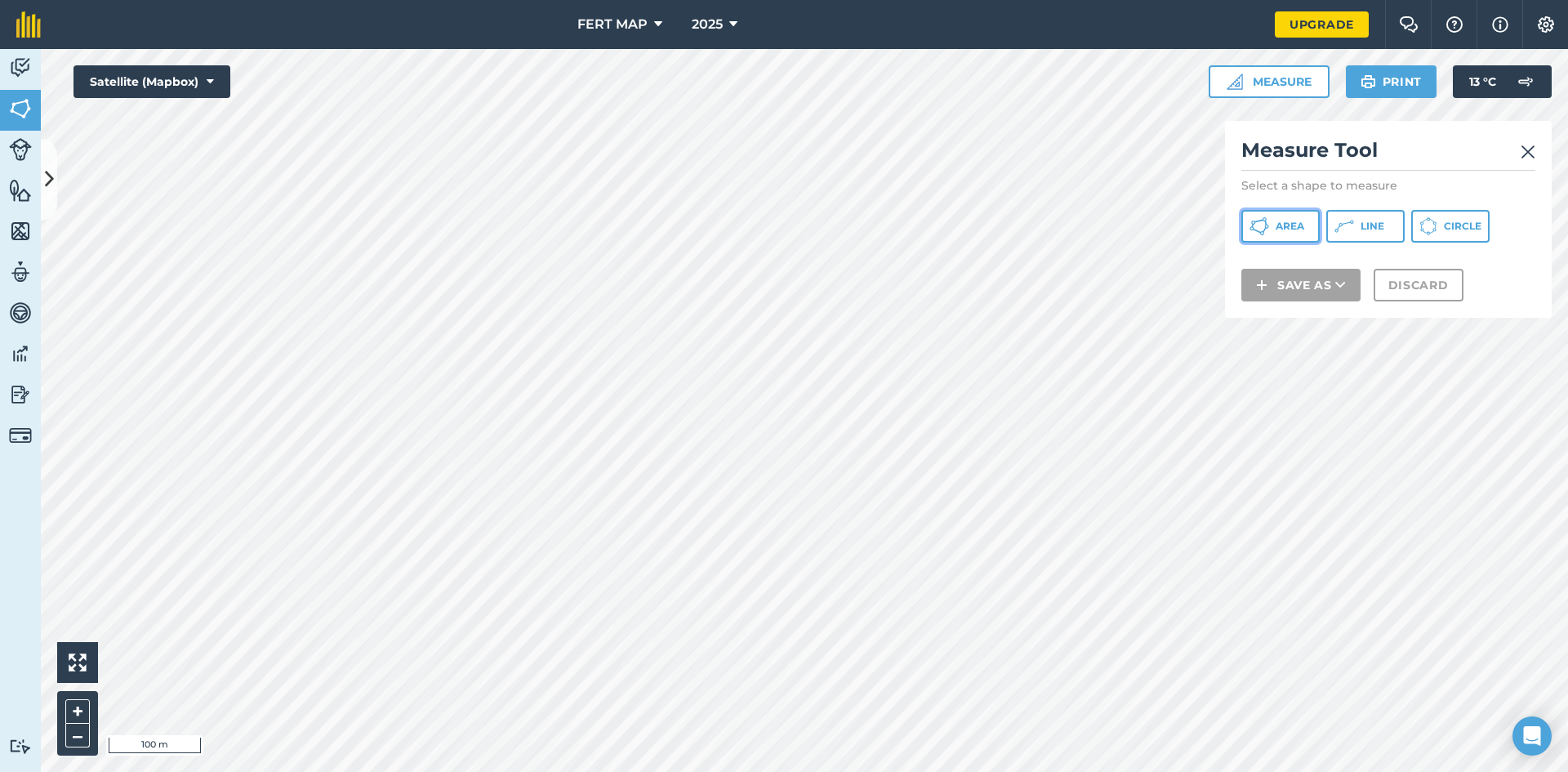
click at [1281, 218] on button "Area" at bounding box center [1280, 227] width 79 height 33
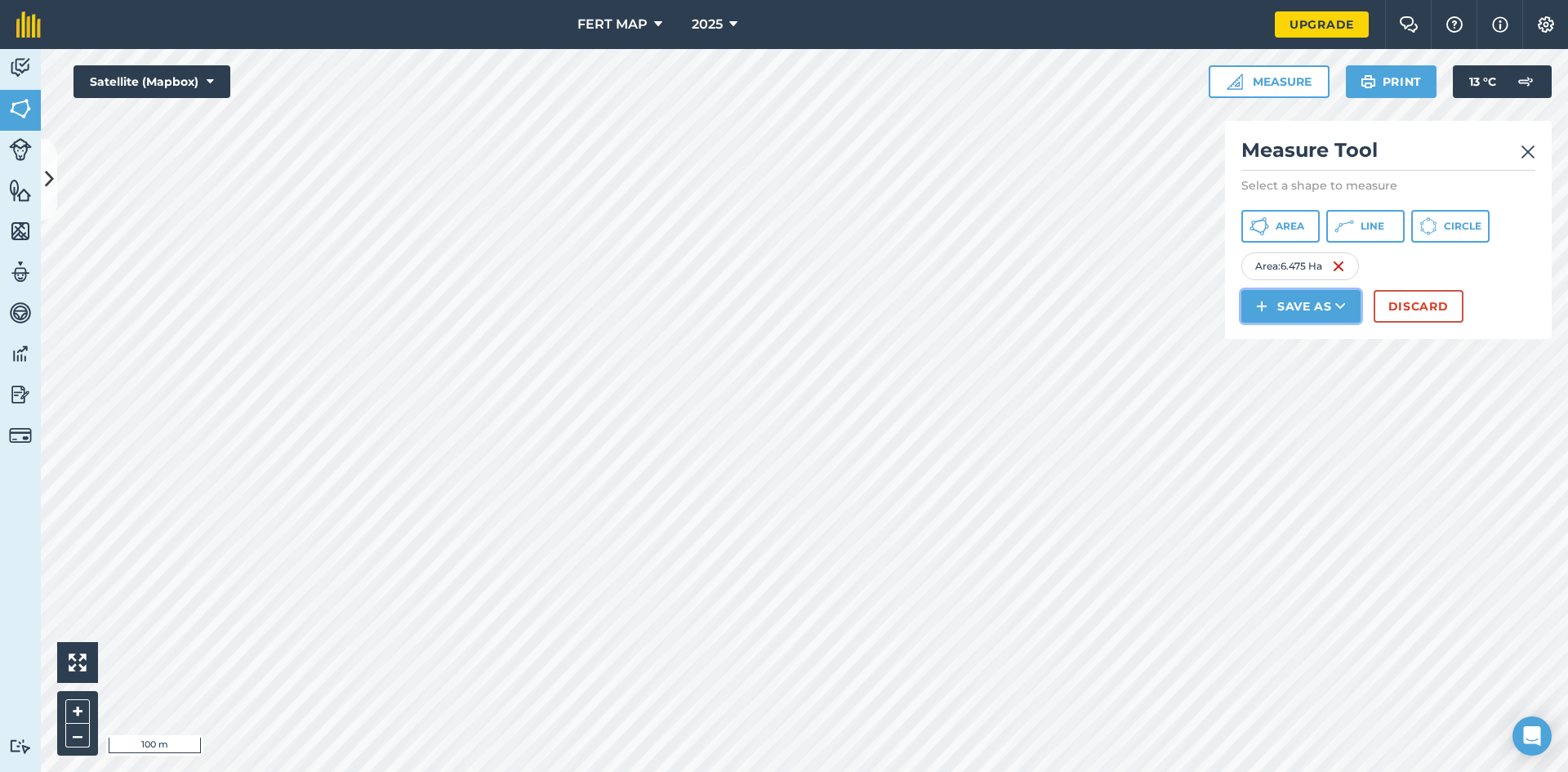
click at [1323, 306] on button "Save as" at bounding box center [1300, 306] width 120 height 33
click at [1309, 347] on link "Field" at bounding box center [1300, 343] width 114 height 36
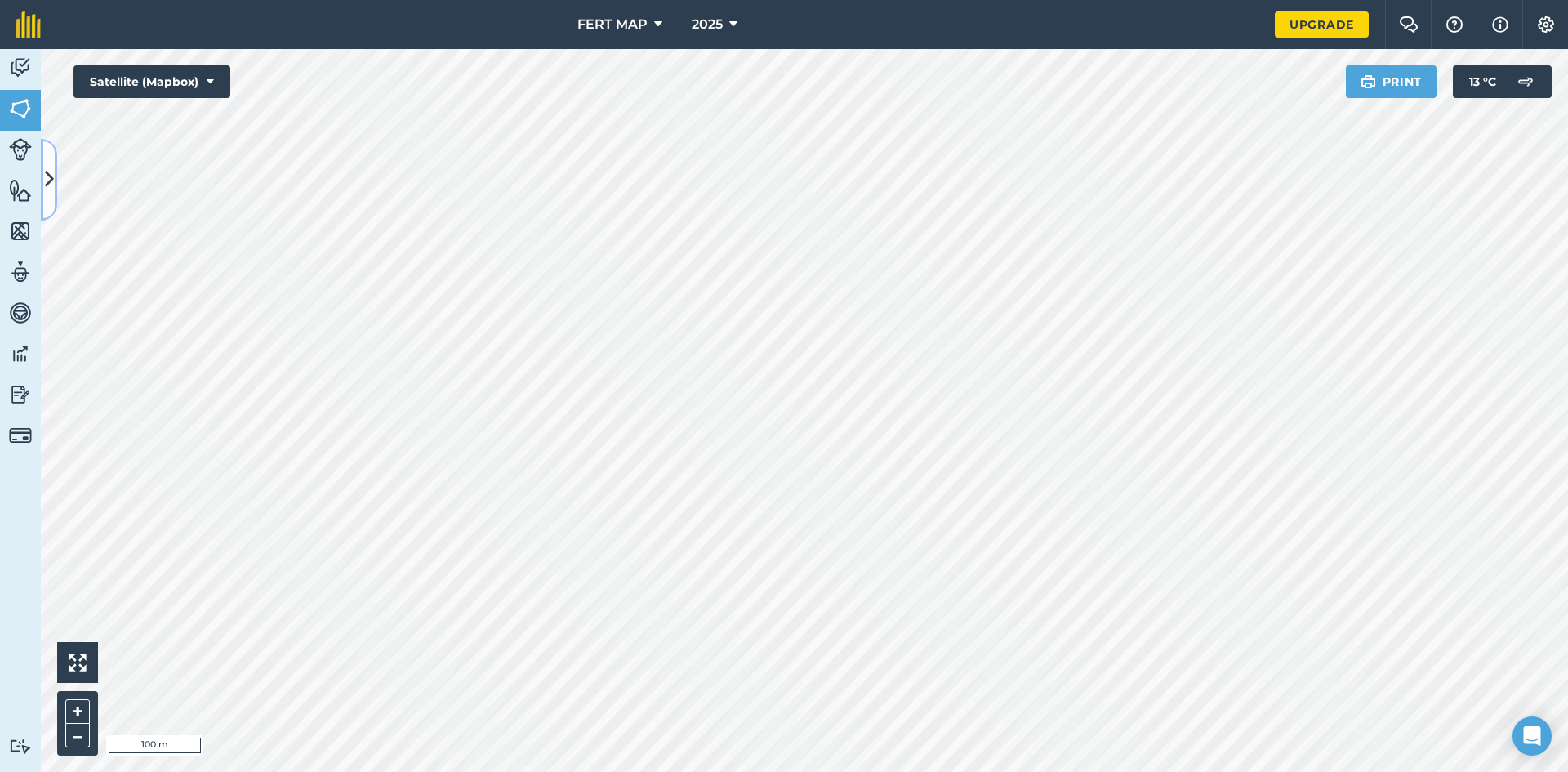
click at [49, 200] on button at bounding box center [49, 179] width 16 height 81
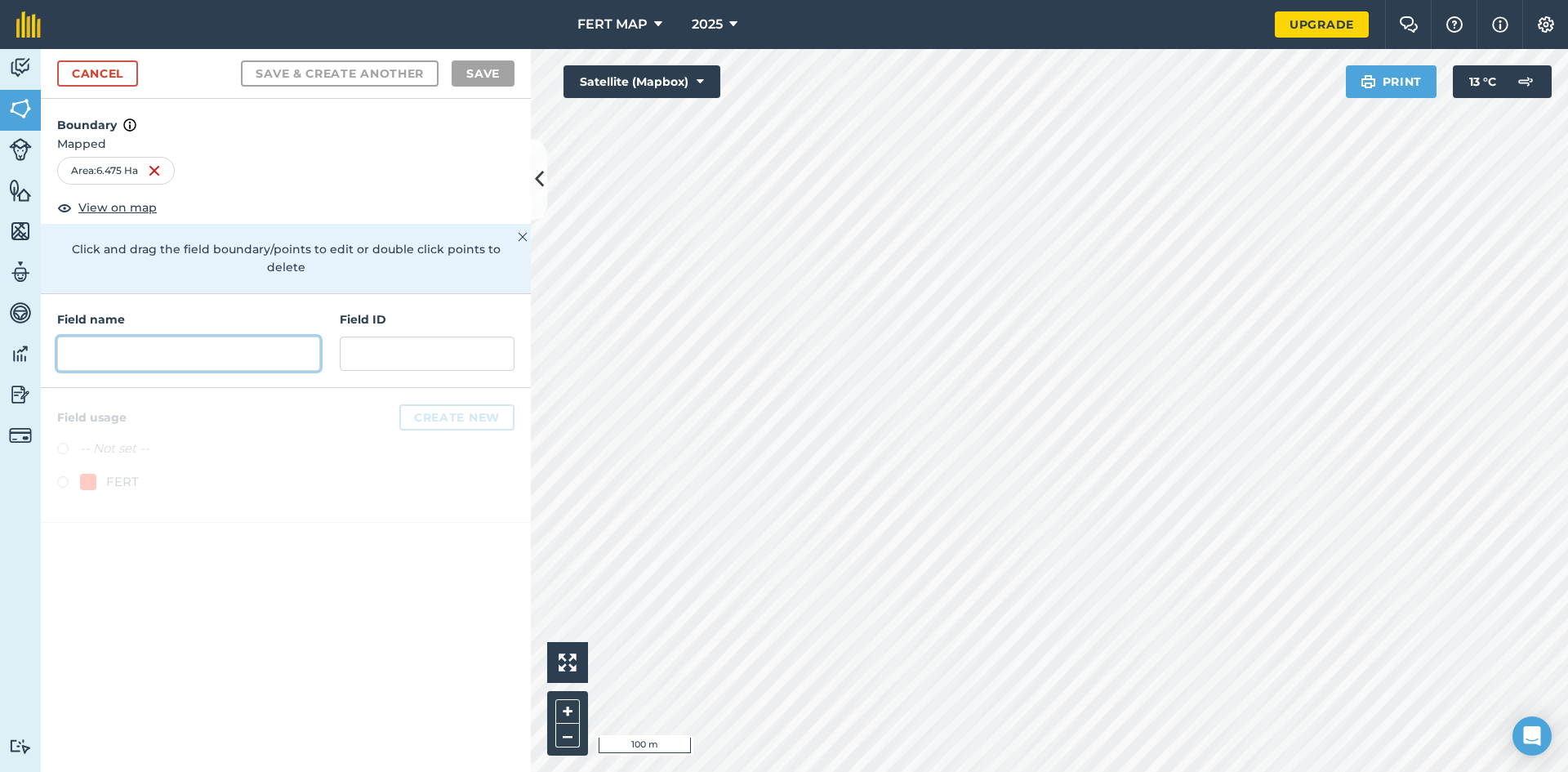
click at [147, 336] on input "text" at bounding box center [189, 354] width 263 height 35
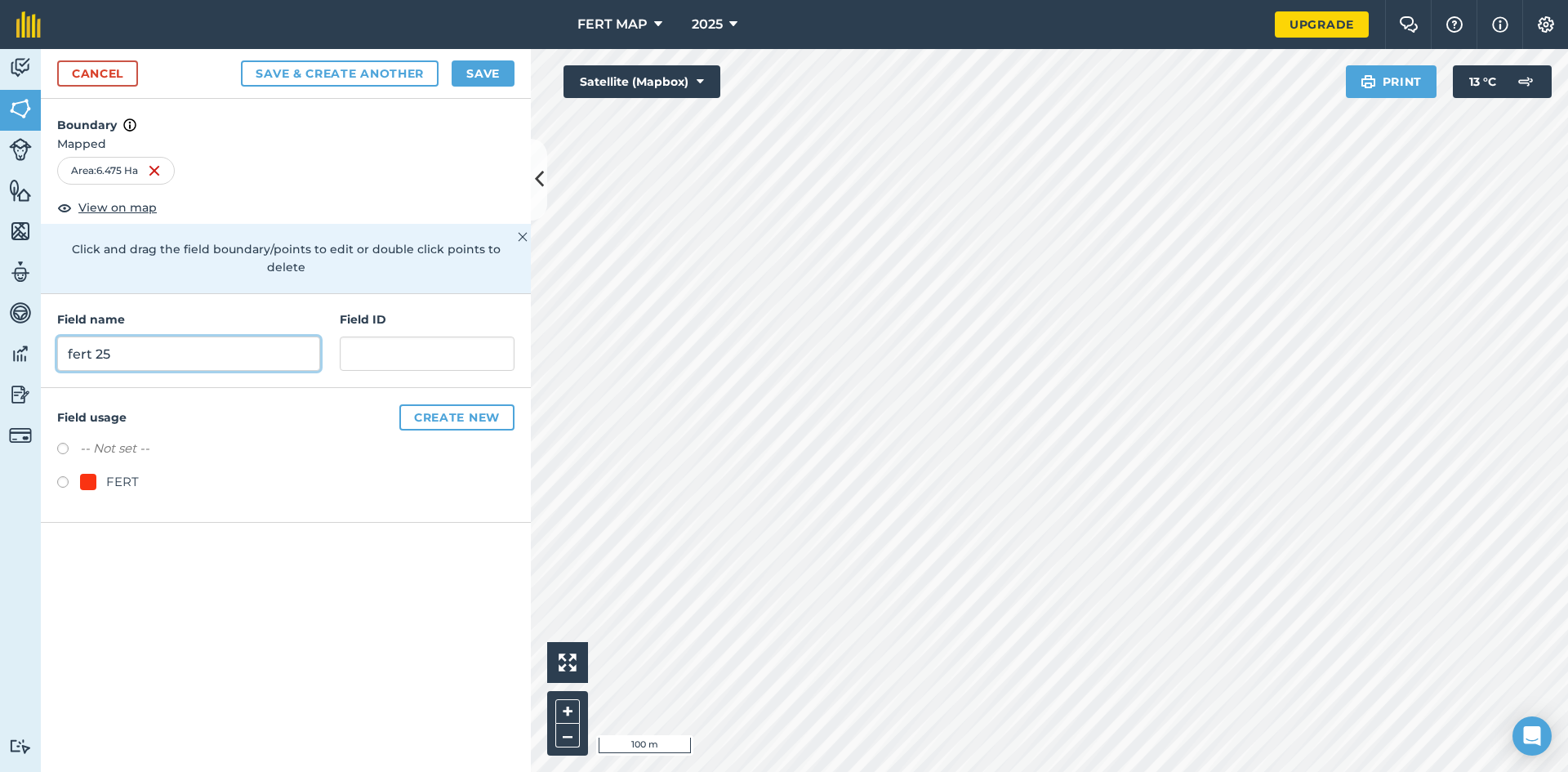
type input "fert 25"
click at [89, 474] on div at bounding box center [89, 482] width 16 height 16
radio input "true"
click at [468, 78] on button "Save" at bounding box center [482, 73] width 63 height 26
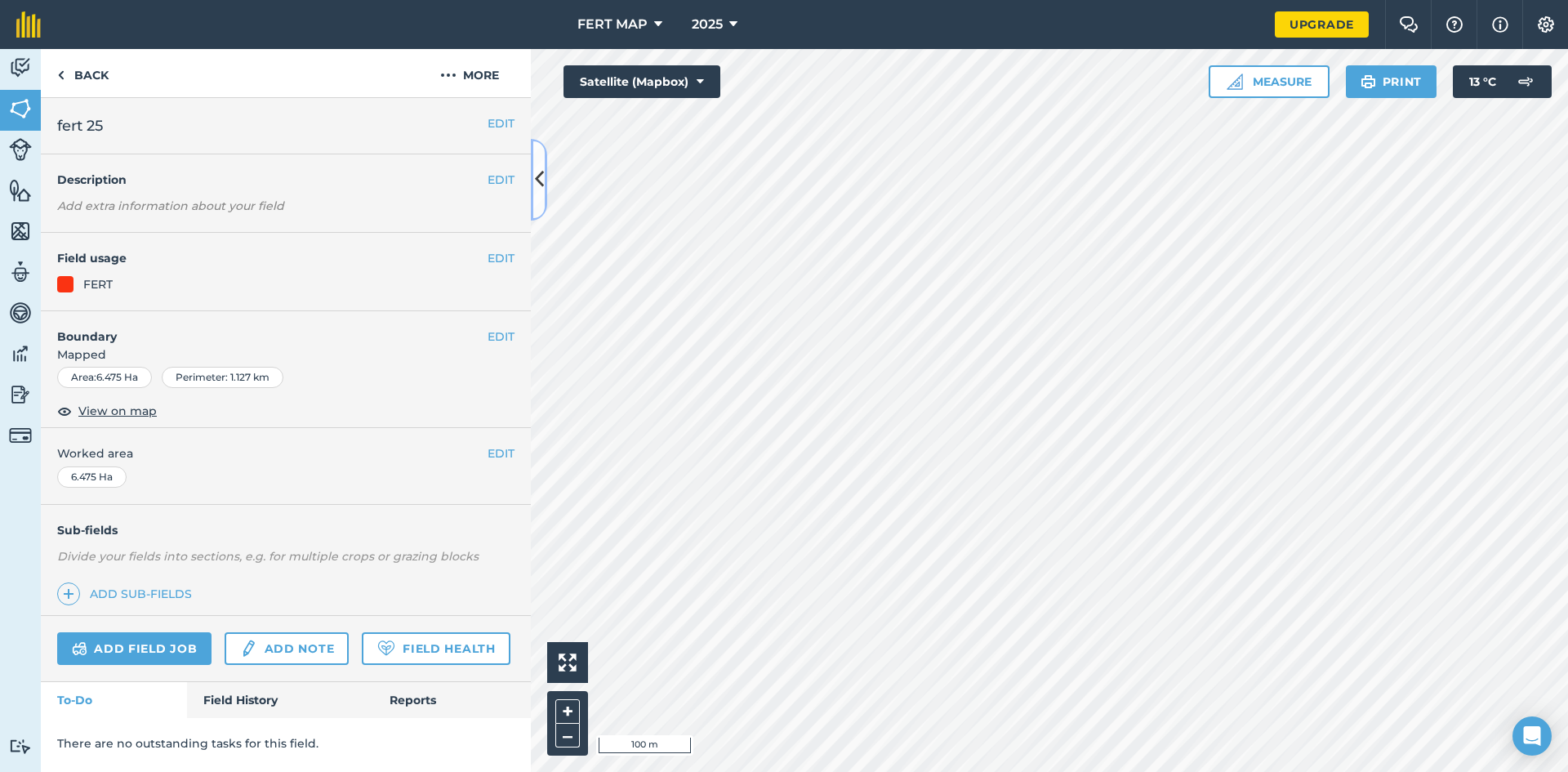
click at [535, 156] on button at bounding box center [539, 179] width 16 height 81
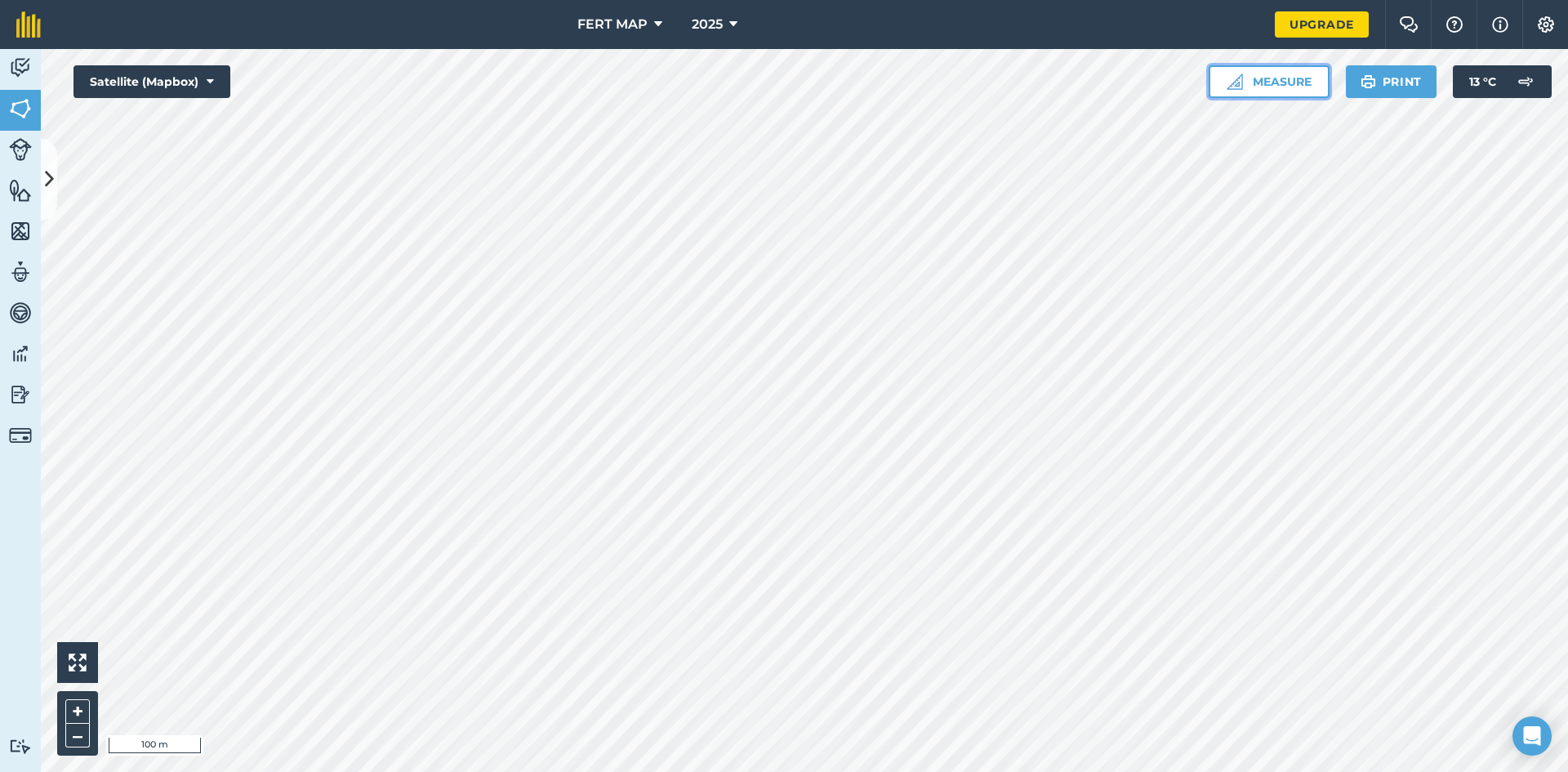
click at [1228, 73] on img at bounding box center [1235, 81] width 16 height 16
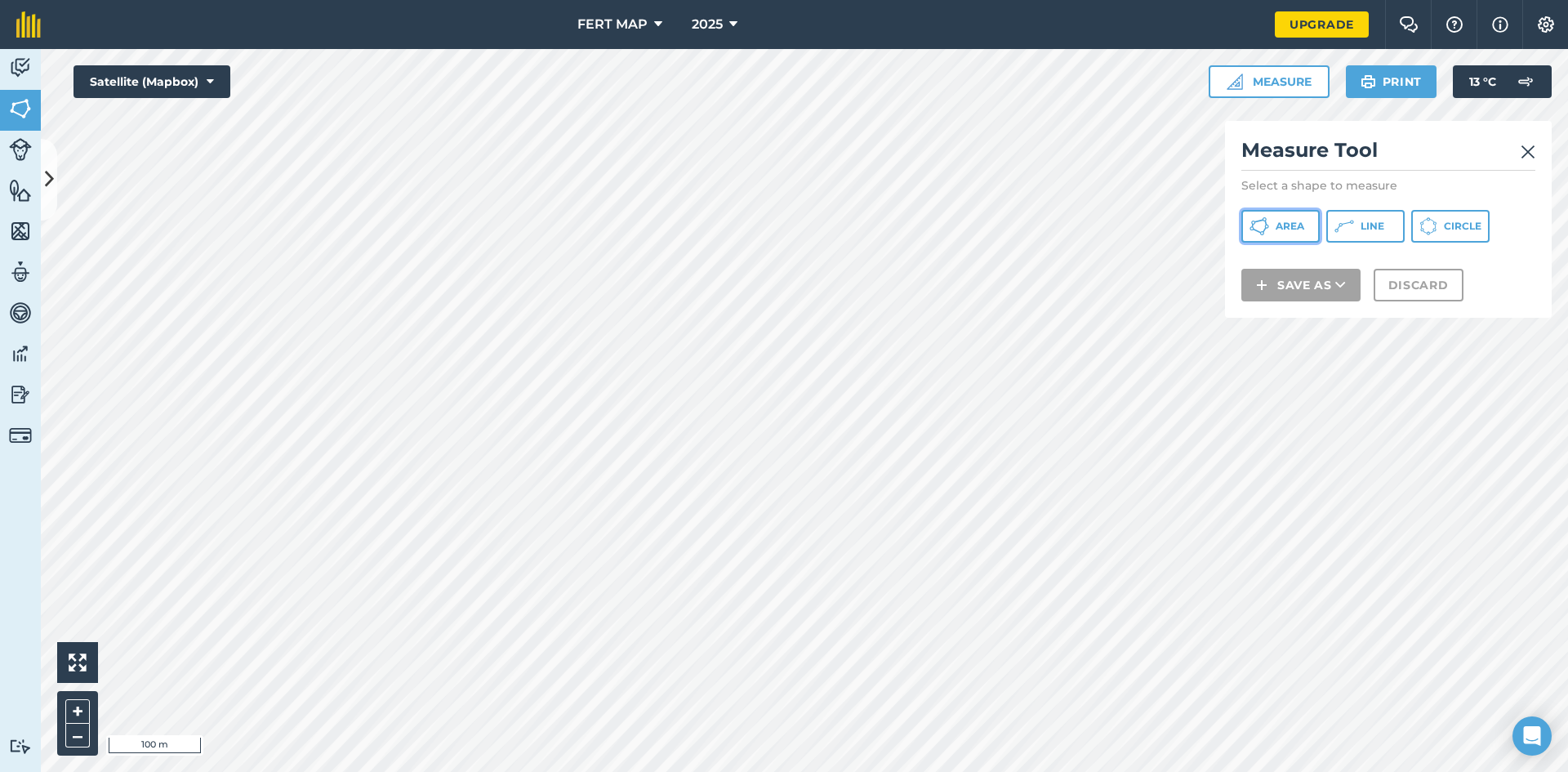
click at [1288, 229] on span "Area" at bounding box center [1289, 227] width 28 height 13
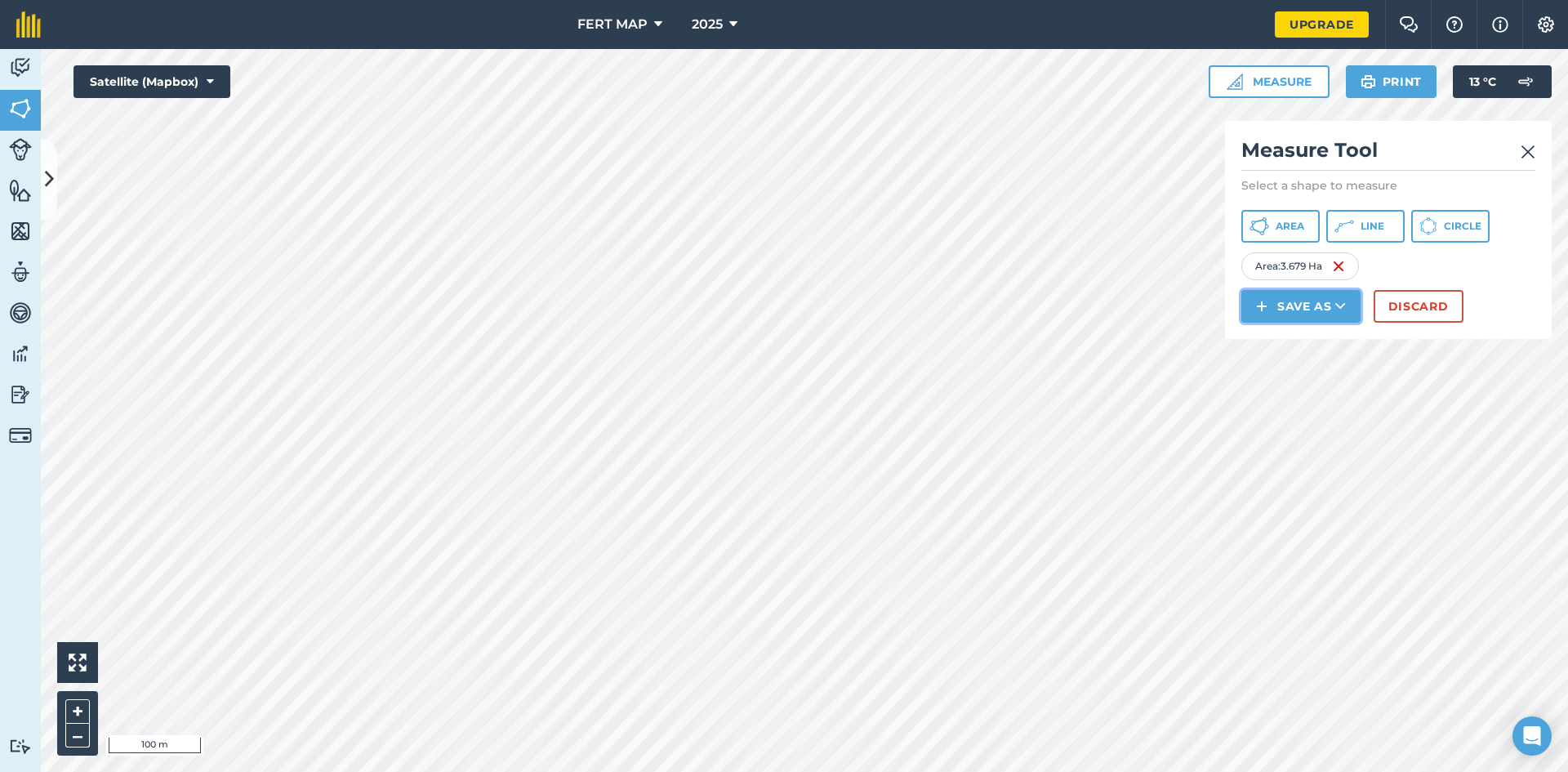
click at [1308, 303] on button "Save as" at bounding box center [1300, 306] width 120 height 33
click at [1307, 340] on link "Field" at bounding box center [1300, 343] width 114 height 36
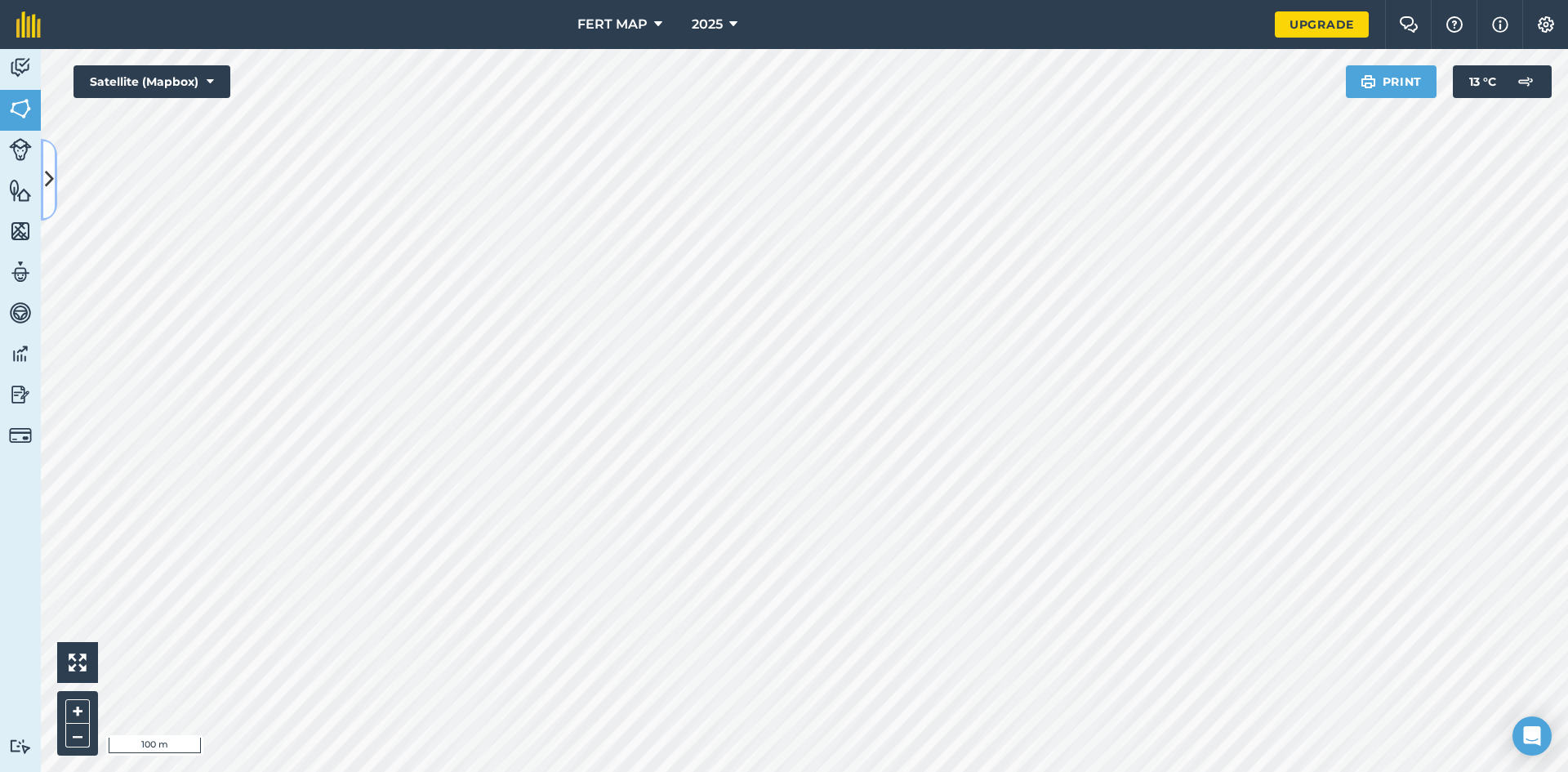
click at [51, 190] on icon at bounding box center [49, 179] width 9 height 28
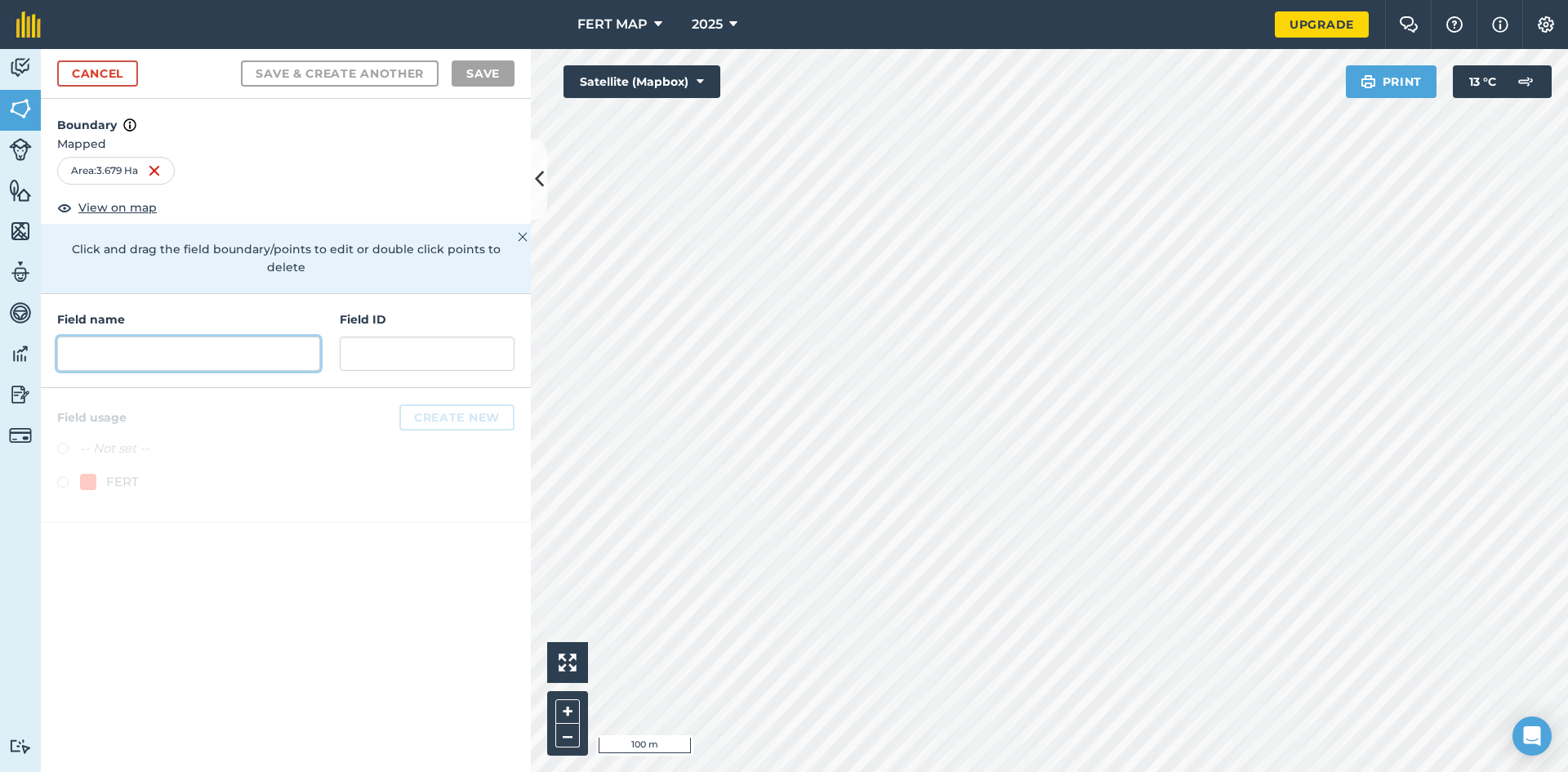
click at [156, 336] on input "text" at bounding box center [189, 354] width 263 height 35
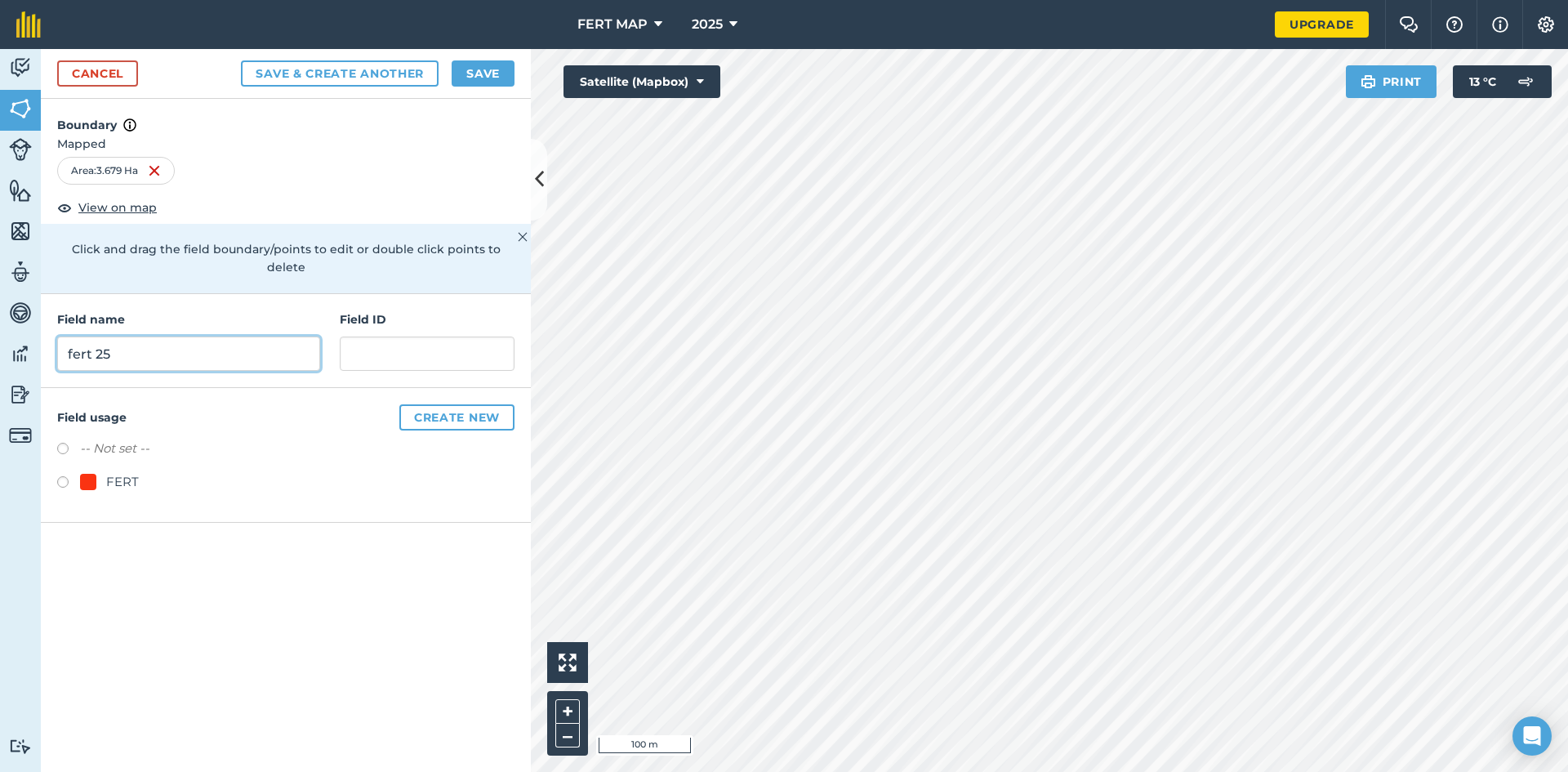
type input "fert 25"
click at [58, 476] on label at bounding box center [68, 484] width 23 height 16
radio input "true"
click at [497, 58] on div "Cancel Save & Create Another Save" at bounding box center [286, 74] width 490 height 50
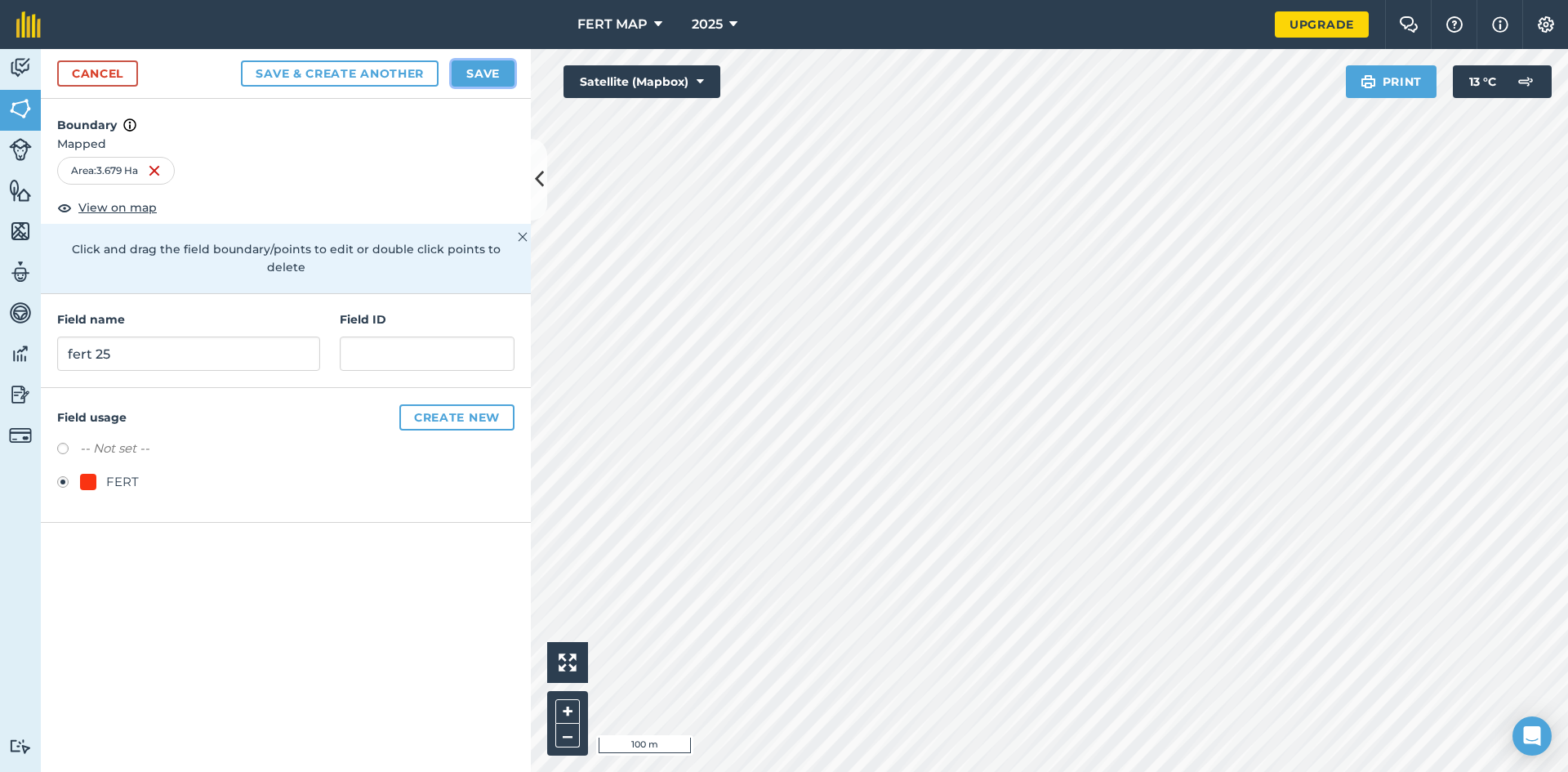
click at [495, 62] on button "Save" at bounding box center [482, 73] width 63 height 26
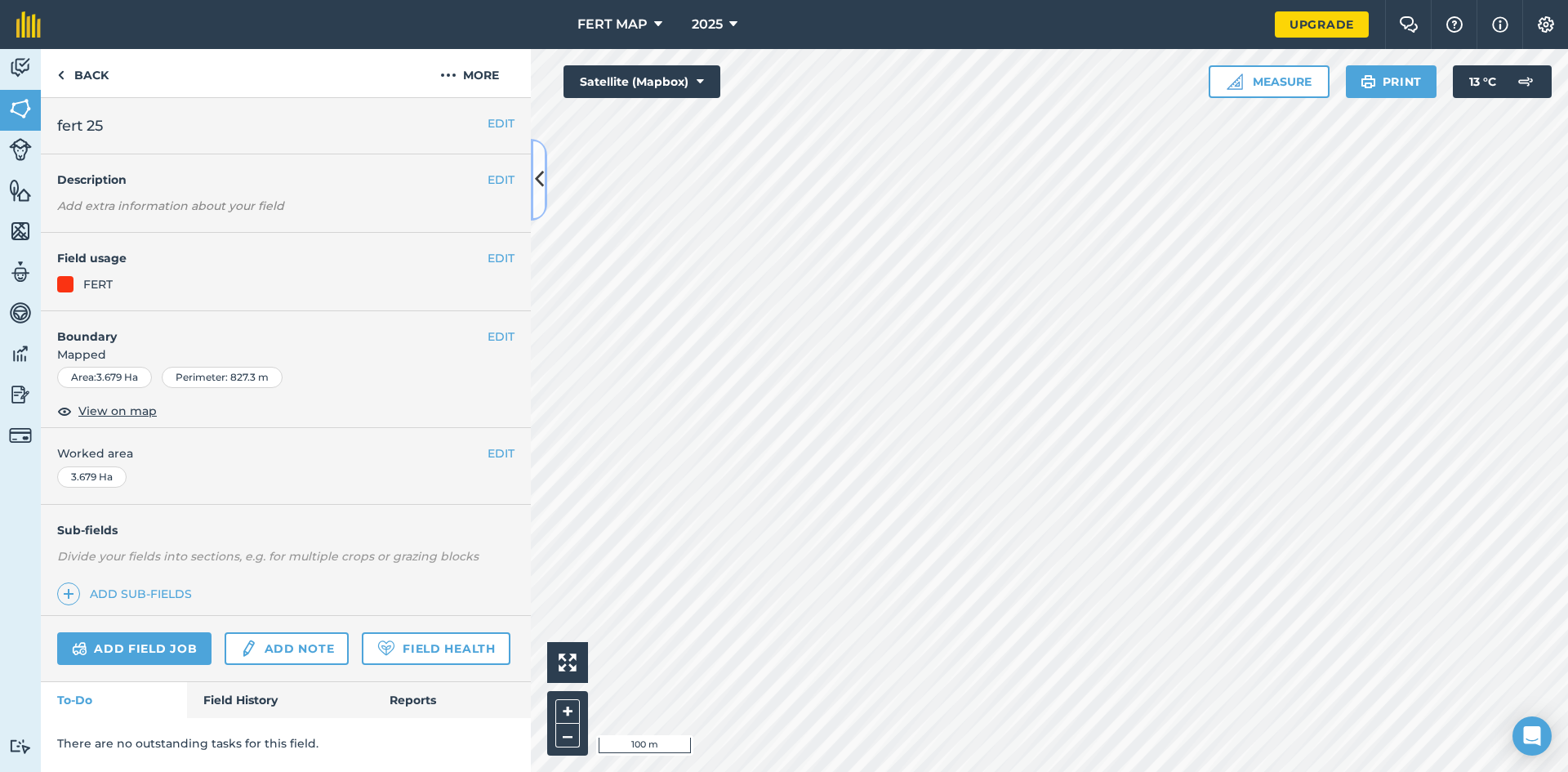
click at [536, 159] on button at bounding box center [539, 179] width 16 height 81
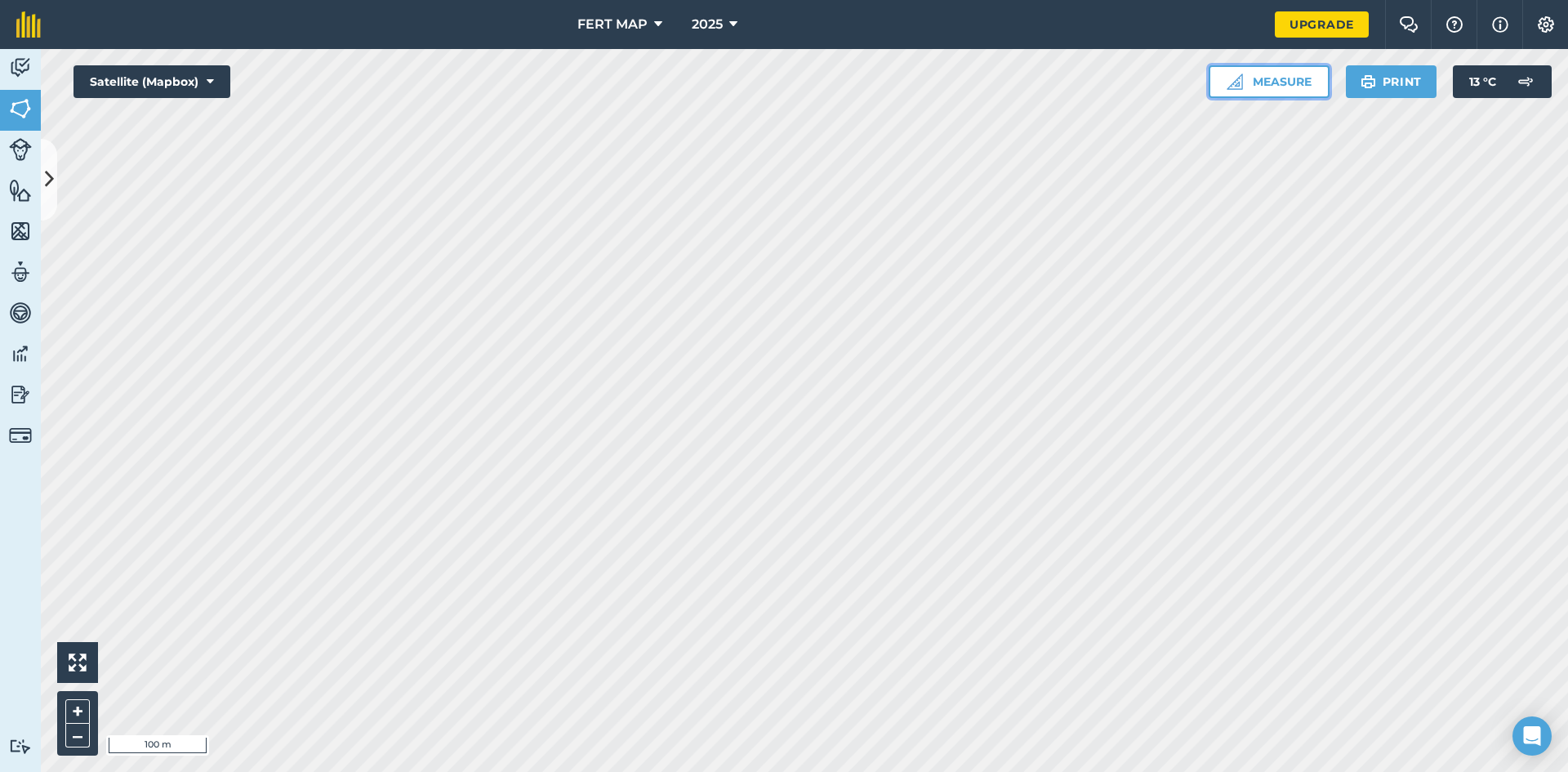
click at [1212, 97] on button "Measure" at bounding box center [1268, 82] width 121 height 33
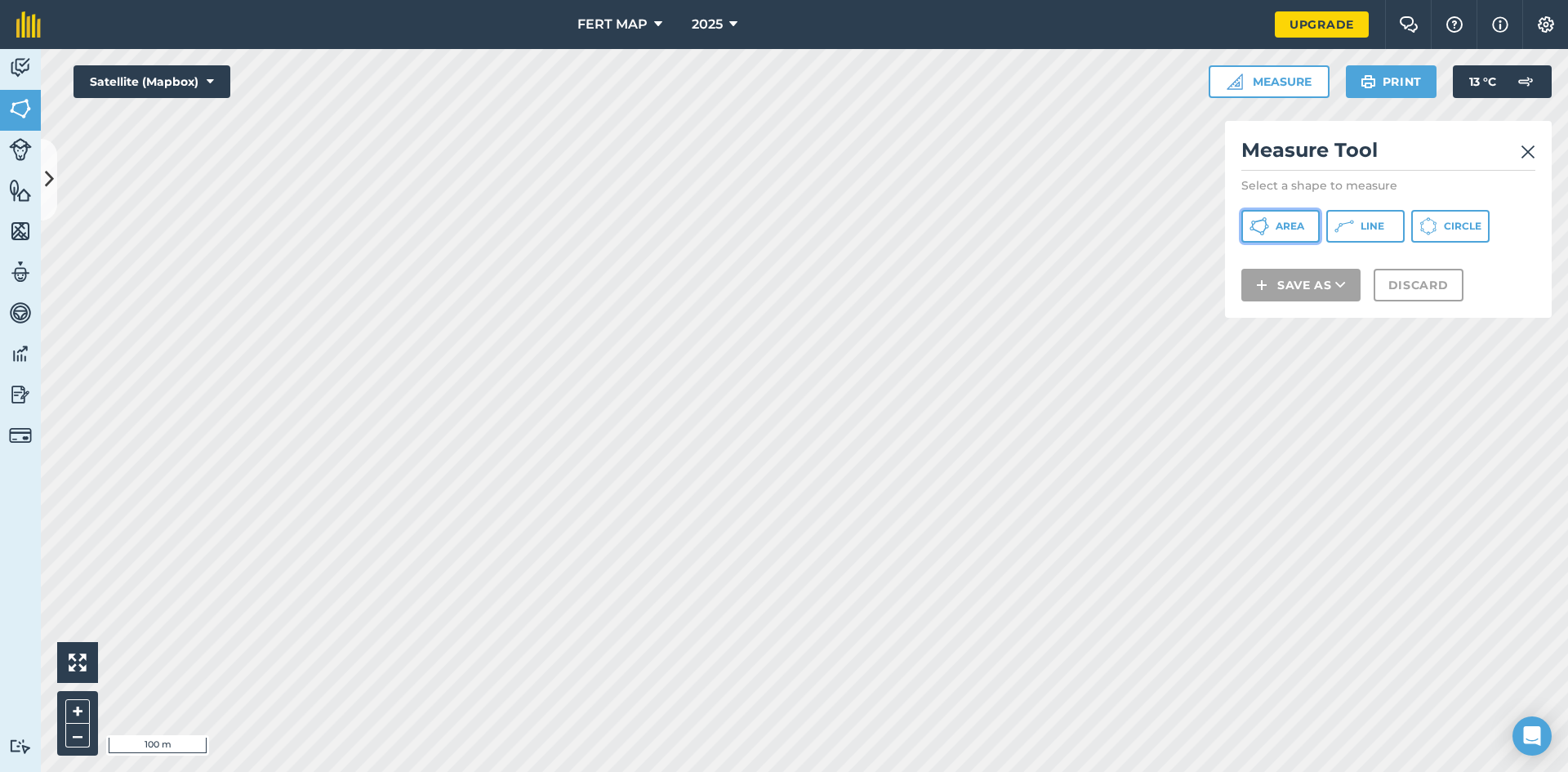
click at [1288, 228] on span "Area" at bounding box center [1289, 227] width 28 height 13
click at [1523, 158] on img at bounding box center [1528, 152] width 15 height 19
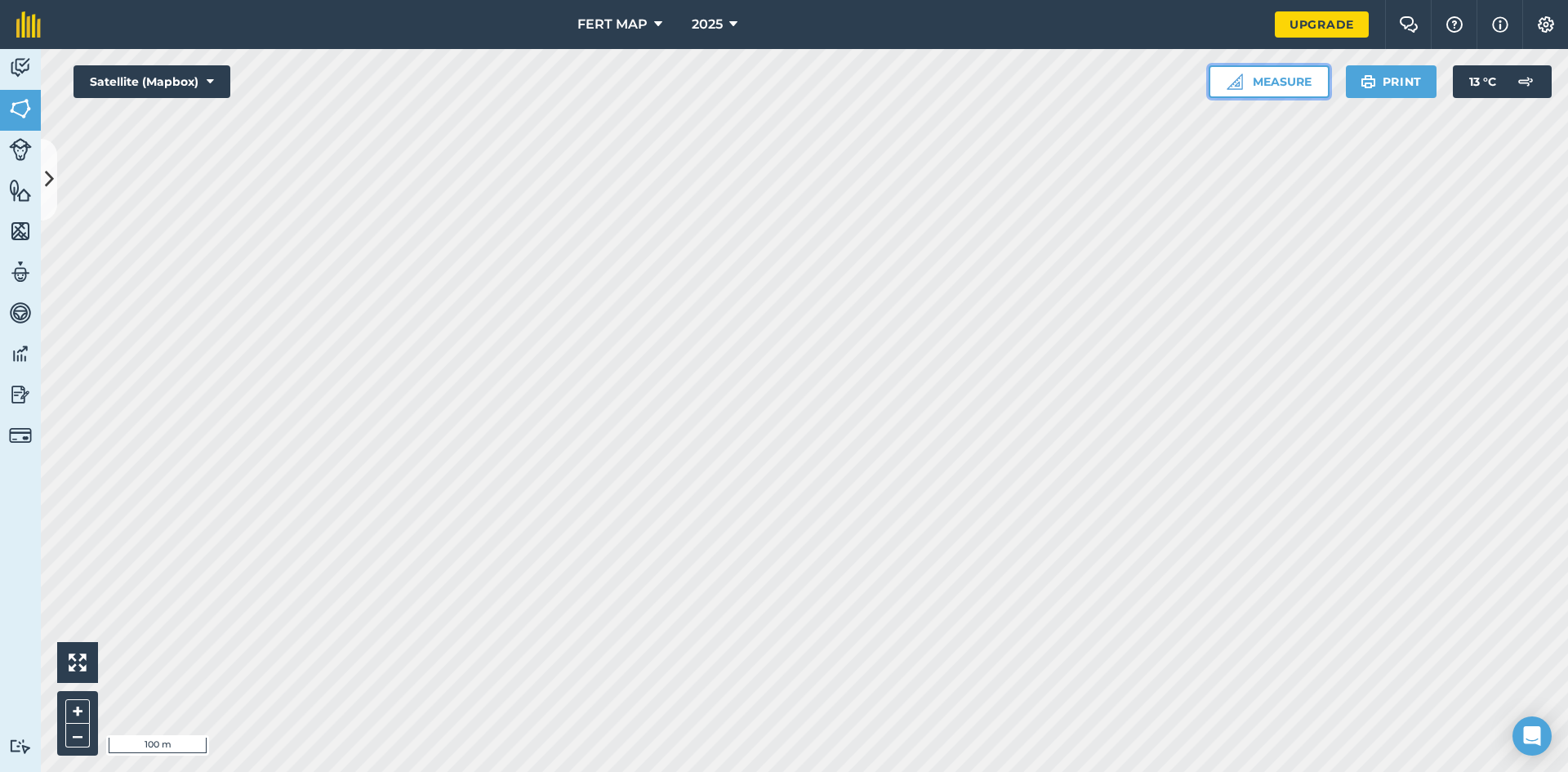
click at [1266, 81] on button "Measure" at bounding box center [1268, 82] width 121 height 33
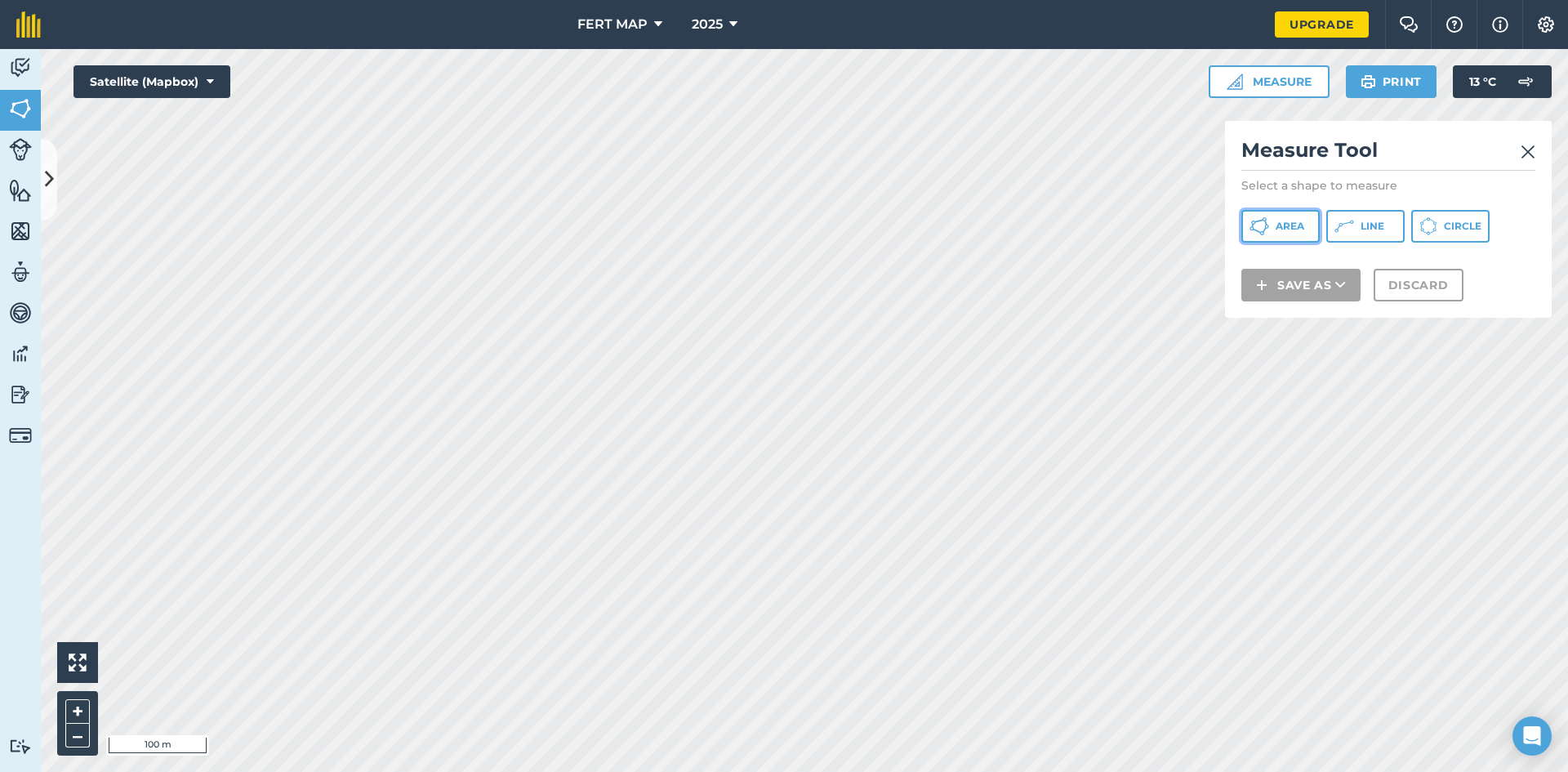
click at [1276, 231] on span "Area" at bounding box center [1289, 227] width 28 height 13
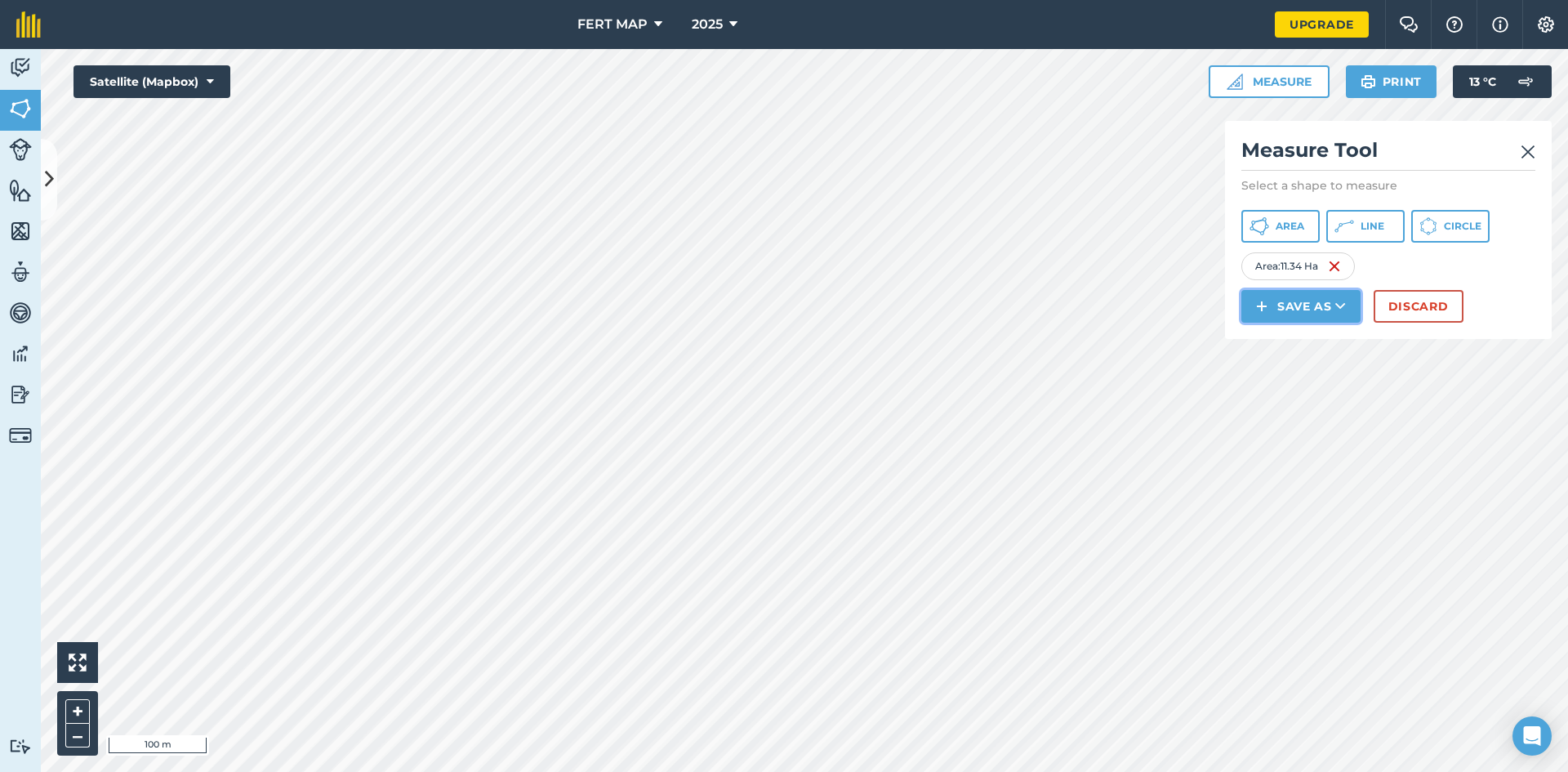
click at [1294, 307] on button "Save as" at bounding box center [1300, 306] width 120 height 33
click at [1288, 333] on link "Field" at bounding box center [1300, 343] width 114 height 36
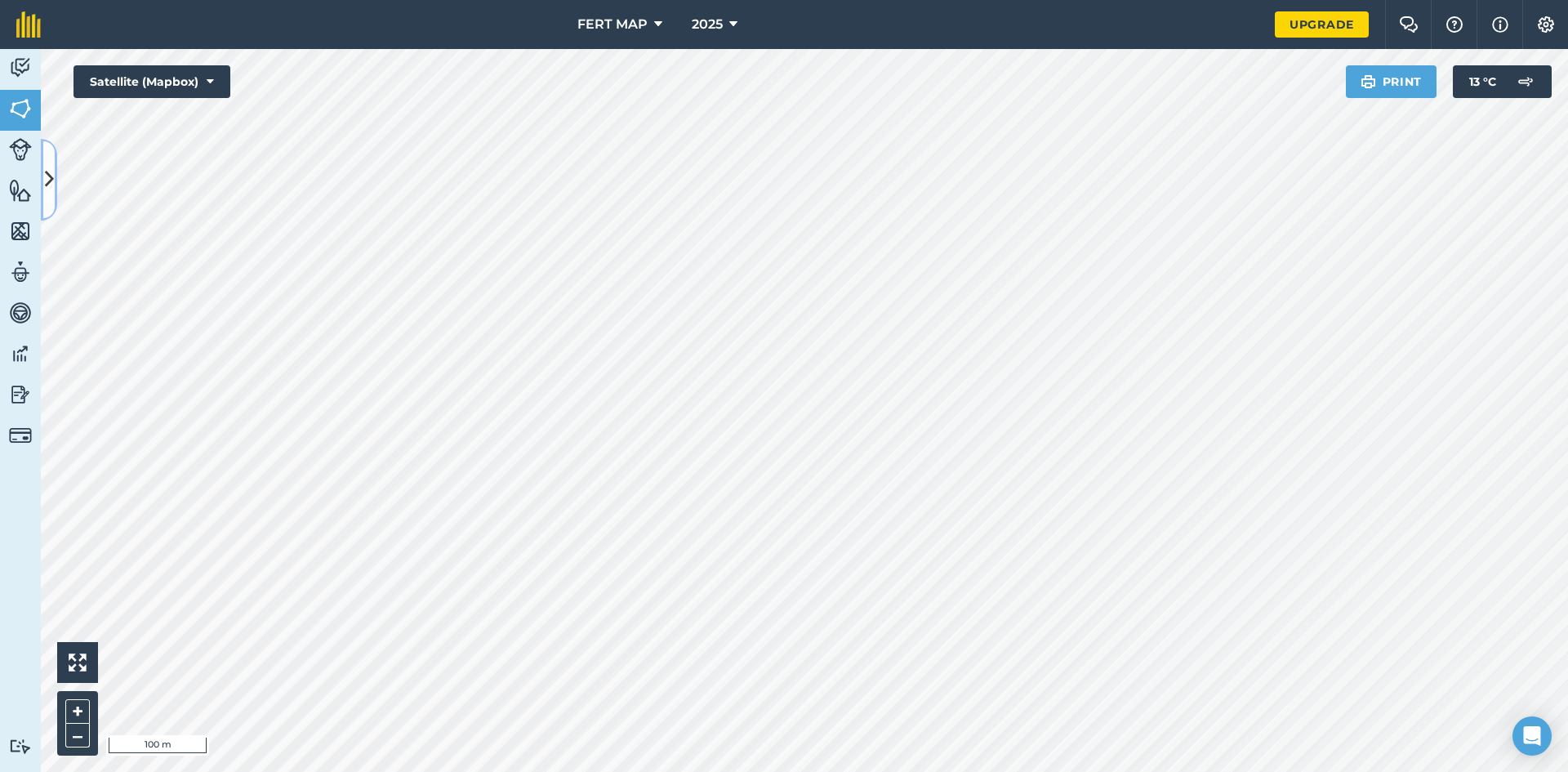
click at [44, 164] on button at bounding box center [49, 179] width 16 height 81
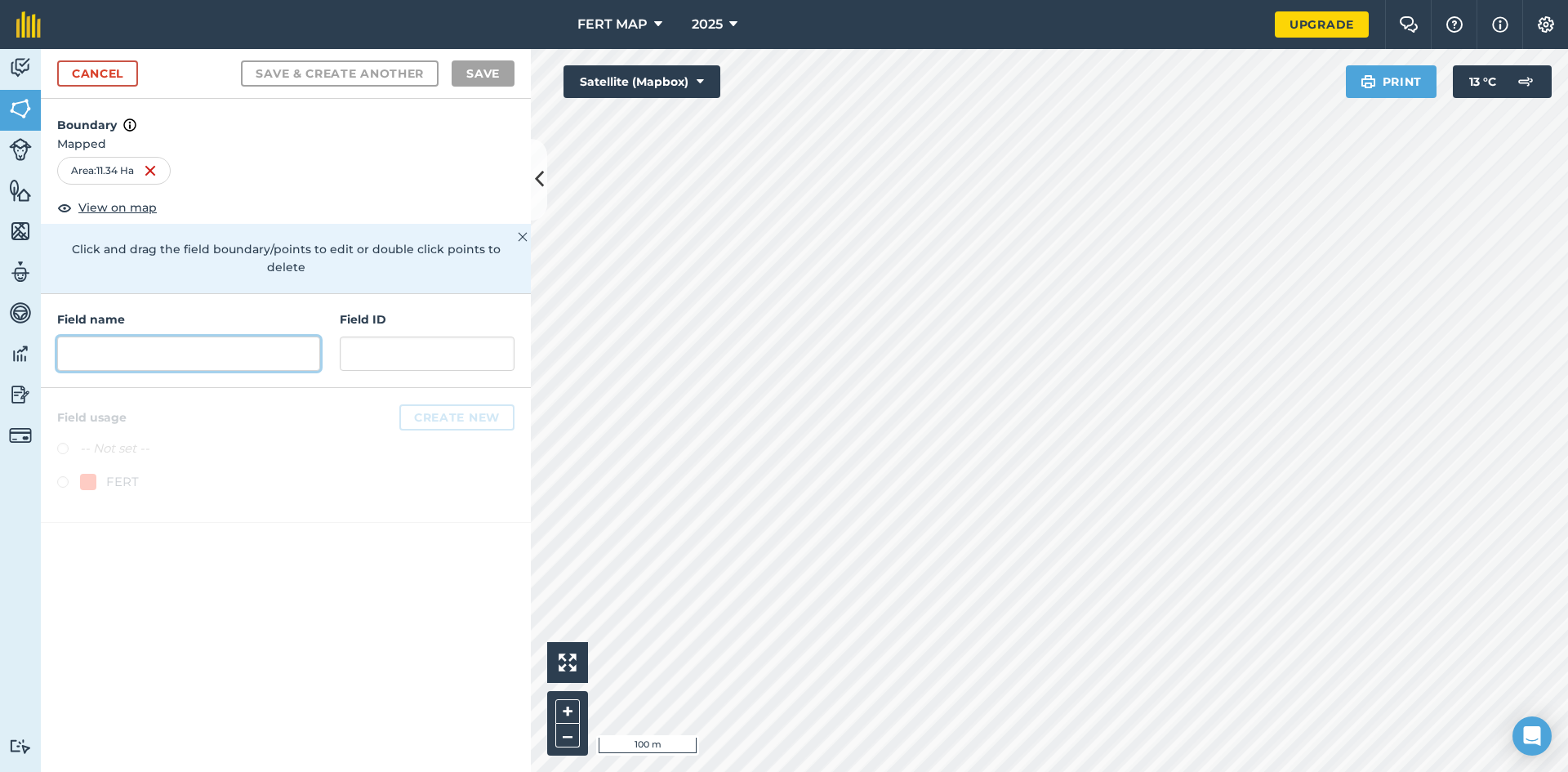
click at [140, 336] on input "text" at bounding box center [189, 354] width 263 height 35
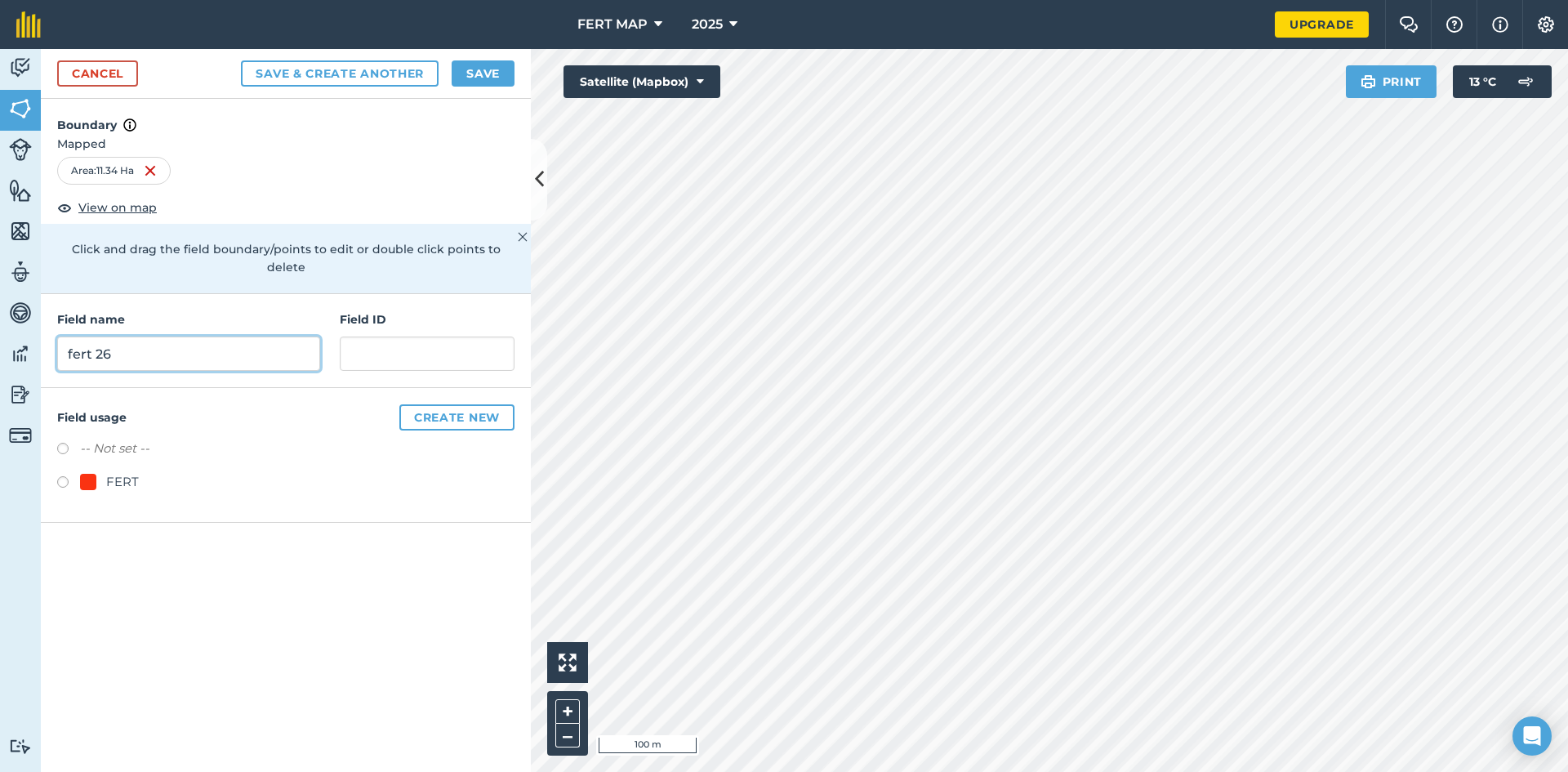
type input "fert 26"
click at [89, 472] on div "FERT" at bounding box center [110, 481] width 58 height 19
radio input "true"
click at [485, 81] on button "Save" at bounding box center [482, 73] width 63 height 26
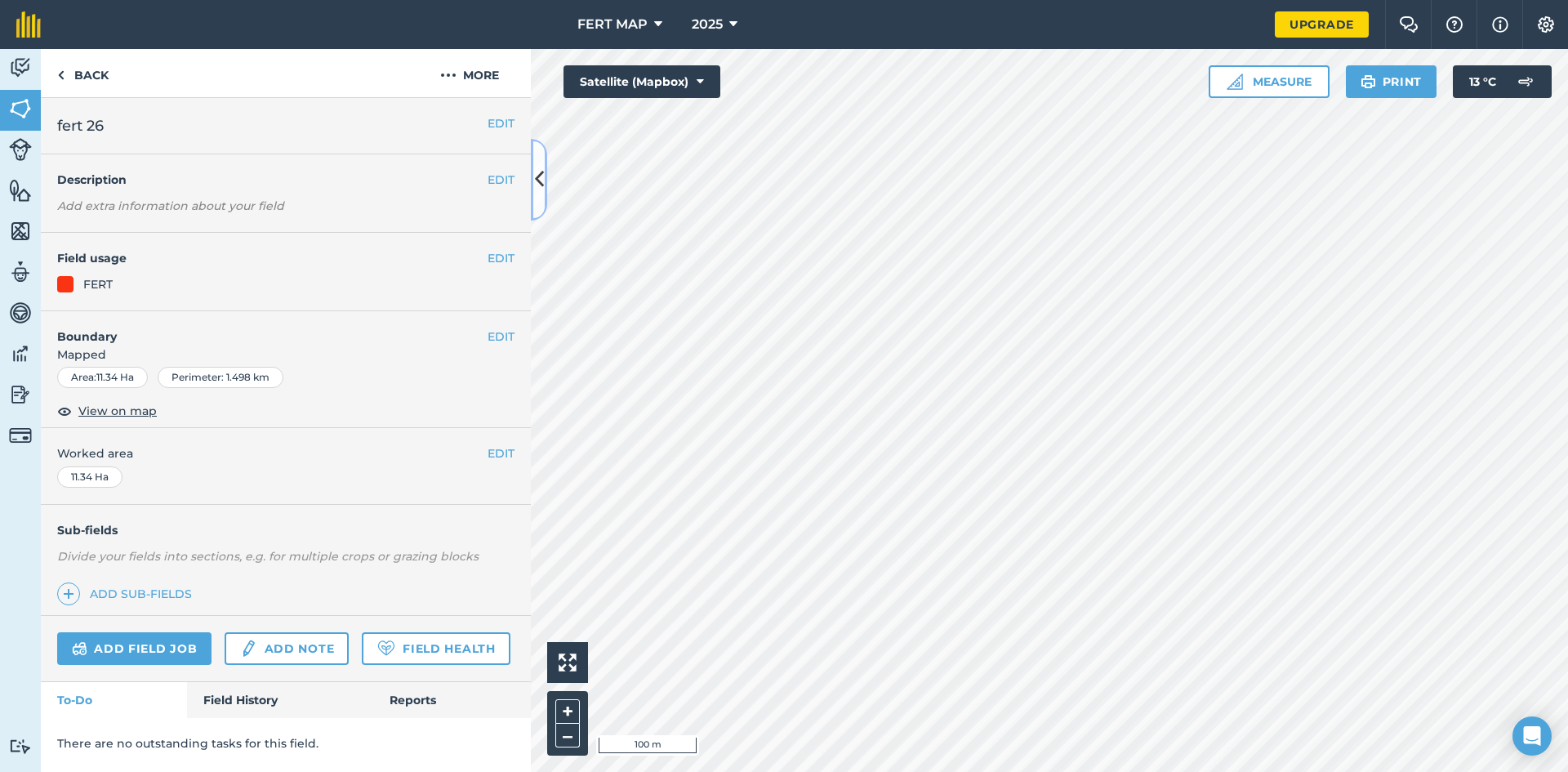
click at [536, 173] on icon at bounding box center [540, 179] width 9 height 28
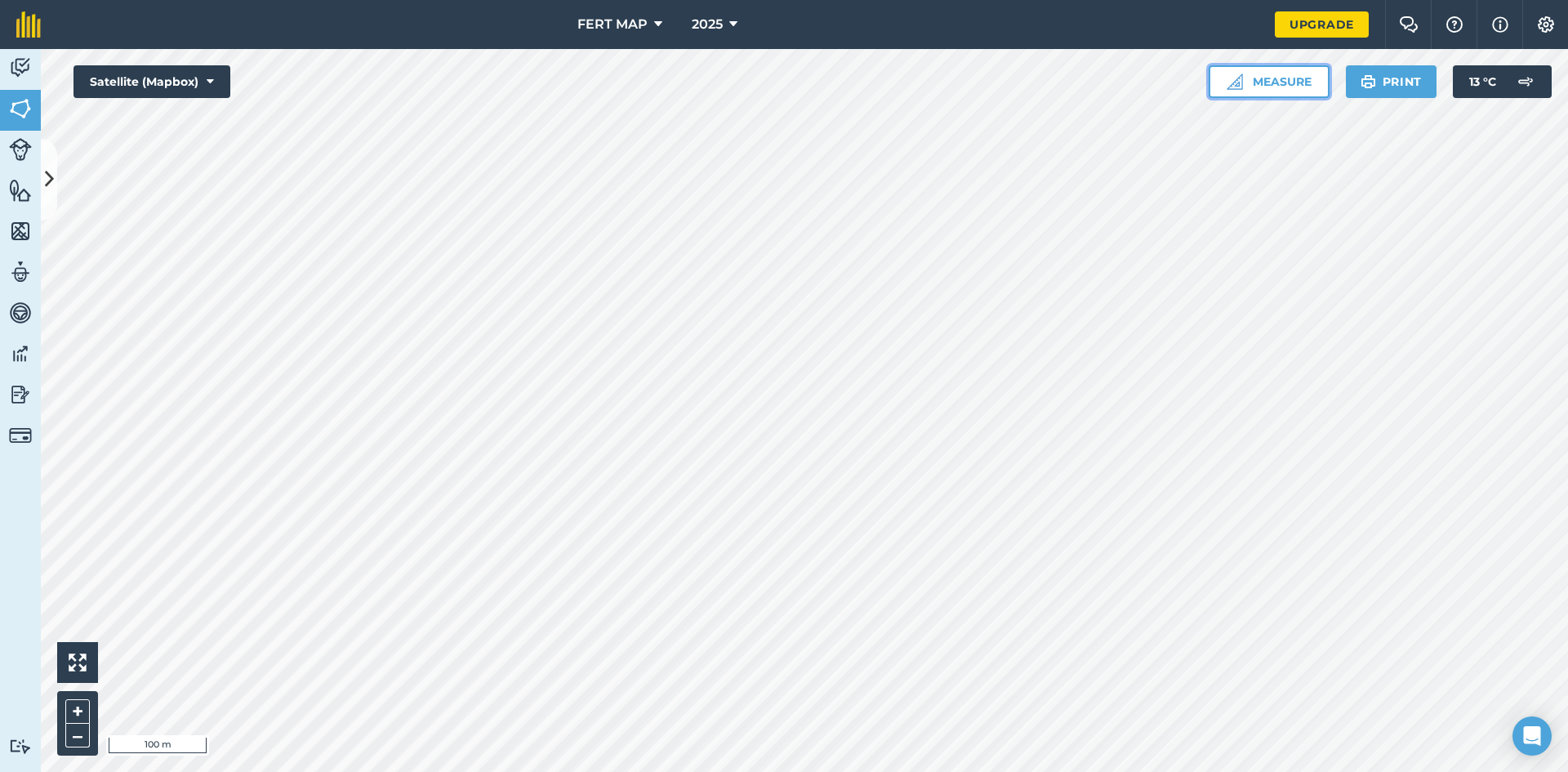
click at [1231, 85] on img at bounding box center [1235, 81] width 16 height 16
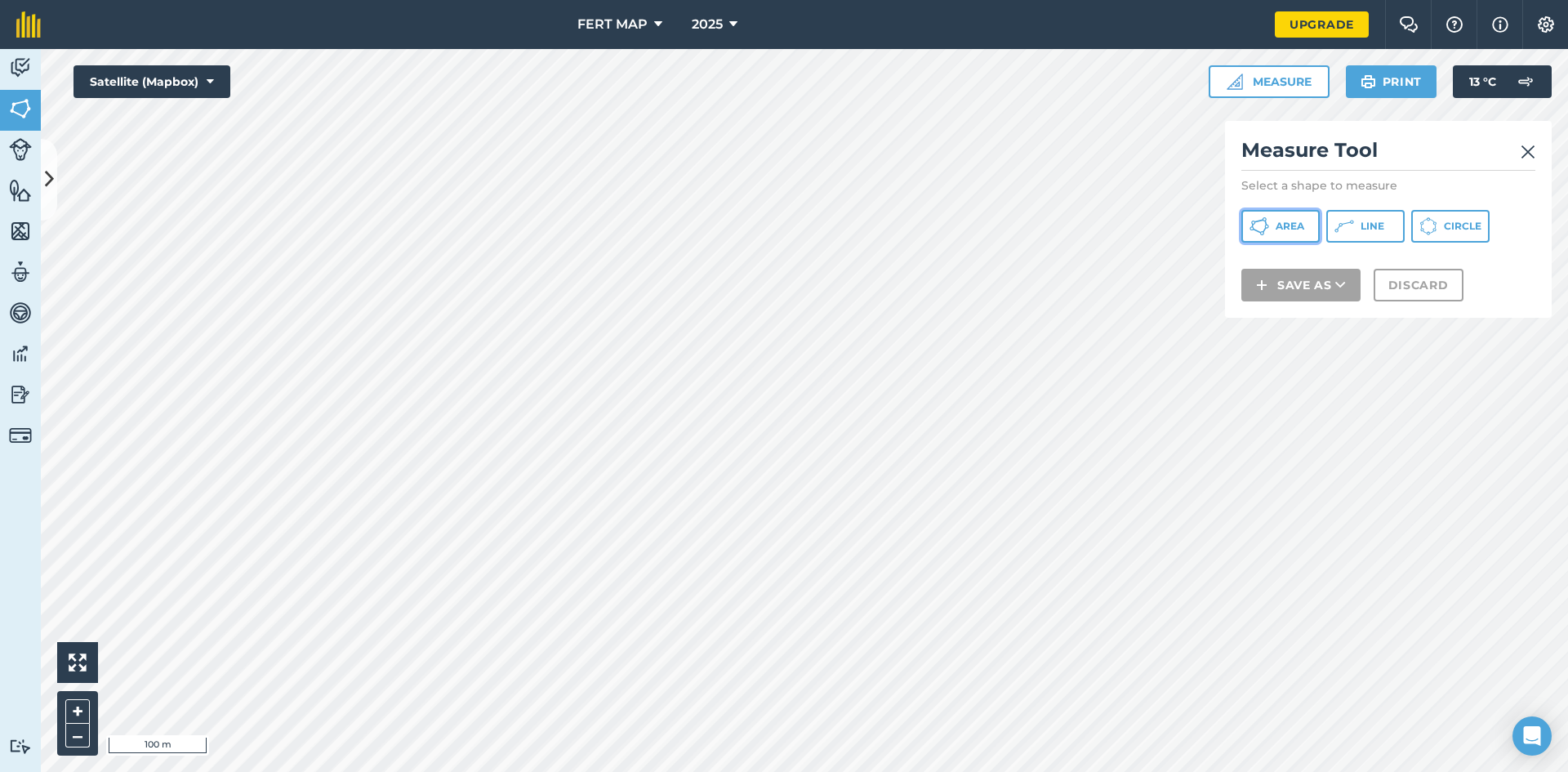
click at [1286, 220] on span "Area" at bounding box center [1289, 227] width 28 height 13
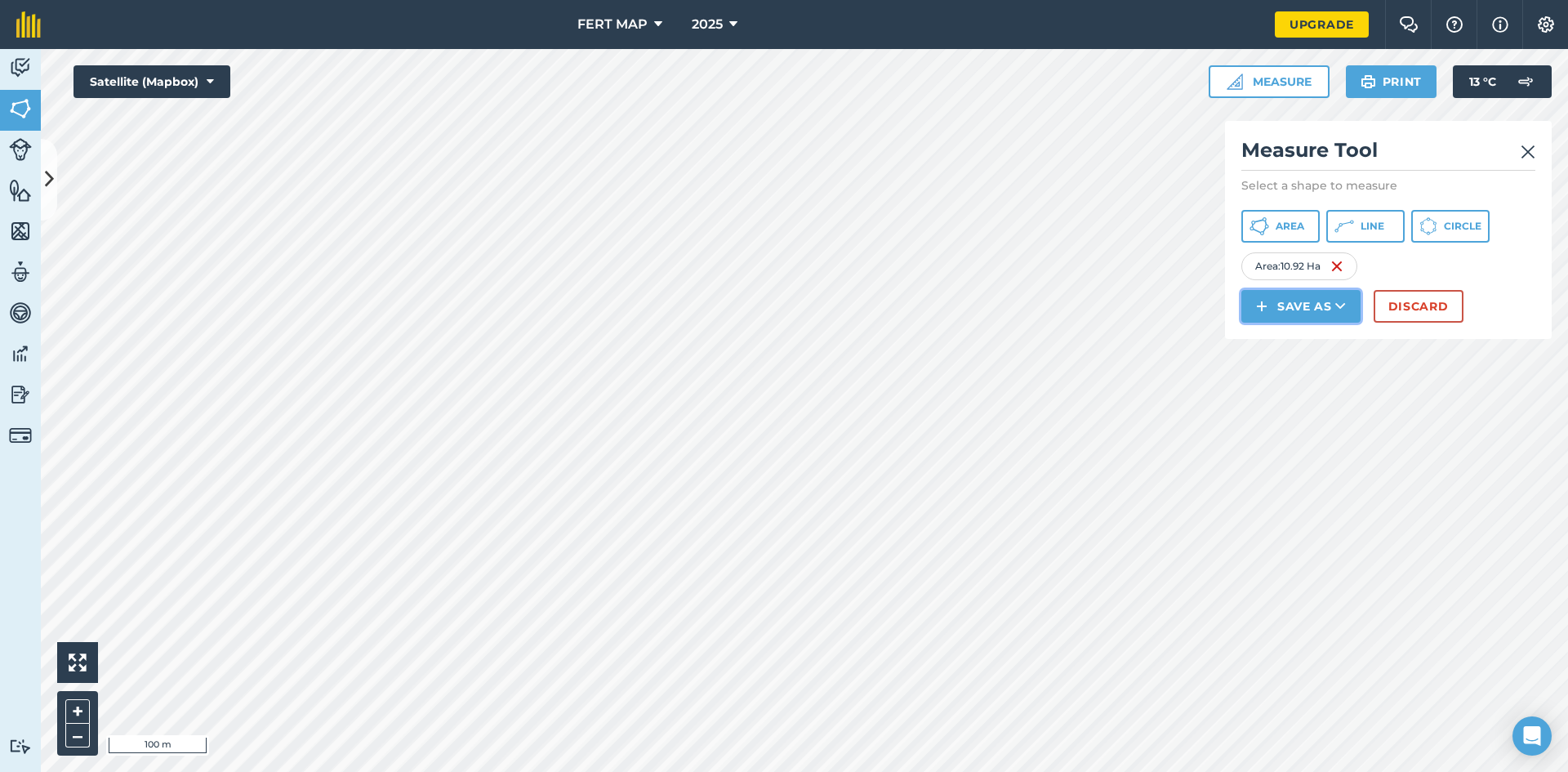
click at [1273, 303] on button "Save as" at bounding box center [1300, 306] width 120 height 33
click at [1272, 347] on link "Field" at bounding box center [1300, 343] width 114 height 36
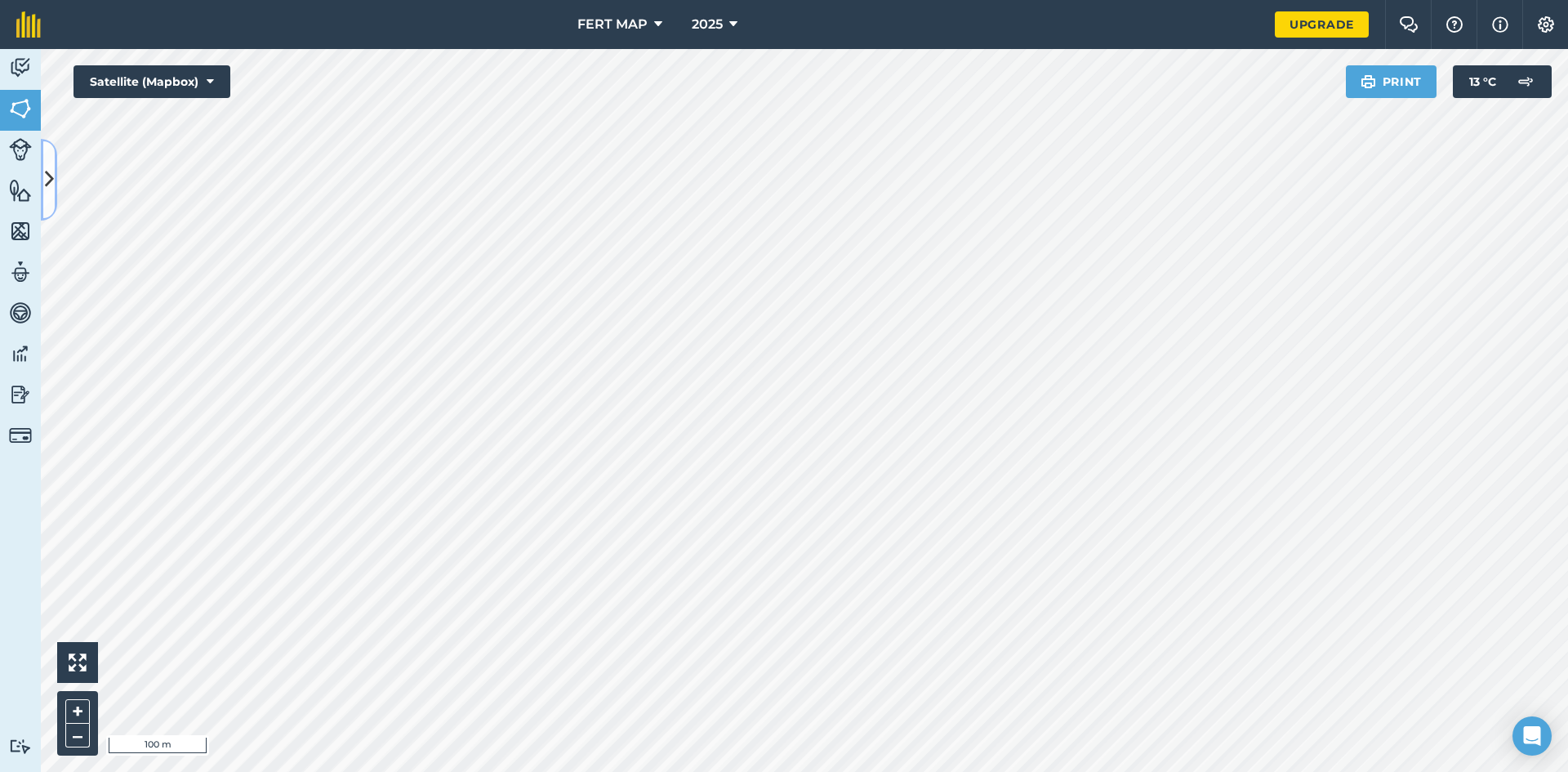
click at [43, 174] on button at bounding box center [49, 179] width 16 height 81
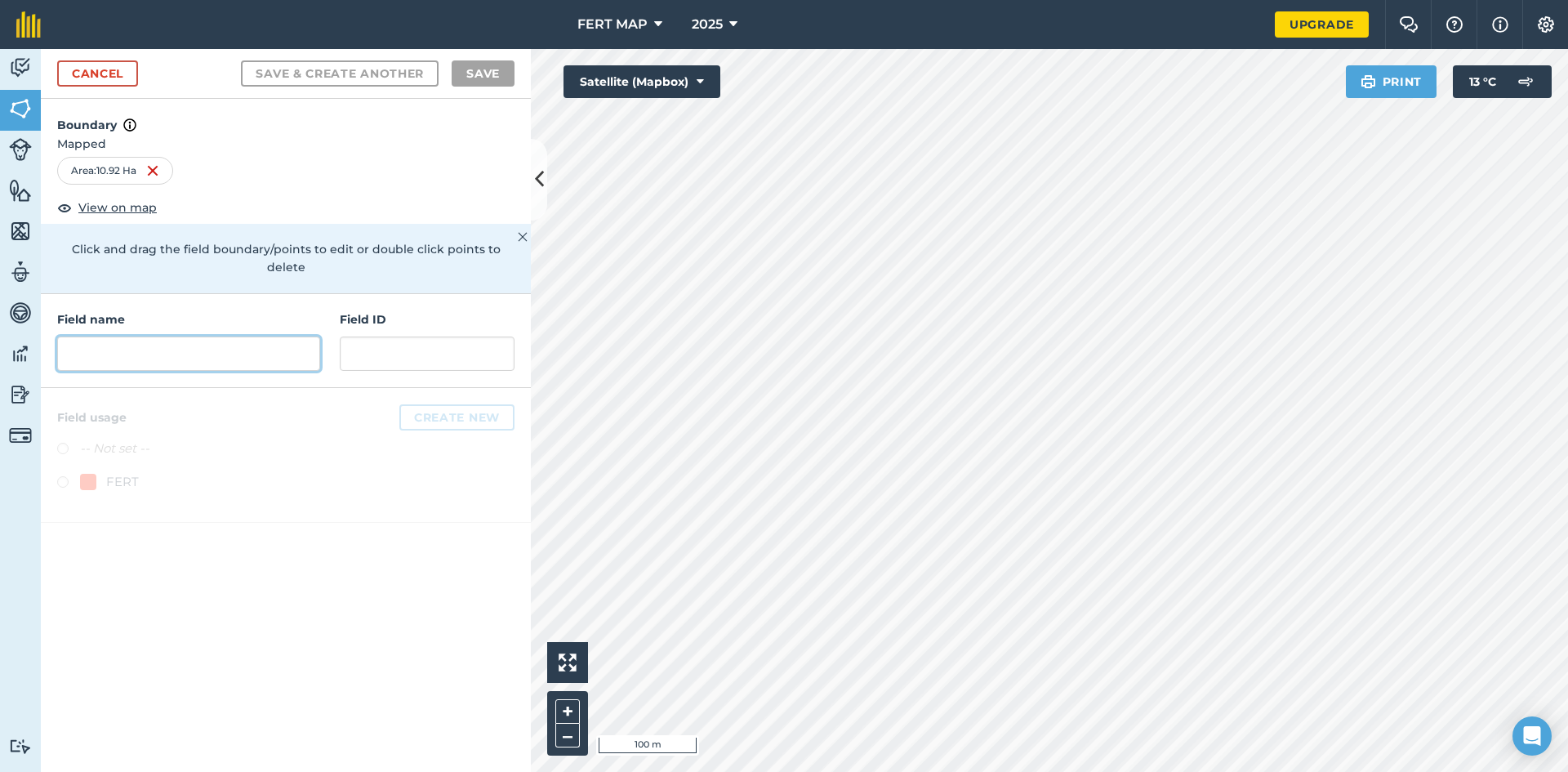
click at [184, 337] on input "text" at bounding box center [189, 354] width 263 height 35
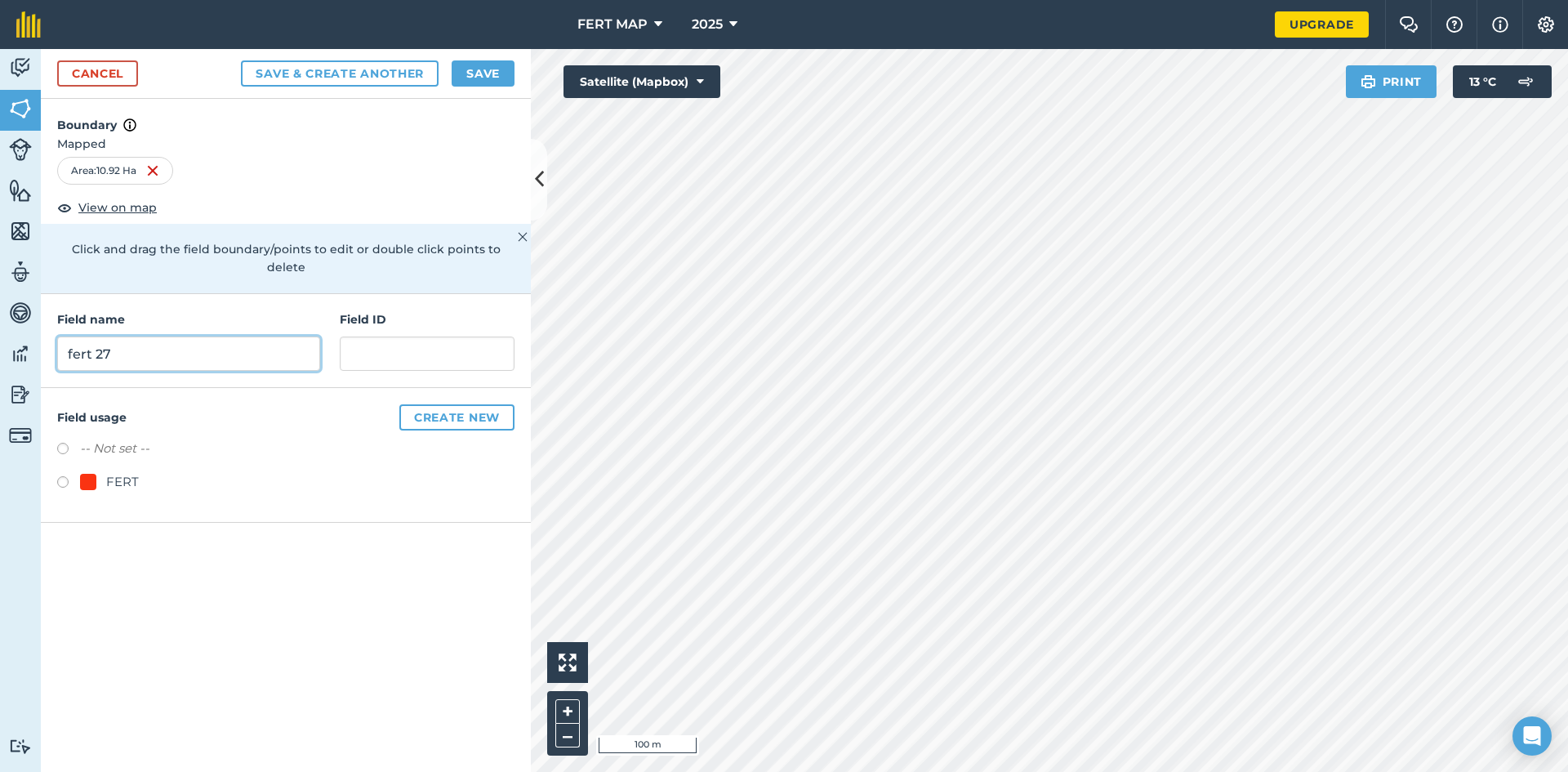
type input "fert 27"
click at [104, 472] on div "FERT" at bounding box center [110, 481] width 58 height 19
radio input "true"
click at [479, 75] on button "Save" at bounding box center [482, 73] width 63 height 26
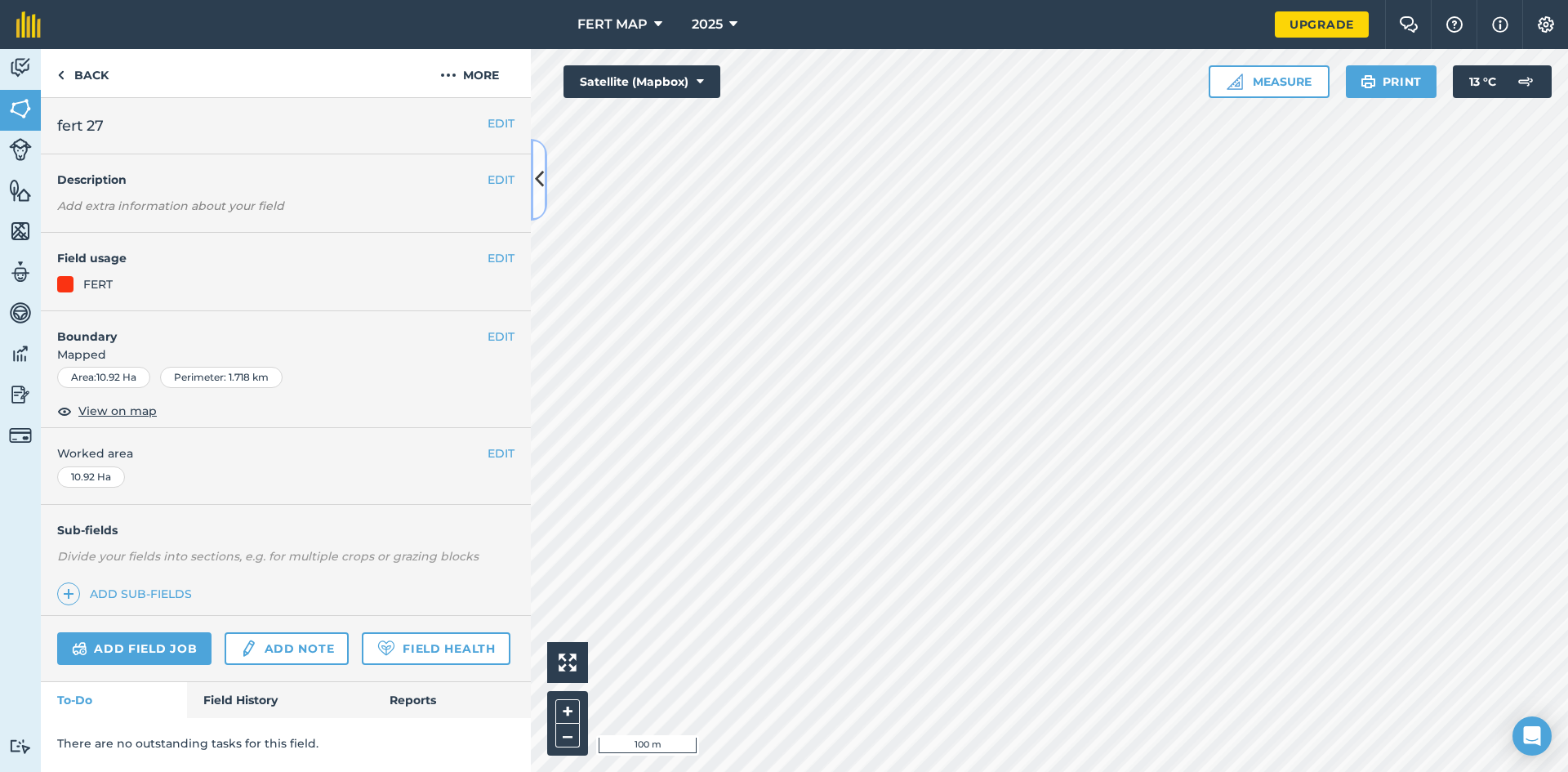
click at [539, 159] on button at bounding box center [539, 179] width 16 height 81
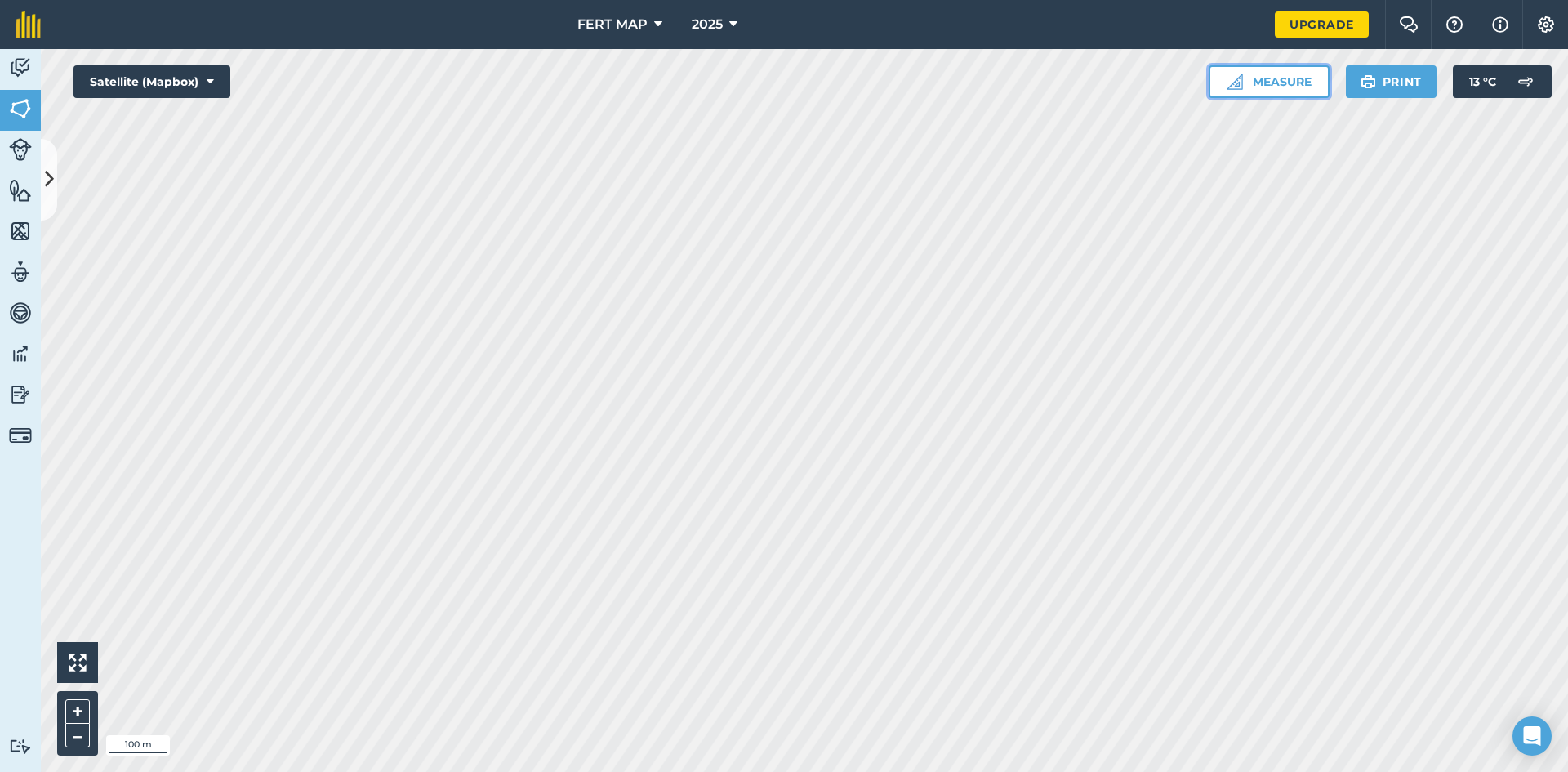
click at [1245, 79] on button "Measure" at bounding box center [1268, 82] width 121 height 33
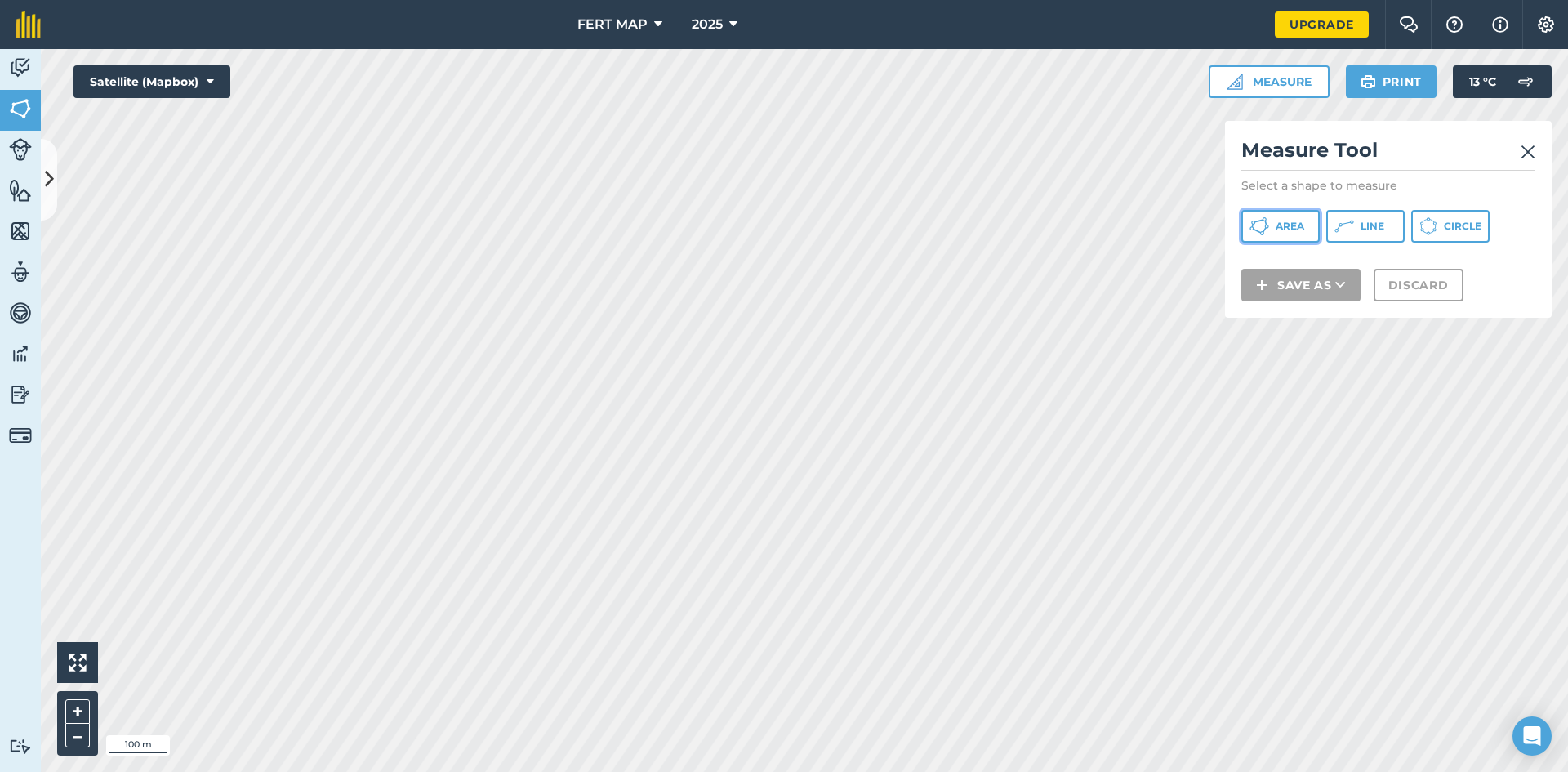
click at [1298, 220] on span "Area" at bounding box center [1289, 227] width 28 height 13
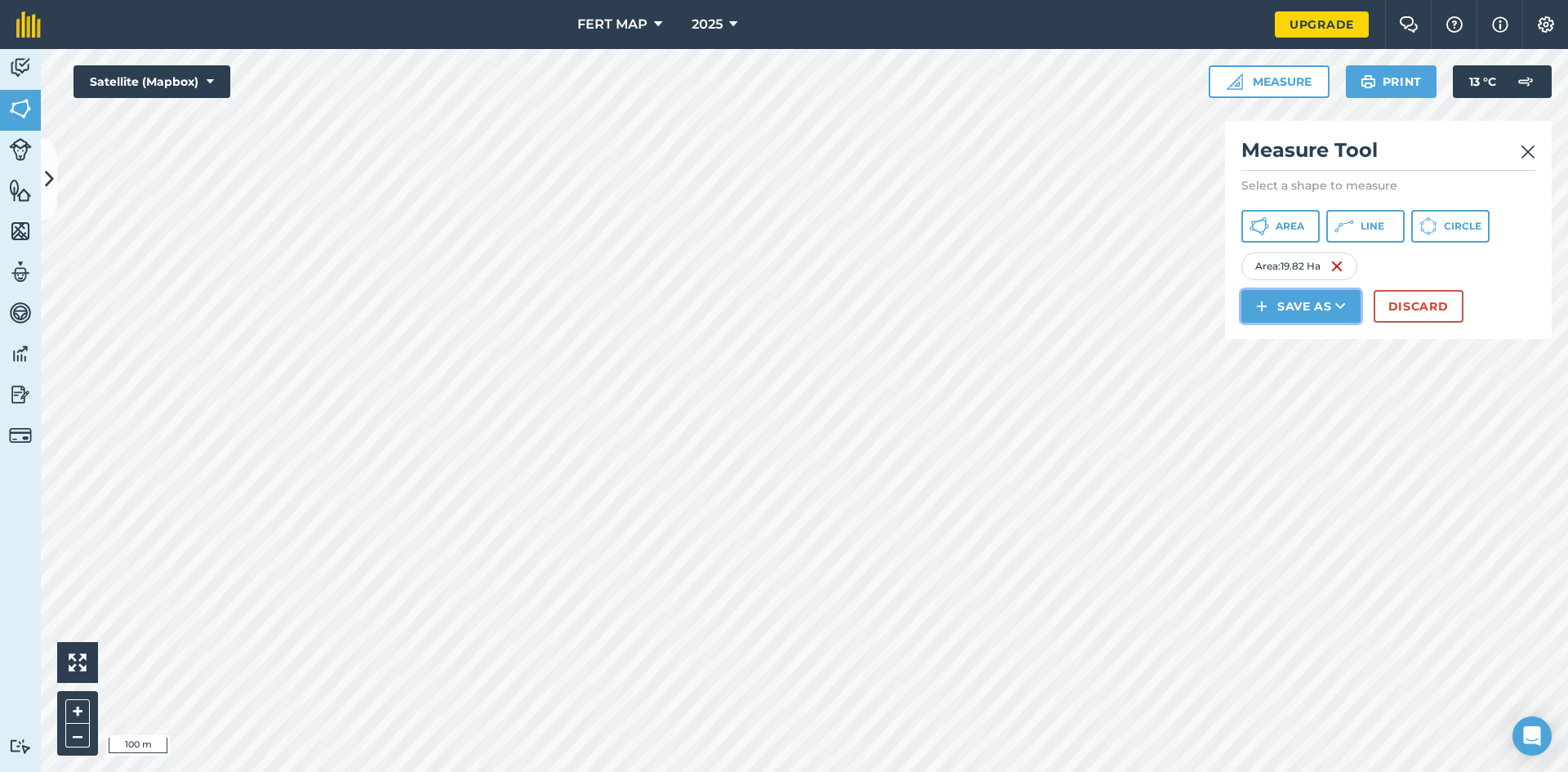
click at [1325, 296] on button "Save as" at bounding box center [1300, 306] width 120 height 33
click at [1321, 324] on ul "Field Feature Note" at bounding box center [1300, 380] width 116 height 111
click at [1329, 304] on button "Save as" at bounding box center [1300, 306] width 120 height 33
click at [1331, 330] on link "Field" at bounding box center [1300, 343] width 114 height 36
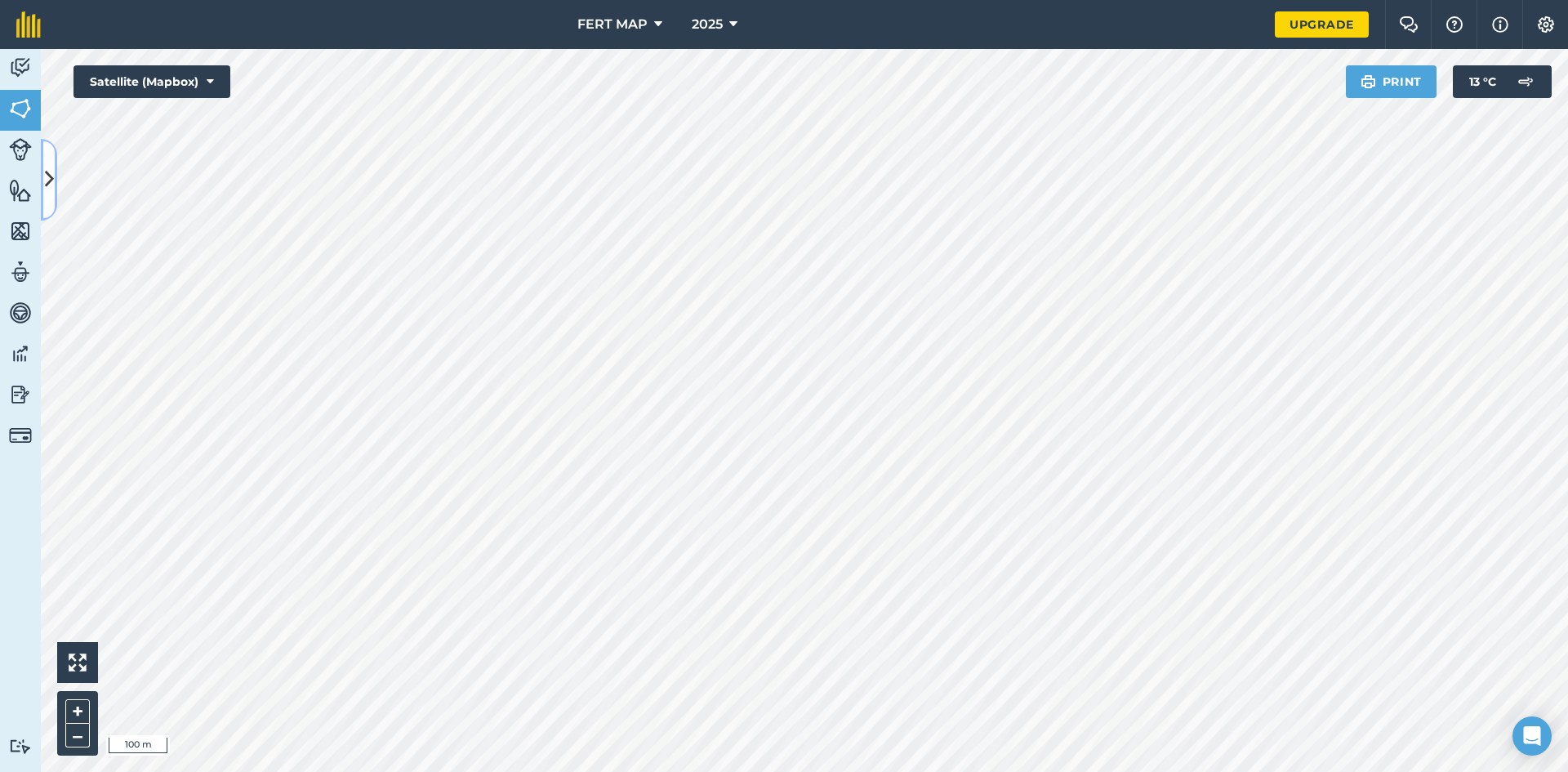
click at [55, 180] on button at bounding box center [49, 179] width 16 height 81
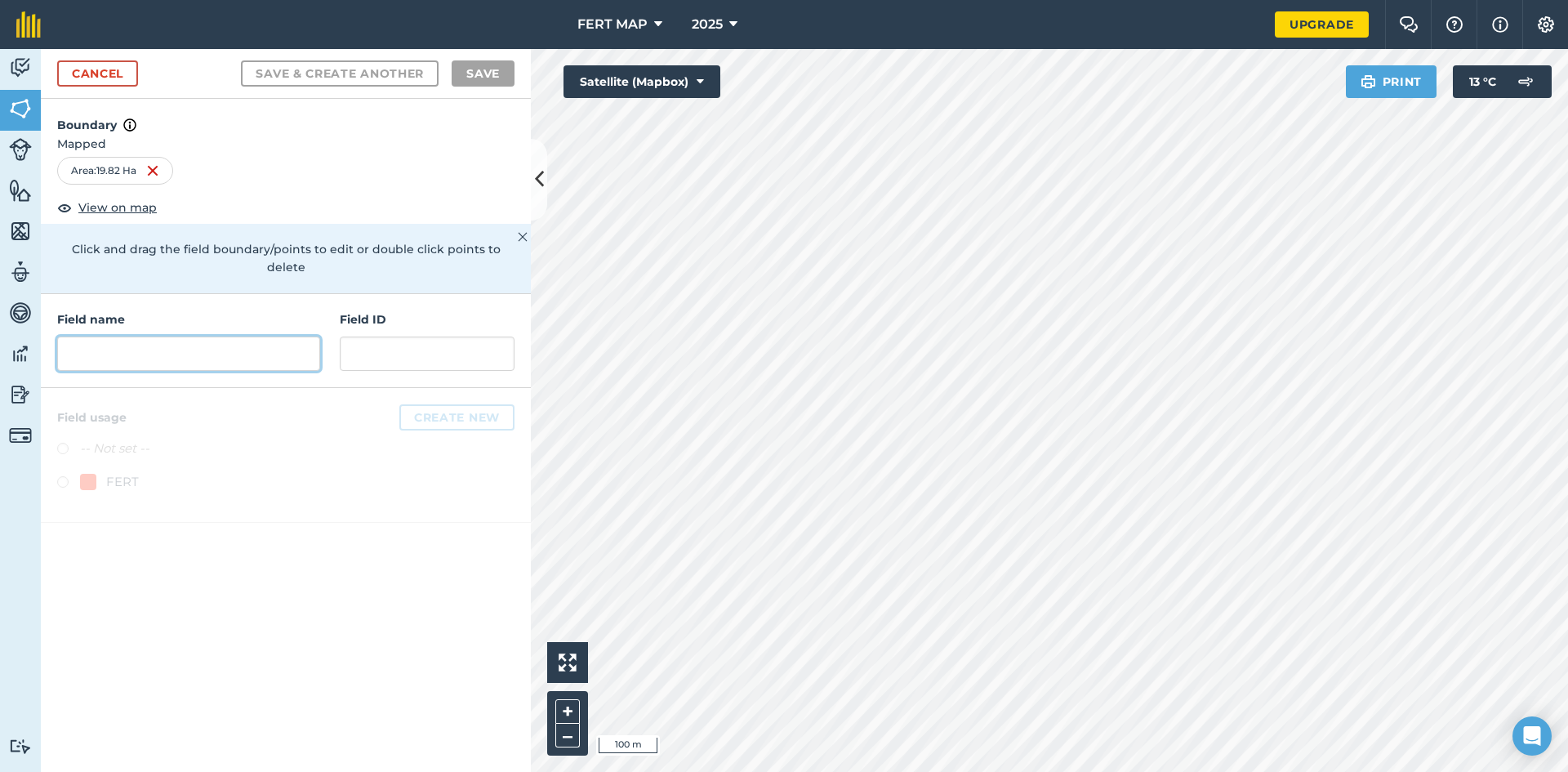
click at [157, 336] on input "text" at bounding box center [189, 354] width 263 height 35
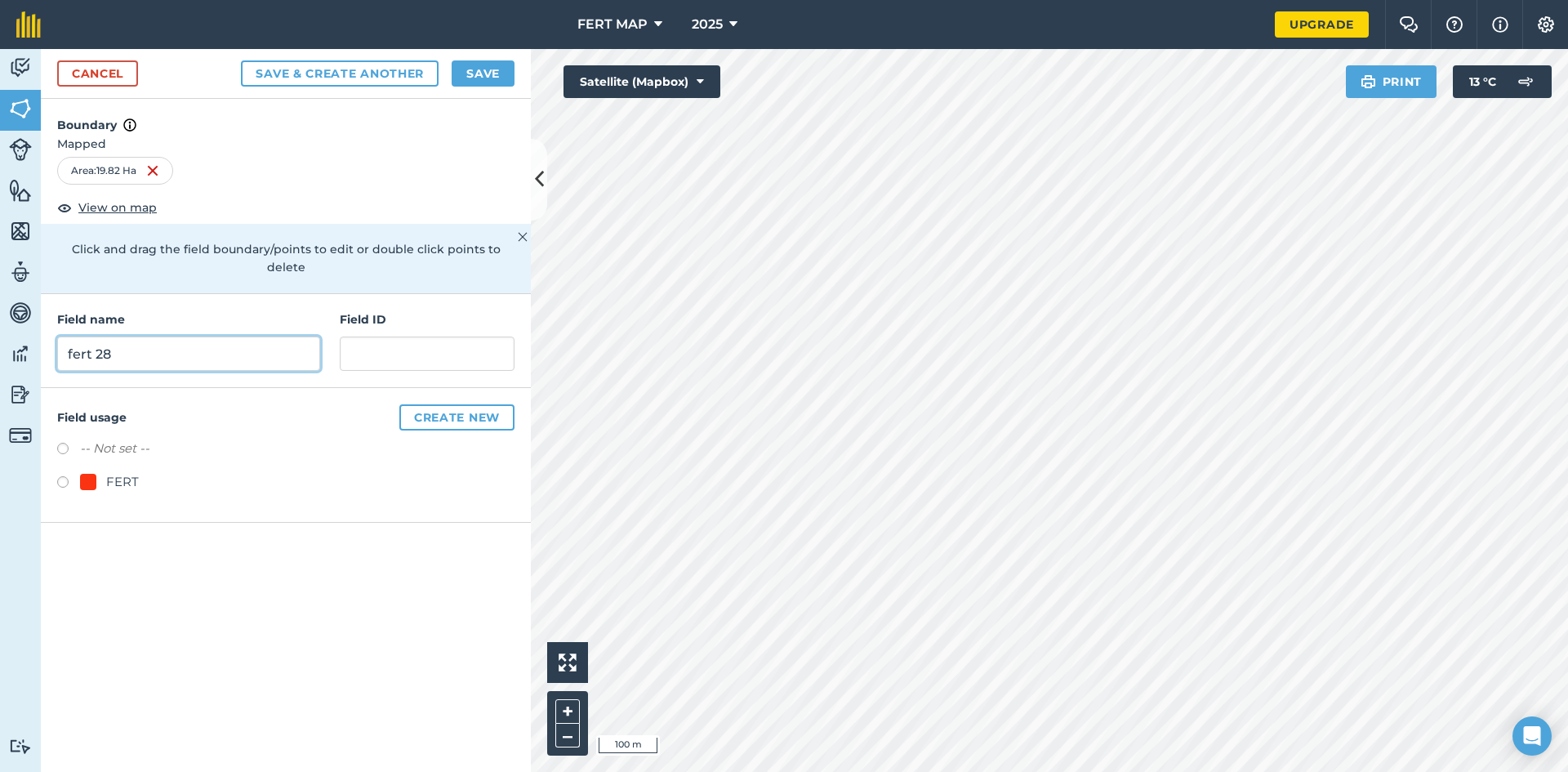
type input "fert 28"
click at [59, 476] on label at bounding box center [68, 484] width 23 height 16
radio input "true"
click at [488, 75] on button "Save" at bounding box center [482, 73] width 63 height 26
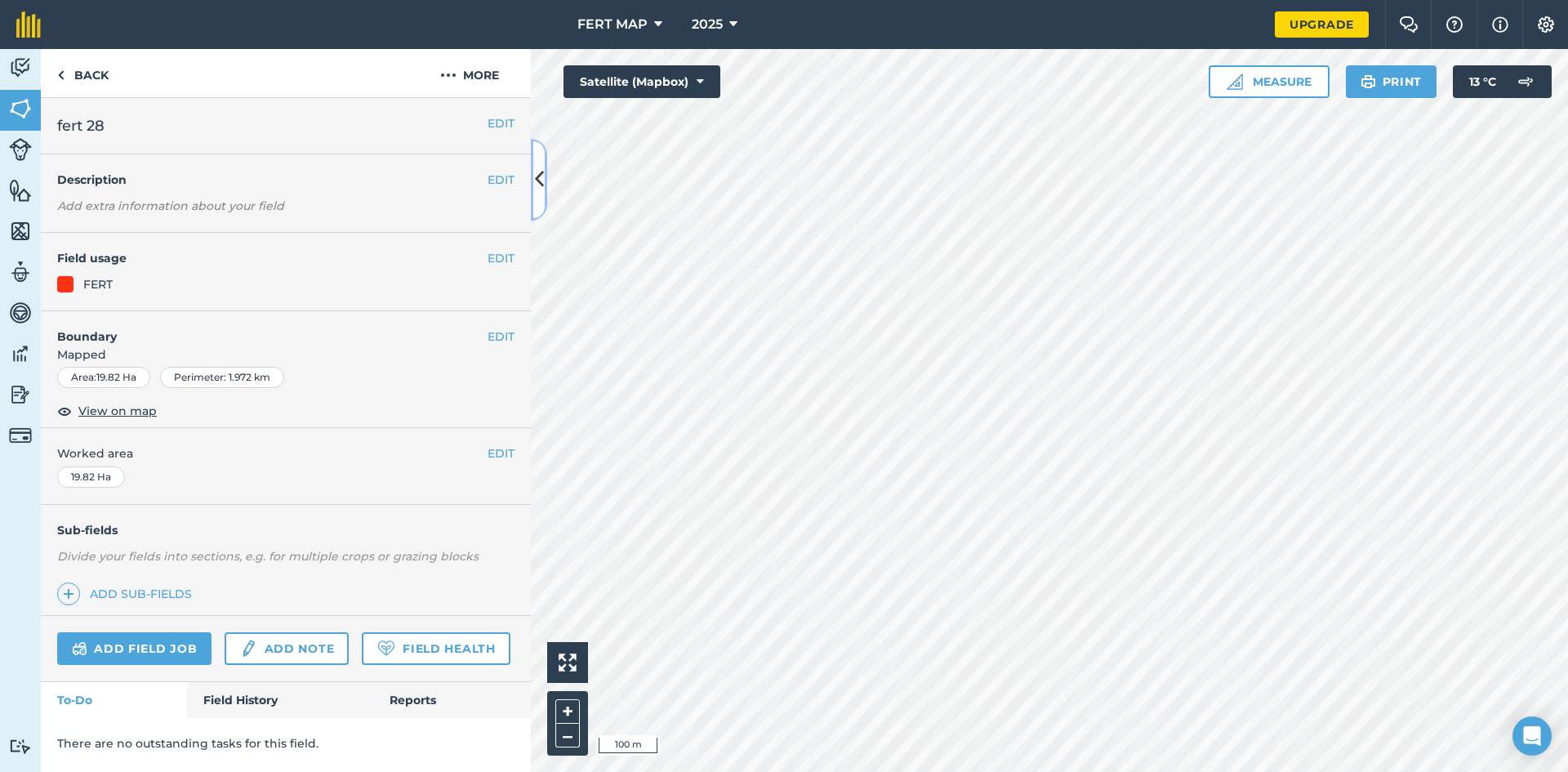
click at [535, 177] on icon at bounding box center [540, 179] width 9 height 28
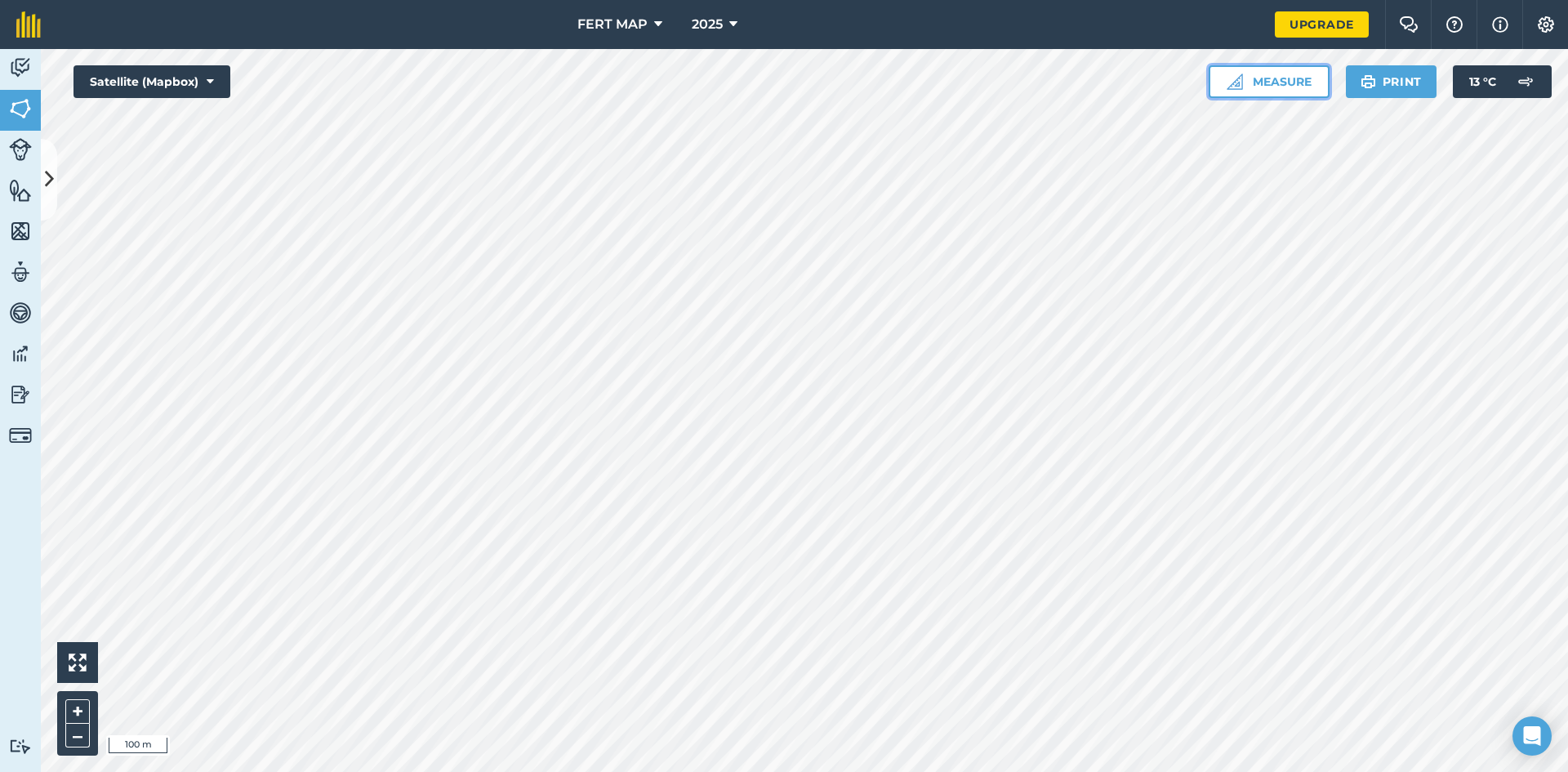
click at [1256, 75] on button "Measure" at bounding box center [1268, 82] width 121 height 33
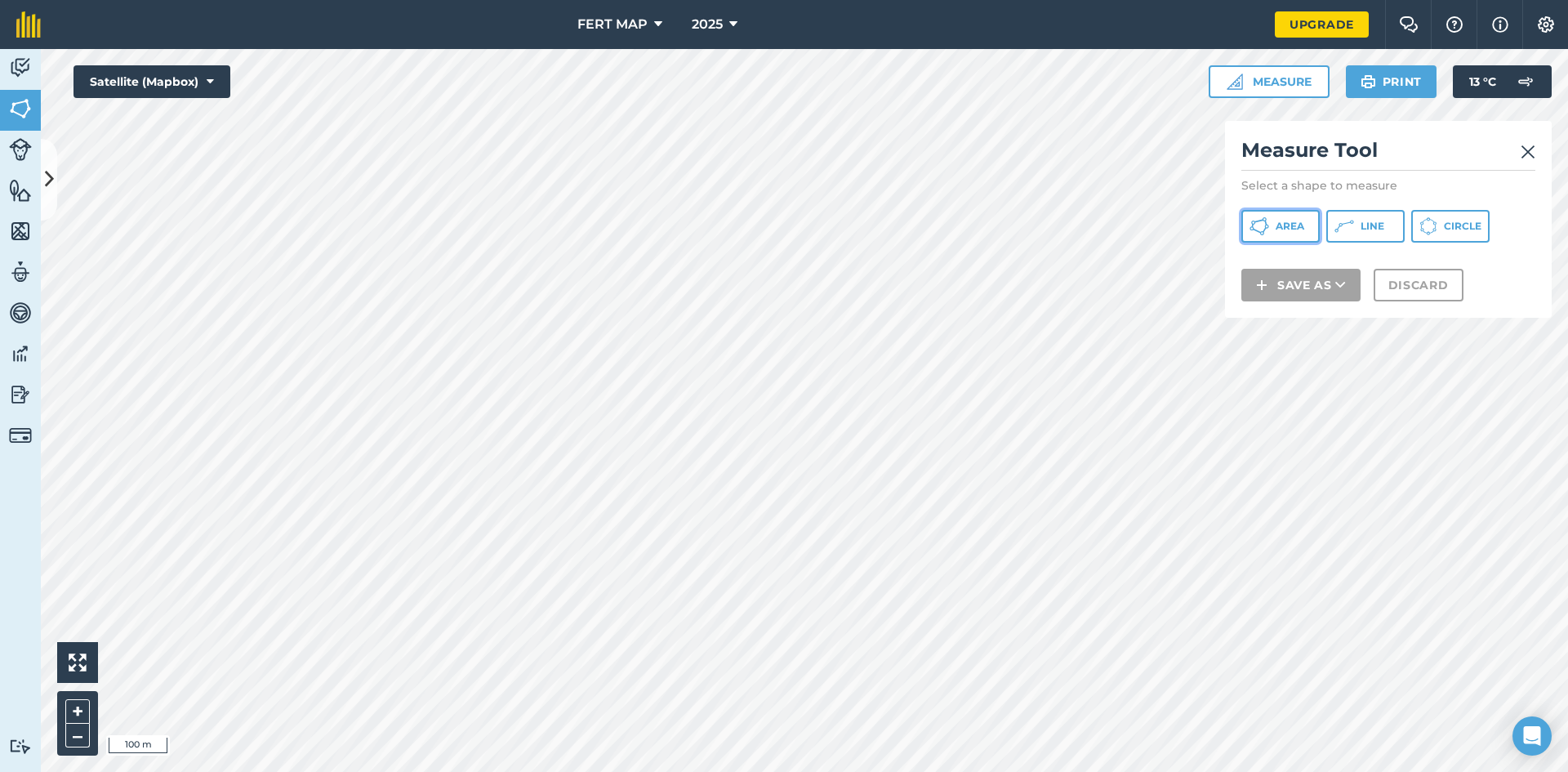
click at [1295, 214] on button "Area" at bounding box center [1280, 227] width 79 height 33
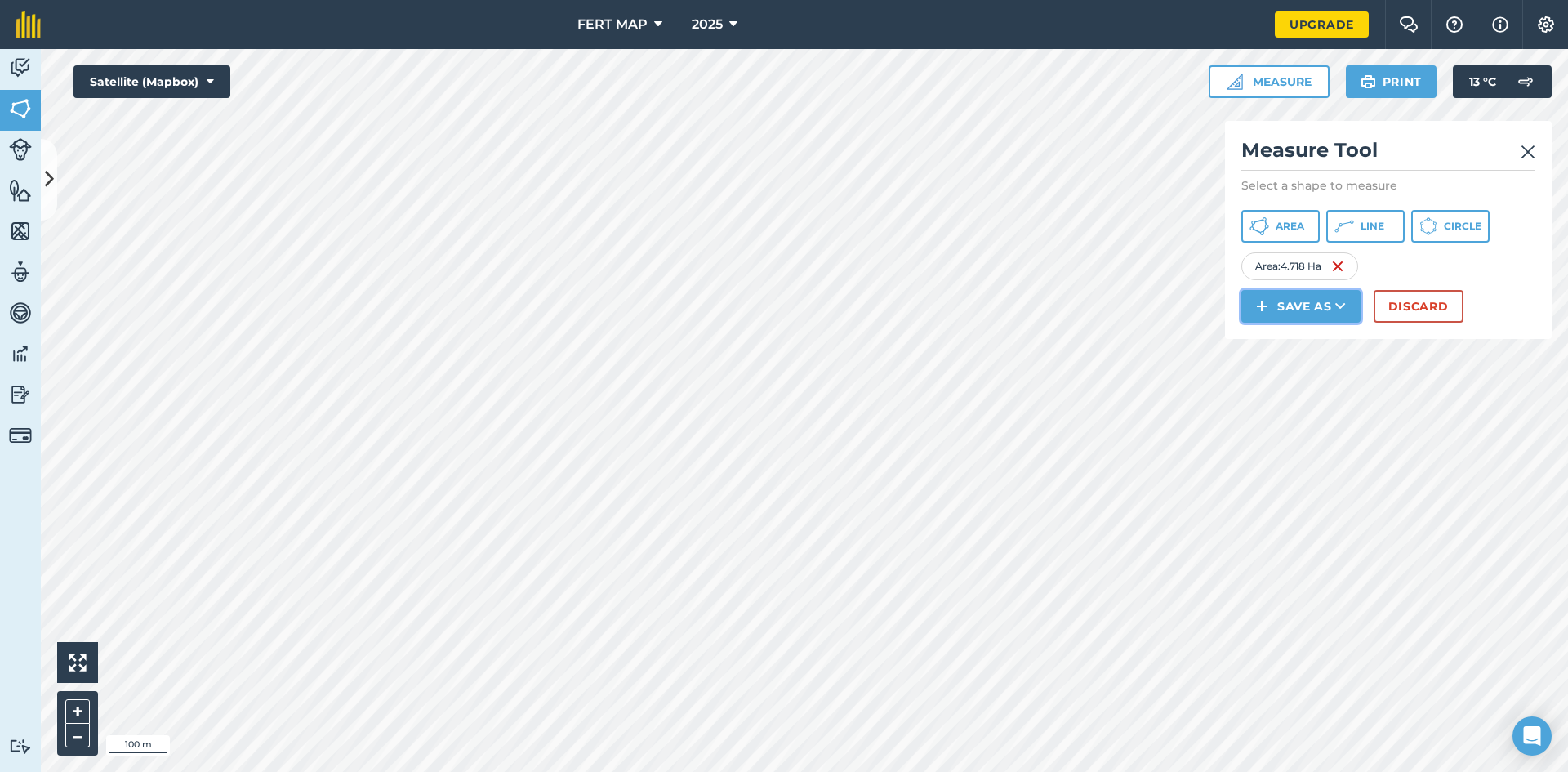
click at [1264, 312] on img at bounding box center [1261, 306] width 12 height 19
click at [1302, 333] on link "Field" at bounding box center [1300, 343] width 114 height 36
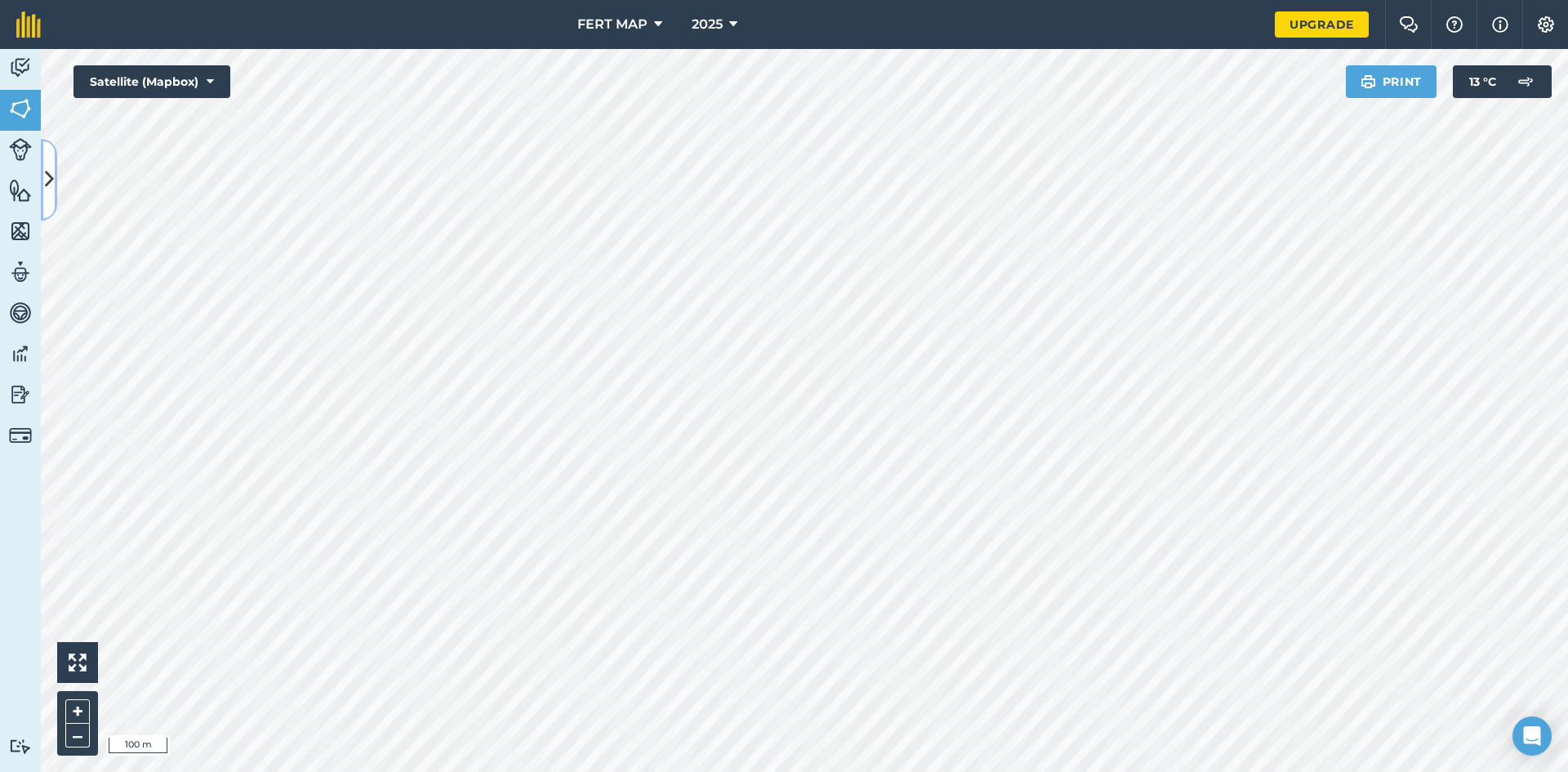
click at [50, 187] on icon at bounding box center [49, 179] width 9 height 28
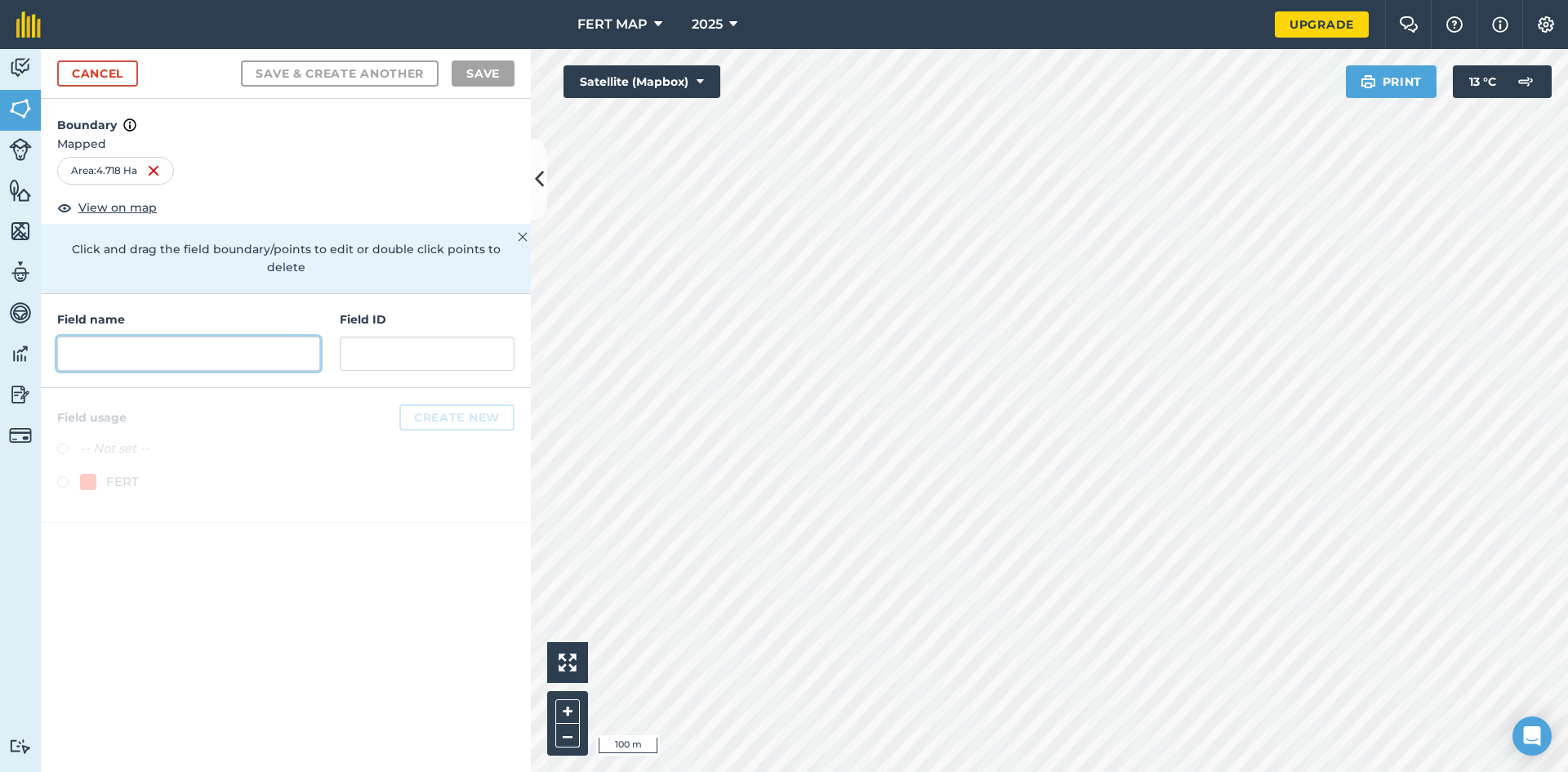
click at [122, 336] on input "text" at bounding box center [189, 354] width 263 height 35
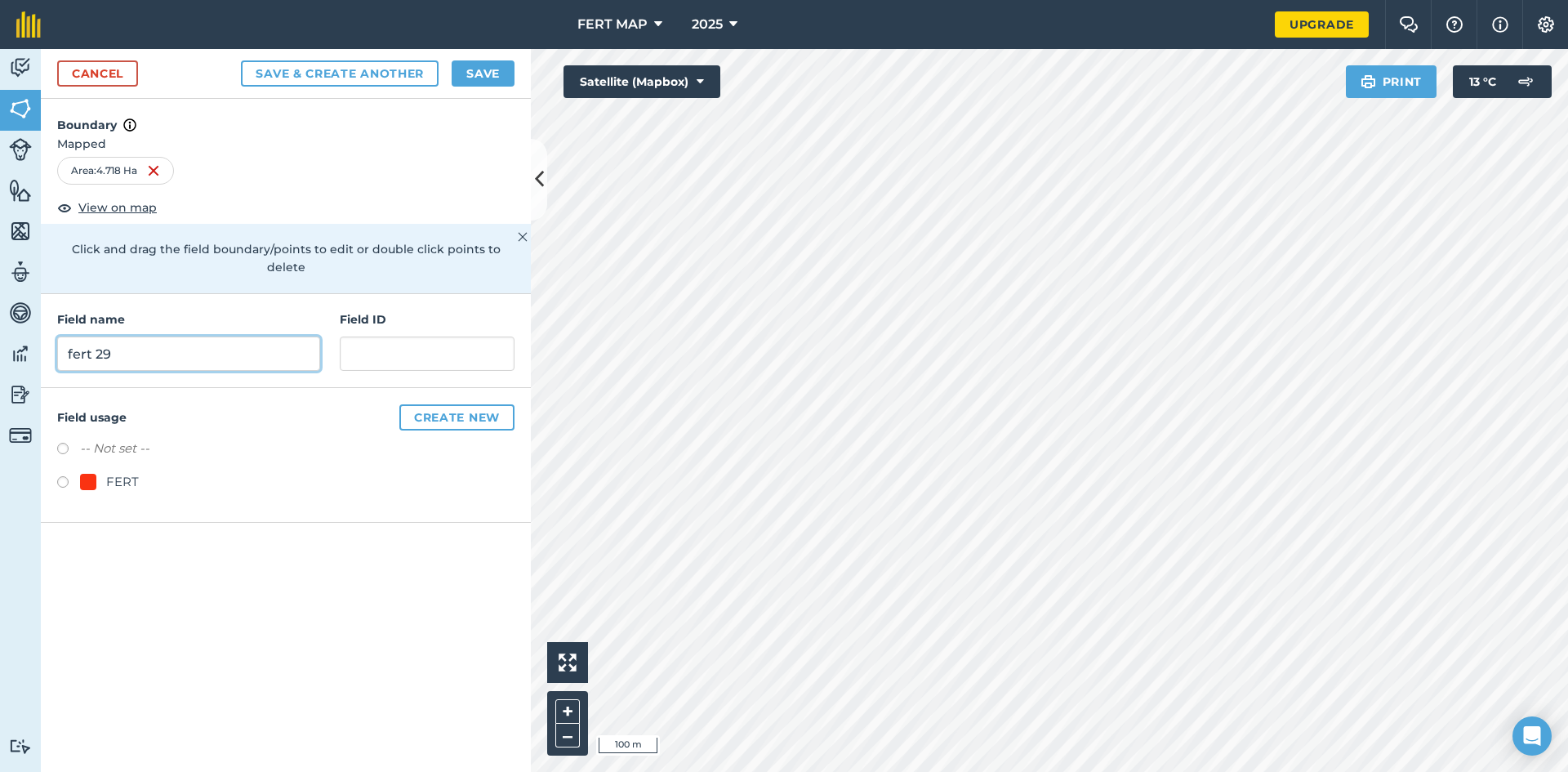
type input "fert 29"
click at [72, 476] on label at bounding box center [68, 484] width 23 height 16
radio input "true"
click at [482, 88] on div "Cancel Save & Create Another Save" at bounding box center [286, 74] width 490 height 50
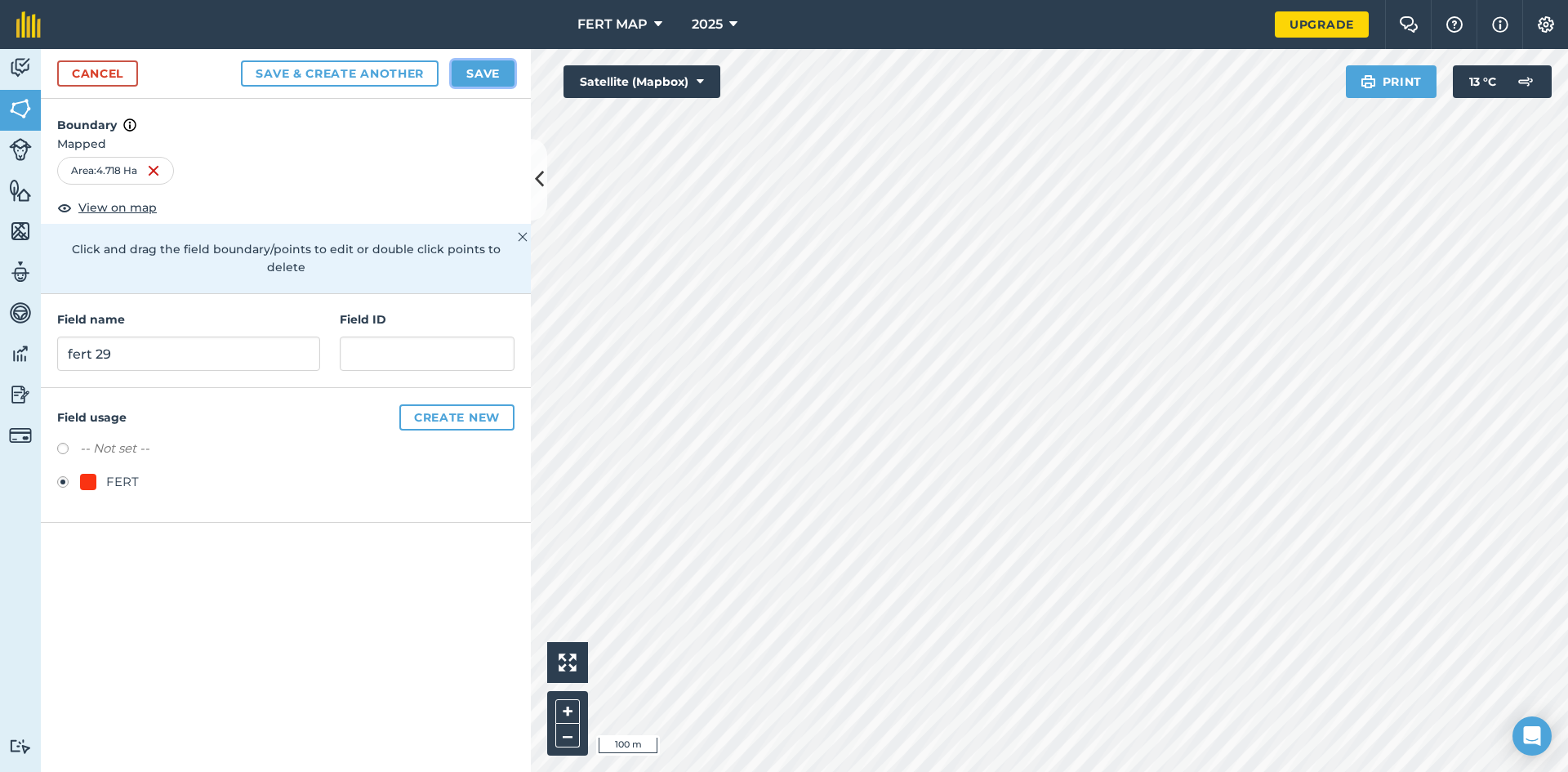
click at [489, 85] on button "Save" at bounding box center [482, 73] width 63 height 26
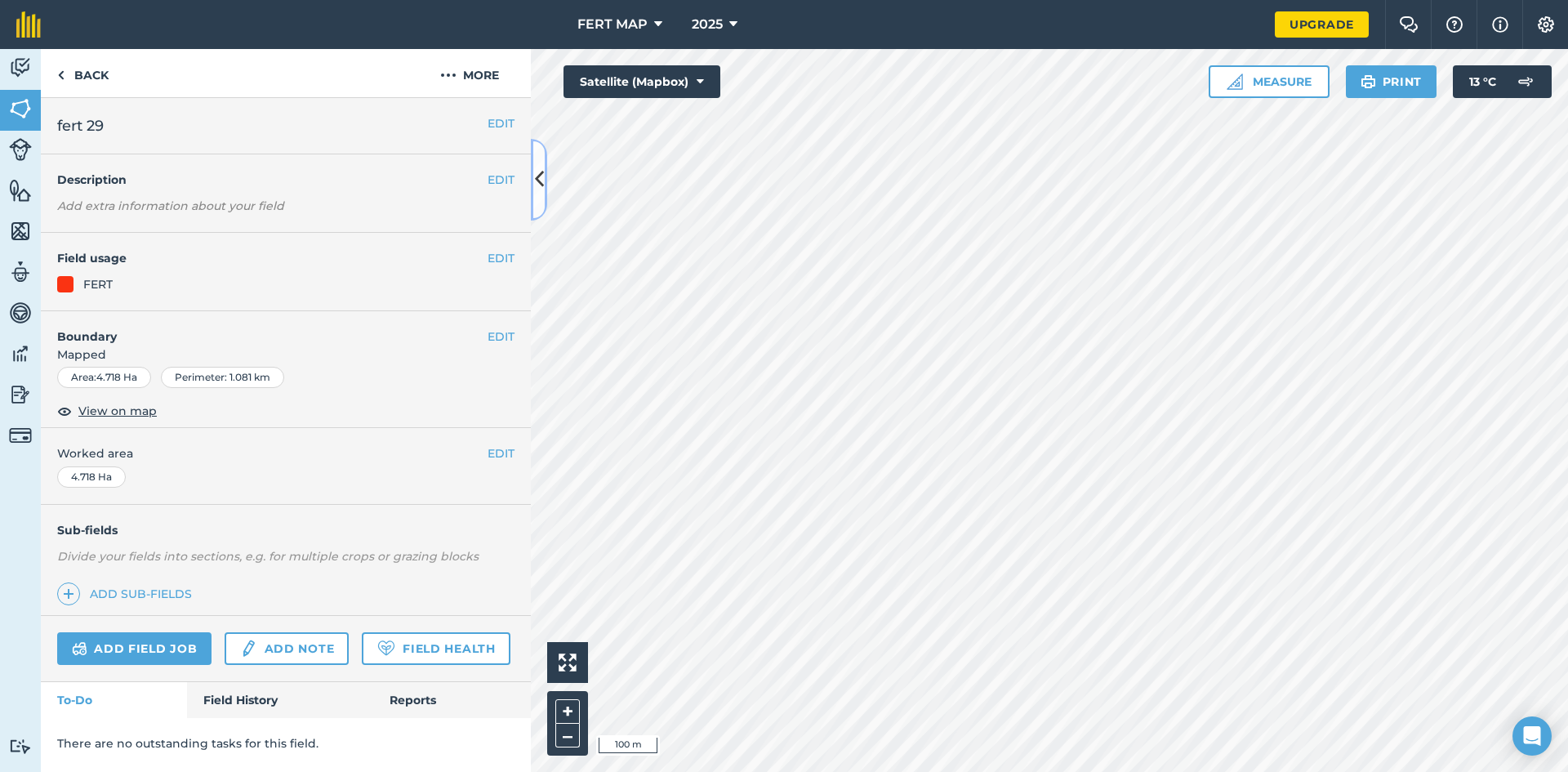
click at [544, 171] on button at bounding box center [539, 179] width 16 height 81
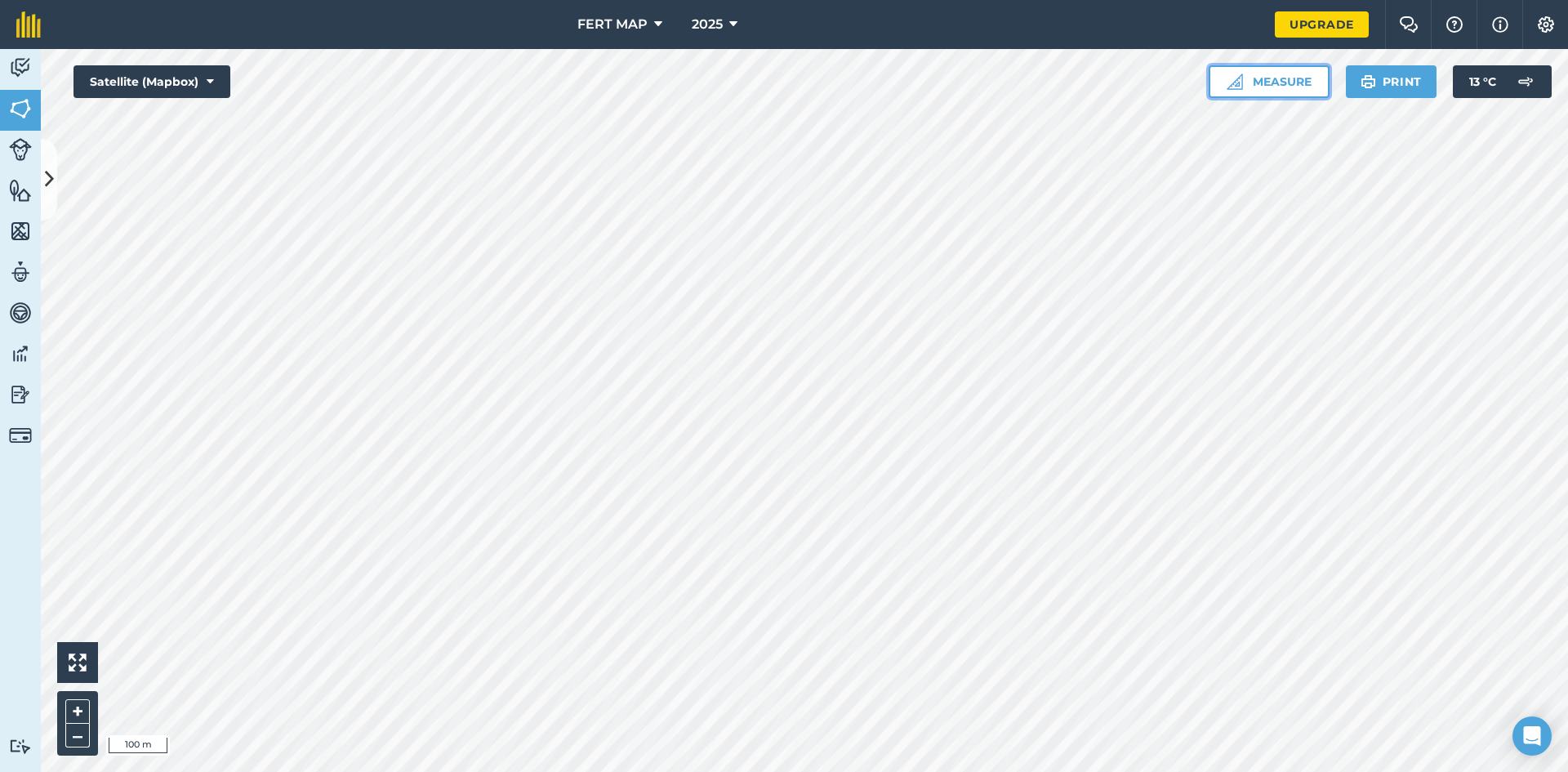
click at [1269, 66] on button "Measure" at bounding box center [1268, 82] width 121 height 33
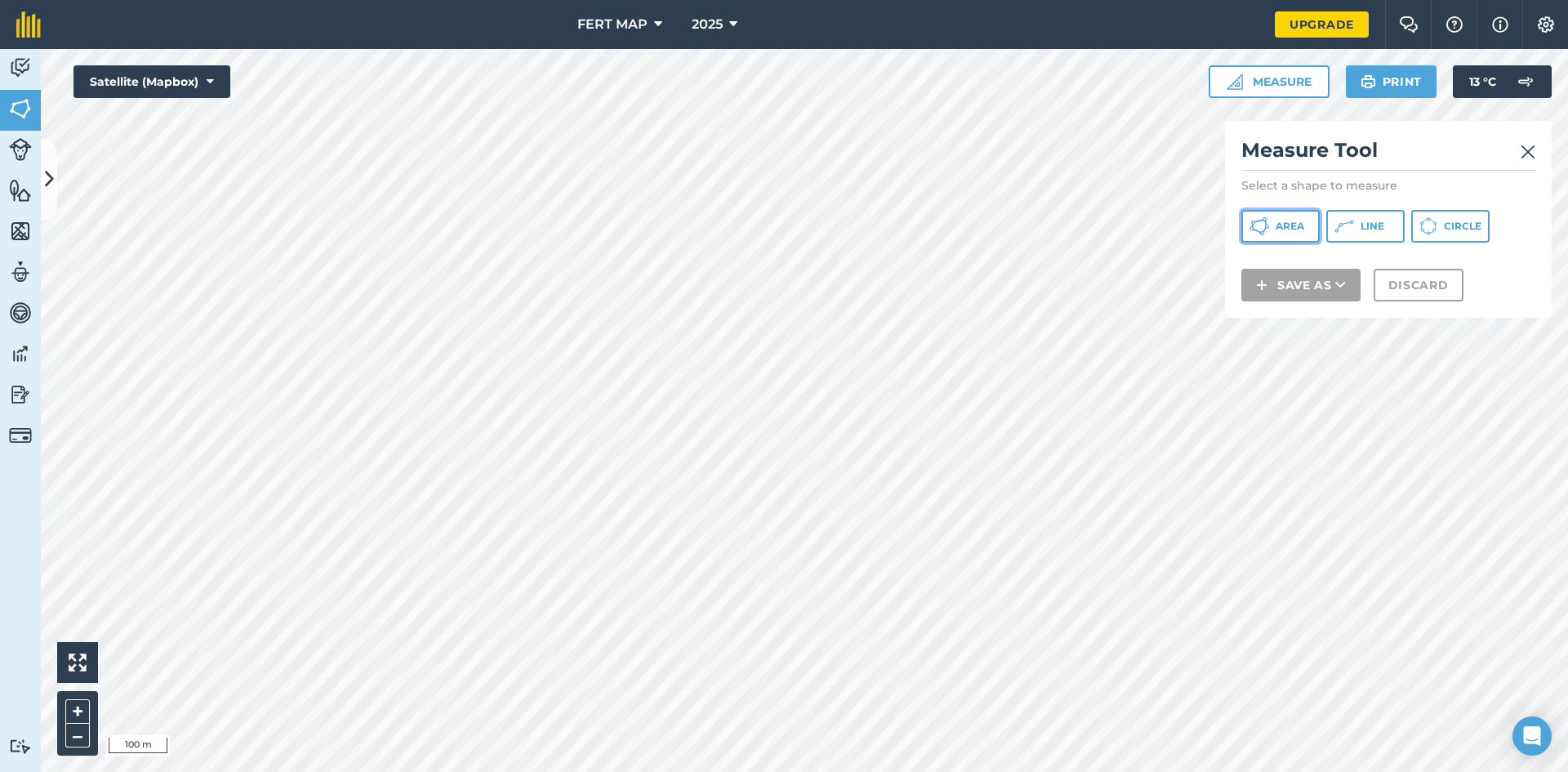
click at [1295, 227] on span "Area" at bounding box center [1289, 227] width 28 height 13
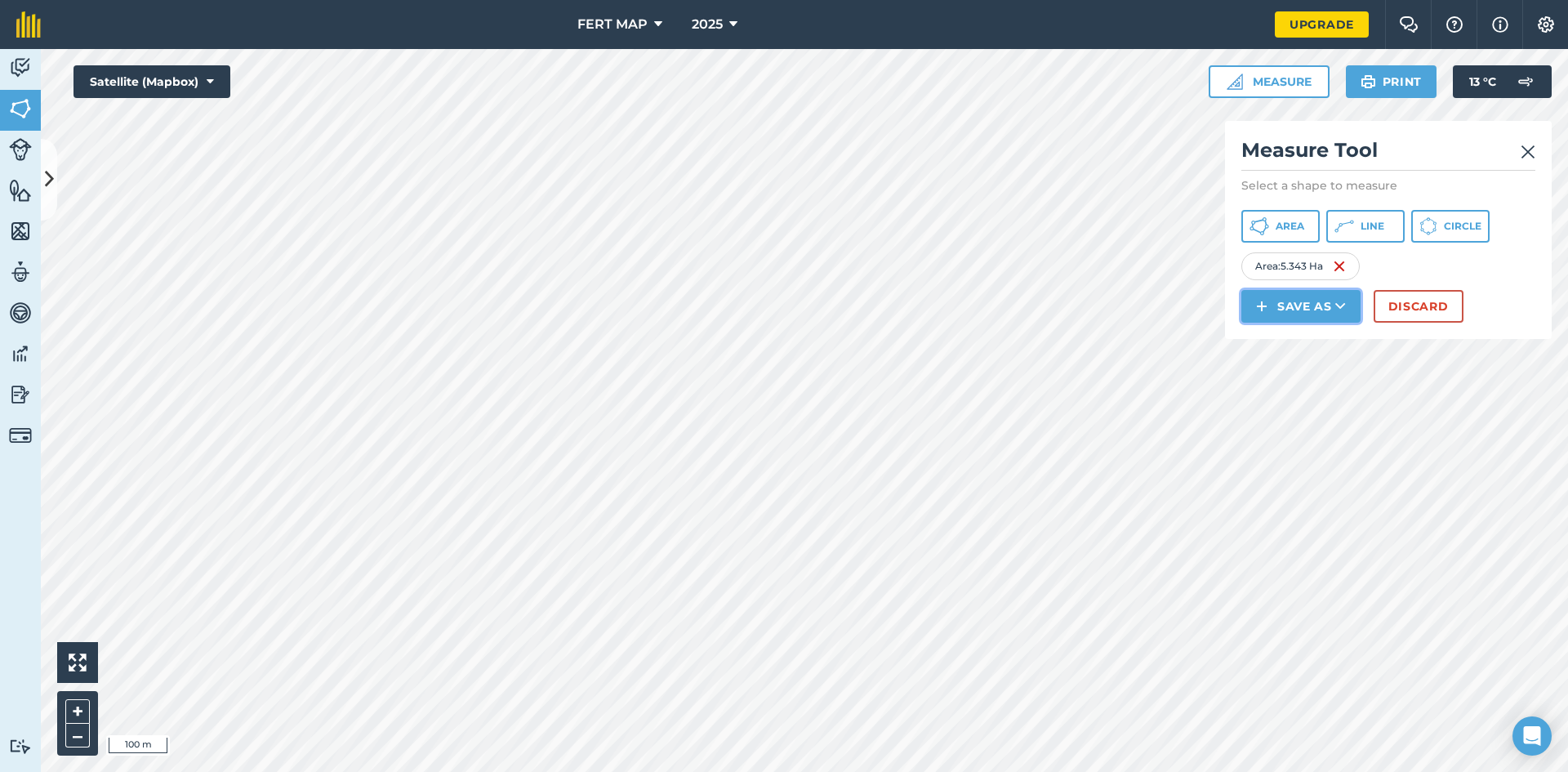
click at [1300, 298] on button "Save as" at bounding box center [1300, 306] width 120 height 33
click at [1315, 347] on link "Field" at bounding box center [1300, 343] width 114 height 36
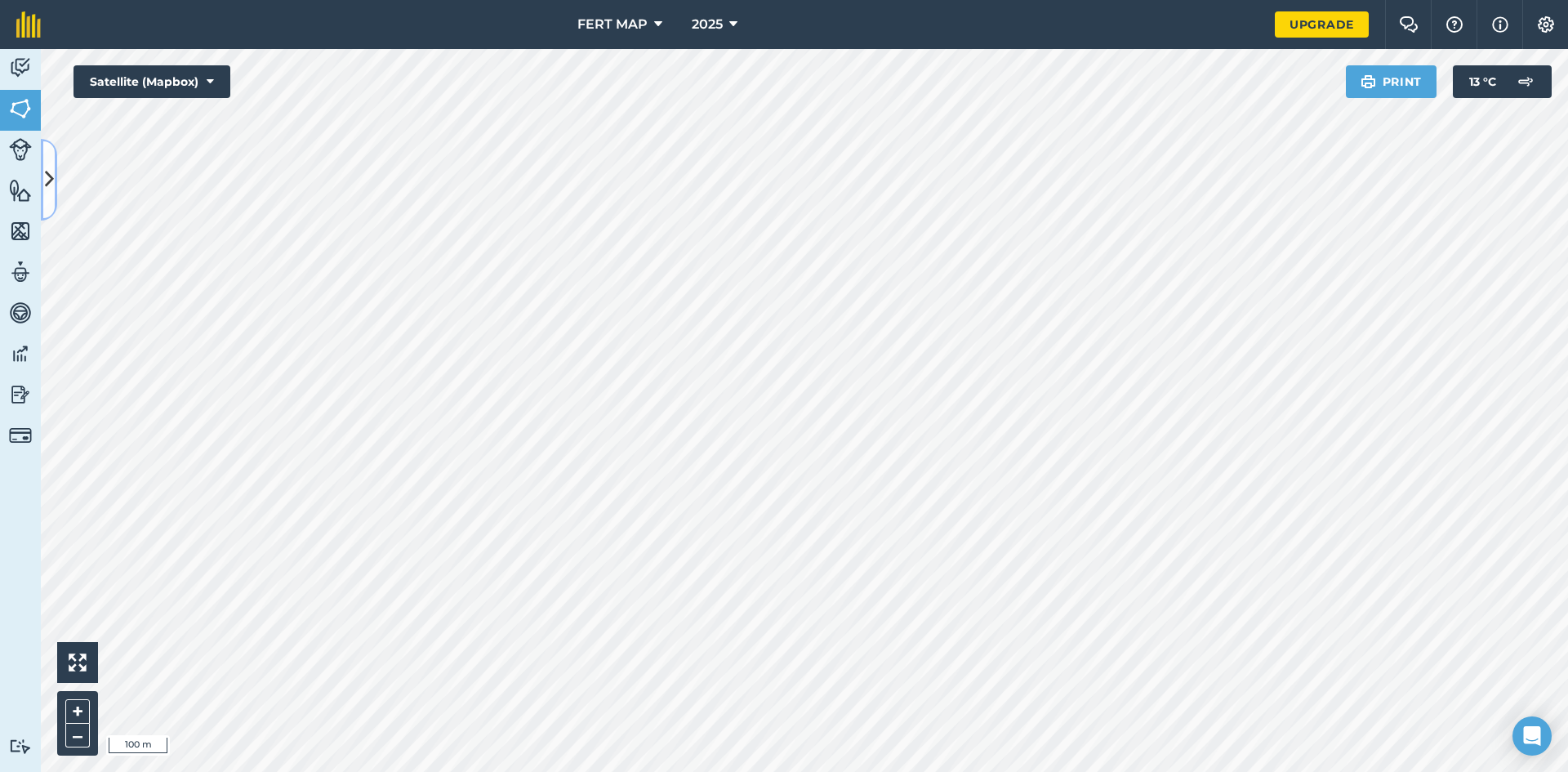
click at [48, 194] on icon at bounding box center [49, 179] width 9 height 28
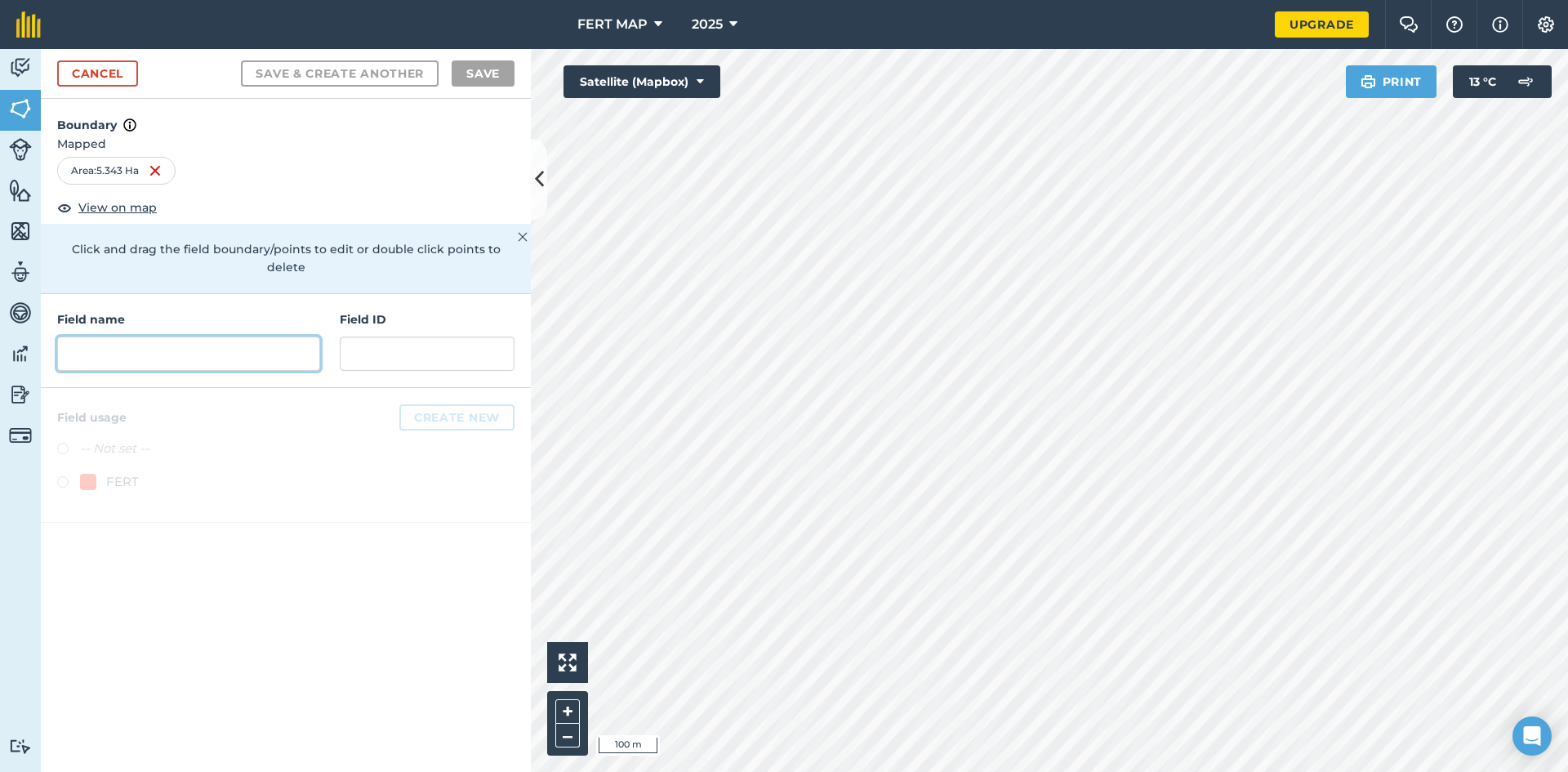
click at [187, 347] on input "text" at bounding box center [189, 354] width 263 height 35
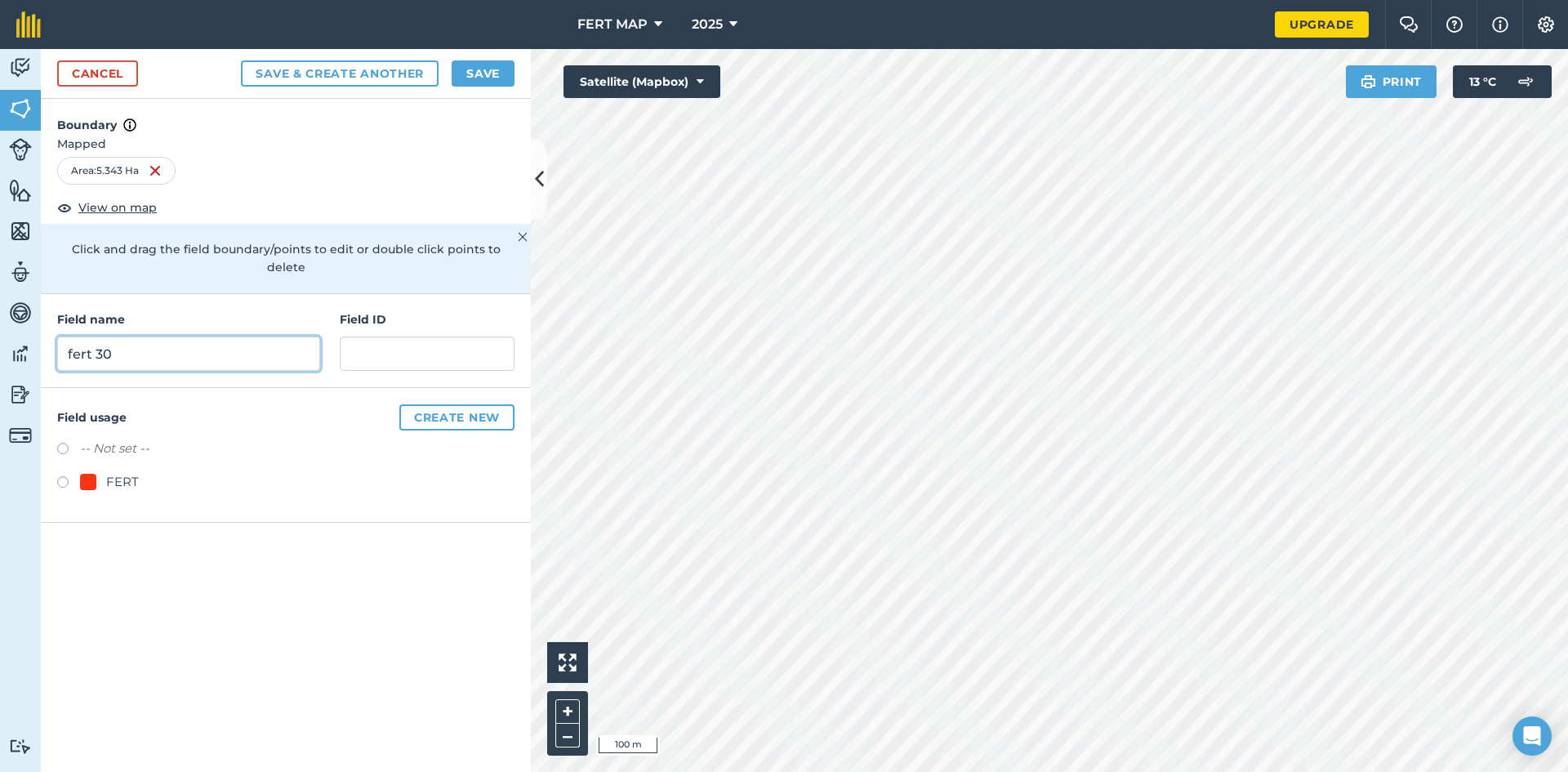
type input "fert 30"
click at [106, 472] on div "FERT" at bounding box center [122, 481] width 33 height 19
radio input "true"
click at [502, 77] on button "Save" at bounding box center [482, 73] width 63 height 26
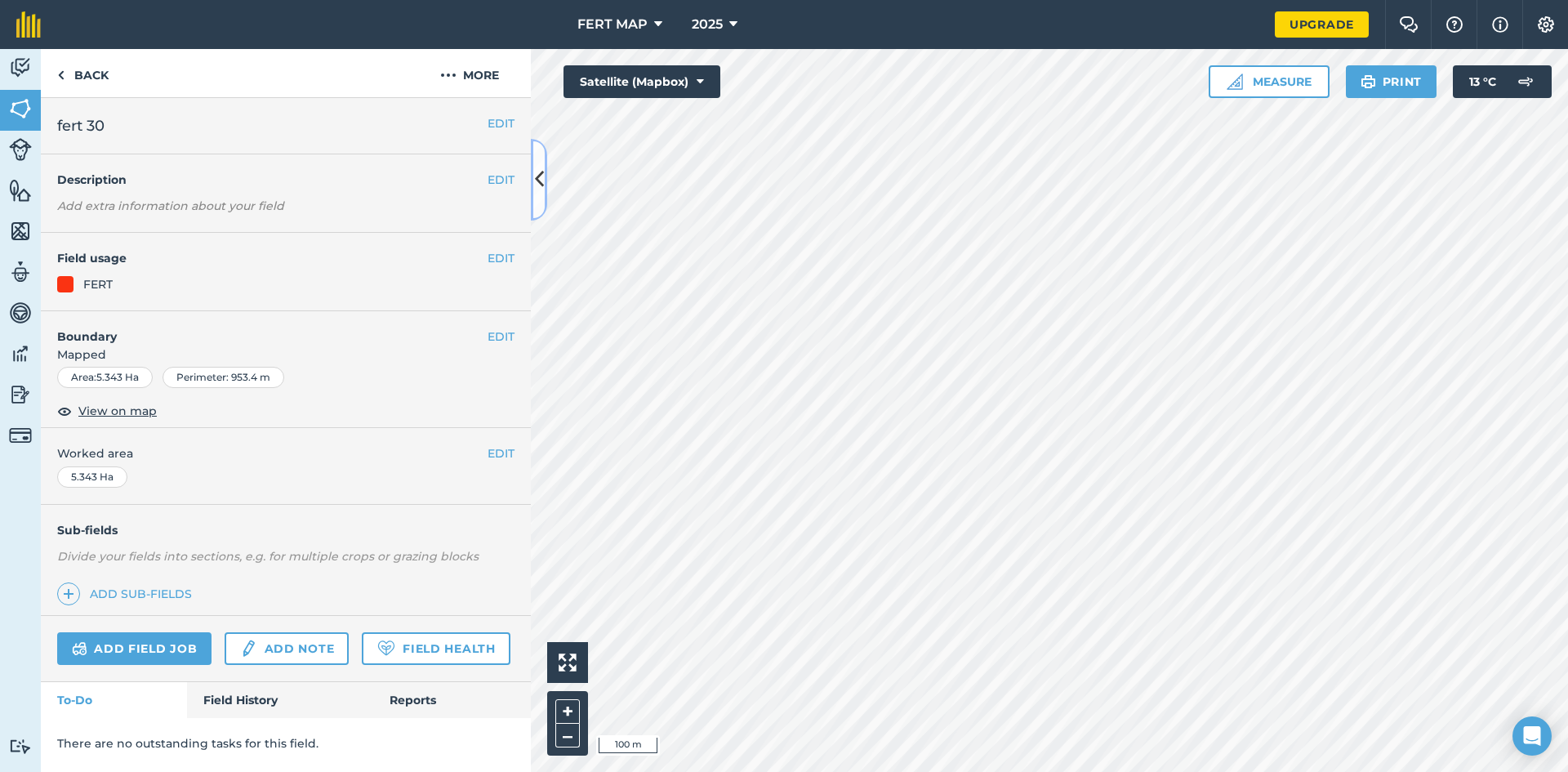
click at [536, 179] on icon at bounding box center [540, 179] width 9 height 28
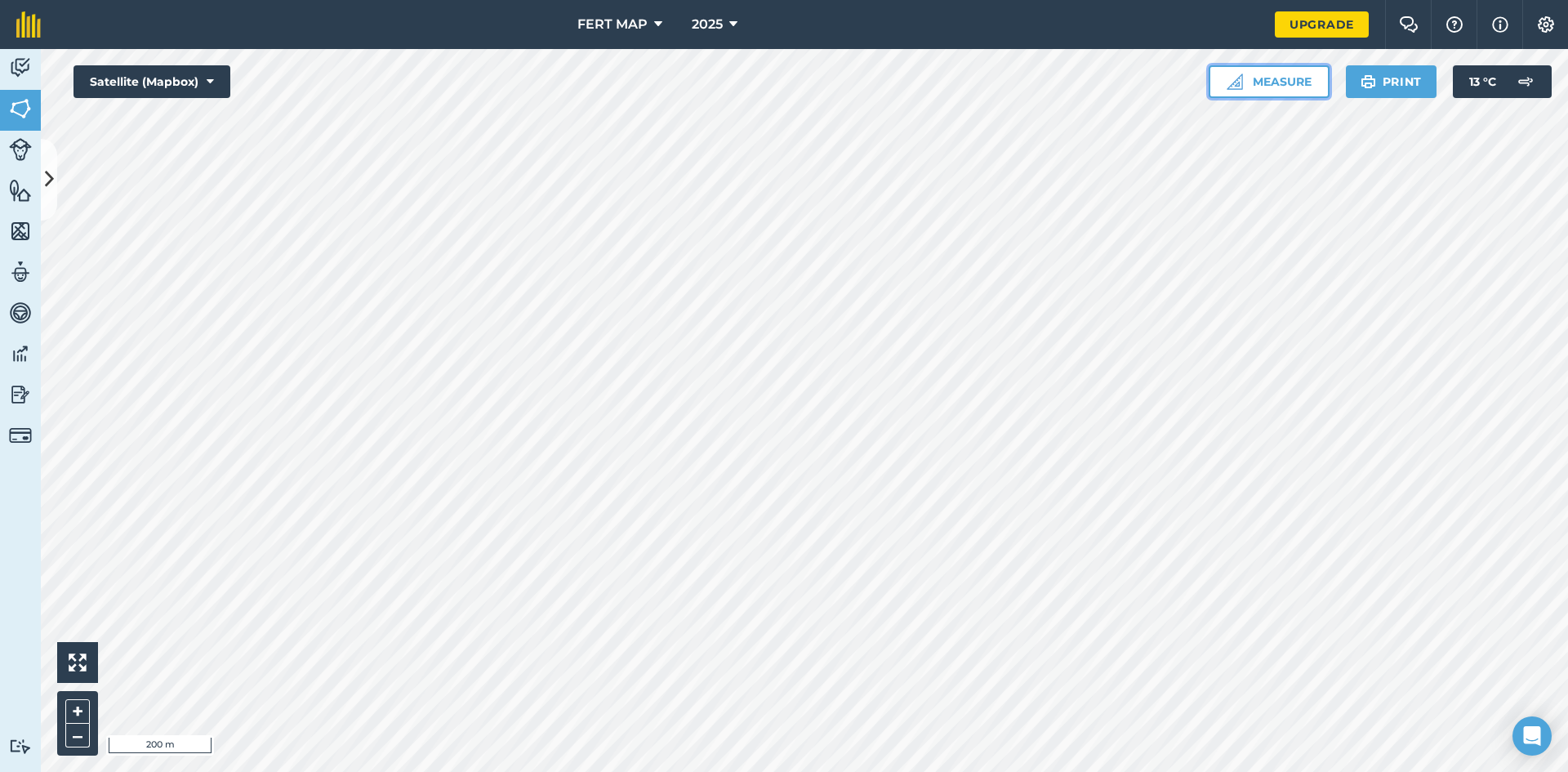
click at [1322, 86] on button "Measure" at bounding box center [1268, 82] width 121 height 33
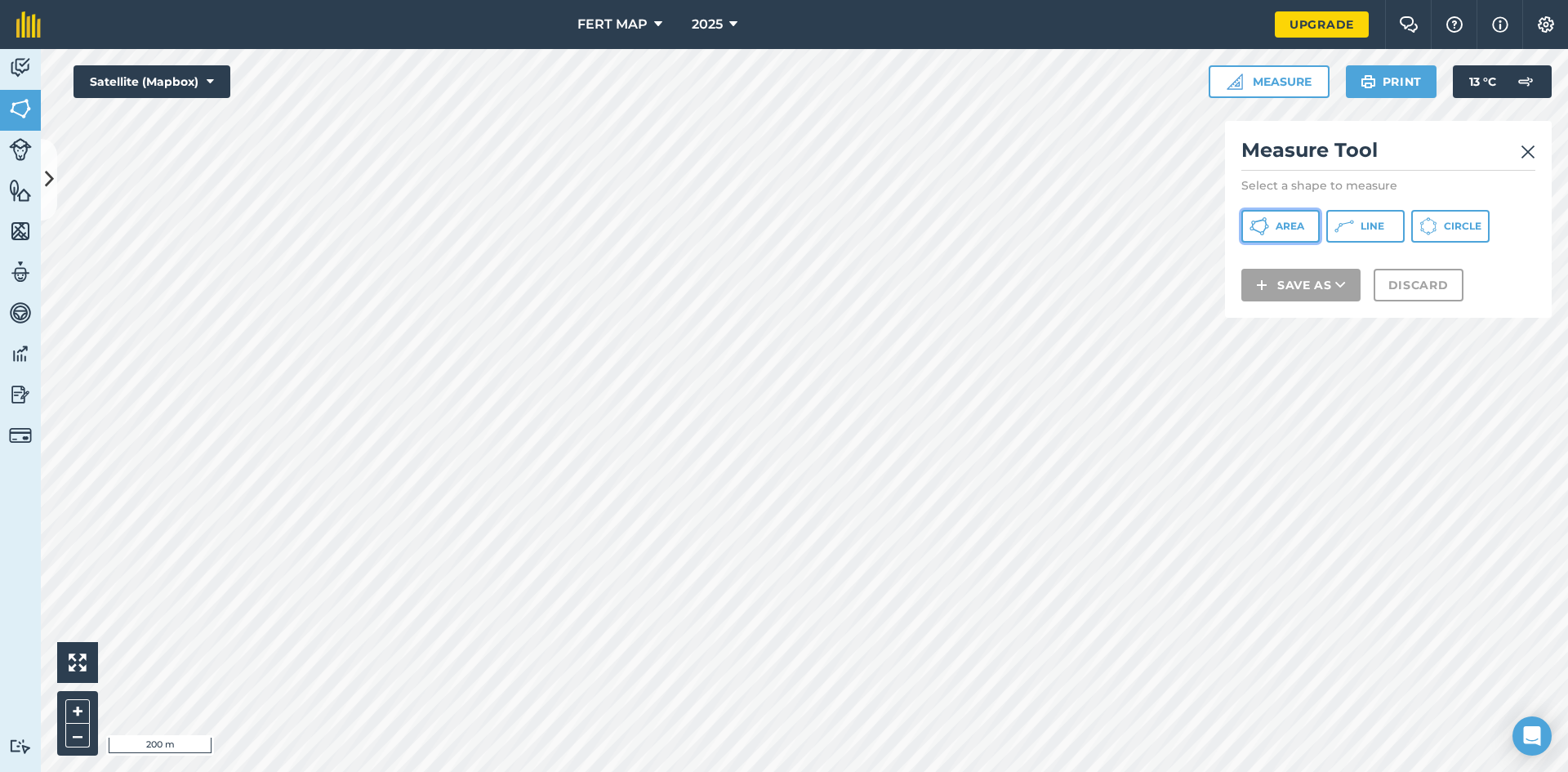
click at [1285, 215] on button "Area" at bounding box center [1280, 227] width 79 height 33
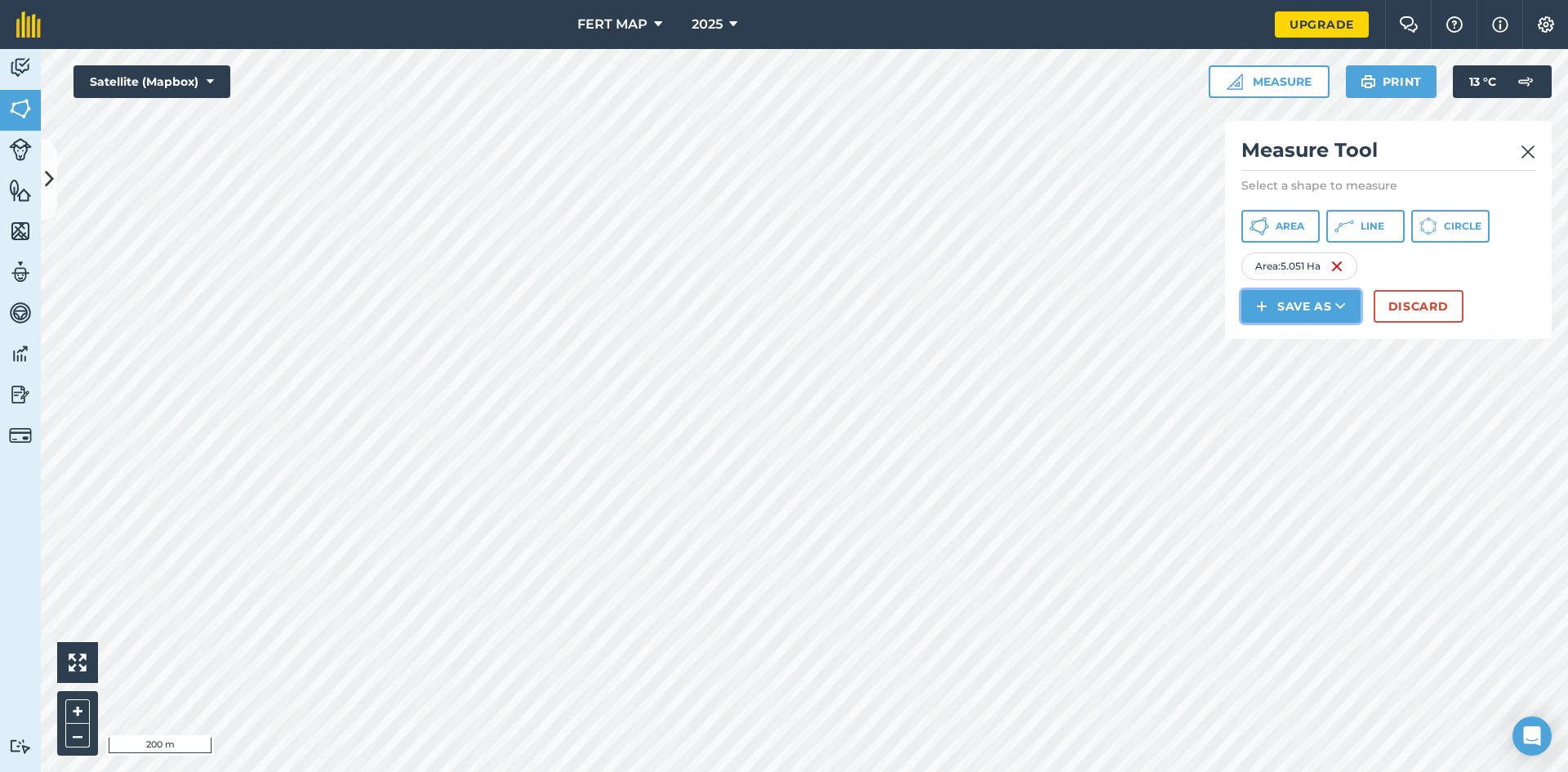
click at [1288, 296] on button "Save as" at bounding box center [1300, 306] width 120 height 33
click at [1291, 345] on link "Field" at bounding box center [1300, 343] width 114 height 36
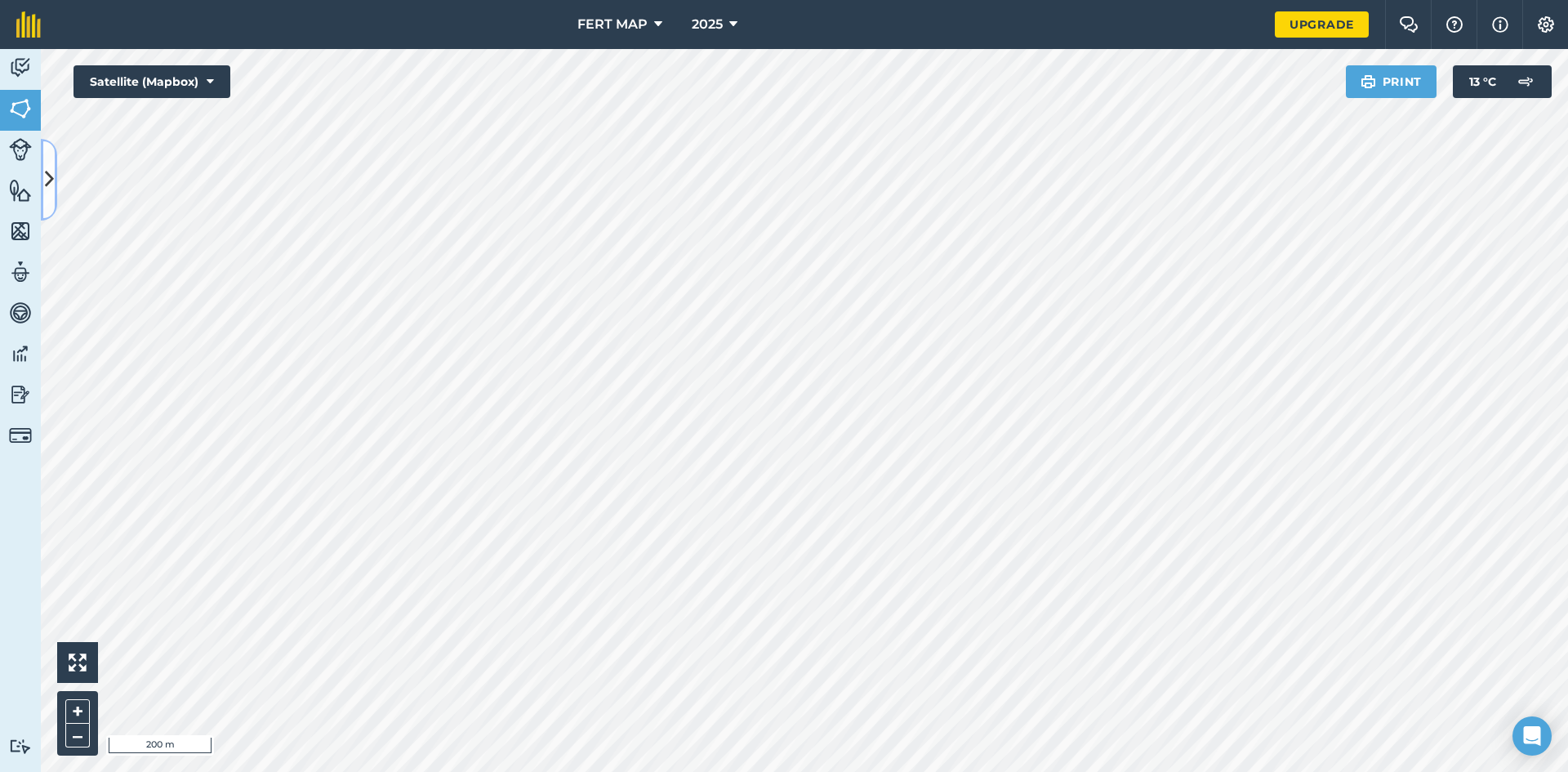
click at [54, 198] on button at bounding box center [49, 179] width 16 height 81
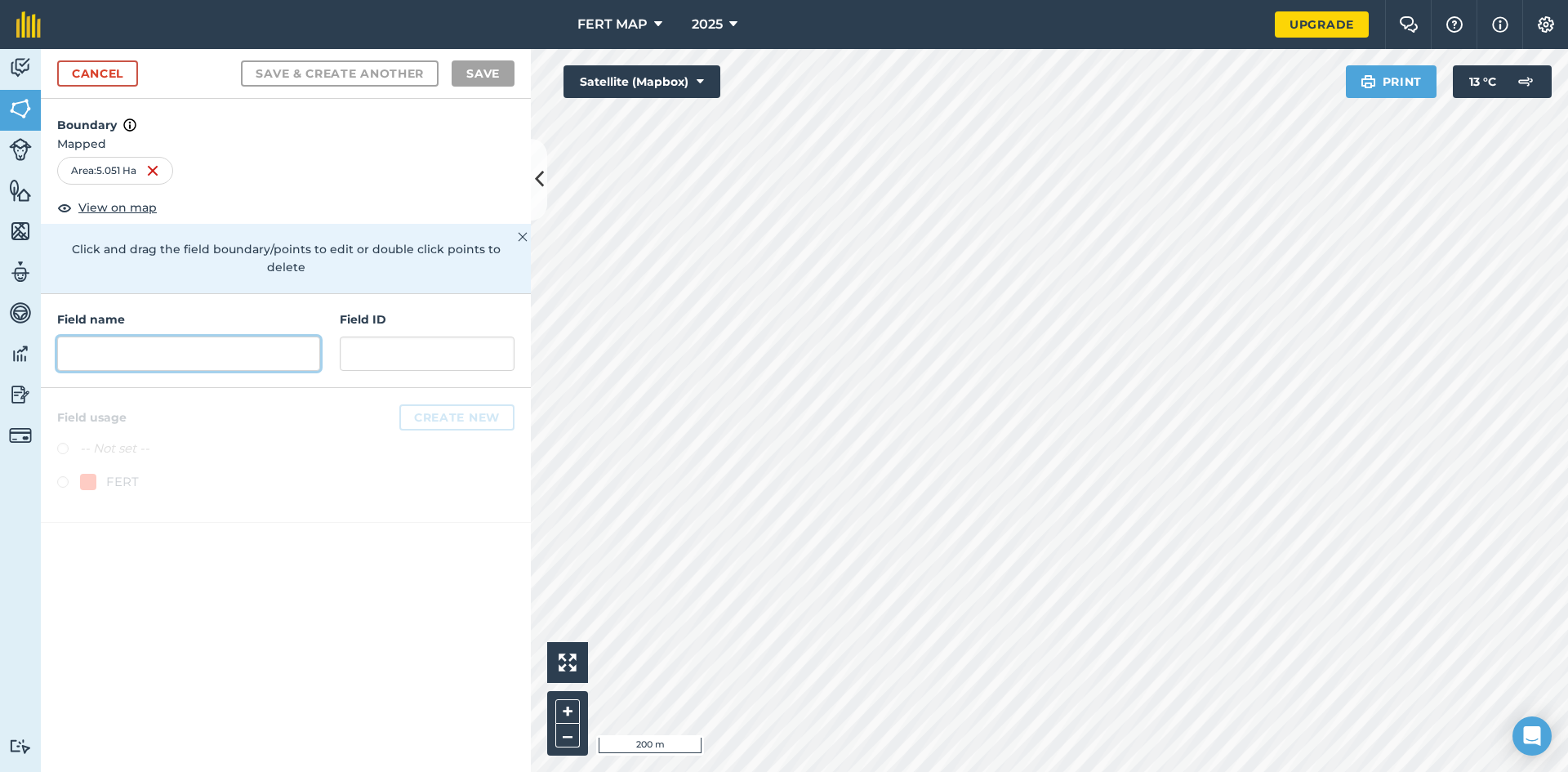
click at [133, 352] on input "text" at bounding box center [189, 354] width 263 height 35
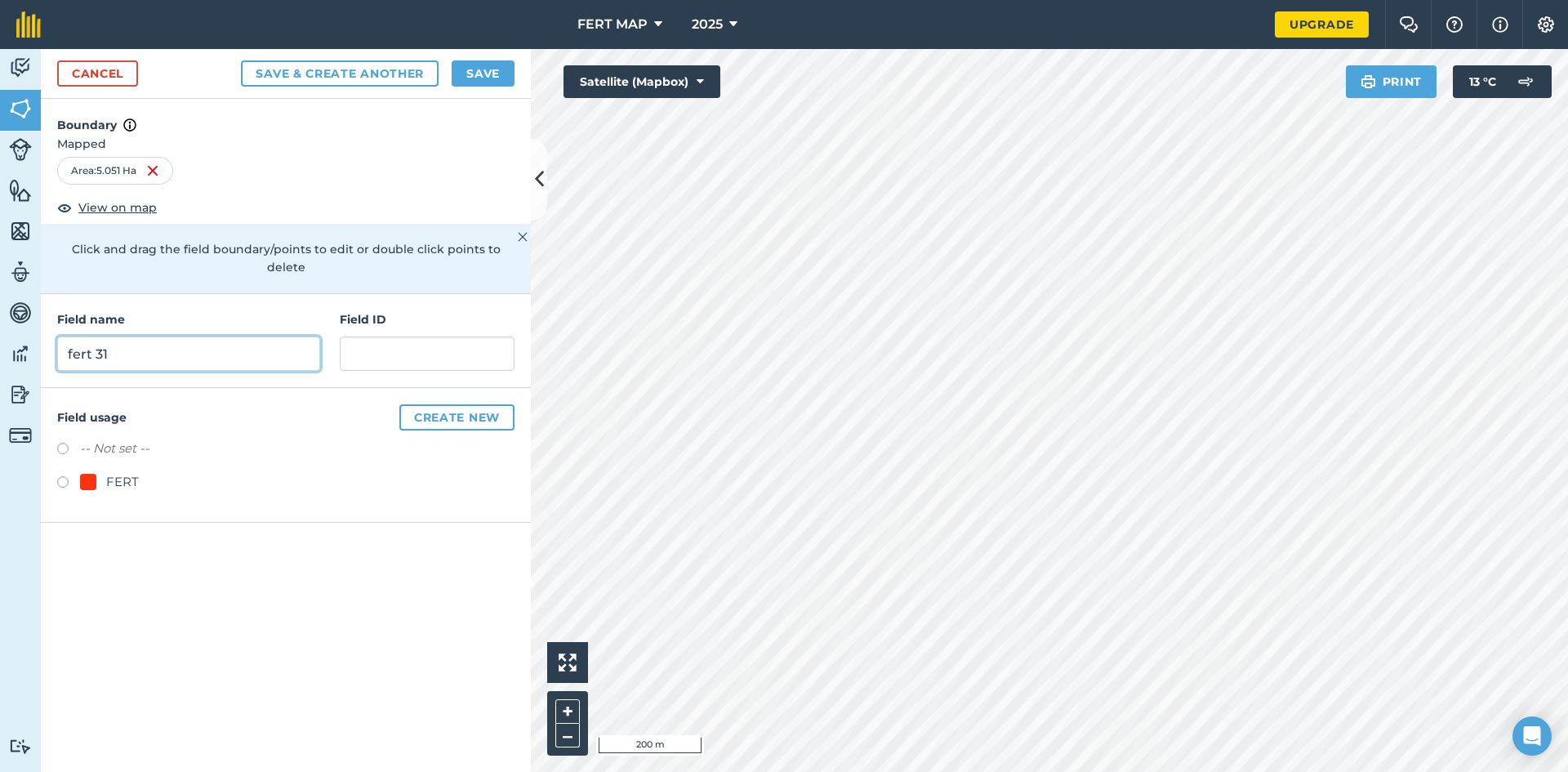
type input "fert 31"
click at [102, 472] on div "FERT" at bounding box center [110, 481] width 58 height 19
radio input "true"
click at [482, 66] on button "Save" at bounding box center [482, 73] width 63 height 26
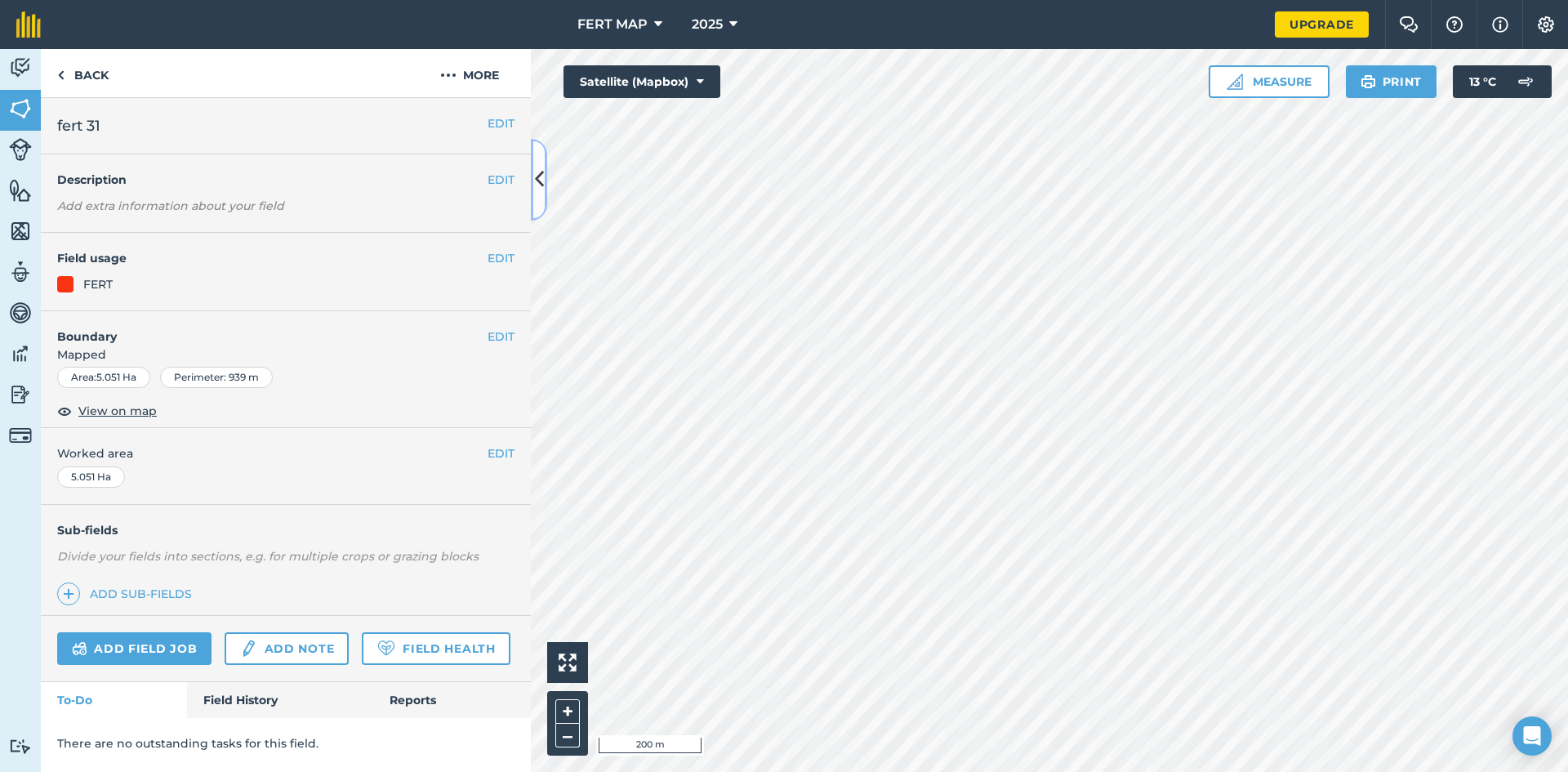
click at [533, 166] on button at bounding box center [539, 179] width 16 height 81
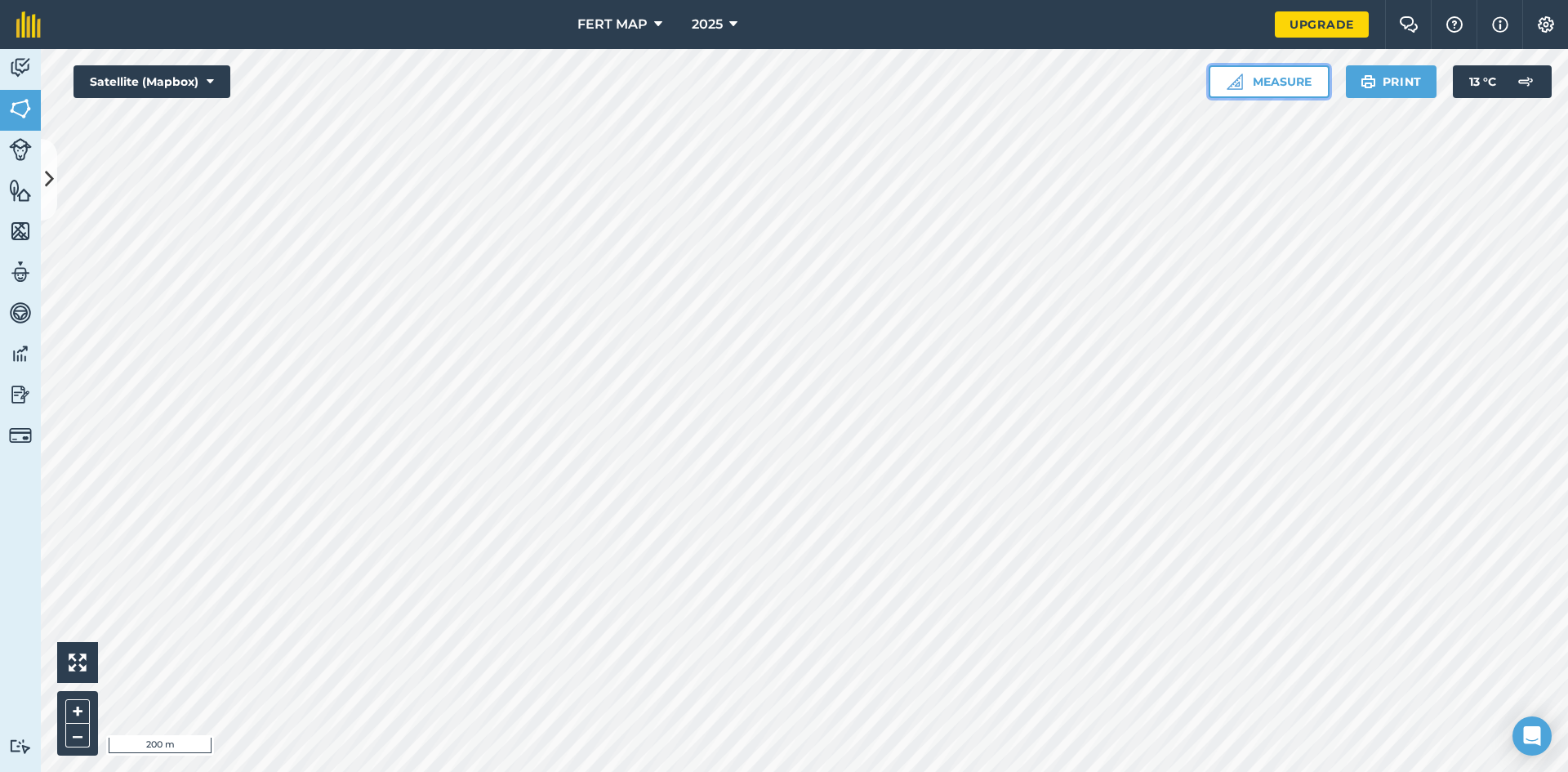
click at [1271, 94] on button "Measure" at bounding box center [1268, 82] width 121 height 33
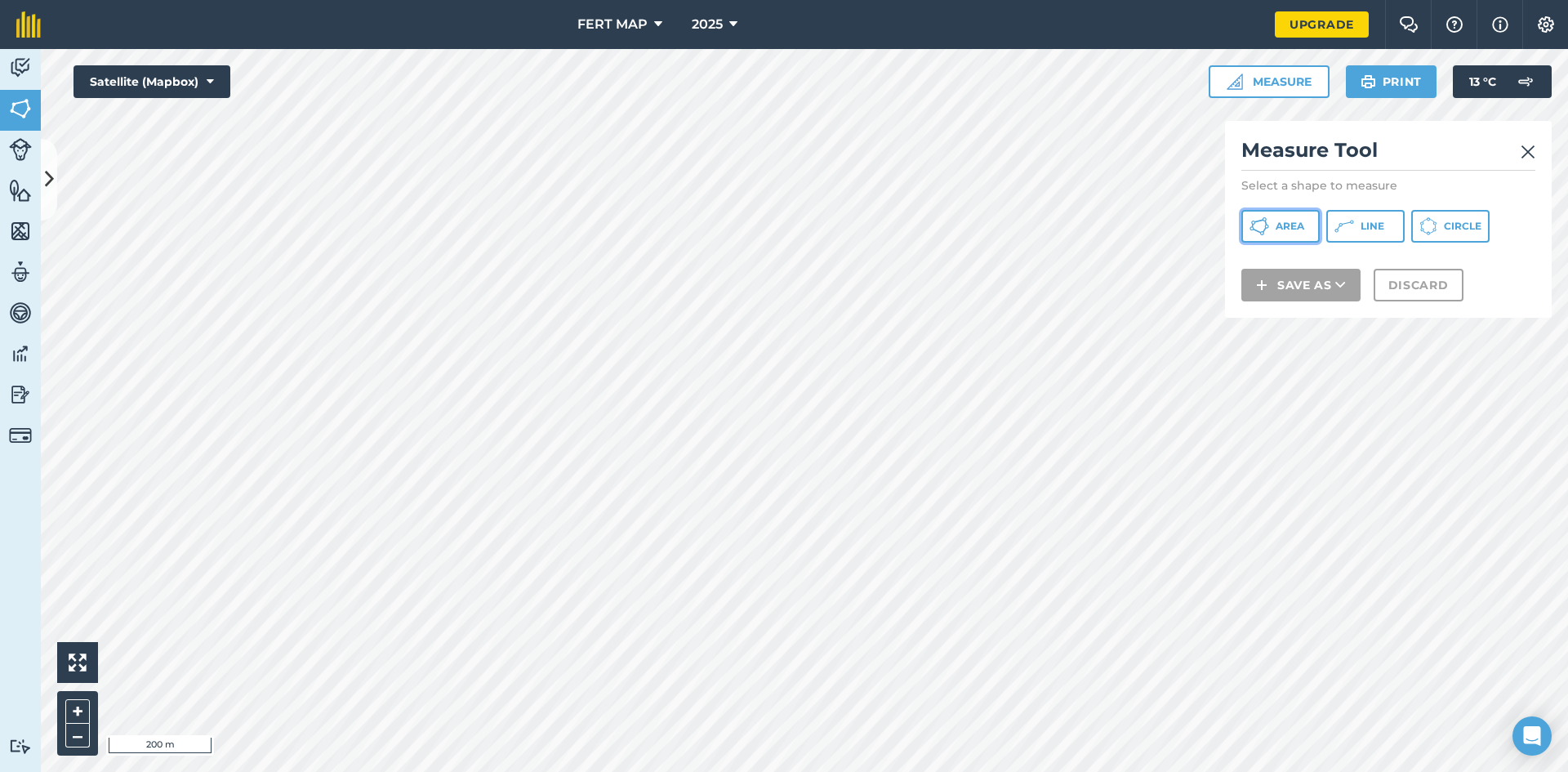
click at [1304, 215] on button "Area" at bounding box center [1280, 227] width 79 height 33
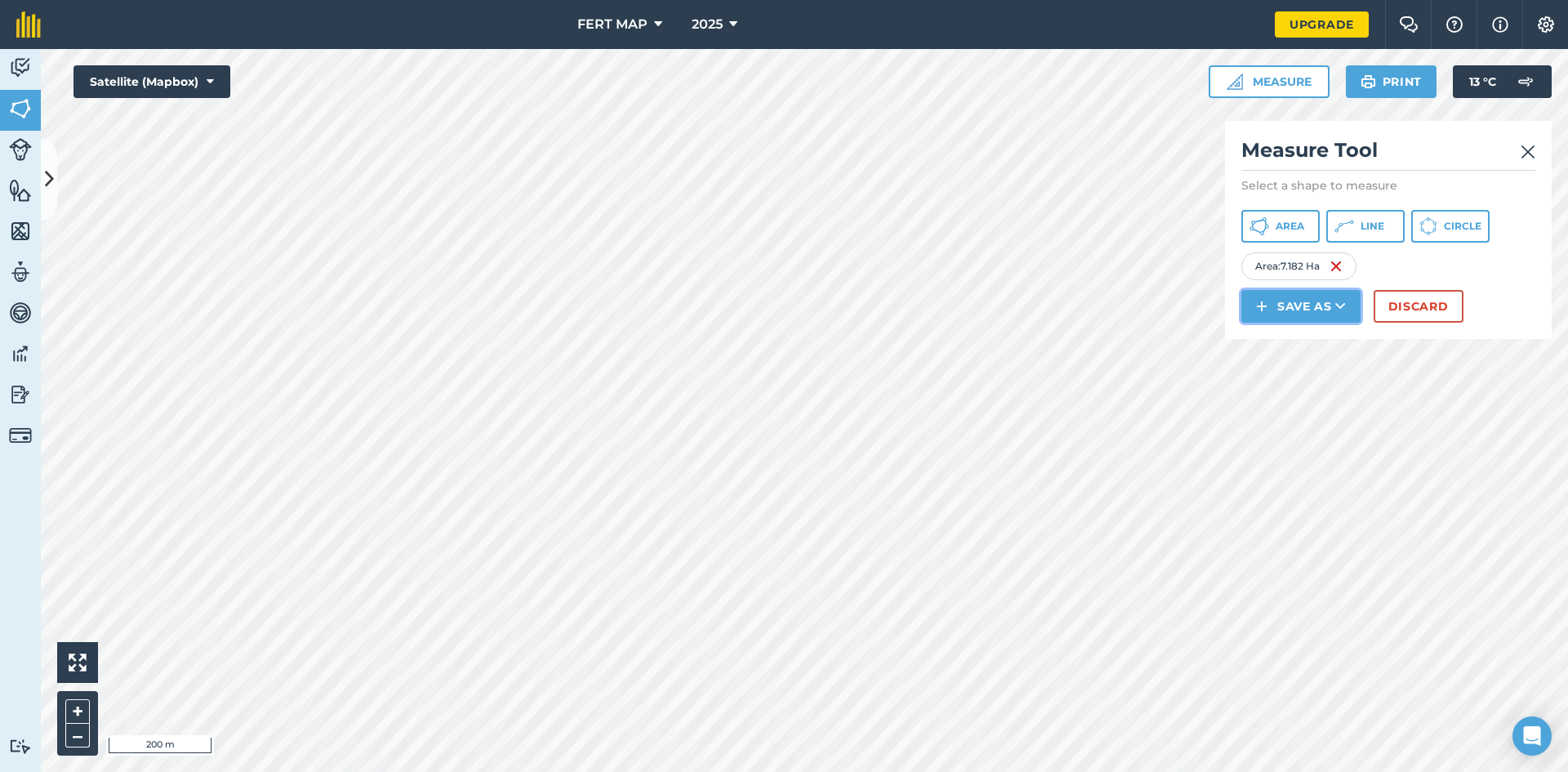
click at [1323, 306] on button "Save as" at bounding box center [1300, 306] width 120 height 33
click at [1253, 342] on link "Field" at bounding box center [1300, 343] width 114 height 36
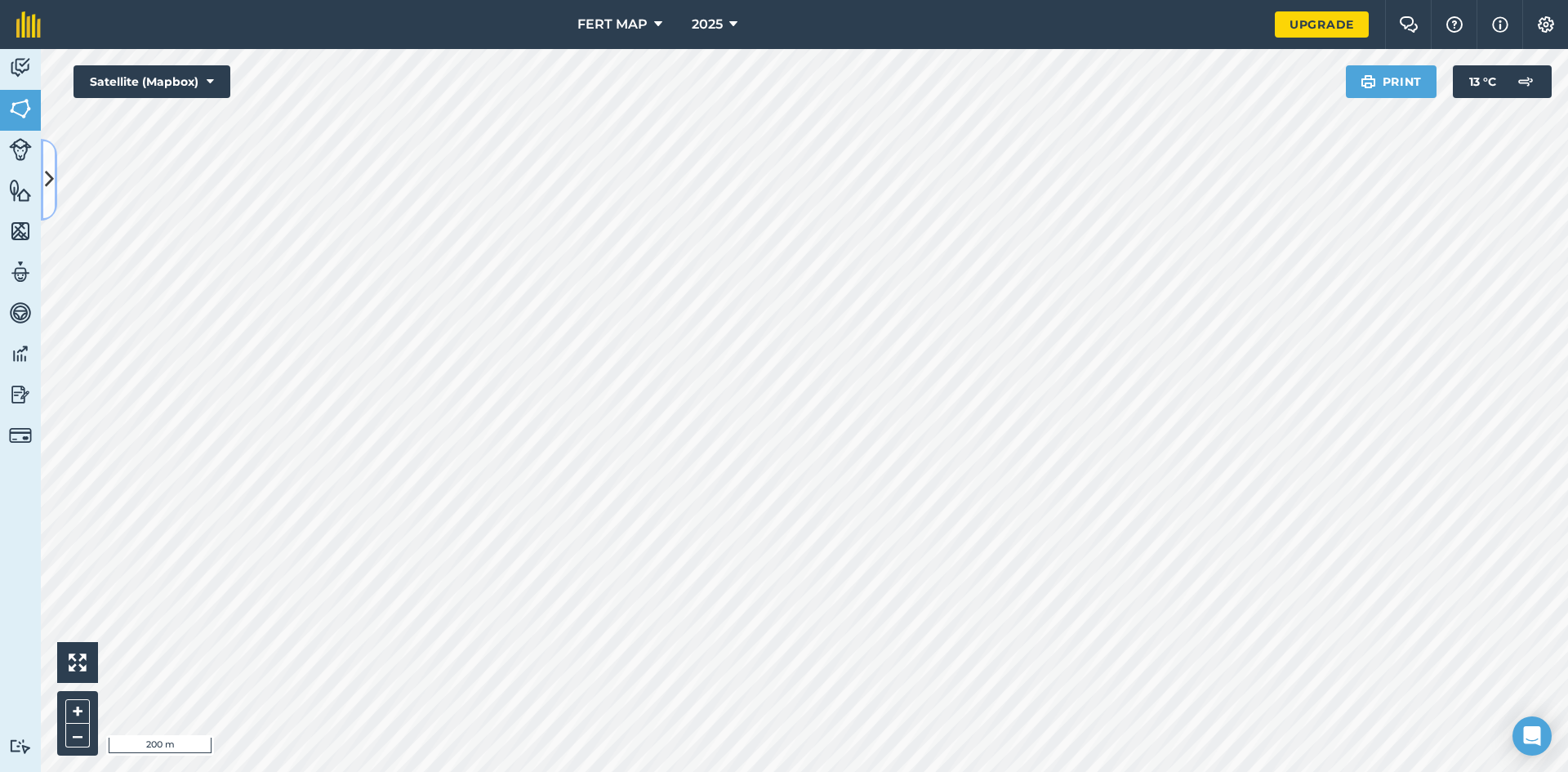
click at [55, 189] on button at bounding box center [49, 179] width 16 height 81
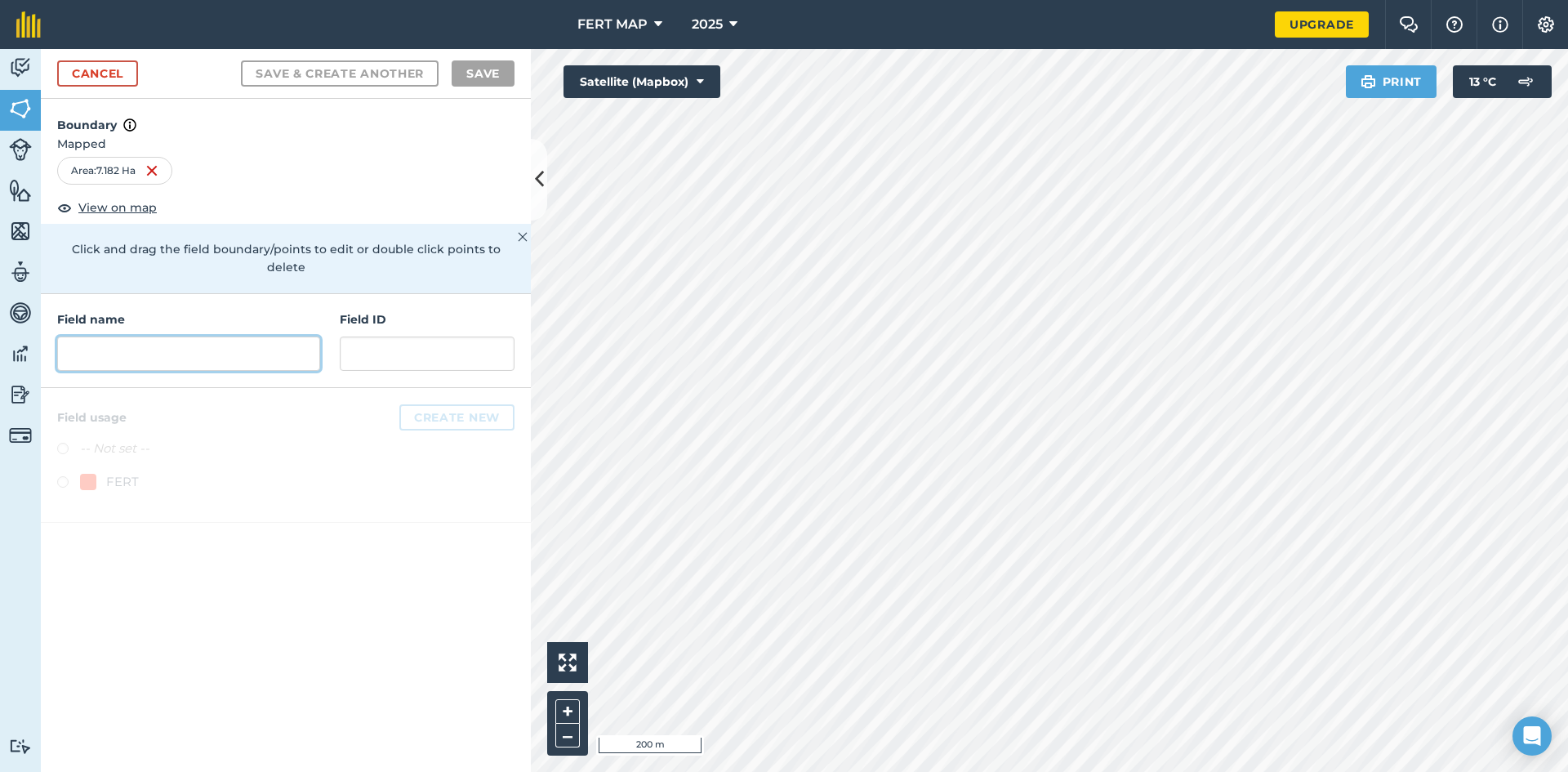
click at [157, 347] on input "text" at bounding box center [189, 354] width 263 height 35
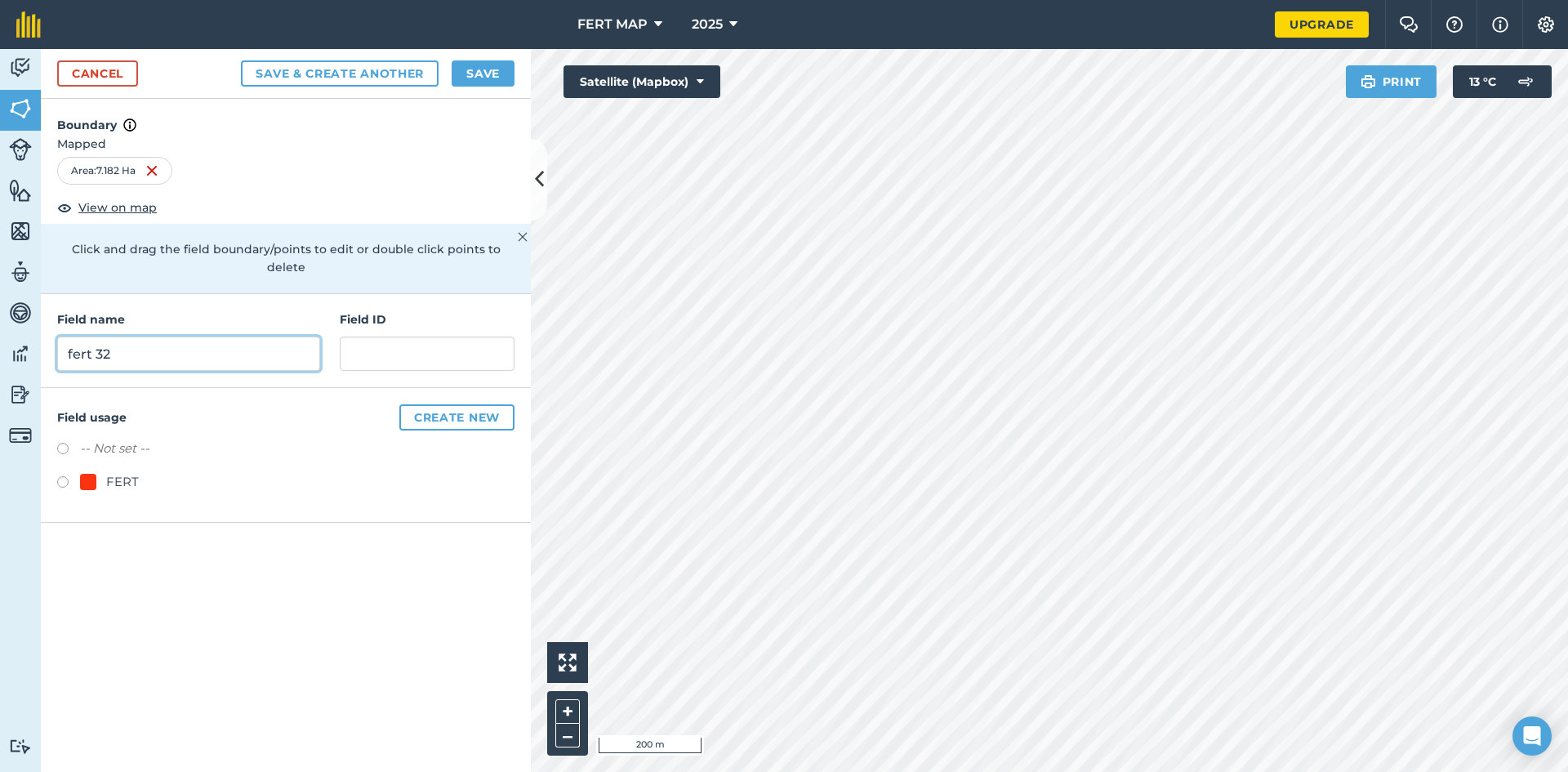
type input "fert 32"
click at [101, 472] on div "FERT" at bounding box center [110, 481] width 58 height 19
radio input "true"
click at [472, 79] on button "Save" at bounding box center [482, 73] width 63 height 26
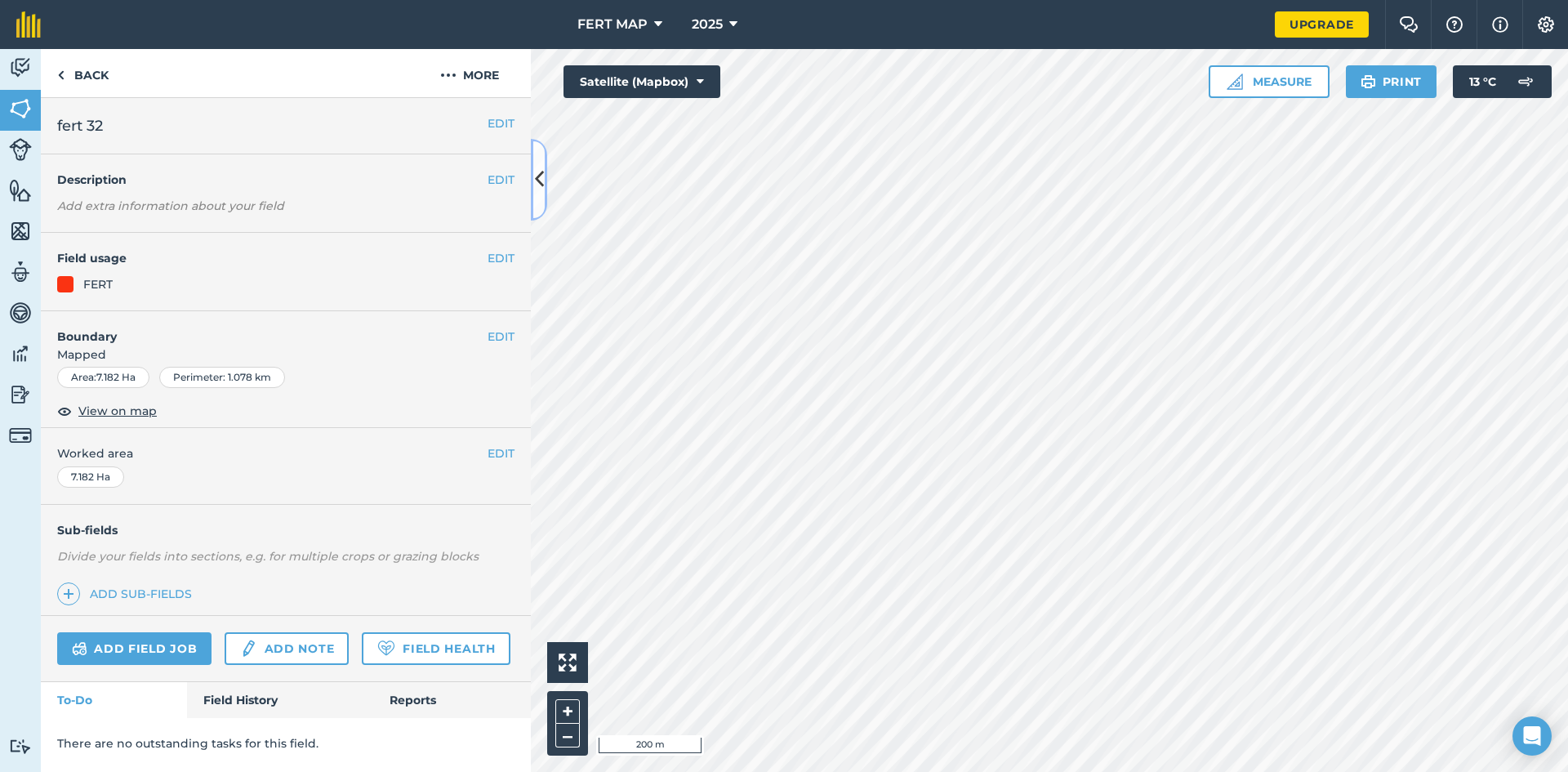
click at [535, 156] on button at bounding box center [539, 179] width 16 height 81
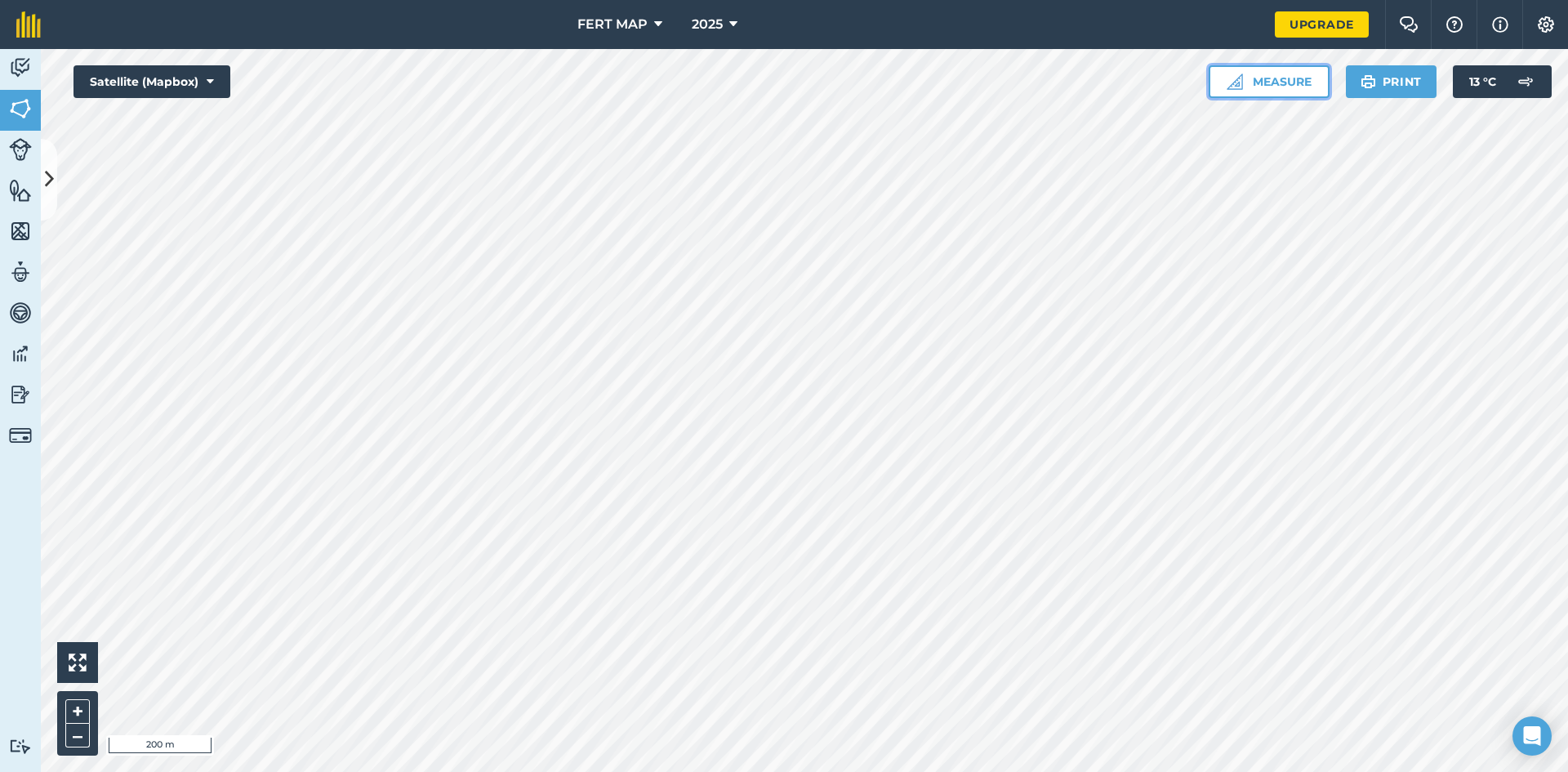
click at [1272, 77] on button "Measure" at bounding box center [1268, 82] width 121 height 33
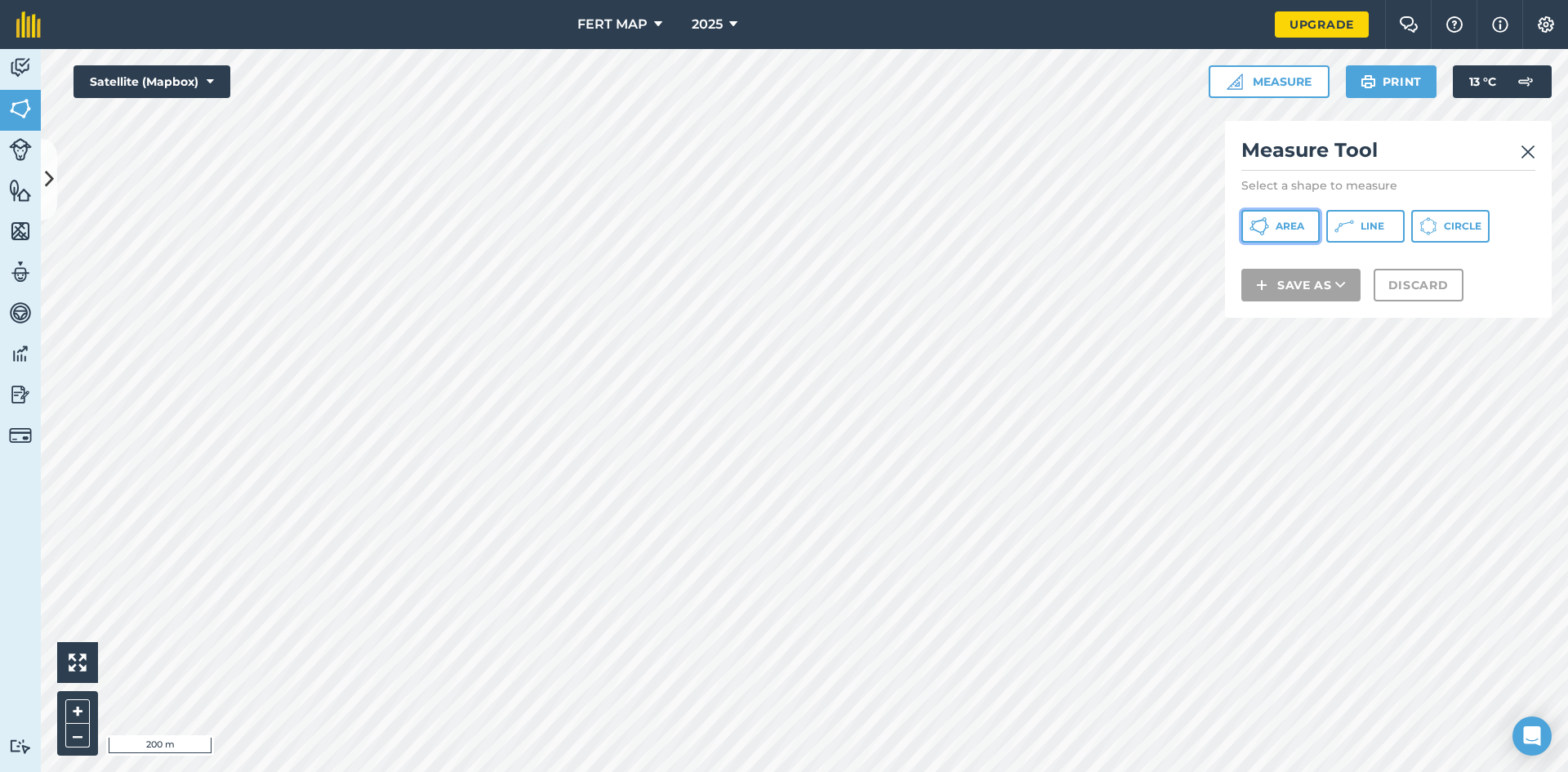
click at [1291, 220] on span "Area" at bounding box center [1289, 227] width 28 height 13
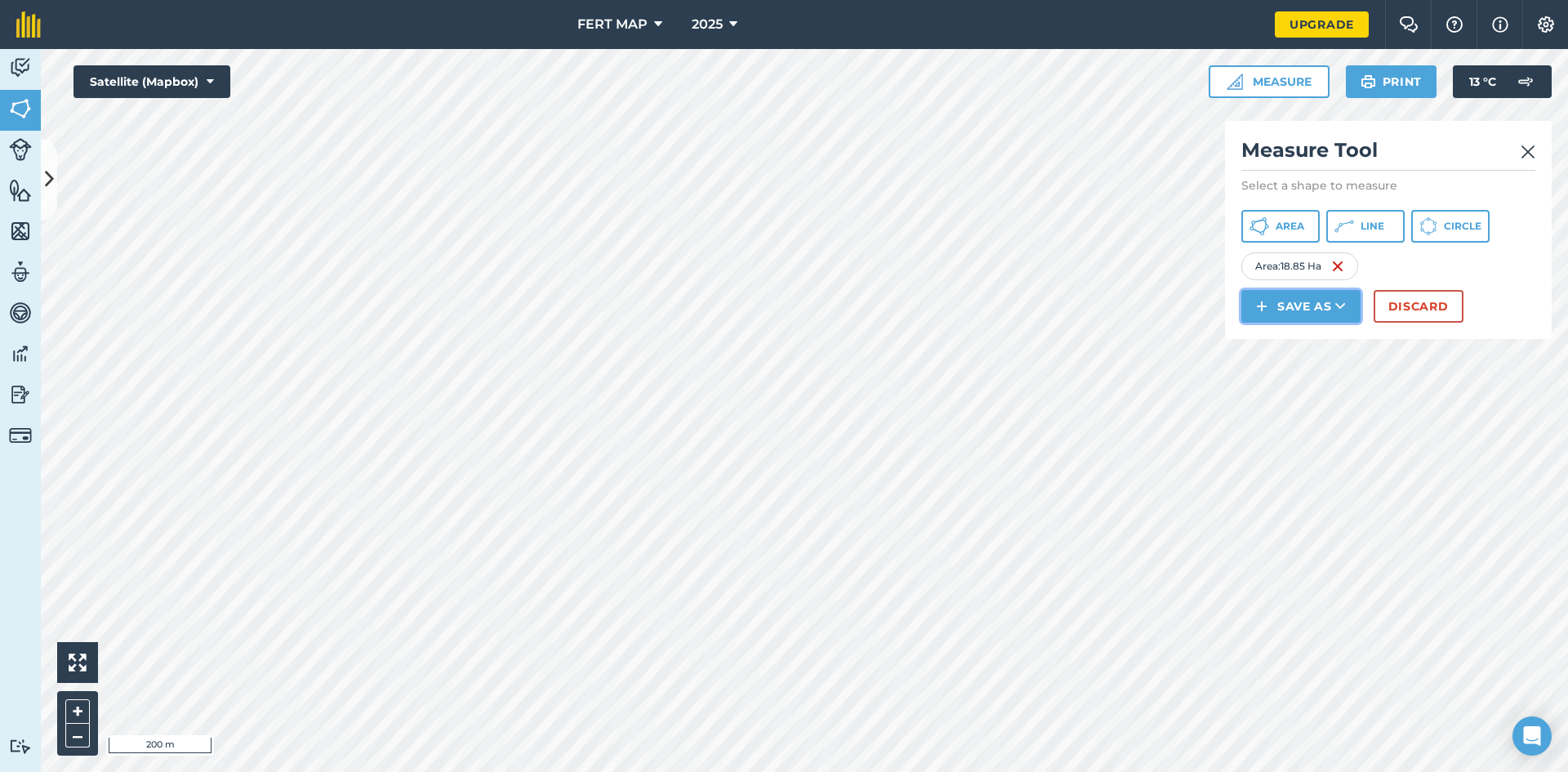
click at [1266, 303] on img at bounding box center [1261, 306] width 12 height 19
click at [1291, 353] on link "Field" at bounding box center [1300, 343] width 114 height 36
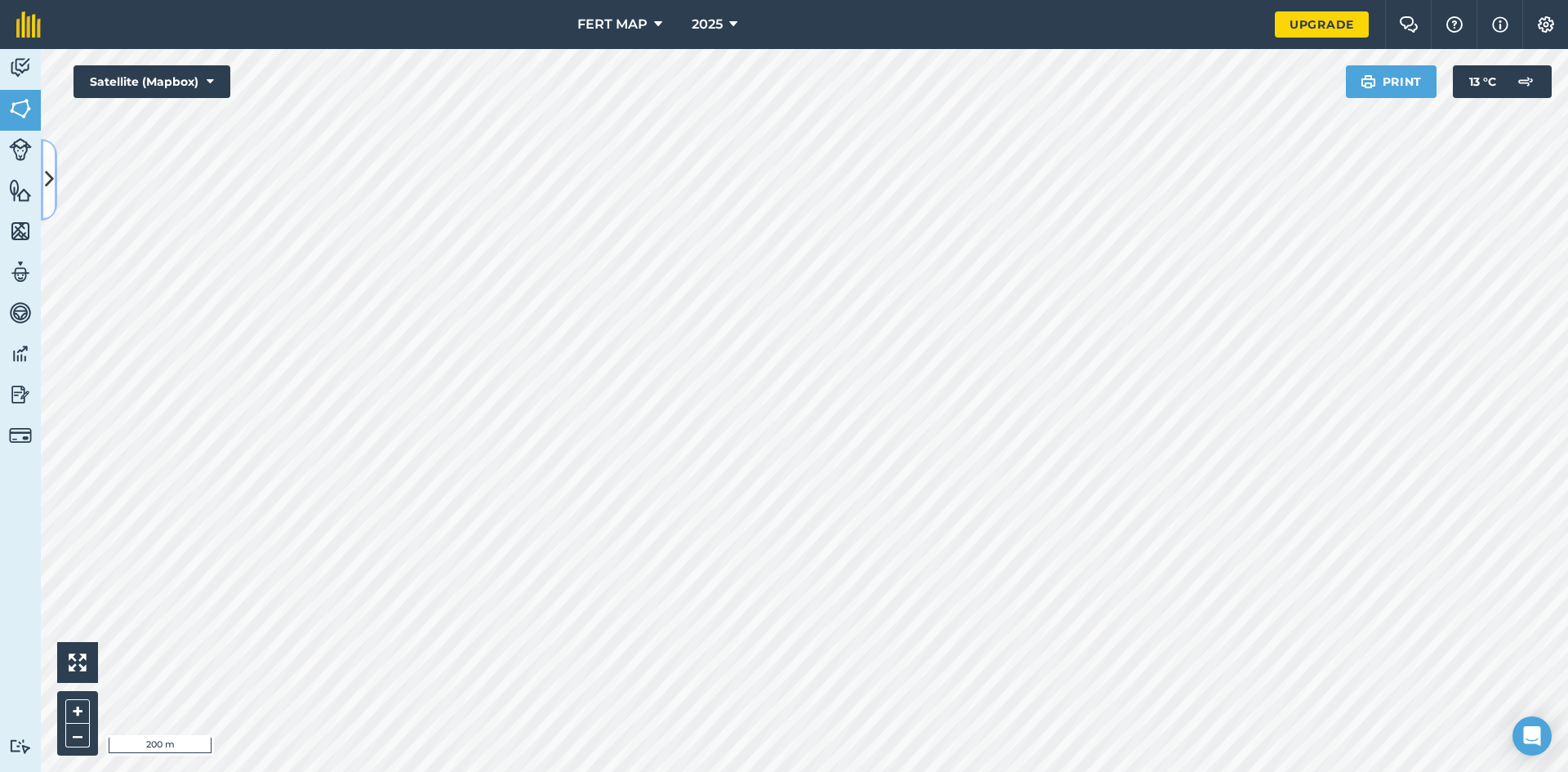
click at [45, 182] on icon at bounding box center [49, 179] width 9 height 28
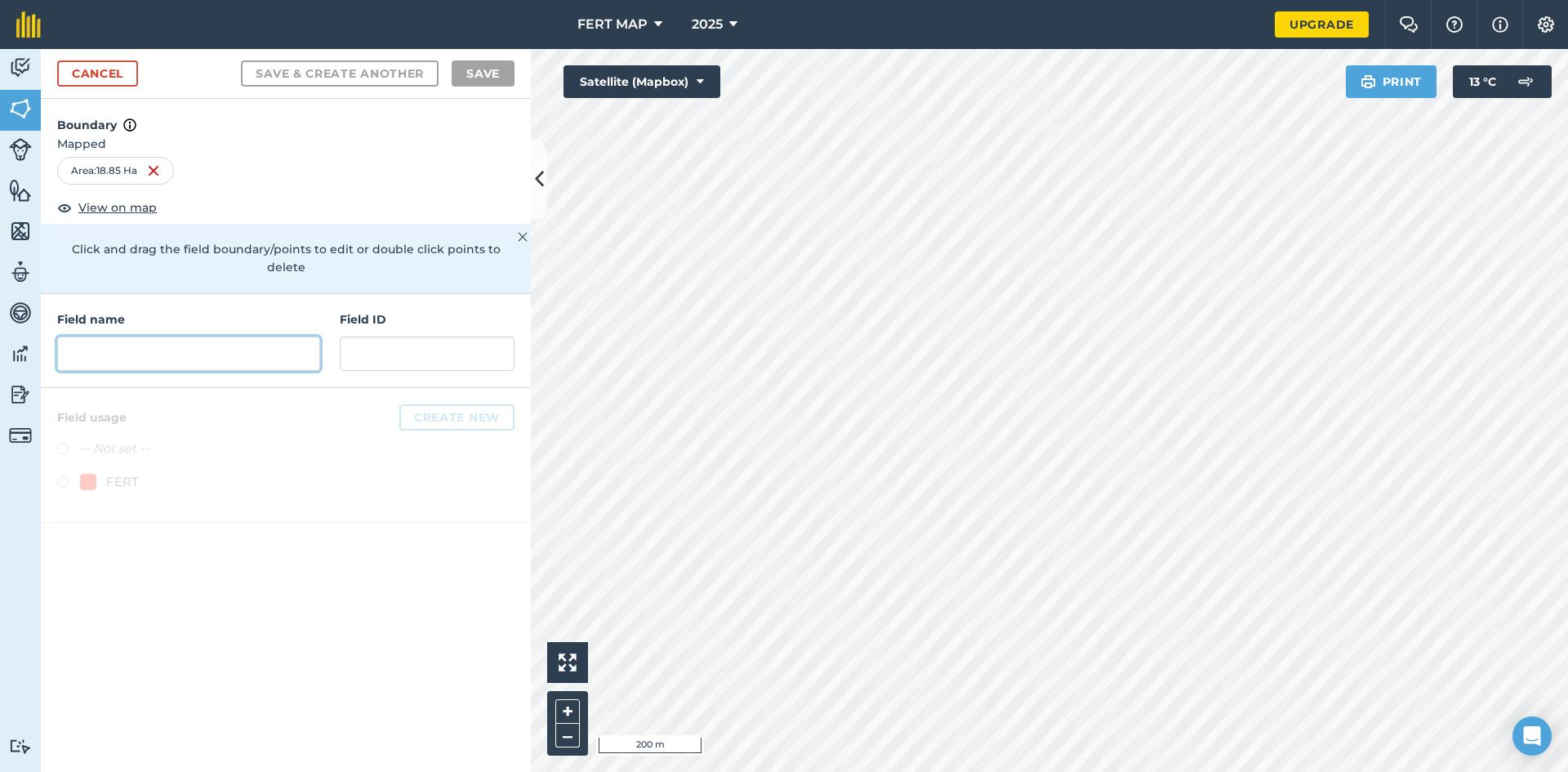
click at [124, 341] on input "text" at bounding box center [189, 354] width 263 height 35
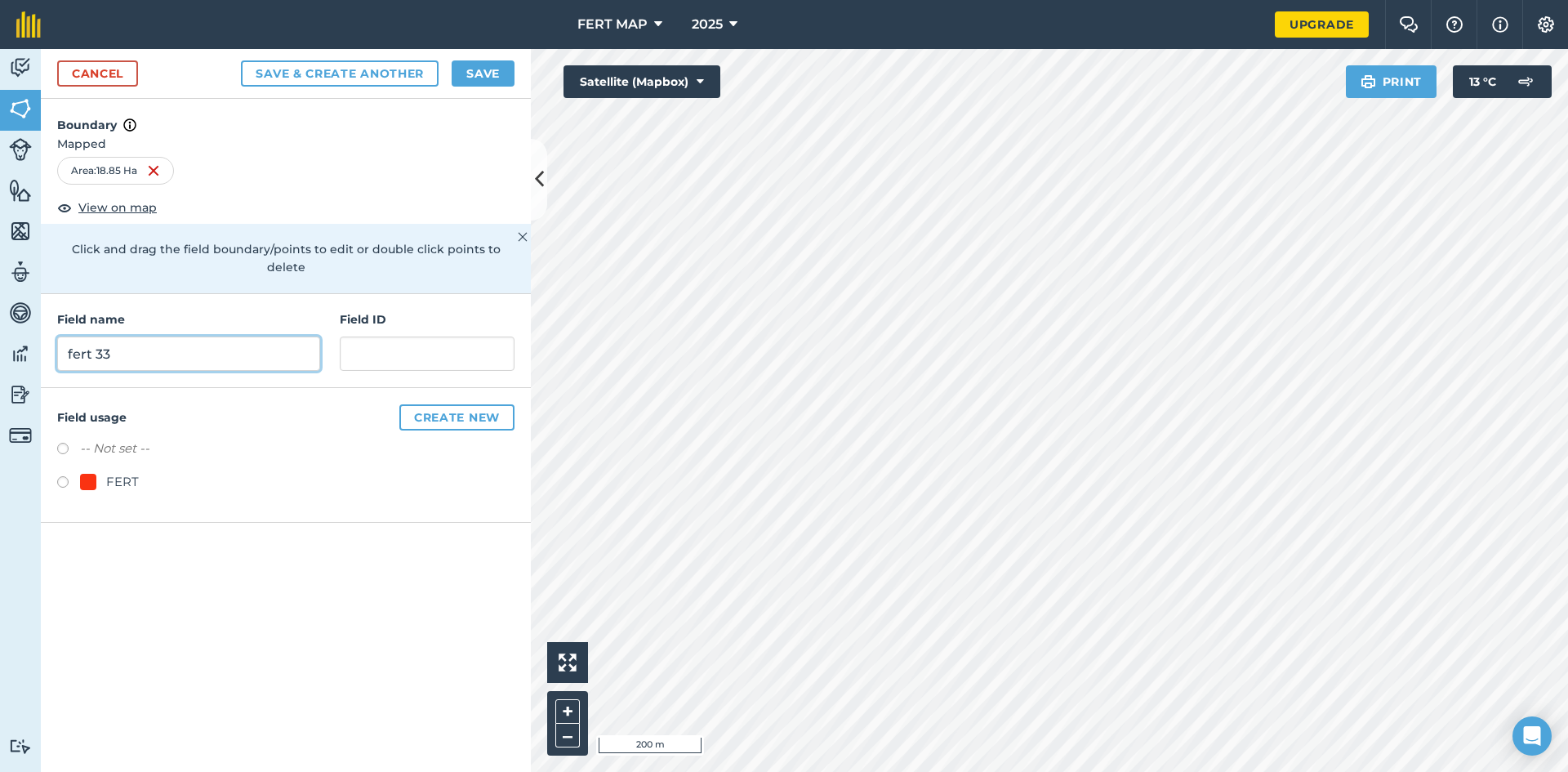
type input "fert 33"
click at [89, 474] on div at bounding box center [89, 482] width 16 height 16
radio input "true"
click at [489, 60] on button "Save" at bounding box center [482, 73] width 63 height 26
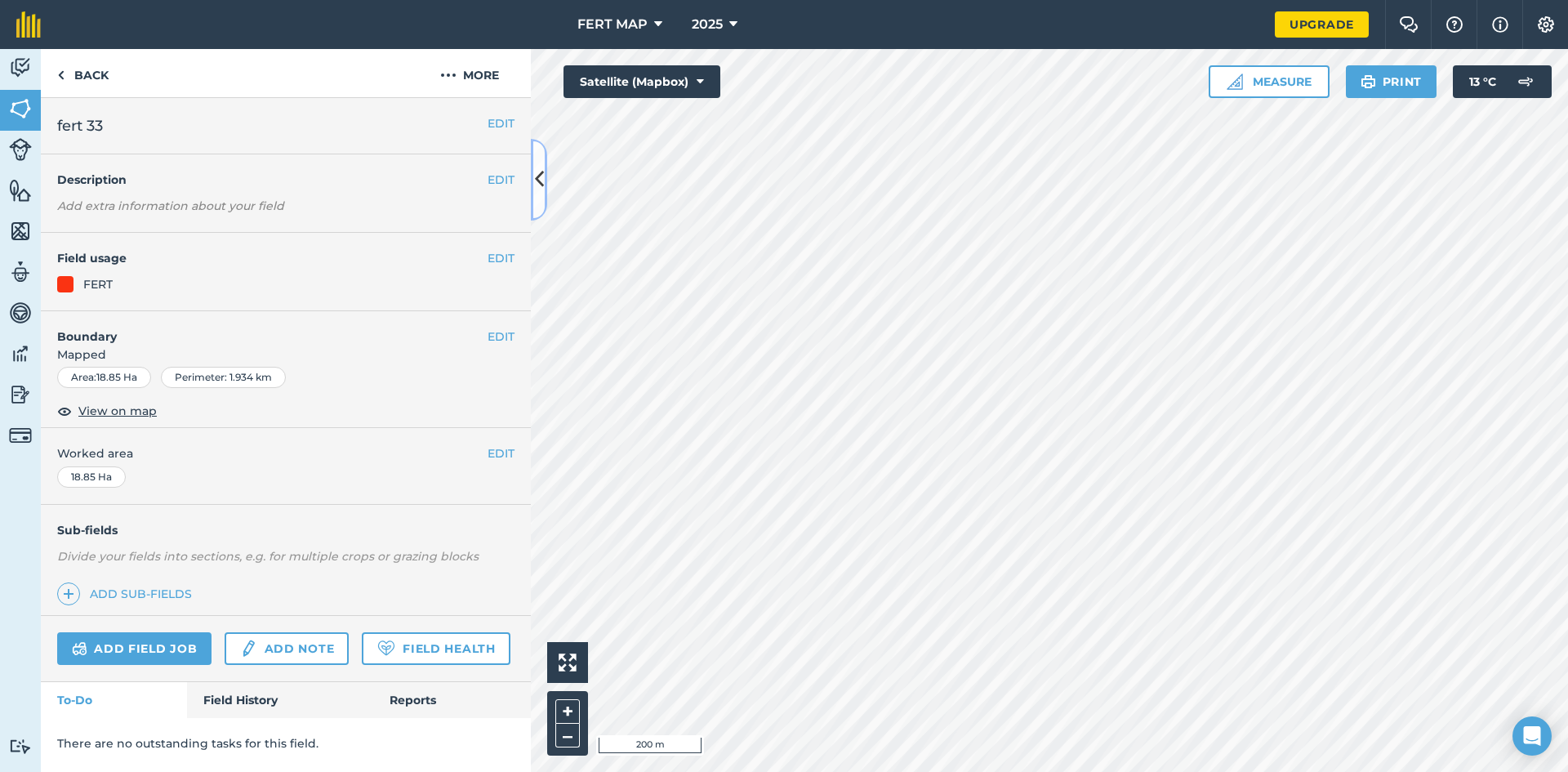
click at [539, 158] on button at bounding box center [539, 179] width 16 height 81
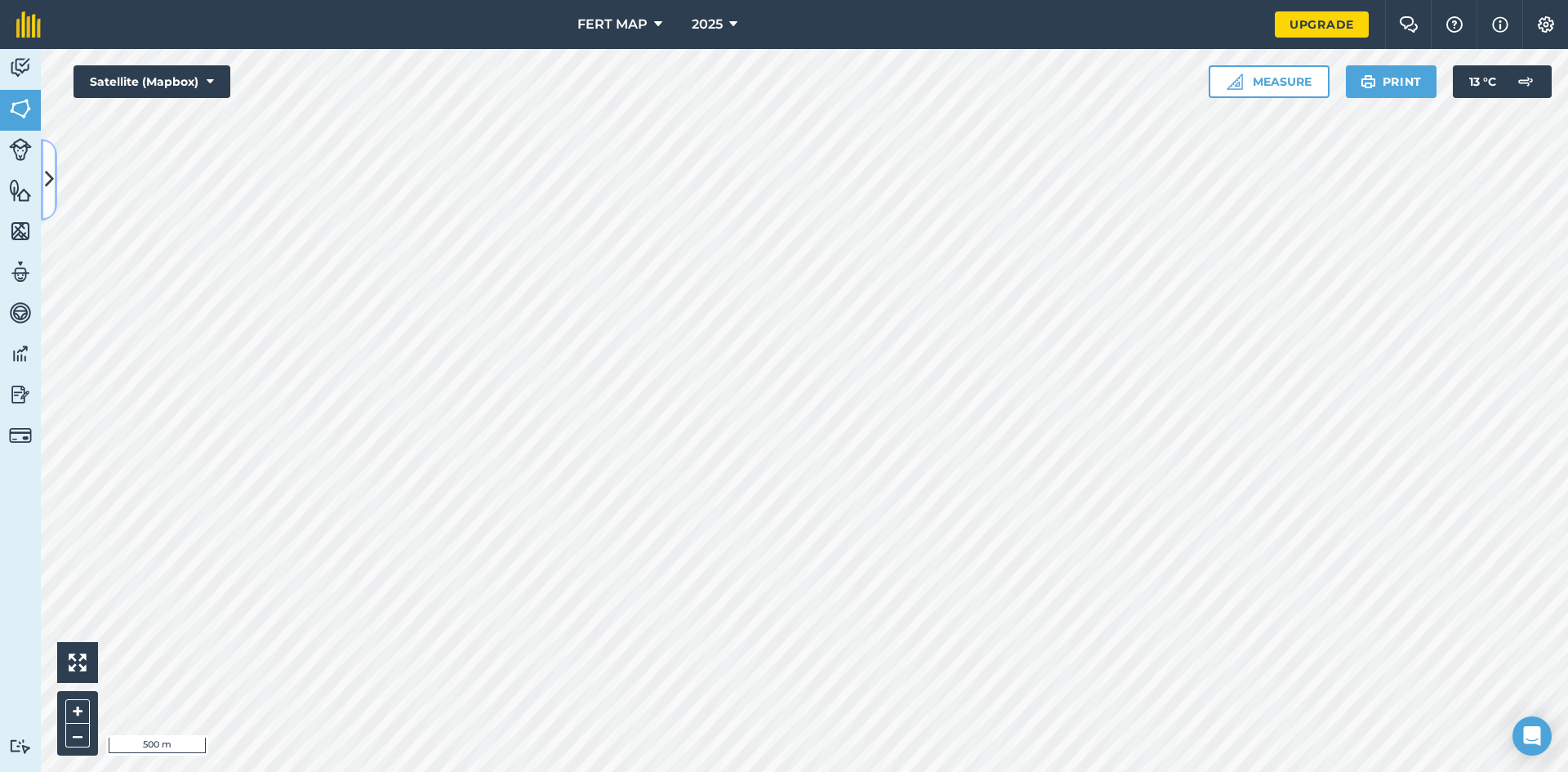
drag, startPoint x: 539, startPoint y: 158, endPoint x: 47, endPoint y: 141, distance: 492.3
click at [47, 141] on button at bounding box center [49, 179] width 16 height 81
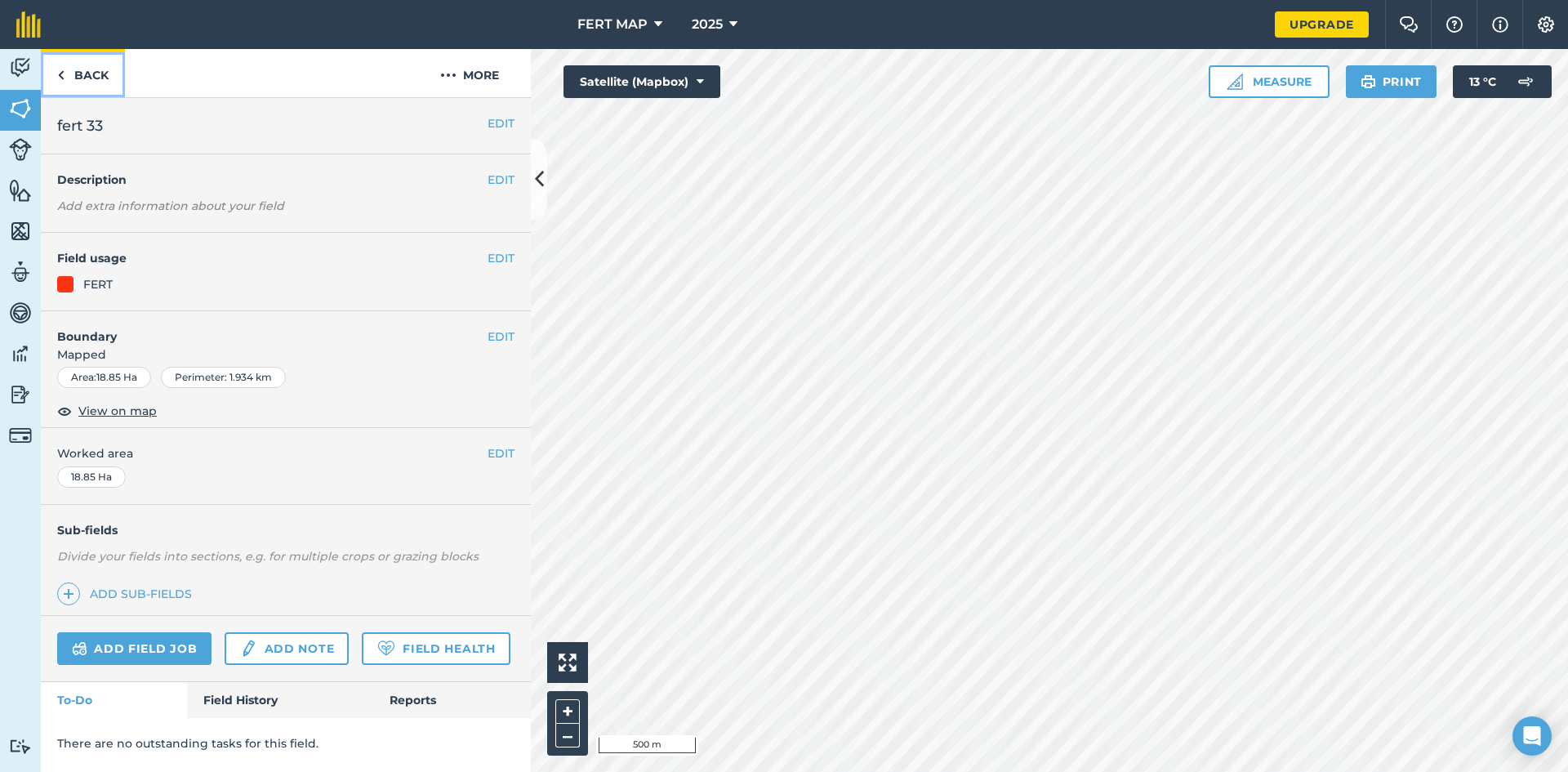
click at [68, 70] on link "Back" at bounding box center [83, 73] width 84 height 48
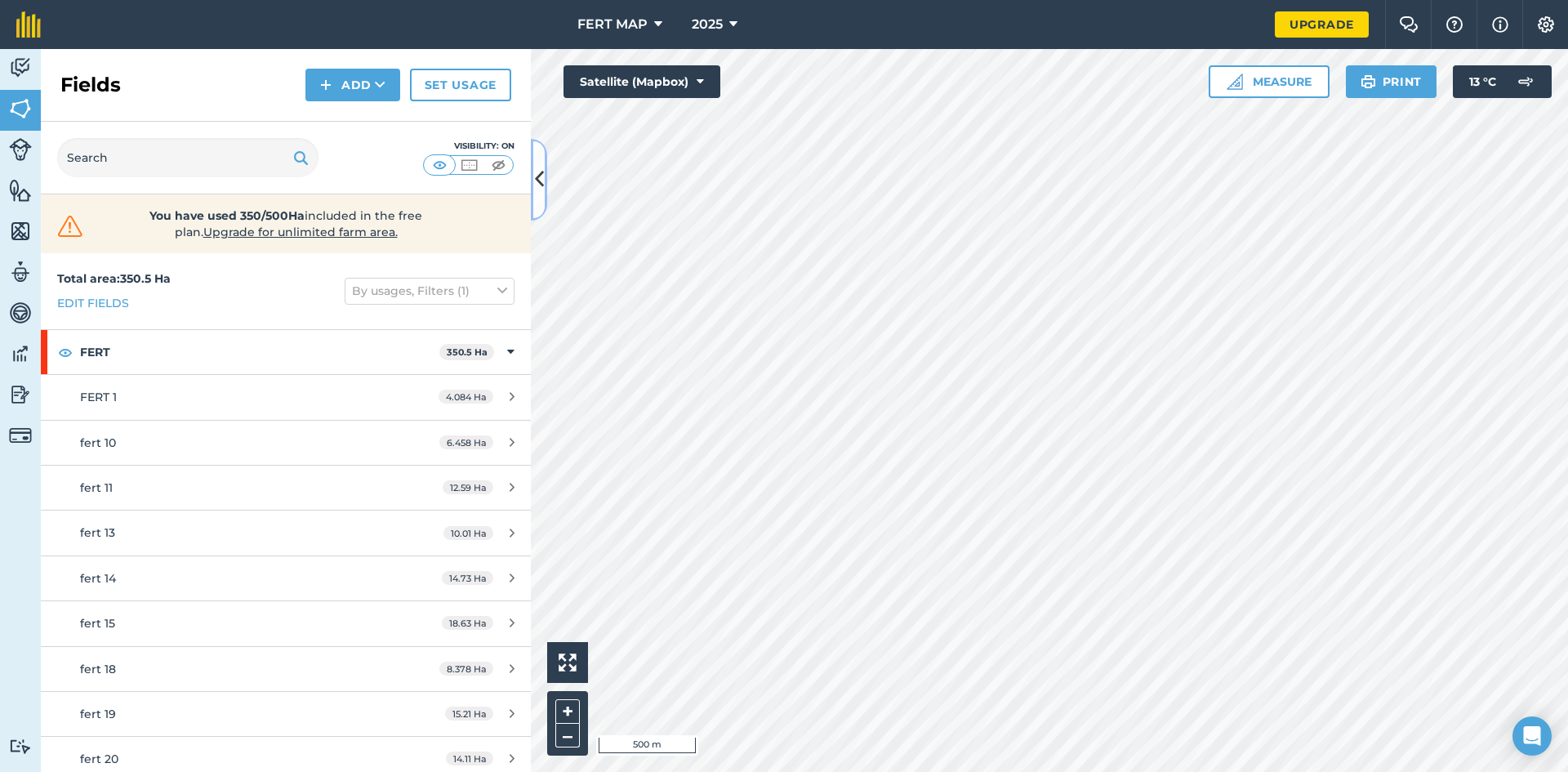
click at [540, 206] on button at bounding box center [539, 179] width 16 height 81
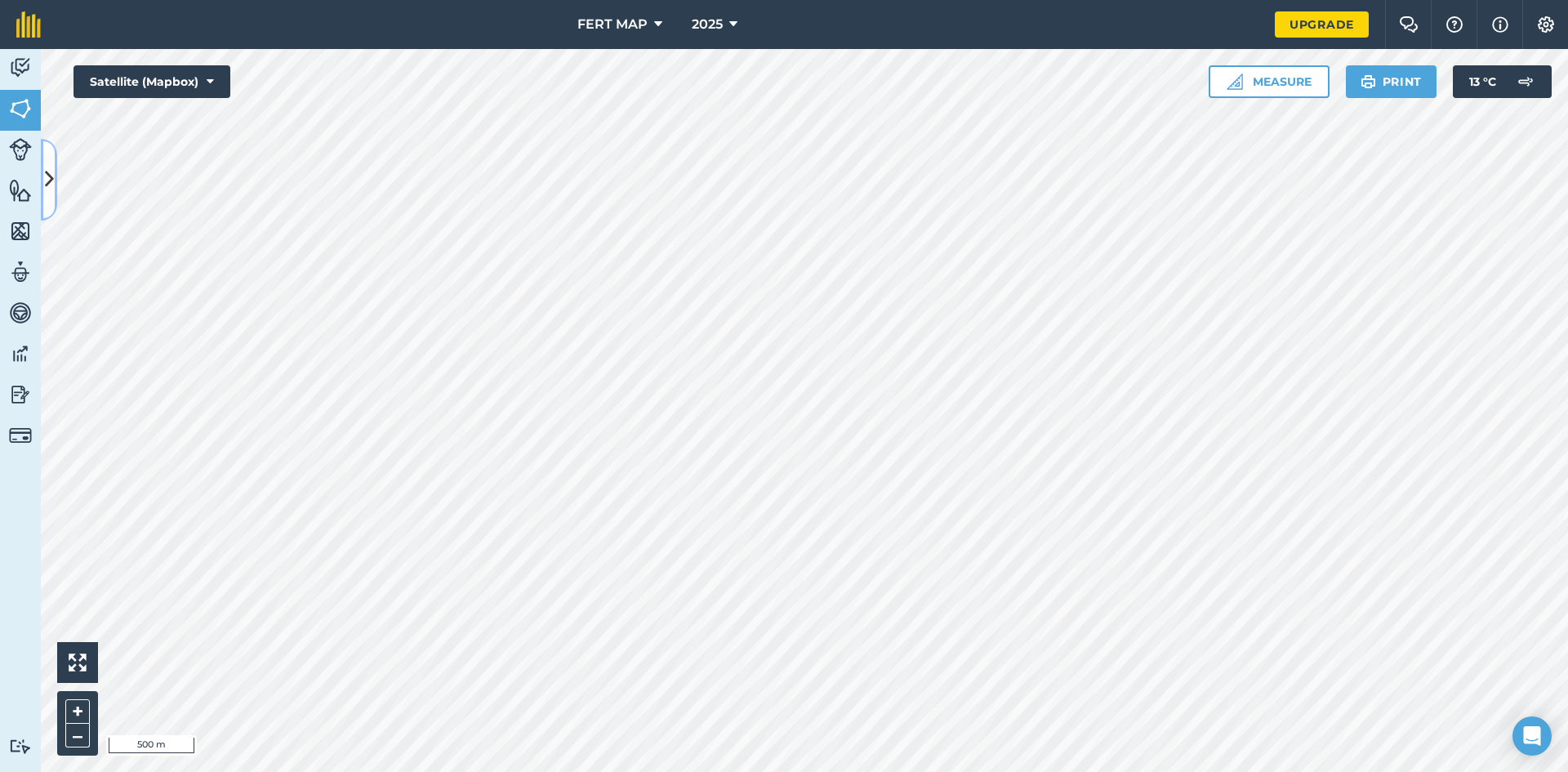
click at [45, 195] on button at bounding box center [49, 179] width 16 height 81
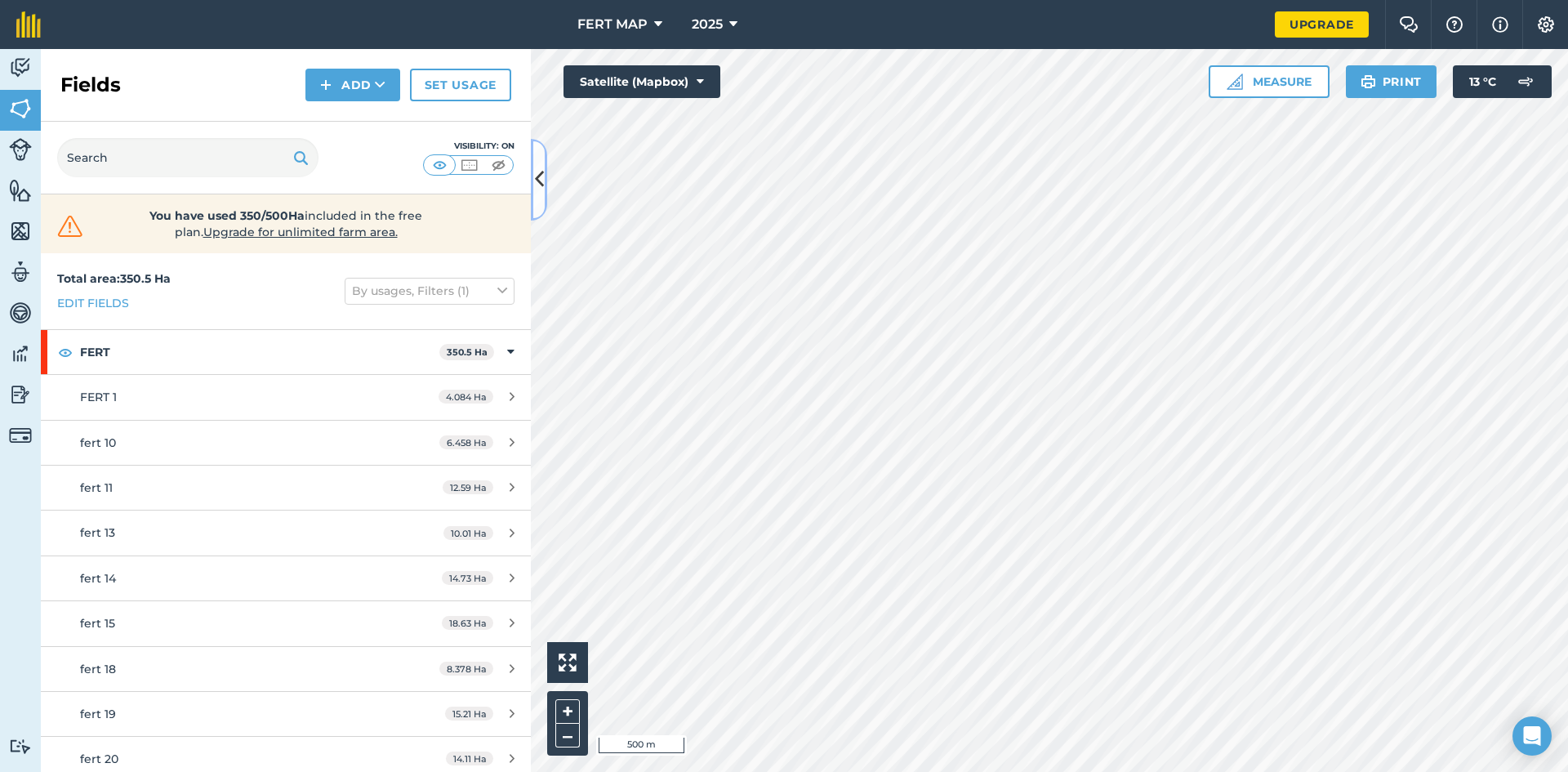
click at [535, 191] on icon at bounding box center [540, 179] width 9 height 28
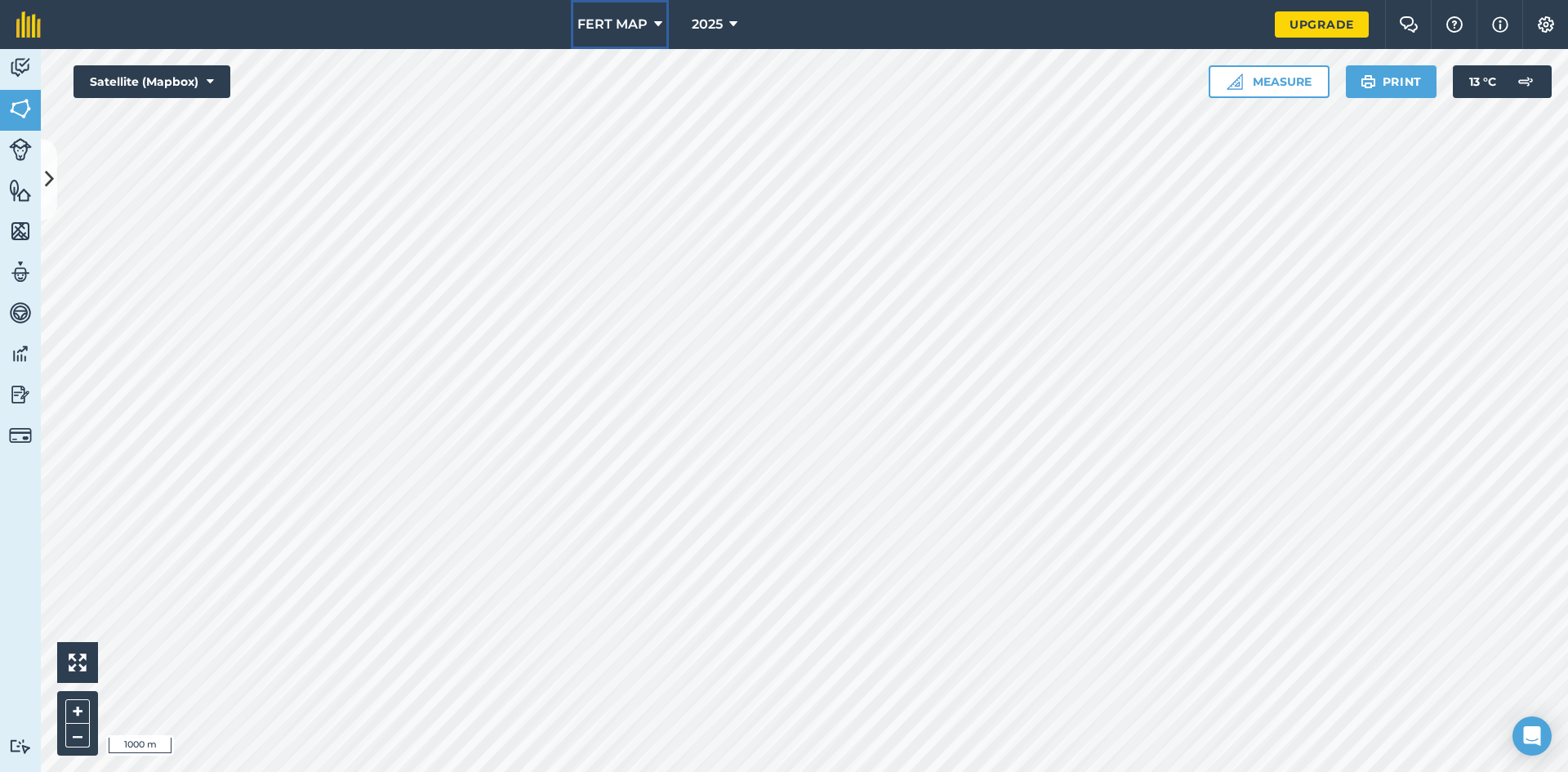
click at [611, 30] on span "FERT MAP" at bounding box center [612, 24] width 70 height 19
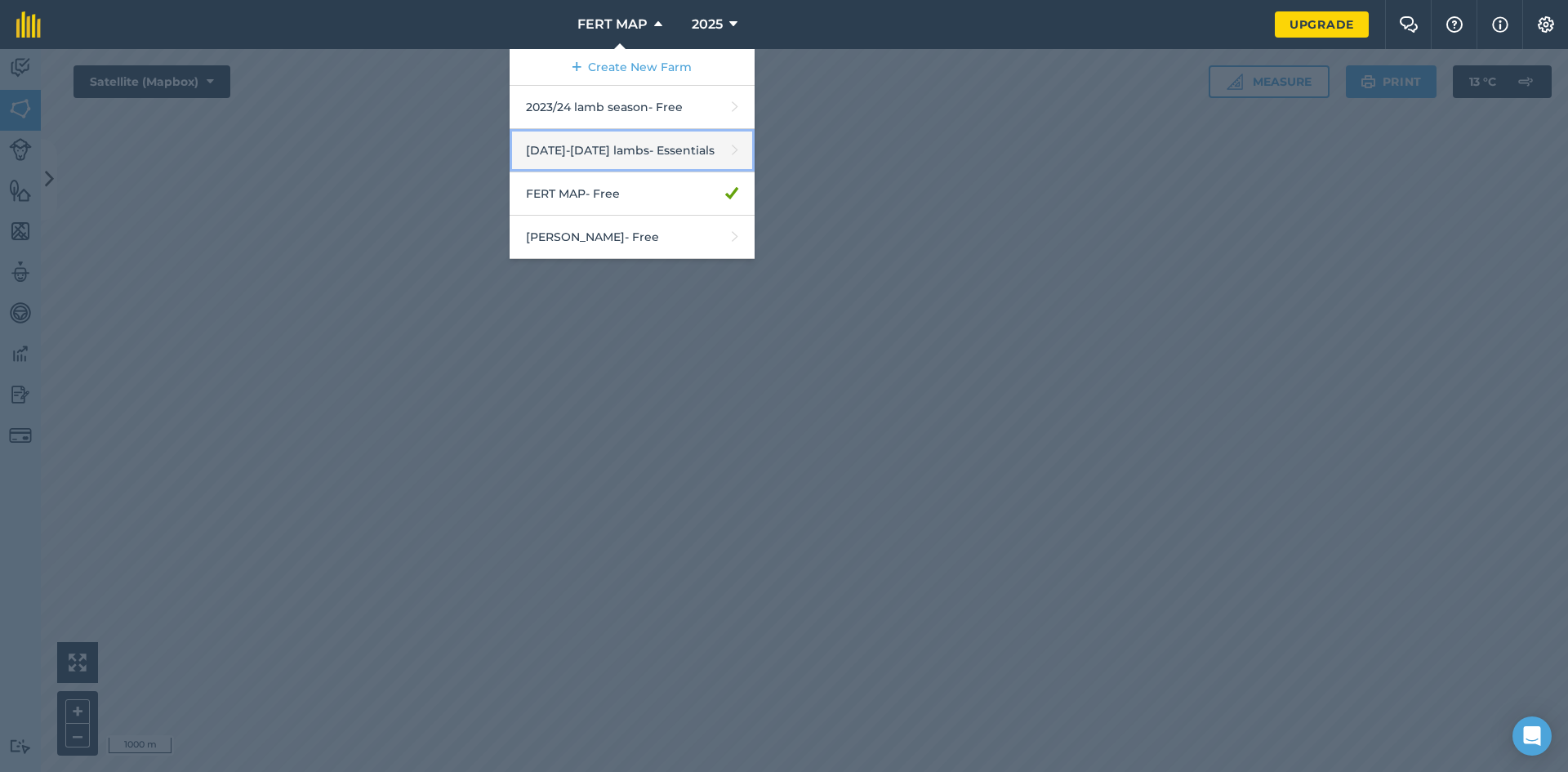
click at [600, 150] on link "[DATE]-[DATE] lambs - Essentials" at bounding box center [632, 150] width 245 height 43
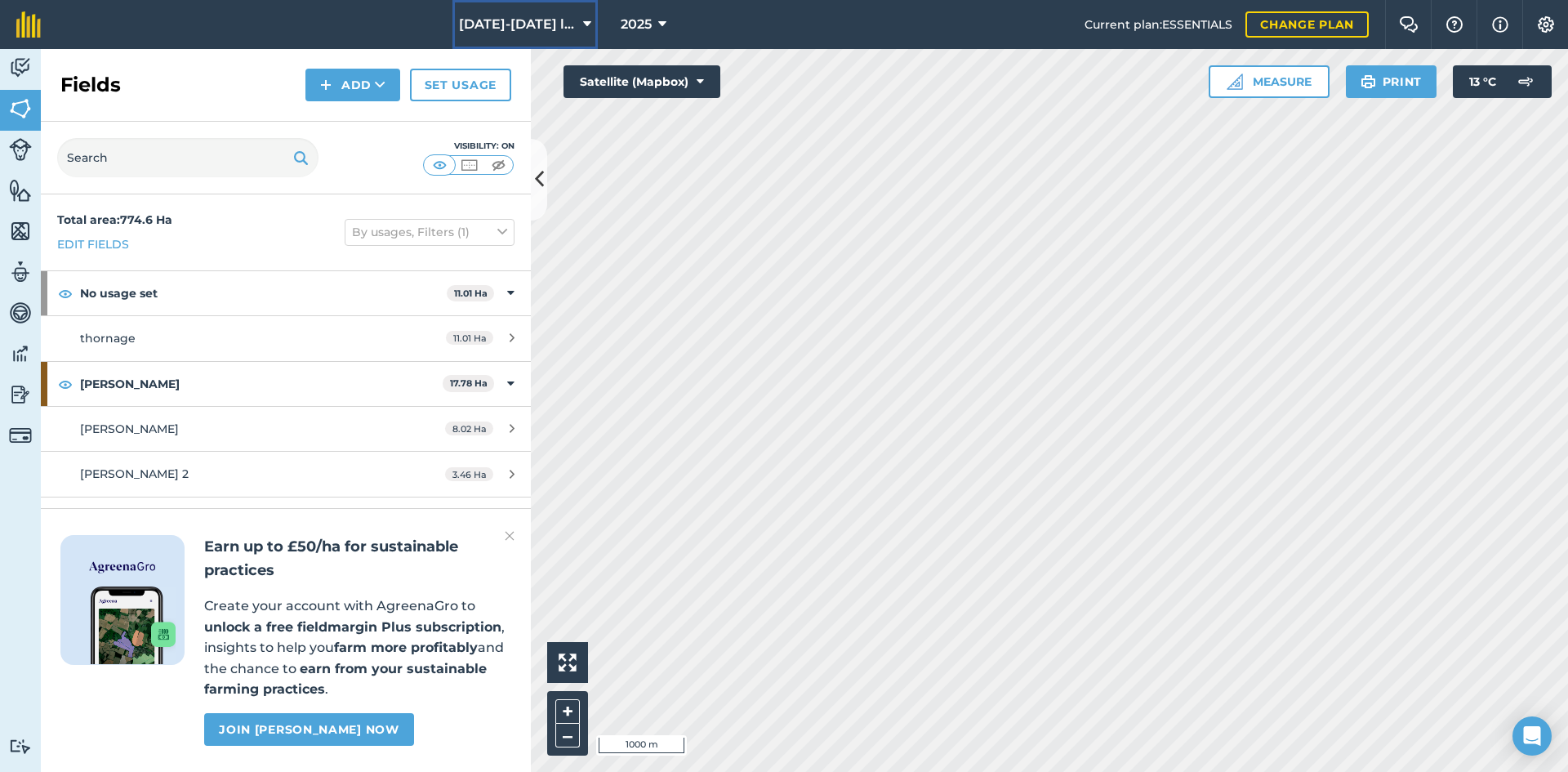
click at [563, 38] on button "[DATE]-[DATE] lambs" at bounding box center [524, 25] width 145 height 49
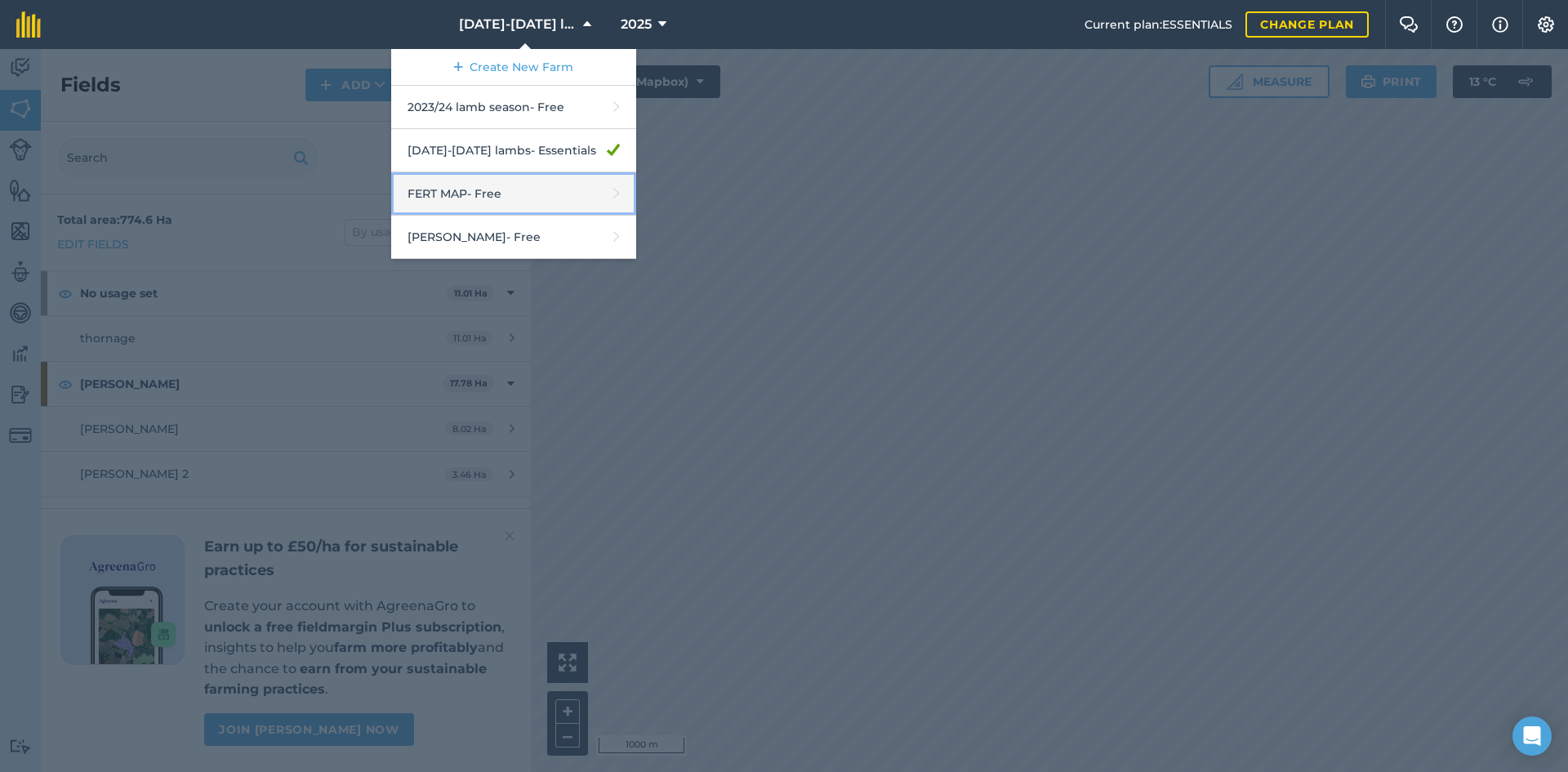
click at [558, 189] on link "FERT MAP - Free" at bounding box center [513, 194] width 245 height 43
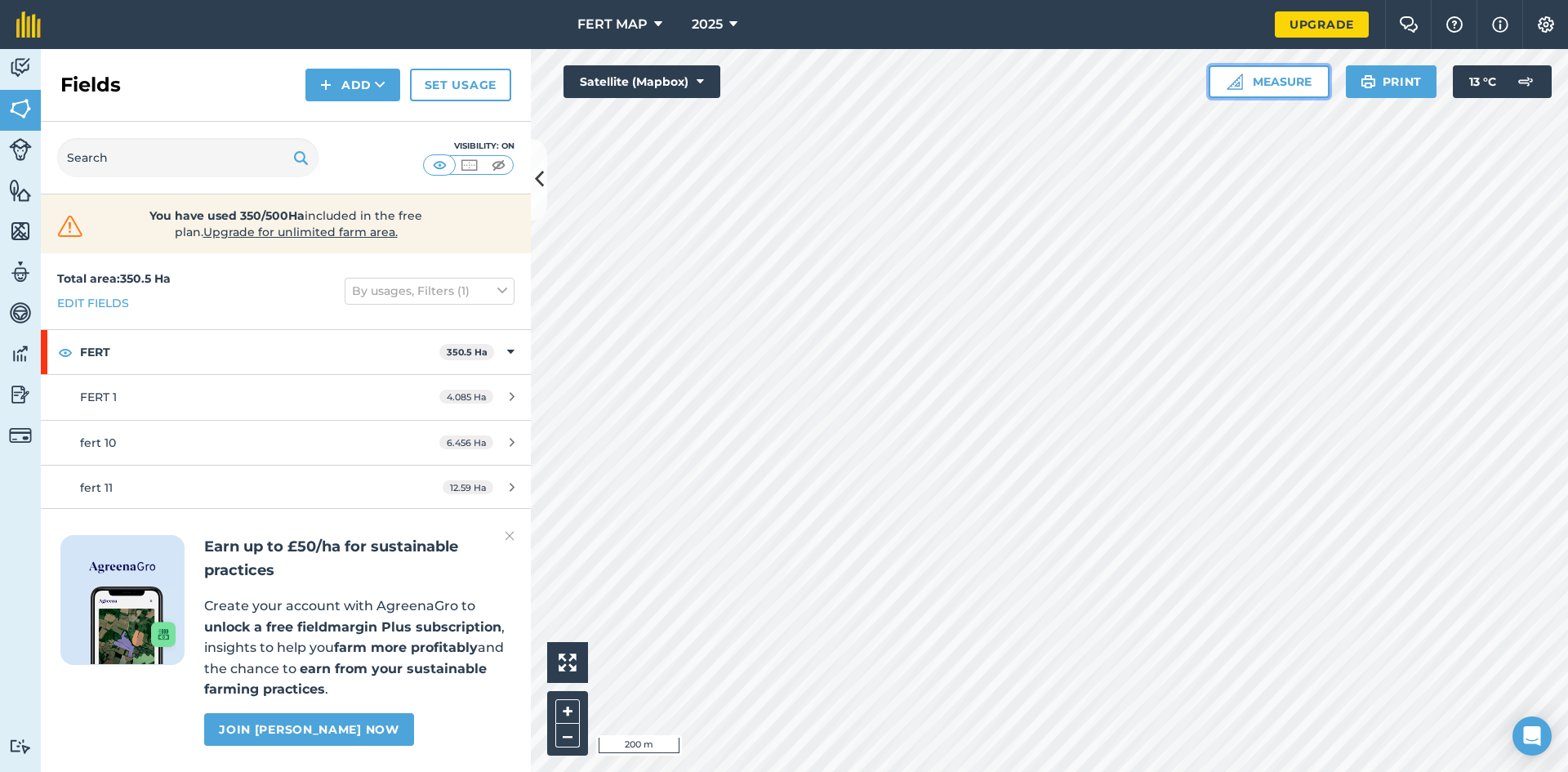
click at [1247, 81] on button "Measure" at bounding box center [1268, 82] width 121 height 33
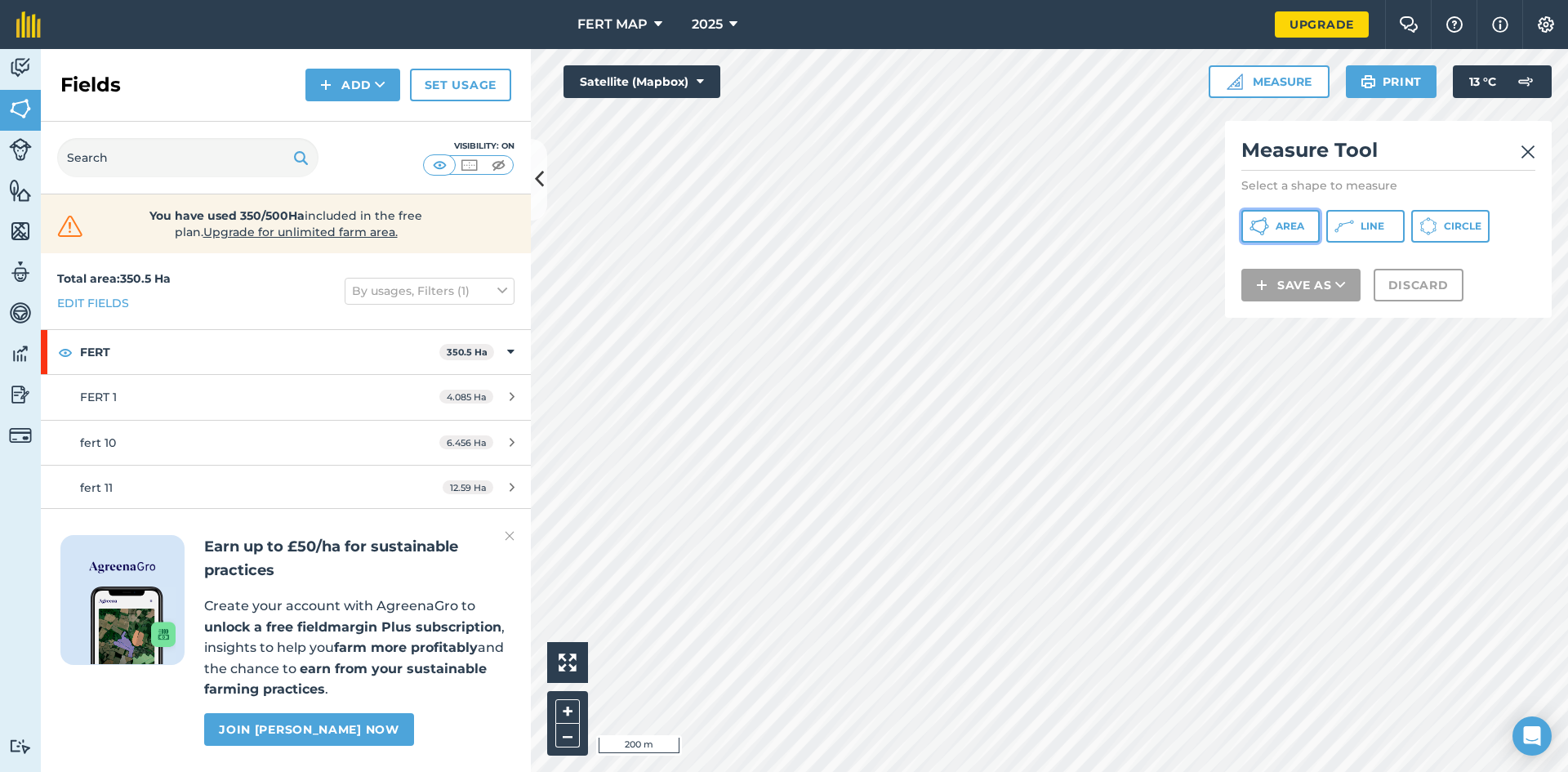
click at [1285, 242] on button "Area" at bounding box center [1280, 227] width 79 height 33
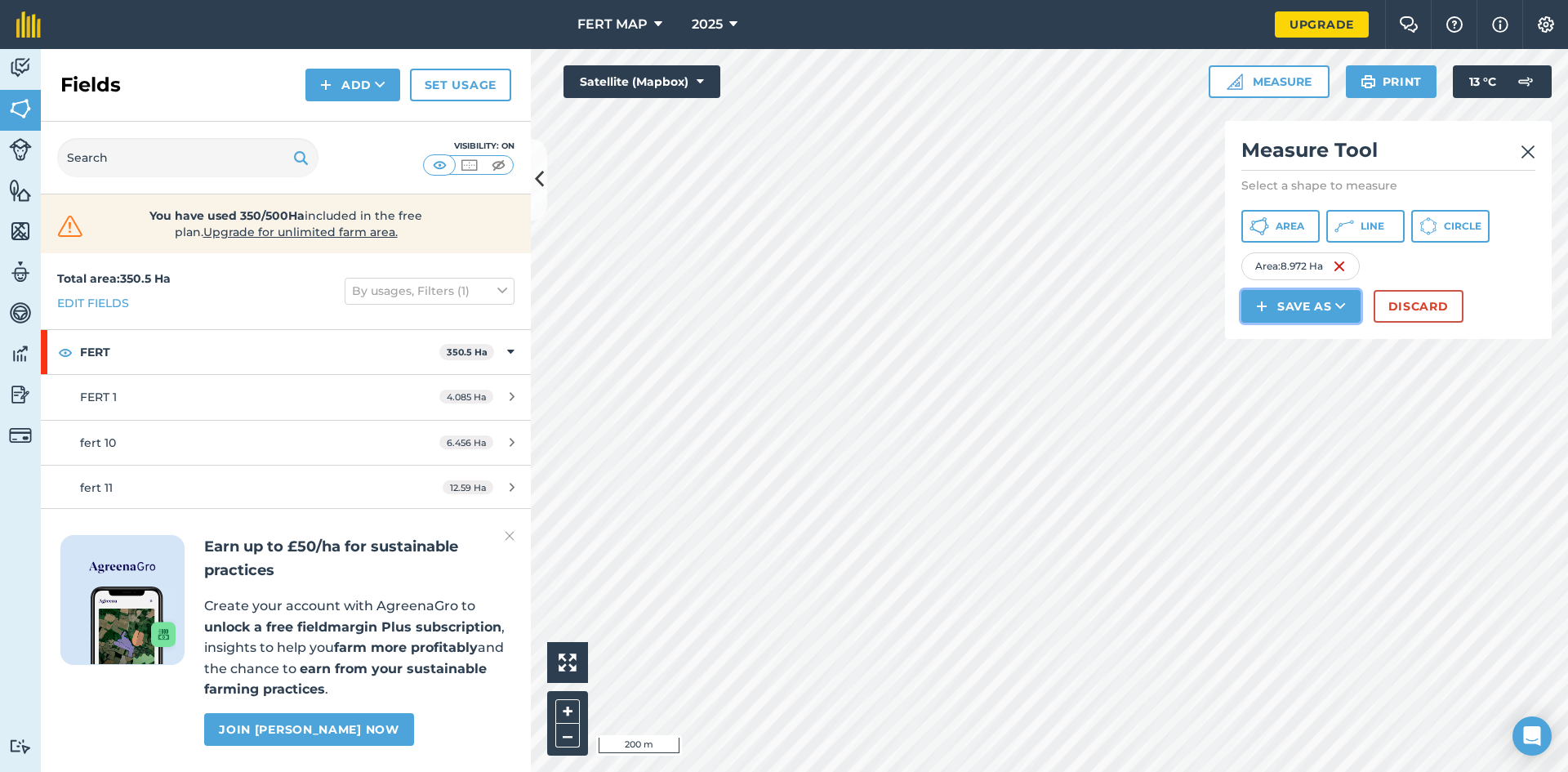
click at [1308, 312] on button "Save as" at bounding box center [1300, 306] width 120 height 33
click at [1308, 336] on link "Field" at bounding box center [1300, 343] width 114 height 36
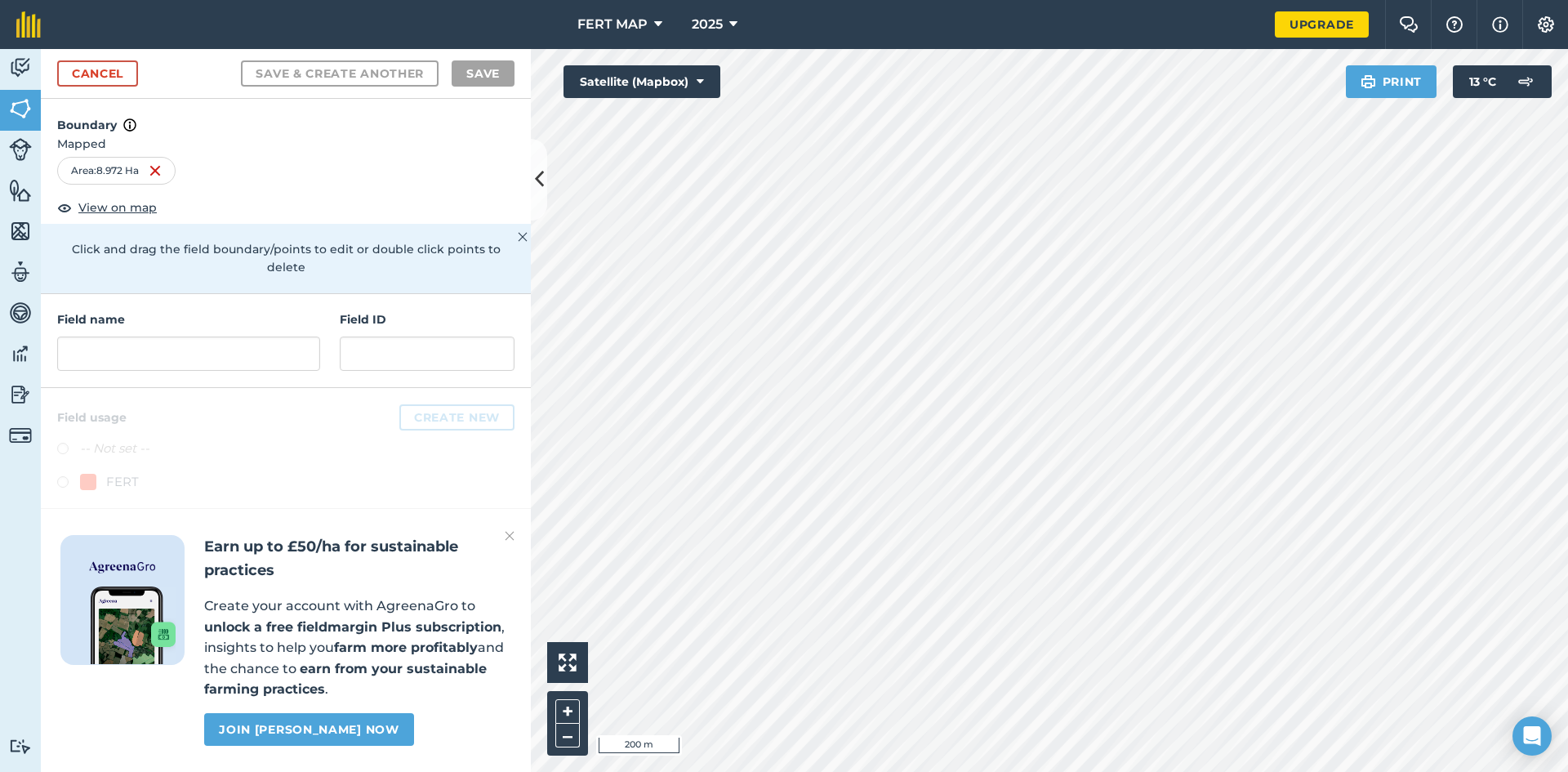
click at [113, 314] on div "Field name" at bounding box center [189, 341] width 263 height 60
click at [120, 336] on input "text" at bounding box center [189, 354] width 263 height 35
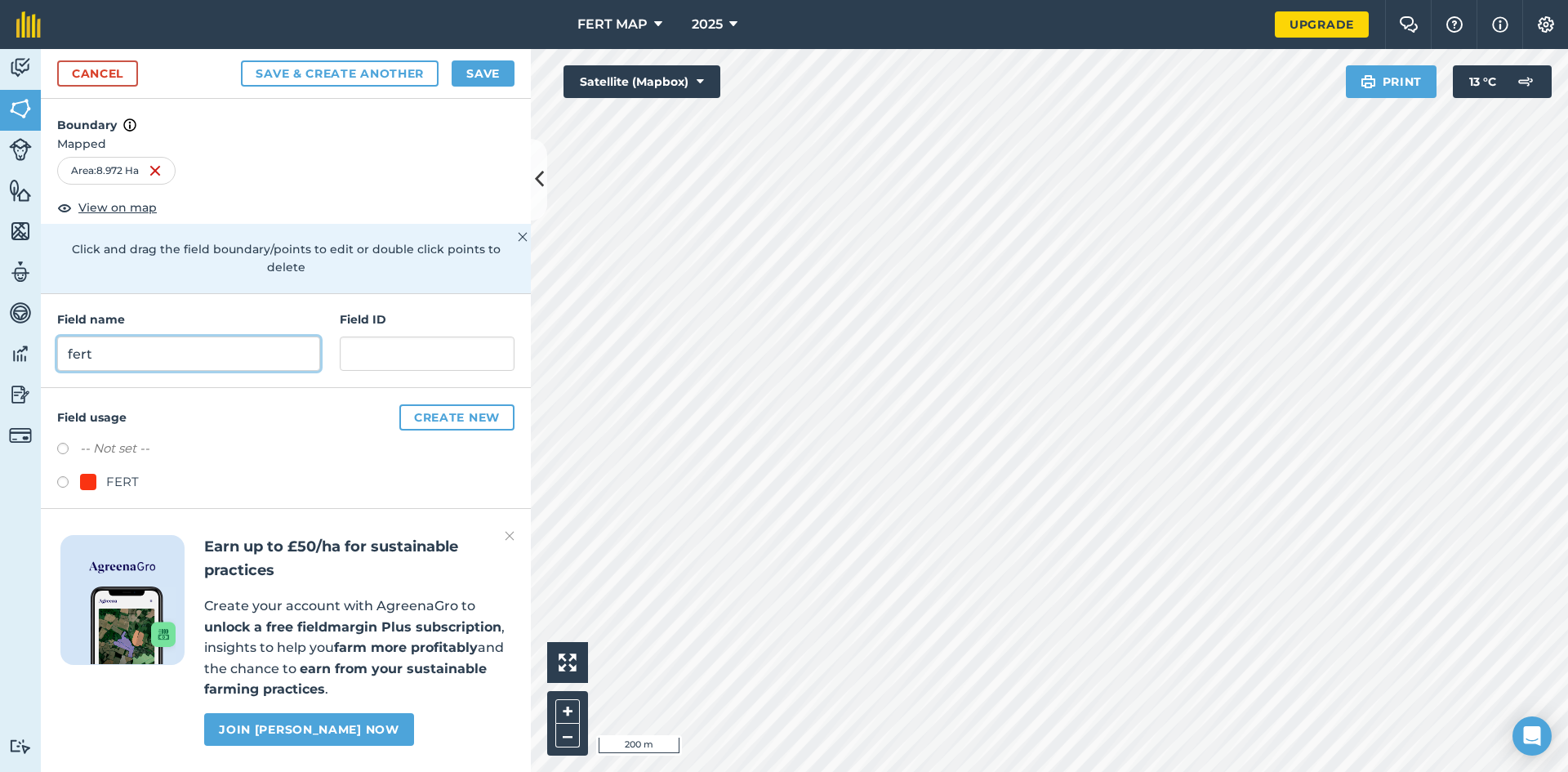
type input "fert"
click at [59, 476] on label at bounding box center [68, 484] width 23 height 16
radio input "true"
click at [511, 66] on button "Save" at bounding box center [482, 73] width 63 height 26
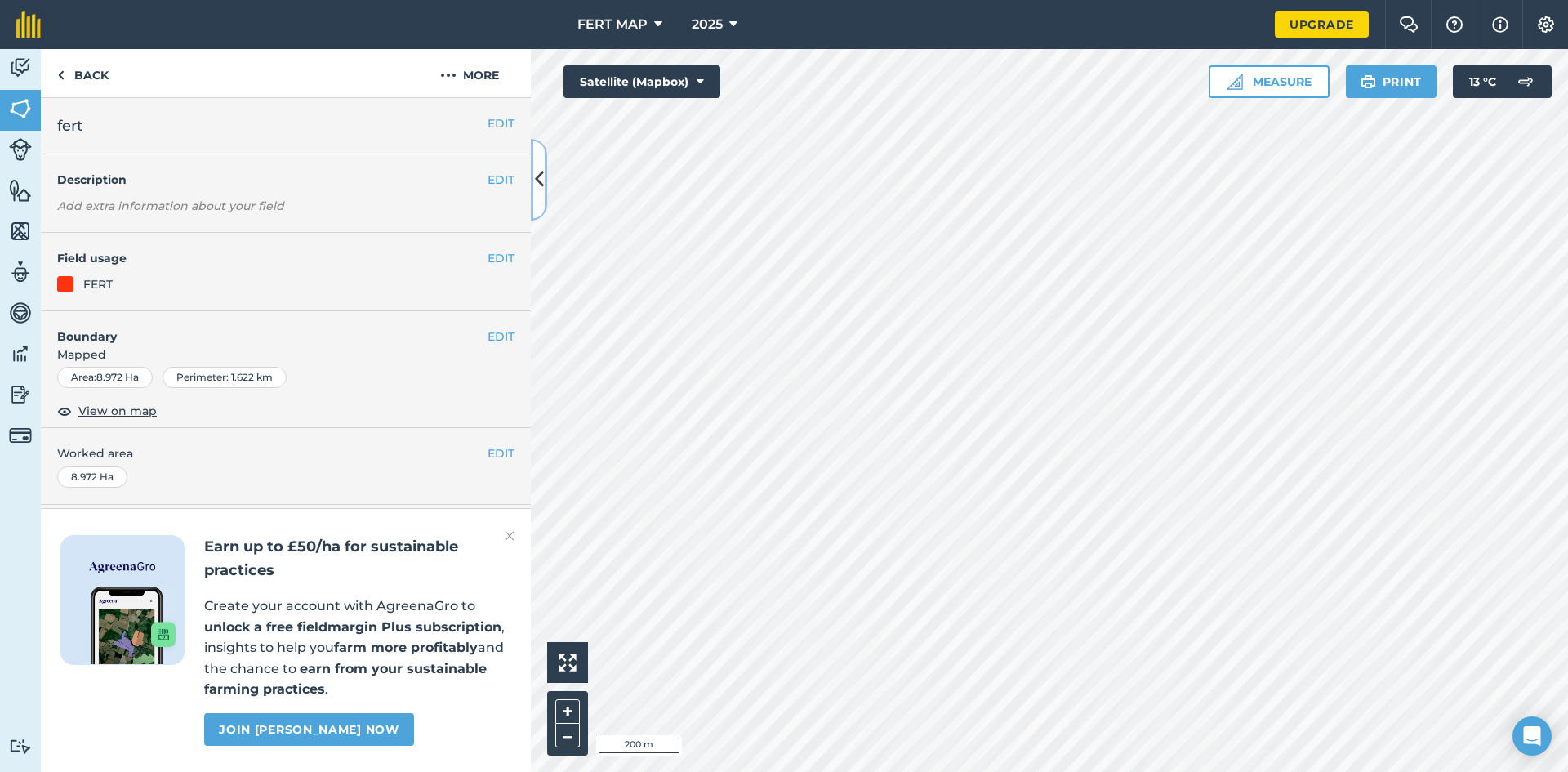
click at [540, 177] on icon at bounding box center [540, 179] width 9 height 28
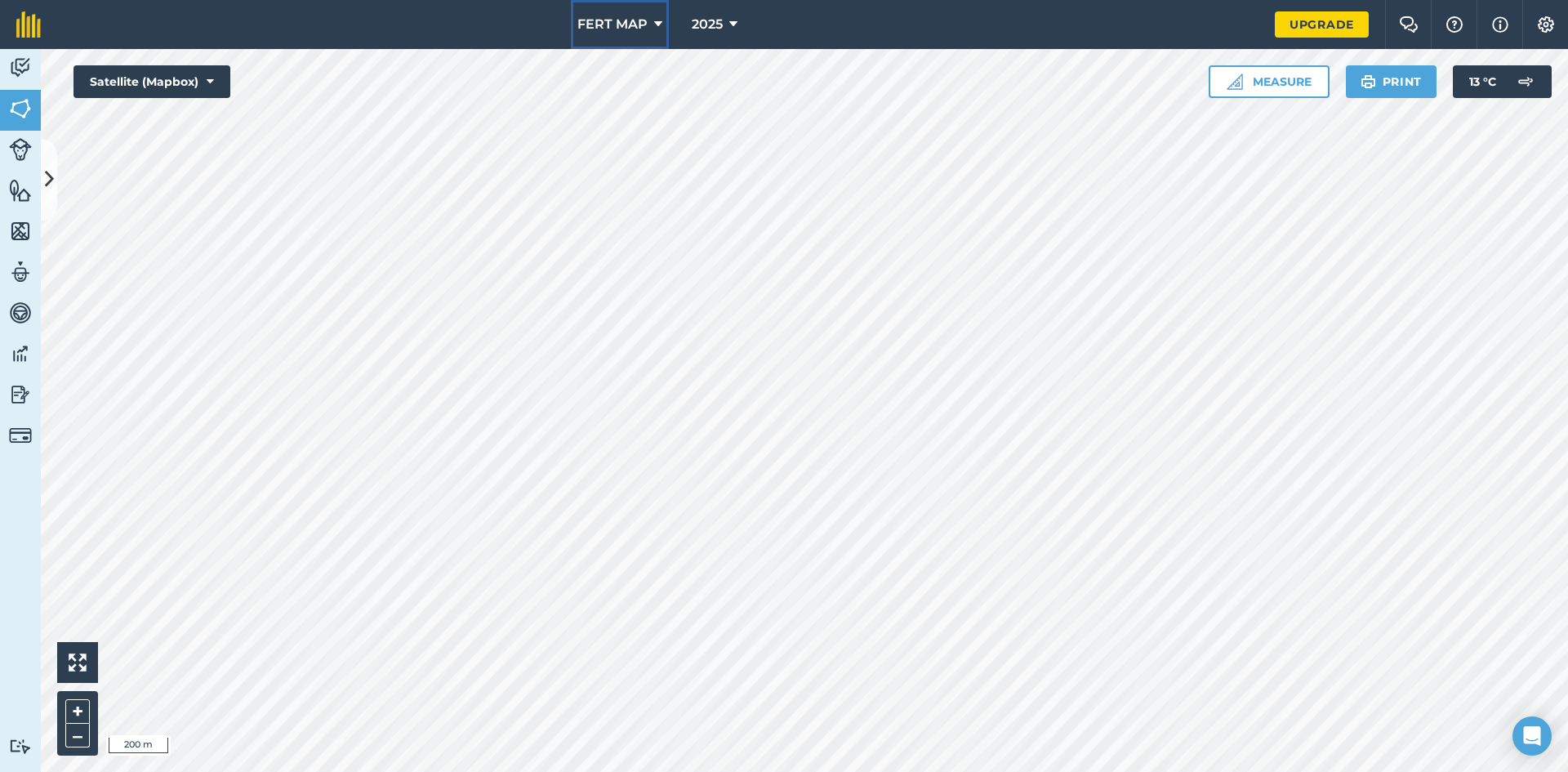
click at [588, 20] on span "FERT MAP" at bounding box center [612, 24] width 70 height 19
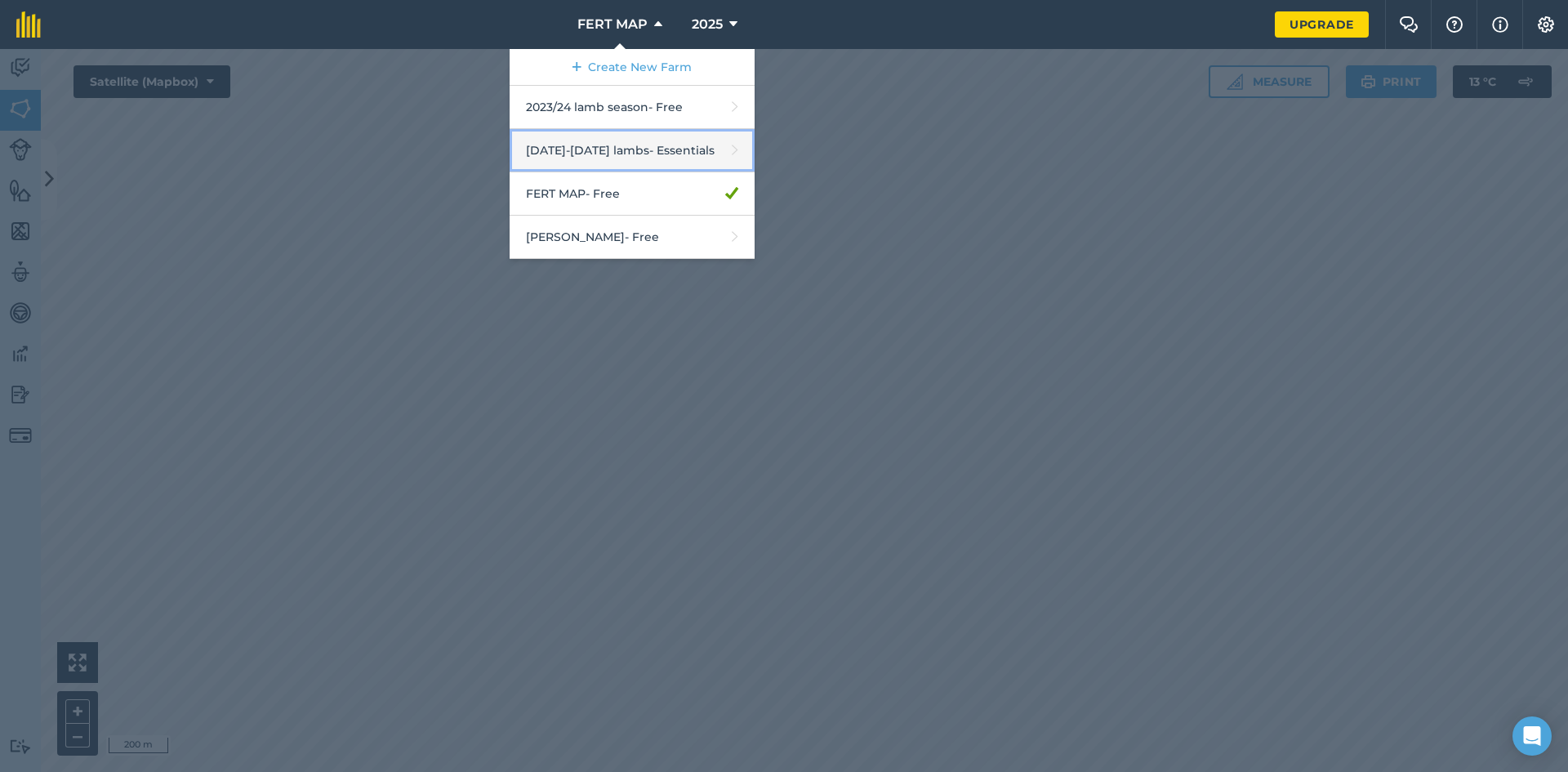
click at [623, 149] on link "[DATE]-[DATE] lambs - Essentials" at bounding box center [632, 150] width 245 height 43
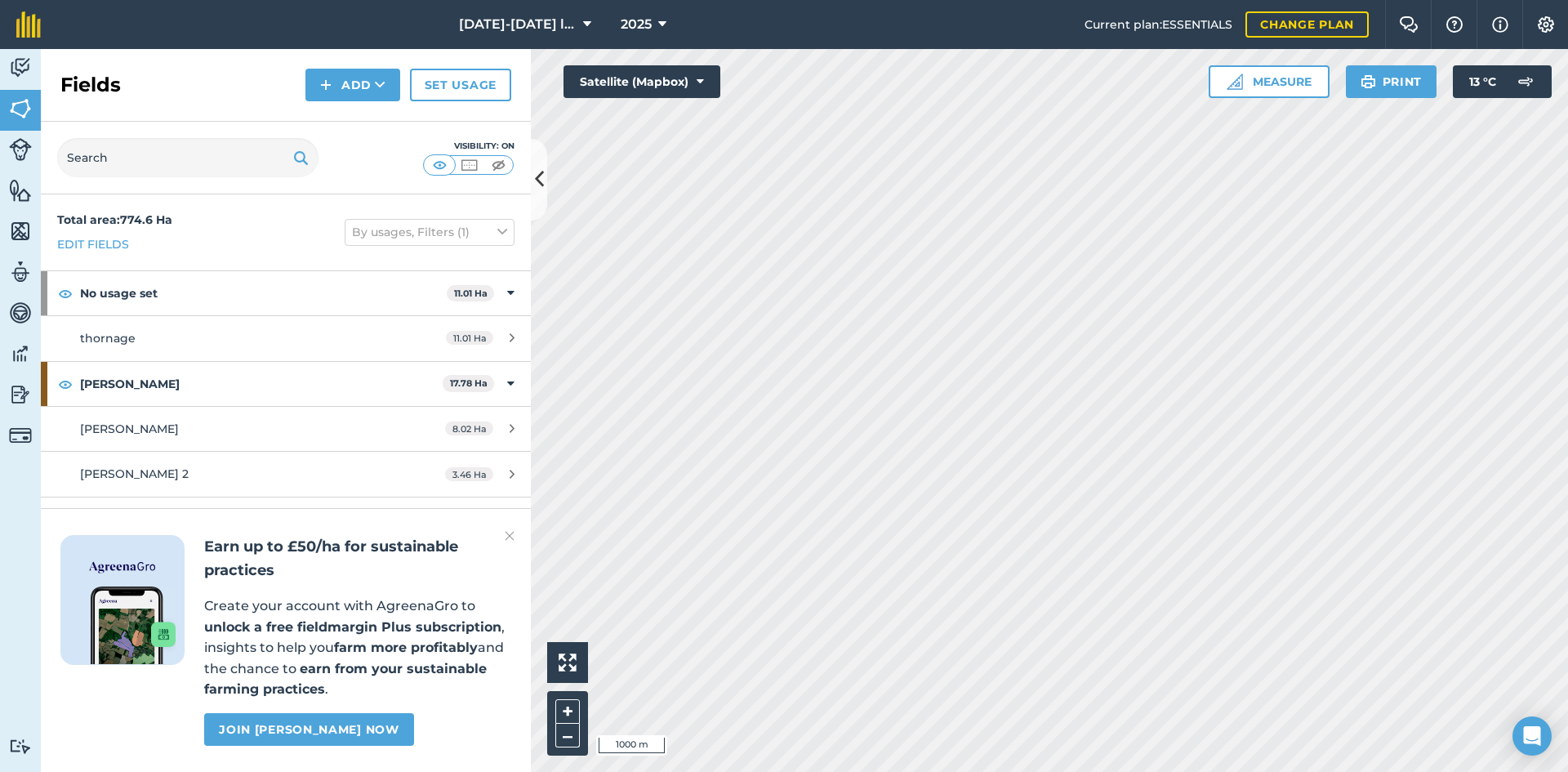
click at [529, 32] on span "[DATE]-[DATE] lambs" at bounding box center [518, 24] width 118 height 19
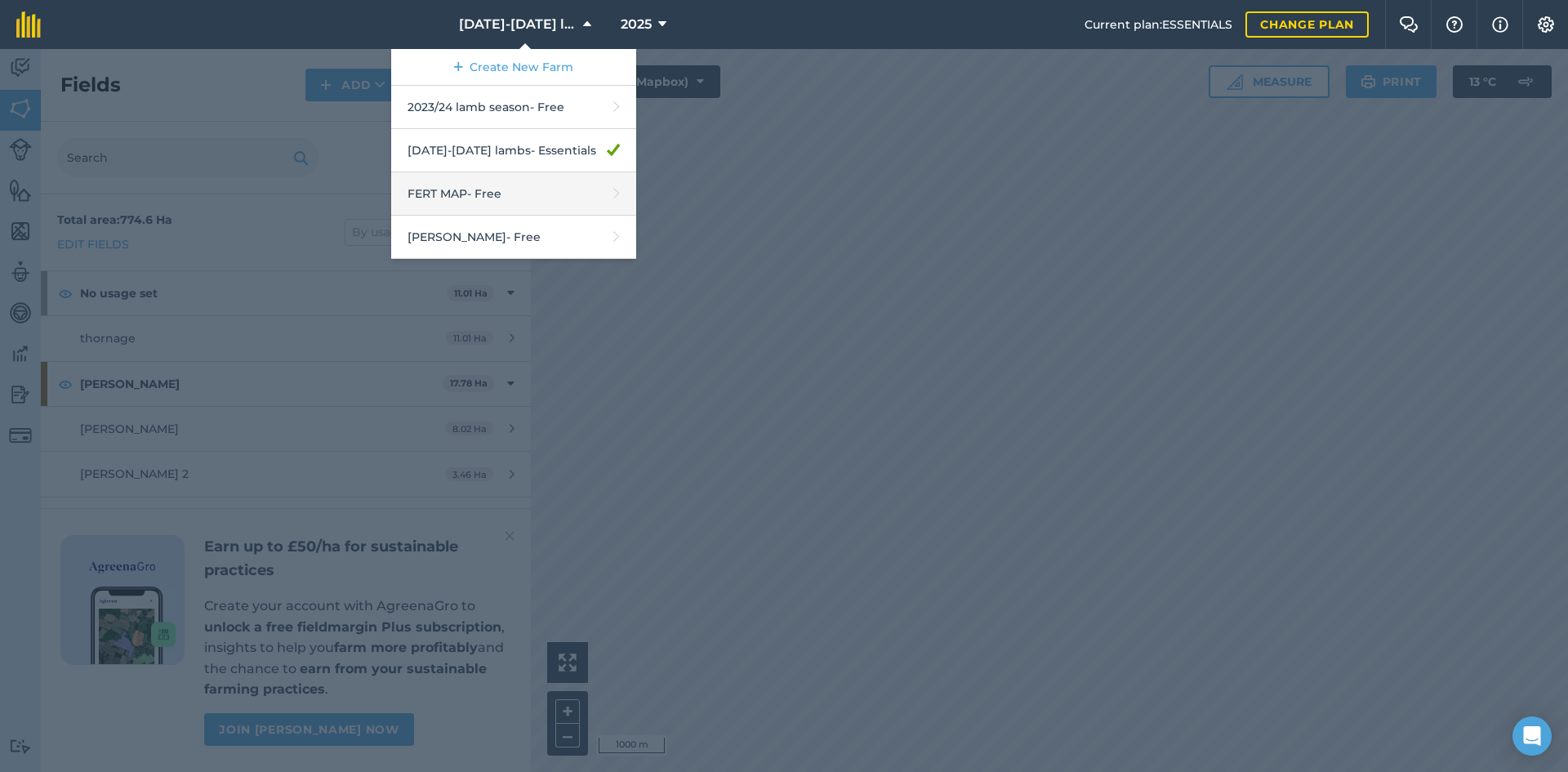
click at [529, 189] on link "FERT MAP - Free" at bounding box center [513, 194] width 245 height 43
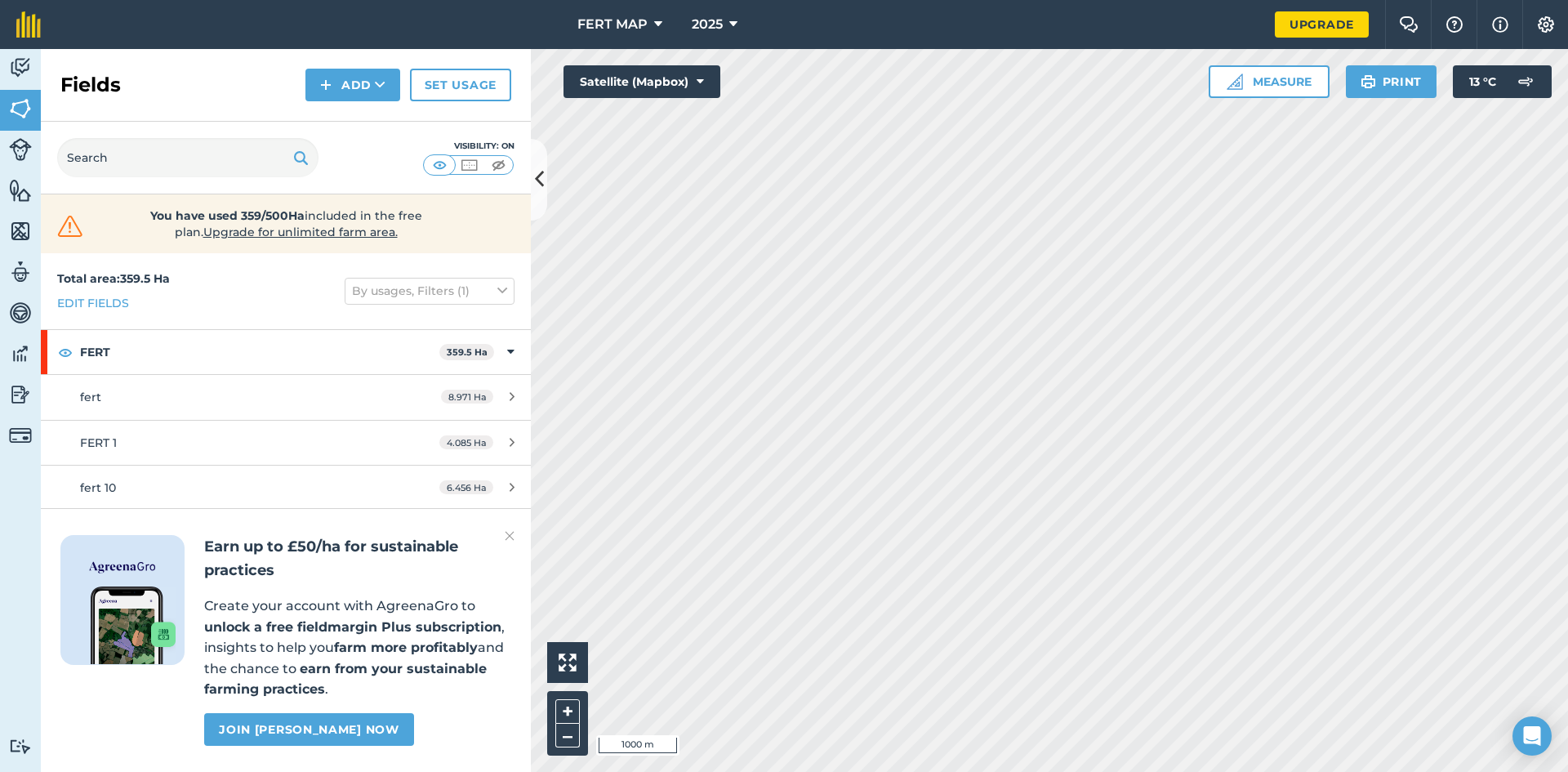
click at [545, 203] on button at bounding box center [539, 179] width 16 height 81
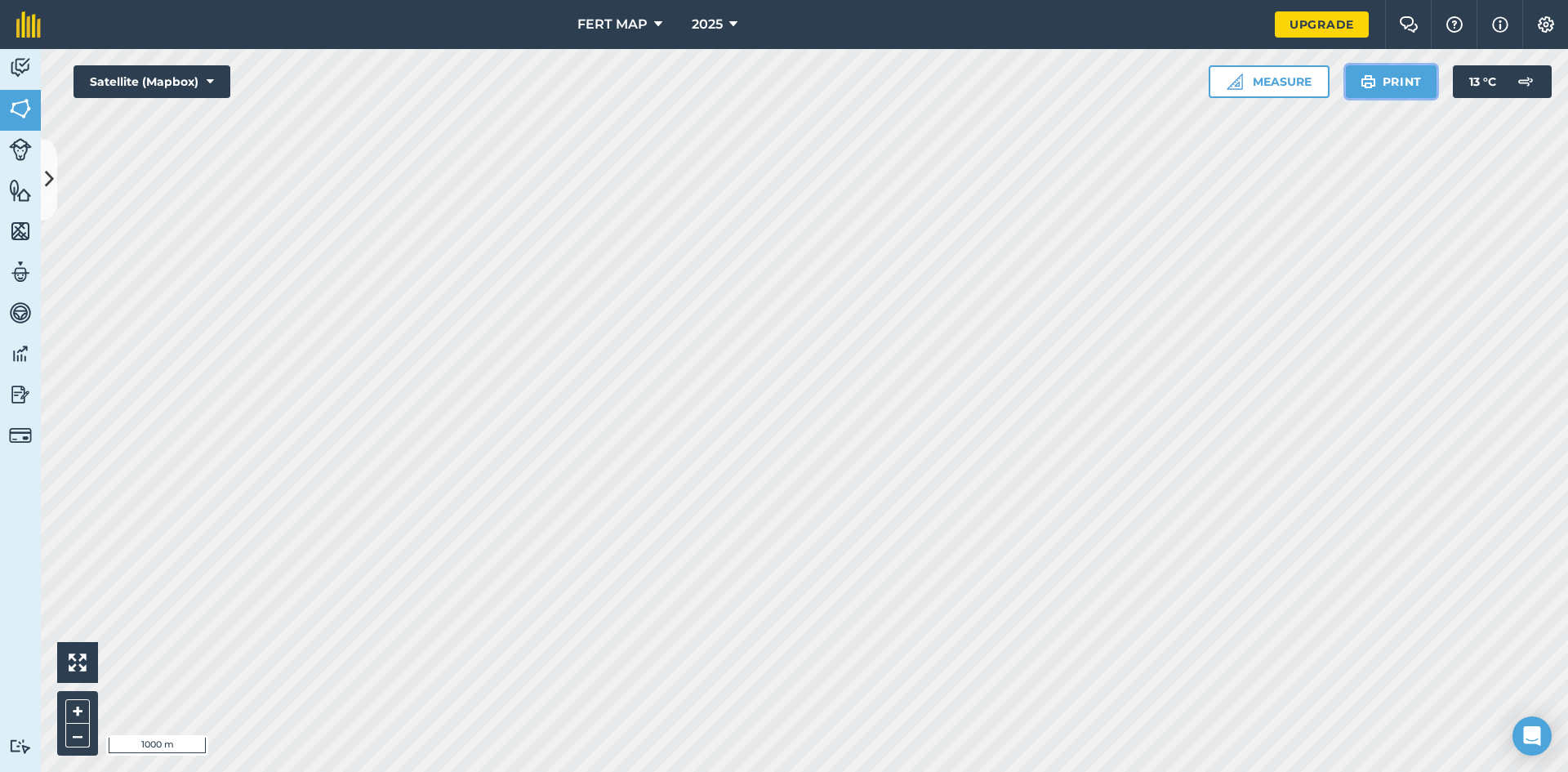
click at [1390, 75] on button "Print" at bounding box center [1392, 82] width 91 height 33
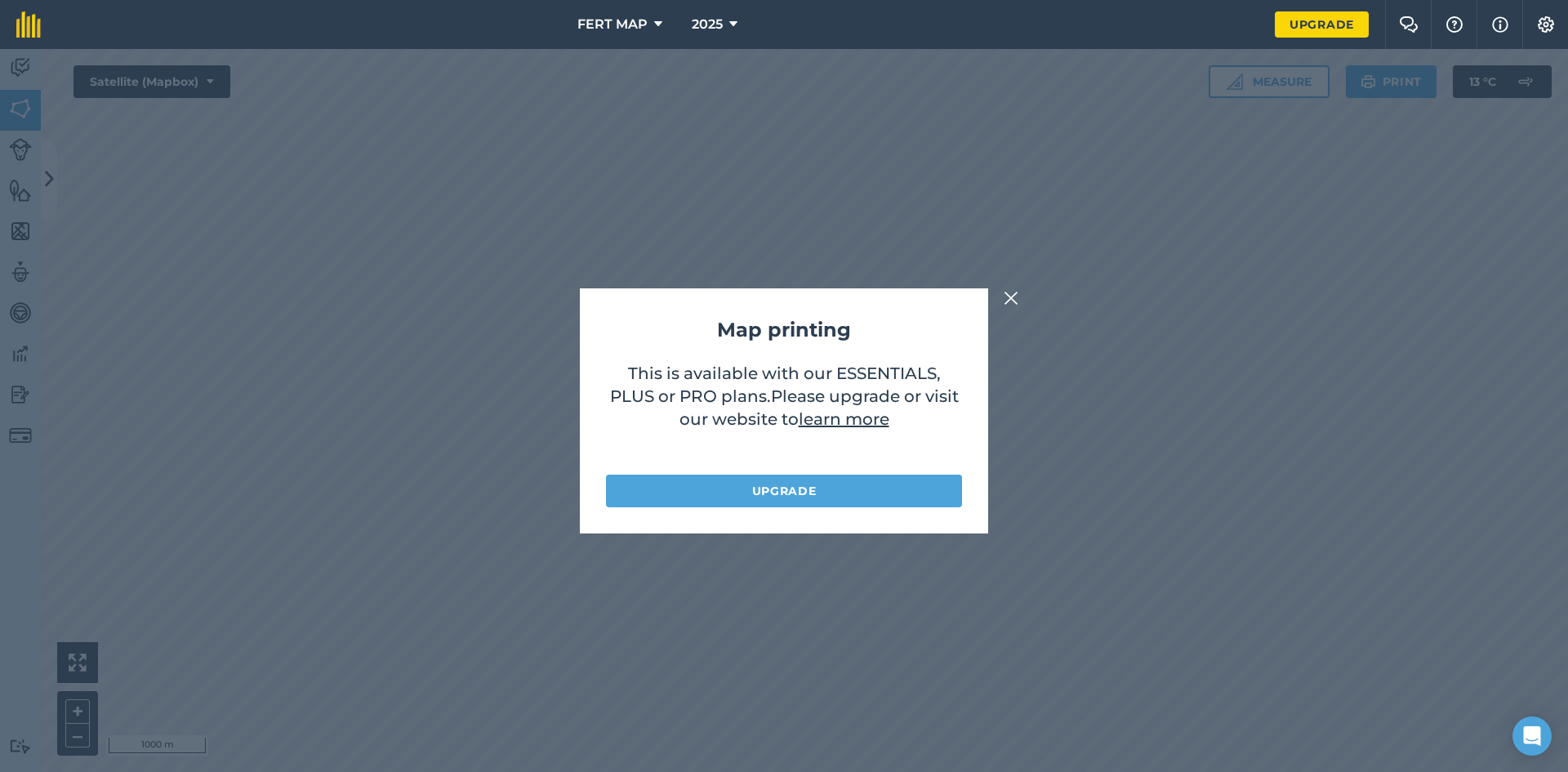
click at [1008, 297] on img at bounding box center [1011, 298] width 15 height 19
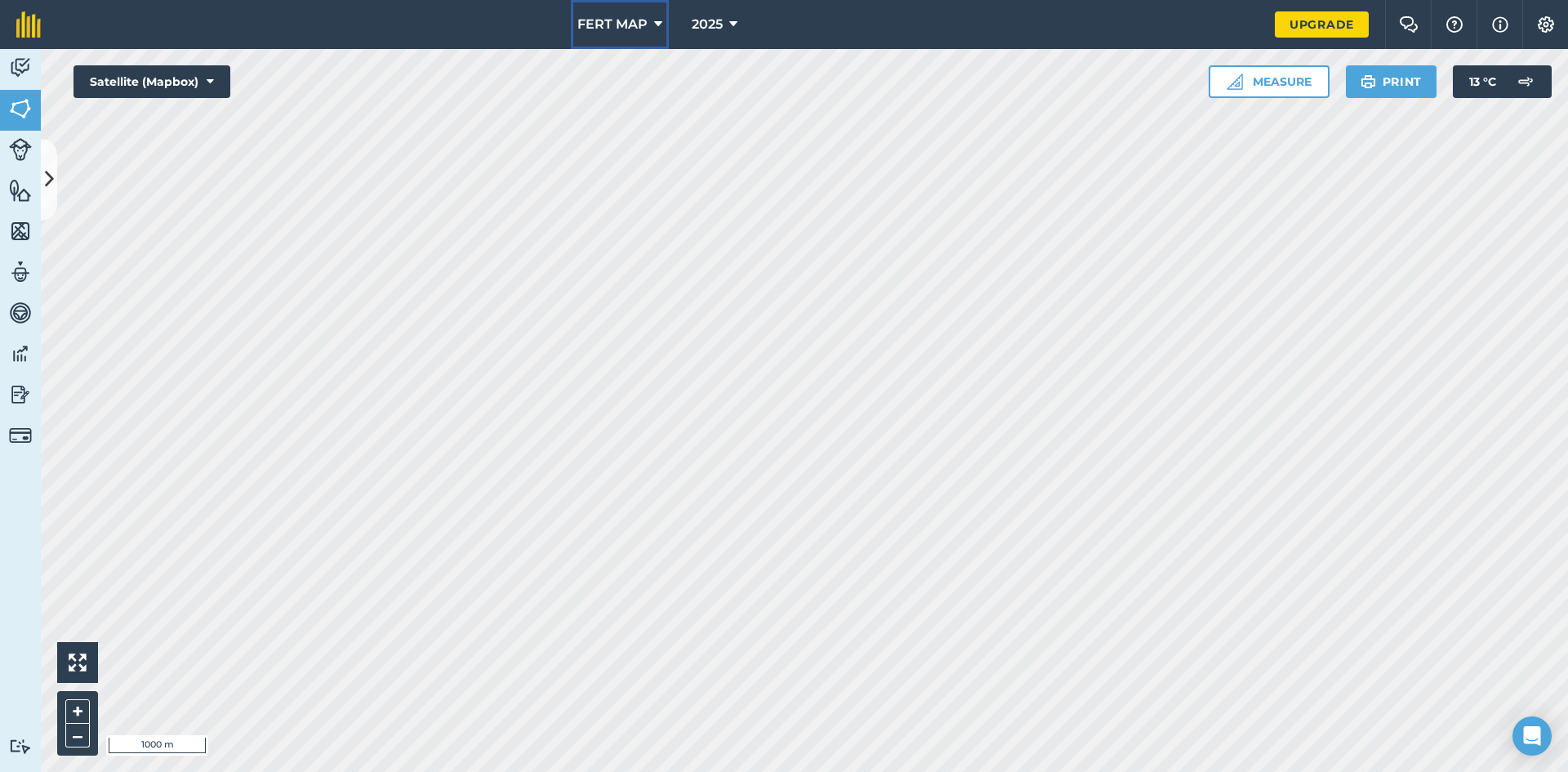
click at [652, 18] on button "FERT MAP" at bounding box center [619, 25] width 98 height 49
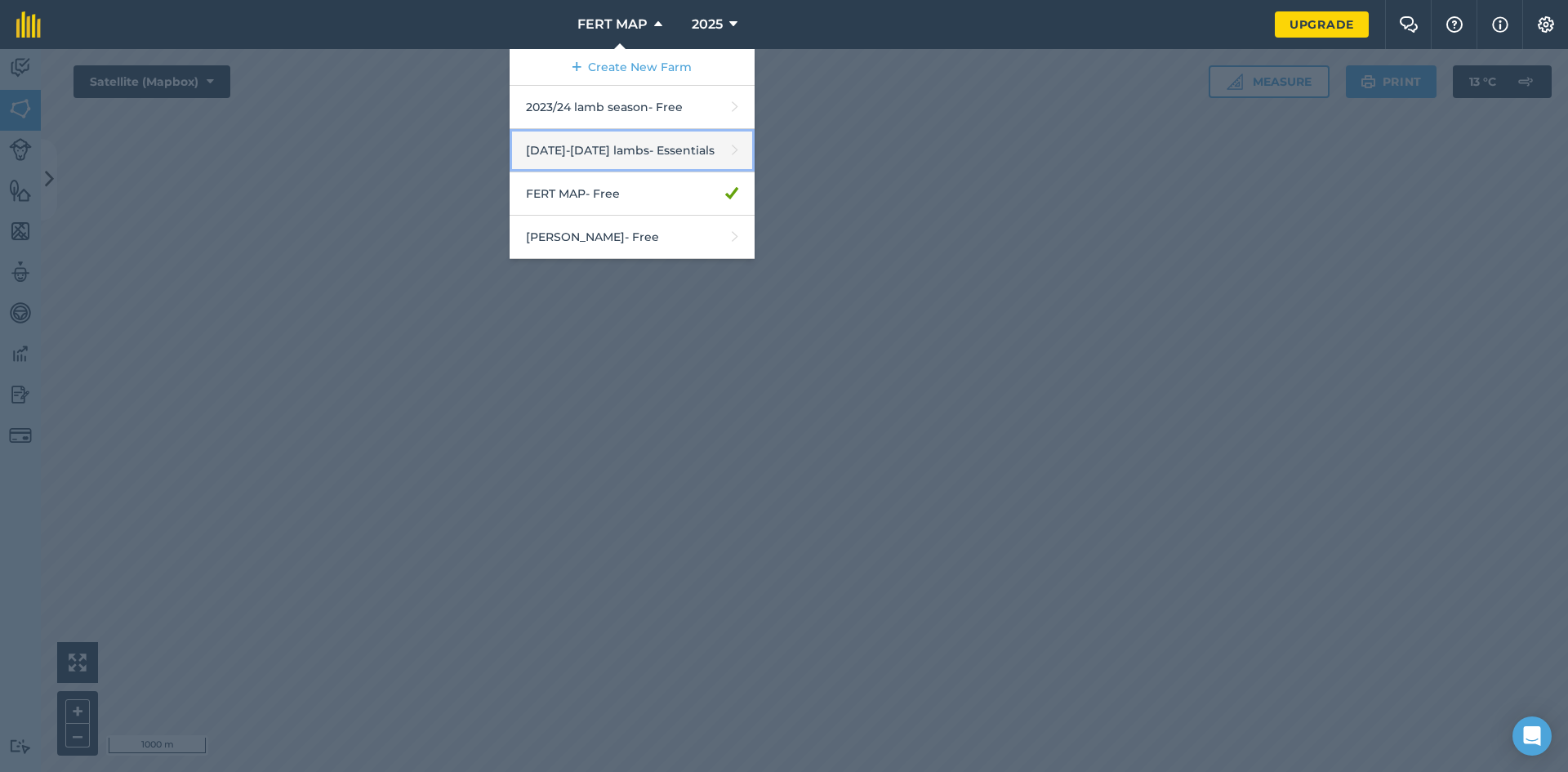
click at [629, 143] on link "[DATE]-[DATE] lambs - Essentials" at bounding box center [632, 150] width 245 height 43
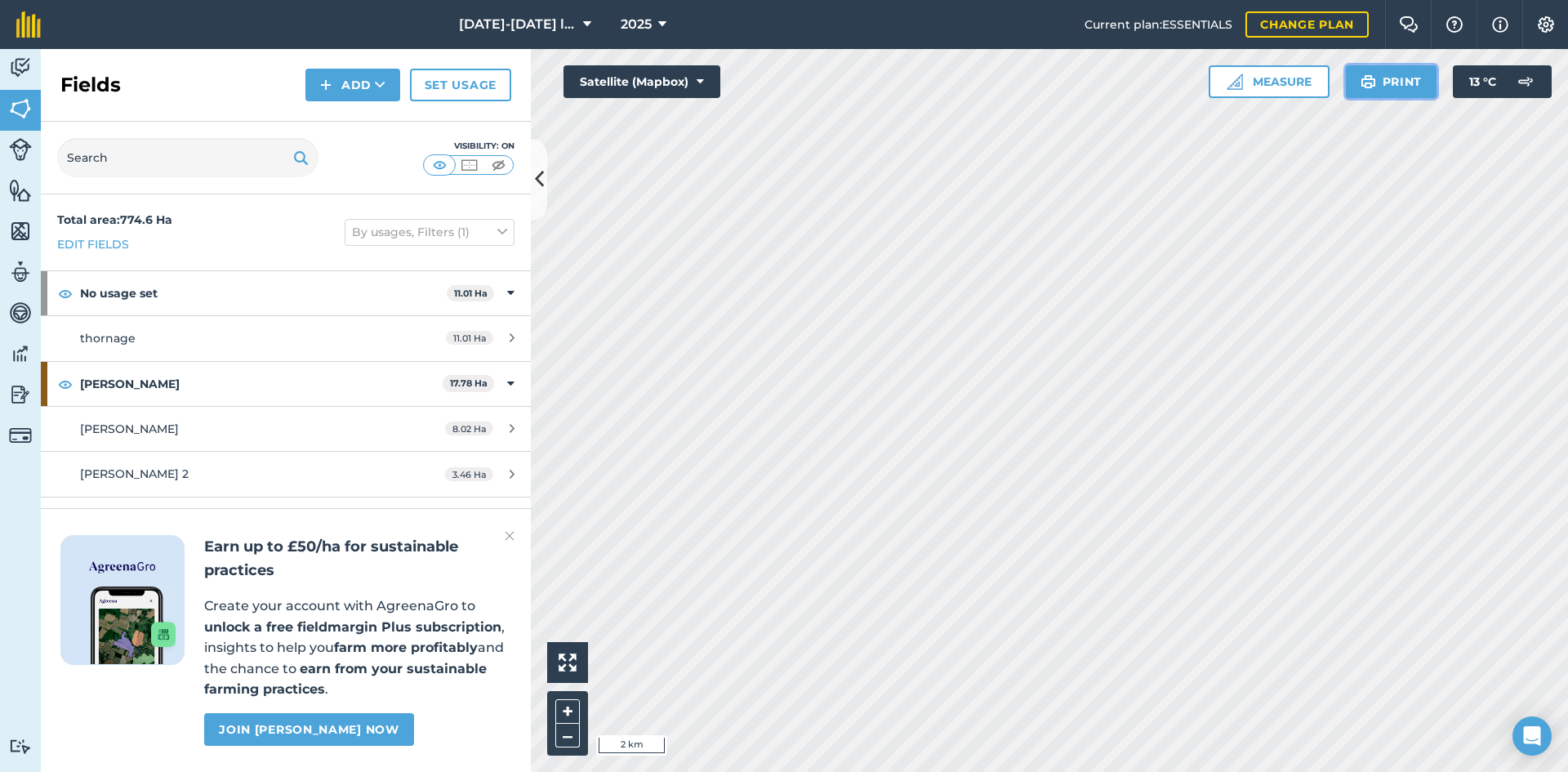
click at [1413, 67] on button "Print" at bounding box center [1392, 82] width 91 height 33
click at [575, 29] on button "[DATE]-[DATE] lambs" at bounding box center [524, 25] width 145 height 49
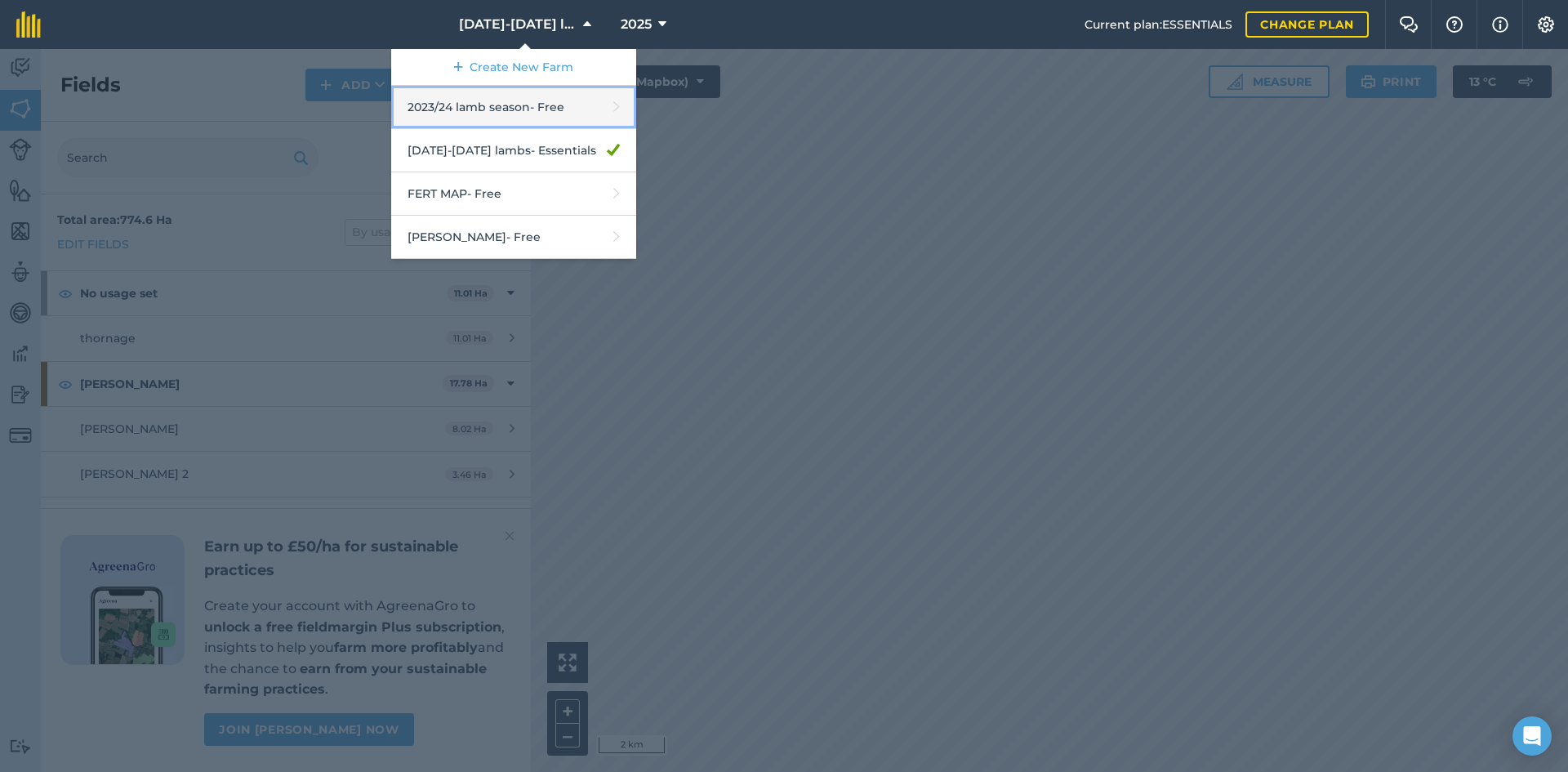
click at [596, 104] on link "2023/24 lamb season - Free" at bounding box center [513, 107] width 245 height 43
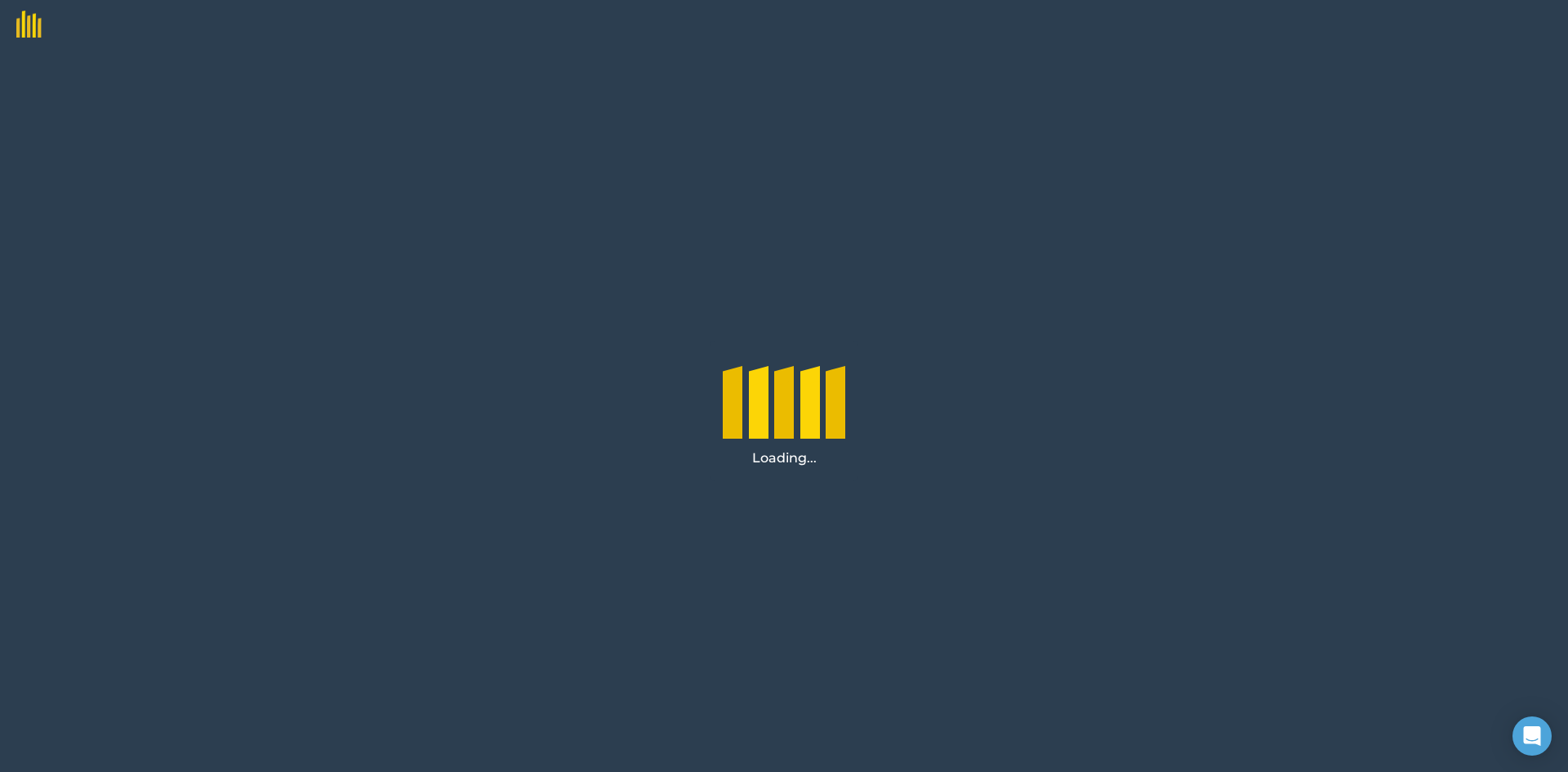
click at [596, 104] on div "Loading..." at bounding box center [784, 410] width 1568 height 723
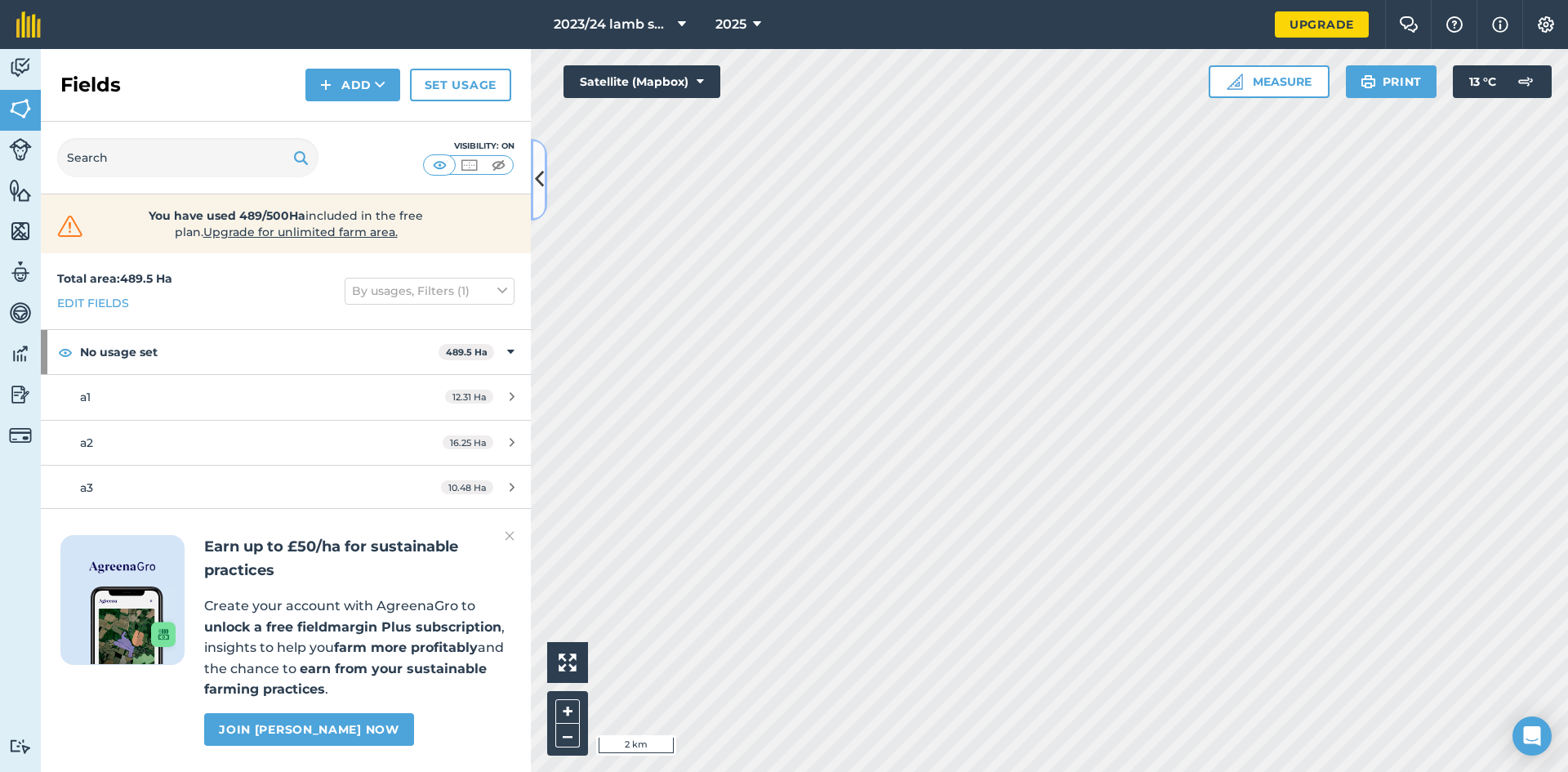
click at [541, 174] on icon at bounding box center [540, 179] width 9 height 28
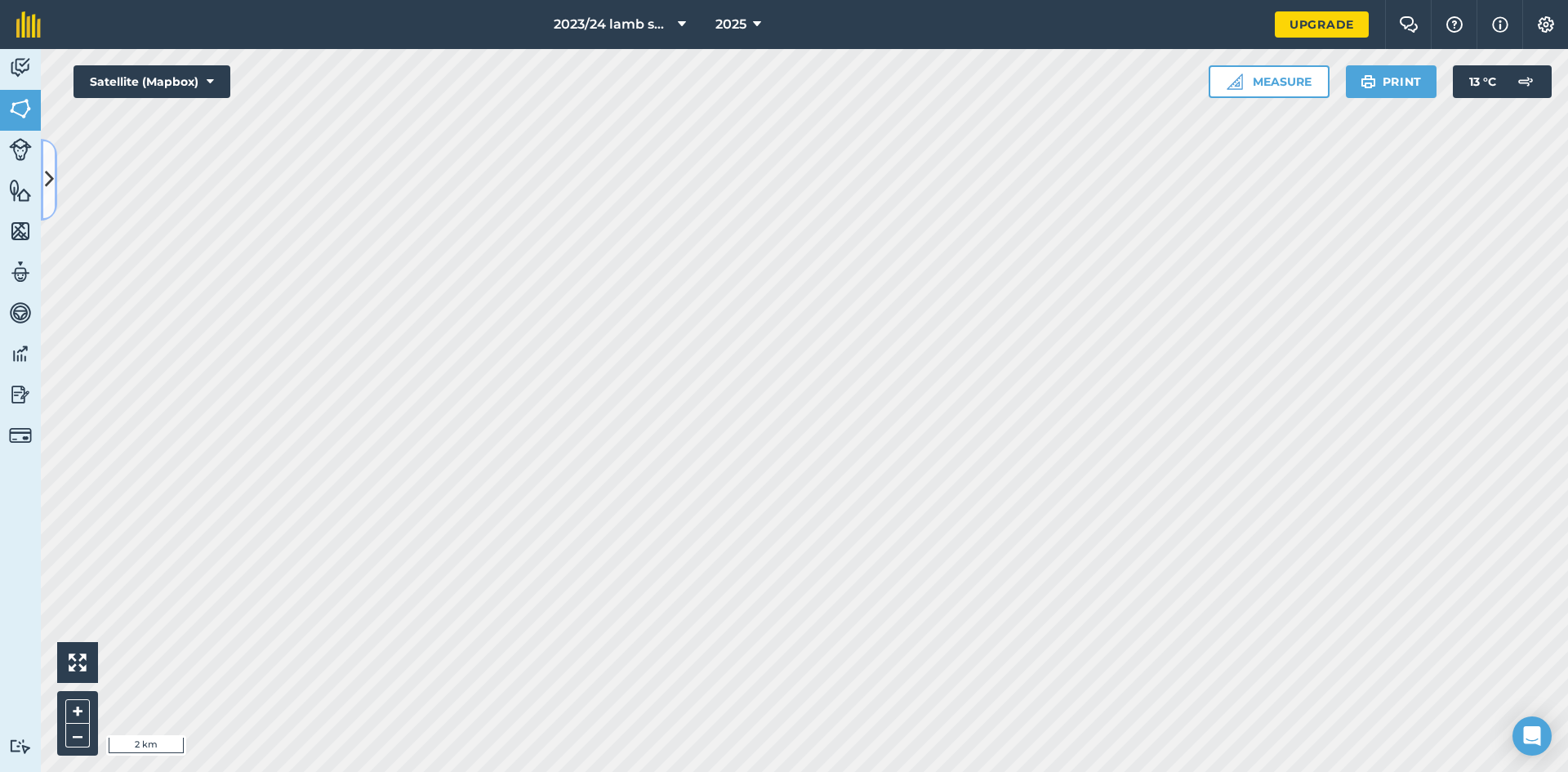
click at [47, 173] on icon at bounding box center [49, 179] width 9 height 28
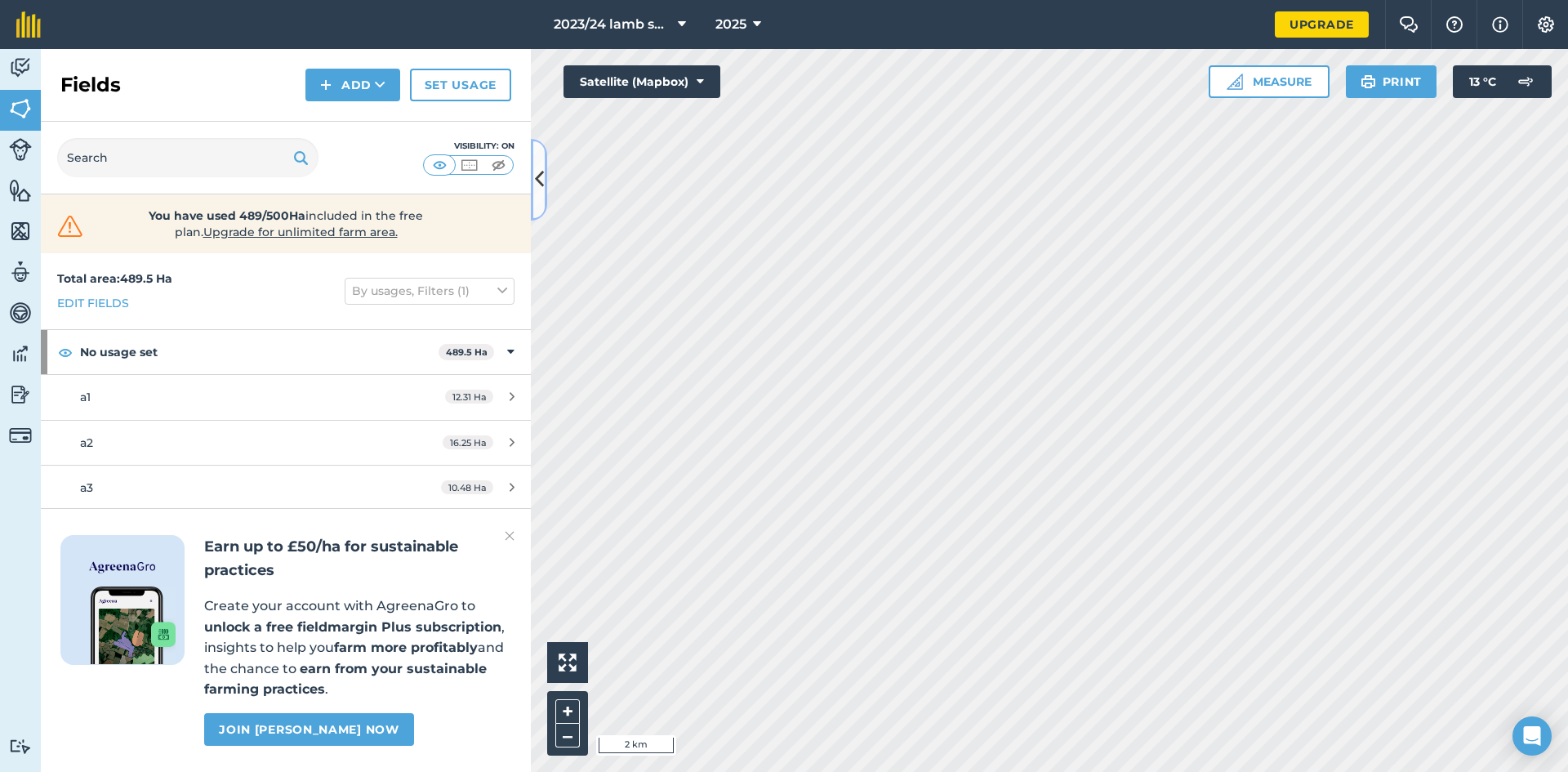
click at [536, 188] on icon at bounding box center [540, 179] width 9 height 28
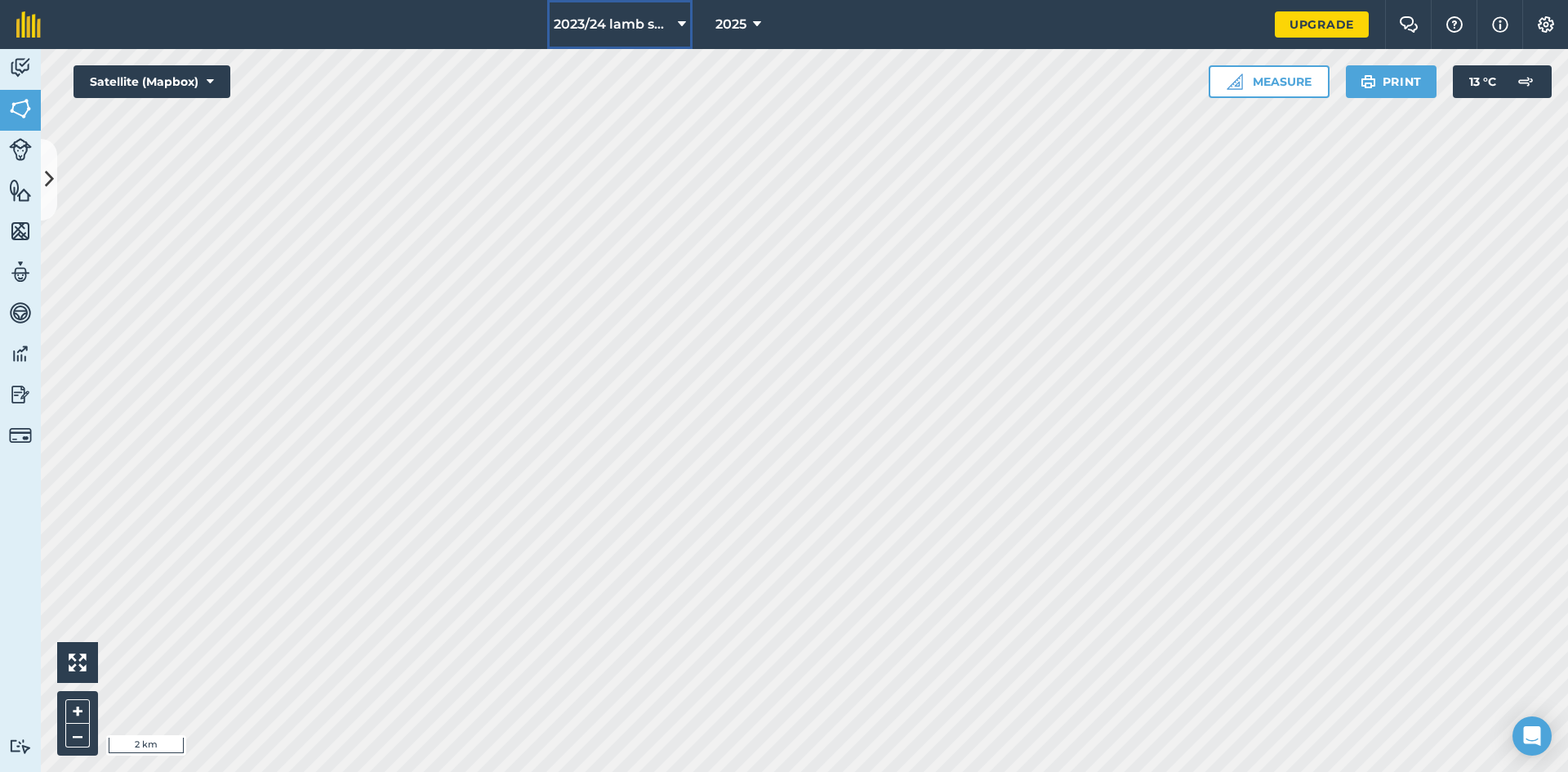
click at [662, 35] on button "2023/24 lamb season" at bounding box center [619, 25] width 145 height 49
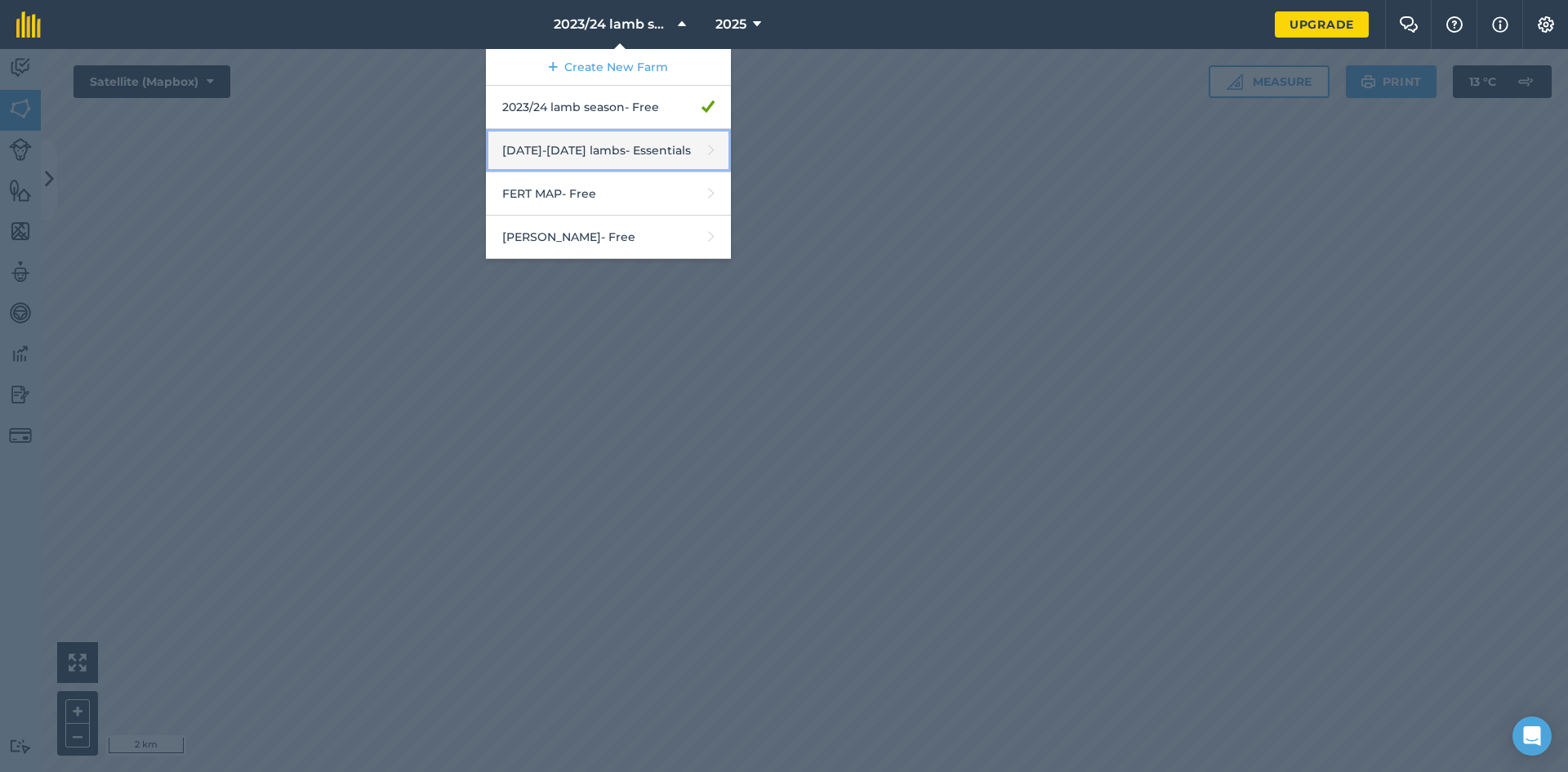
click at [622, 150] on link "[DATE]-[DATE] lambs - Essentials" at bounding box center [608, 150] width 245 height 43
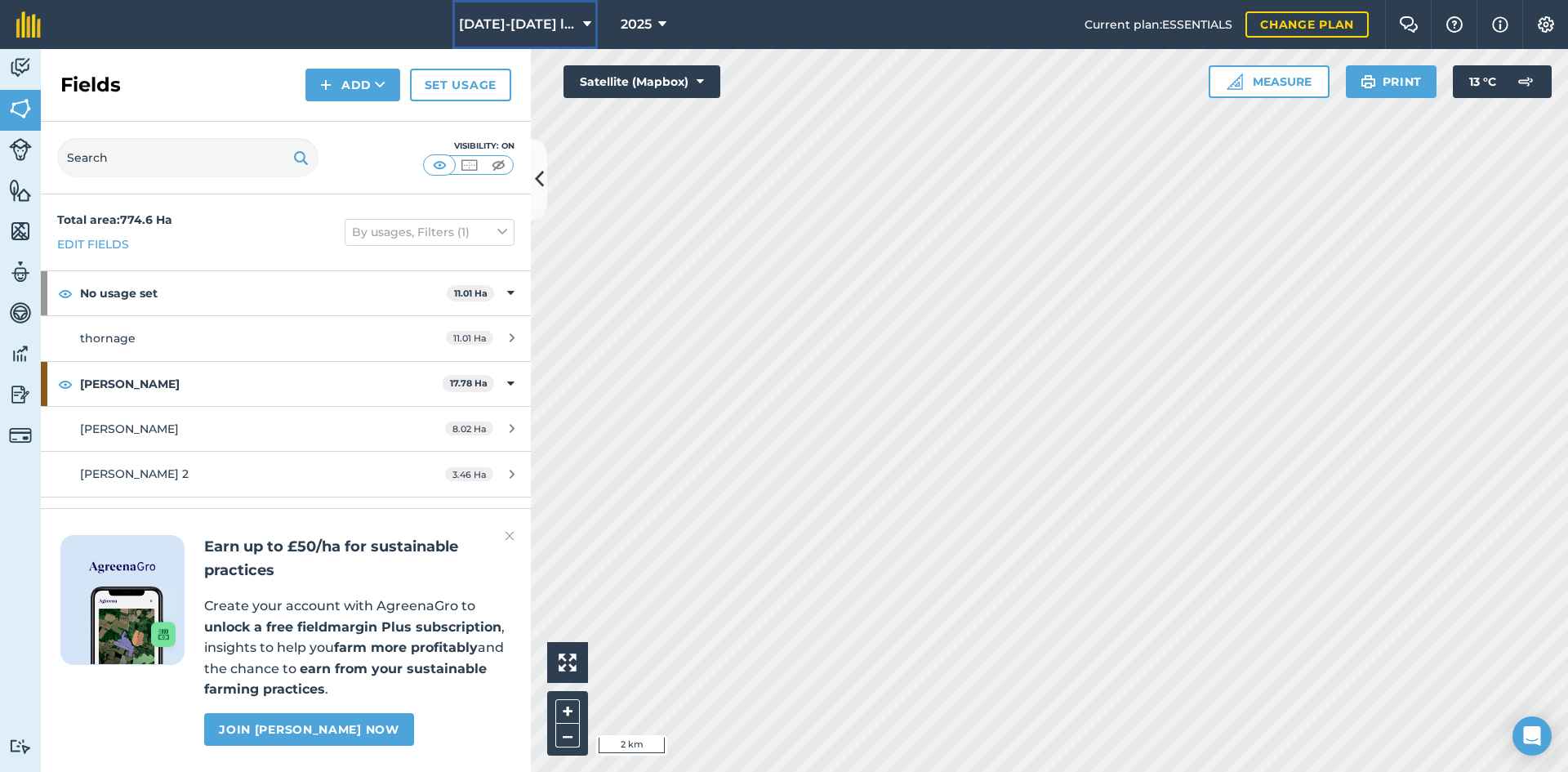
click at [549, 31] on span "[DATE]-[DATE] lambs" at bounding box center [518, 24] width 118 height 19
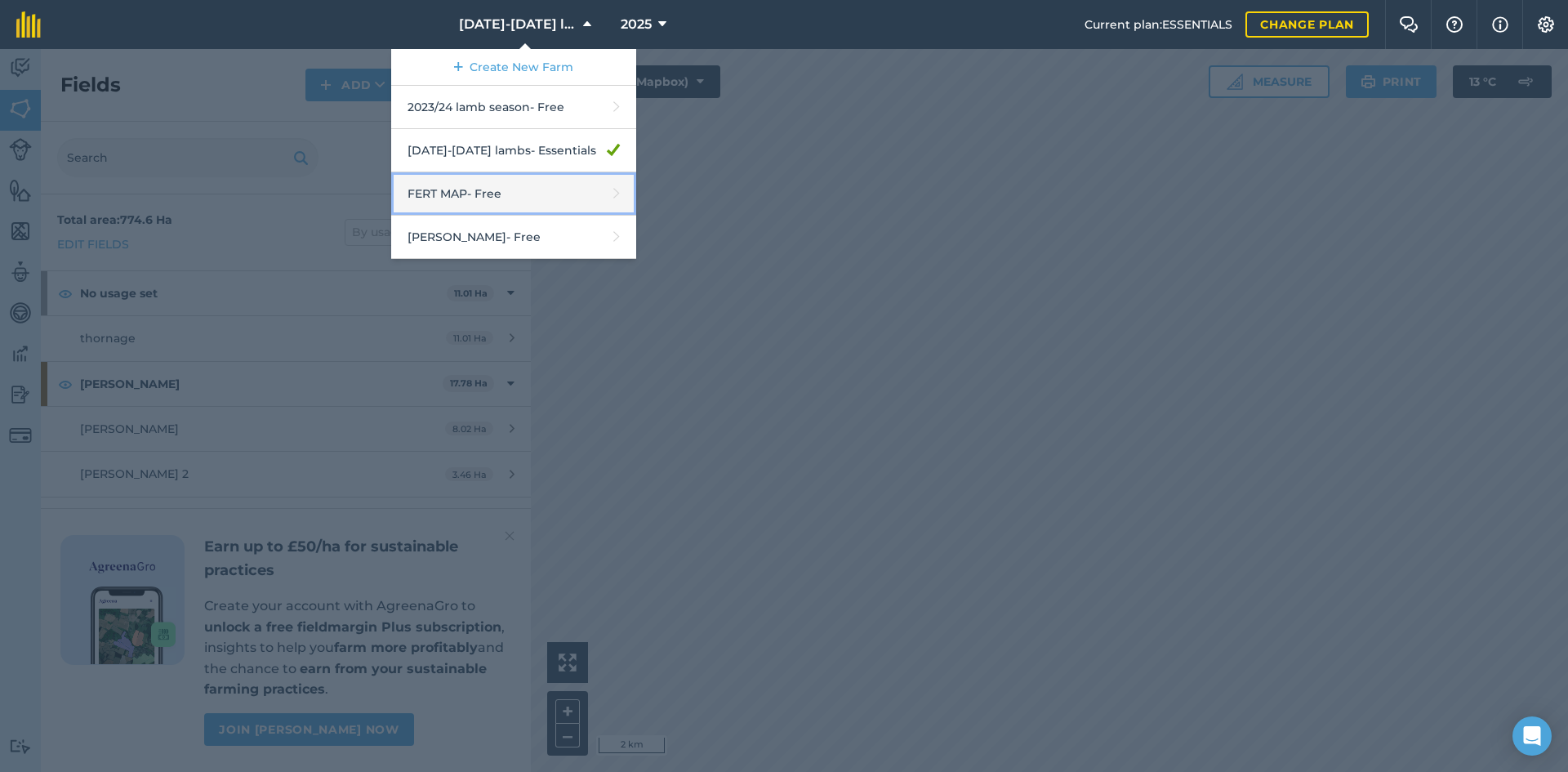
click at [498, 200] on link "FERT MAP - Free" at bounding box center [513, 194] width 245 height 43
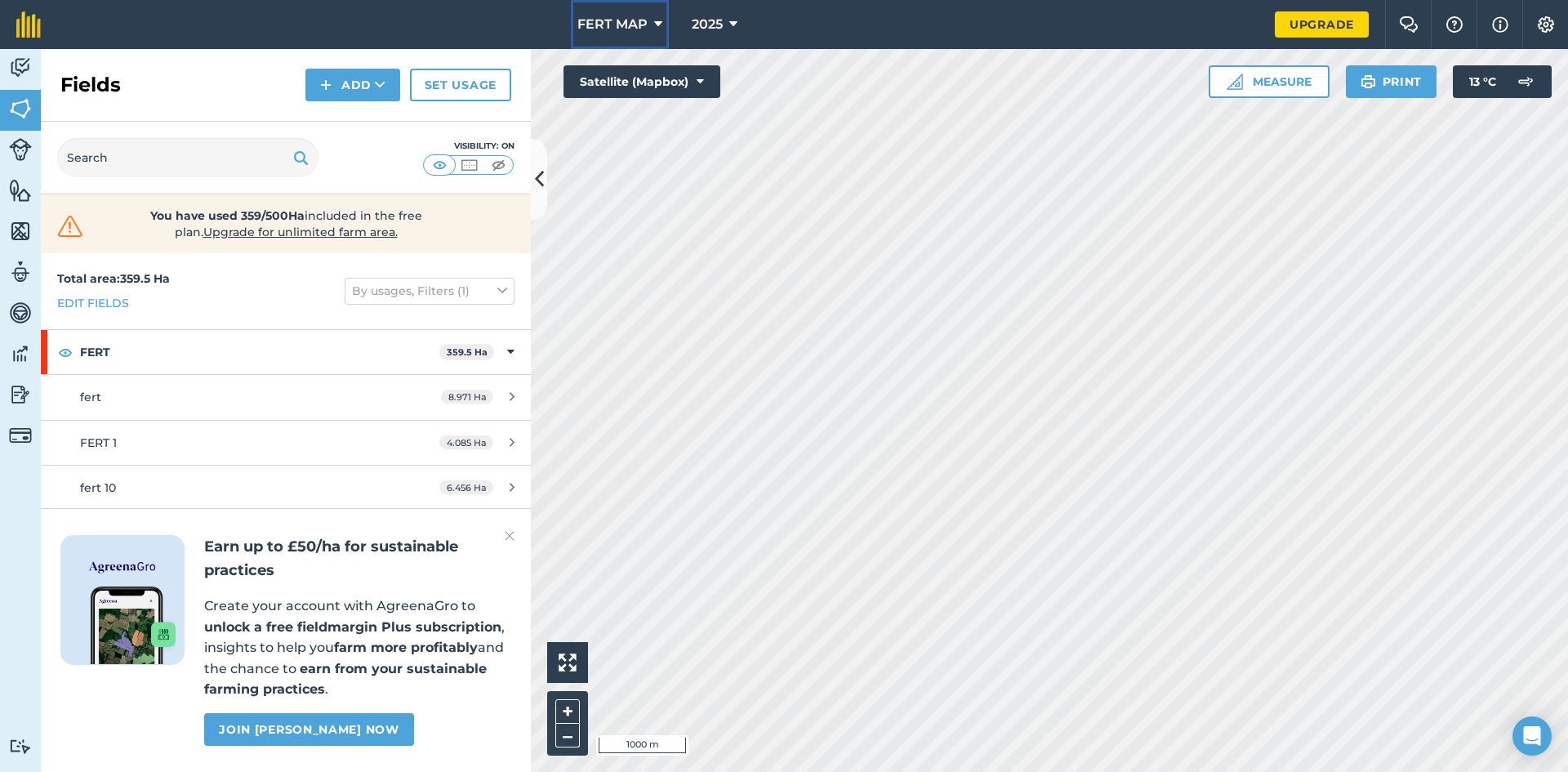
click at [605, 38] on button "FERT MAP" at bounding box center [619, 25] width 98 height 49
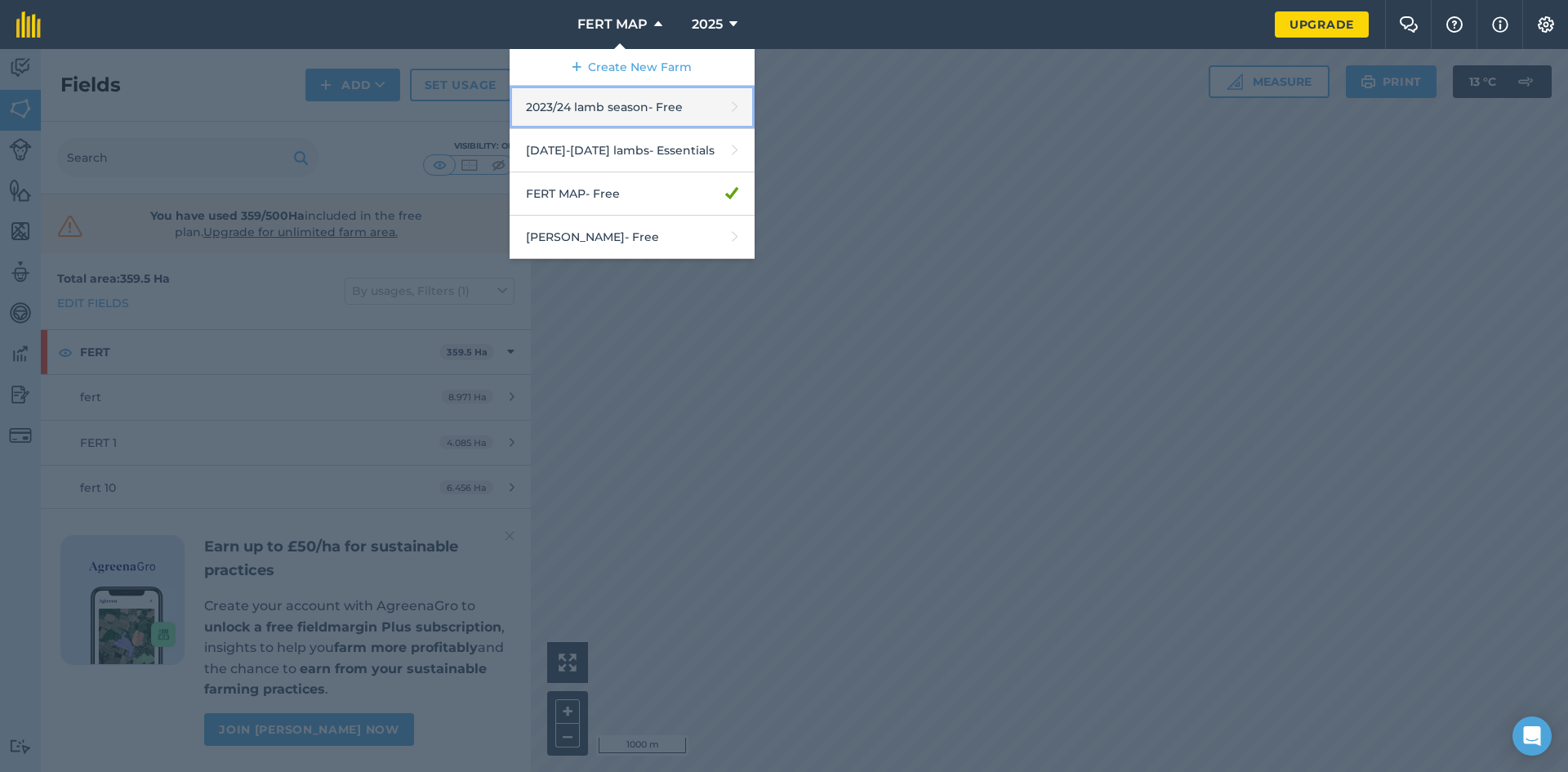
click at [576, 94] on link "2023/24 lamb season - Free" at bounding box center [632, 107] width 245 height 43
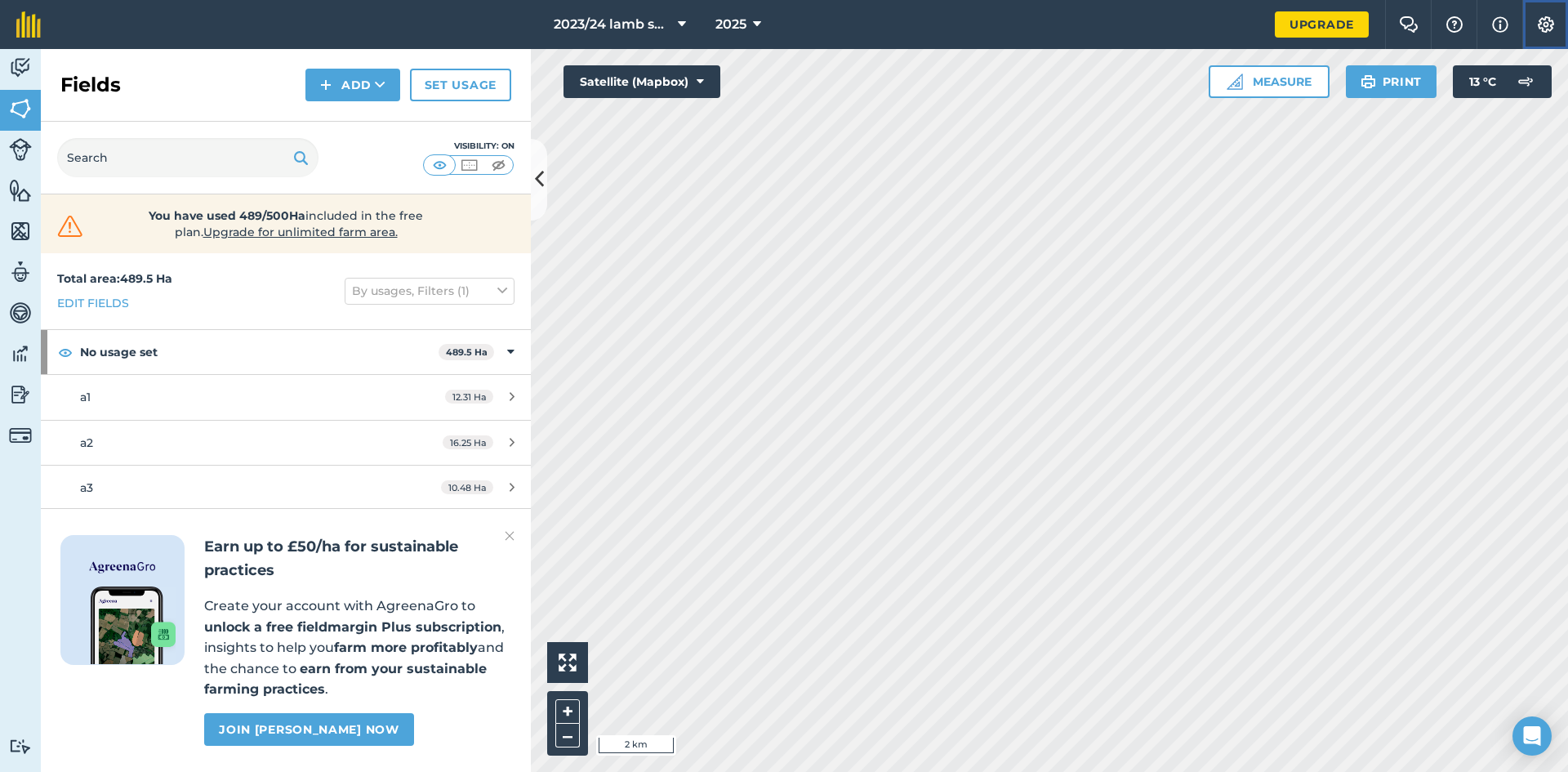
click at [1528, 44] on button "Settings" at bounding box center [1545, 25] width 46 height 49
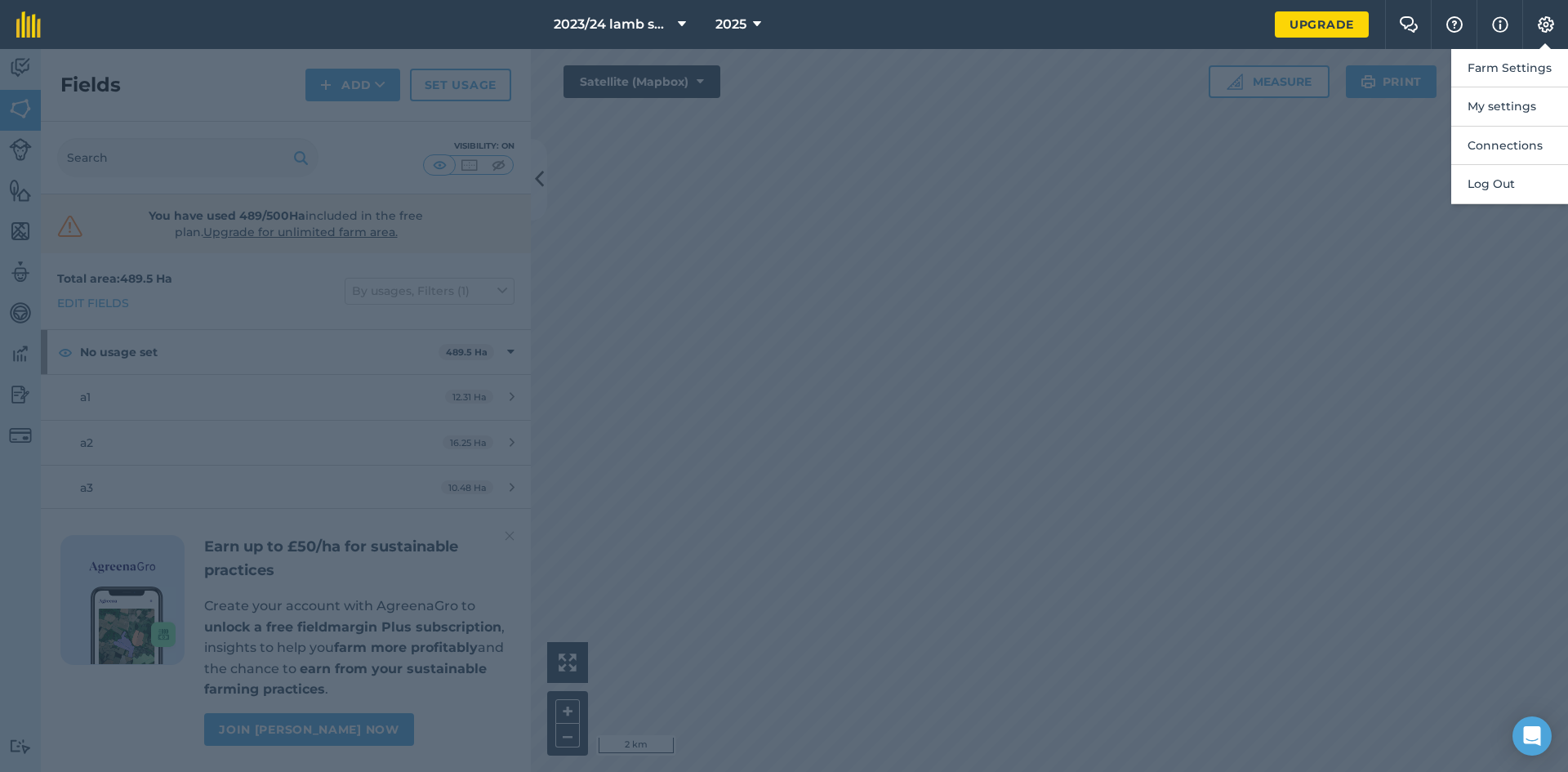
click at [1023, 147] on div at bounding box center [784, 410] width 1568 height 723
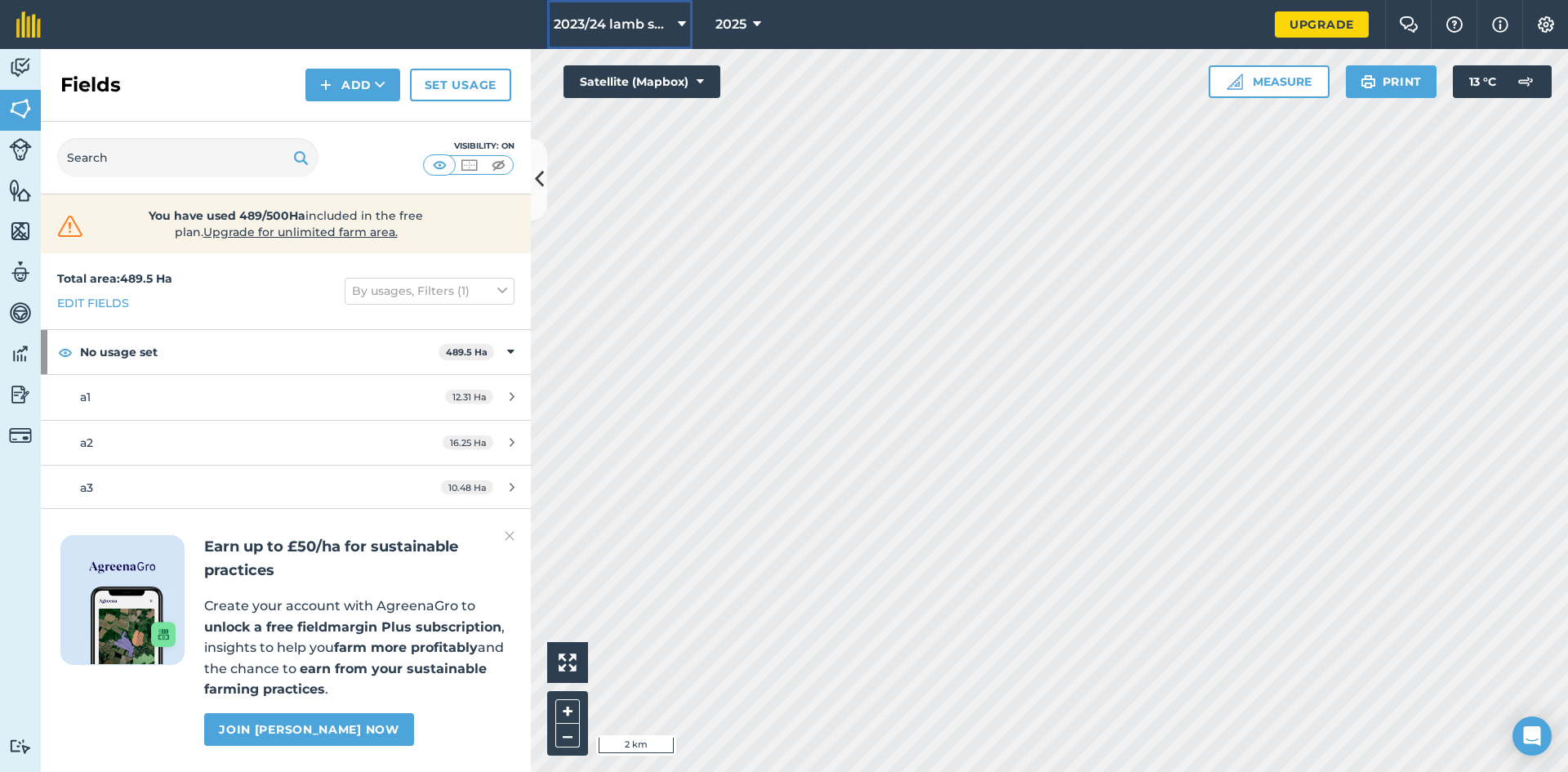
click at [677, 26] on button "2023/24 lamb season" at bounding box center [619, 25] width 145 height 49
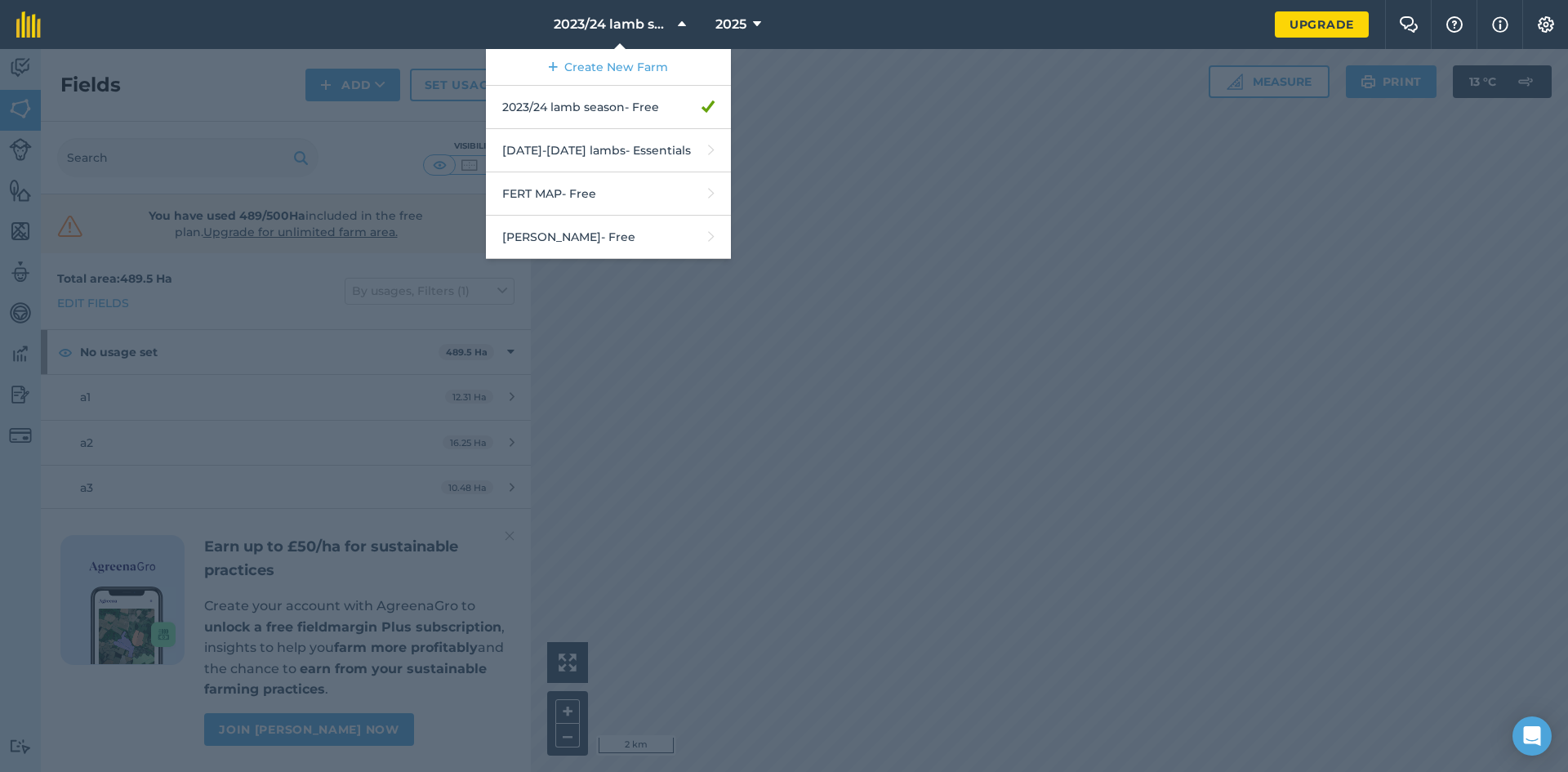
drag, startPoint x: 640, startPoint y: 111, endPoint x: 802, endPoint y: 77, distance: 165.5
click at [802, 77] on div at bounding box center [784, 410] width 1568 height 723
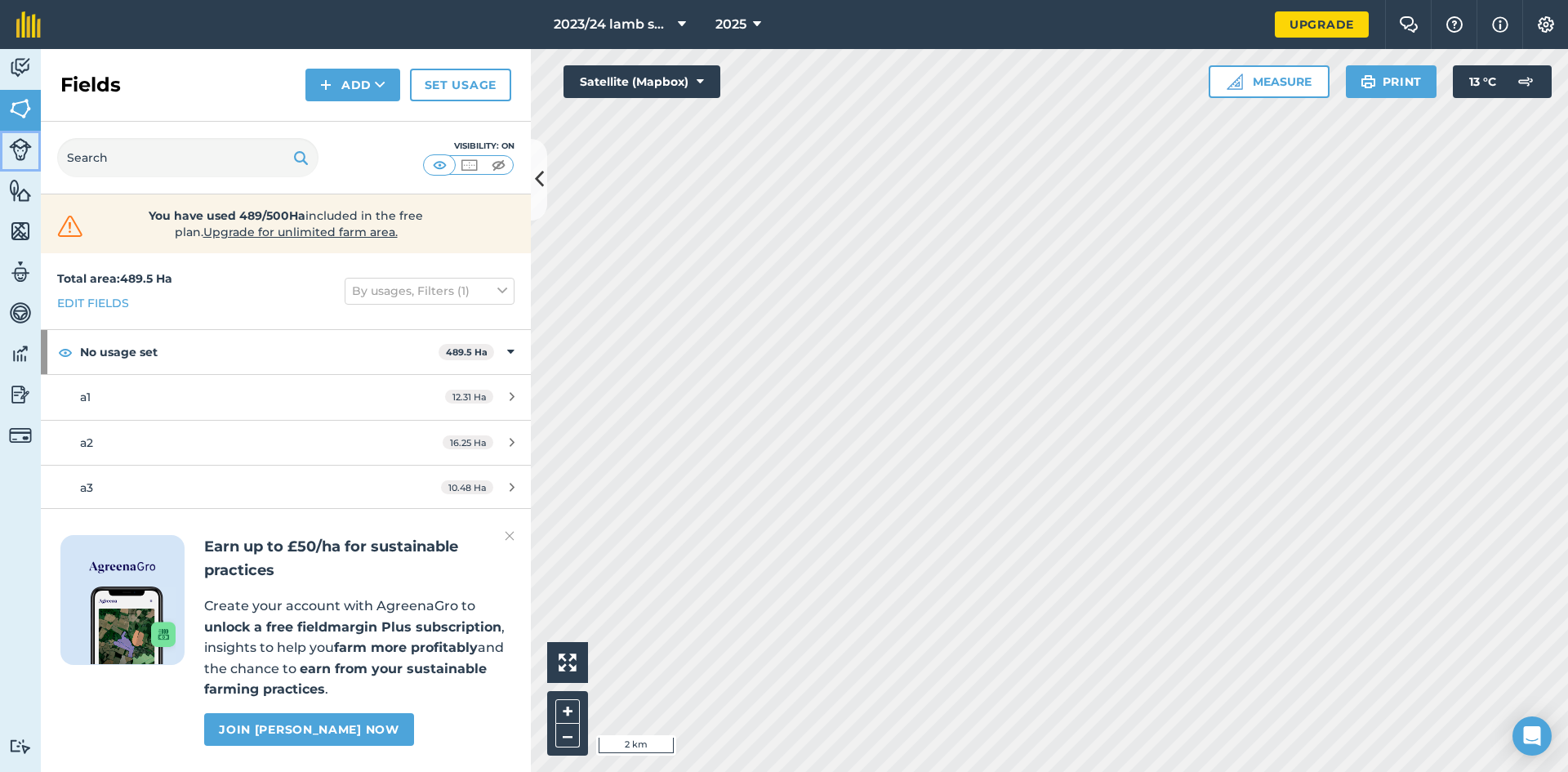
click at [26, 161] on link "Livestock" at bounding box center [20, 151] width 41 height 41
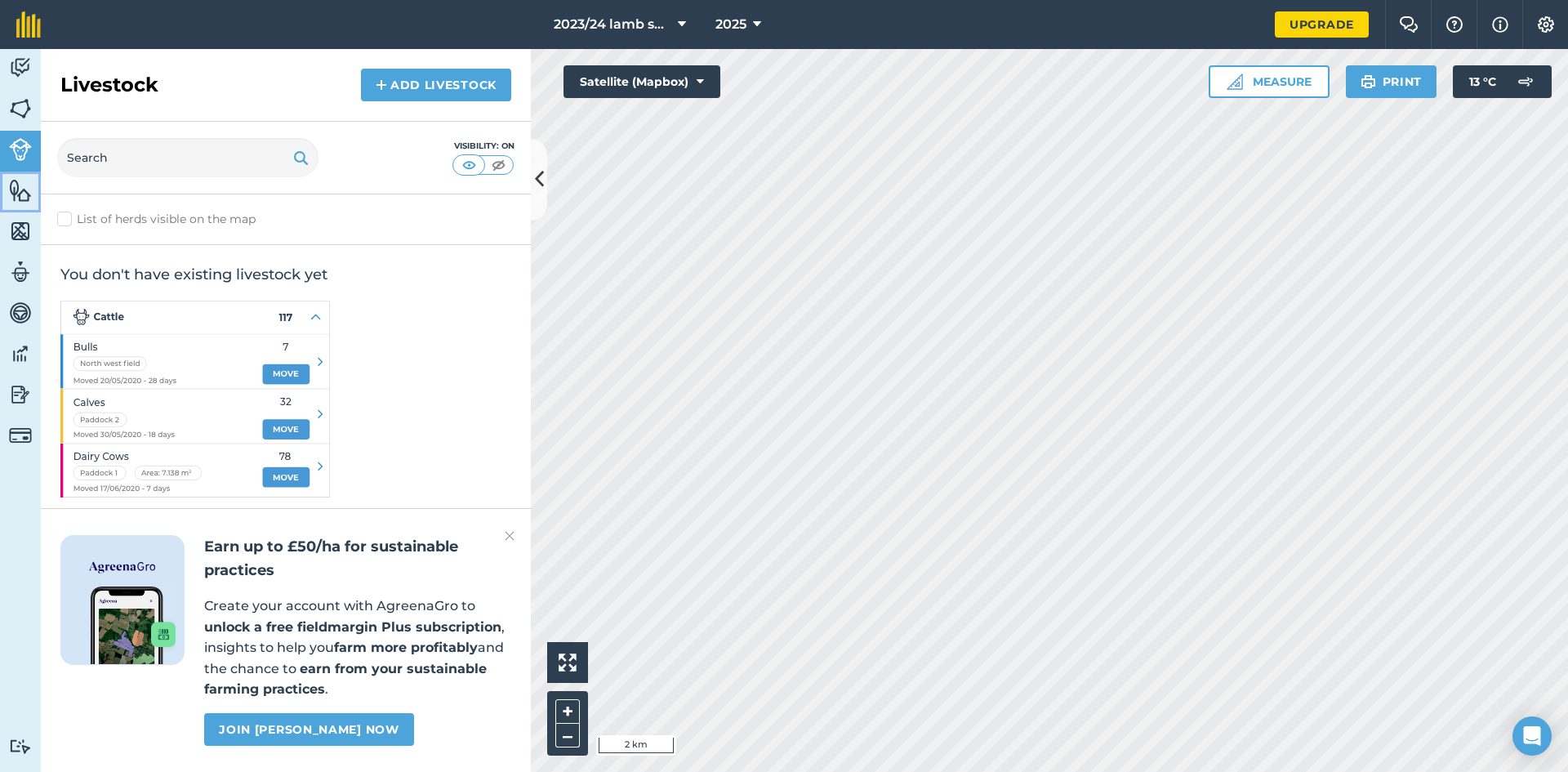
click at [15, 187] on img at bounding box center [20, 190] width 23 height 25
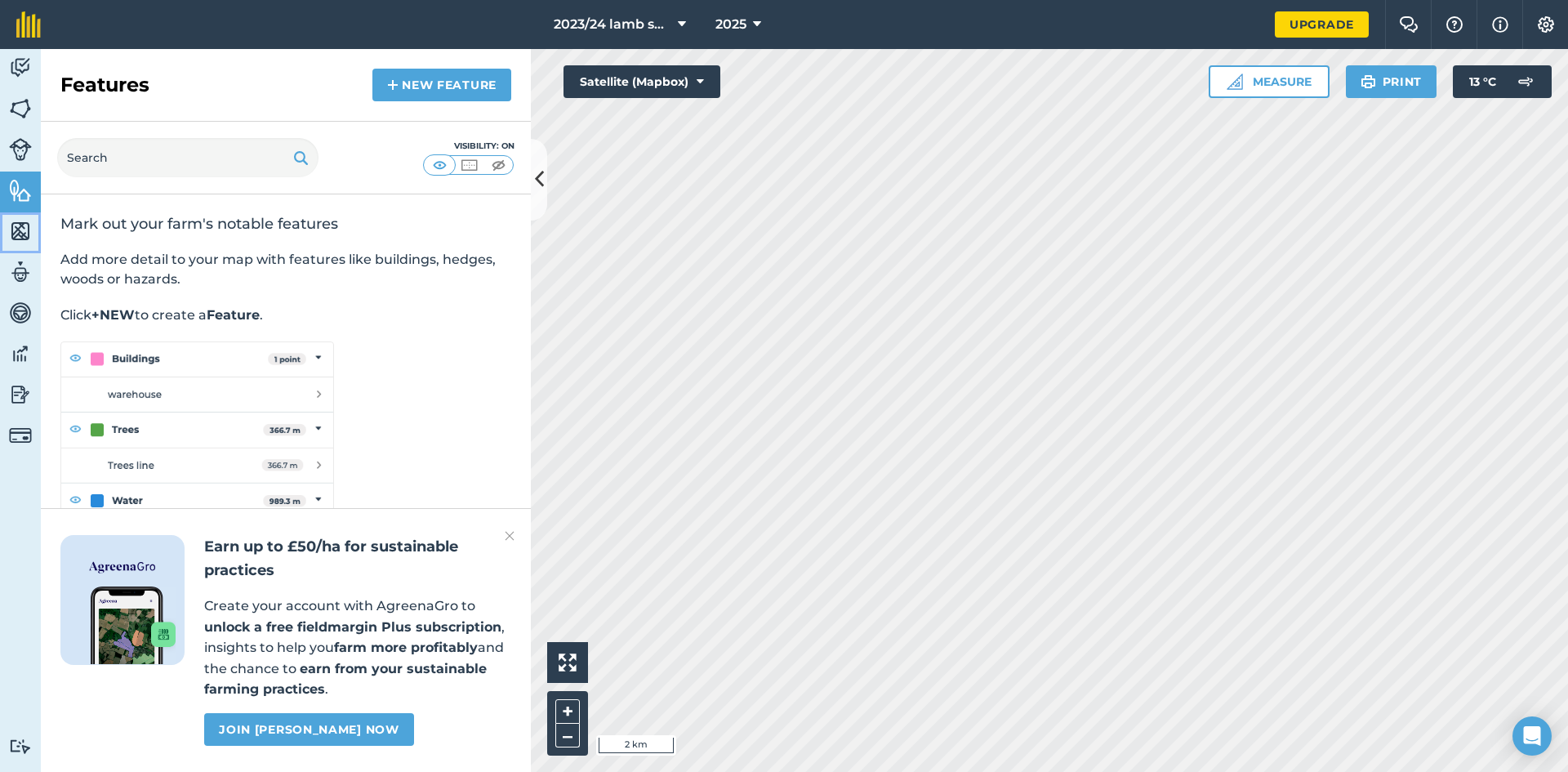
click at [21, 223] on img at bounding box center [20, 231] width 23 height 25
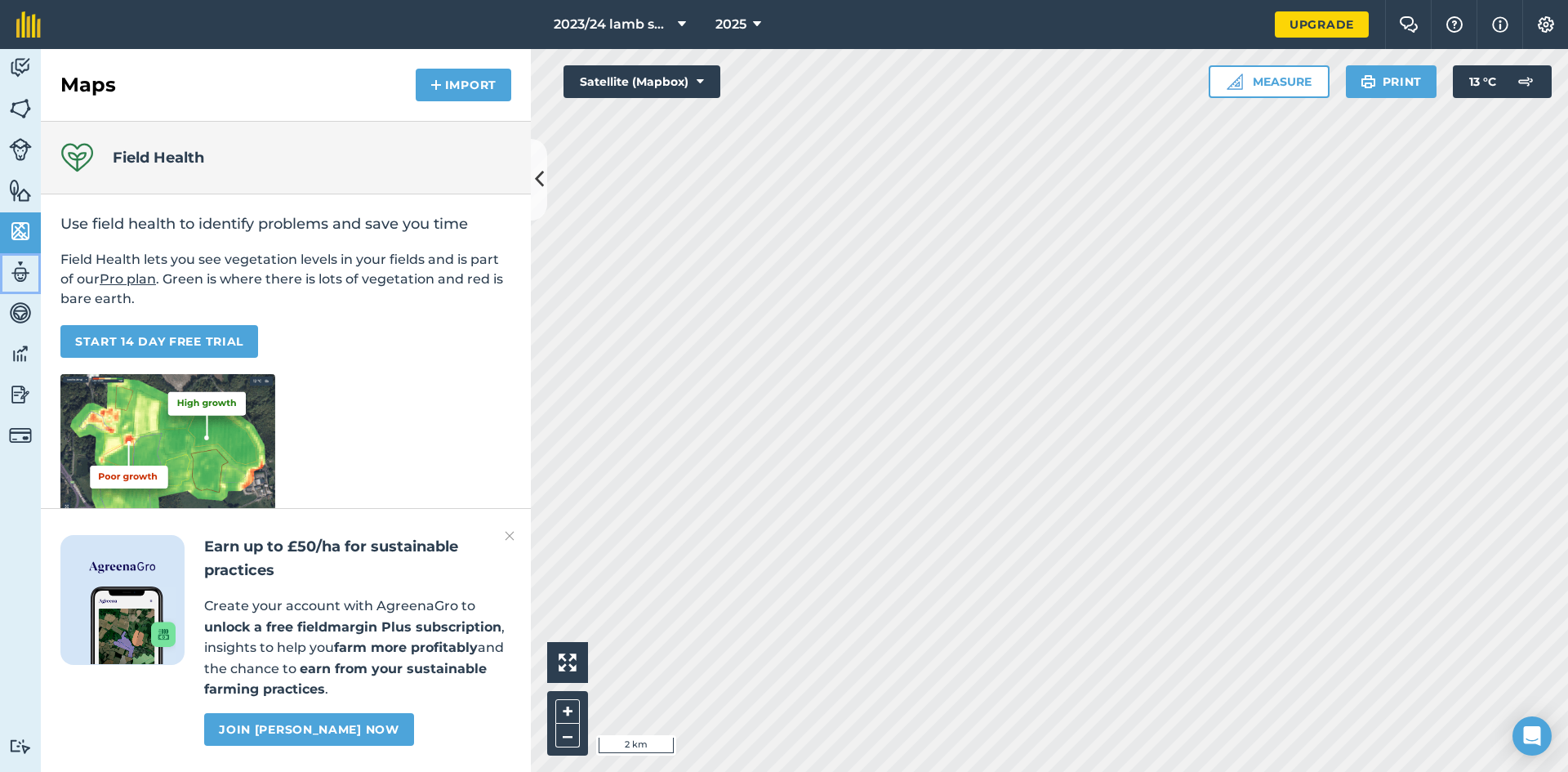
click at [19, 256] on link "Team" at bounding box center [20, 273] width 41 height 41
select select "MEMBER"
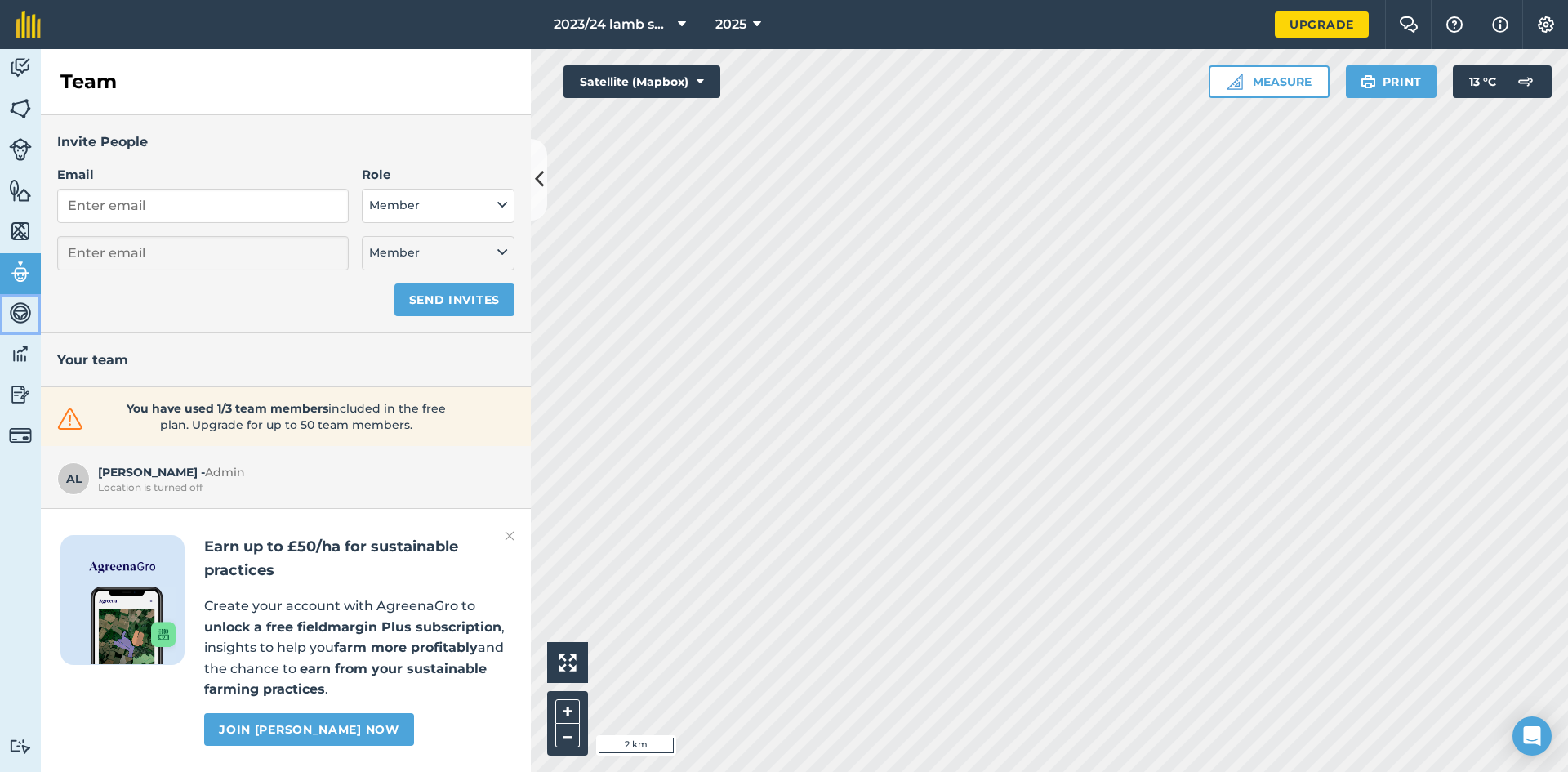
click at [29, 312] on img at bounding box center [20, 312] width 23 height 25
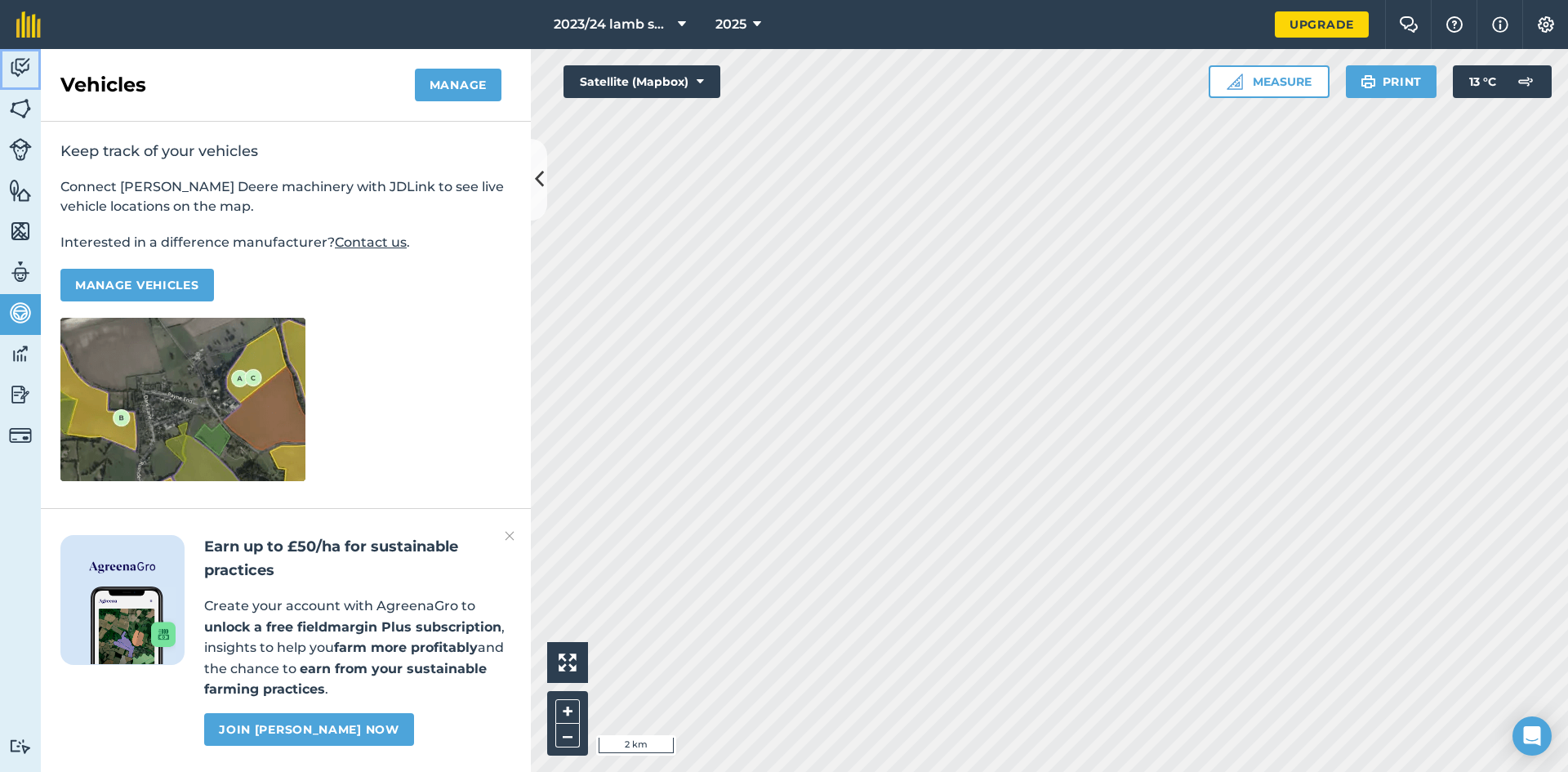
click at [27, 71] on img at bounding box center [20, 68] width 23 height 25
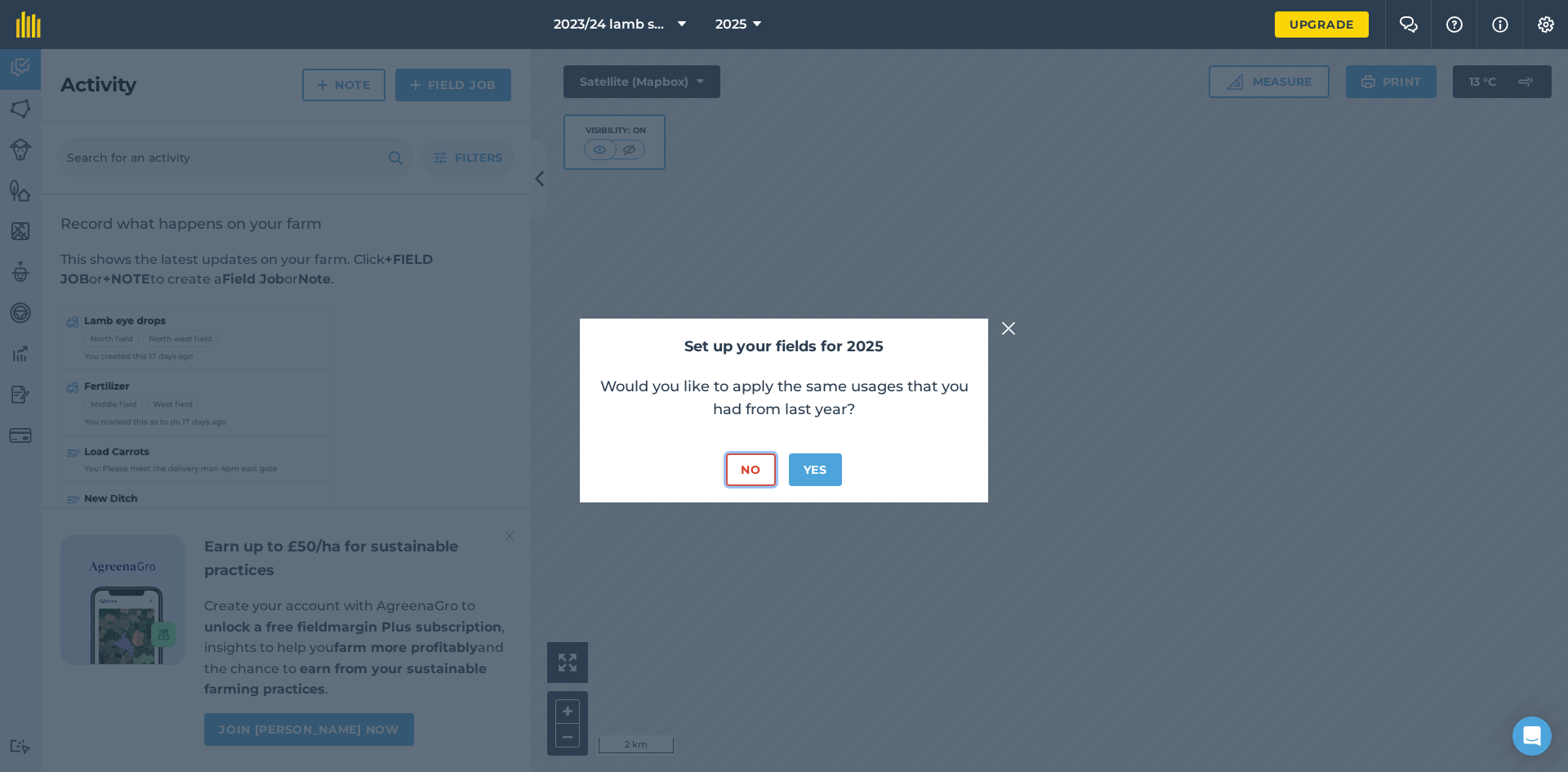
click at [768, 465] on button "No" at bounding box center [751, 470] width 49 height 33
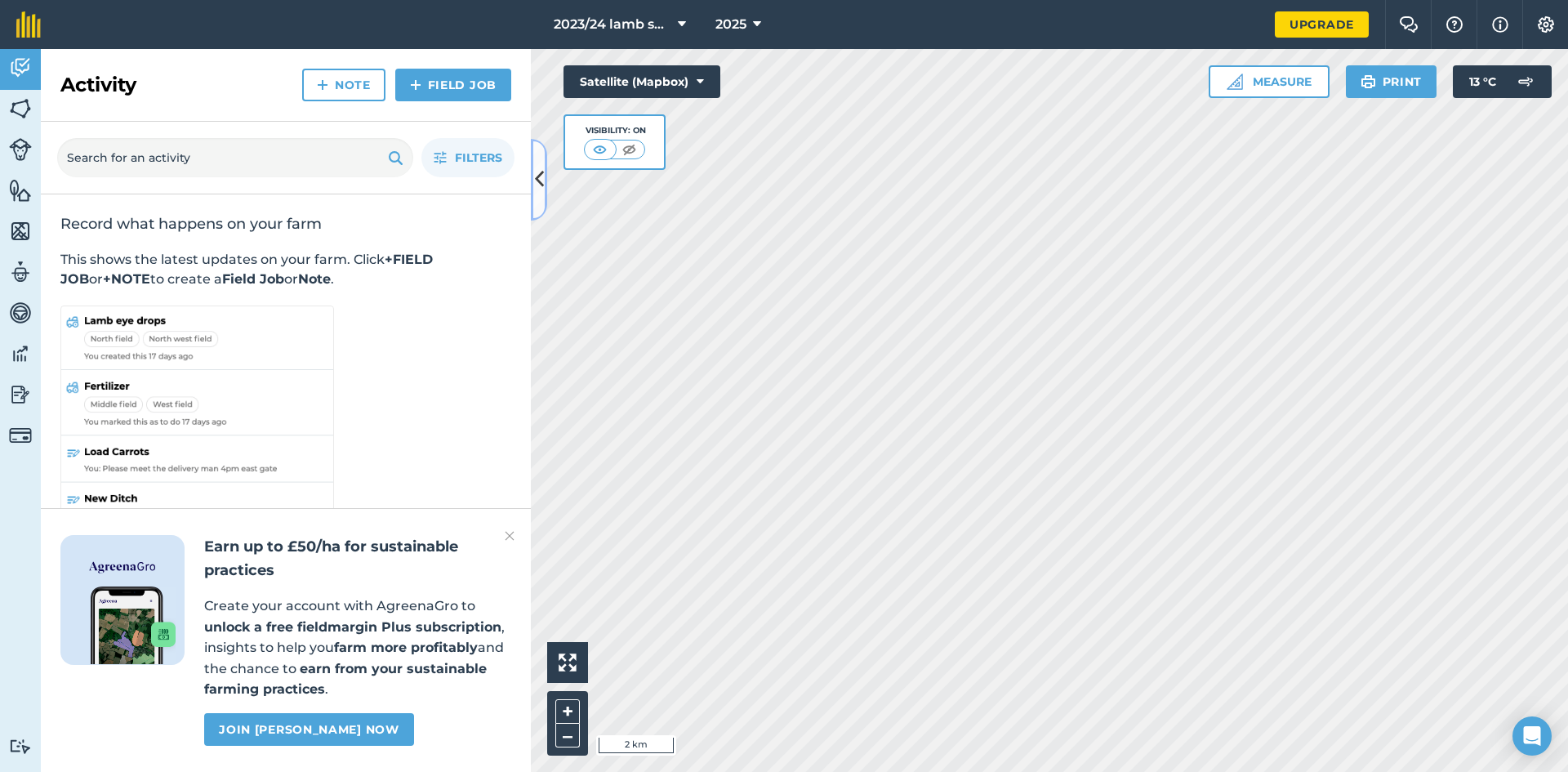
click at [531, 217] on button at bounding box center [539, 179] width 16 height 81
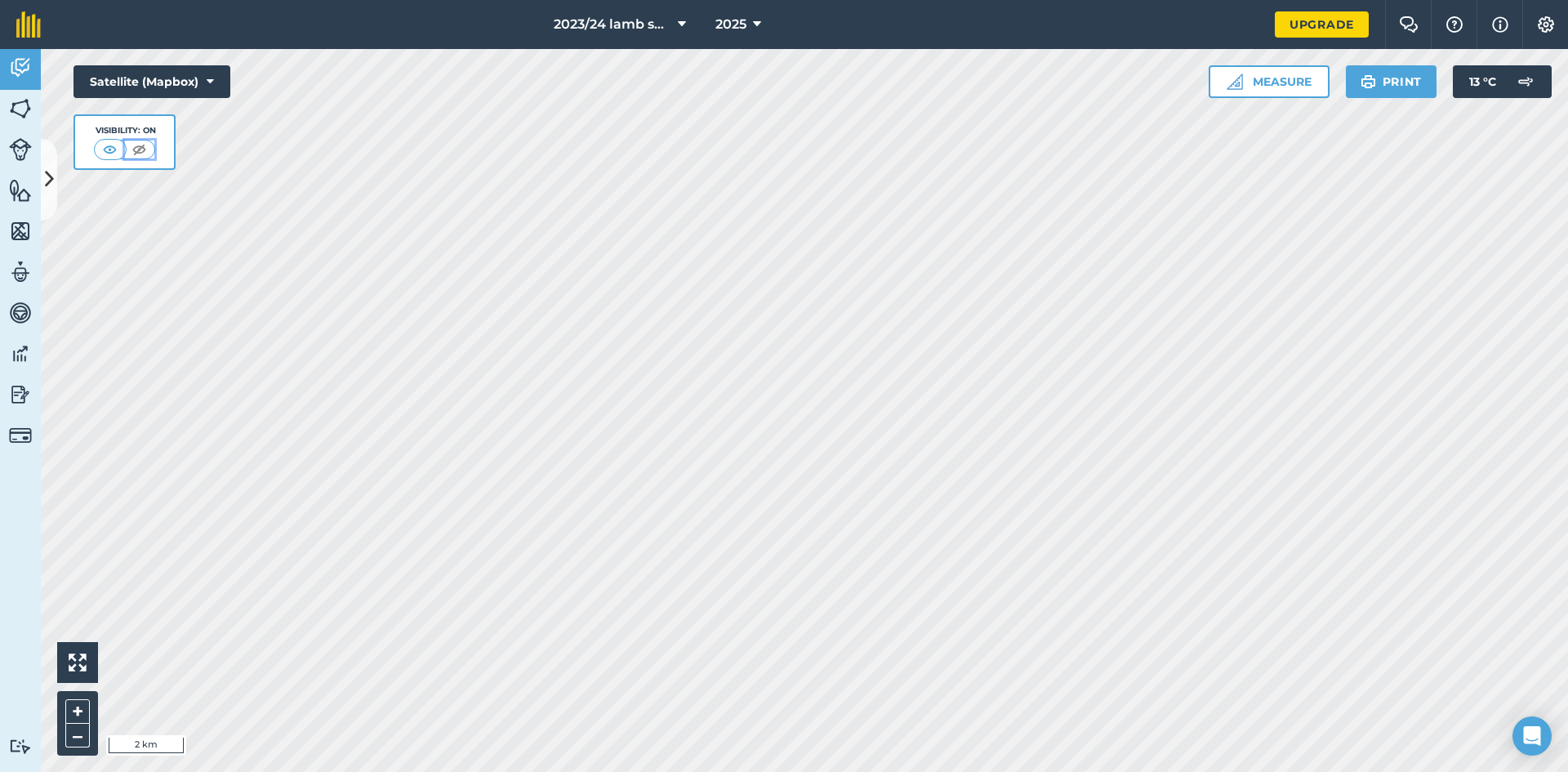
click at [139, 145] on img at bounding box center [139, 150] width 20 height 16
click at [112, 151] on img at bounding box center [110, 150] width 20 height 16
click at [1555, 35] on button "Settings" at bounding box center [1545, 25] width 46 height 49
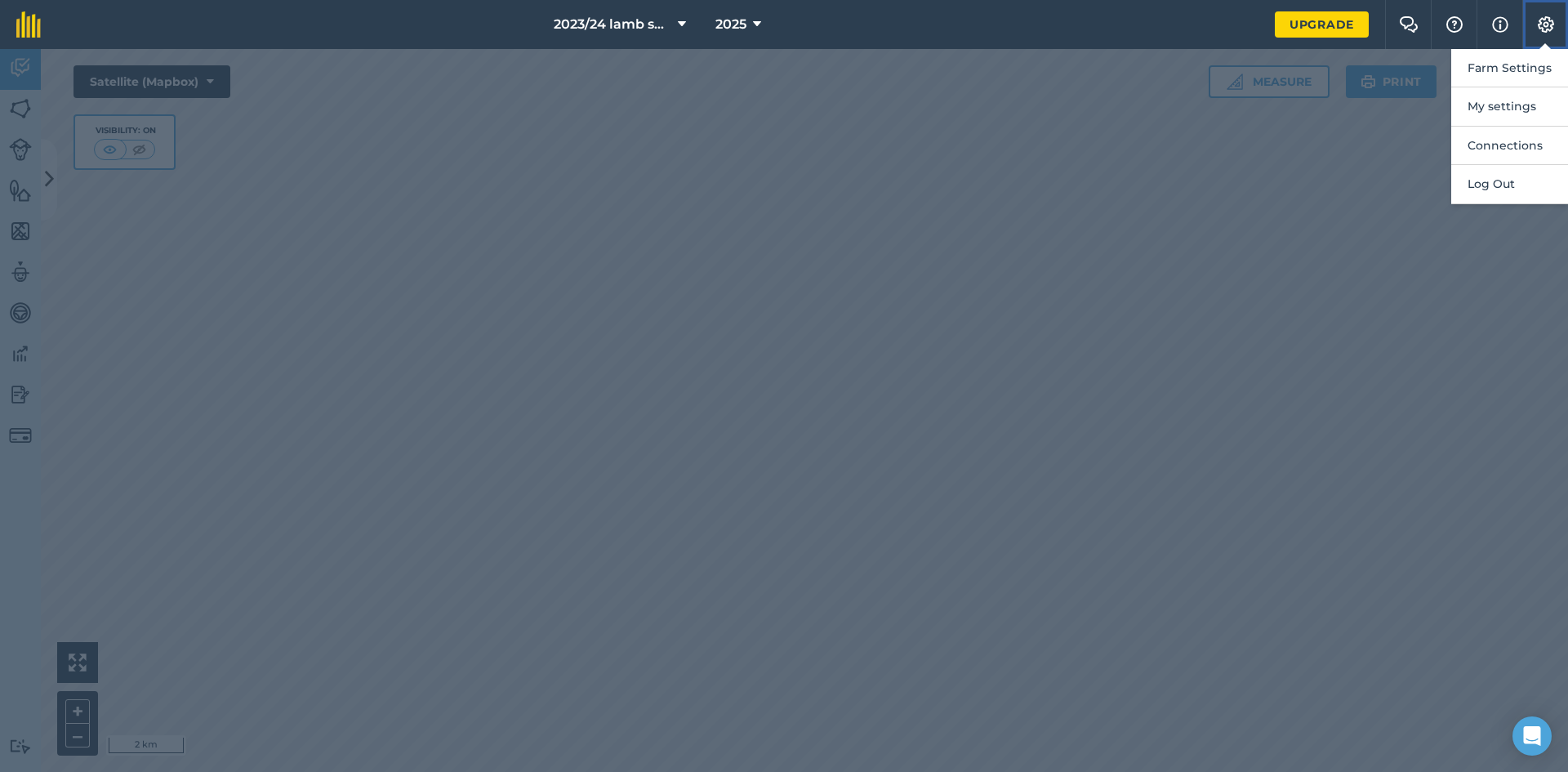
click at [1530, 47] on button "Settings" at bounding box center [1545, 25] width 46 height 49
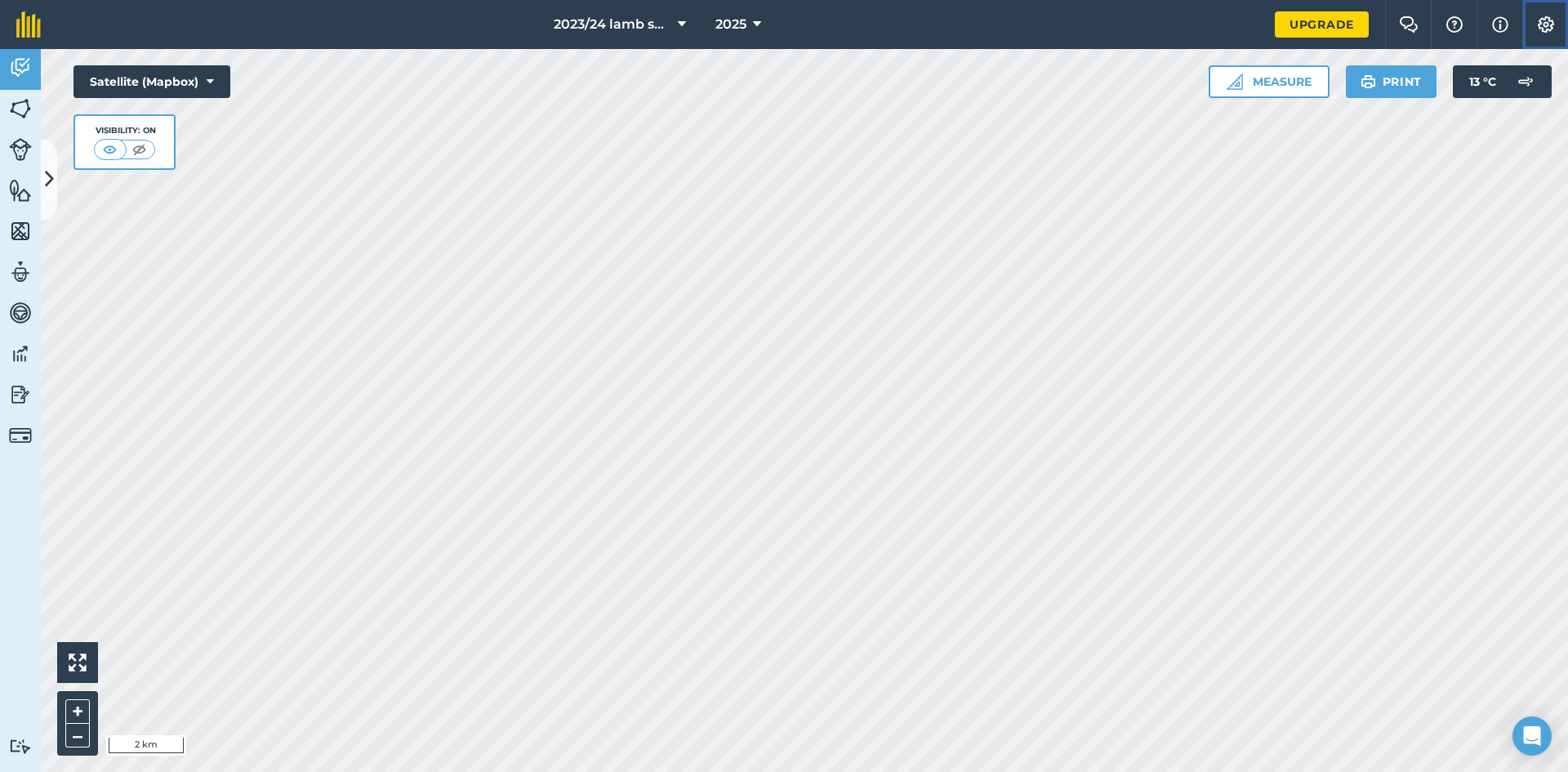
click at [1545, 26] on img at bounding box center [1545, 25] width 19 height 16
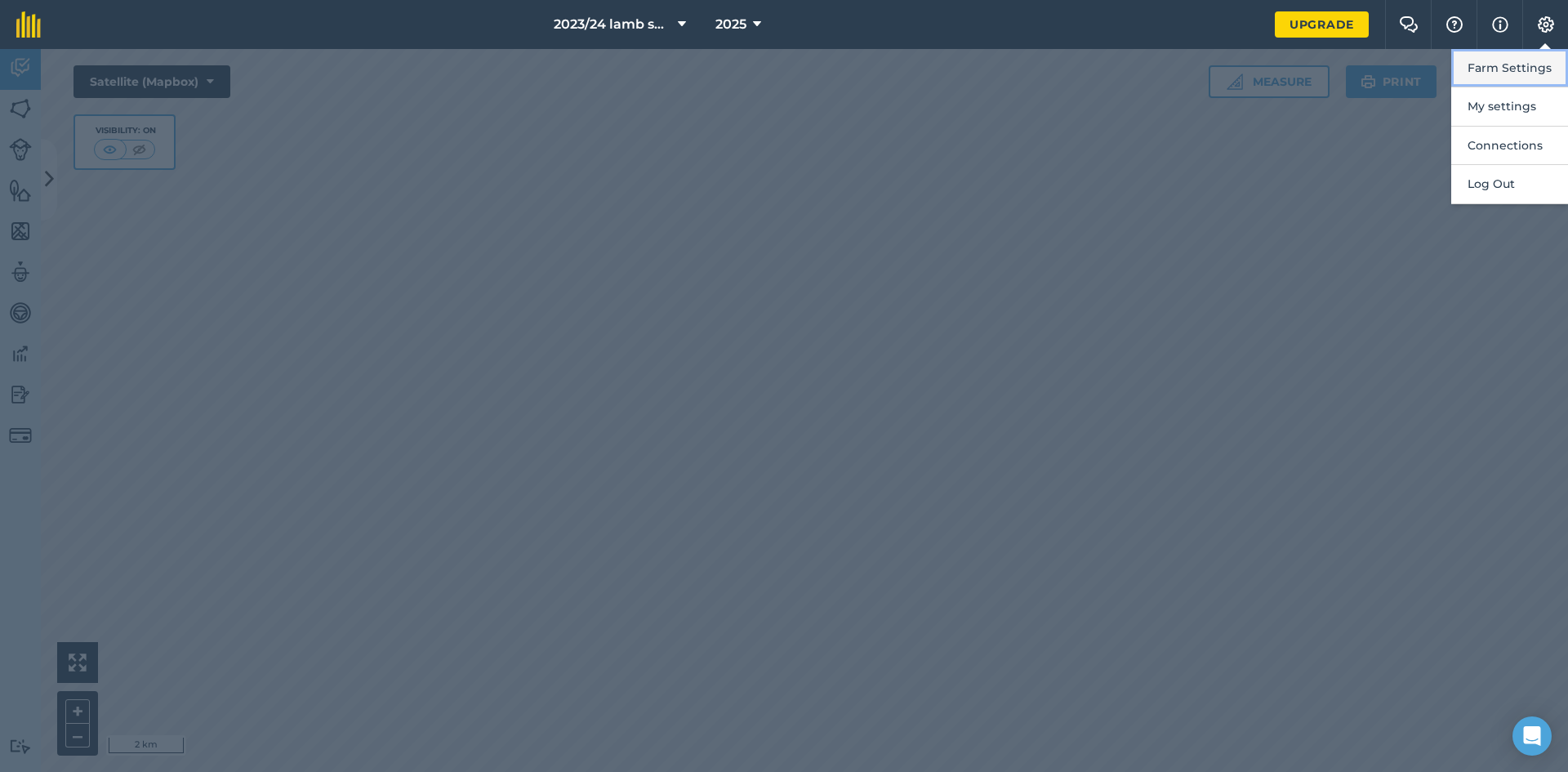
click at [1522, 57] on button "Farm Settings" at bounding box center [1510, 69] width 117 height 38
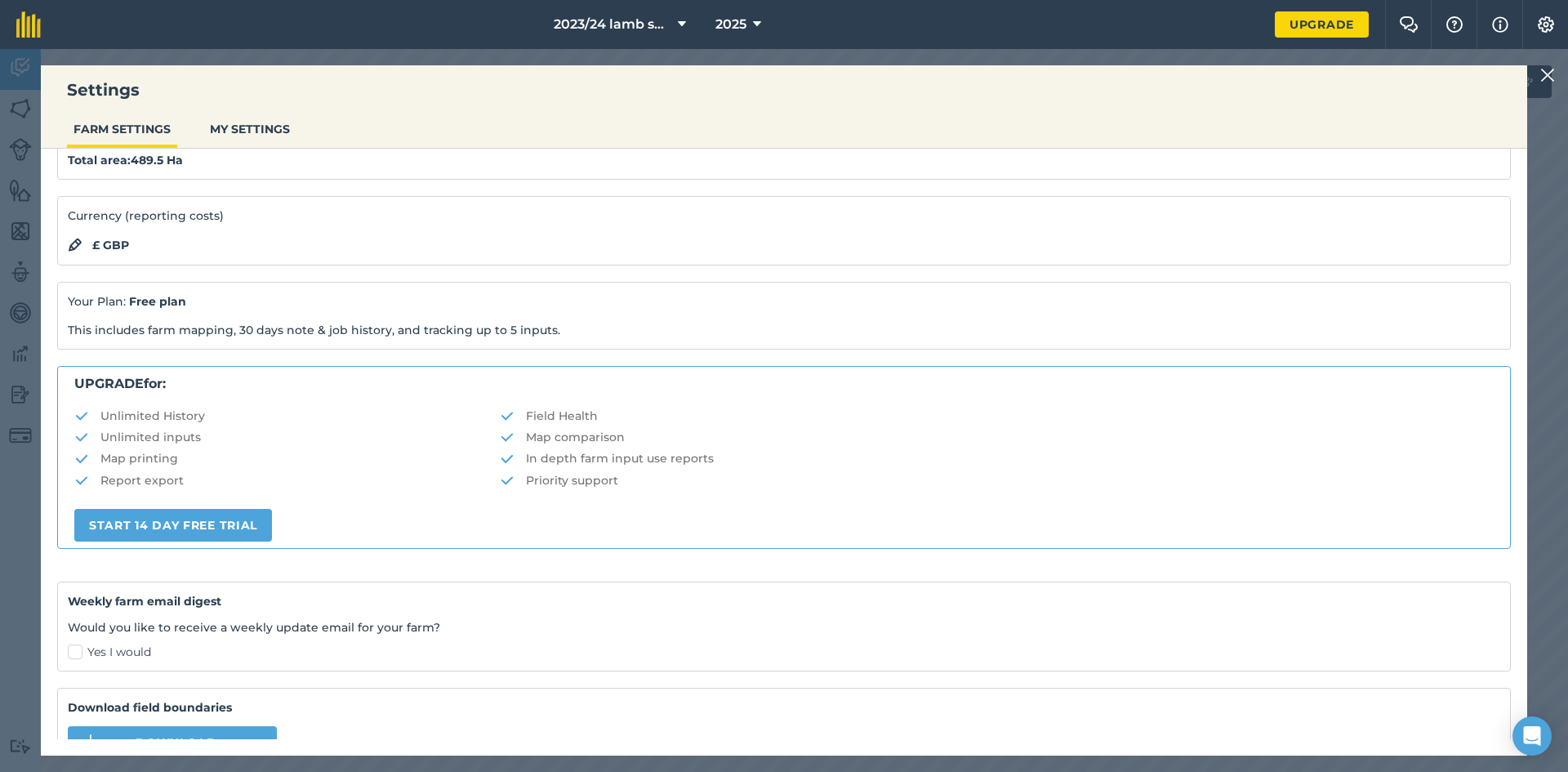
scroll to position [177, 0]
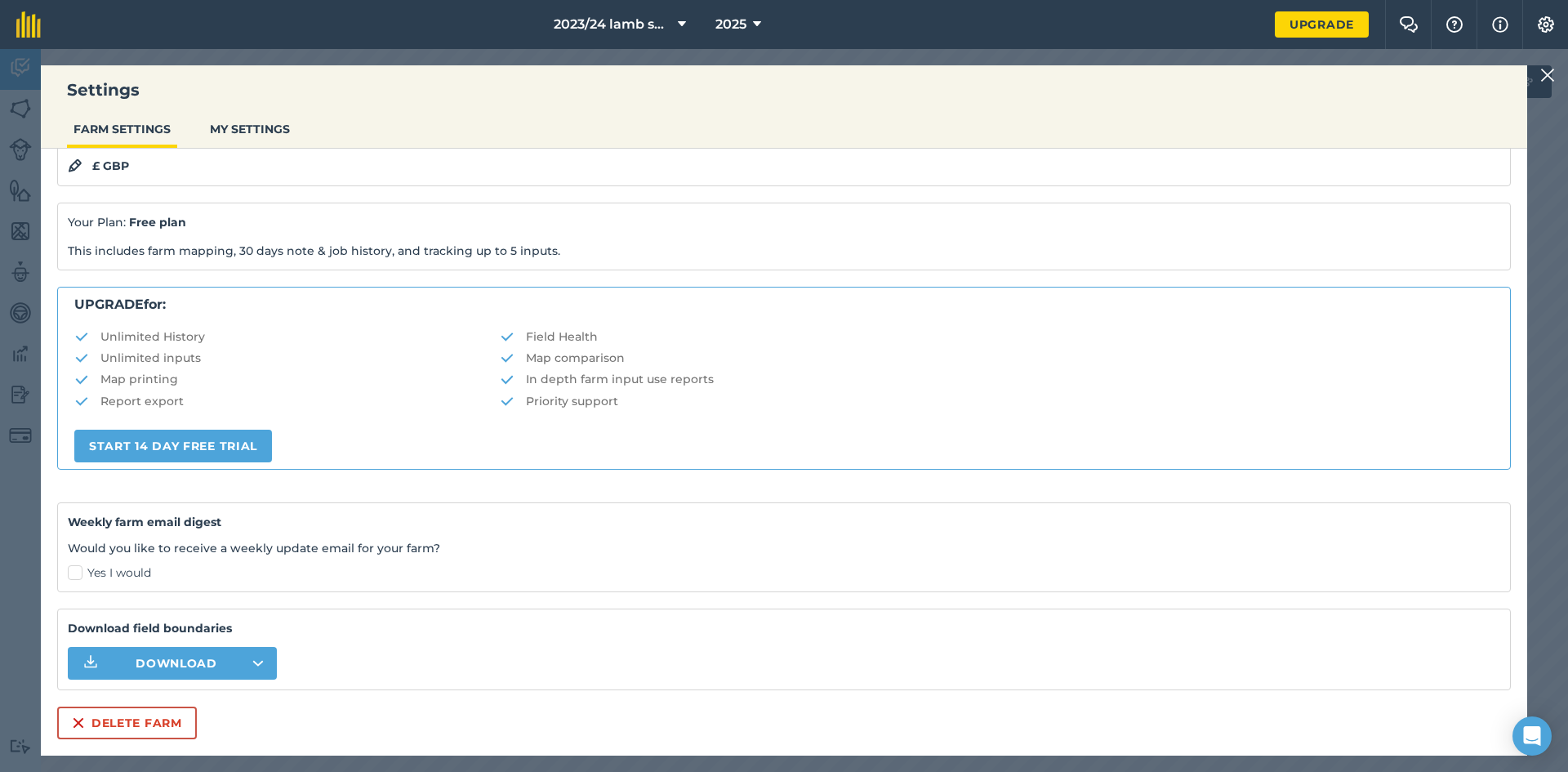
click at [134, 704] on div "Farm name : 2023/24 lamb season Total area : 489.5 Ha Currency (reporting costs…" at bounding box center [784, 386] width 1454 height 707
click at [132, 725] on button "Delete farm" at bounding box center [127, 723] width 140 height 33
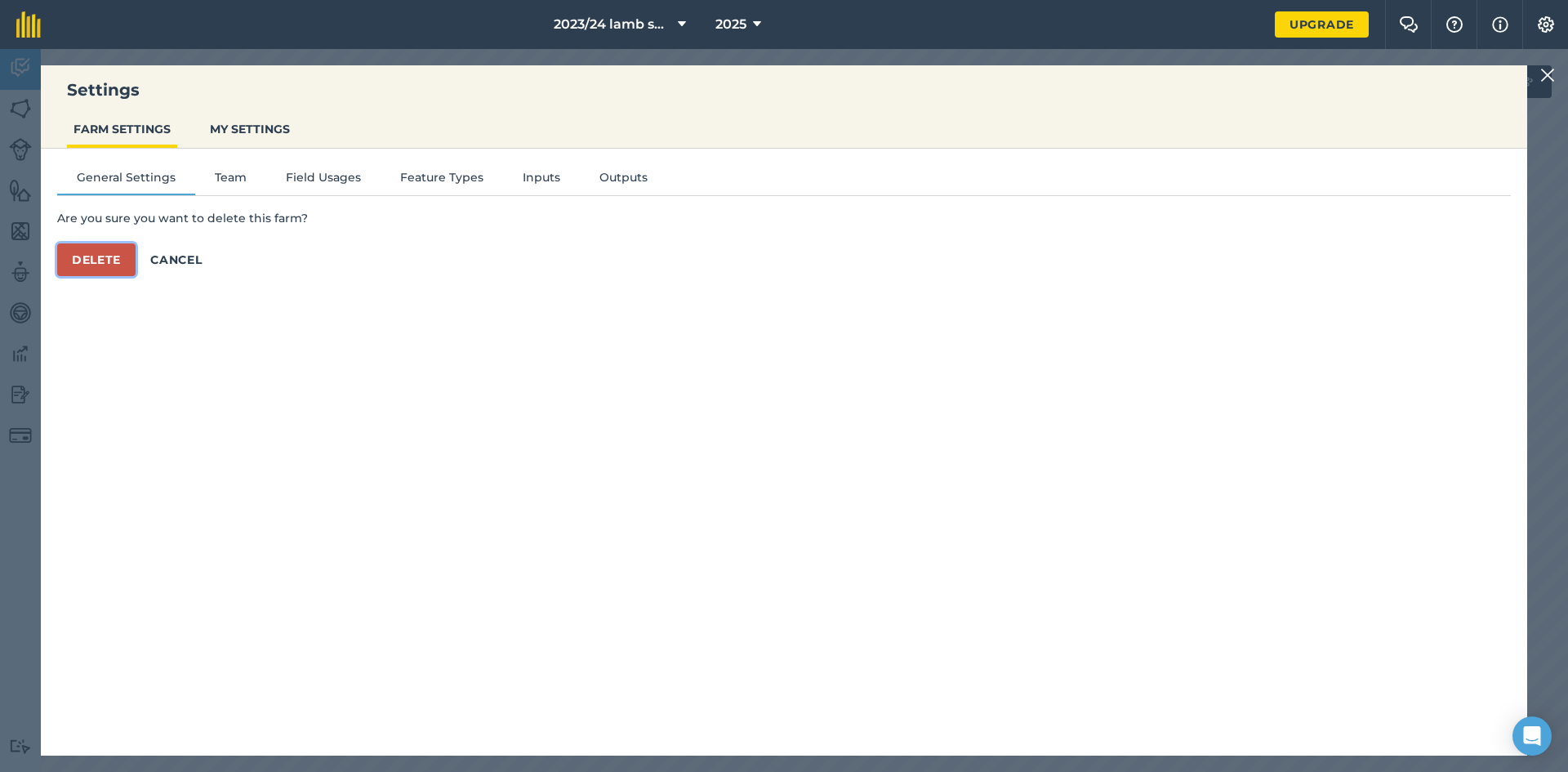
click at [107, 256] on button "Delete" at bounding box center [97, 259] width 79 height 33
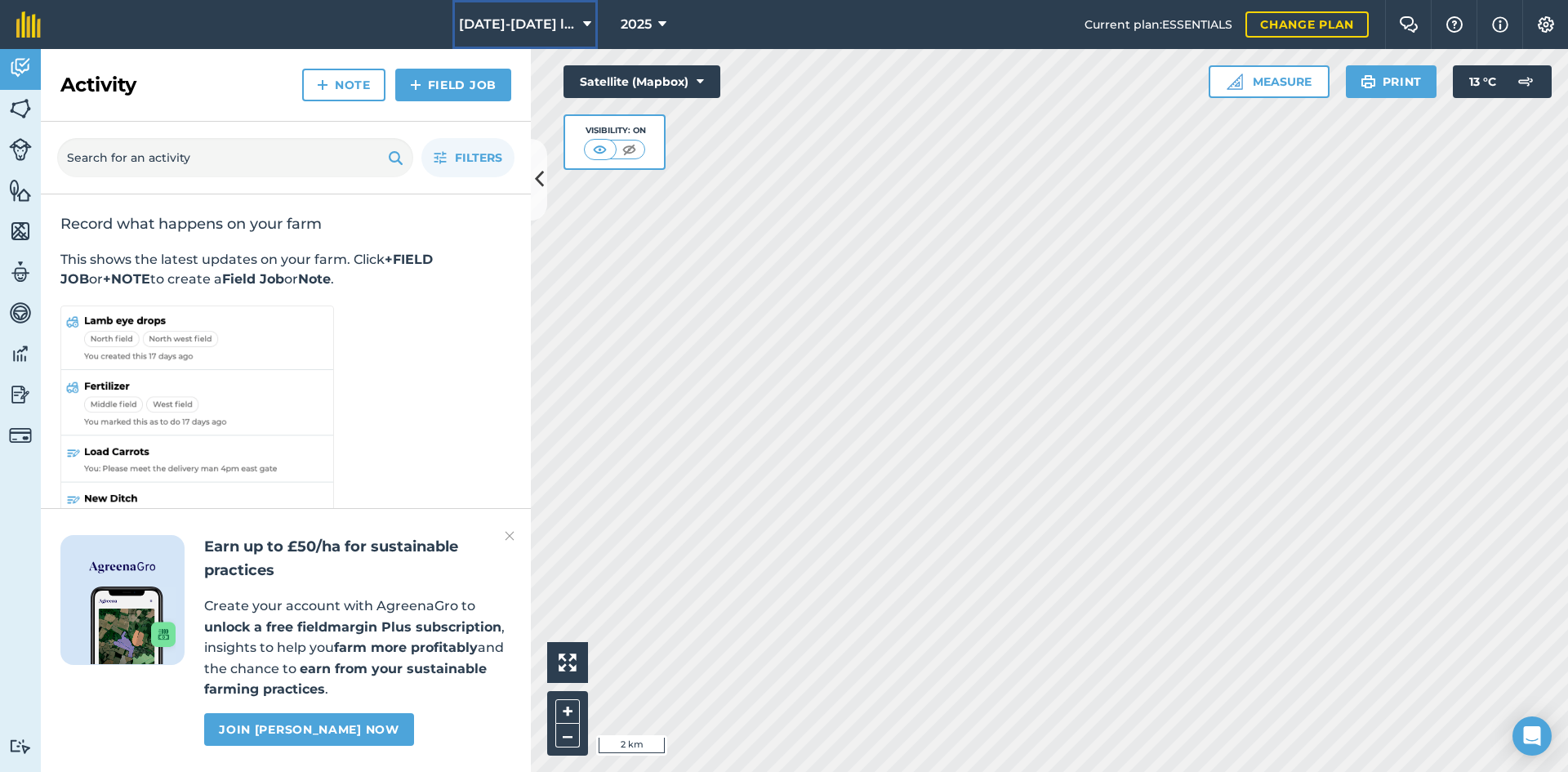
click at [570, 21] on span "[DATE]-[DATE] lambs" at bounding box center [518, 24] width 118 height 19
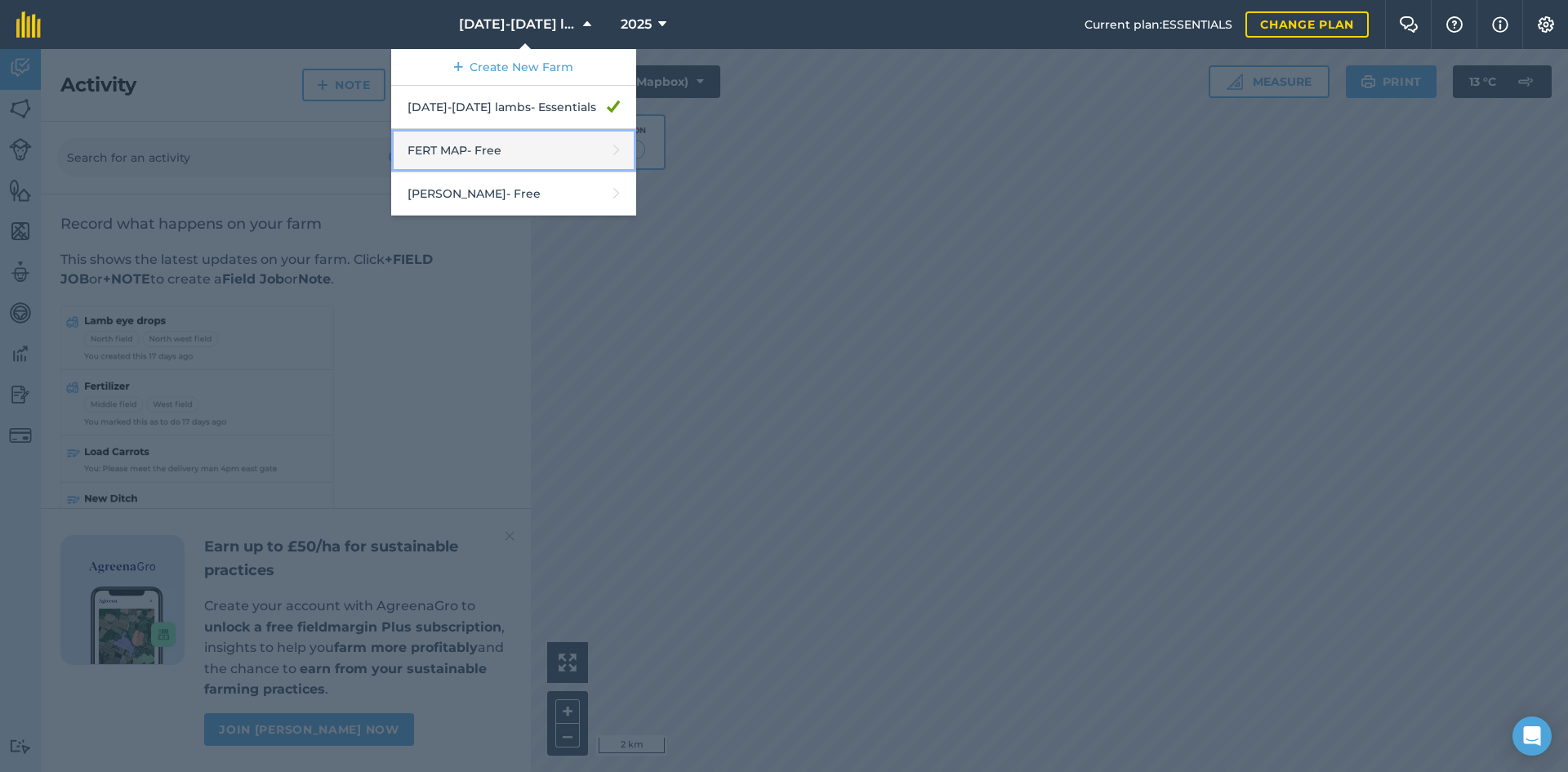
click at [538, 153] on link "FERT MAP - Free" at bounding box center [513, 150] width 245 height 43
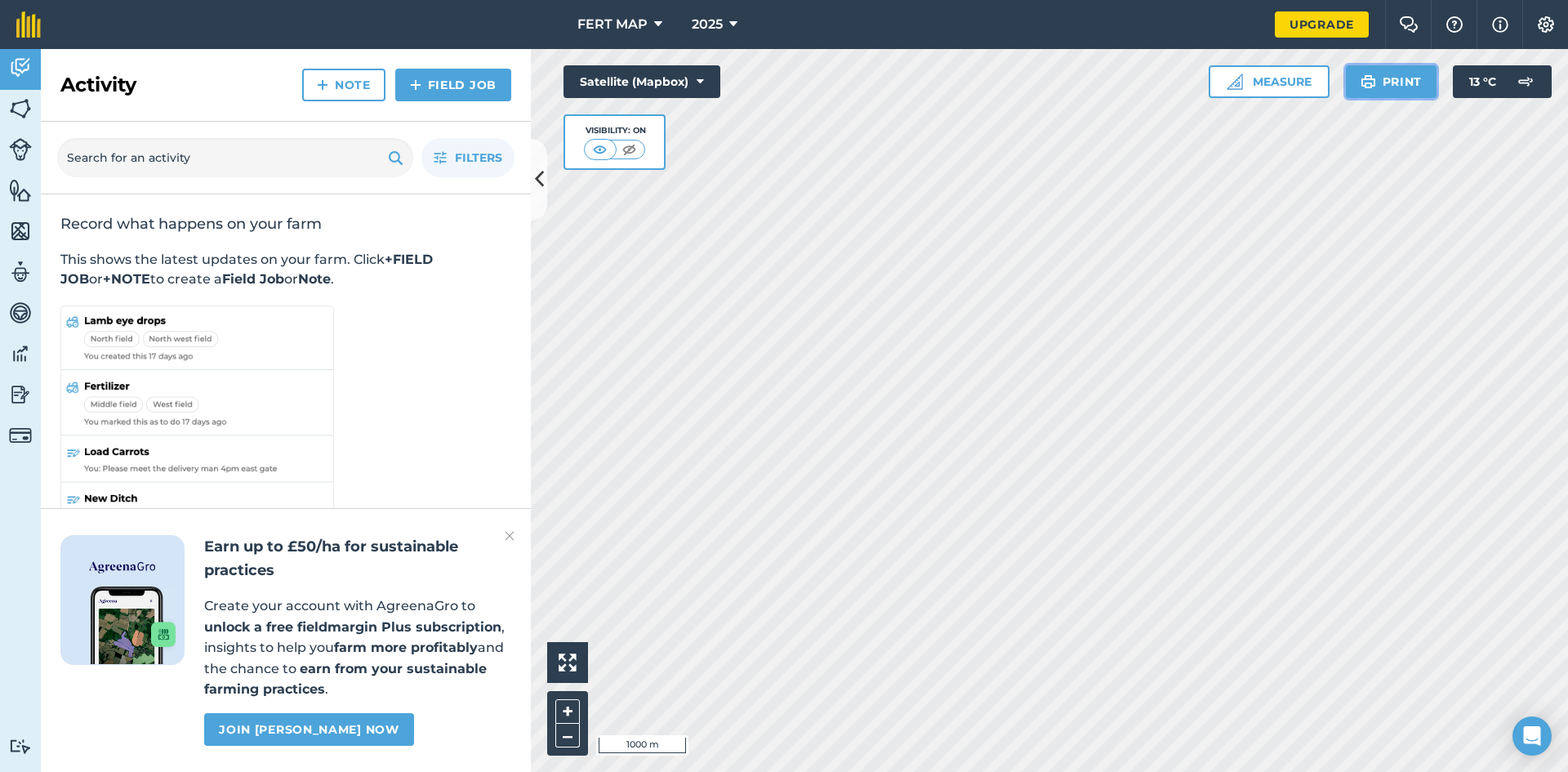
click at [1380, 79] on button "Print" at bounding box center [1392, 82] width 91 height 33
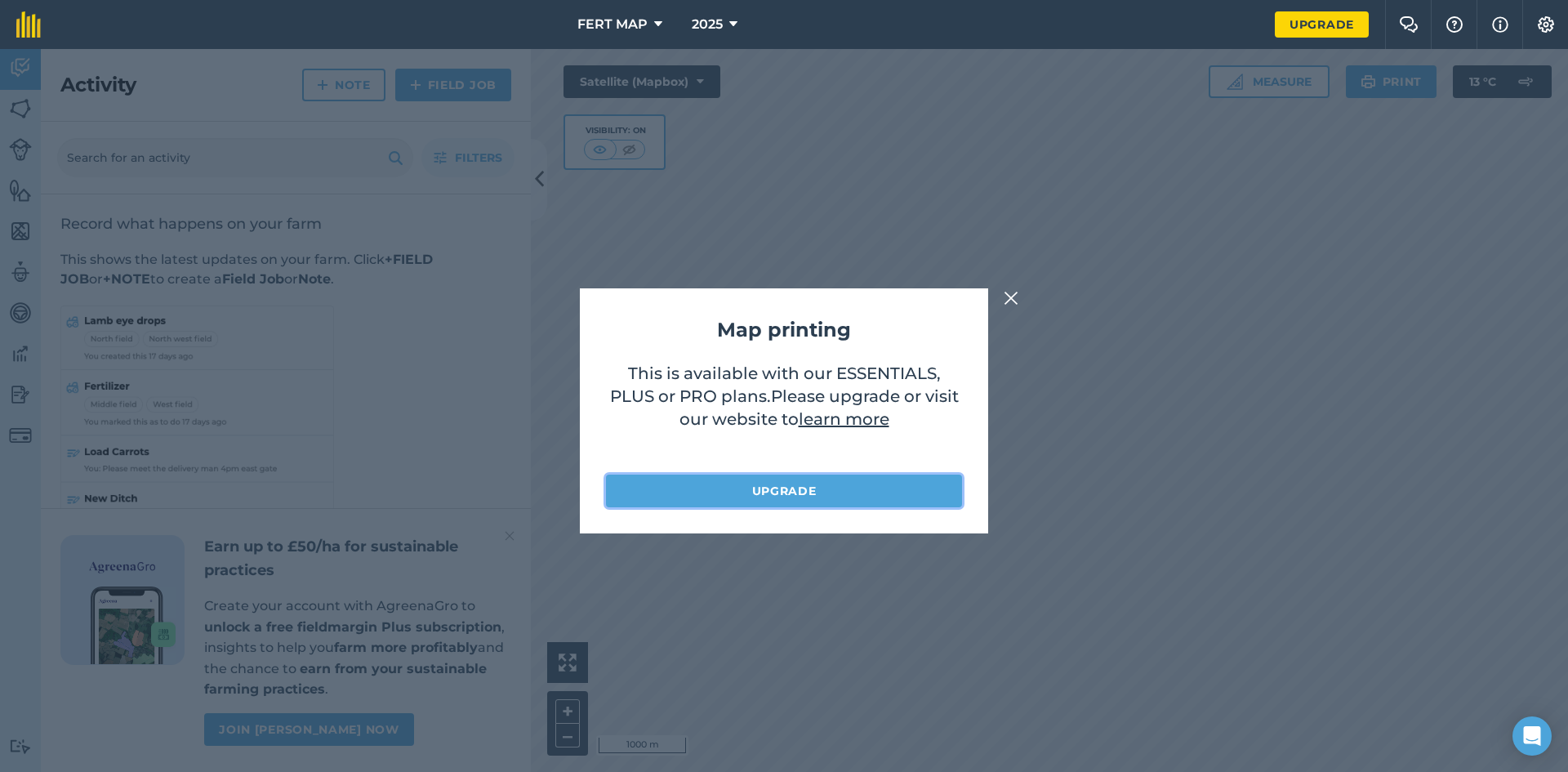
click at [810, 494] on link "Upgrade" at bounding box center [784, 492] width 356 height 33
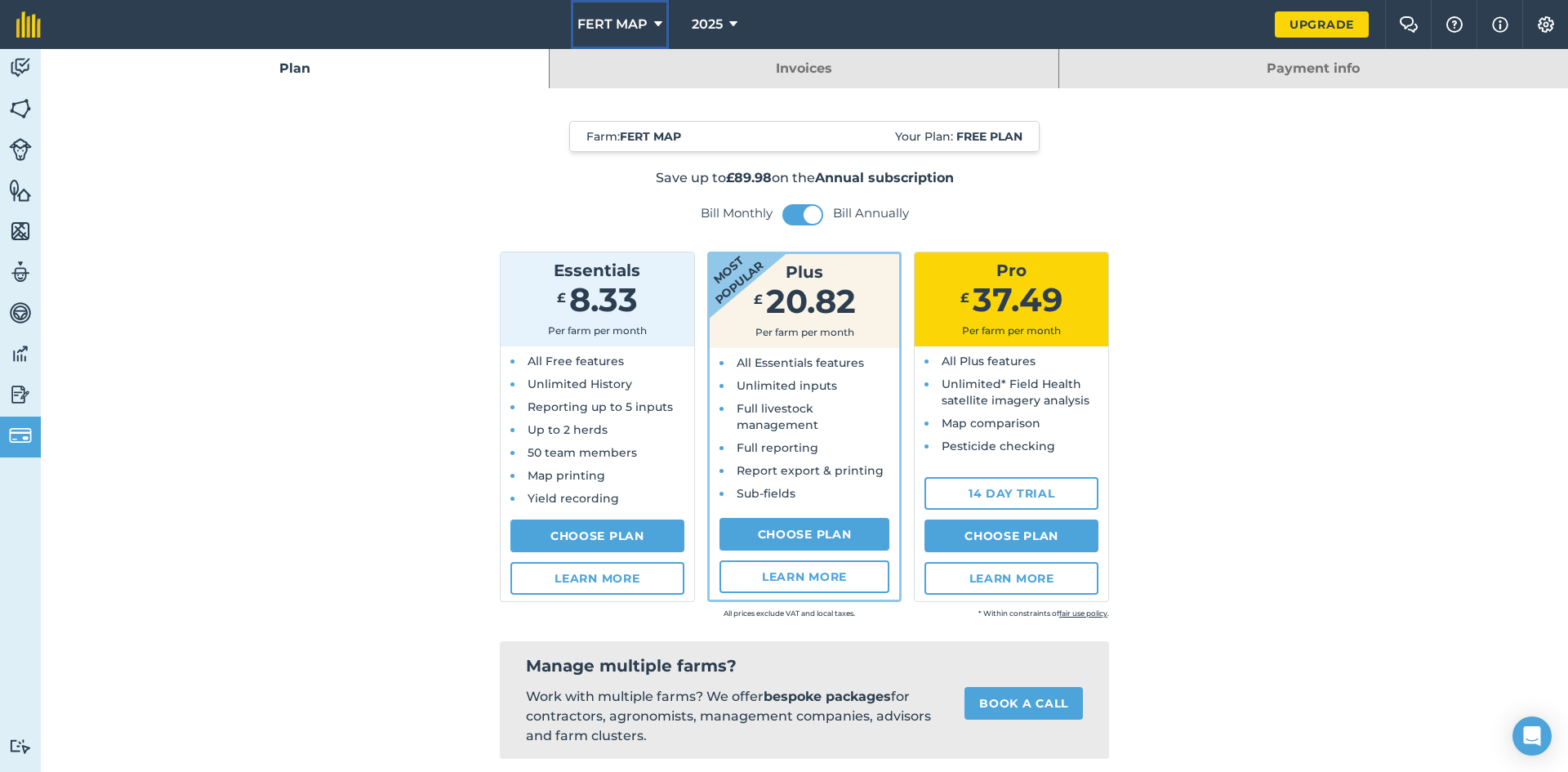
click at [647, 30] on span "FERT MAP" at bounding box center [612, 24] width 70 height 19
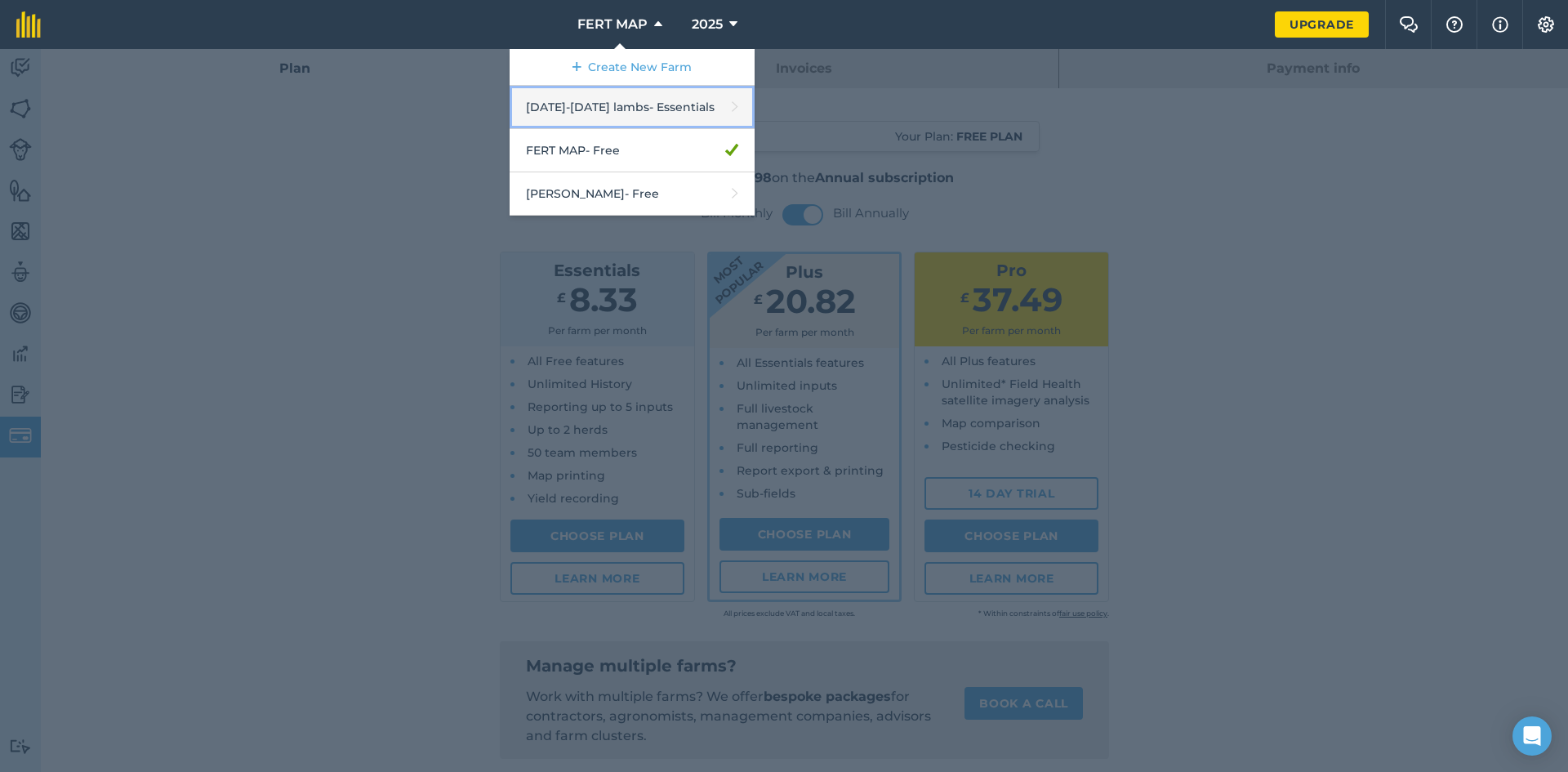
click at [637, 116] on link "[DATE]-[DATE] lambs - Essentials" at bounding box center [632, 107] width 245 height 43
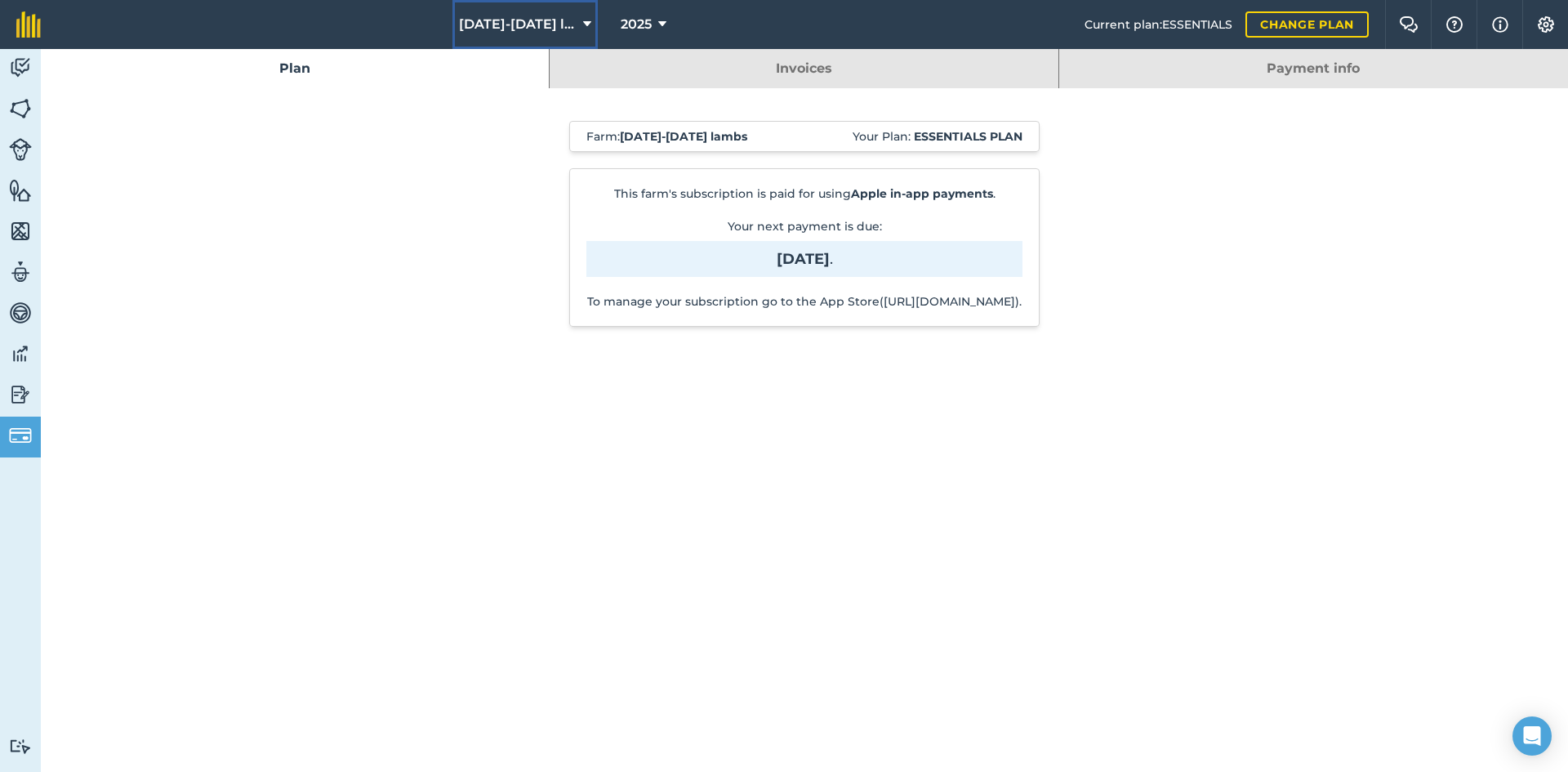
click at [550, 19] on span "[DATE]-[DATE] lambs" at bounding box center [518, 24] width 118 height 19
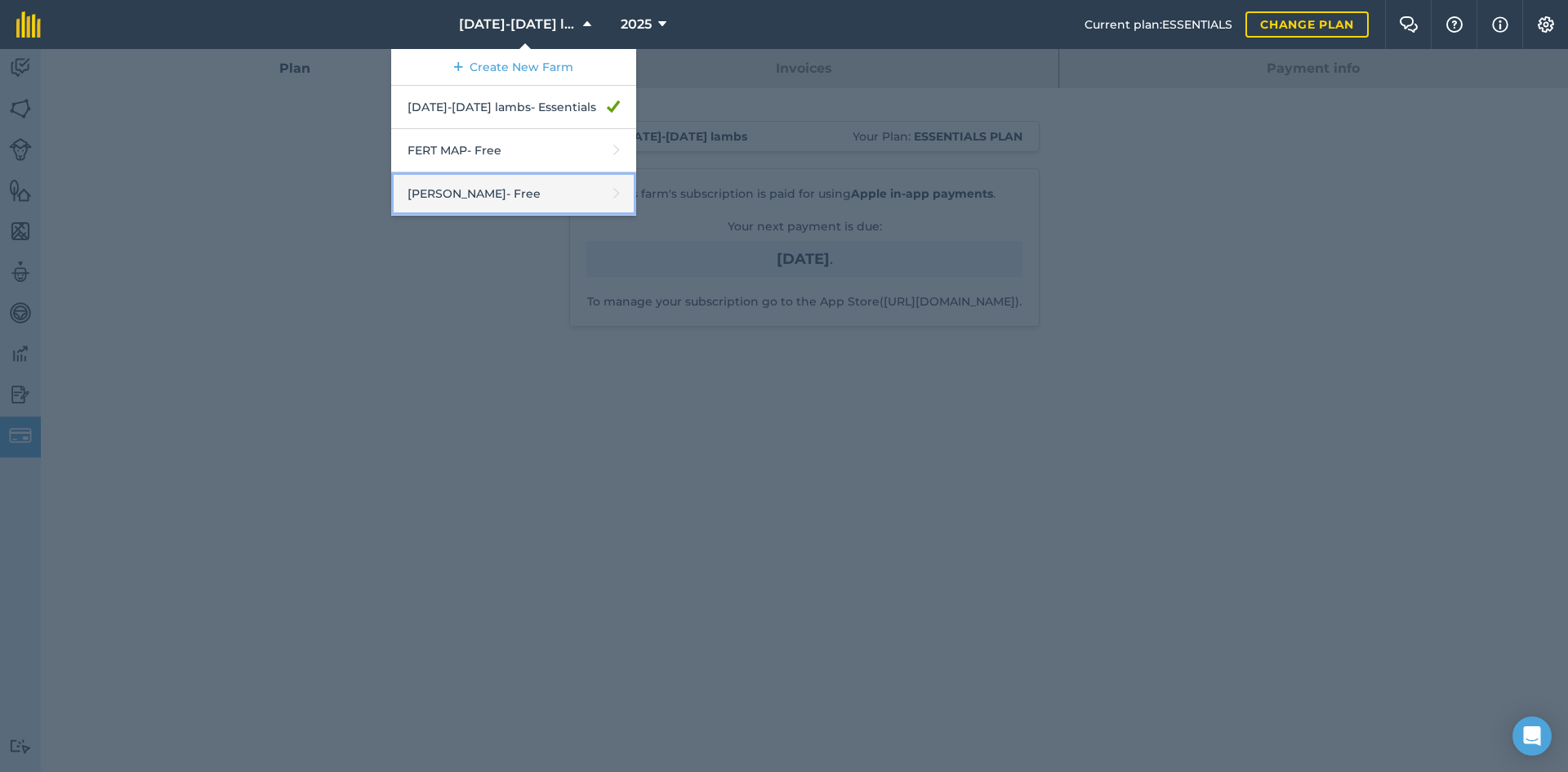
click at [568, 196] on link "[PERSON_NAME] - Free" at bounding box center [513, 194] width 245 height 43
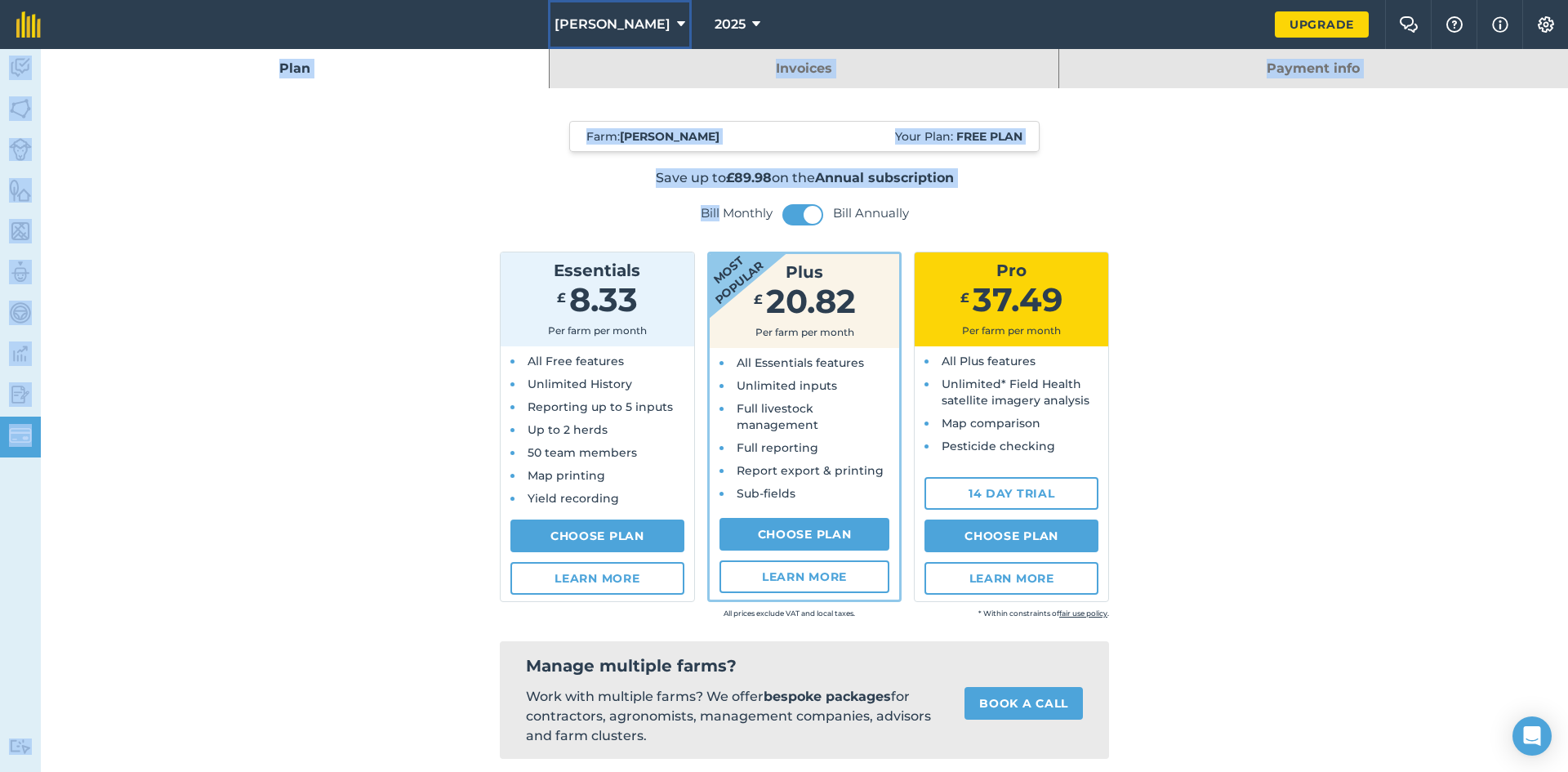
click at [612, 18] on span "[PERSON_NAME]" at bounding box center [612, 24] width 116 height 19
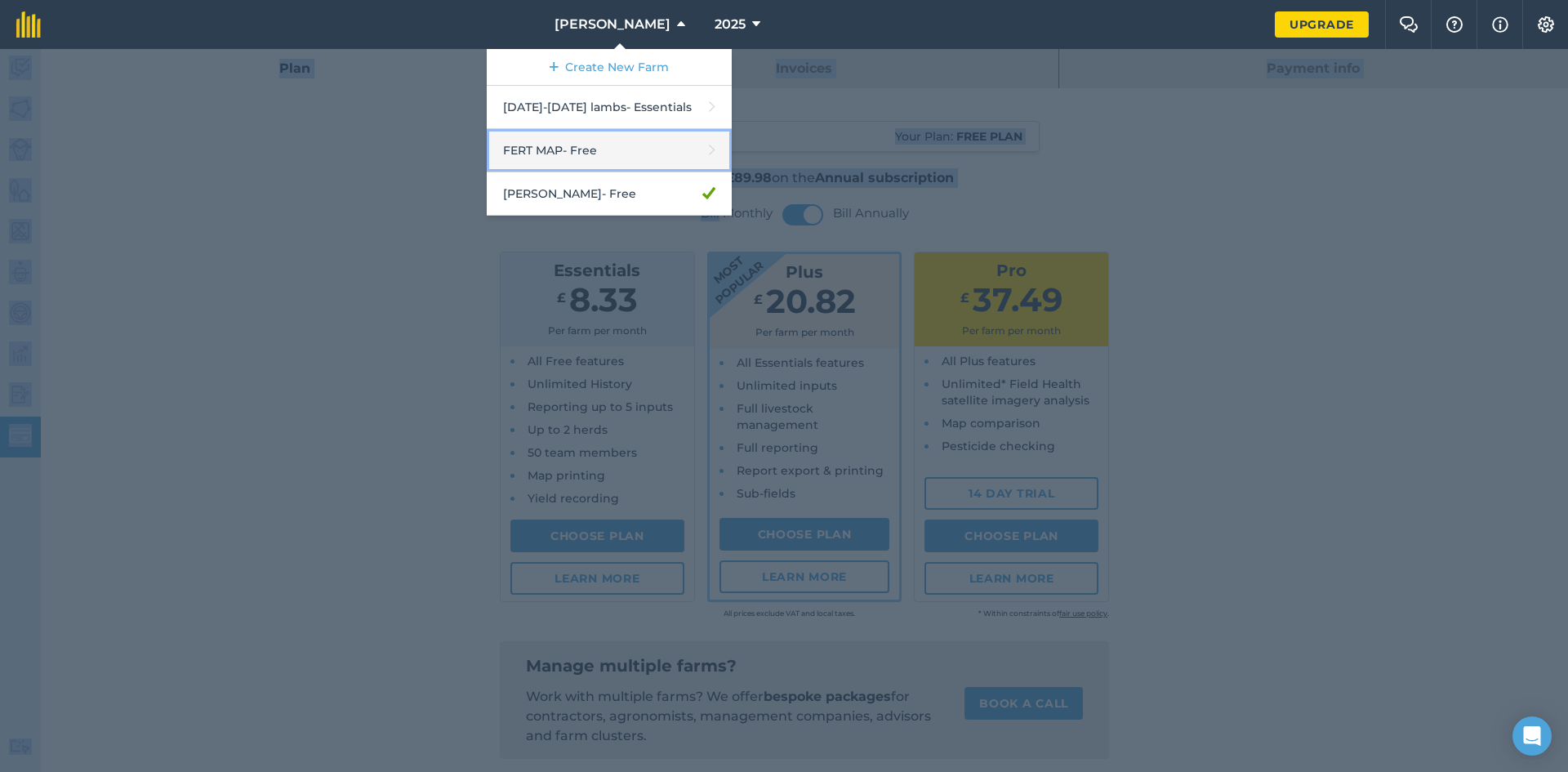
click at [572, 163] on link "FERT MAP - Free" at bounding box center [609, 150] width 245 height 43
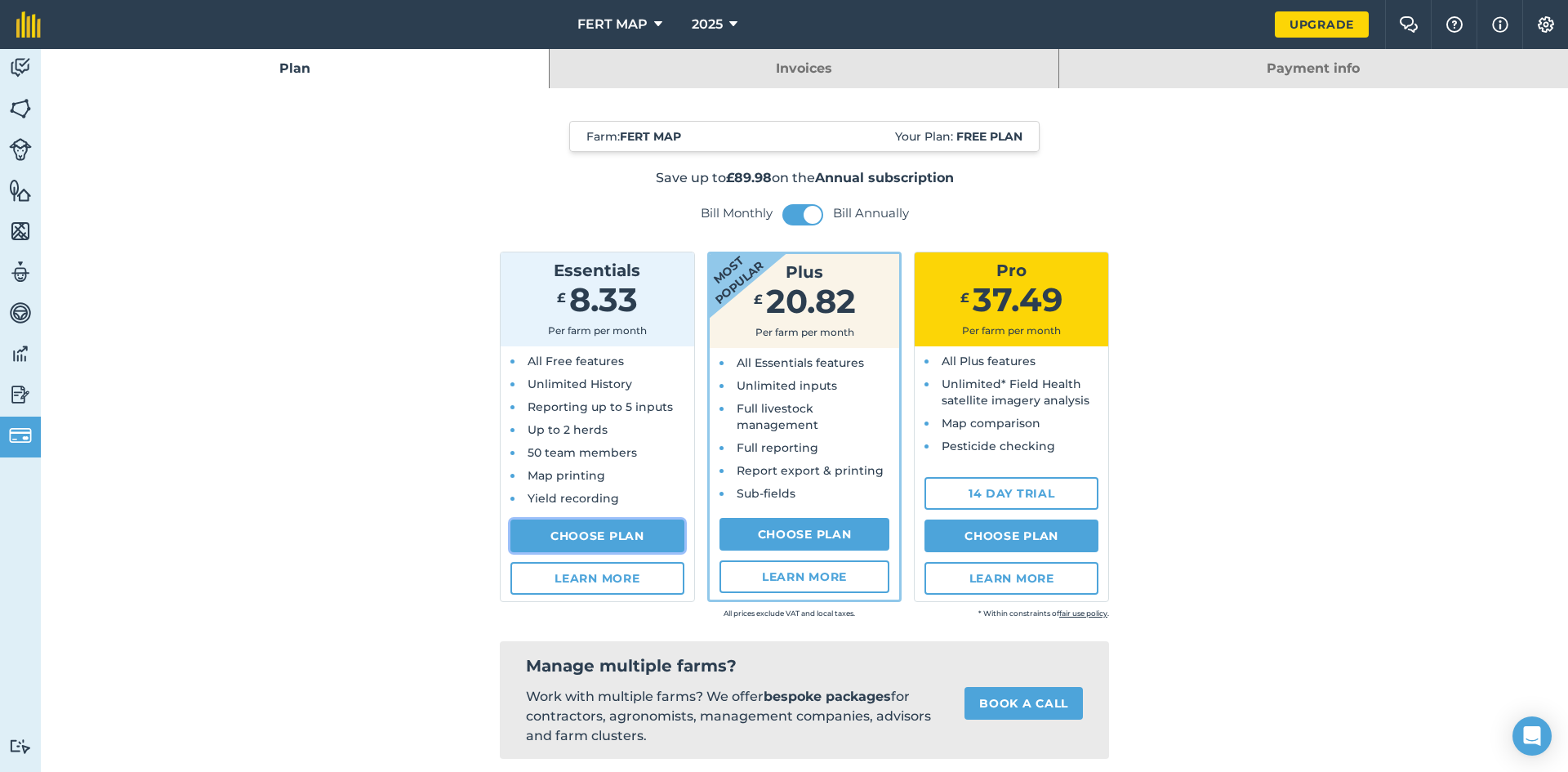
click at [575, 526] on link "Choose Plan" at bounding box center [597, 536] width 174 height 33
select select "GB"
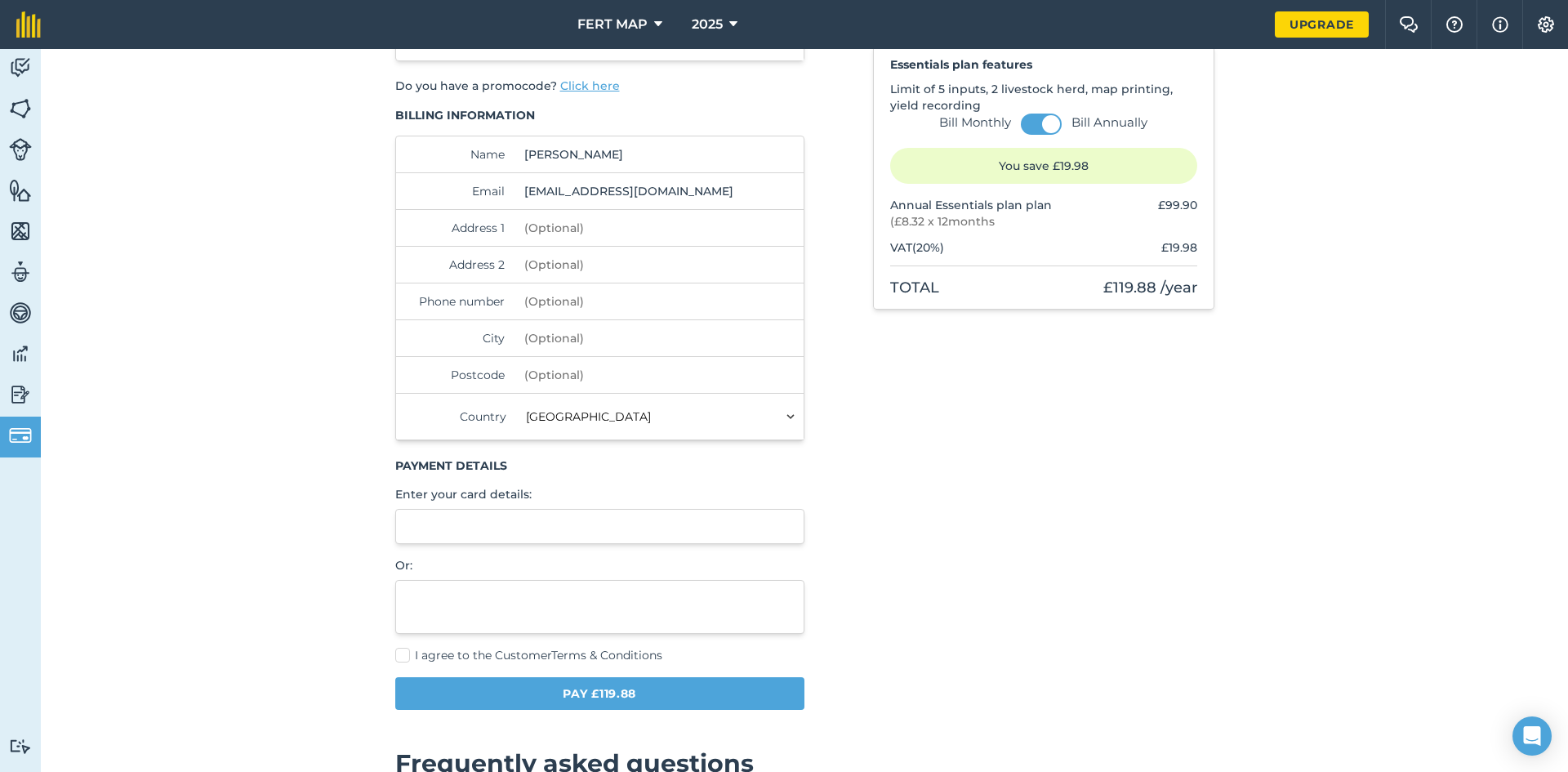
scroll to position [109, 0]
